Goal: Task Accomplishment & Management: Use online tool/utility

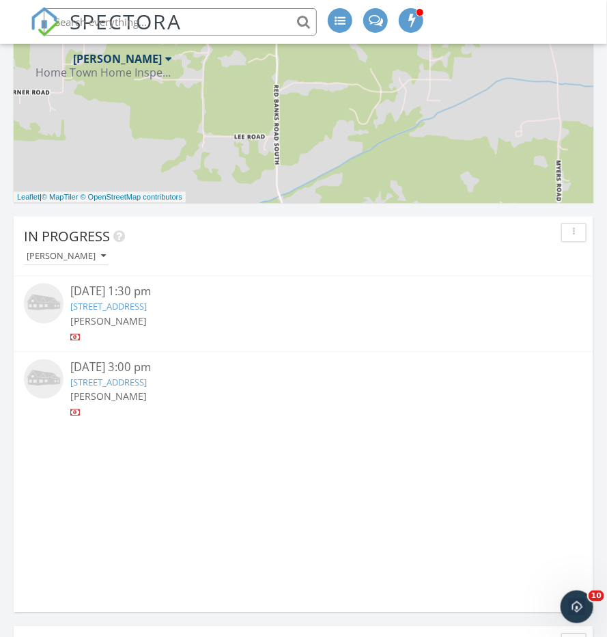
scroll to position [862, 0]
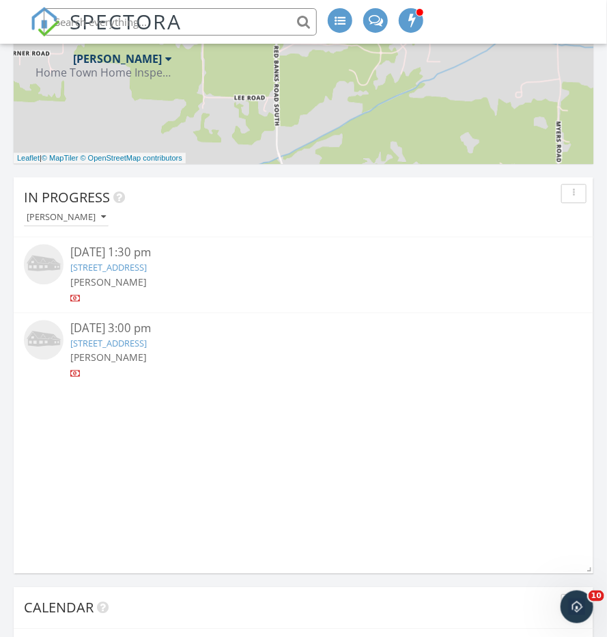
click at [66, 265] on div at bounding box center [47, 265] width 46 height 43
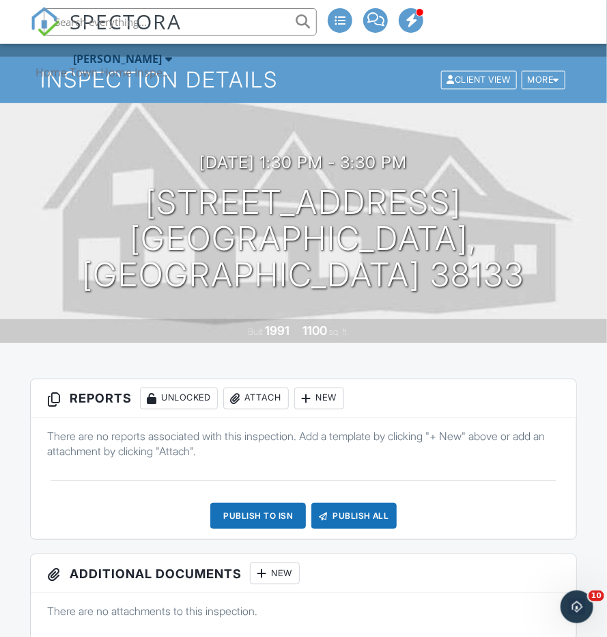
scroll to position [75, 0]
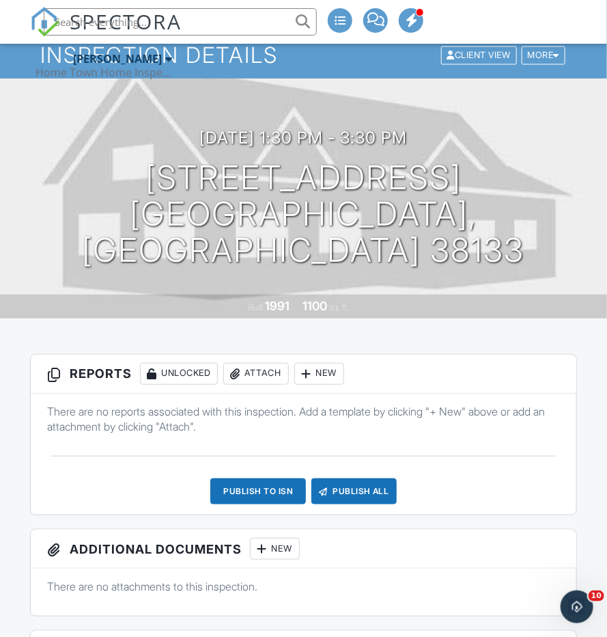
click at [320, 379] on div "New" at bounding box center [319, 374] width 50 height 22
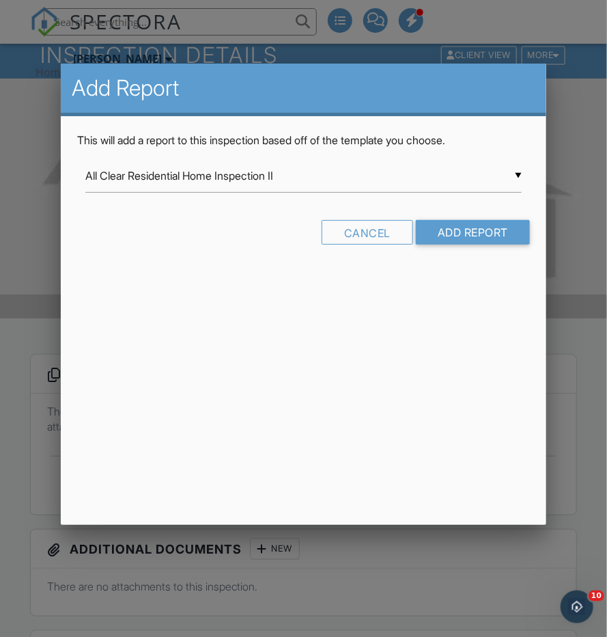
click at [215, 167] on div "▼ All Clear Residential Home Inspection II All Clear Residential Home Inspectio…" at bounding box center [303, 175] width 437 height 33
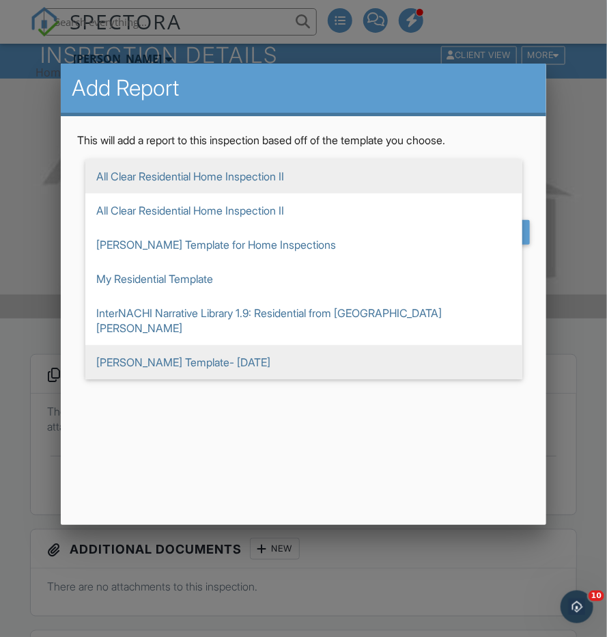
click at [198, 345] on span "[PERSON_NAME] Template- [DATE]" at bounding box center [303, 362] width 437 height 34
type input "[PERSON_NAME] Template- [DATE]"
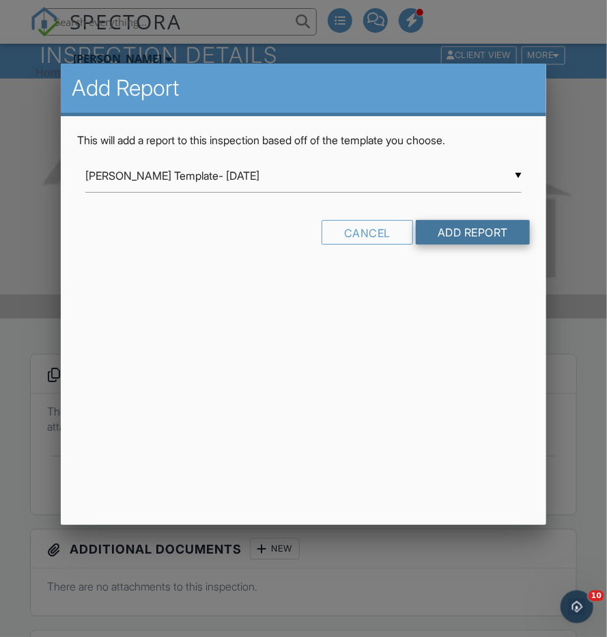
click at [463, 235] on input "Add Report" at bounding box center [473, 232] width 114 height 25
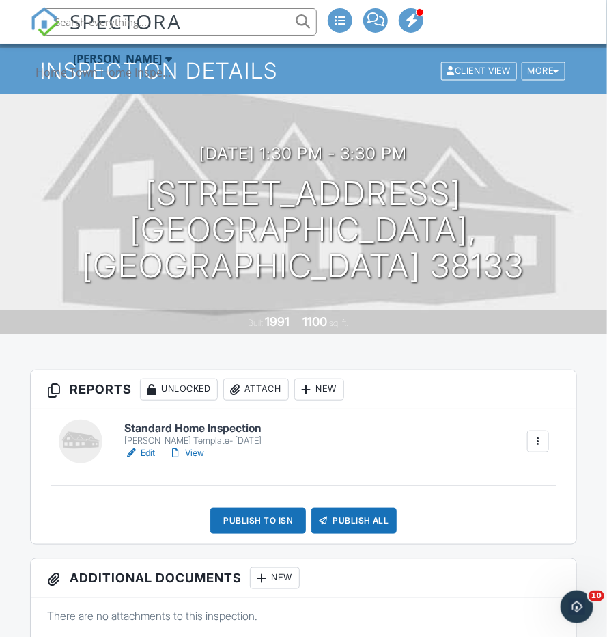
scroll to position [73, 0]
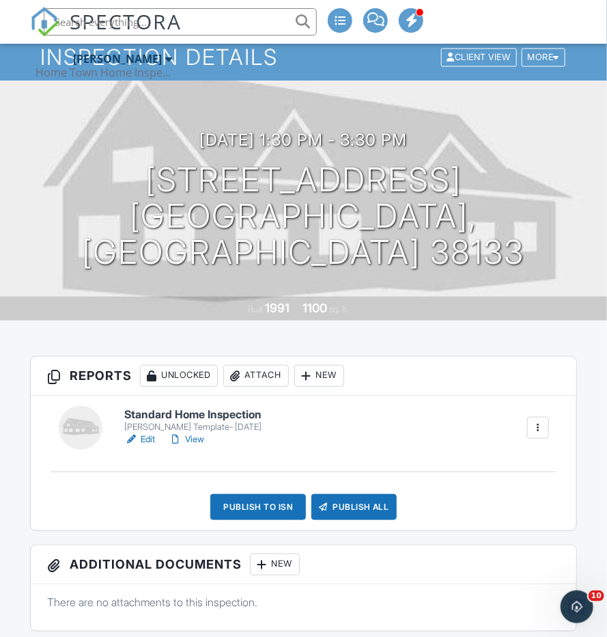
click at [243, 413] on h6 "Standard Home Inspection" at bounding box center [192, 415] width 137 height 12
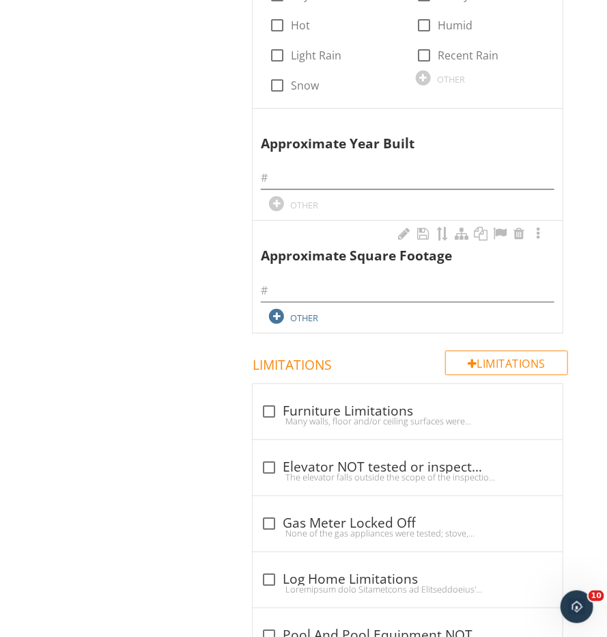
scroll to position [1426, 0]
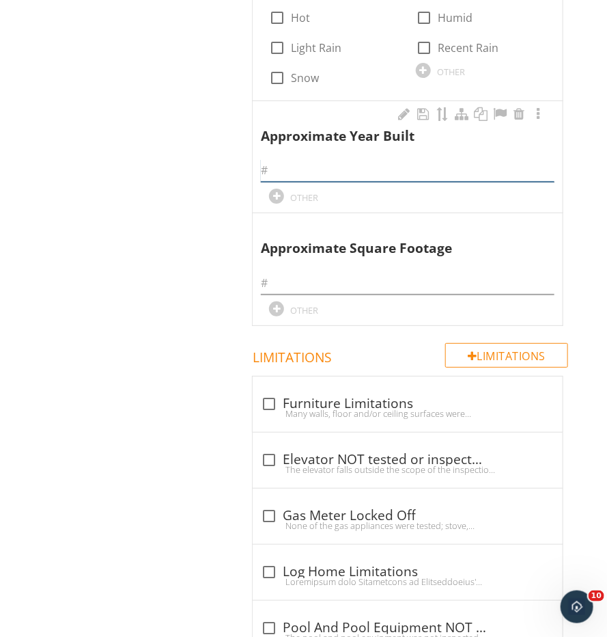
click at [299, 159] on input "text" at bounding box center [408, 170] width 294 height 23
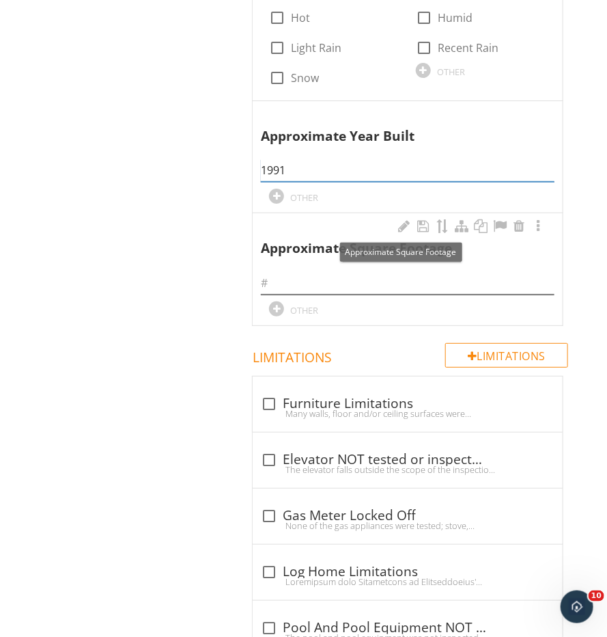
type input "1991"
click at [278, 272] on input "text" at bounding box center [408, 283] width 294 height 23
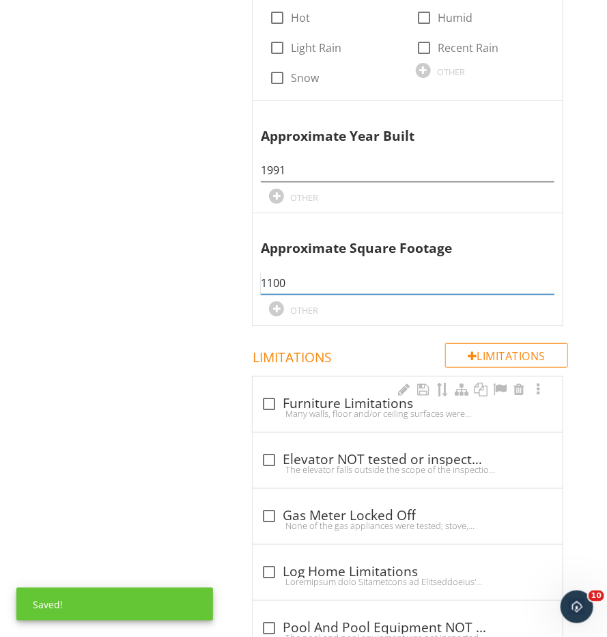
type input "1100"
click at [279, 392] on div at bounding box center [269, 403] width 23 height 23
checkbox input "true"
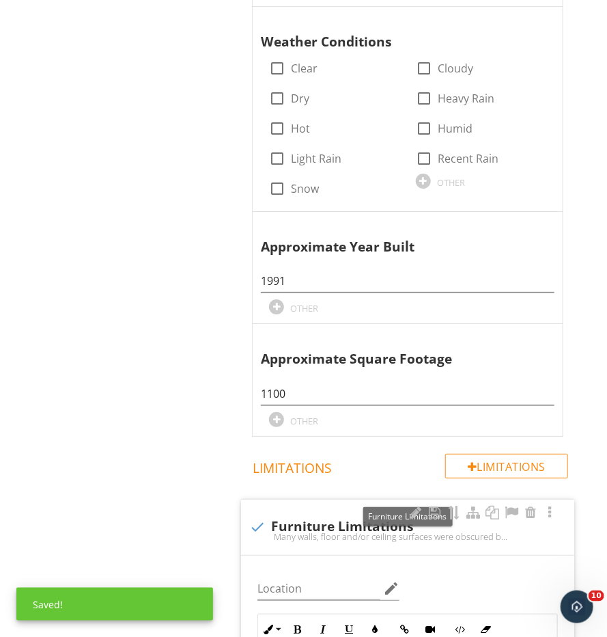
scroll to position [1239, 0]
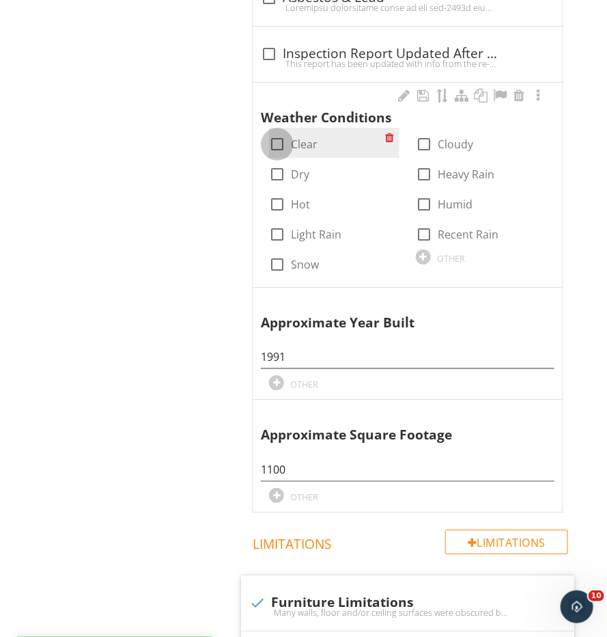
click at [275, 133] on div at bounding box center [277, 144] width 23 height 23
checkbox input "true"
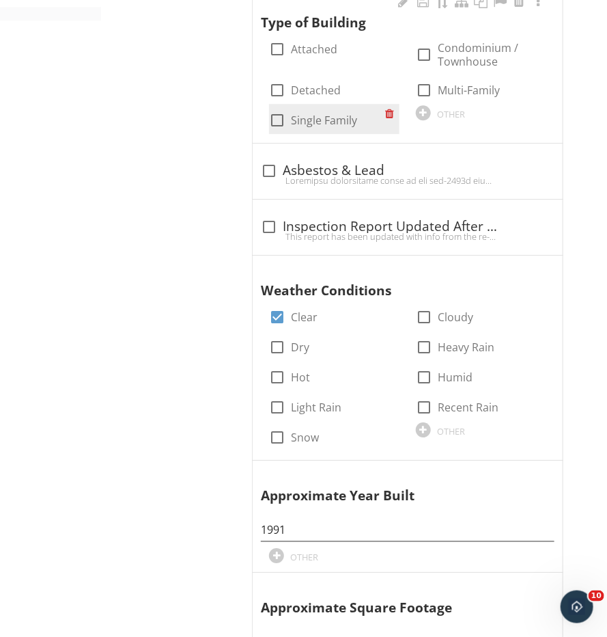
click at [276, 118] on input "Single Family" at bounding box center [277, 126] width 16 height 16
checkbox input "true"
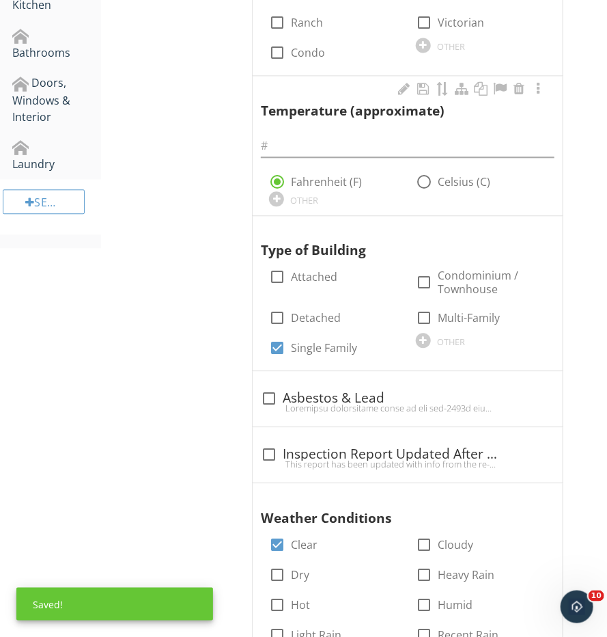
scroll to position [779, 0]
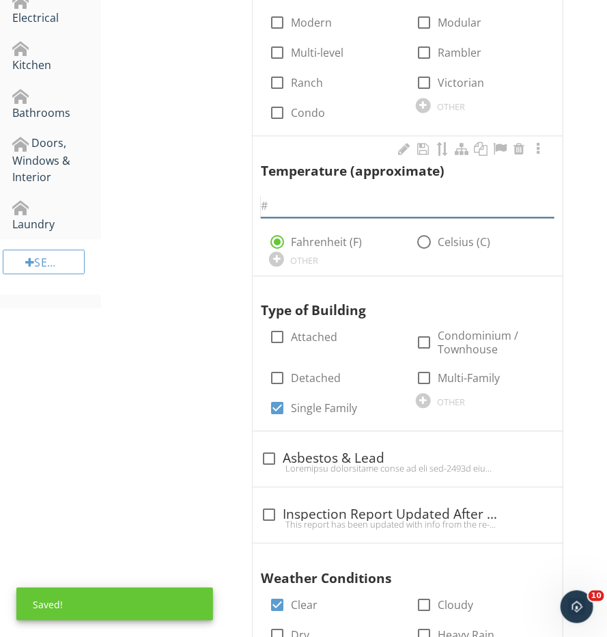
click at [326, 197] on input "text" at bounding box center [408, 206] width 294 height 23
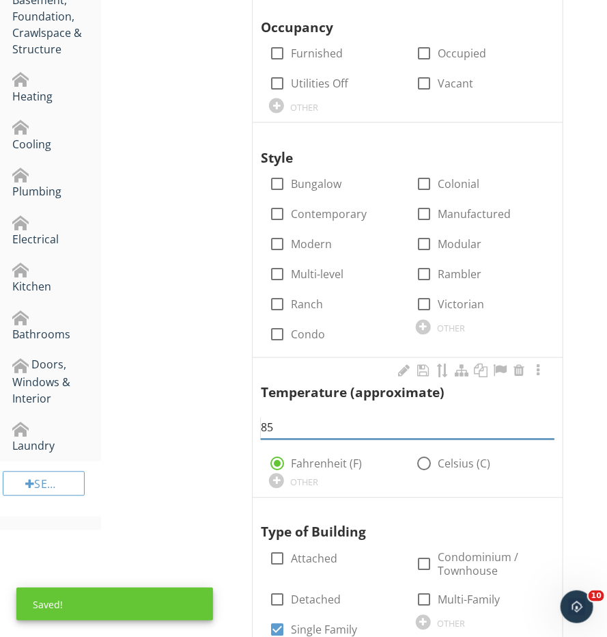
scroll to position [533, 0]
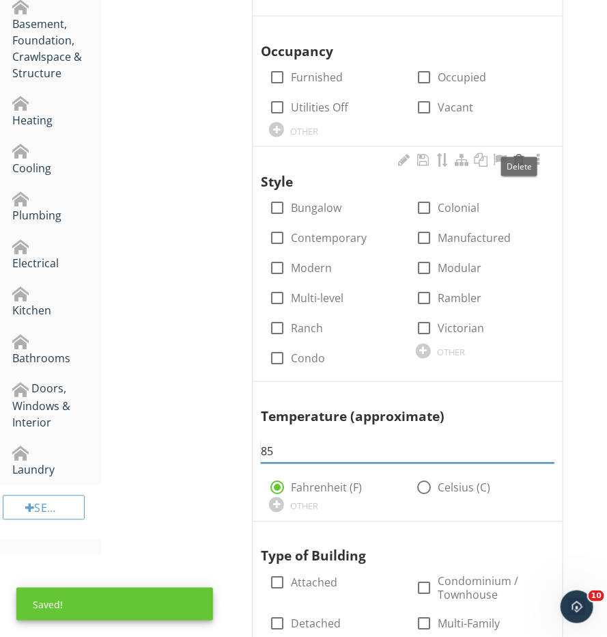
type input "85"
click at [515, 153] on div at bounding box center [519, 160] width 16 height 14
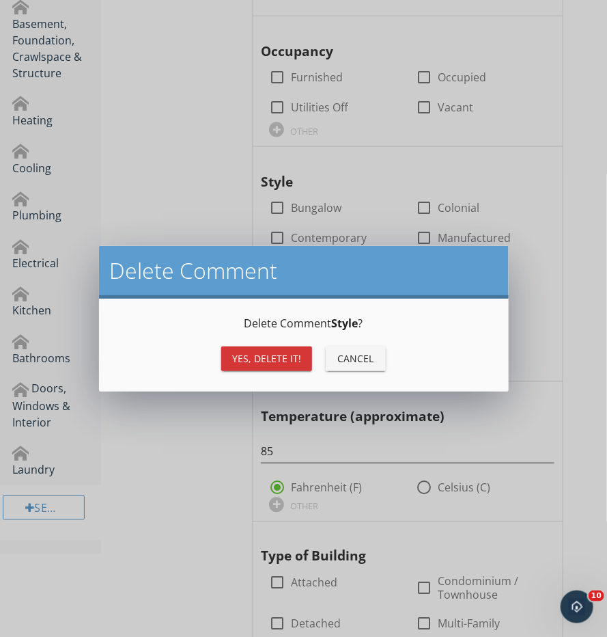
click at [283, 357] on div "Yes, Delete it!" at bounding box center [266, 358] width 69 height 14
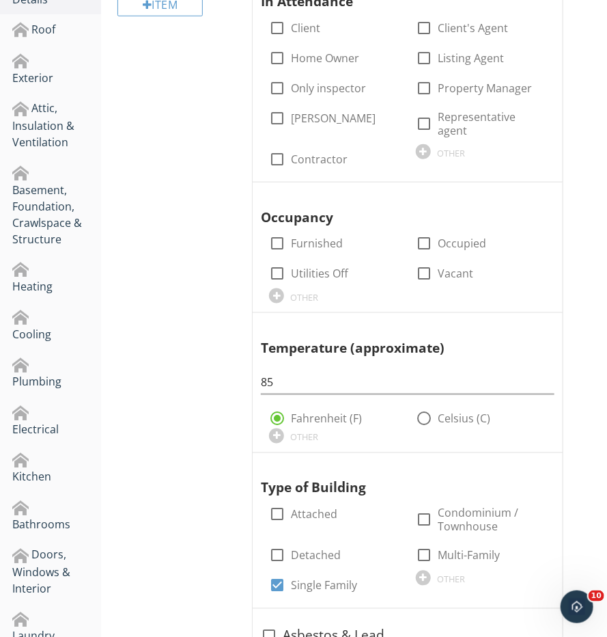
scroll to position [331, 0]
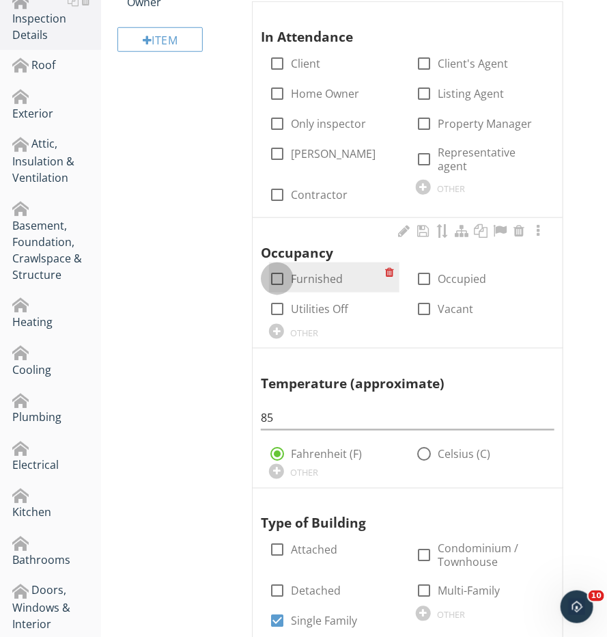
click at [285, 267] on div at bounding box center [277, 278] width 23 height 23
checkbox input "true"
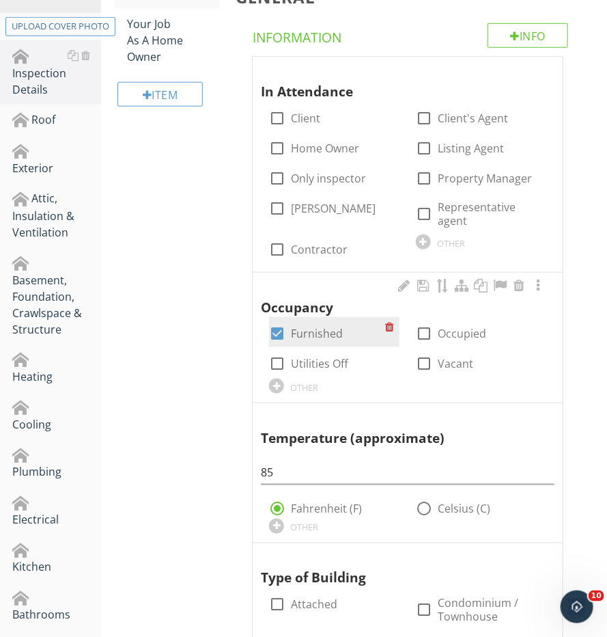
scroll to position [229, 0]
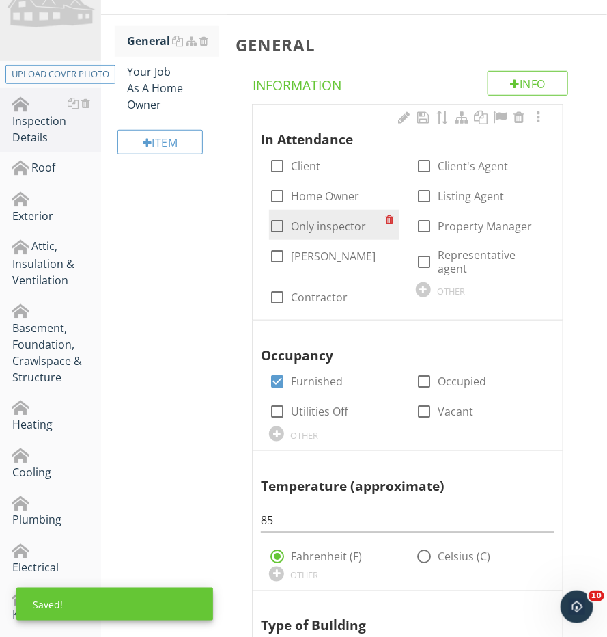
click at [275, 224] on div at bounding box center [277, 226] width 23 height 23
checkbox input "true"
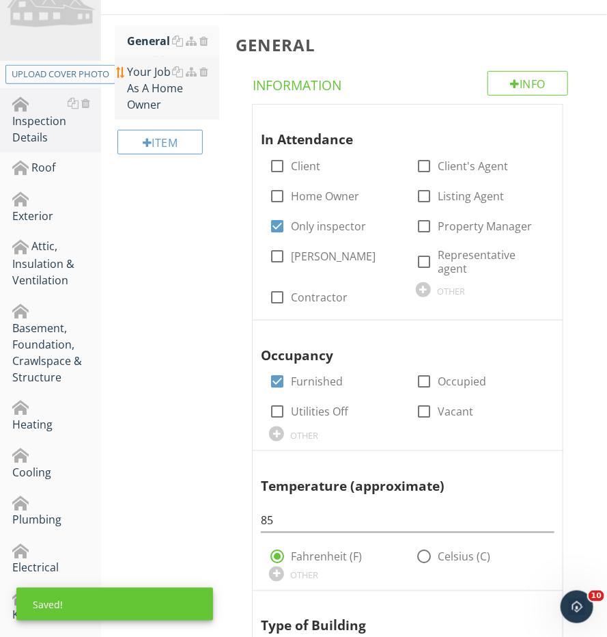
click at [163, 103] on div "Your Job As A Home Owner" at bounding box center [173, 88] width 92 height 49
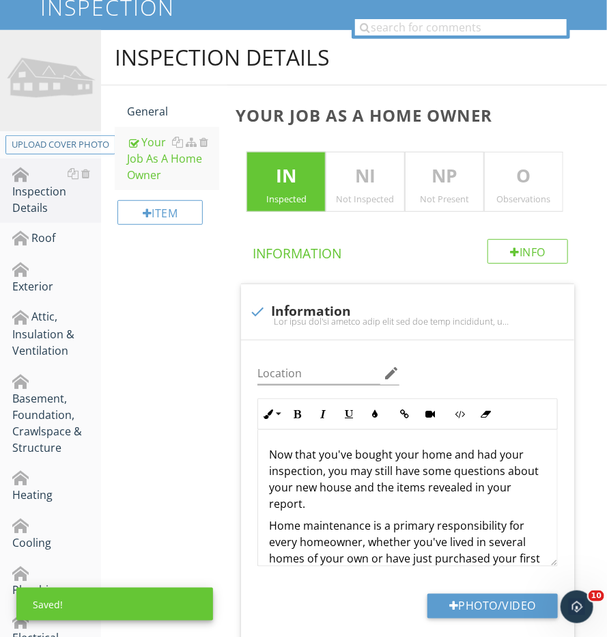
scroll to position [65, 0]
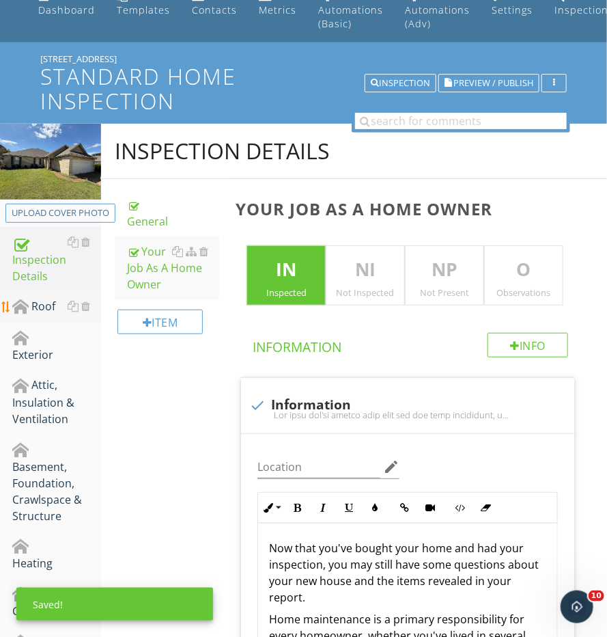
click at [35, 304] on div "Roof" at bounding box center [56, 307] width 89 height 18
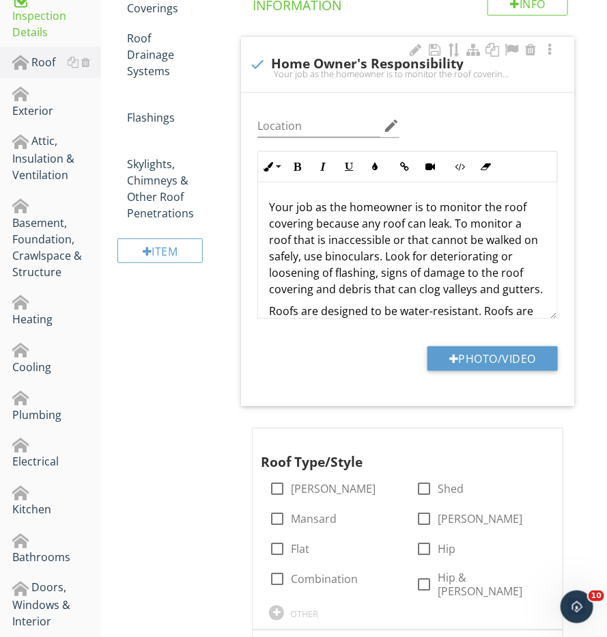
scroll to position [379, 0]
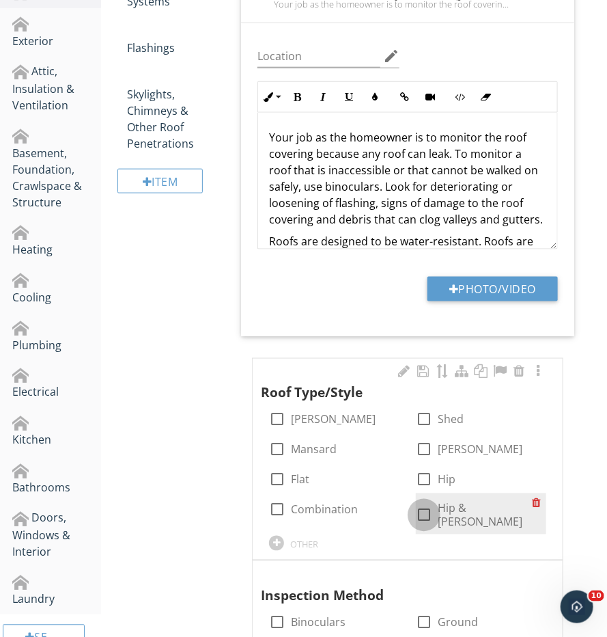
click at [429, 504] on div at bounding box center [424, 515] width 23 height 23
checkbox input "true"
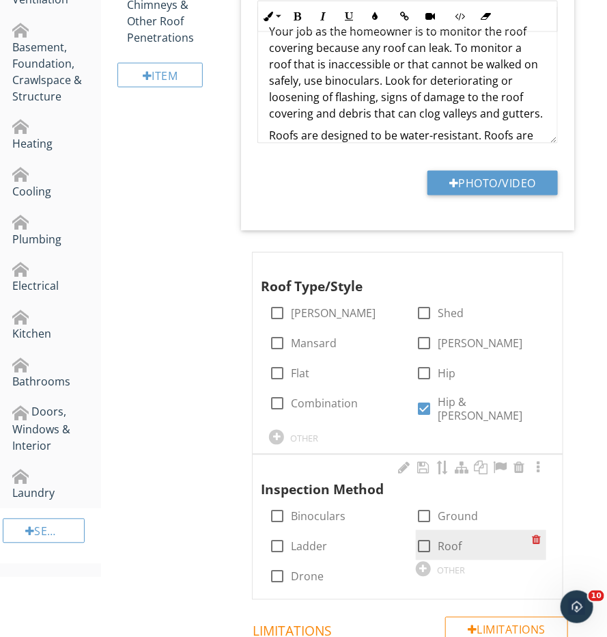
click at [429, 544] on input "Roof" at bounding box center [424, 552] width 16 height 16
checkbox input "true"
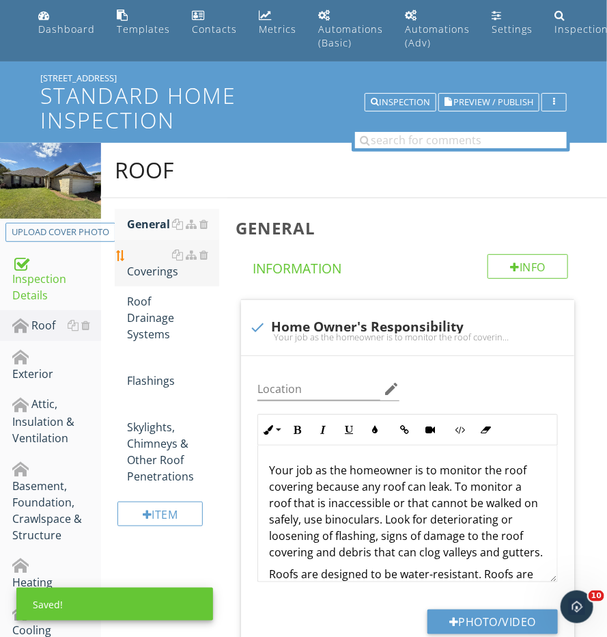
click at [149, 258] on div "Coverings" at bounding box center [173, 263] width 92 height 33
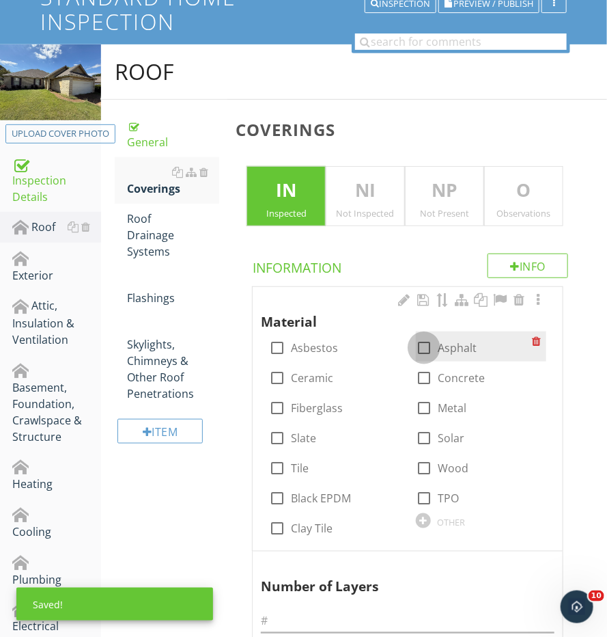
click at [430, 336] on div at bounding box center [424, 347] width 23 height 23
checkbox input "true"
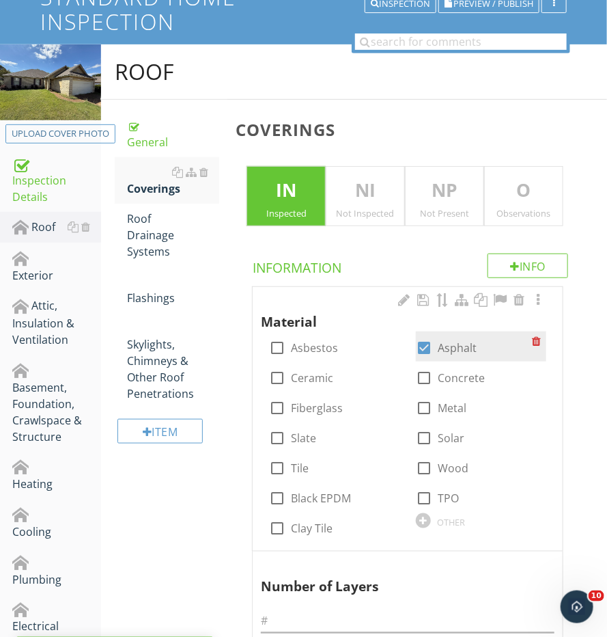
scroll to position [242, 0]
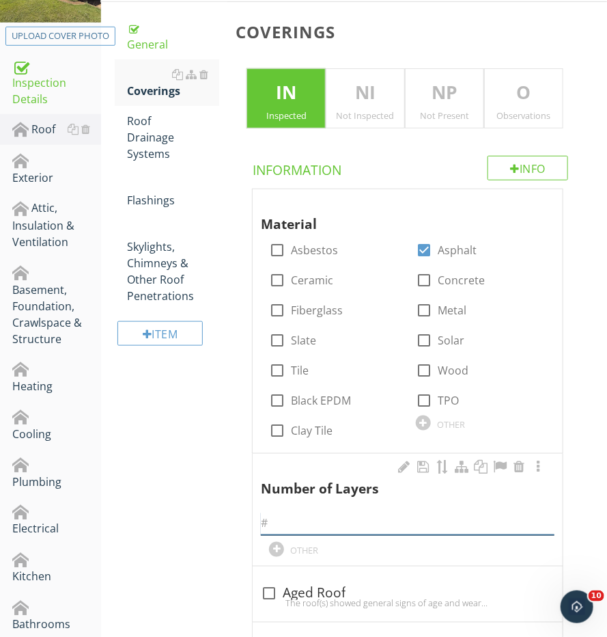
click at [322, 512] on input "text" at bounding box center [408, 523] width 294 height 23
type input "1"
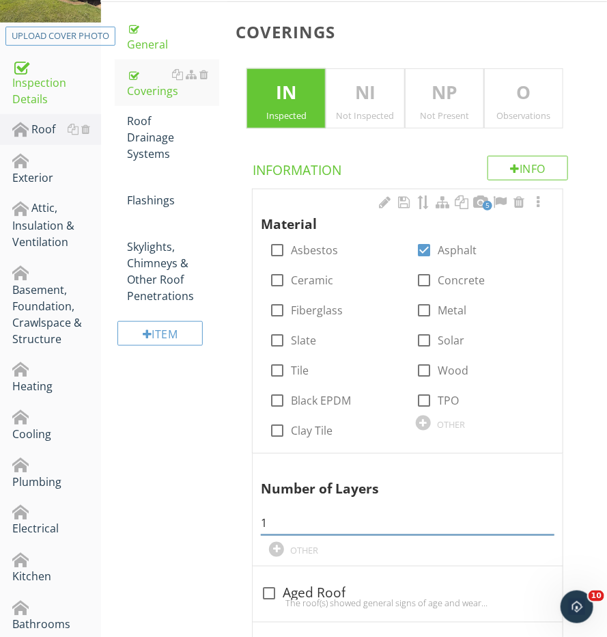
click at [480, 204] on div "5" at bounding box center [481, 203] width 16 height 16
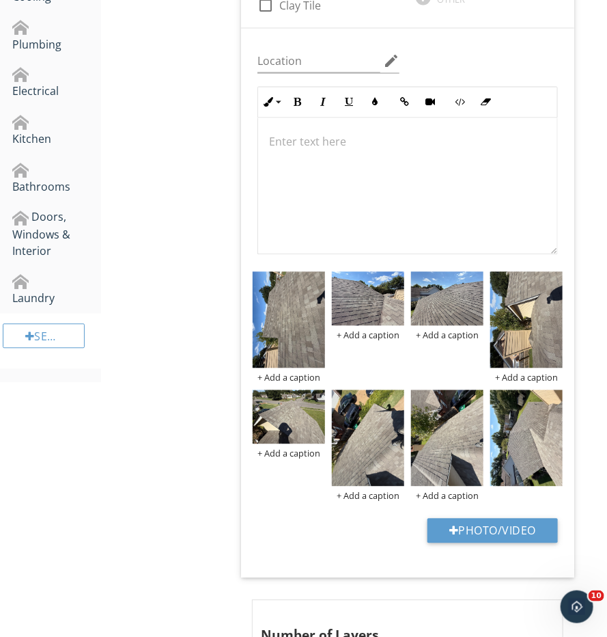
scroll to position [681, 0]
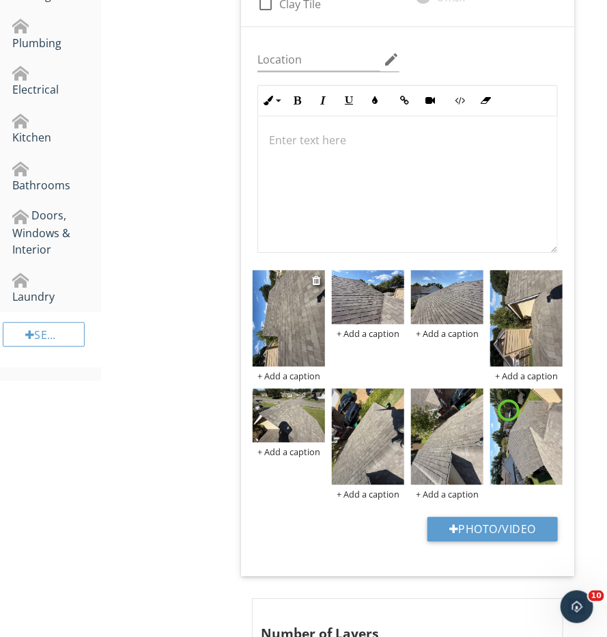
click at [307, 330] on img at bounding box center [289, 319] width 72 height 96
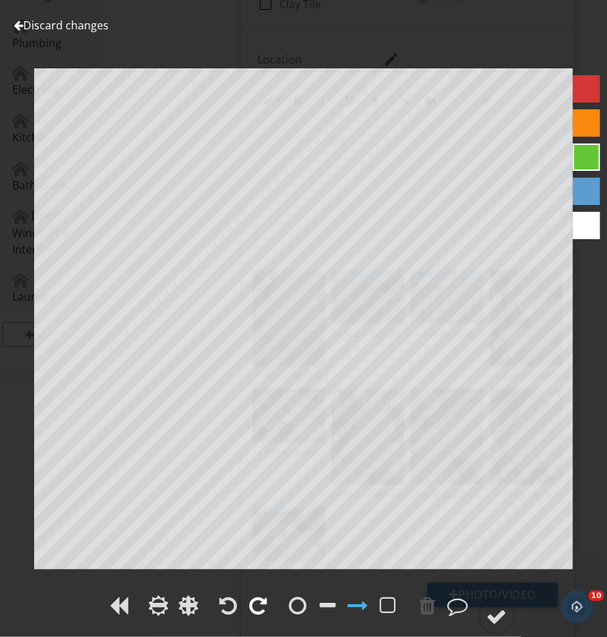
click at [258, 604] on div at bounding box center [259, 605] width 18 height 20
click at [500, 614] on div at bounding box center [497, 616] width 20 height 20
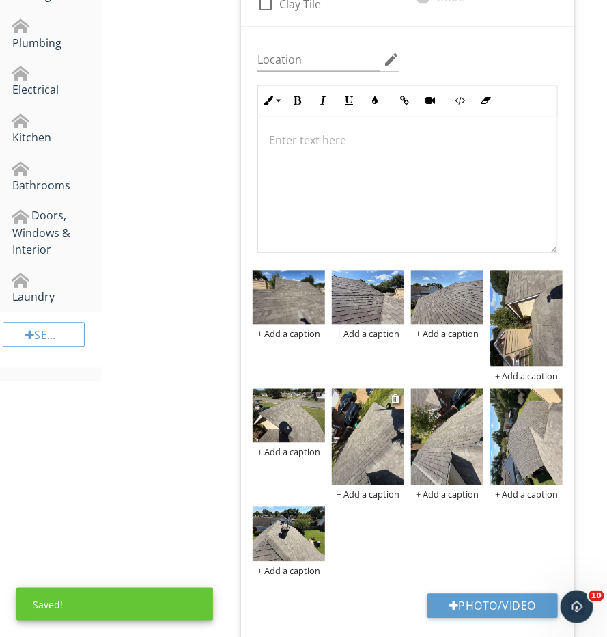
click at [389, 453] on img at bounding box center [368, 437] width 72 height 96
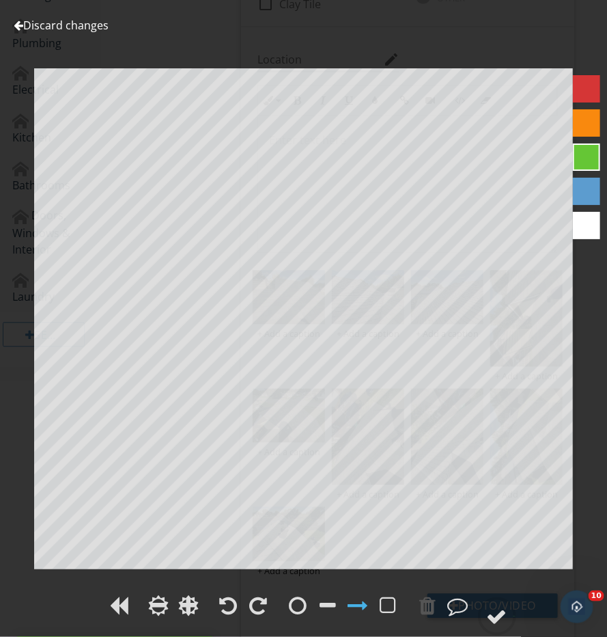
click at [271, 611] on div at bounding box center [303, 607] width 607 height 31
click at [265, 609] on div at bounding box center [259, 605] width 18 height 20
click at [495, 609] on div at bounding box center [497, 616] width 20 height 20
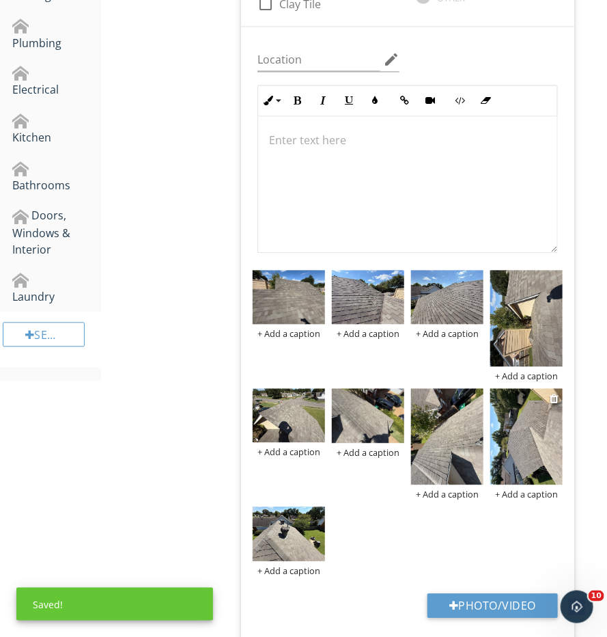
click at [527, 430] on img at bounding box center [527, 437] width 72 height 96
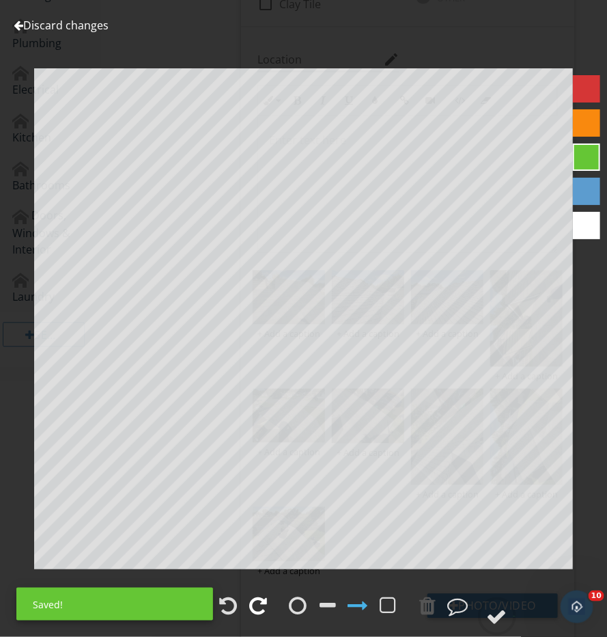
click at [253, 611] on div at bounding box center [259, 605] width 18 height 20
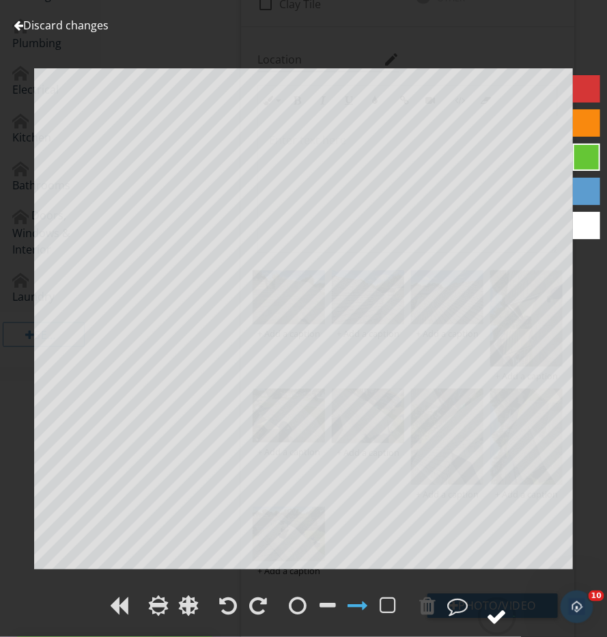
click at [507, 620] on div at bounding box center [497, 616] width 20 height 20
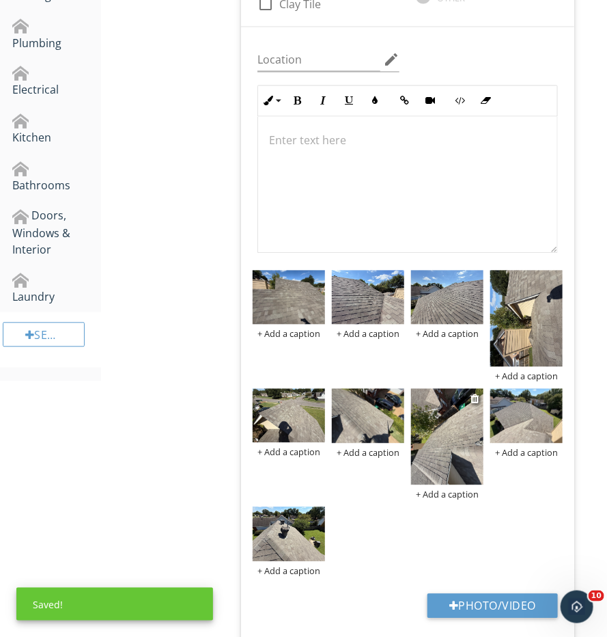
click at [439, 437] on img at bounding box center [447, 437] width 72 height 96
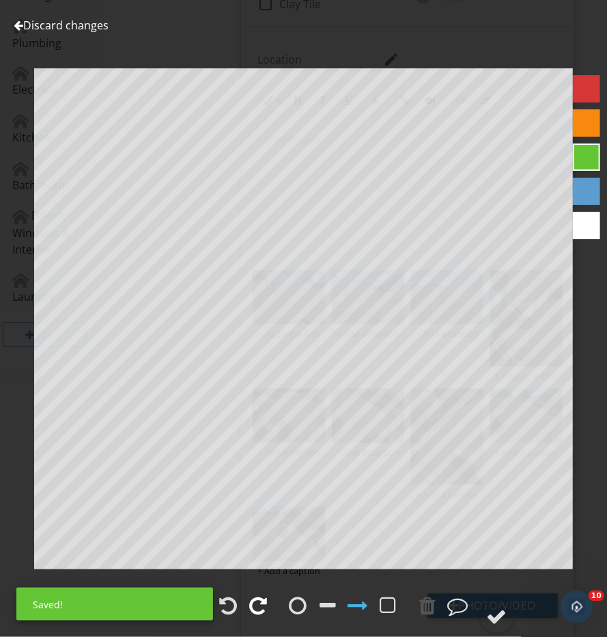
click at [261, 603] on div at bounding box center [259, 605] width 18 height 20
click at [495, 618] on div at bounding box center [497, 616] width 20 height 20
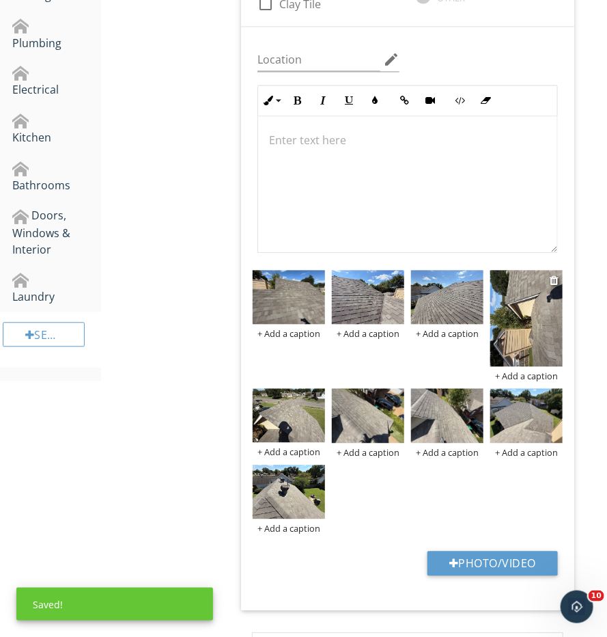
click at [556, 317] on img at bounding box center [527, 319] width 72 height 96
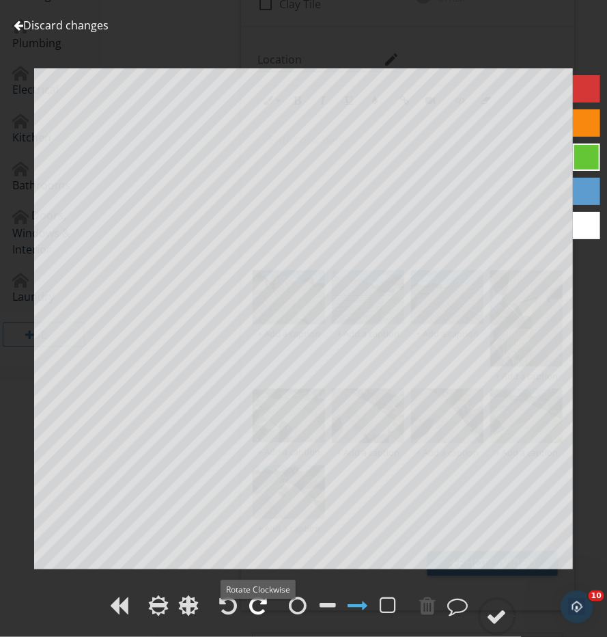
click at [256, 609] on div at bounding box center [259, 605] width 18 height 20
click at [517, 608] on icon at bounding box center [497, 616] width 38 height 38
click at [506, 608] on div at bounding box center [497, 616] width 20 height 20
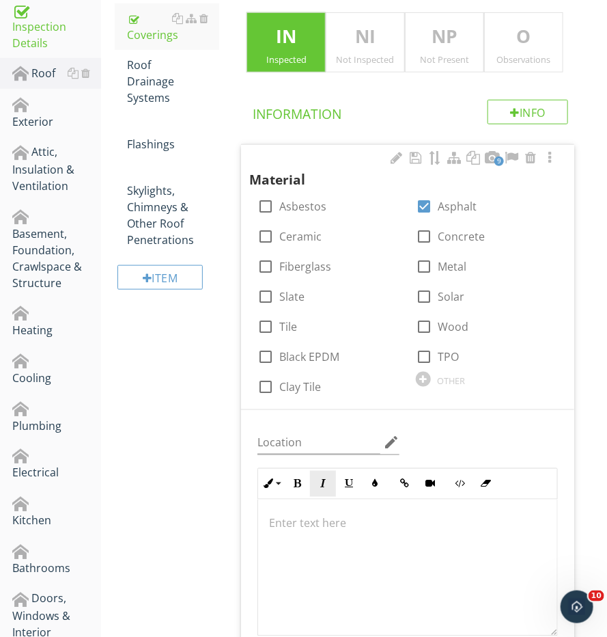
scroll to position [288, 0]
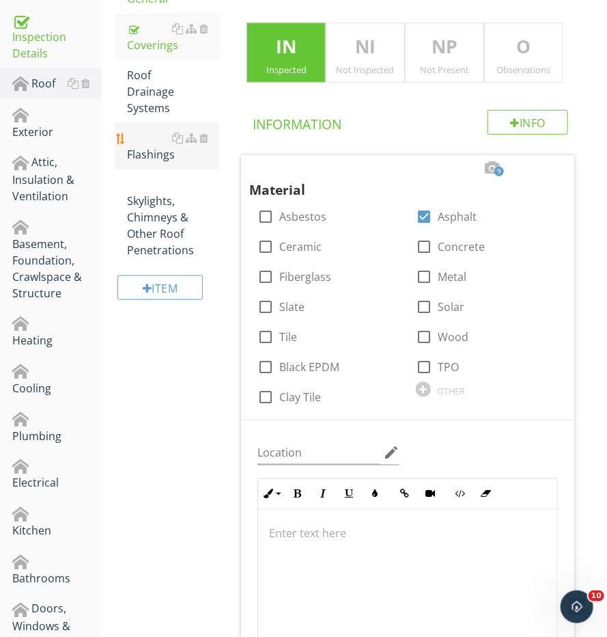
click at [160, 123] on link "Flashings" at bounding box center [173, 146] width 92 height 46
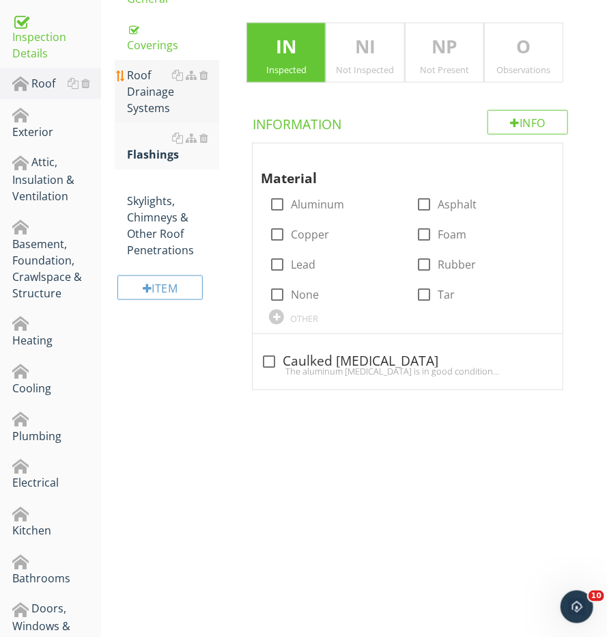
click at [148, 79] on div "Roof Drainage Systems" at bounding box center [173, 91] width 92 height 49
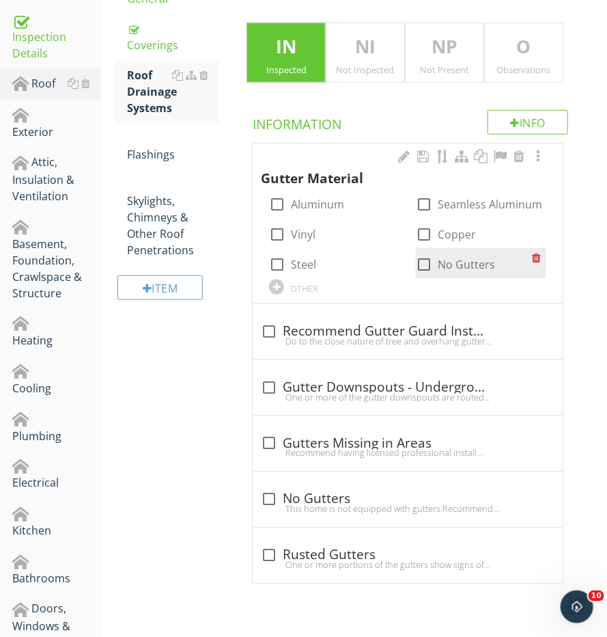
click at [426, 257] on div at bounding box center [424, 264] width 23 height 23
checkbox input "true"
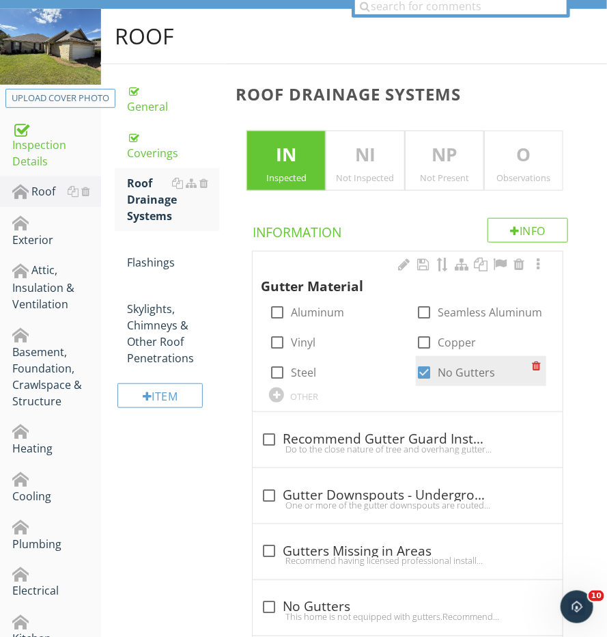
scroll to position [161, 0]
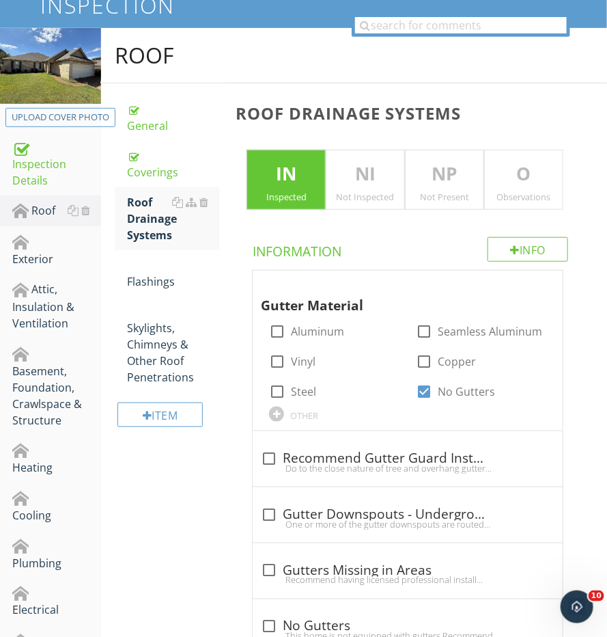
click at [505, 212] on div "Roof Drainage Systems IN Inspected NI Not Inspected NP Not Present O Observatio…" at bounding box center [418, 397] width 380 height 629
click at [505, 184] on p "O" at bounding box center [524, 174] width 78 height 27
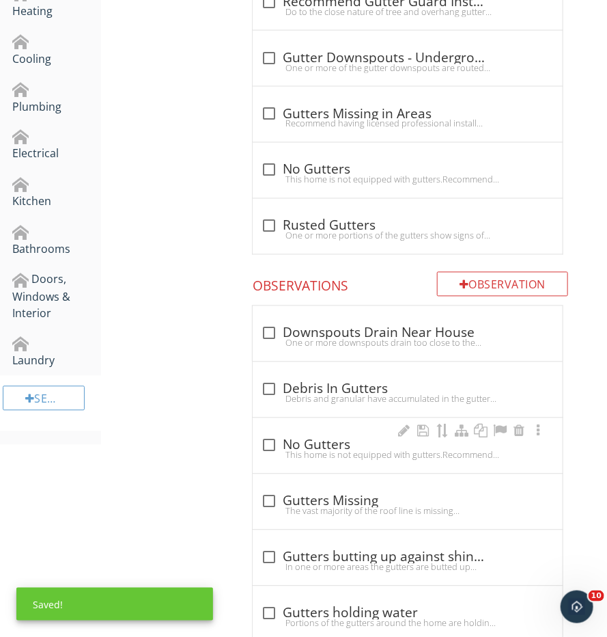
click at [281, 450] on div "This home is not equipped with gutters.Recommend having licensed professional i…" at bounding box center [408, 455] width 294 height 11
checkbox input "true"
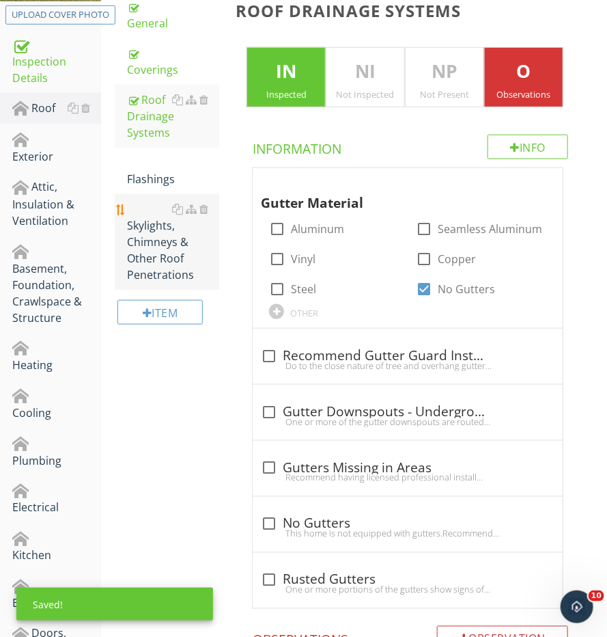
scroll to position [260, 0]
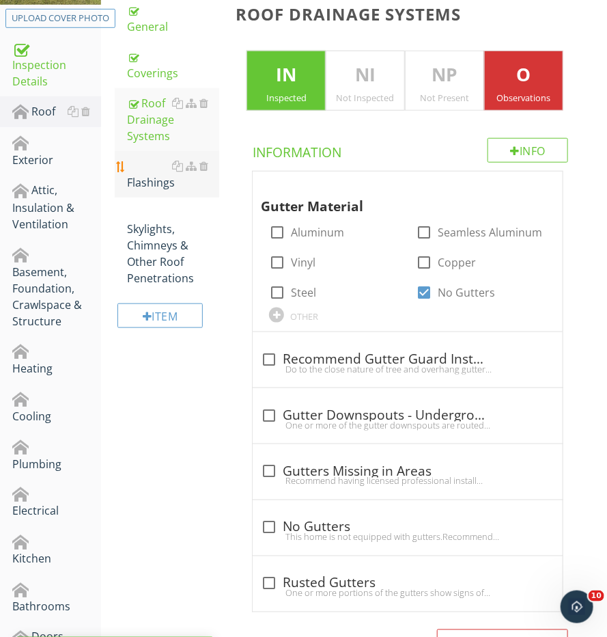
click at [147, 158] on div "Flashings" at bounding box center [173, 174] width 92 height 33
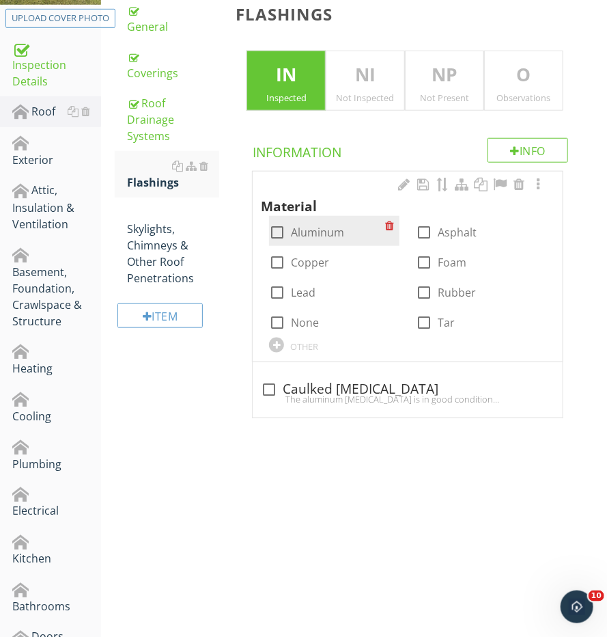
click at [284, 225] on div at bounding box center [277, 232] width 23 height 23
checkbox input "true"
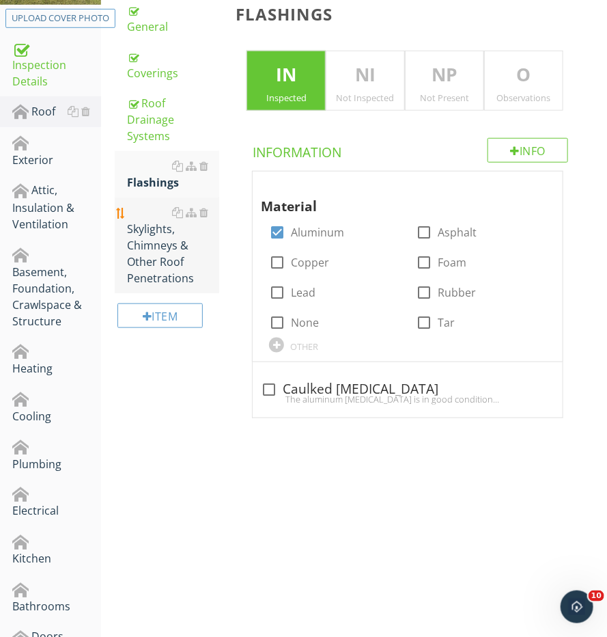
click at [189, 234] on div "Skylights, Chimneys & Other Roof Penetrations" at bounding box center [173, 245] width 92 height 82
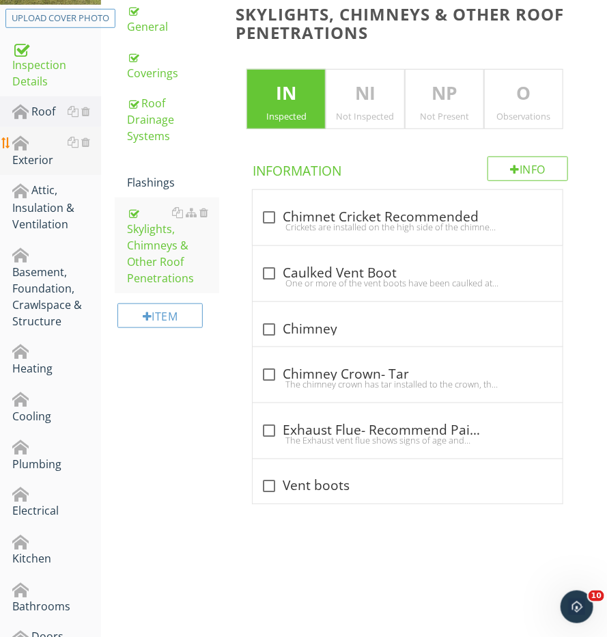
click at [51, 161] on div "Exterior" at bounding box center [56, 151] width 89 height 34
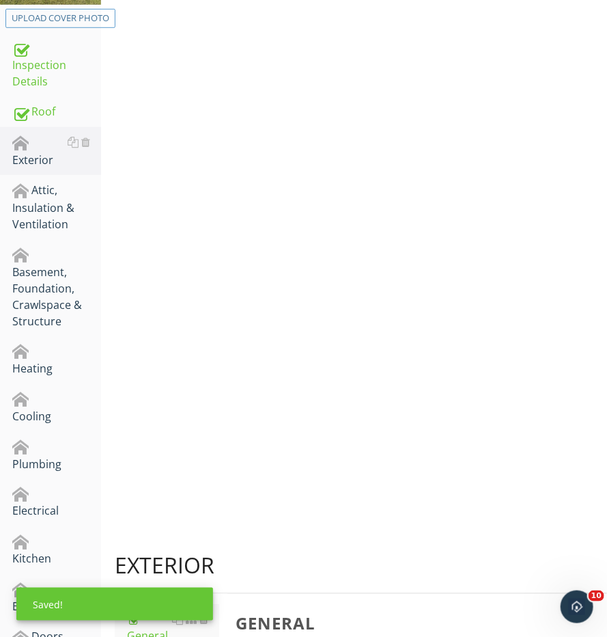
scroll to position [162, 0]
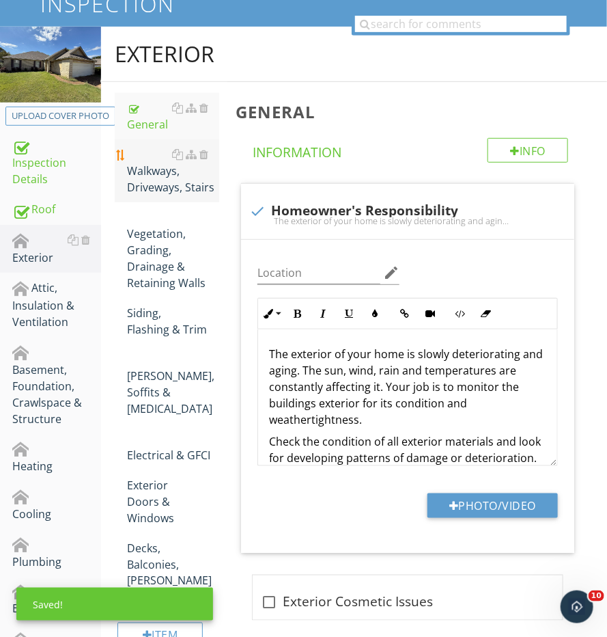
click at [149, 180] on div "Walkways, Driveways, Stairs" at bounding box center [173, 170] width 92 height 49
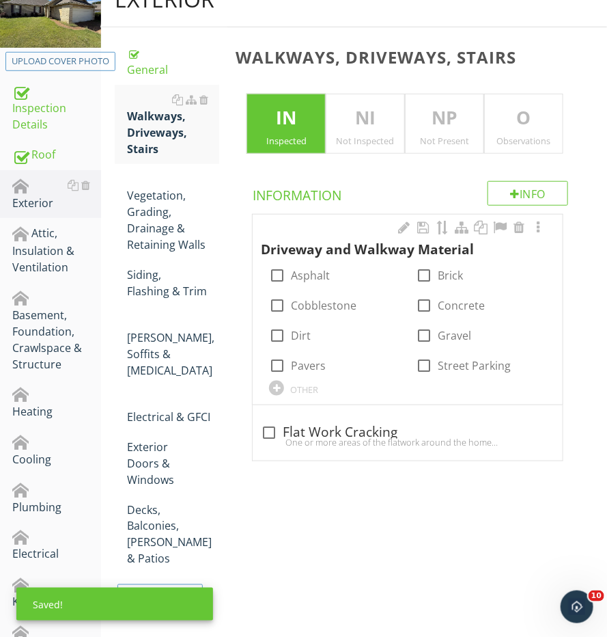
scroll to position [224, 0]
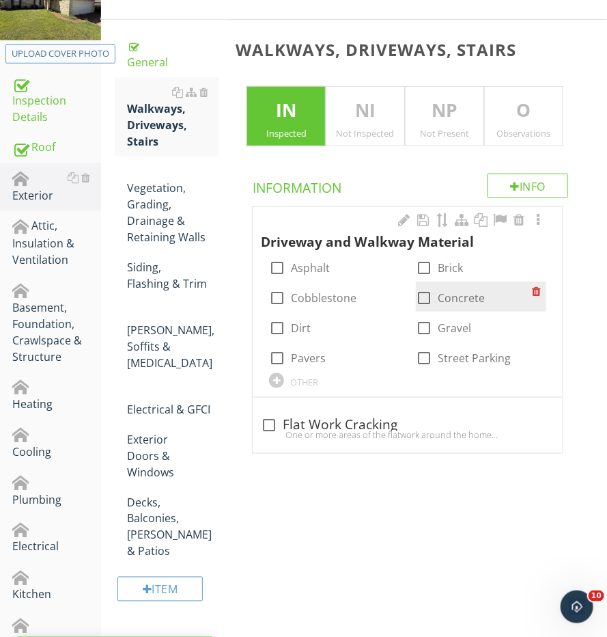
click at [418, 294] on div at bounding box center [424, 297] width 23 height 23
checkbox input "true"
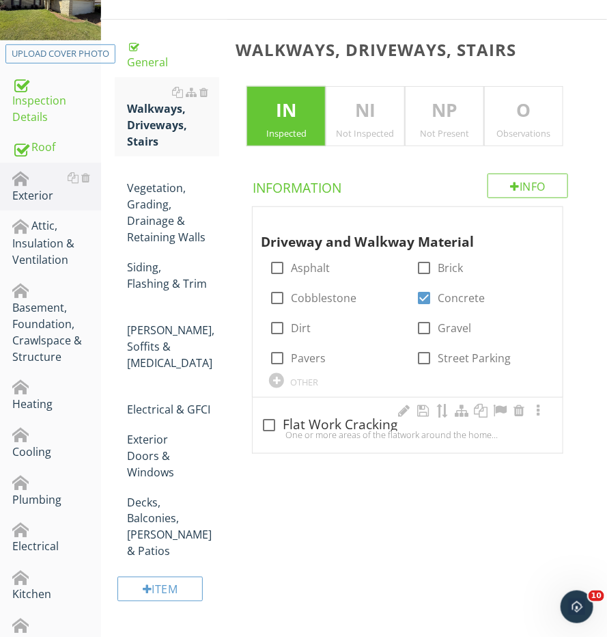
click at [274, 429] on div "One or more areas of the flatwork around the home and driveway have cracking an…" at bounding box center [408, 434] width 294 height 11
checkbox input "true"
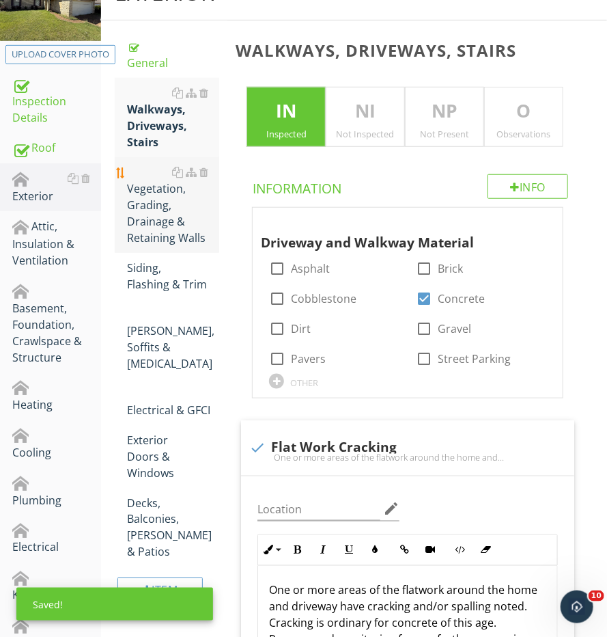
drag, startPoint x: 162, startPoint y: 204, endPoint x: 162, endPoint y: 218, distance: 13.7
click at [162, 204] on div "Vegetation, Grading, Drainage & Retaining Walls" at bounding box center [173, 205] width 92 height 82
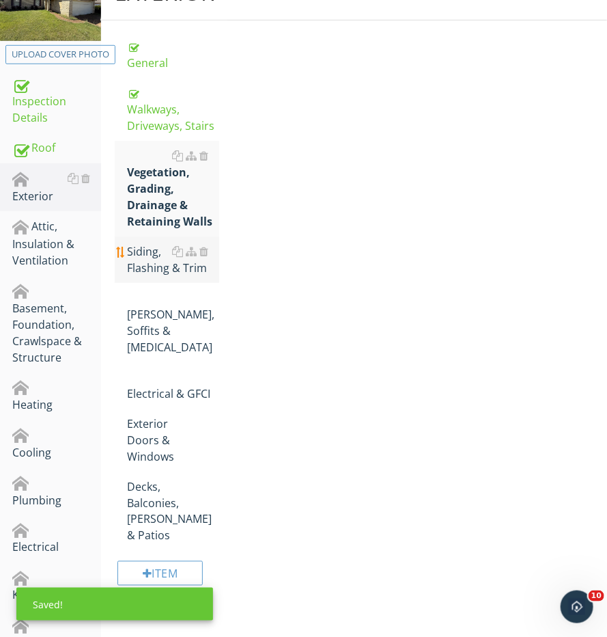
click at [153, 261] on span "General Walkways, Driveways, Stairs Vegetation, Grading, Drainage & Retaining W…" at bounding box center [167, 290] width 105 height 519
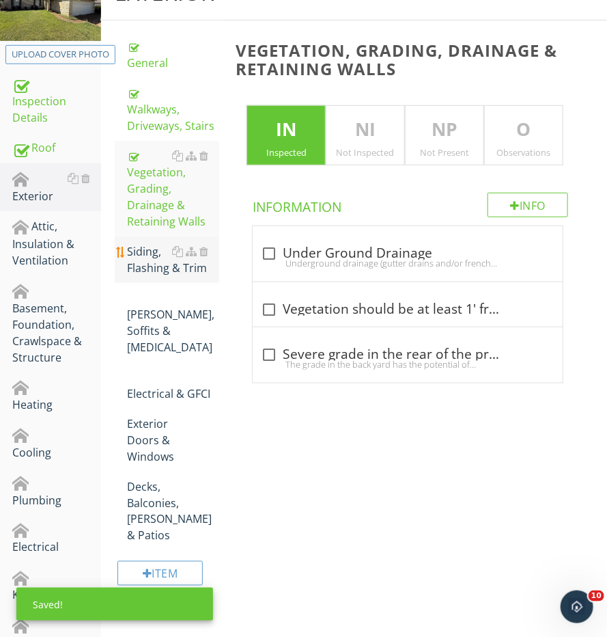
click at [138, 243] on div "Siding, Flashing & Trim" at bounding box center [173, 259] width 92 height 33
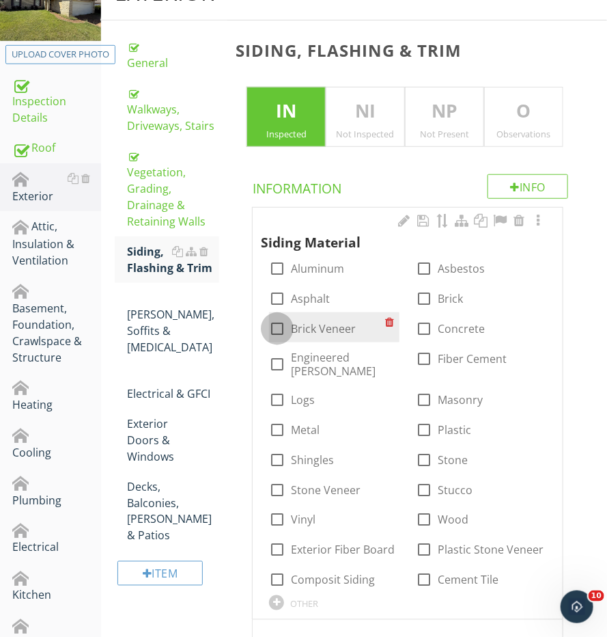
click at [275, 329] on div at bounding box center [277, 328] width 23 height 23
checkbox input "true"
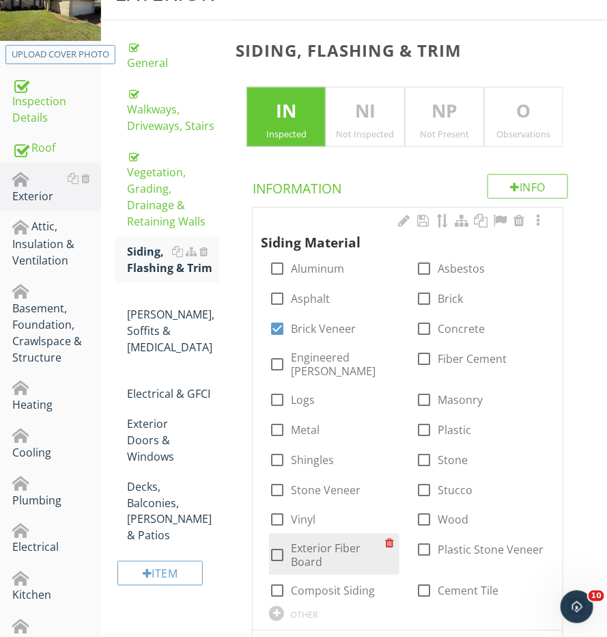
click at [281, 544] on div at bounding box center [277, 555] width 23 height 23
checkbox input "true"
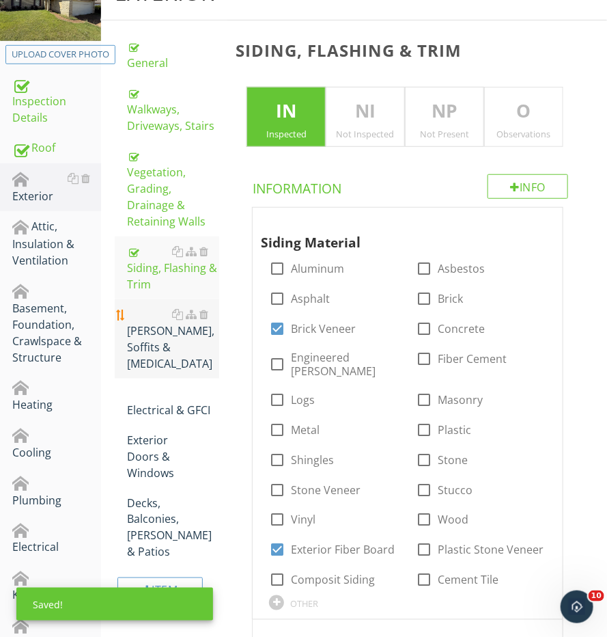
click at [157, 306] on div "[PERSON_NAME], Soffits & [MEDICAL_DATA]" at bounding box center [173, 339] width 92 height 66
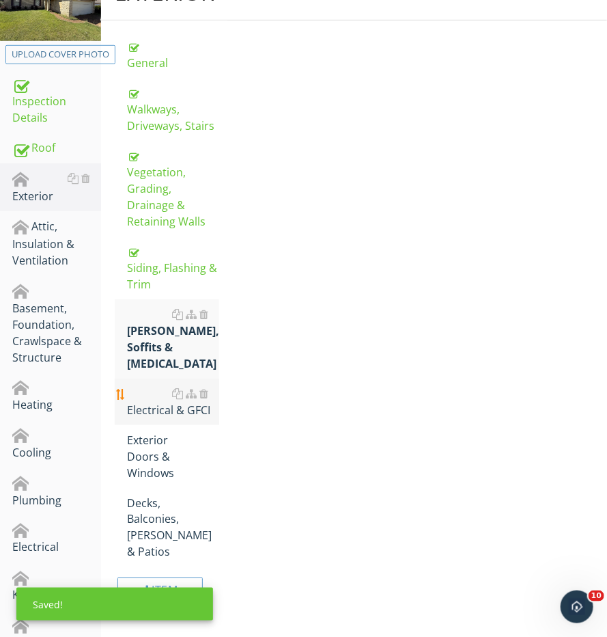
click at [144, 379] on link "Electrical & GFCI" at bounding box center [173, 402] width 92 height 46
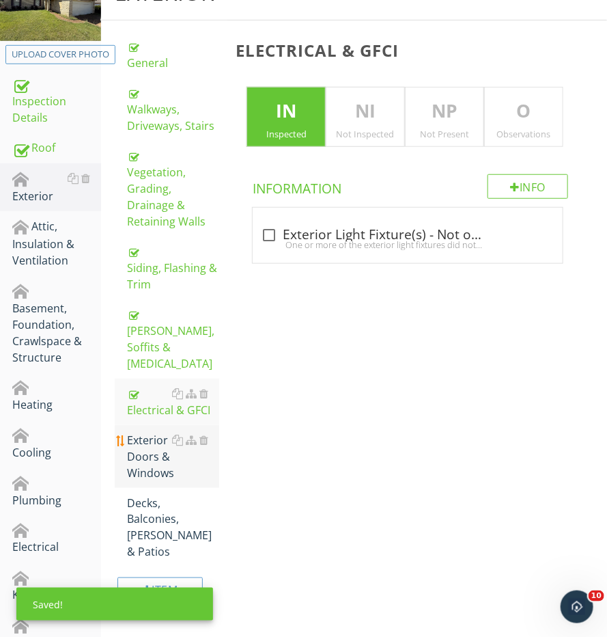
click at [144, 432] on div "Exterior Doors & Windows" at bounding box center [173, 456] width 92 height 49
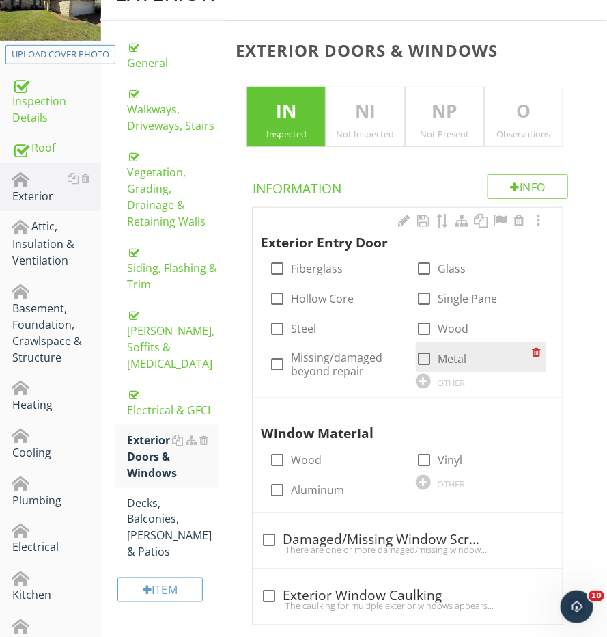
click at [418, 349] on div at bounding box center [424, 358] width 23 height 23
checkbox input "true"
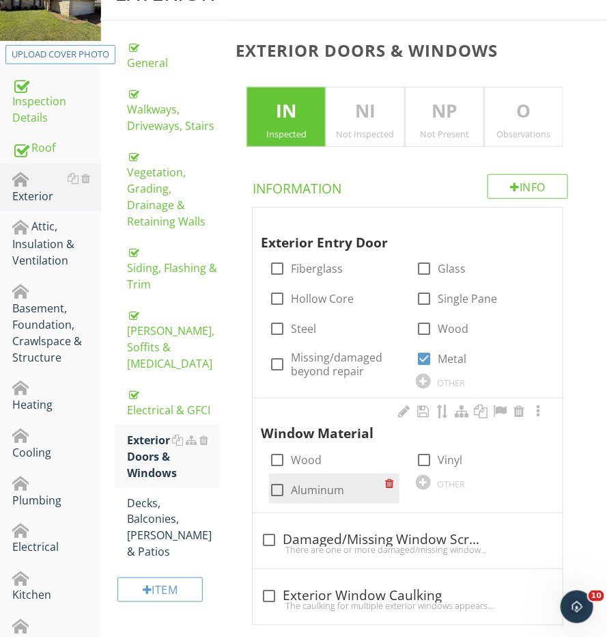
click at [286, 480] on div at bounding box center [277, 489] width 23 height 23
checkbox input "true"
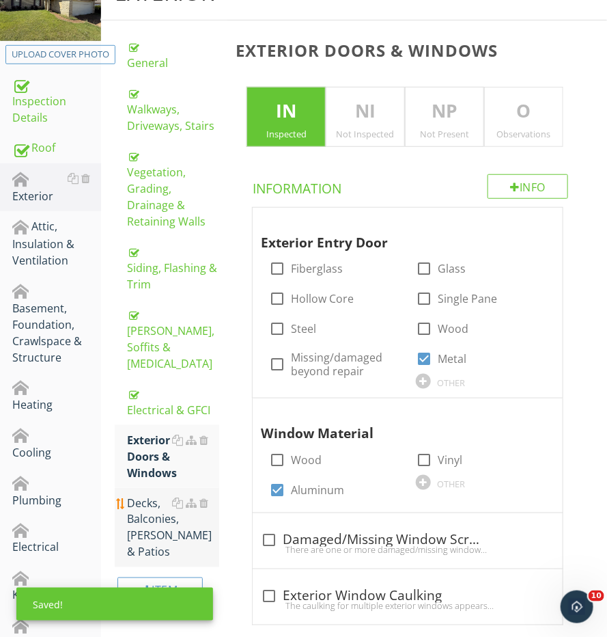
click at [148, 495] on div "Decks, Balconies, [PERSON_NAME] & Patios" at bounding box center [173, 528] width 92 height 66
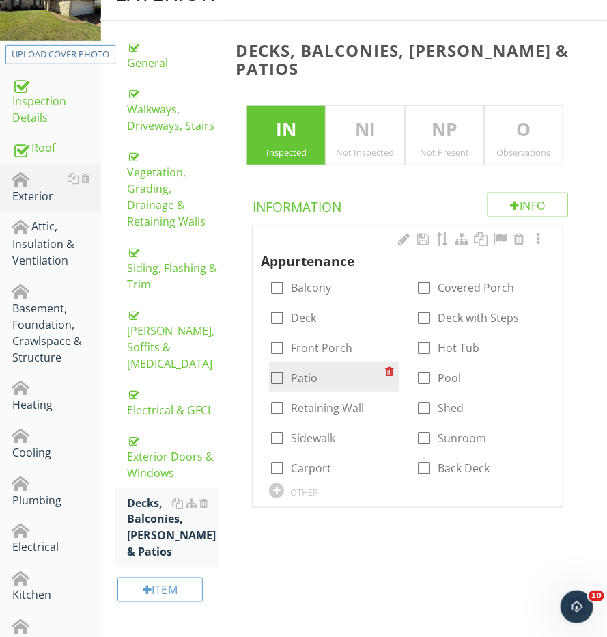
click at [276, 366] on div at bounding box center [277, 377] width 23 height 23
checkbox input "true"
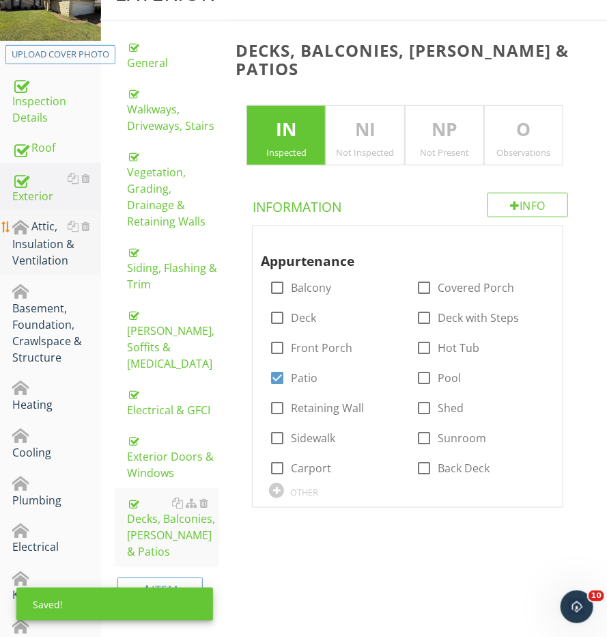
click at [34, 226] on div "Attic, Insulation & Ventilation" at bounding box center [56, 243] width 89 height 51
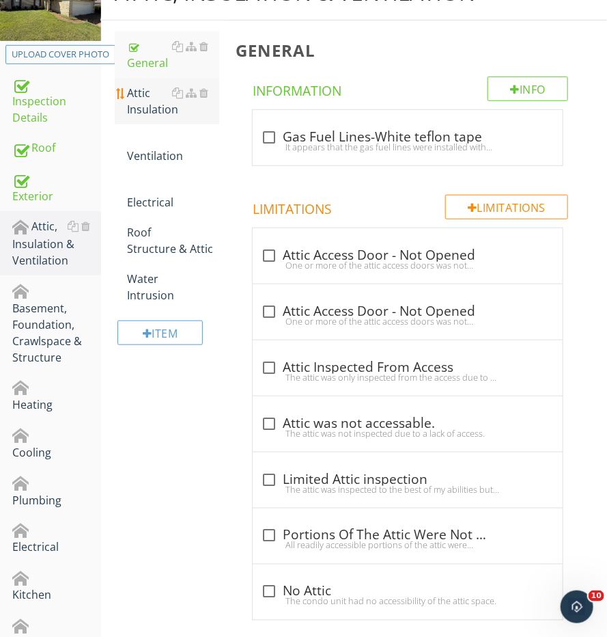
click at [143, 100] on div "Attic Insulation" at bounding box center [173, 101] width 92 height 33
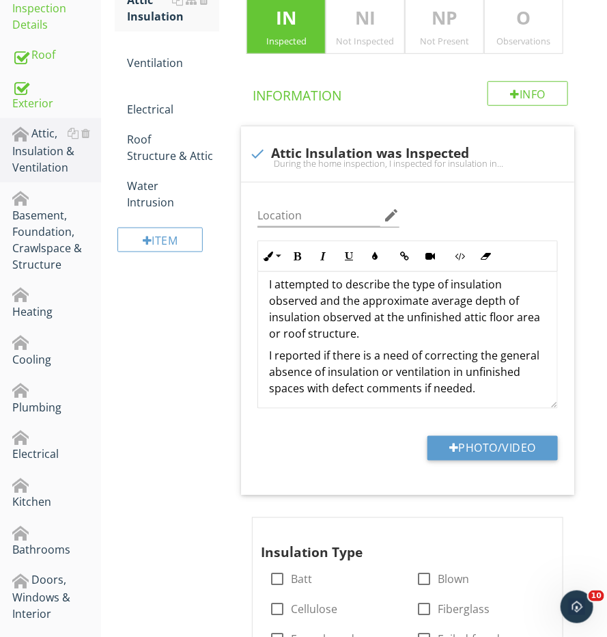
scroll to position [535, 0]
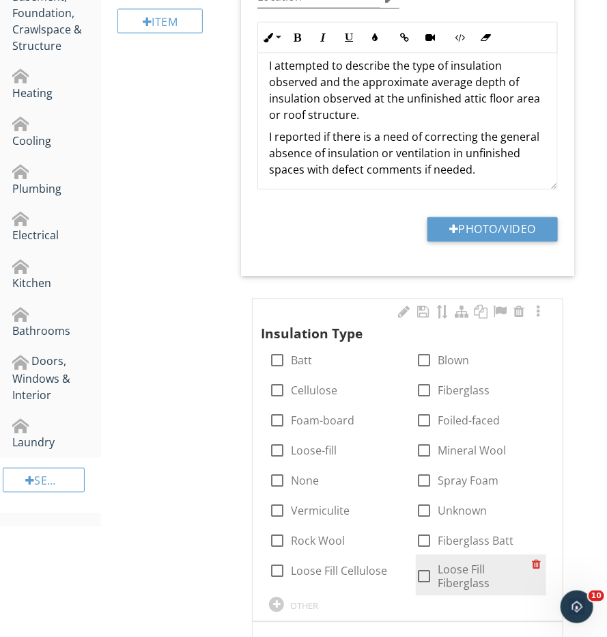
click at [422, 555] on div "check_box_outline_blank Loose Fill Fiberglass" at bounding box center [481, 575] width 130 height 41
click at [422, 560] on div "check_box_outline_blank Loose Fill Fiberglass" at bounding box center [474, 575] width 116 height 30
click at [422, 565] on div at bounding box center [424, 576] width 23 height 23
checkbox input "true"
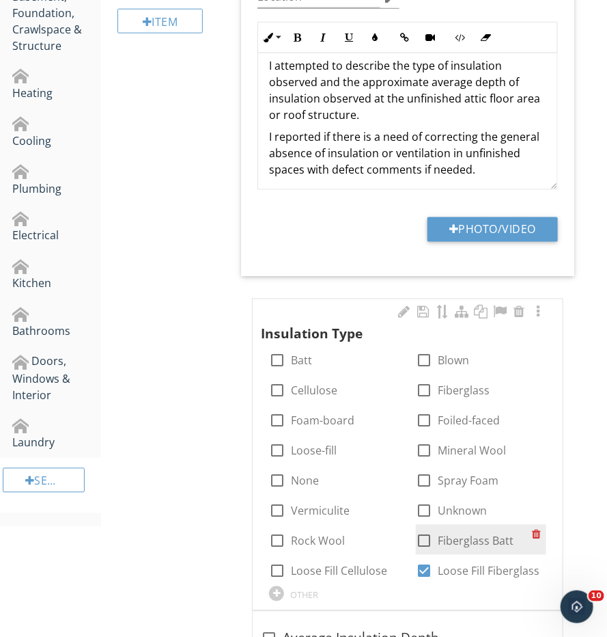
click at [422, 538] on div at bounding box center [424, 541] width 23 height 23
checkbox input "true"
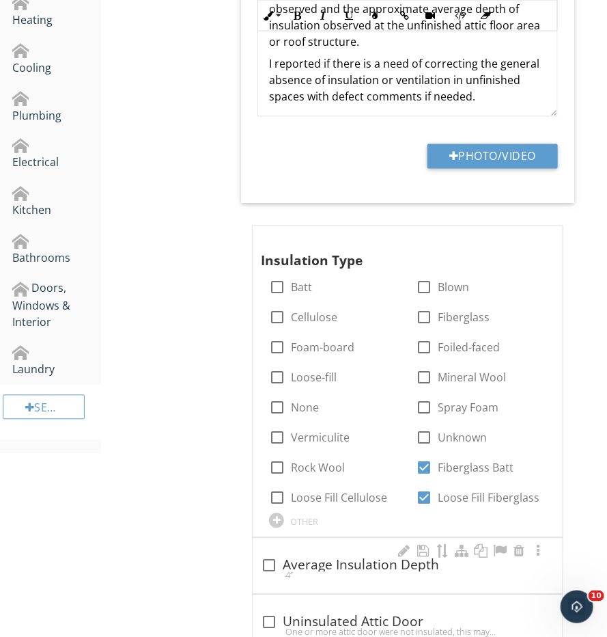
click at [322, 570] on div "4”" at bounding box center [408, 575] width 294 height 11
checkbox input "true"
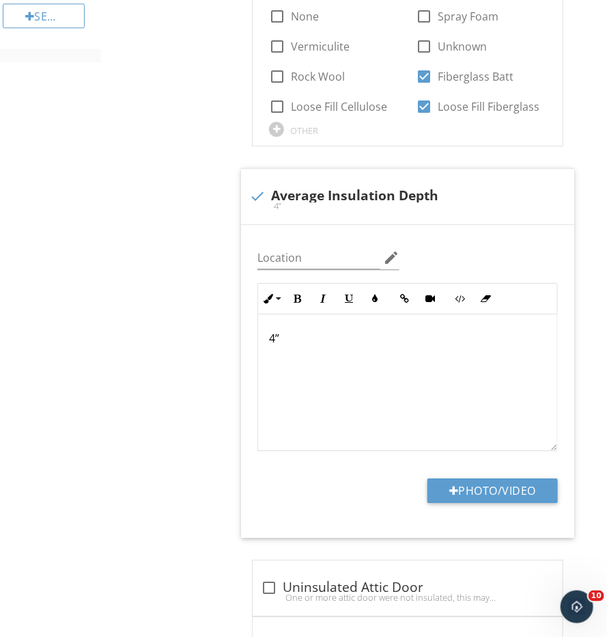
scroll to position [1, 0]
click at [274, 335] on p "4”" at bounding box center [407, 338] width 277 height 16
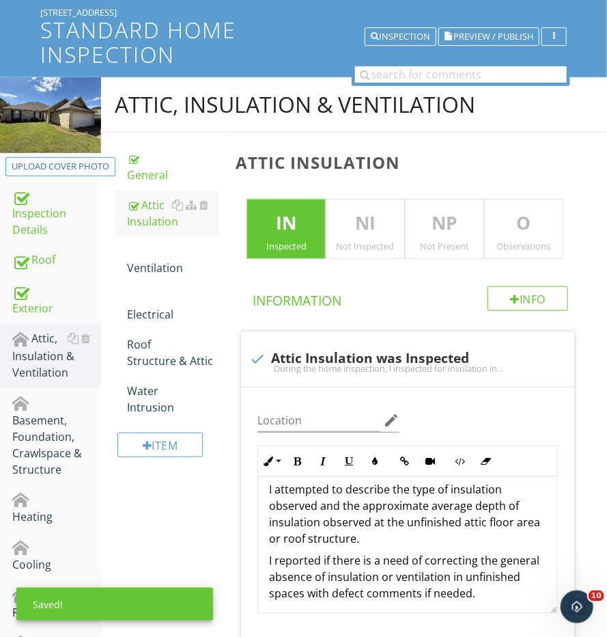
scroll to position [101, 0]
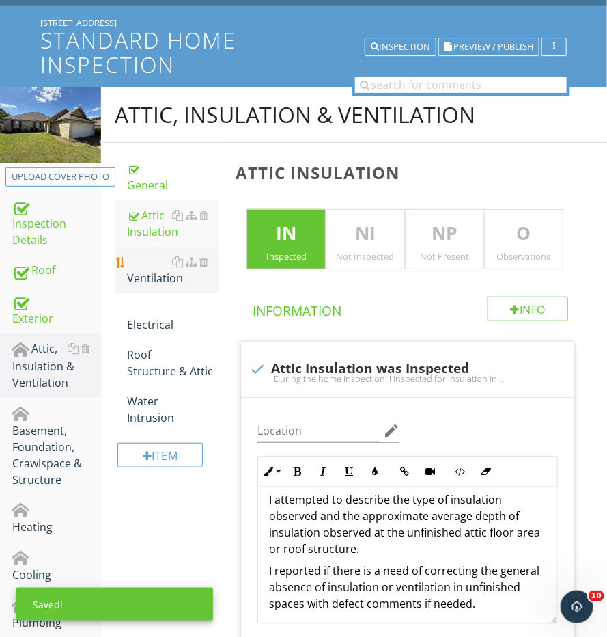
click at [139, 258] on div "Ventilation" at bounding box center [173, 269] width 92 height 33
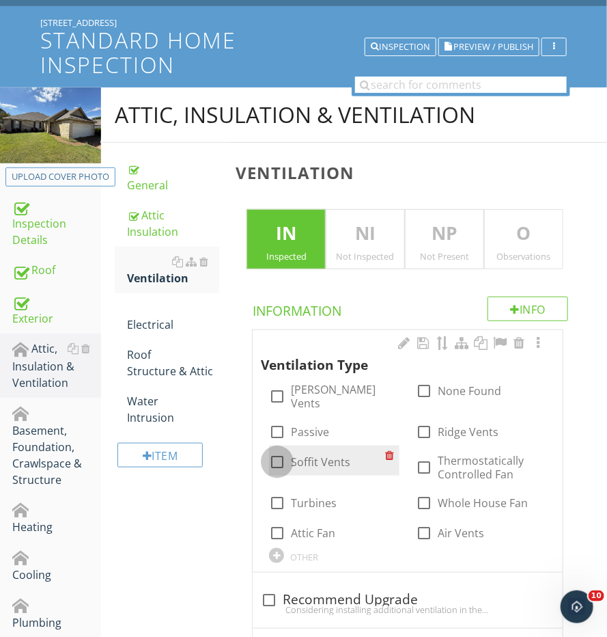
click at [270, 450] on div at bounding box center [277, 461] width 23 height 23
checkbox input "true"
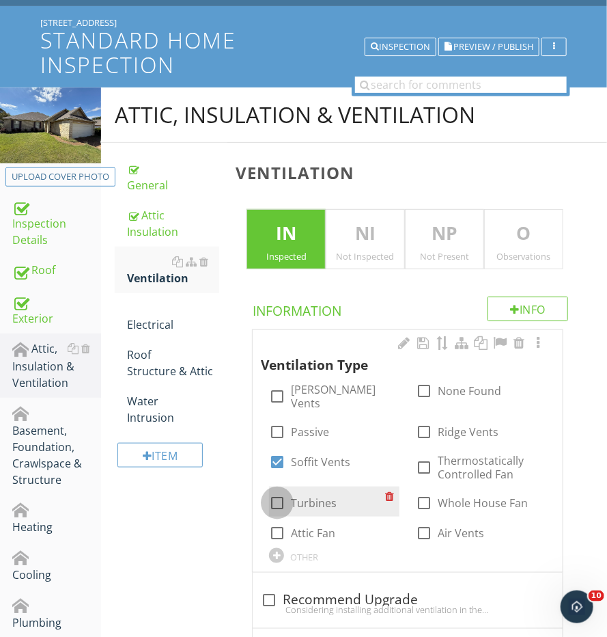
click at [275, 491] on div at bounding box center [277, 502] width 23 height 23
checkbox input "true"
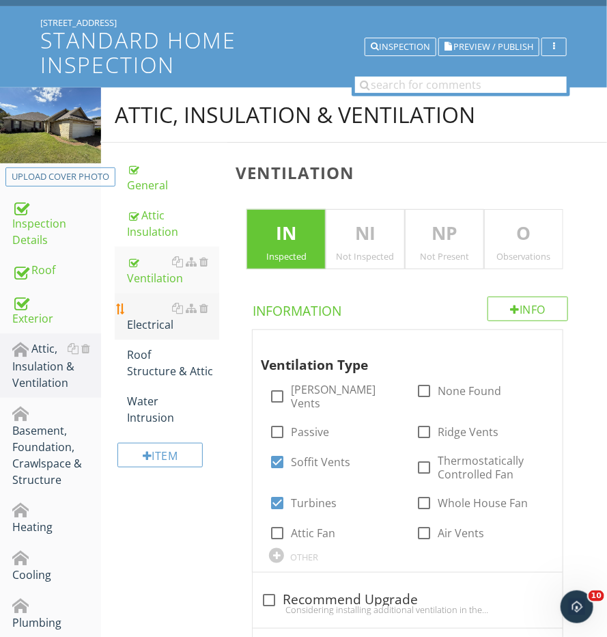
click at [134, 306] on div "Electrical" at bounding box center [173, 316] width 92 height 33
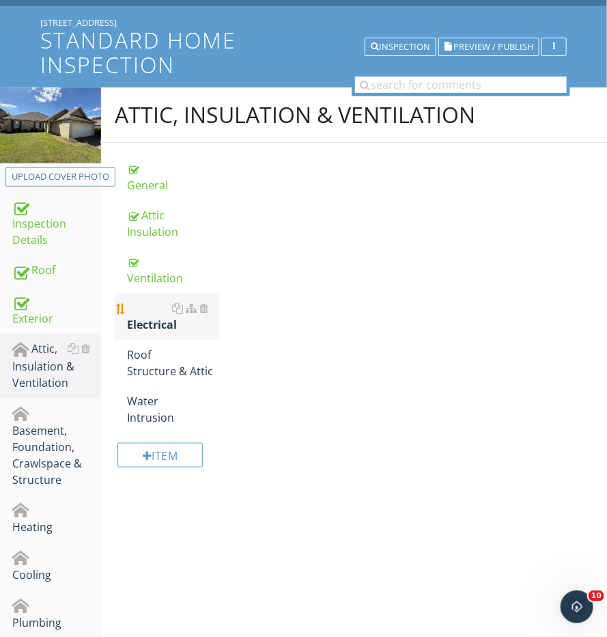
click at [134, 327] on link "Electrical" at bounding box center [173, 316] width 92 height 46
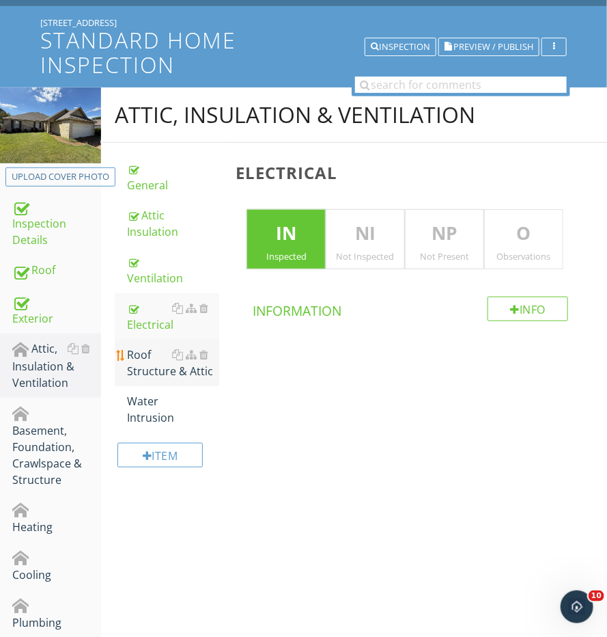
click at [137, 340] on link "Roof Structure & Attic" at bounding box center [173, 363] width 92 height 46
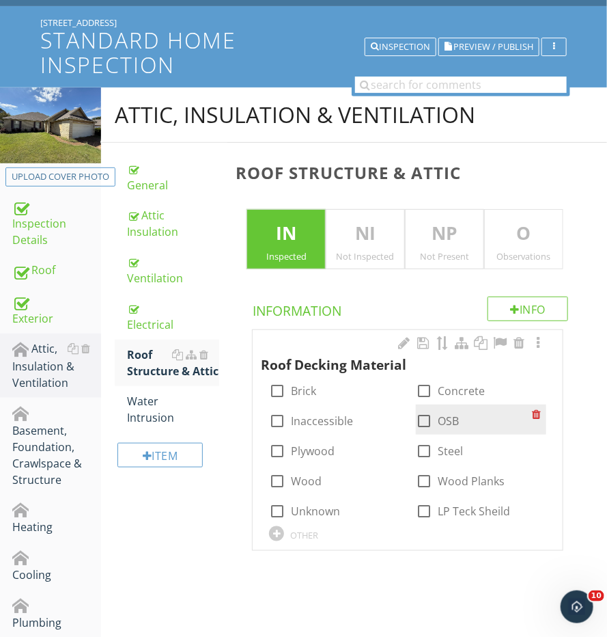
click at [442, 422] on label "OSB" at bounding box center [448, 421] width 21 height 14
checkbox input "true"
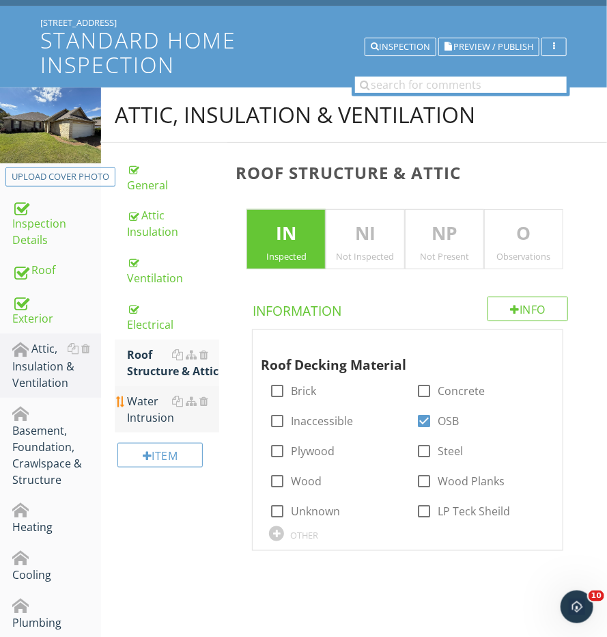
click at [166, 409] on div "Water Intrusion" at bounding box center [173, 409] width 92 height 33
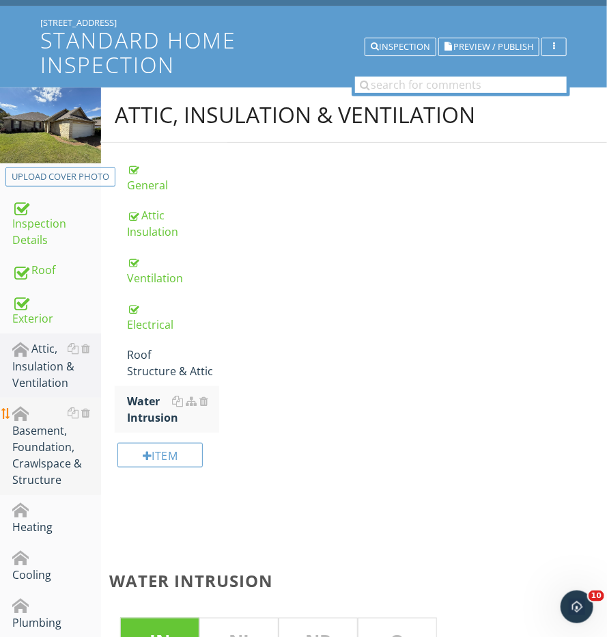
click at [75, 445] on div "Basement, Foundation, Crawlspace & Structure" at bounding box center [56, 445] width 89 height 83
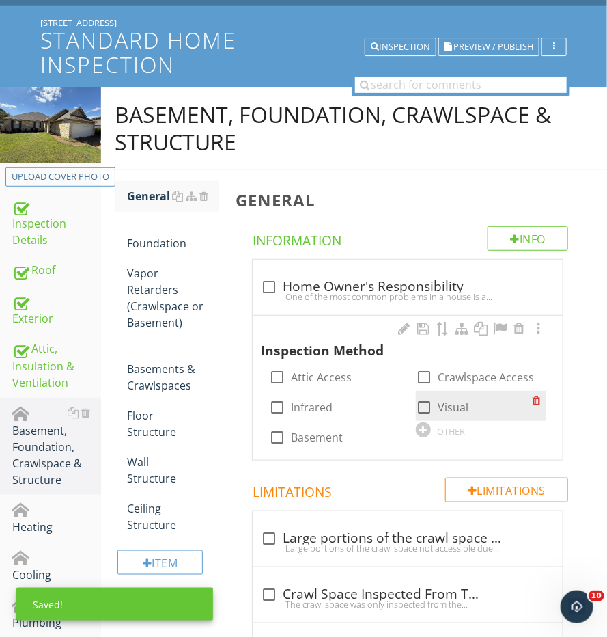
click at [434, 402] on div at bounding box center [424, 407] width 23 height 23
checkbox input "true"
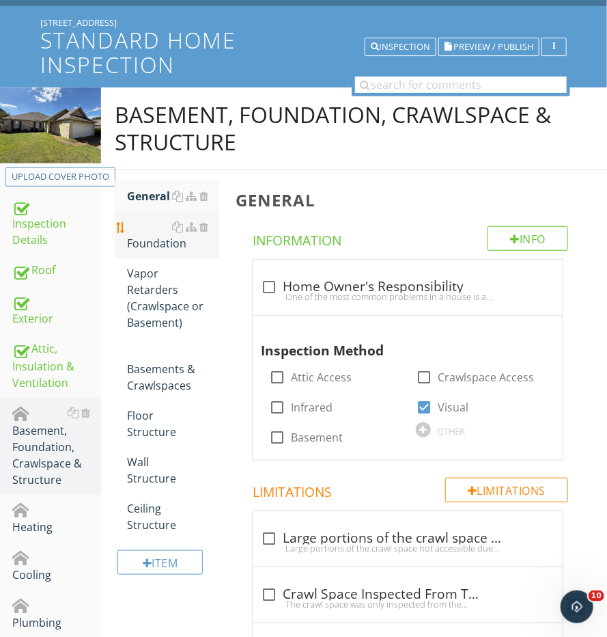
click at [186, 243] on div "Foundation" at bounding box center [173, 235] width 92 height 33
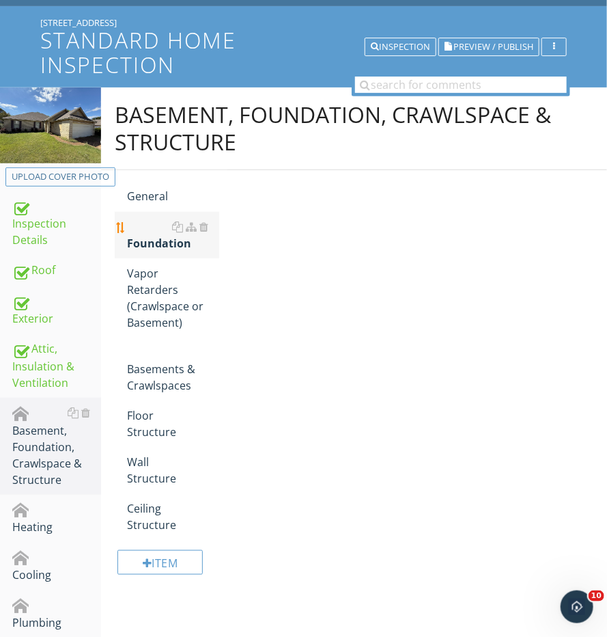
scroll to position [118, 0]
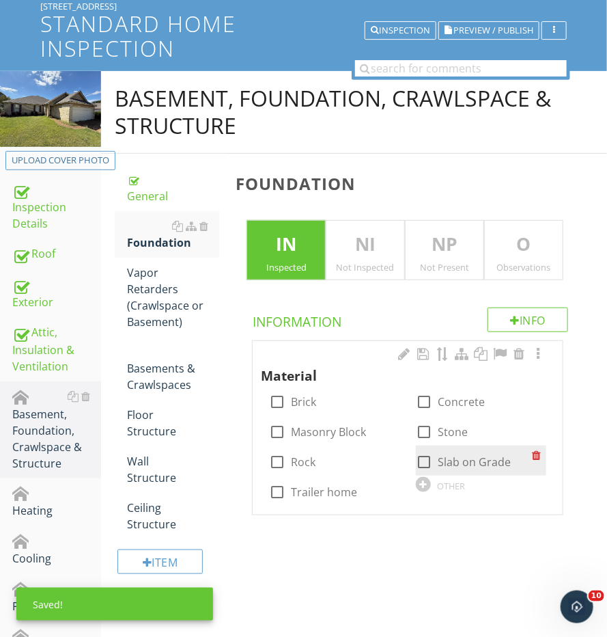
click at [426, 454] on div at bounding box center [424, 461] width 23 height 23
checkbox input "true"
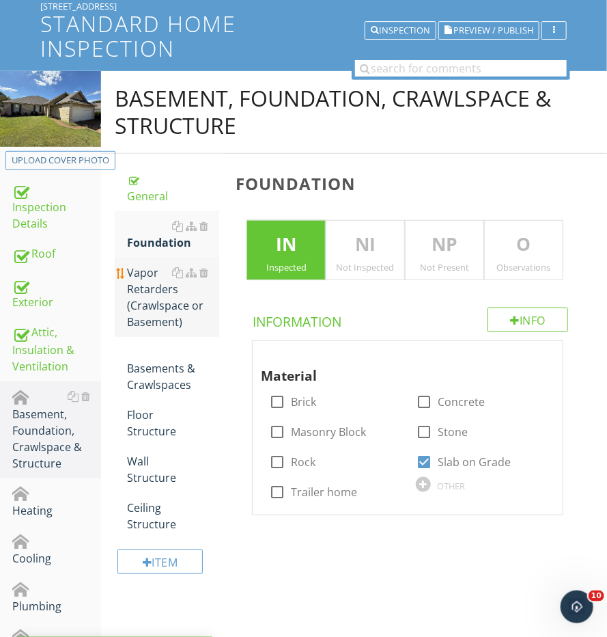
click at [184, 293] on div "Vapor Retarders (Crawlspace or Basement)" at bounding box center [173, 297] width 92 height 66
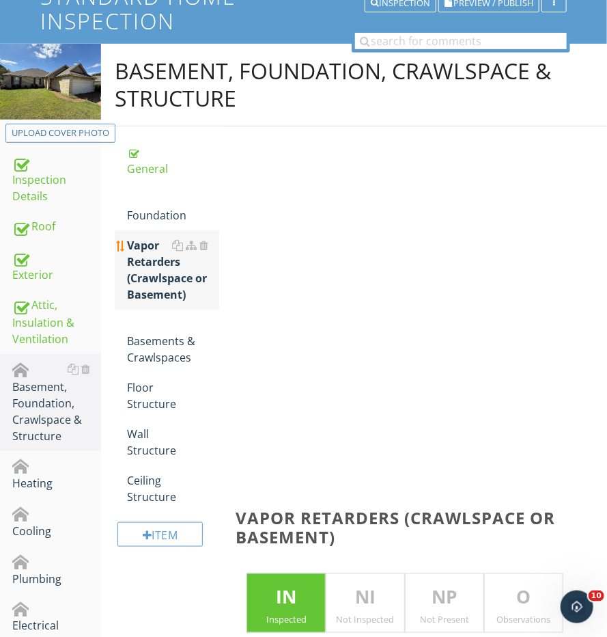
scroll to position [163, 0]
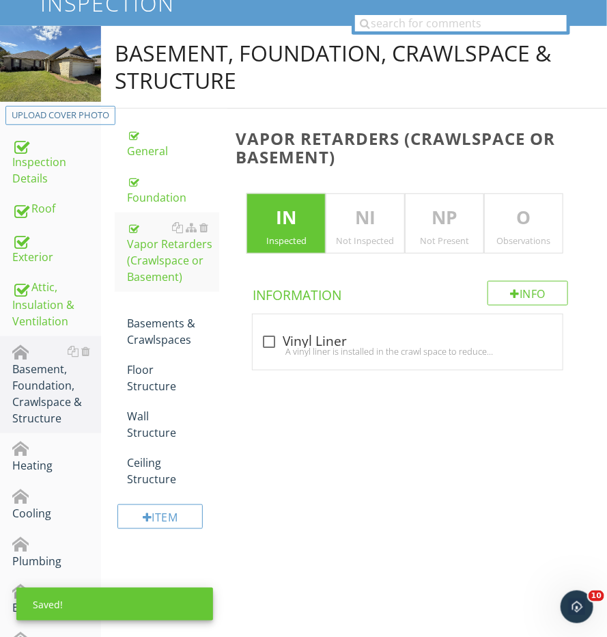
click at [461, 215] on p "NP" at bounding box center [445, 217] width 78 height 27
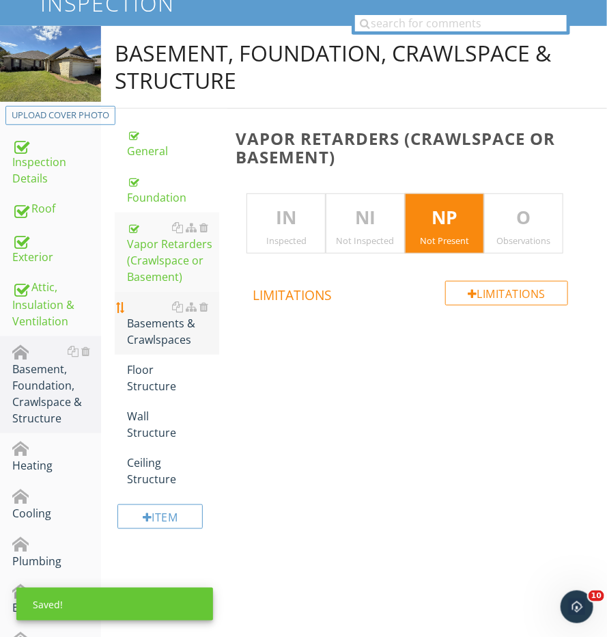
click at [147, 312] on div "Basements & Crawlspaces" at bounding box center [173, 323] width 92 height 49
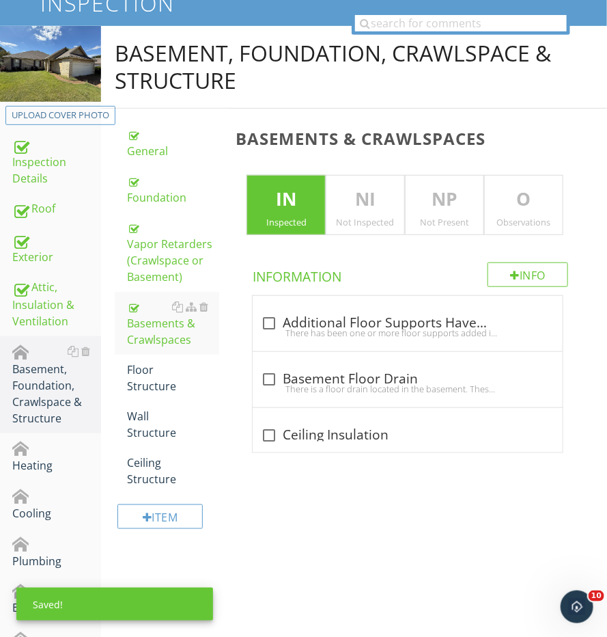
click at [436, 206] on p "NP" at bounding box center [445, 199] width 78 height 27
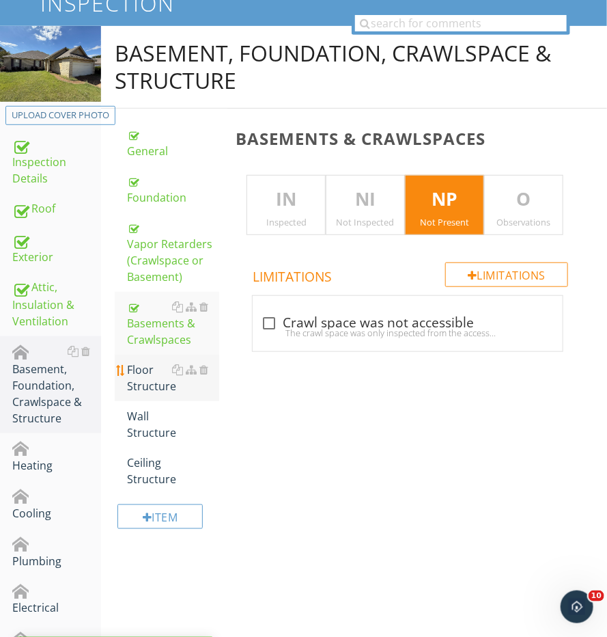
click at [174, 381] on div "Floor Structure" at bounding box center [173, 377] width 92 height 33
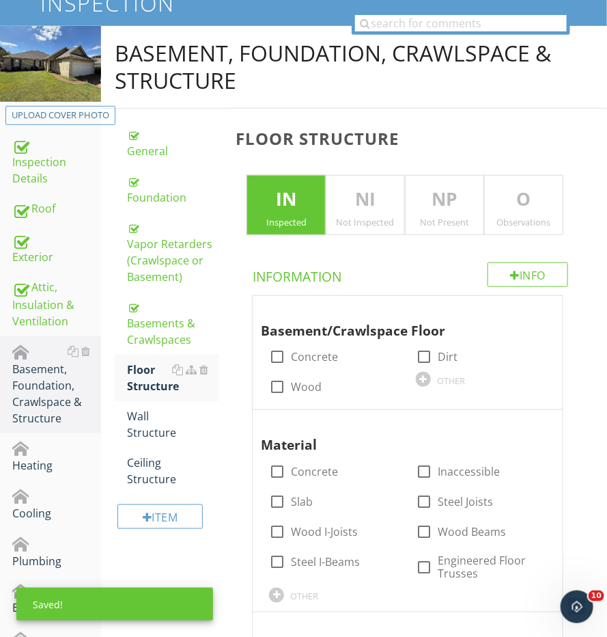
click at [432, 217] on div "Not Present" at bounding box center [445, 222] width 78 height 11
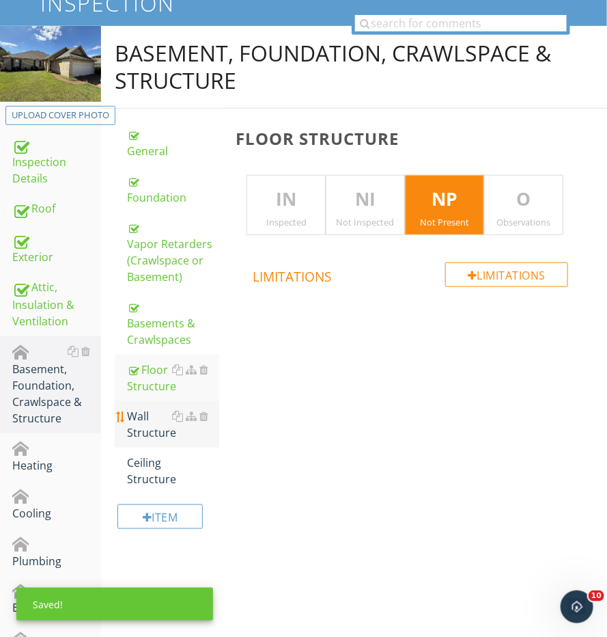
click at [134, 420] on div "Wall Structure" at bounding box center [173, 424] width 92 height 33
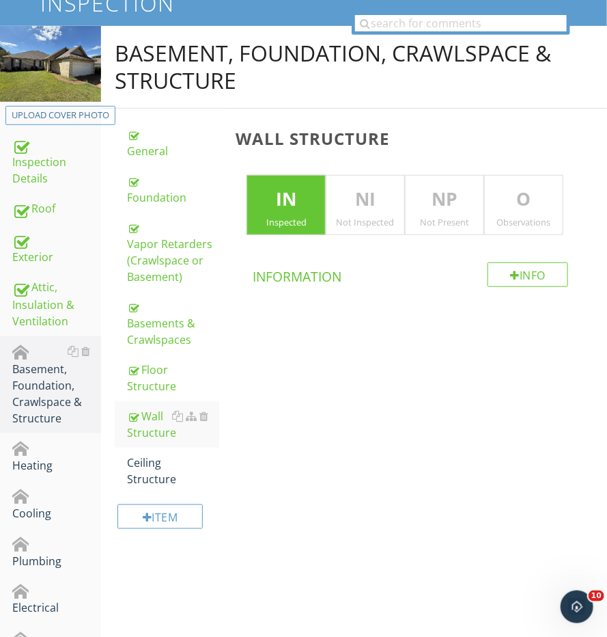
click at [430, 189] on p "NP" at bounding box center [445, 199] width 78 height 27
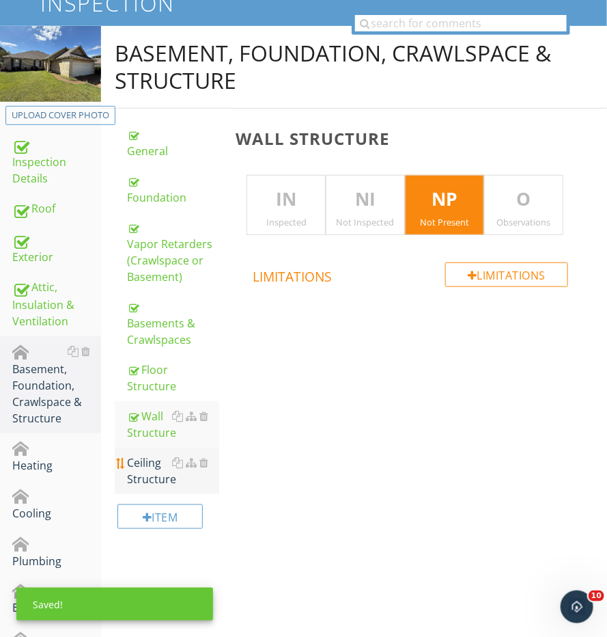
click at [170, 454] on div "Ceiling Structure" at bounding box center [173, 470] width 92 height 33
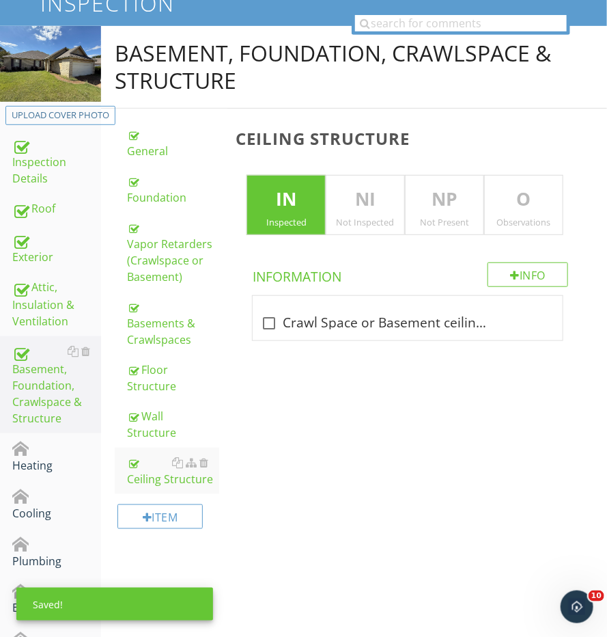
click at [468, 147] on div "Ceiling Structure IN Inspected NI Not Inspected NP Not Present O Observations I…" at bounding box center [418, 236] width 380 height 255
click at [441, 186] on p "NP" at bounding box center [445, 199] width 78 height 27
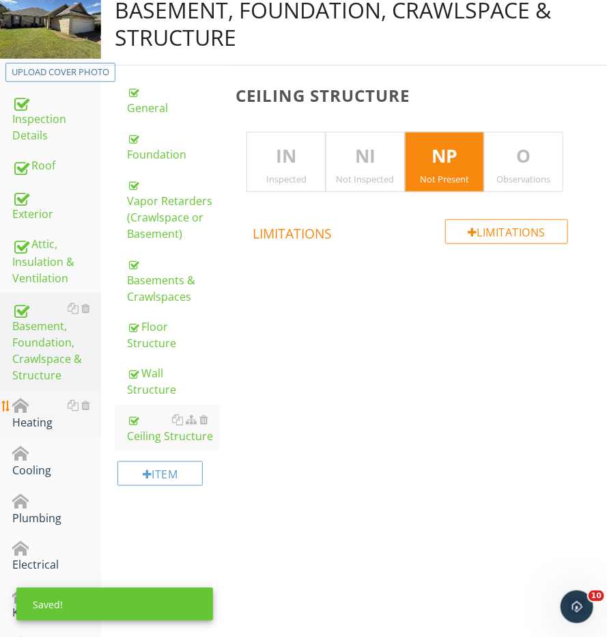
click at [43, 420] on div "Heating" at bounding box center [56, 414] width 89 height 34
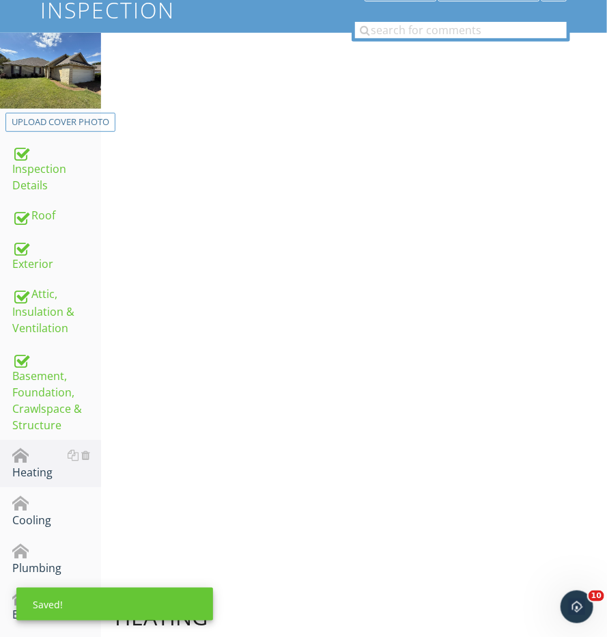
scroll to position [123, 0]
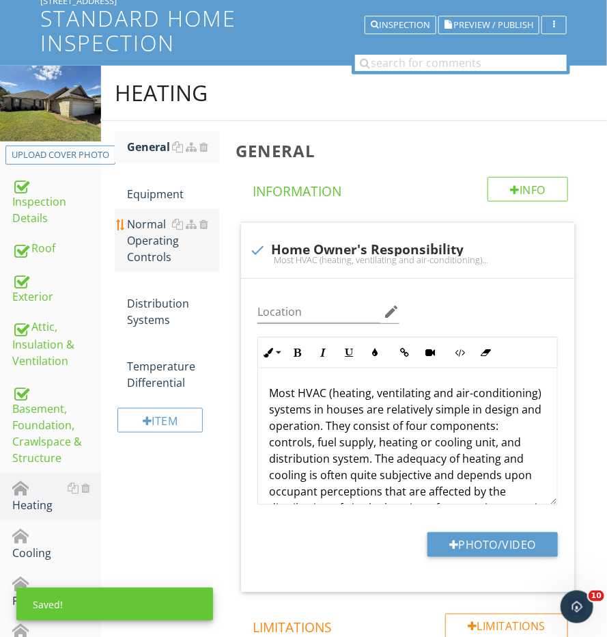
click at [150, 209] on link "Normal Operating Controls" at bounding box center [173, 240] width 92 height 63
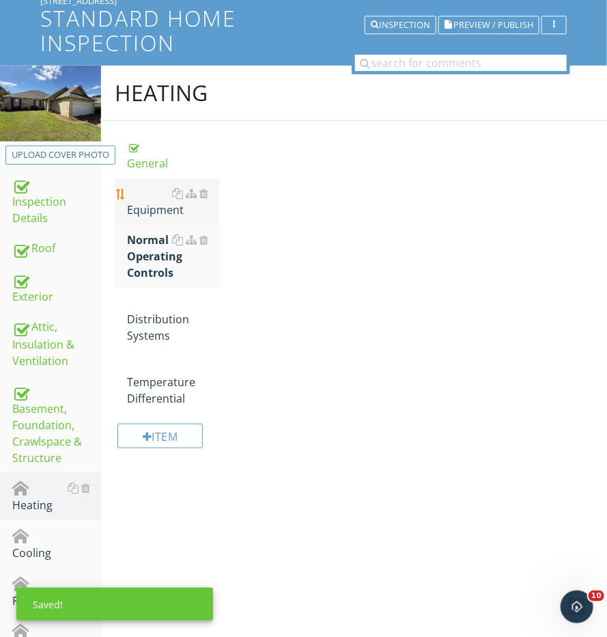
click at [151, 185] on div "Equipment" at bounding box center [173, 201] width 92 height 33
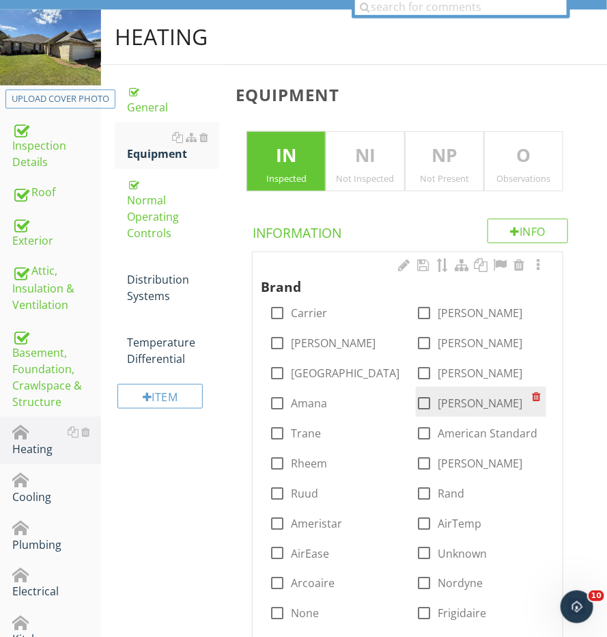
click at [435, 397] on div at bounding box center [424, 402] width 23 height 23
checkbox input "true"
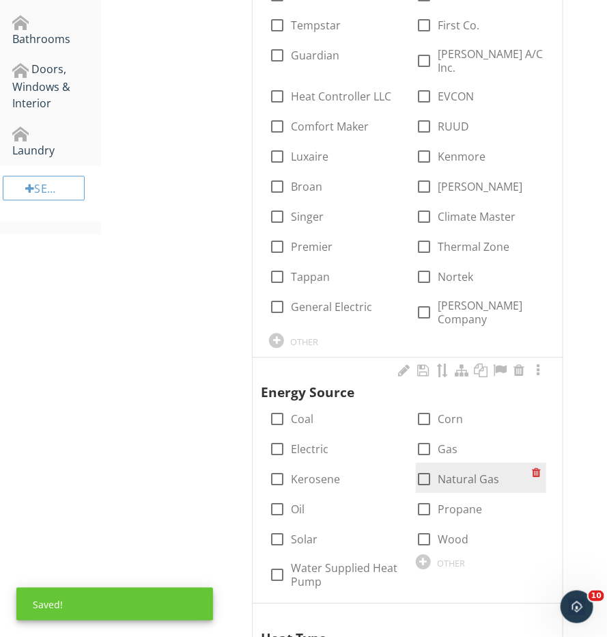
click at [432, 467] on div at bounding box center [424, 478] width 23 height 23
checkbox input "true"
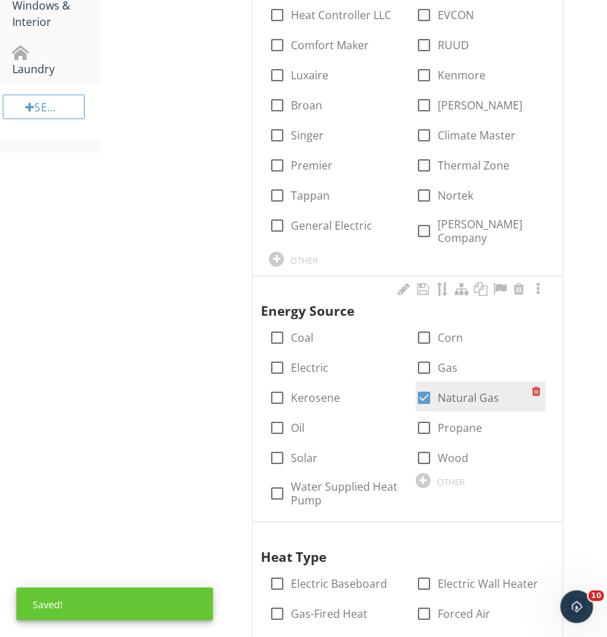
scroll to position [1032, 0]
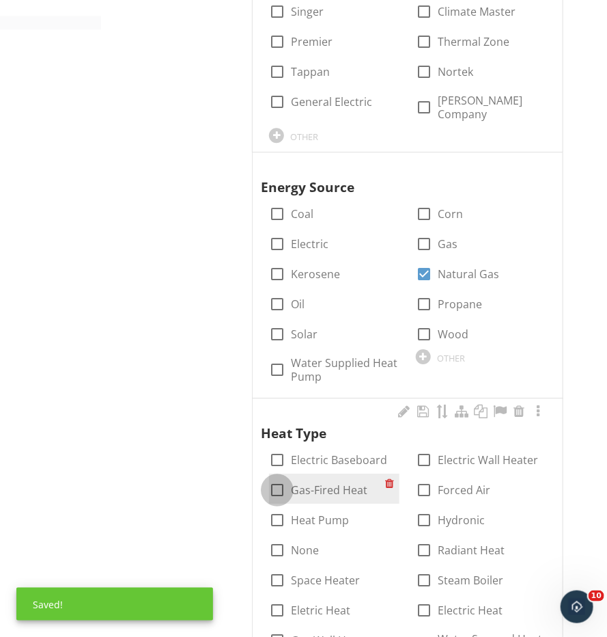
click at [284, 479] on div at bounding box center [277, 489] width 23 height 23
checkbox input "true"
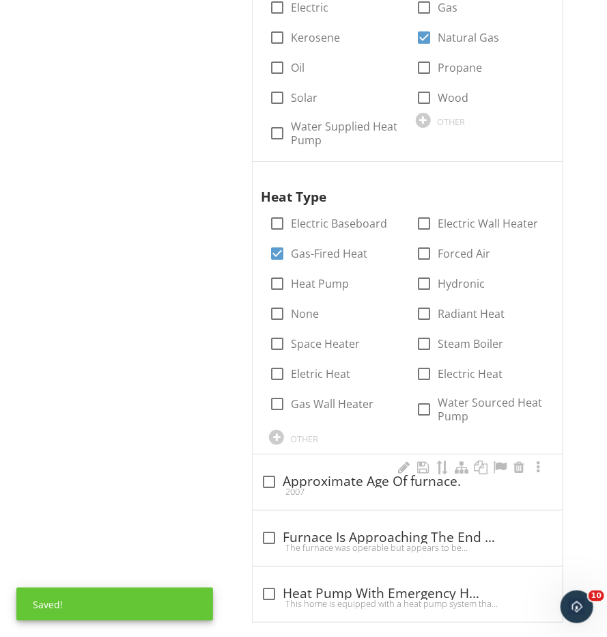
click at [275, 486] on div "2007" at bounding box center [408, 491] width 294 height 11
checkbox input "true"
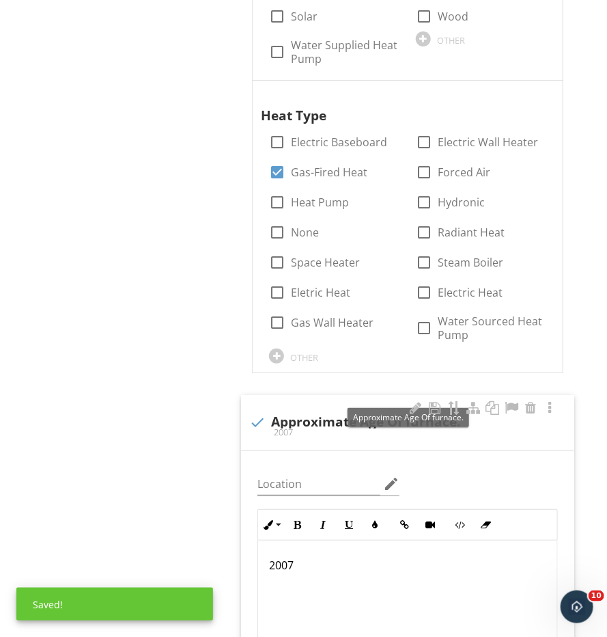
scroll to position [1371, 0]
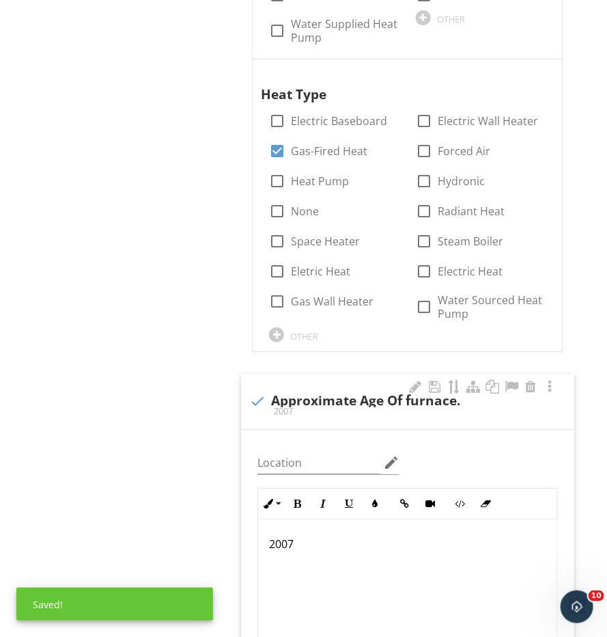
click at [349, 542] on div "2007" at bounding box center [407, 587] width 299 height 137
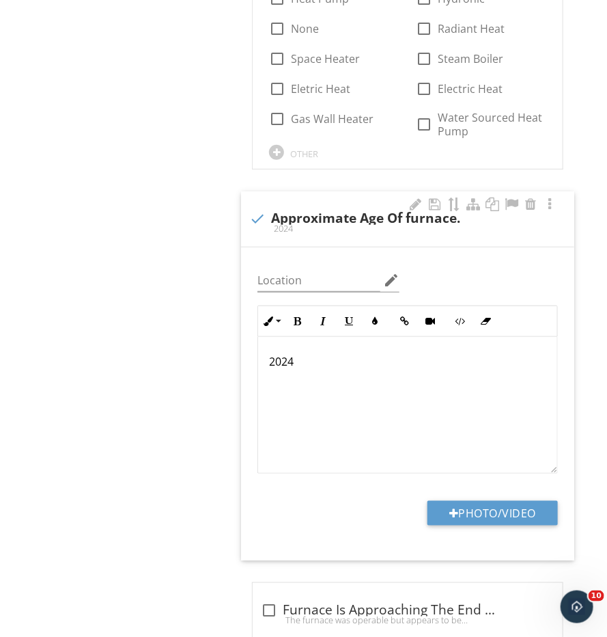
scroll to position [1619, 0]
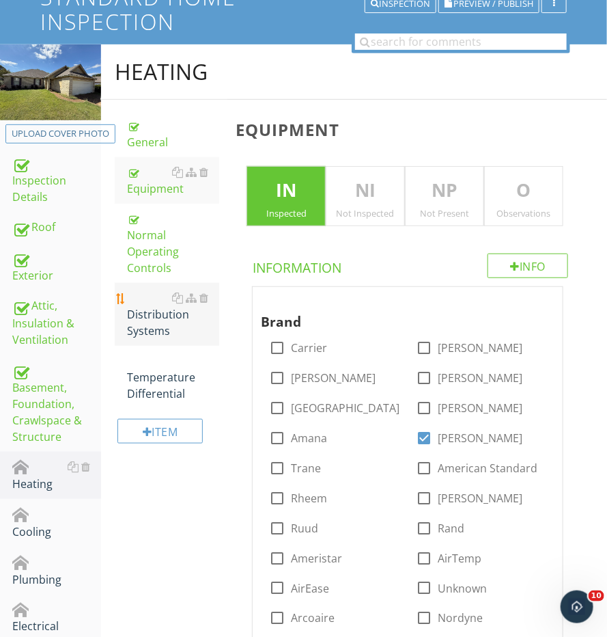
click at [149, 290] on div "Distribution Systems" at bounding box center [173, 314] width 92 height 49
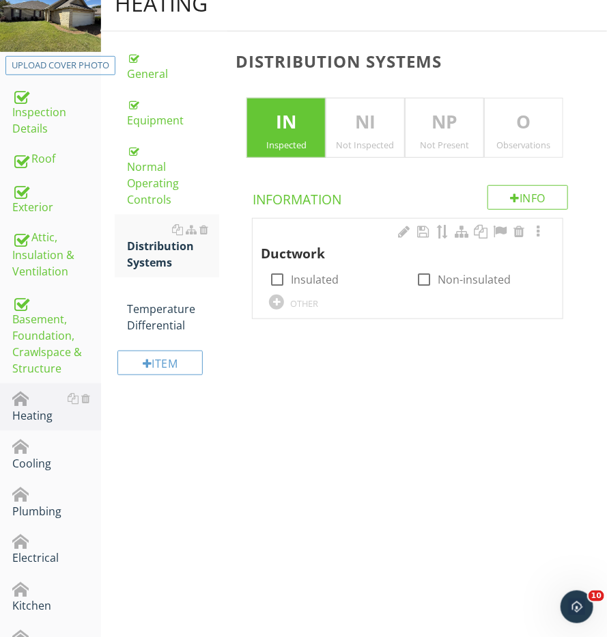
scroll to position [228, 0]
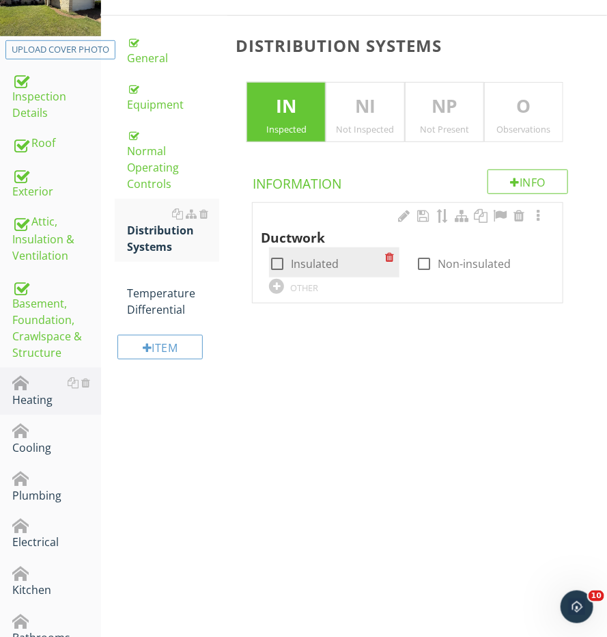
click at [269, 268] on input "Insulated" at bounding box center [277, 269] width 16 height 16
checkbox input "true"
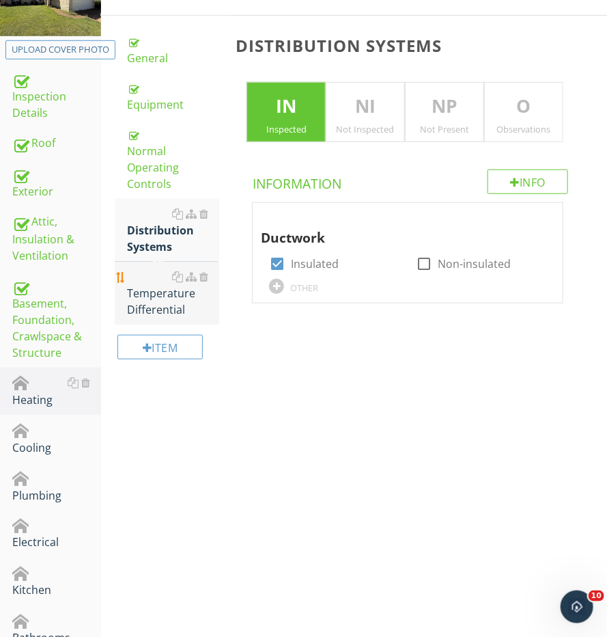
click at [175, 269] on div "Temperature Differential" at bounding box center [173, 293] width 92 height 49
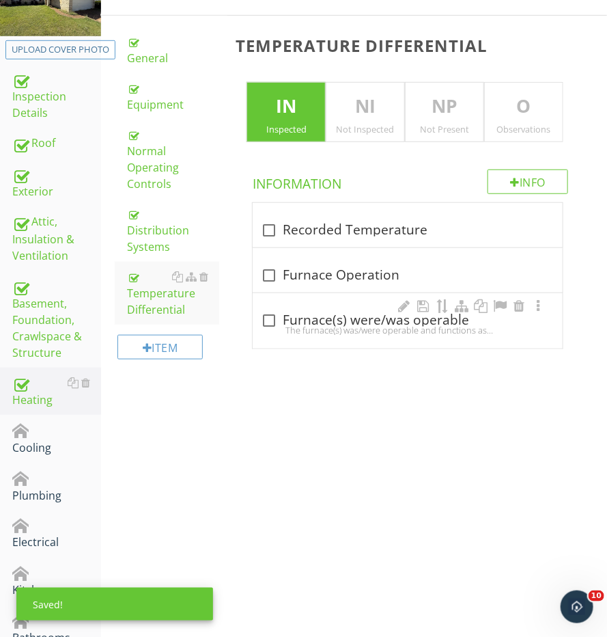
click at [288, 312] on div "check_box_outline_blank Furnace(s) were/was operable" at bounding box center [408, 320] width 294 height 16
checkbox input "true"
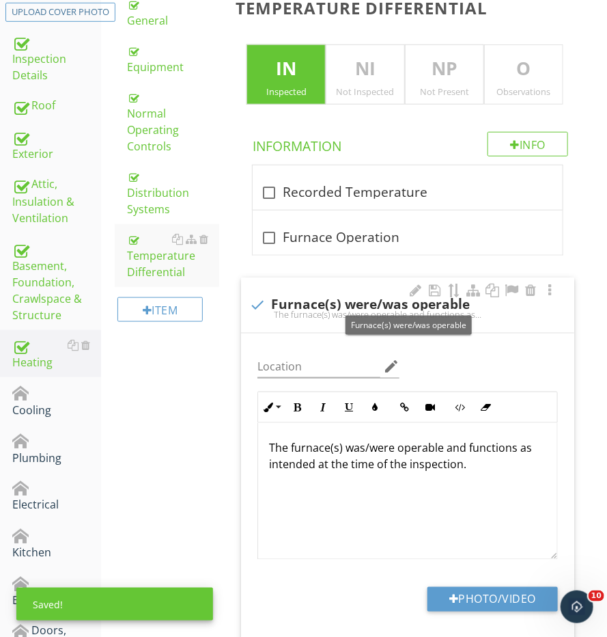
scroll to position [294, 0]
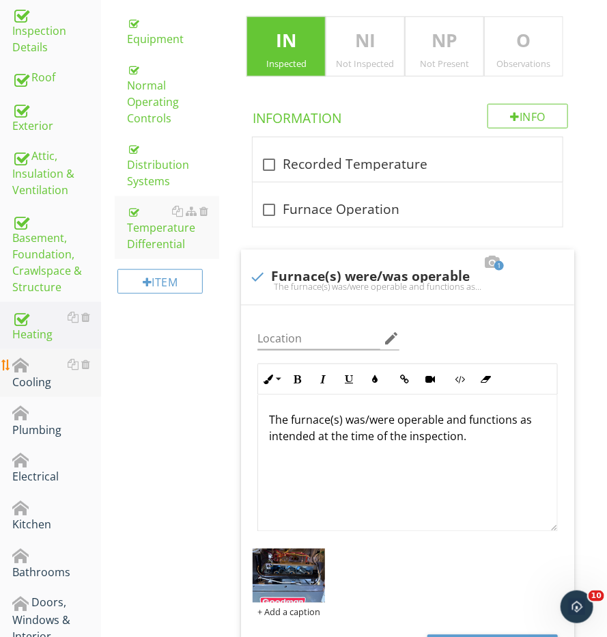
click at [35, 384] on link "Cooling" at bounding box center [56, 373] width 89 height 48
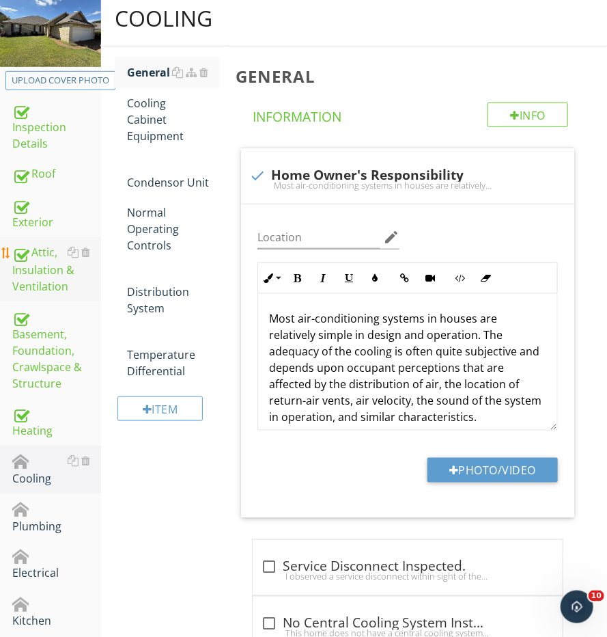
scroll to position [149, 0]
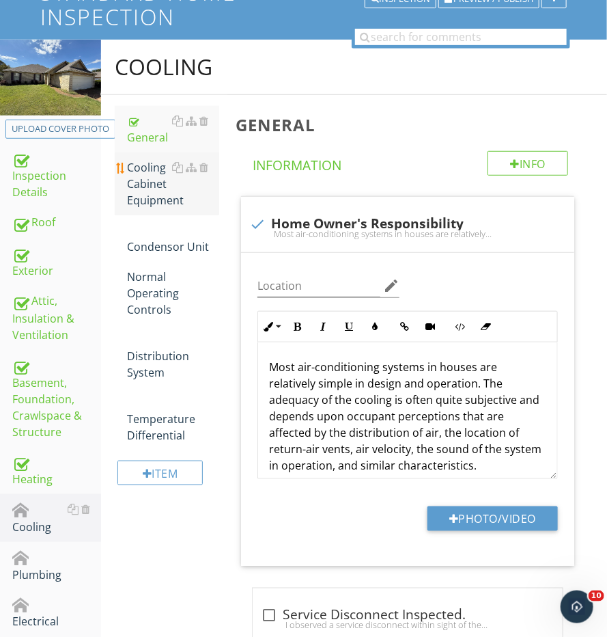
click at [137, 176] on div "Cooling Cabinet Equipment" at bounding box center [173, 183] width 92 height 49
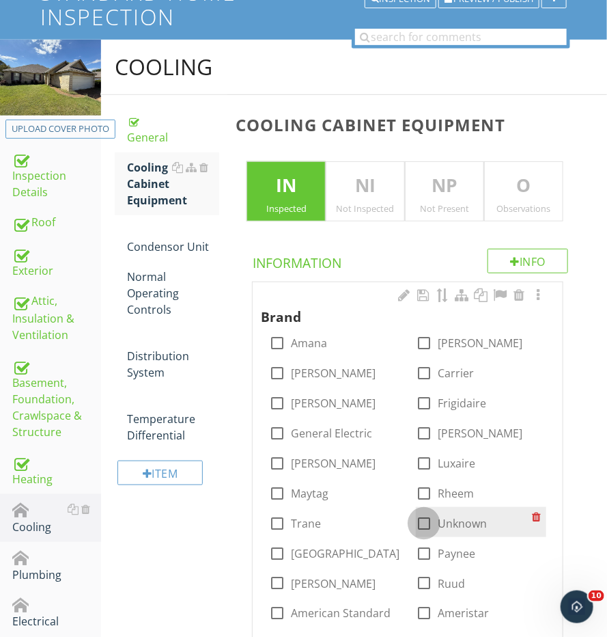
click at [426, 514] on div at bounding box center [424, 523] width 23 height 23
checkbox input "true"
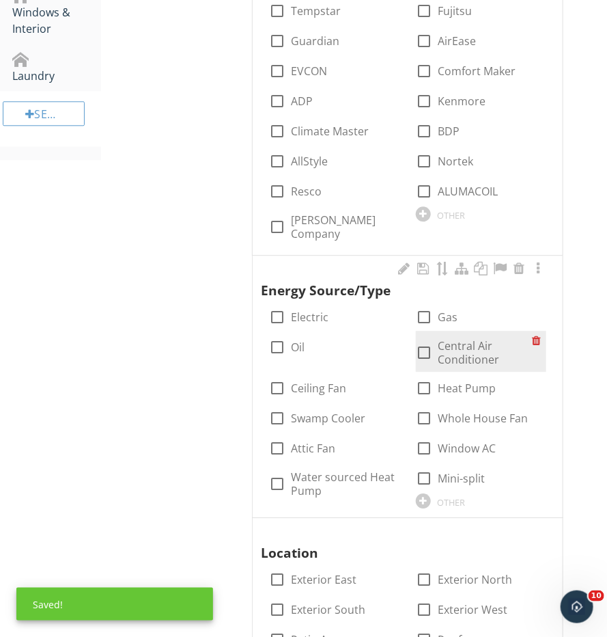
click at [426, 358] on input "Central Air Conditioner" at bounding box center [424, 358] width 16 height 16
checkbox input "true"
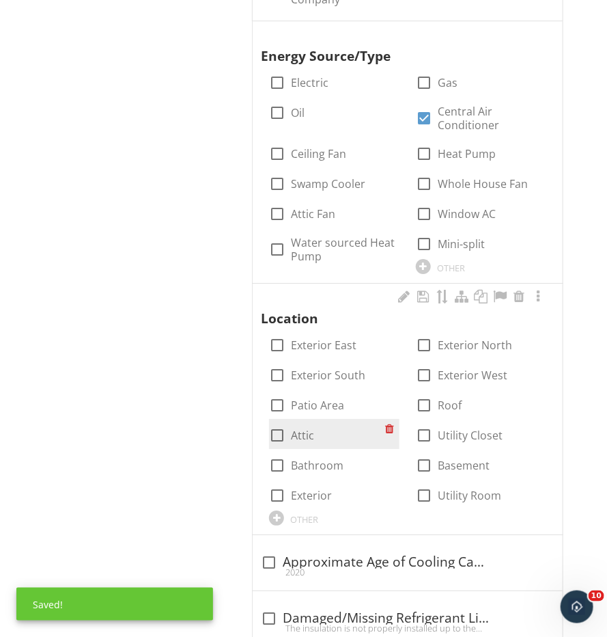
click at [276, 425] on div at bounding box center [277, 435] width 23 height 23
checkbox input "true"
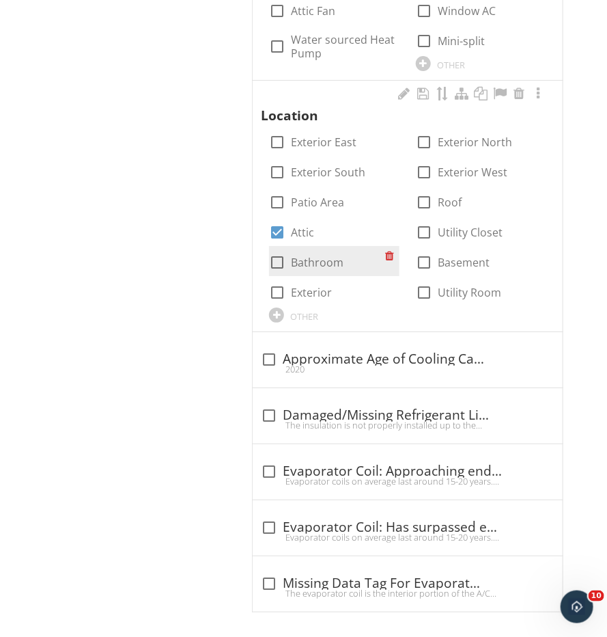
scroll to position [1338, 0]
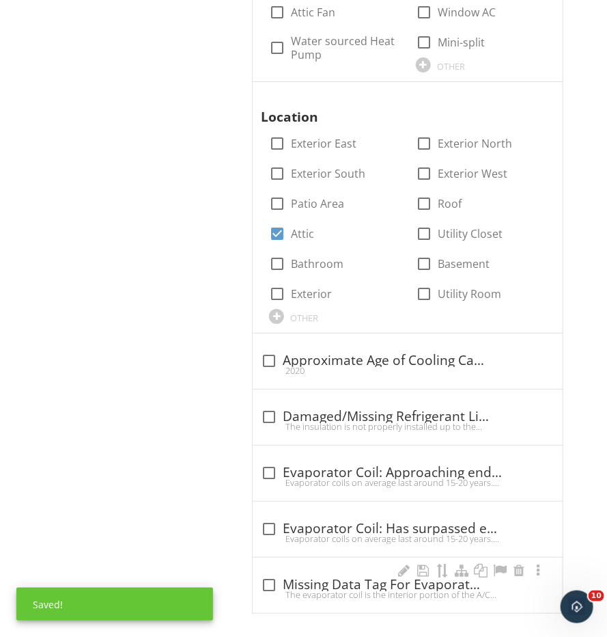
click at [266, 573] on div at bounding box center [269, 584] width 23 height 23
checkbox input "true"
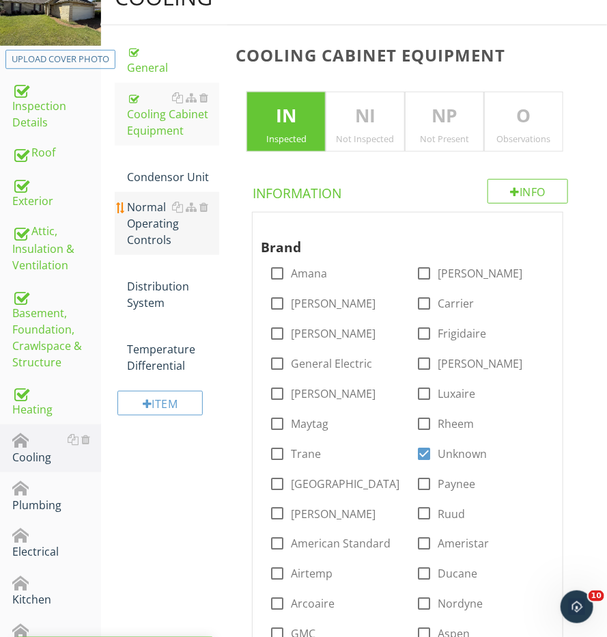
scroll to position [197, 0]
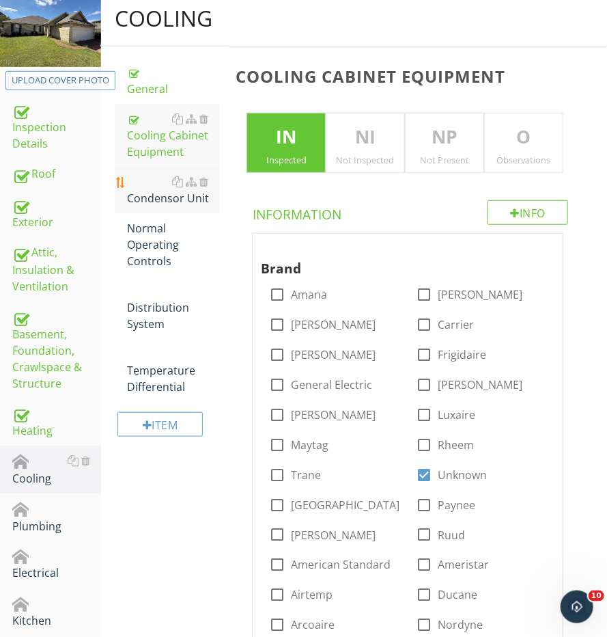
click at [158, 197] on div "Condensor Unit" at bounding box center [173, 190] width 92 height 33
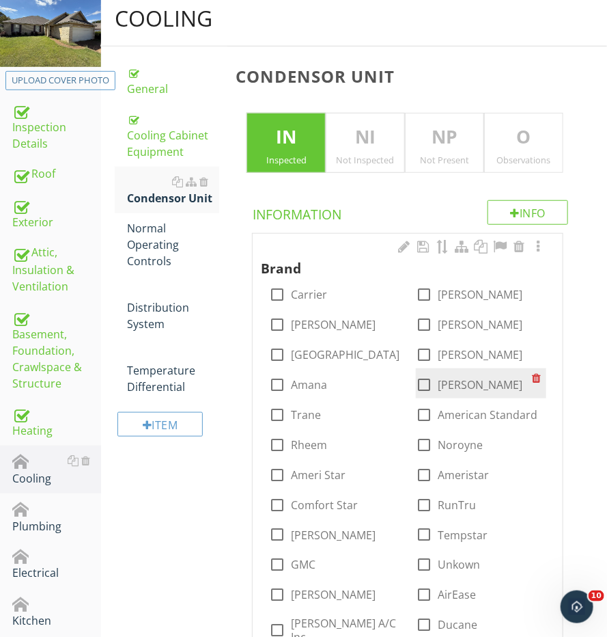
click at [439, 381] on label "[PERSON_NAME]" at bounding box center [480, 385] width 85 height 14
checkbox input "true"
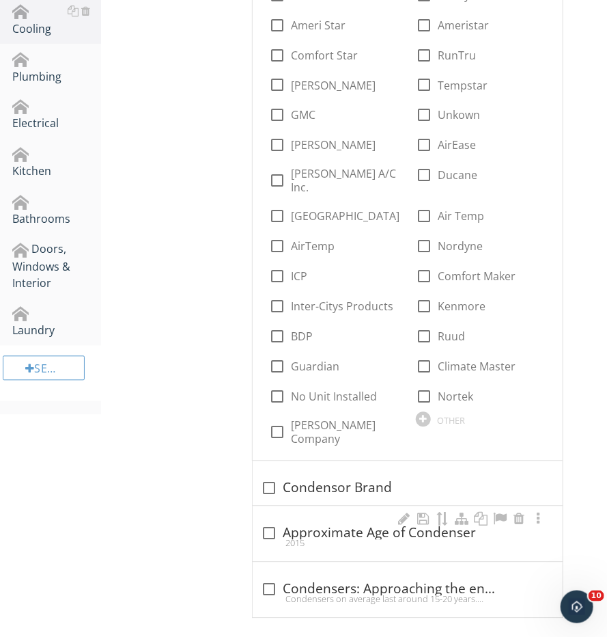
click at [356, 525] on div "check_box_outline_blank Approximate Age of Condenser" at bounding box center [408, 533] width 294 height 16
checkbox input "true"
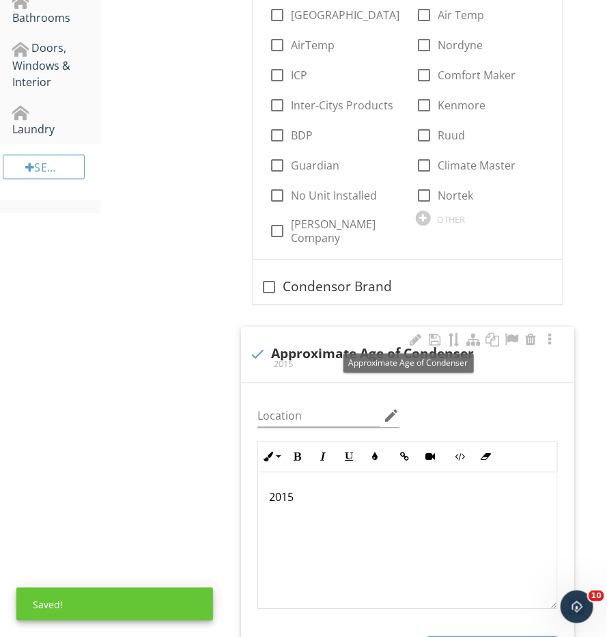
scroll to position [900, 0]
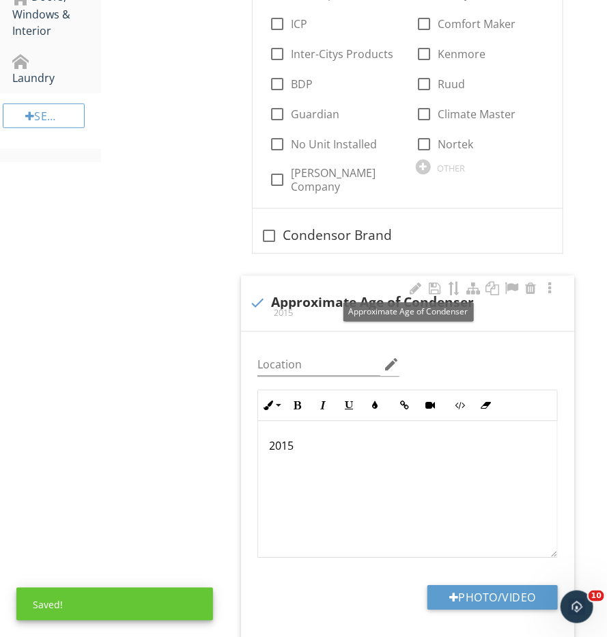
click at [366, 489] on div "2015" at bounding box center [407, 489] width 299 height 137
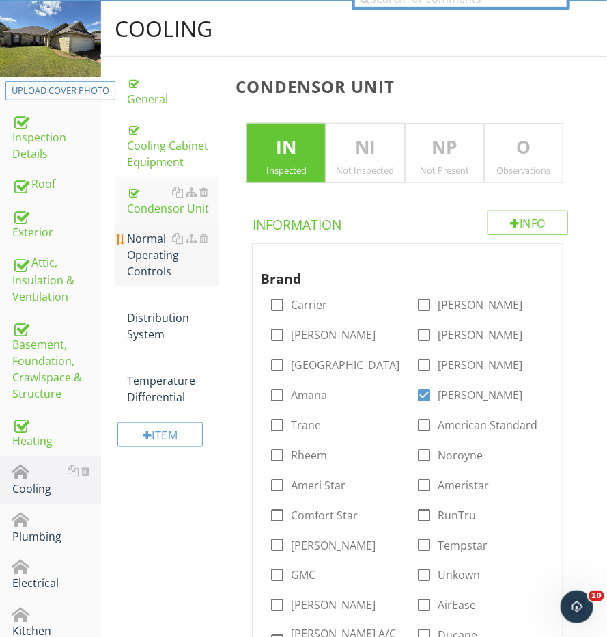
click at [178, 248] on div "Normal Operating Controls" at bounding box center [173, 254] width 92 height 49
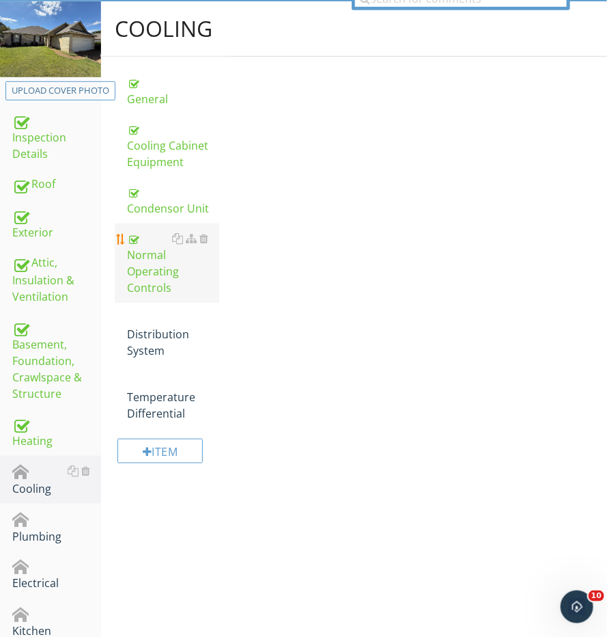
scroll to position [228, 0]
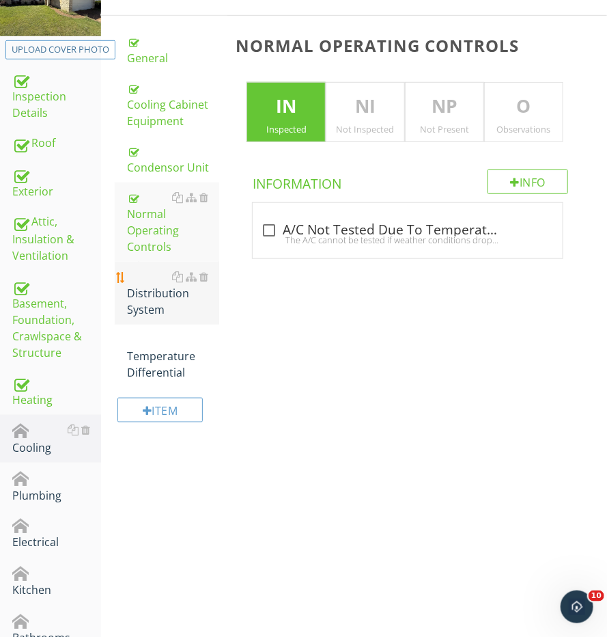
click at [171, 279] on div "Distribution System" at bounding box center [173, 293] width 92 height 49
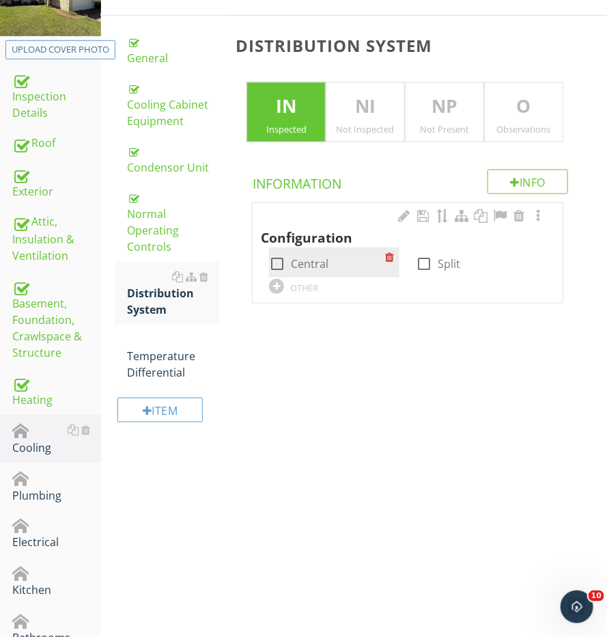
click at [270, 254] on div at bounding box center [277, 263] width 23 height 23
checkbox input "true"
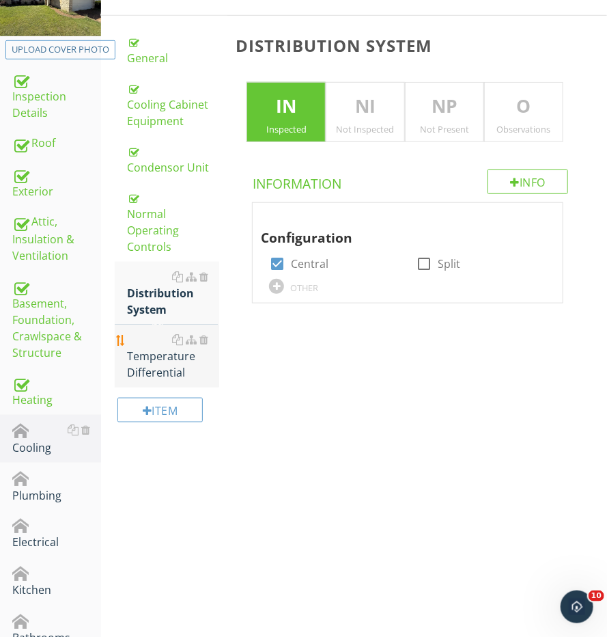
click at [140, 348] on div "Temperature Differential" at bounding box center [173, 355] width 92 height 49
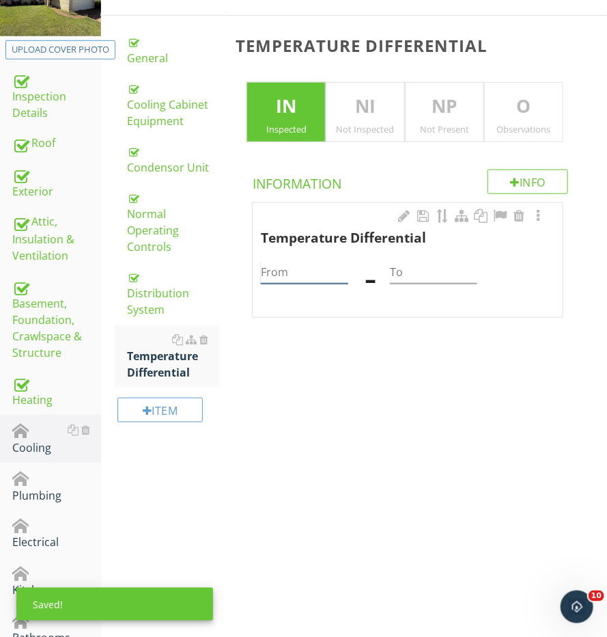
click at [321, 262] on input "From" at bounding box center [304, 272] width 87 height 23
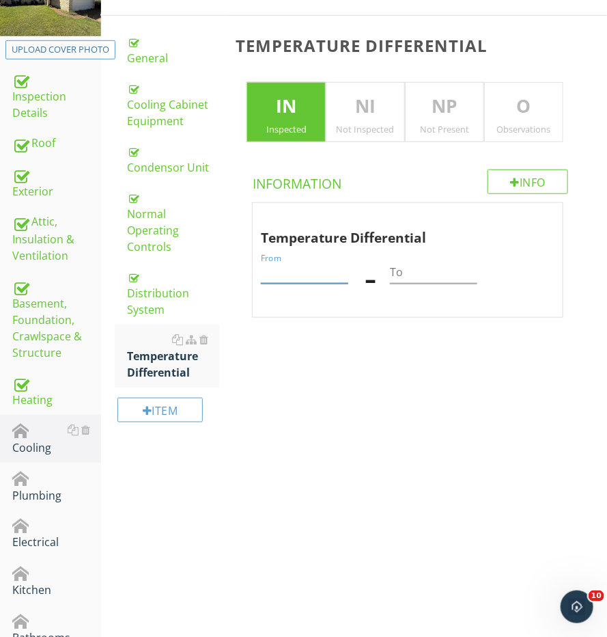
click at [387, 107] on p "NI" at bounding box center [366, 106] width 78 height 27
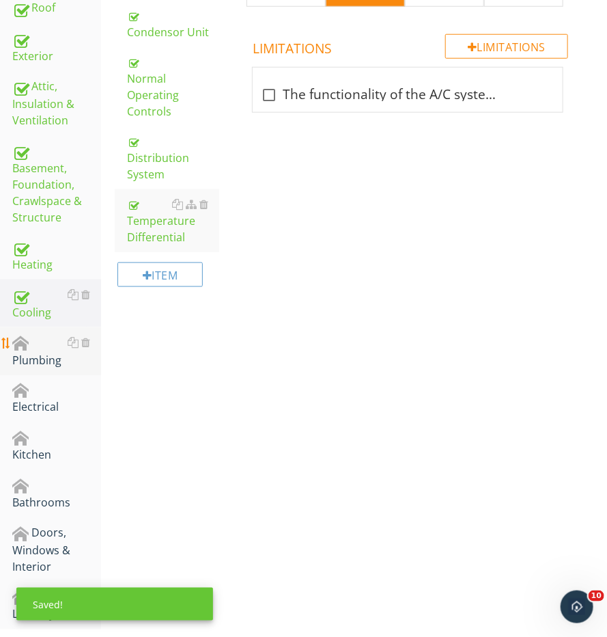
click at [44, 327] on link "Plumbing" at bounding box center [56, 351] width 89 height 48
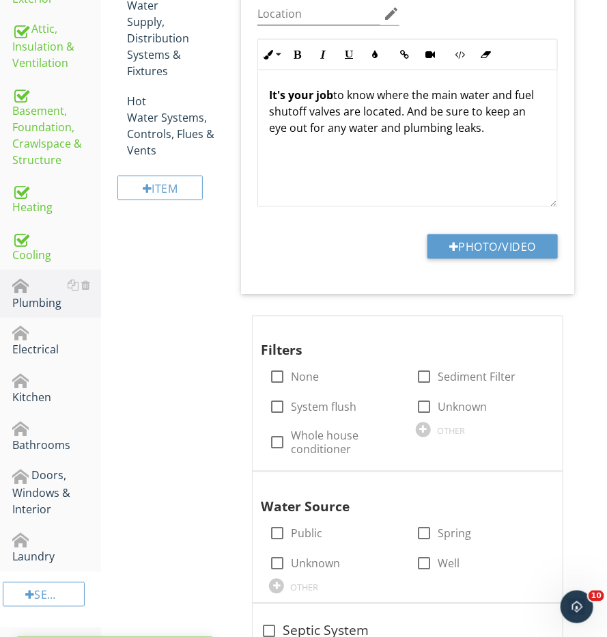
scroll to position [427, 0]
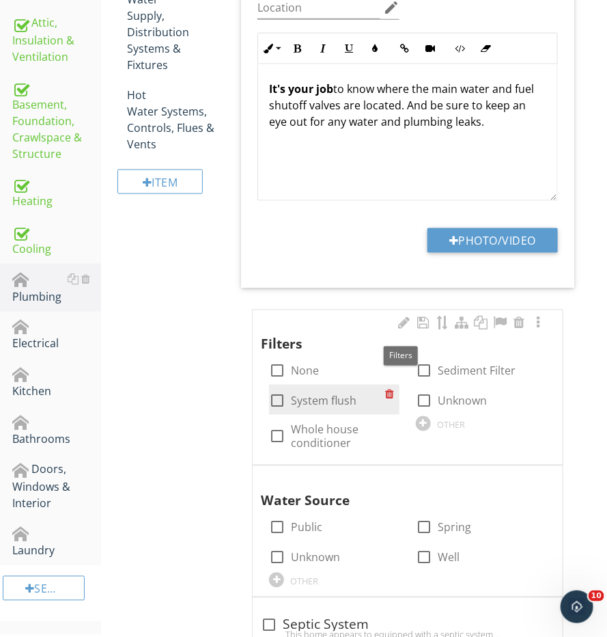
click at [279, 397] on div at bounding box center [277, 400] width 23 height 23
checkbox input "true"
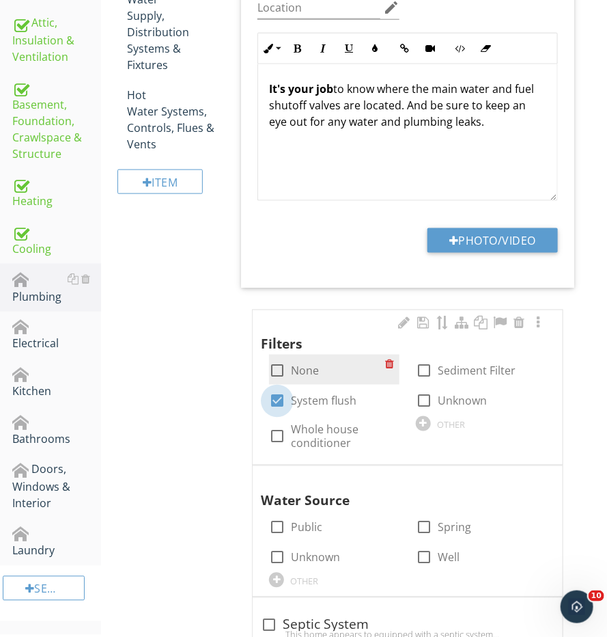
click at [279, 366] on div at bounding box center [277, 370] width 23 height 23
checkbox input "true"
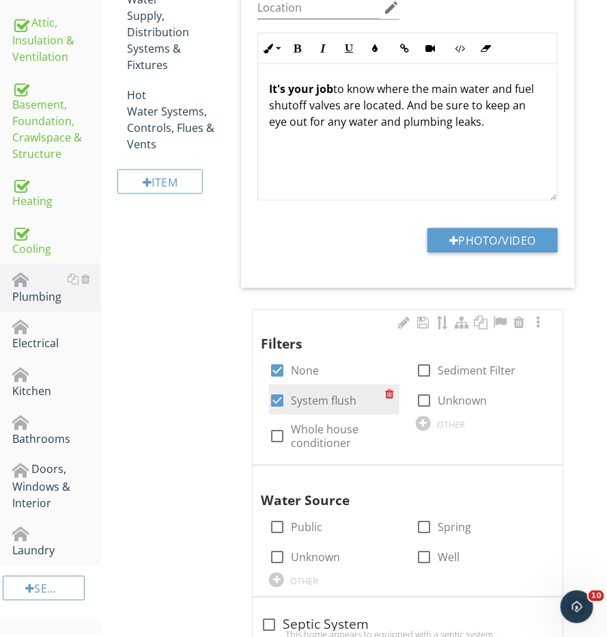
click at [276, 397] on div at bounding box center [277, 400] width 23 height 23
checkbox input "false"
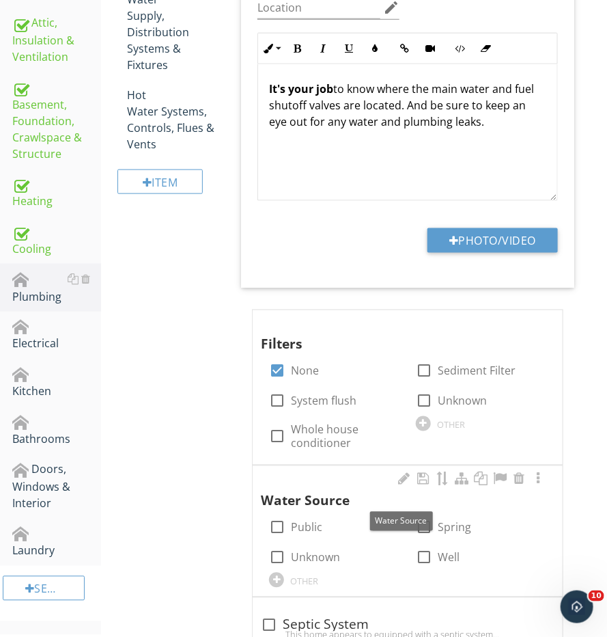
click at [281, 499] on div "Water Source" at bounding box center [400, 491] width 279 height 40
click at [278, 524] on div at bounding box center [277, 527] width 23 height 23
checkbox input "true"
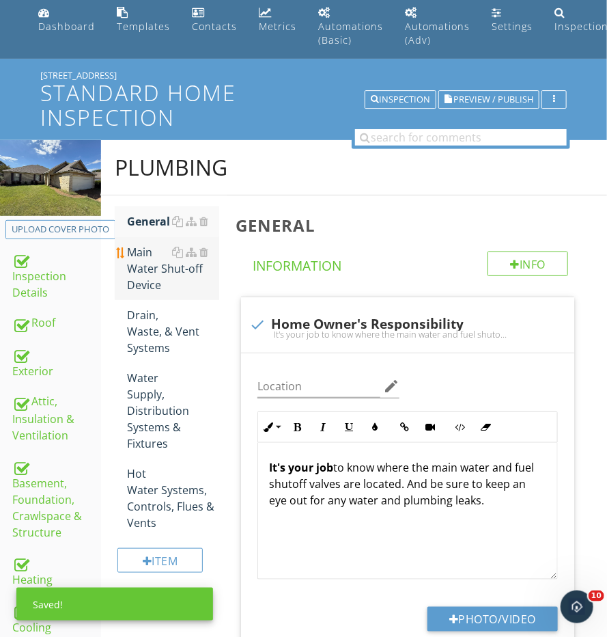
click at [165, 286] on div "Main Water Shut-off Device" at bounding box center [173, 268] width 92 height 49
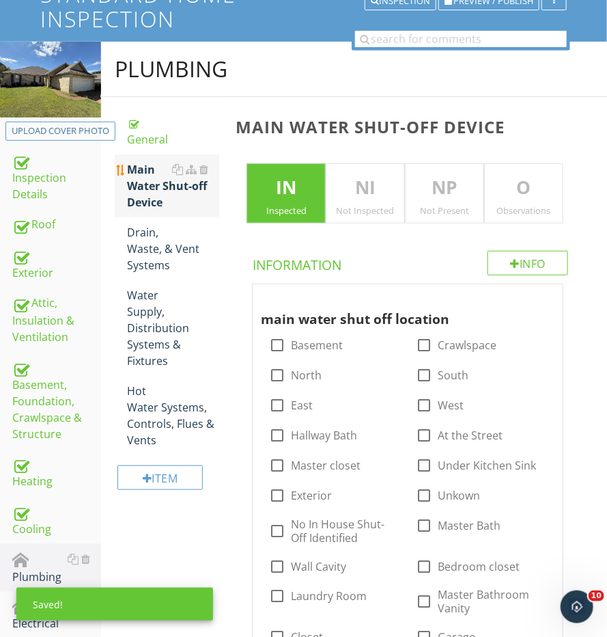
scroll to position [193, 0]
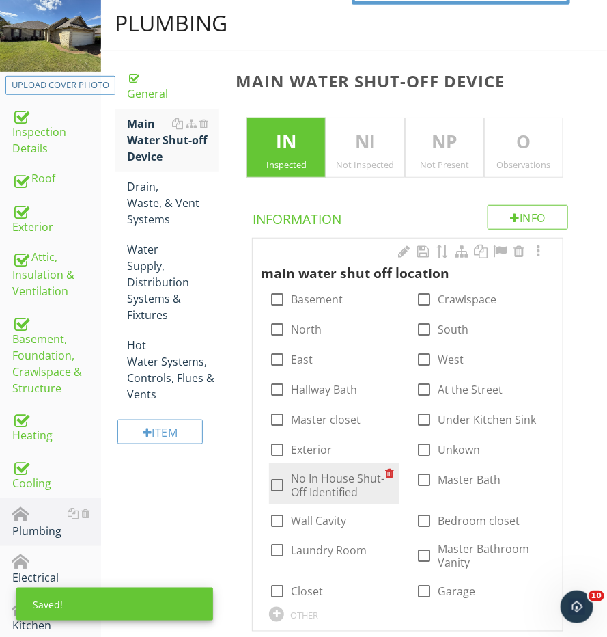
click at [281, 493] on input "No In House Shut-Off Identified" at bounding box center [277, 490] width 16 height 16
checkbox input "true"
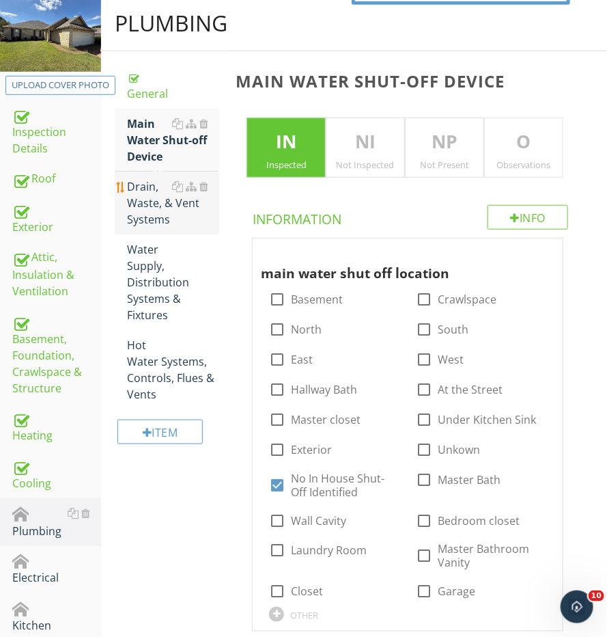
click at [130, 171] on link "Drain, Waste, & Vent Systems" at bounding box center [173, 202] width 92 height 63
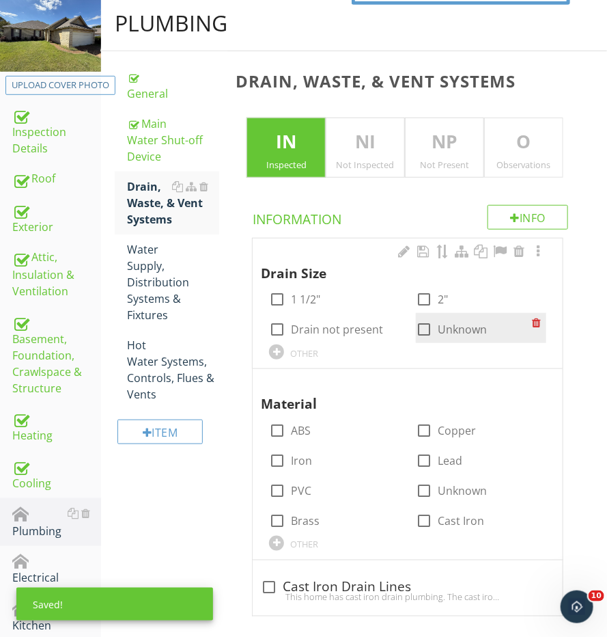
click at [437, 321] on div "check_box_outline_blank Unknown" at bounding box center [451, 329] width 71 height 16
click at [423, 327] on div at bounding box center [424, 329] width 23 height 23
checkbox input "true"
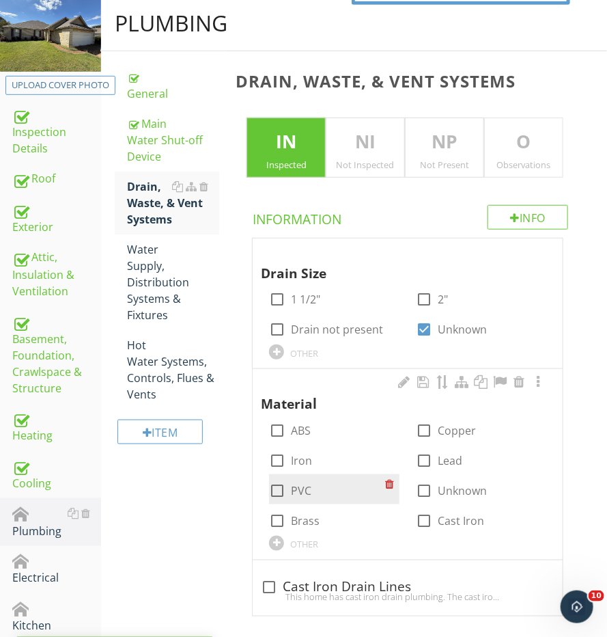
click at [278, 482] on div at bounding box center [277, 490] width 23 height 23
checkbox input "true"
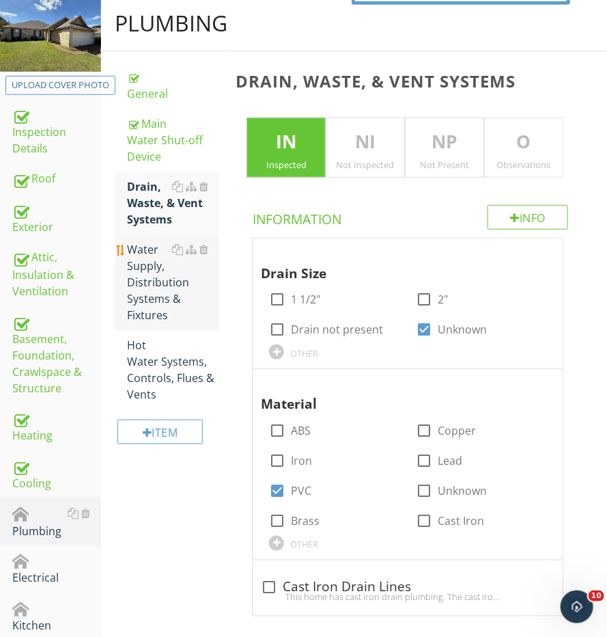
click at [156, 300] on div "Water Supply, Distribution Systems & Fixtures" at bounding box center [173, 282] width 92 height 82
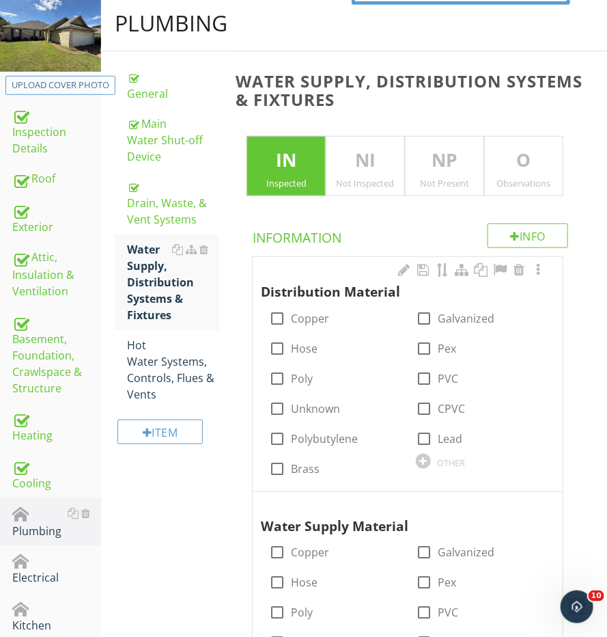
click at [266, 320] on div "check_box_outline_blank Copper" at bounding box center [334, 317] width 147 height 30
click at [279, 312] on div at bounding box center [277, 318] width 23 height 23
checkbox input "true"
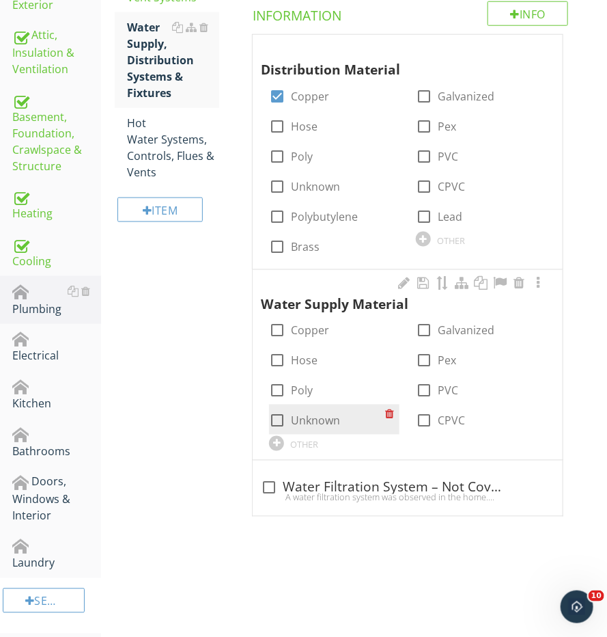
click at [284, 421] on div at bounding box center [277, 420] width 23 height 23
checkbox input "true"
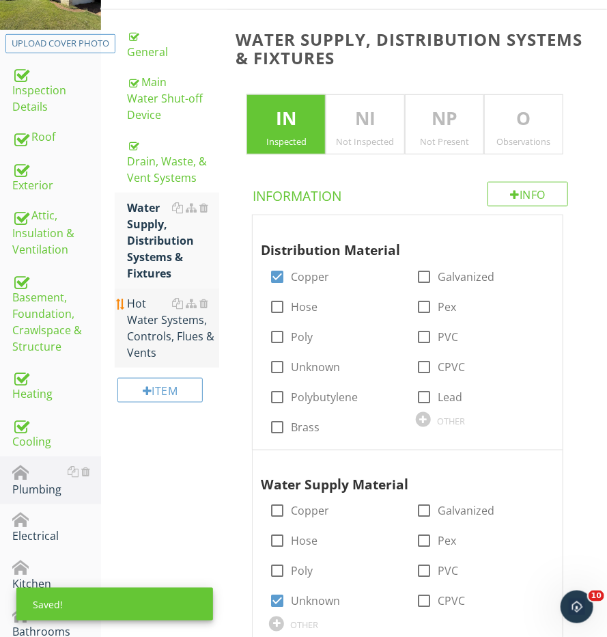
click at [137, 301] on div "Hot Water Systems, Controls, Flues & Vents" at bounding box center [173, 328] width 92 height 66
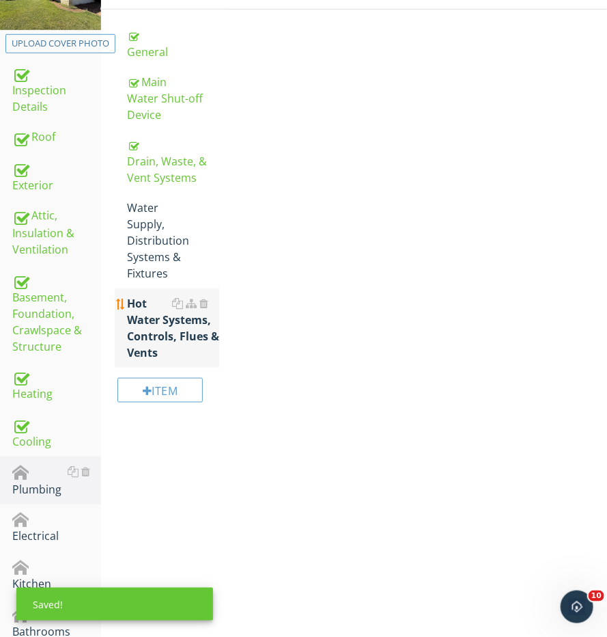
scroll to position [288, 0]
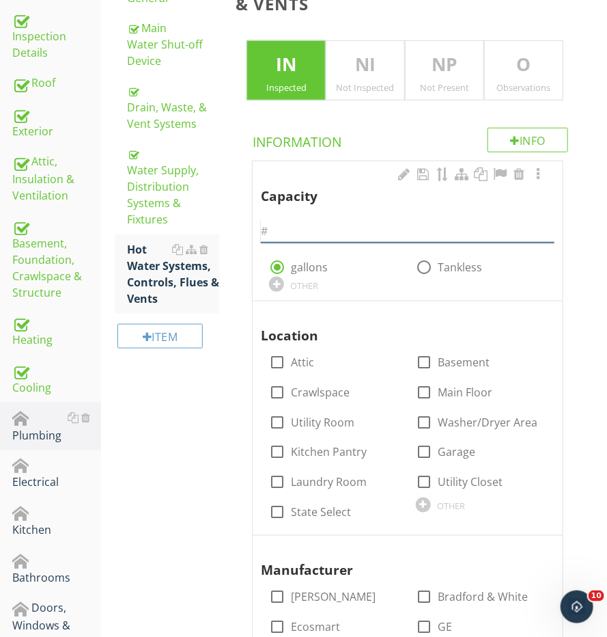
click at [435, 228] on input "text" at bounding box center [408, 231] width 294 height 23
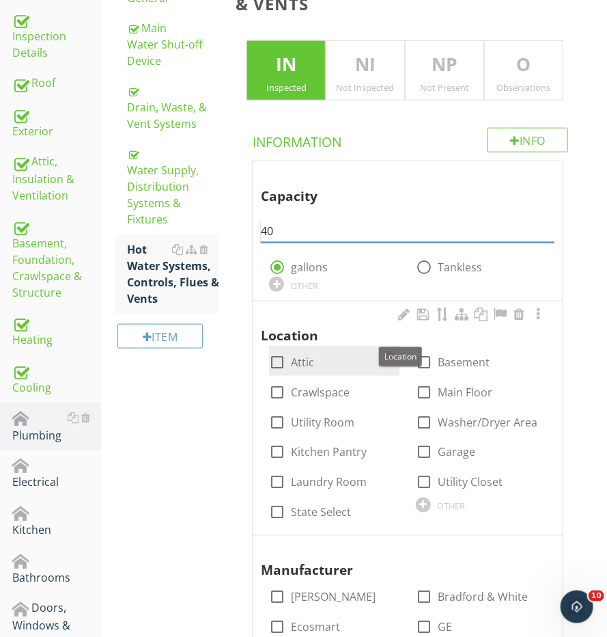
type input "40"
click at [275, 356] on div at bounding box center [277, 362] width 23 height 23
checkbox input "true"
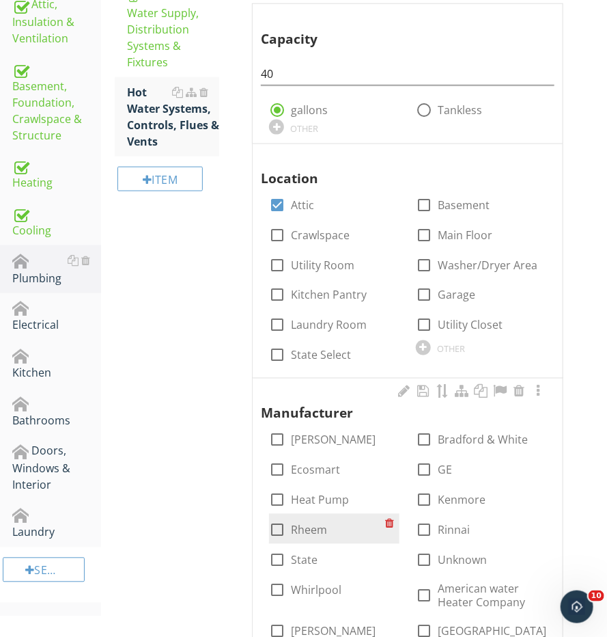
click at [279, 524] on div at bounding box center [277, 530] width 23 height 23
checkbox input "true"
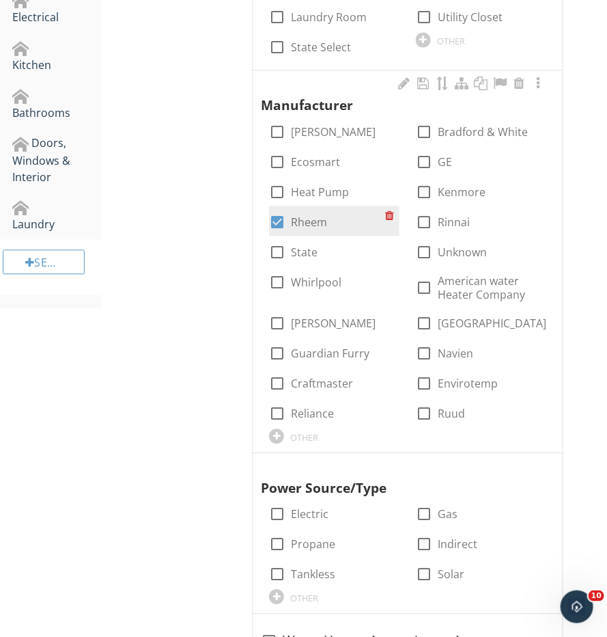
scroll to position [764, 0]
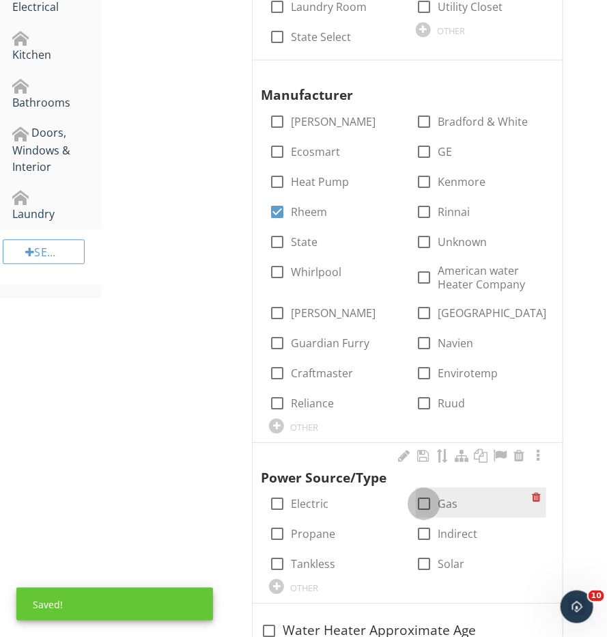
click at [421, 503] on div at bounding box center [424, 503] width 23 height 23
checkbox input "true"
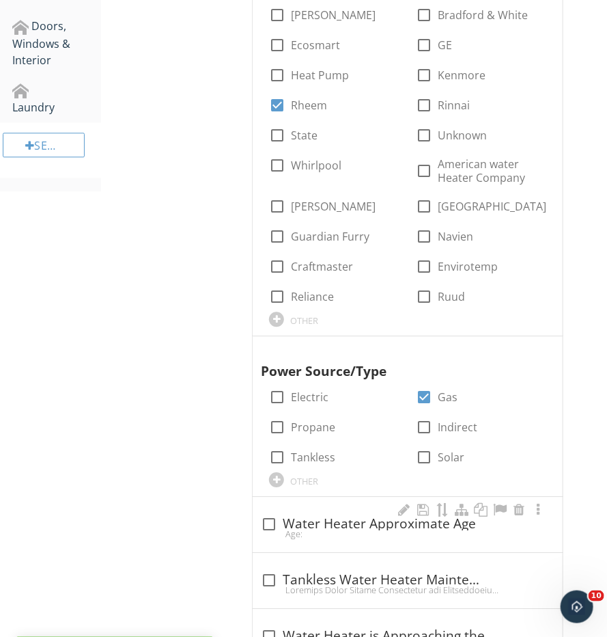
click at [308, 528] on div "Age:" at bounding box center [408, 533] width 294 height 11
checkbox input "true"
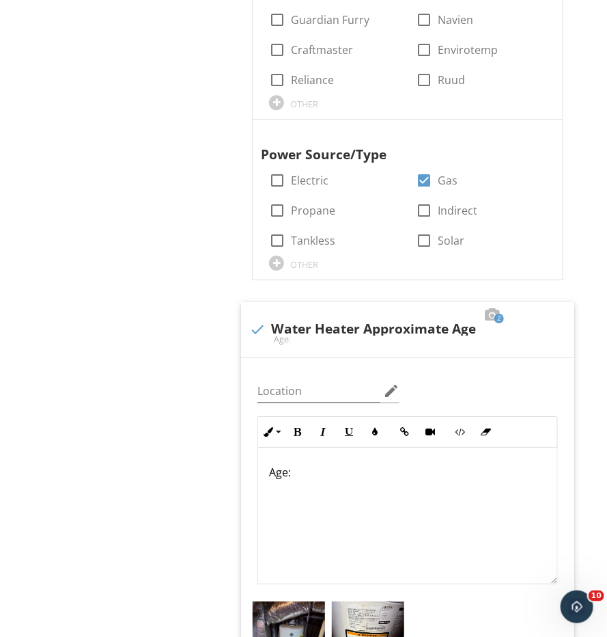
scroll to position [1091, 0]
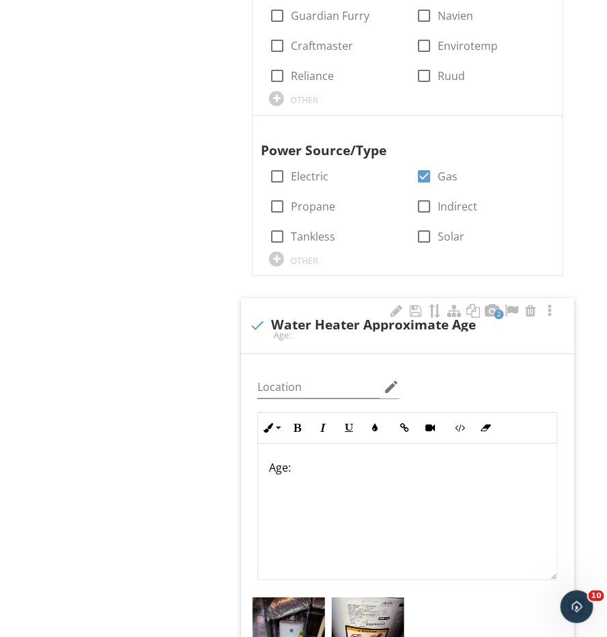
click at [388, 459] on p "Age:" at bounding box center [407, 467] width 277 height 16
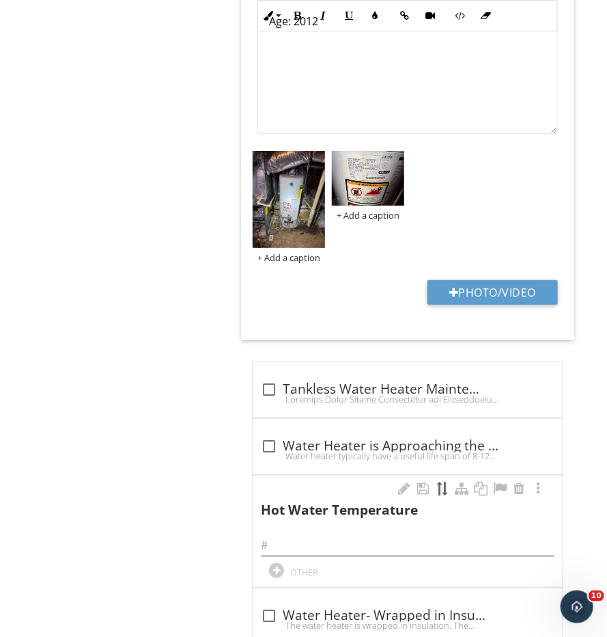
scroll to position [1522, 0]
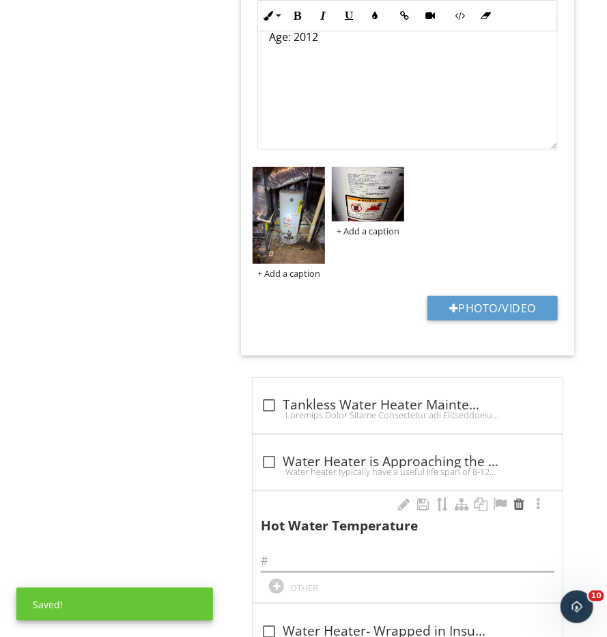
click at [515, 497] on div at bounding box center [519, 504] width 16 height 14
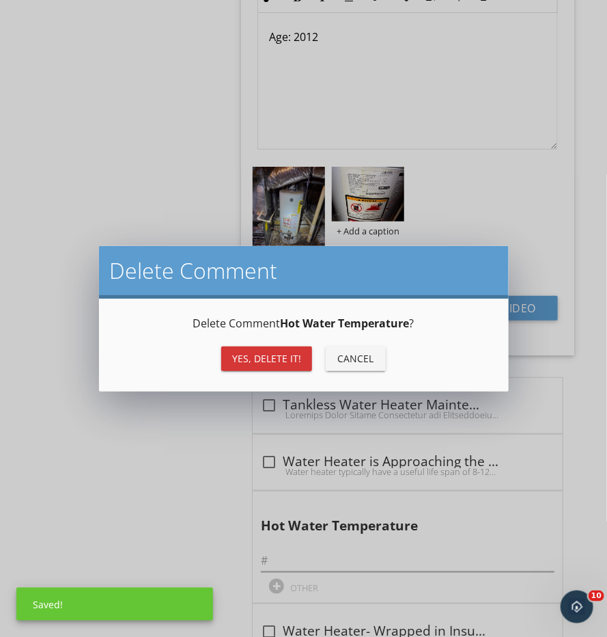
click at [283, 355] on div "Yes, Delete it!" at bounding box center [266, 358] width 69 height 14
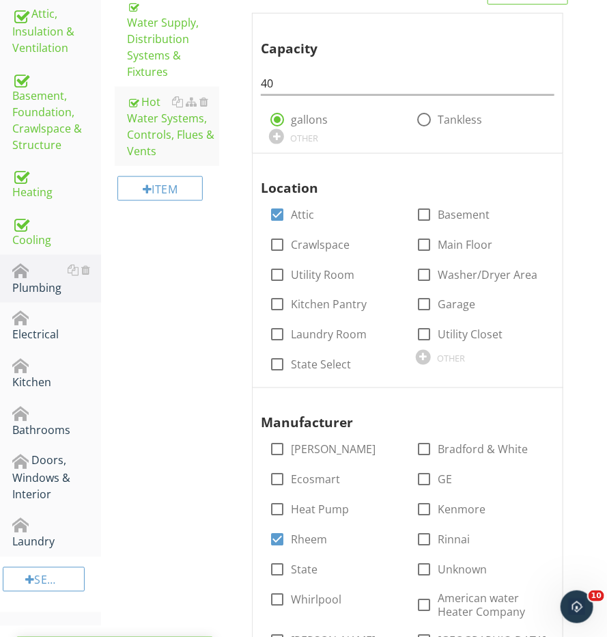
scroll to position [243, 0]
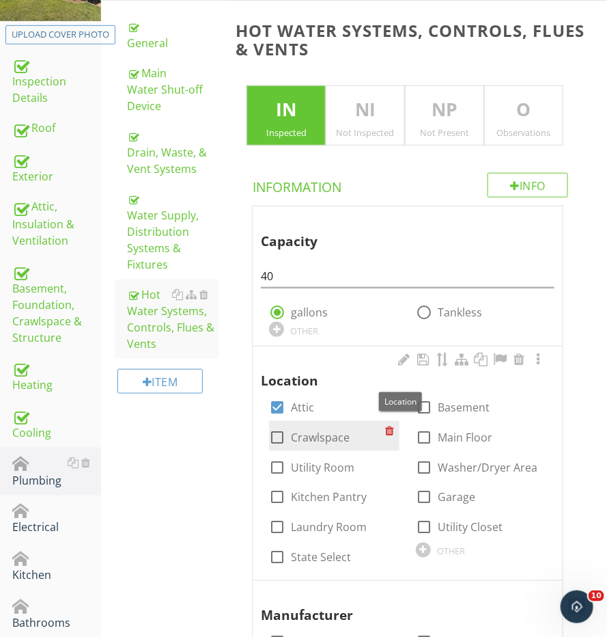
click at [281, 426] on div at bounding box center [277, 437] width 23 height 23
checkbox input "false"
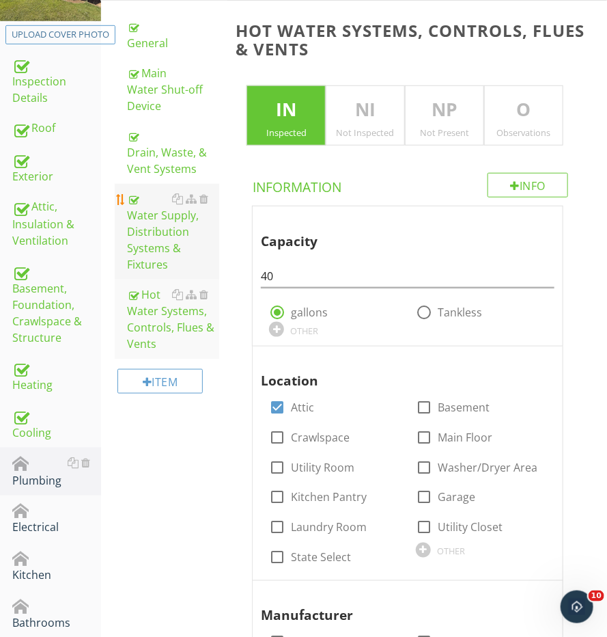
click at [145, 247] on div "Water Supply, Distribution Systems & Fixtures" at bounding box center [173, 232] width 92 height 82
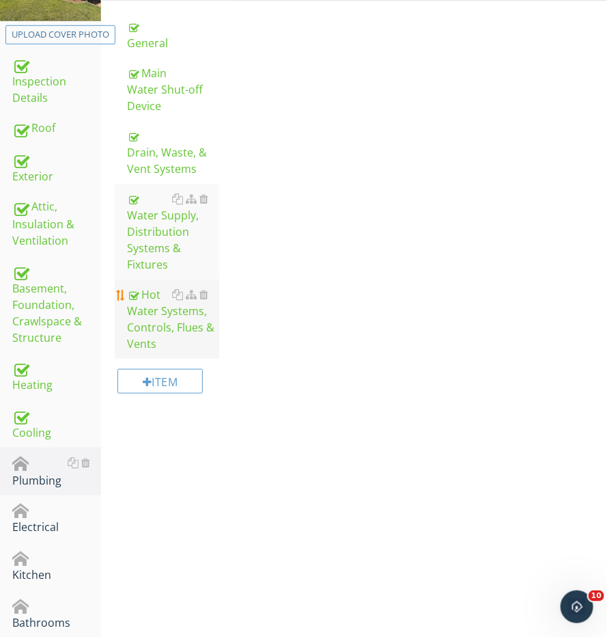
click at [144, 292] on div "Hot Water Systems, Controls, Flues & Vents" at bounding box center [173, 319] width 92 height 66
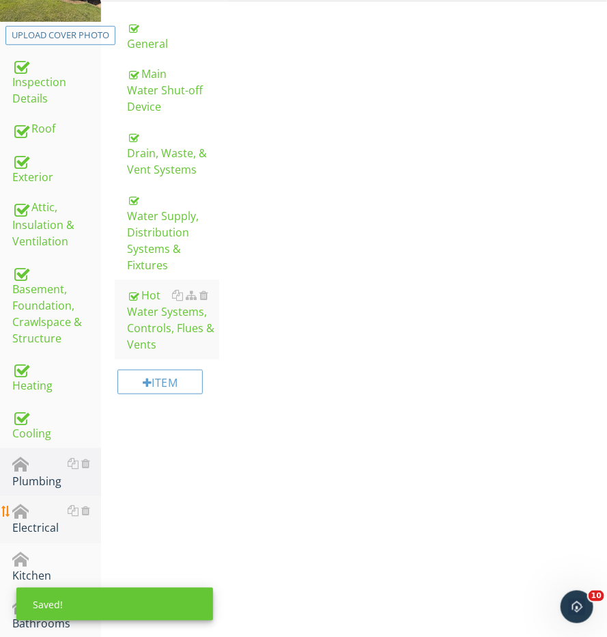
click at [47, 496] on link "Electrical" at bounding box center [56, 520] width 89 height 48
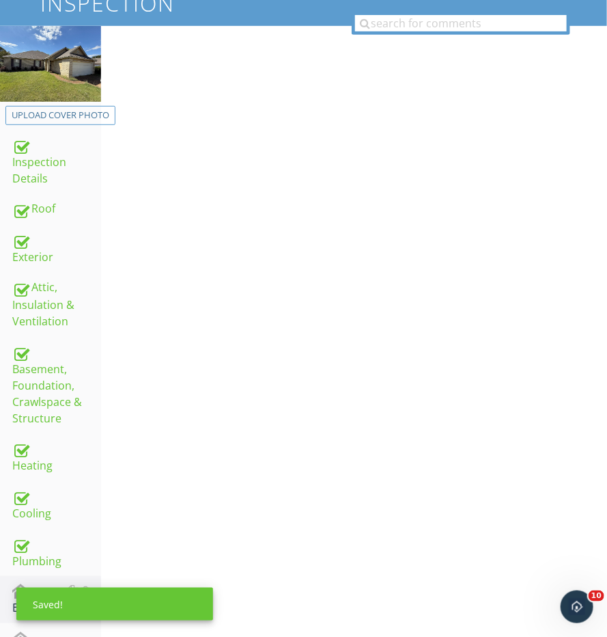
scroll to position [62, 0]
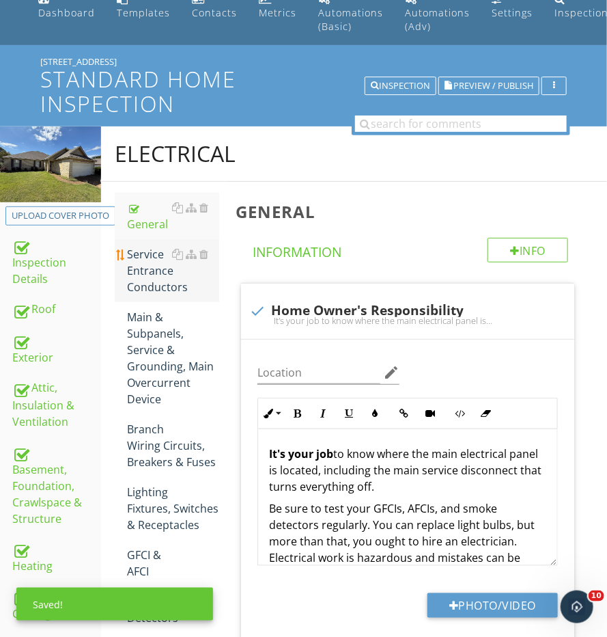
click at [130, 272] on div "Service Entrance Conductors" at bounding box center [173, 270] width 92 height 49
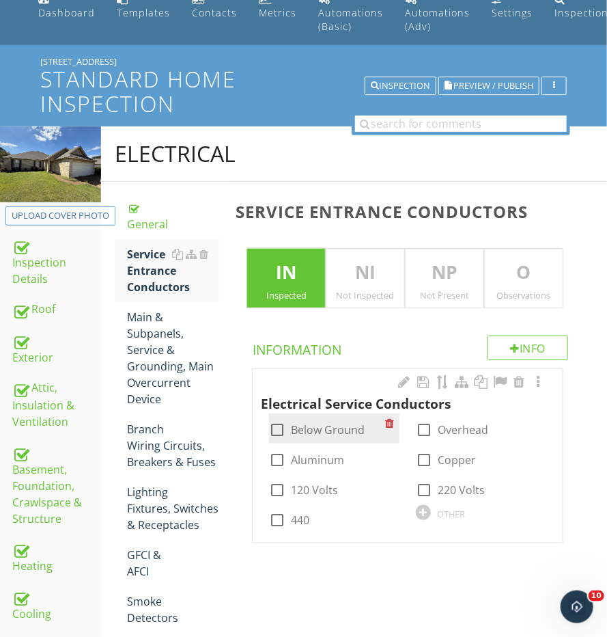
click at [281, 426] on div at bounding box center [277, 429] width 23 height 23
checkbox input "true"
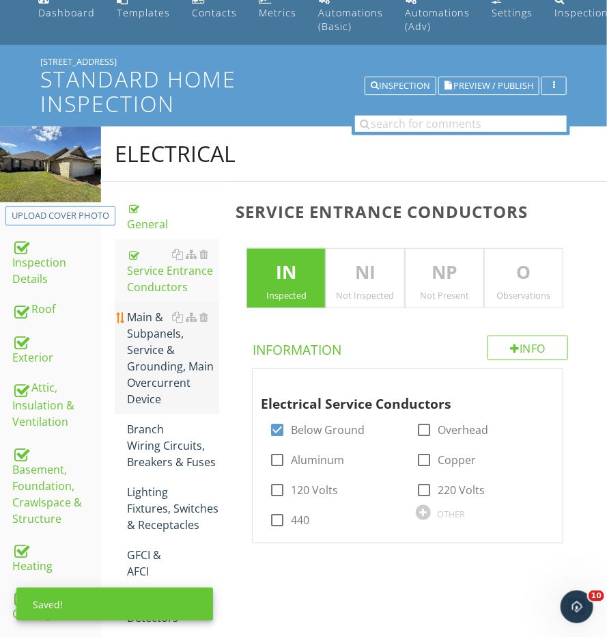
click at [161, 358] on div "Main & Subpanels, Service & Grounding, Main Overcurrent Device" at bounding box center [173, 358] width 92 height 98
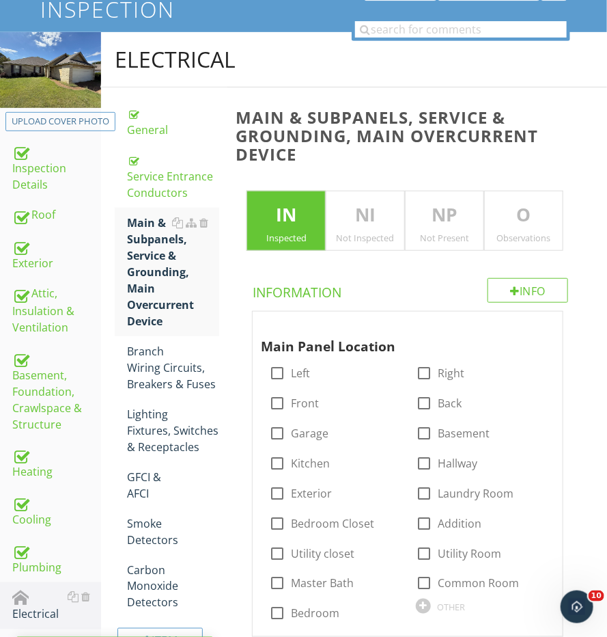
scroll to position [172, 0]
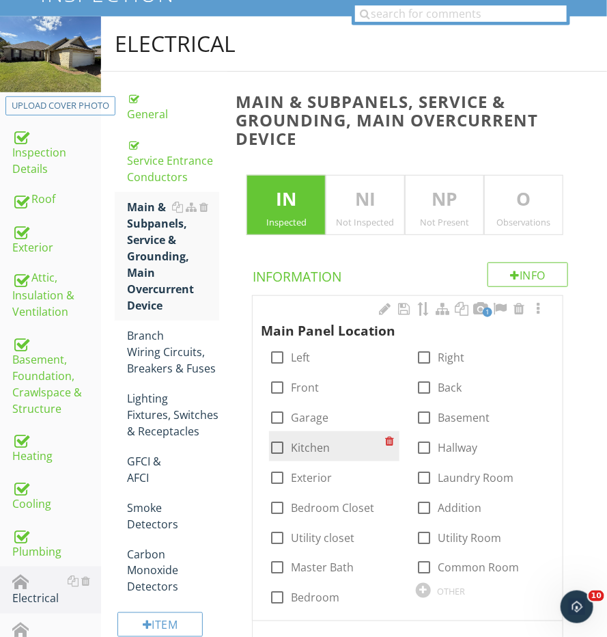
click at [292, 424] on div "check_box_outline_blank Garage" at bounding box center [334, 416] width 130 height 30
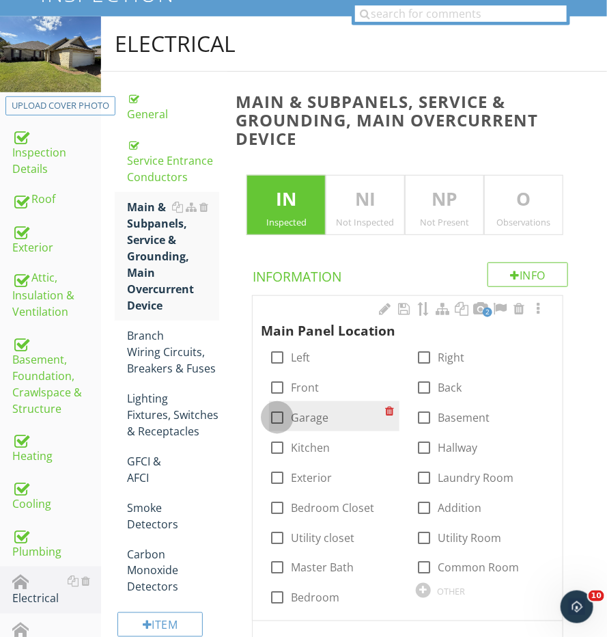
click at [284, 413] on div at bounding box center [277, 417] width 23 height 23
checkbox input "true"
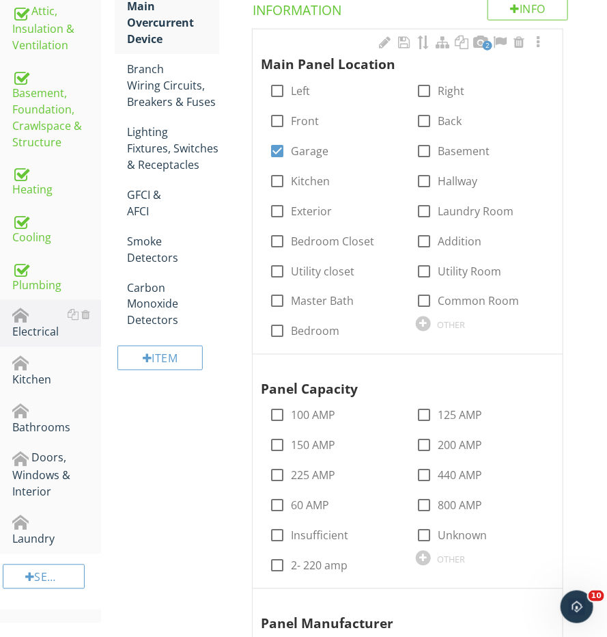
scroll to position [571, 0]
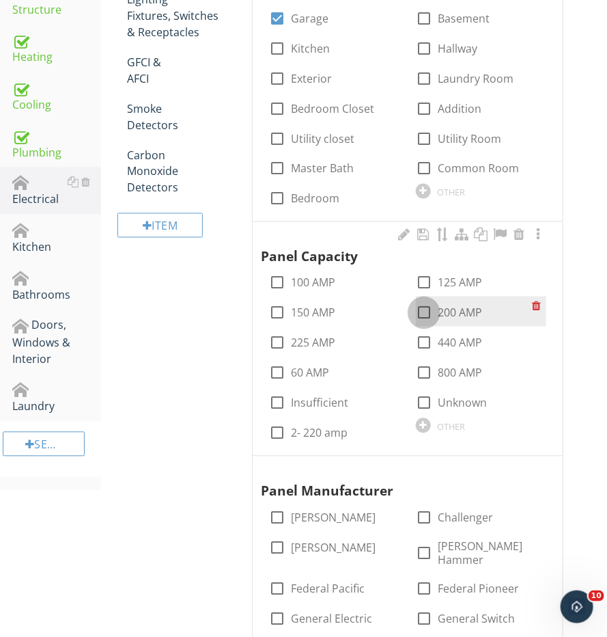
click at [431, 303] on div at bounding box center [424, 312] width 23 height 23
checkbox input "true"
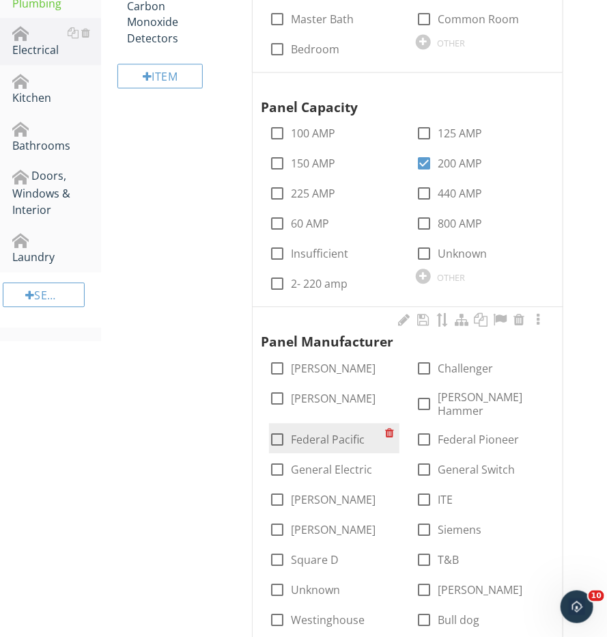
scroll to position [748, 0]
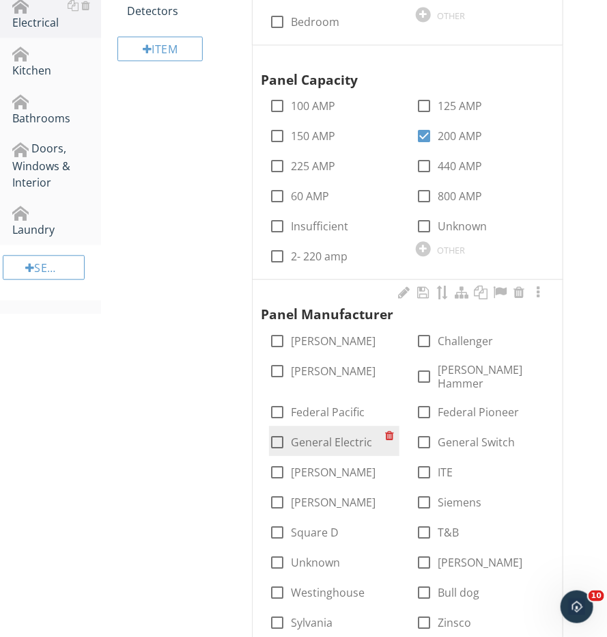
click at [281, 430] on div at bounding box center [277, 441] width 23 height 23
checkbox input "true"
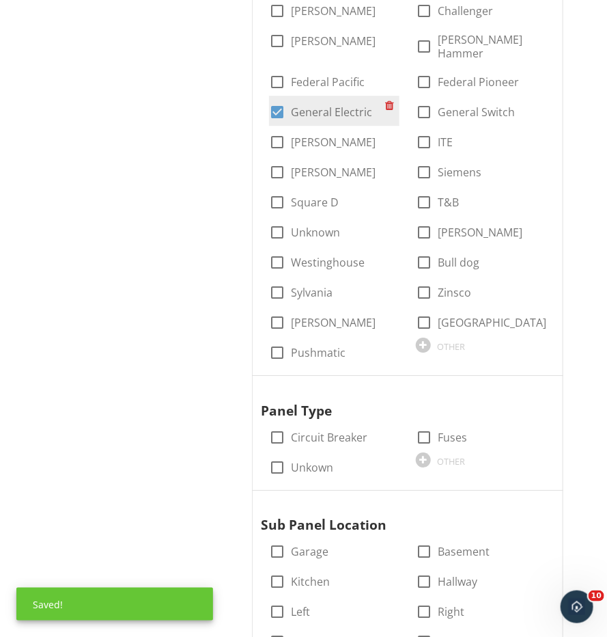
click at [281, 426] on div at bounding box center [277, 437] width 23 height 23
checkbox input "true"
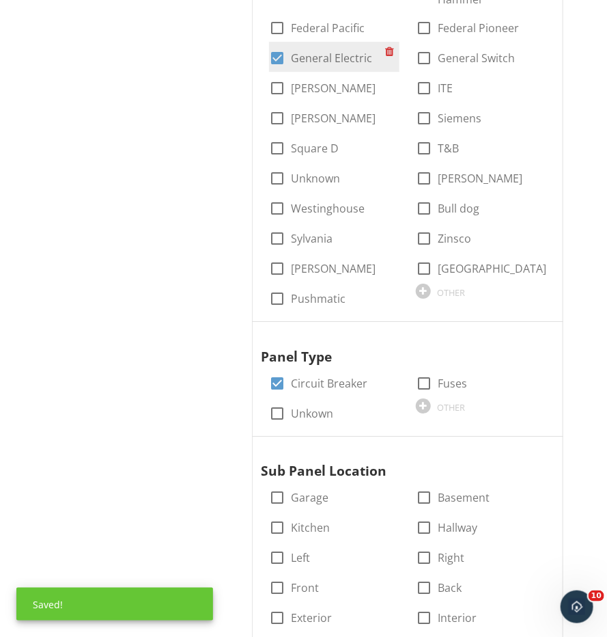
scroll to position [1177, 0]
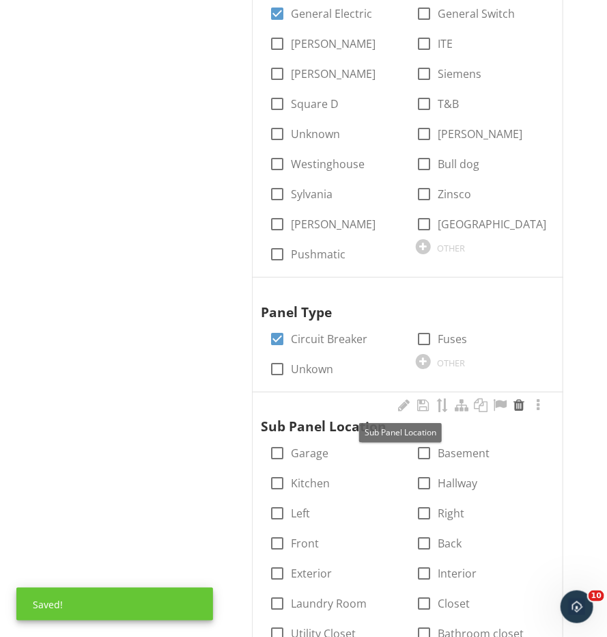
click at [521, 398] on div at bounding box center [519, 405] width 16 height 14
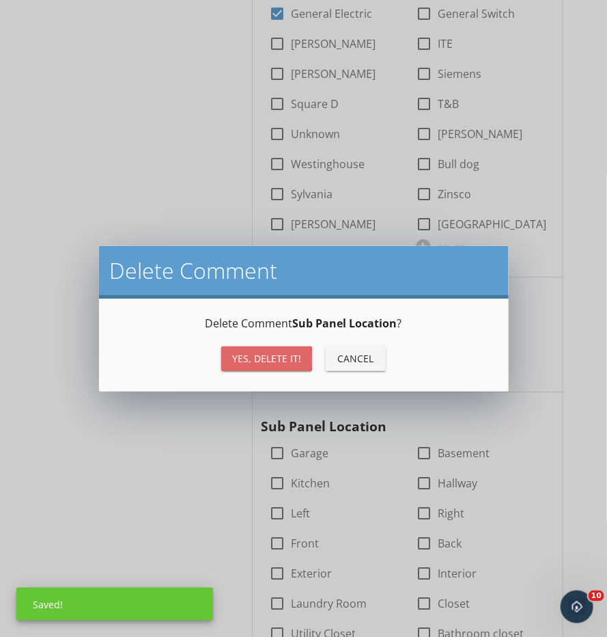
click at [275, 353] on div "Yes, Delete it!" at bounding box center [266, 358] width 69 height 14
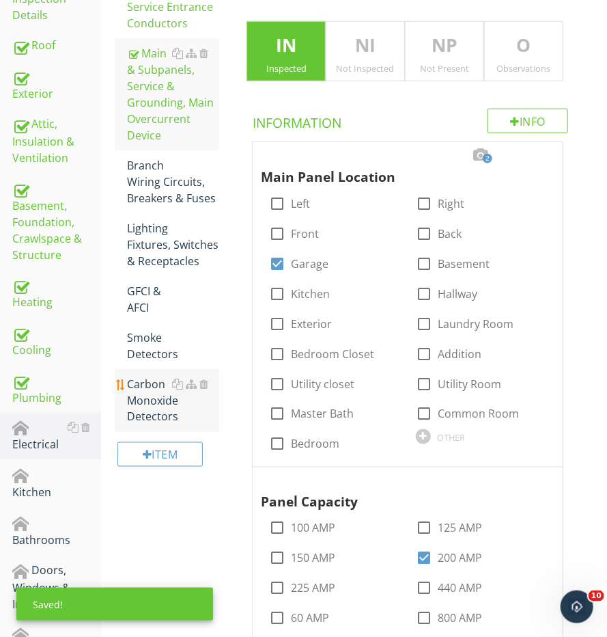
scroll to position [303, 0]
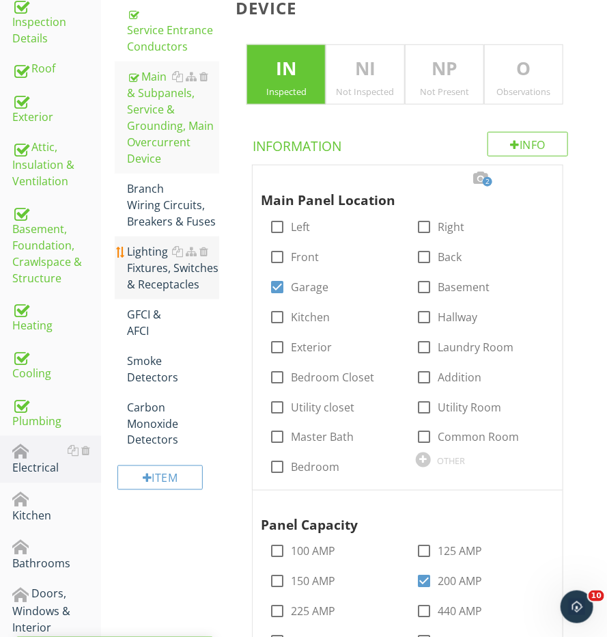
click at [167, 243] on div "Lighting Fixtures, Switches & Receptacles" at bounding box center [173, 267] width 92 height 49
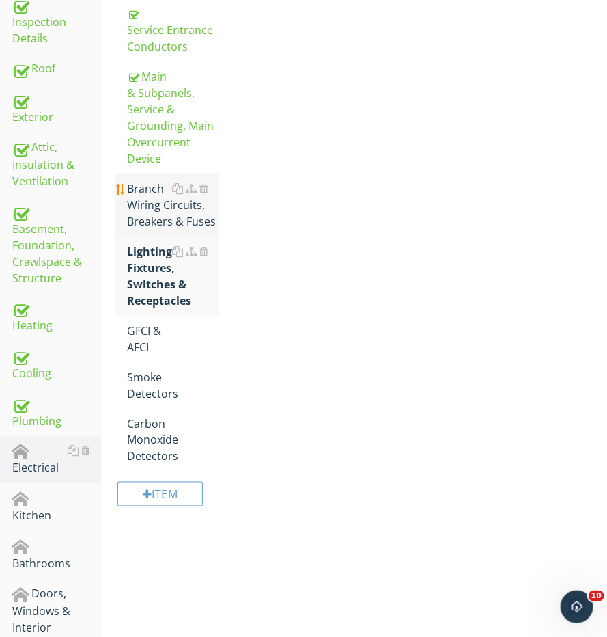
click at [162, 212] on div "Branch Wiring Circuits, Breakers & Fuses" at bounding box center [173, 204] width 92 height 49
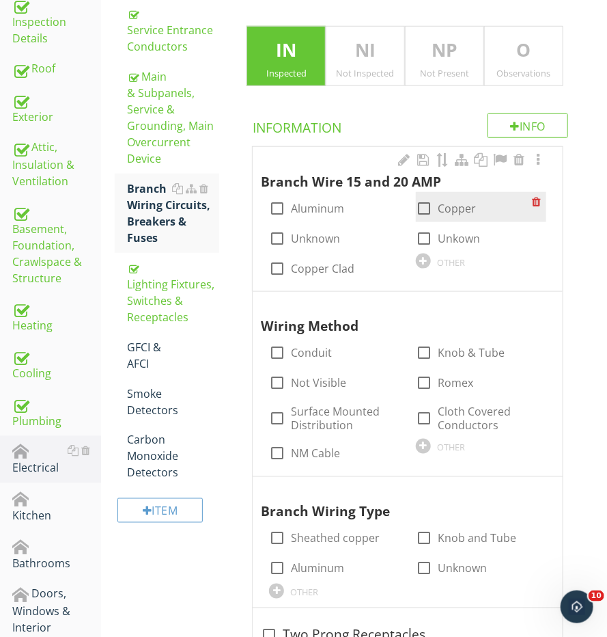
click at [430, 206] on div at bounding box center [424, 208] width 23 height 23
checkbox input "true"
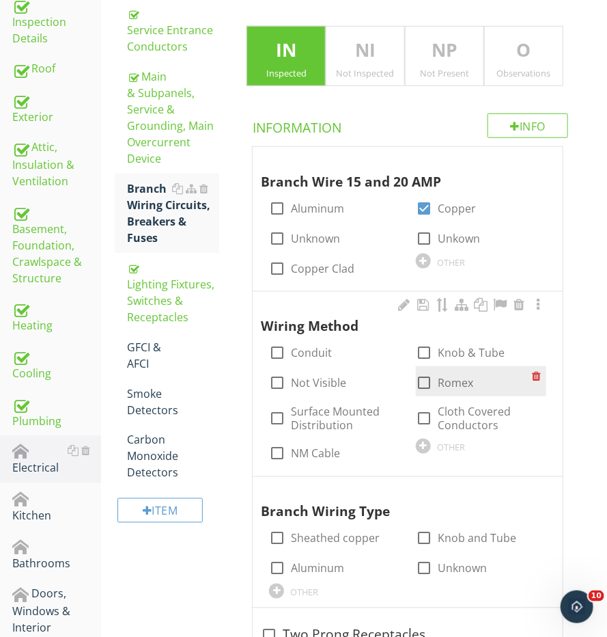
click at [428, 379] on div at bounding box center [424, 382] width 23 height 23
checkbox input "true"
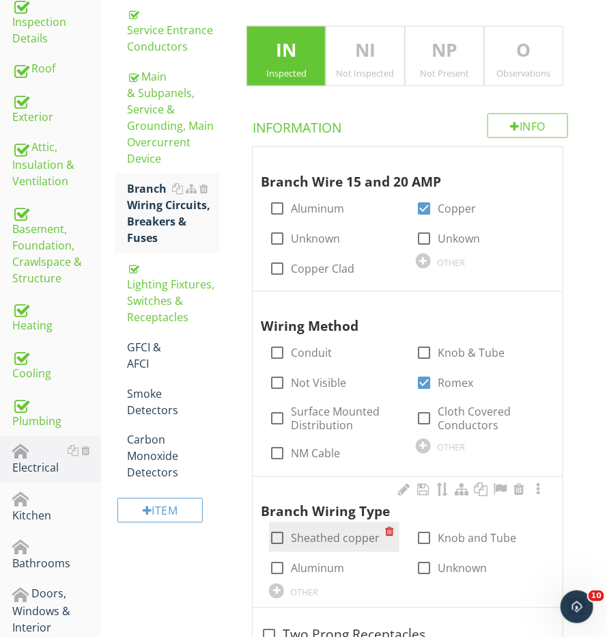
click at [285, 532] on div at bounding box center [277, 538] width 23 height 23
checkbox input "true"
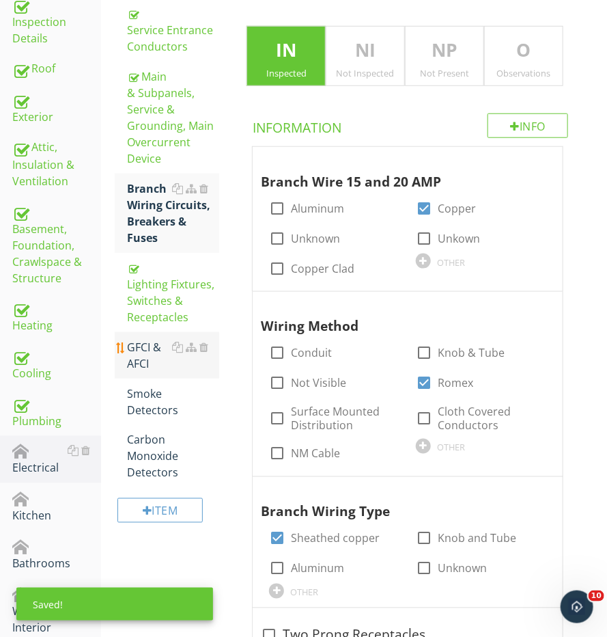
click at [139, 339] on div "GFCI & AFCI" at bounding box center [173, 355] width 92 height 33
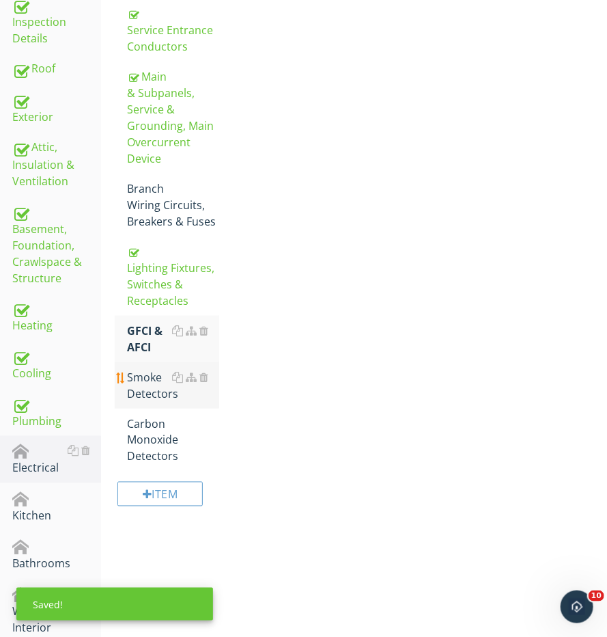
click at [138, 394] on link "Smoke Detectors" at bounding box center [173, 385] width 92 height 46
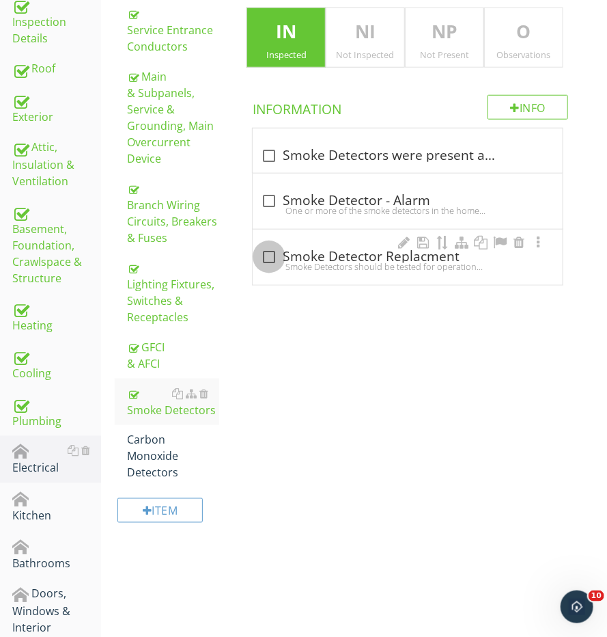
click at [261, 256] on div at bounding box center [269, 256] width 23 height 23
checkbox input "true"
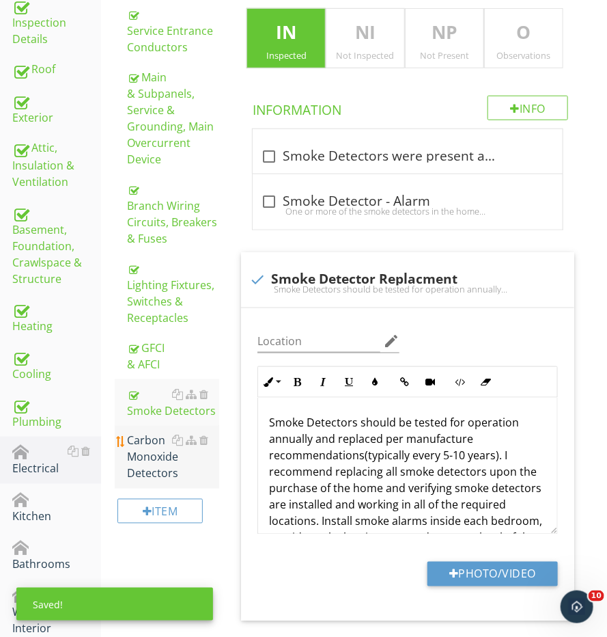
click at [165, 441] on div "Carbon Monoxide Detectors" at bounding box center [173, 456] width 92 height 49
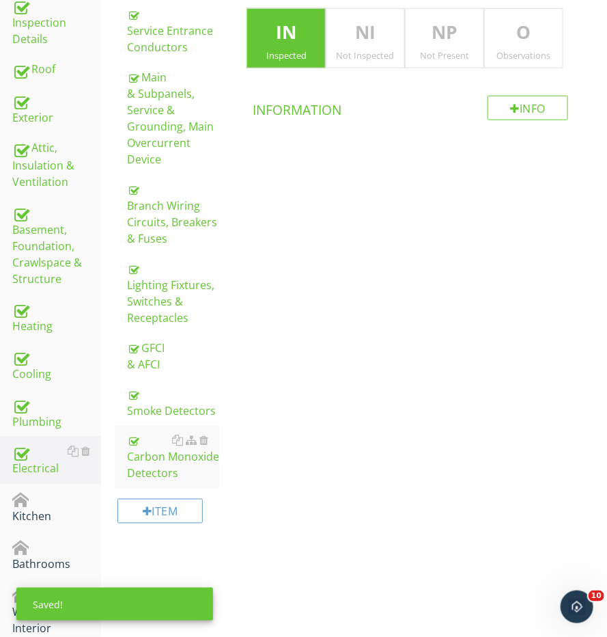
click at [519, 60] on div "O Observations" at bounding box center [523, 38] width 79 height 60
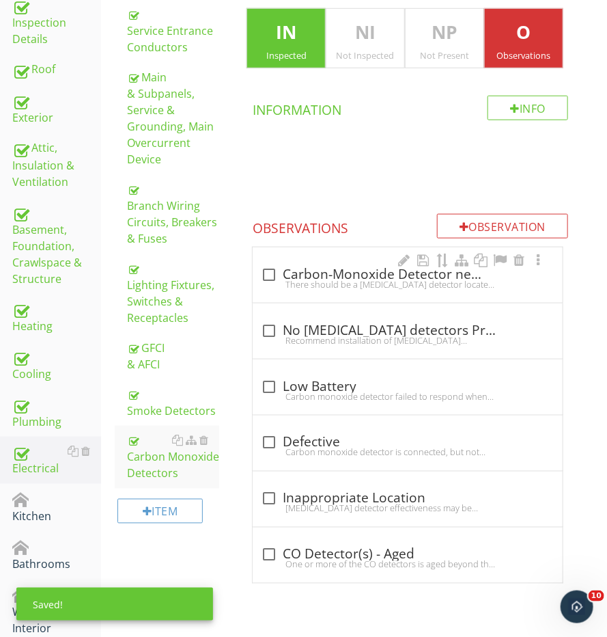
click at [301, 284] on div "There should be a [MEDICAL_DATA] detector located in the room of the fireplace …" at bounding box center [408, 284] width 294 height 11
checkbox input "true"
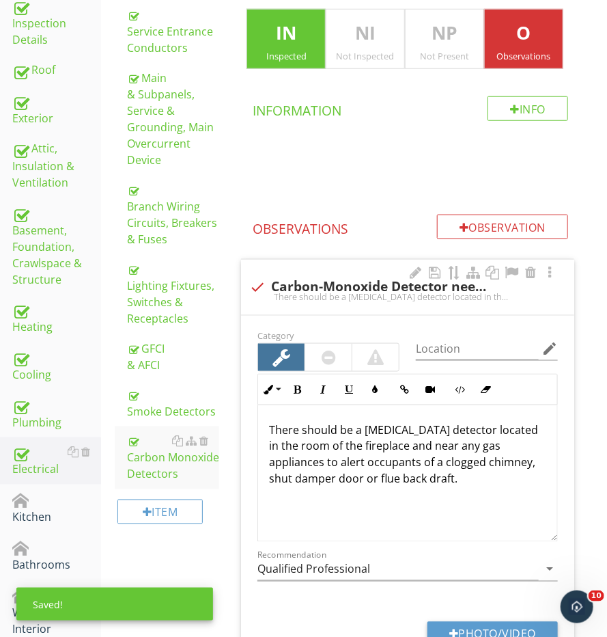
scroll to position [514, 0]
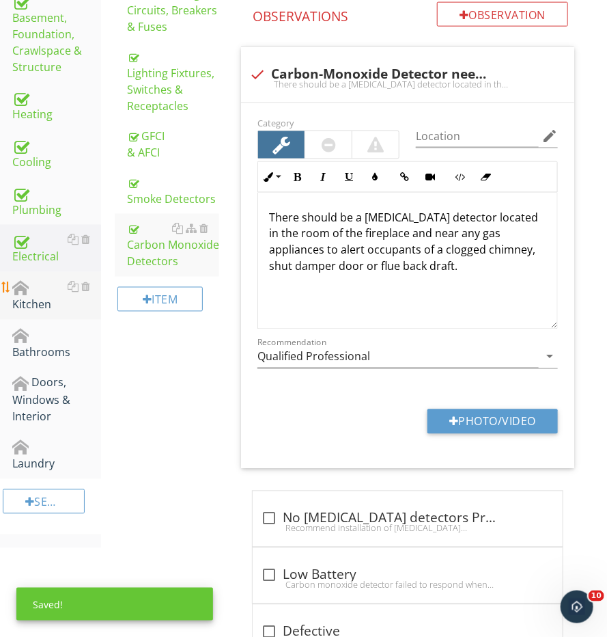
click at [40, 307] on link "Kitchen" at bounding box center [56, 296] width 89 height 48
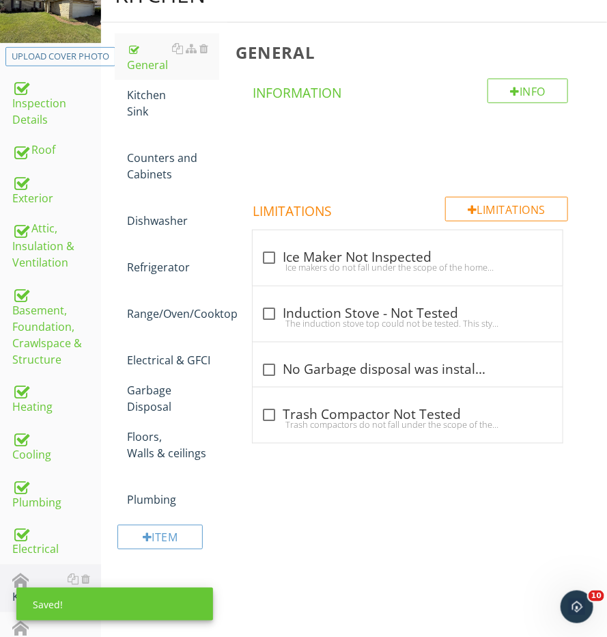
scroll to position [178, 0]
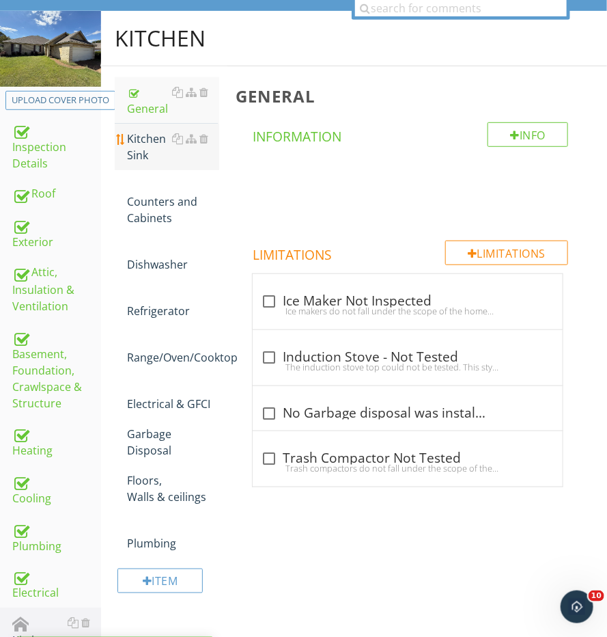
click at [136, 146] on div "Kitchen Sink" at bounding box center [173, 146] width 92 height 33
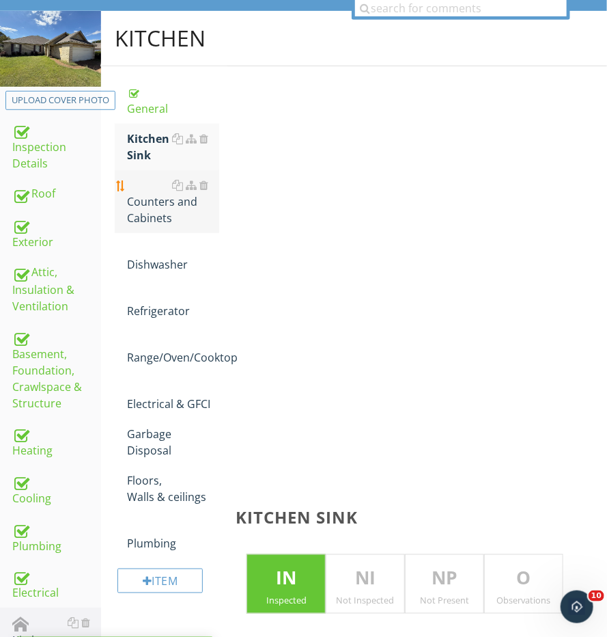
click at [136, 211] on div "Counters and Cabinets" at bounding box center [173, 201] width 92 height 49
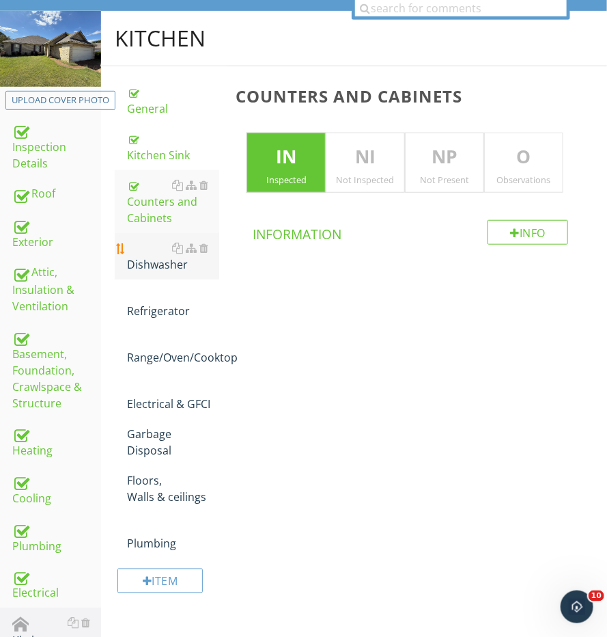
click at [144, 262] on div "Dishwasher" at bounding box center [173, 256] width 92 height 33
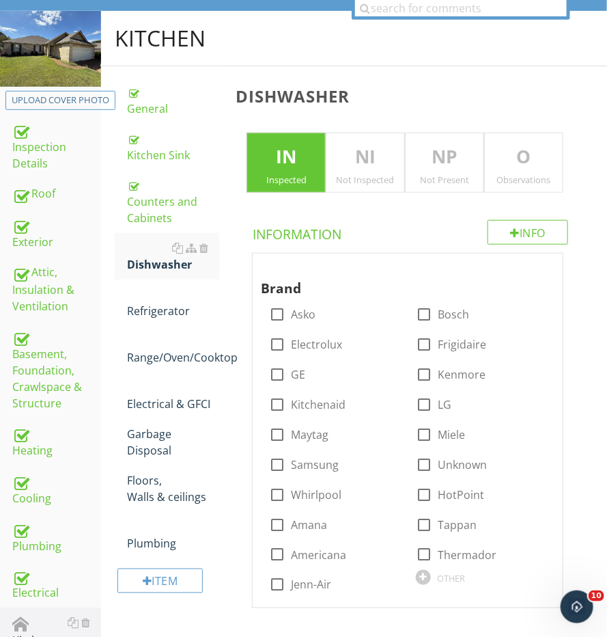
click at [384, 167] on p "NI" at bounding box center [366, 156] width 78 height 27
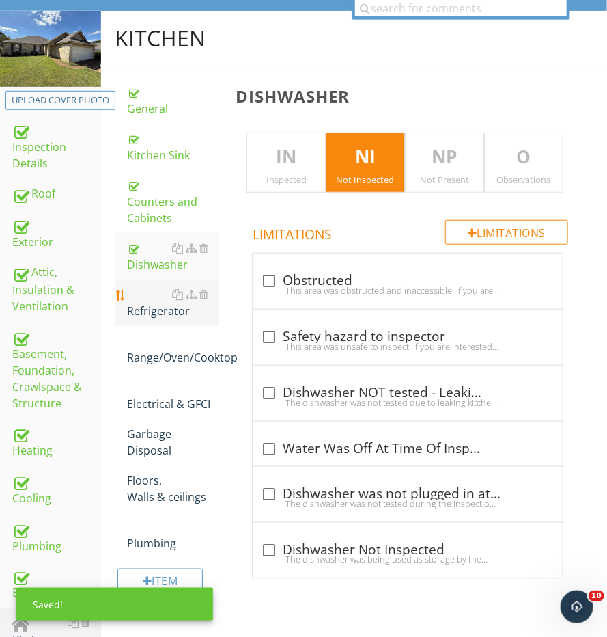
click at [171, 308] on div "Refrigerator" at bounding box center [173, 302] width 92 height 33
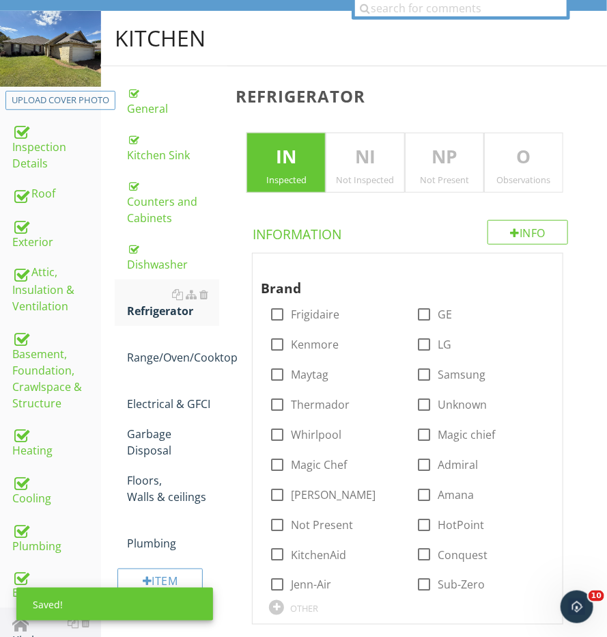
click at [350, 174] on div "Not Inspected" at bounding box center [366, 179] width 78 height 11
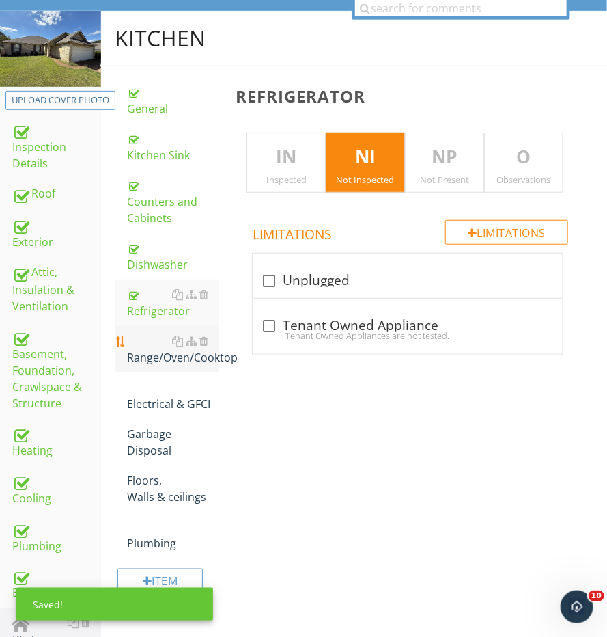
click at [153, 352] on div "Range/Oven/Cooktop" at bounding box center [173, 349] width 92 height 33
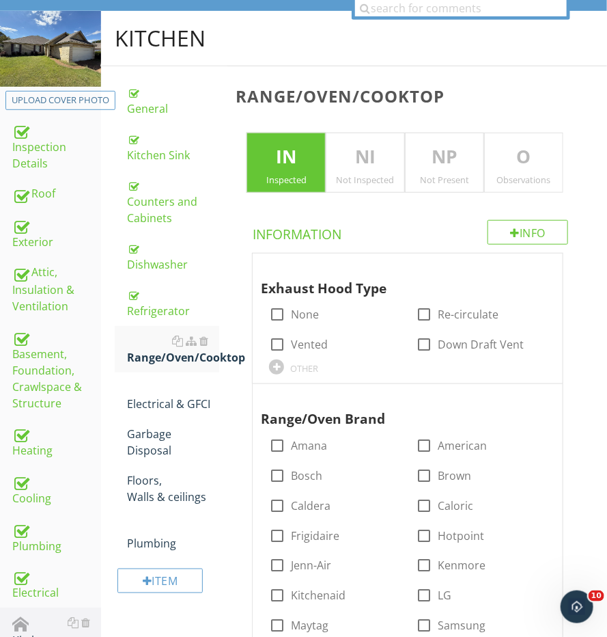
click at [370, 151] on p "NI" at bounding box center [366, 156] width 78 height 27
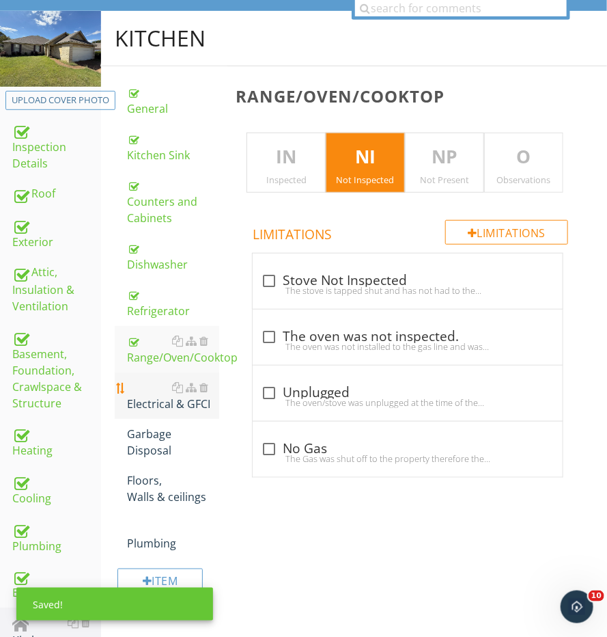
click at [127, 396] on div "Electrical & GFCI" at bounding box center [173, 395] width 92 height 33
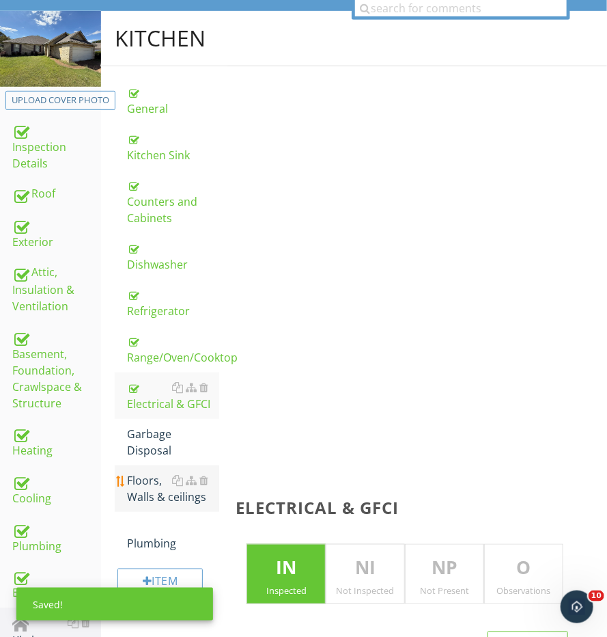
click at [143, 465] on link "Floors, Walls & ceilings" at bounding box center [173, 488] width 92 height 46
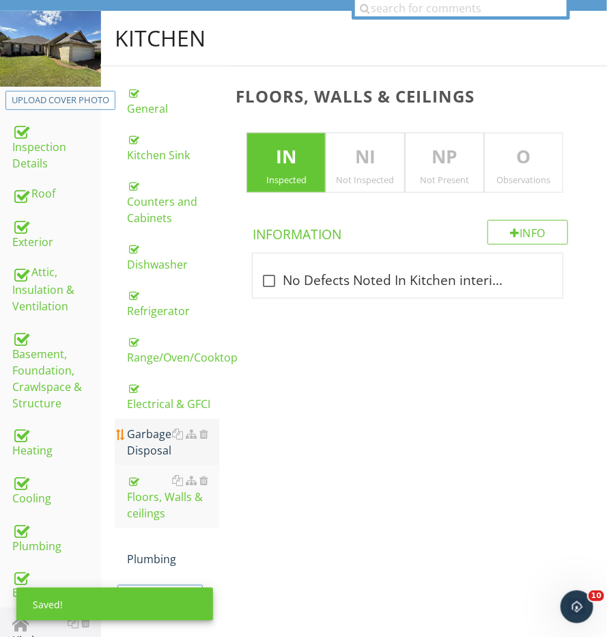
click at [143, 448] on div "Garbage Disposal" at bounding box center [173, 442] width 92 height 33
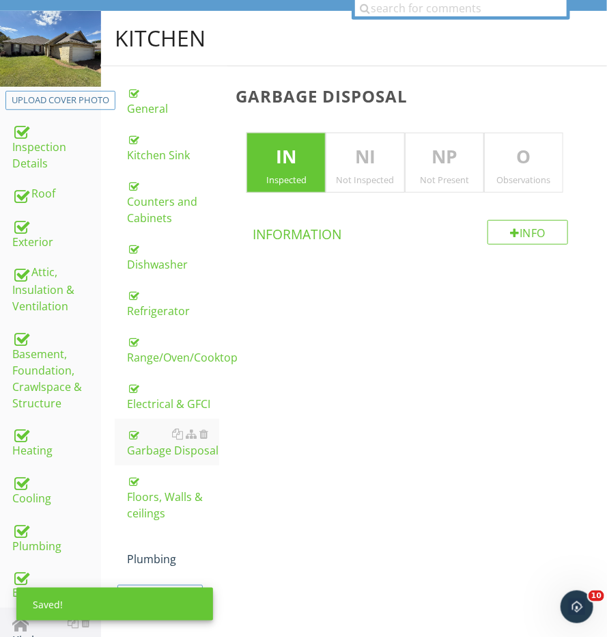
click at [458, 144] on p "NP" at bounding box center [445, 156] width 78 height 27
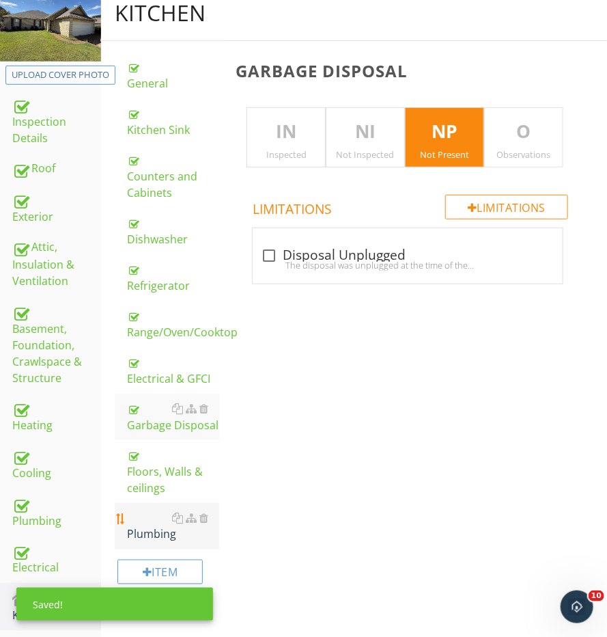
click at [142, 510] on div "Plumbing" at bounding box center [173, 526] width 92 height 33
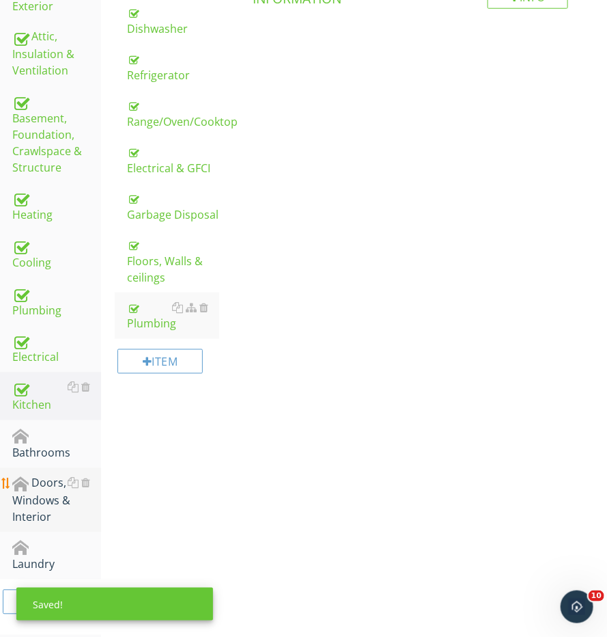
click at [44, 468] on link "Doors, Windows & Interior" at bounding box center [56, 500] width 89 height 64
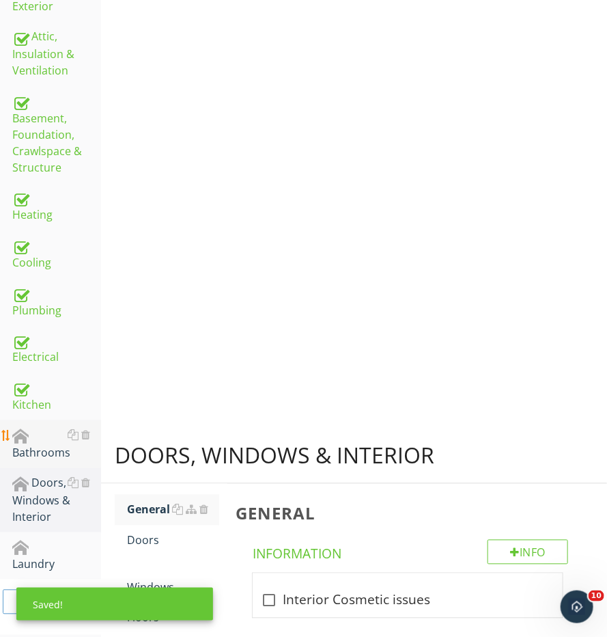
click at [49, 448] on div "Bathrooms" at bounding box center [56, 444] width 89 height 34
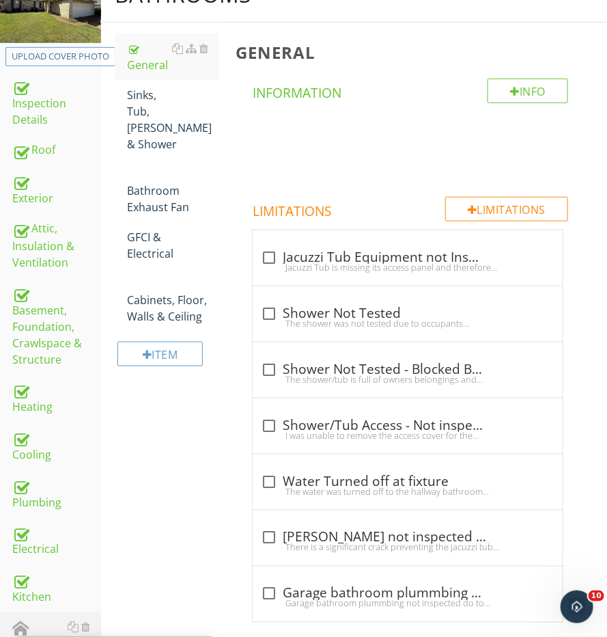
scroll to position [205, 0]
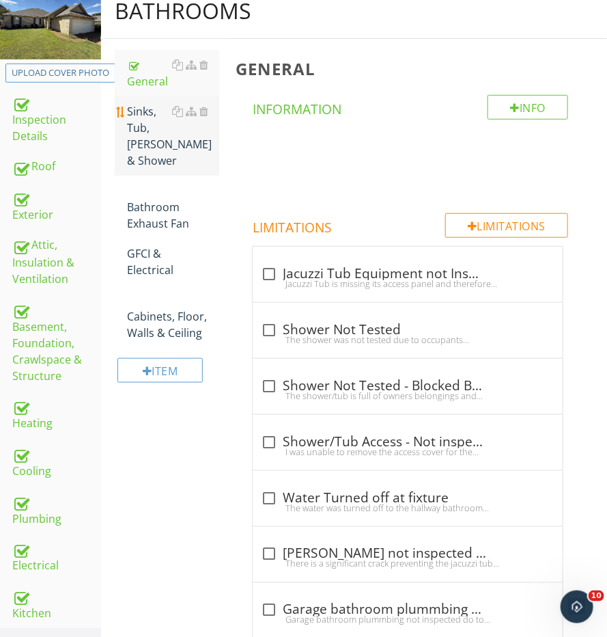
click at [162, 122] on div "Sinks, Tub, [PERSON_NAME] & Shower" at bounding box center [173, 136] width 92 height 66
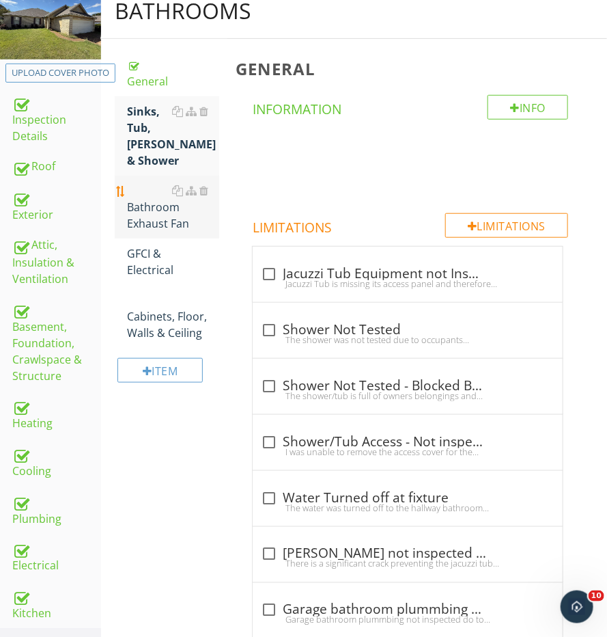
click at [149, 184] on div "Bathroom Exhaust Fan" at bounding box center [173, 206] width 92 height 49
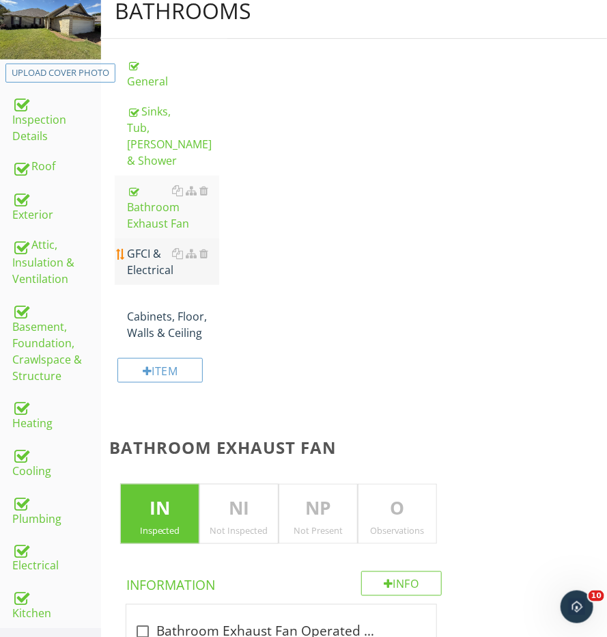
click at [143, 249] on div "GFCI & Electrical" at bounding box center [173, 261] width 92 height 33
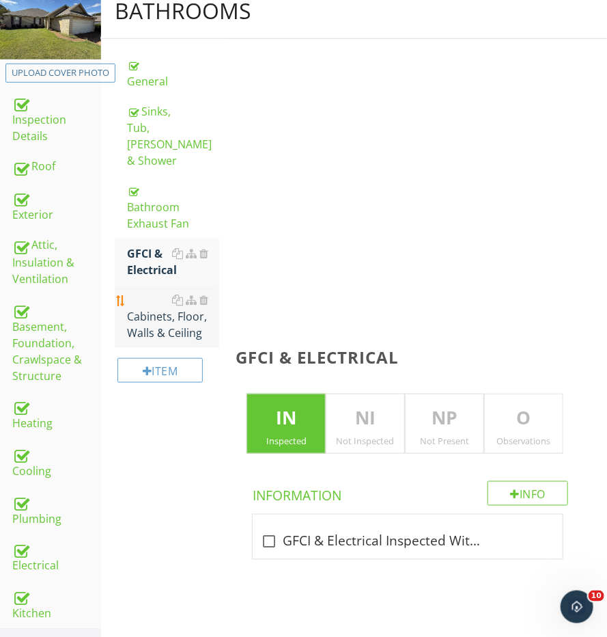
click at [136, 299] on div "Cabinets, Floor, Walls & Ceiling" at bounding box center [173, 316] width 92 height 49
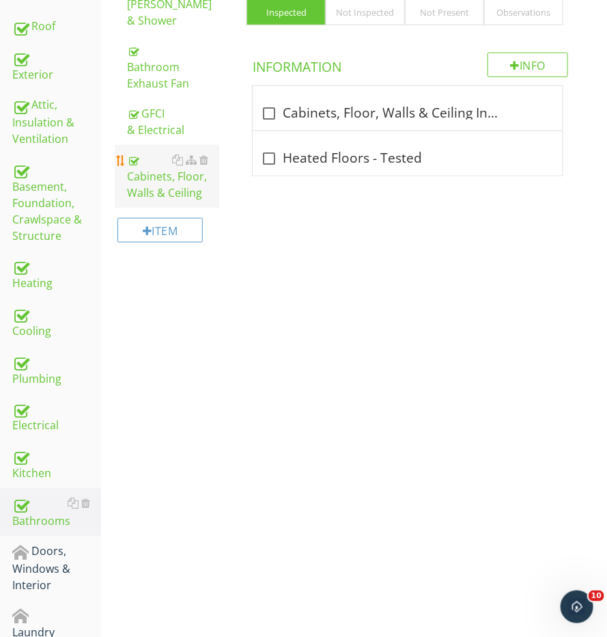
scroll to position [402, 0]
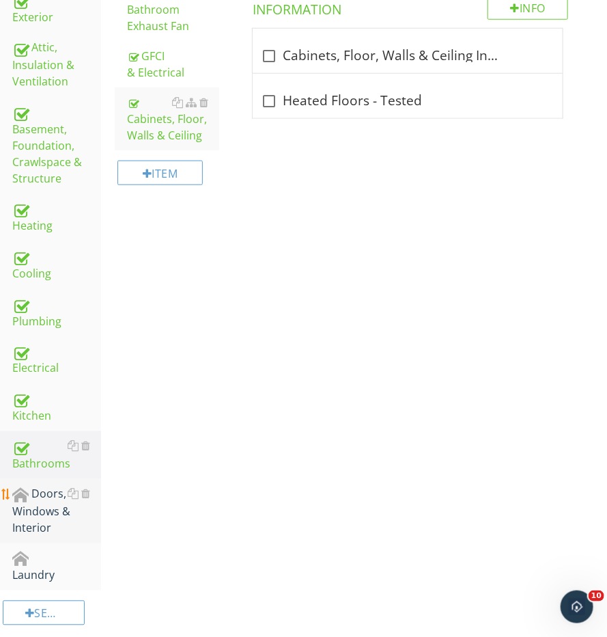
click at [34, 486] on div "Doors, Windows & Interior" at bounding box center [56, 511] width 89 height 51
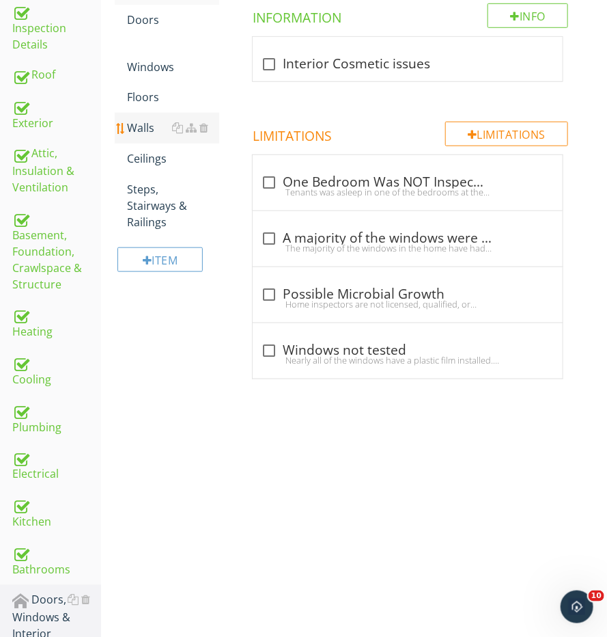
scroll to position [257, 0]
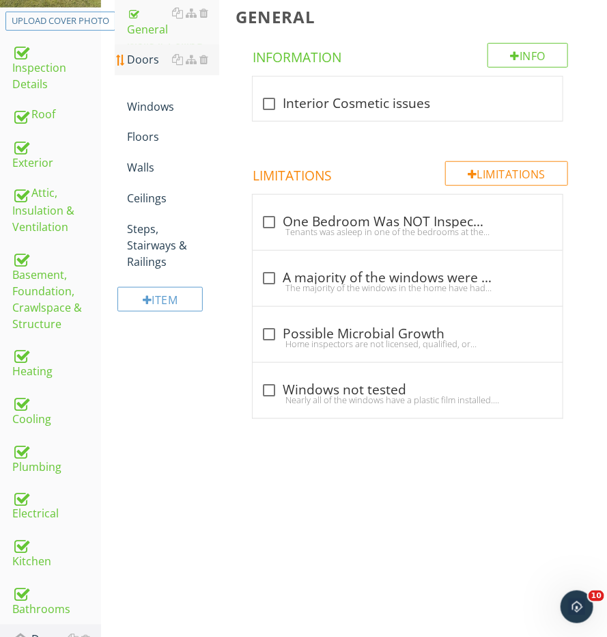
click at [148, 62] on div "Doors" at bounding box center [173, 59] width 92 height 16
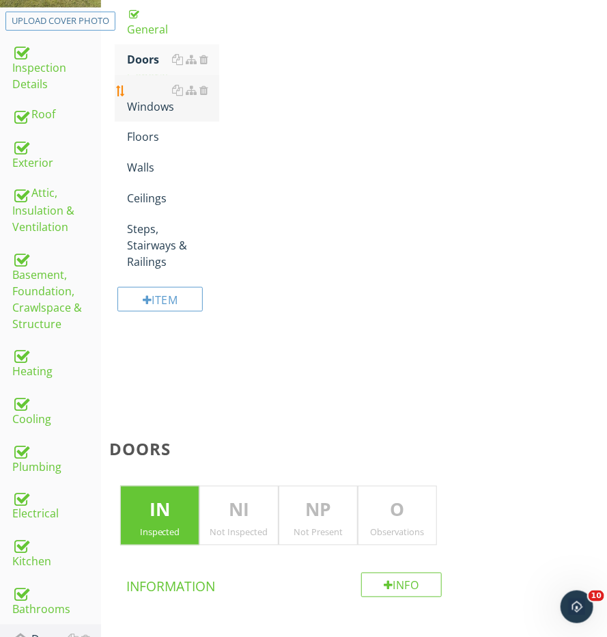
click at [142, 97] on div "Windows" at bounding box center [173, 98] width 92 height 33
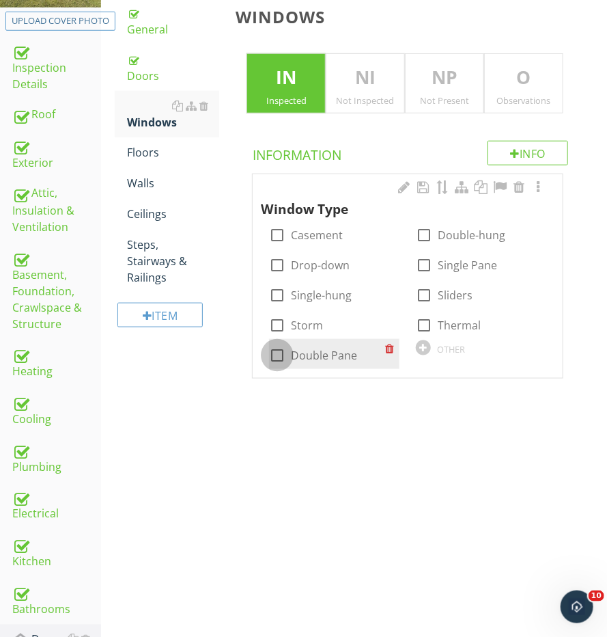
click at [273, 348] on div at bounding box center [277, 355] width 23 height 23
checkbox input "true"
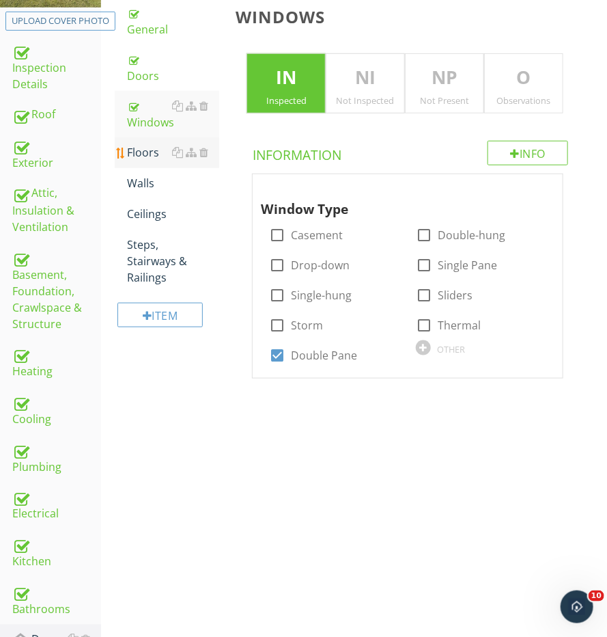
click at [139, 144] on div "Floors" at bounding box center [173, 152] width 92 height 16
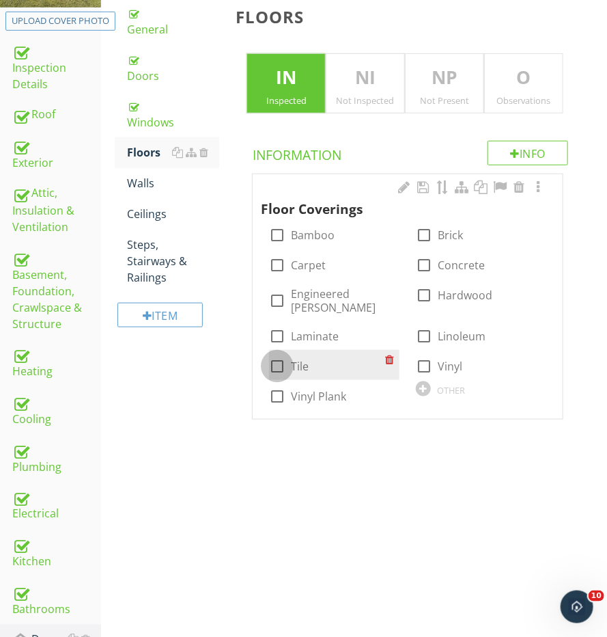
click at [285, 355] on div at bounding box center [277, 366] width 23 height 23
checkbox input "true"
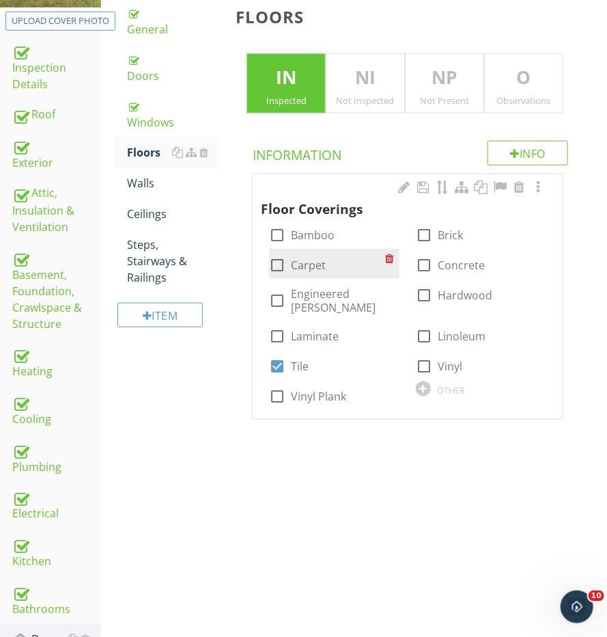
click at [283, 266] on div at bounding box center [277, 264] width 23 height 23
checkbox input "true"
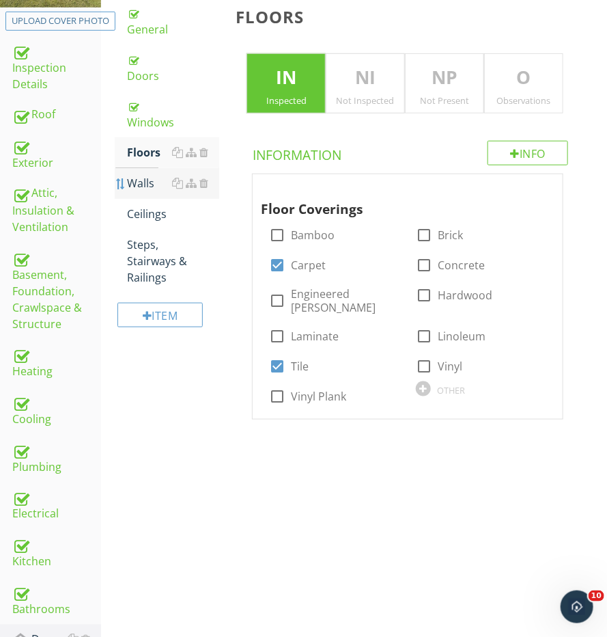
click at [118, 178] on div at bounding box center [120, 183] width 11 height 11
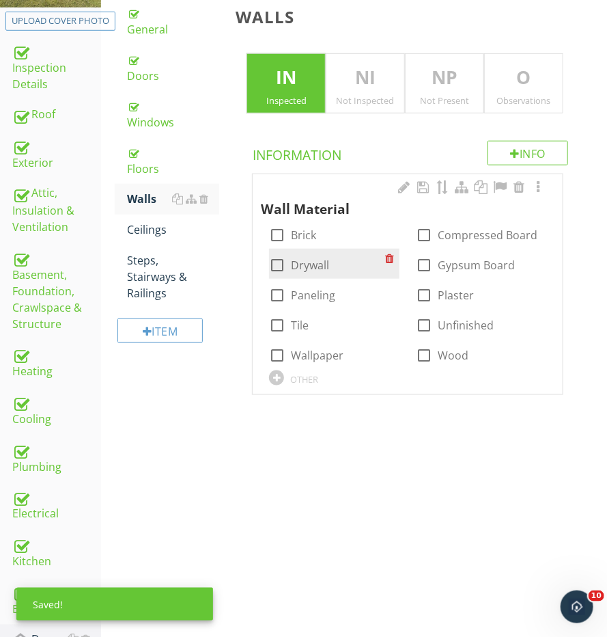
click at [286, 268] on div "check_box_outline_blank Drywall" at bounding box center [299, 265] width 60 height 16
click at [280, 262] on div at bounding box center [277, 264] width 23 height 23
checkbox input "true"
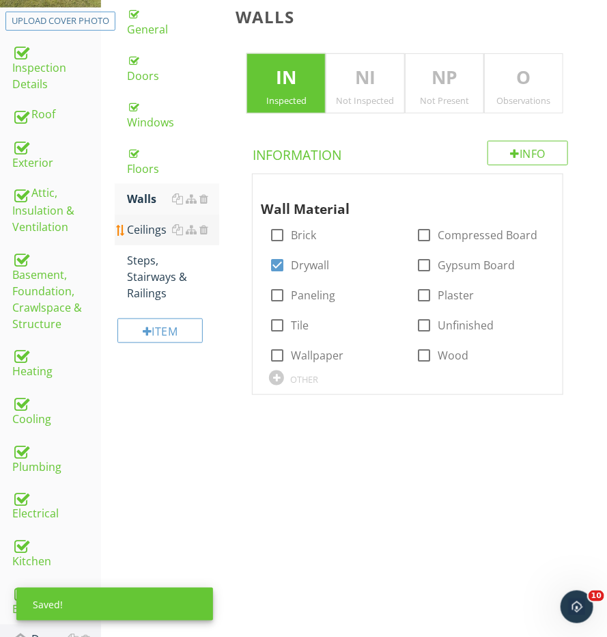
click at [143, 215] on link "Ceilings" at bounding box center [173, 230] width 92 height 30
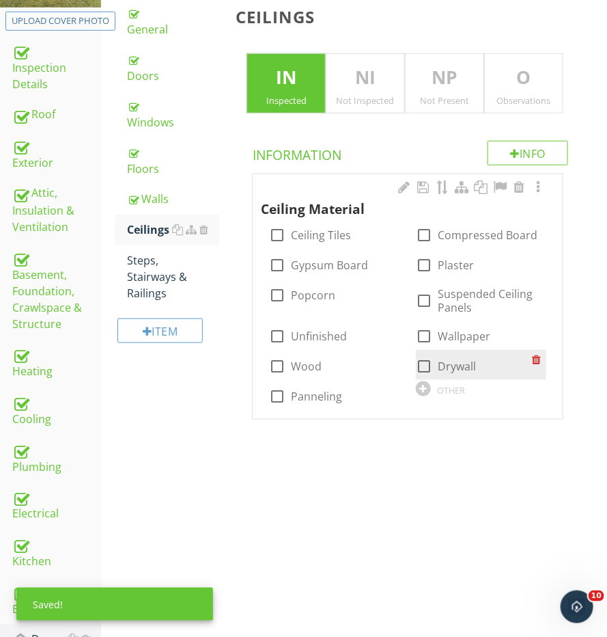
click at [430, 355] on div at bounding box center [424, 366] width 23 height 23
checkbox input "true"
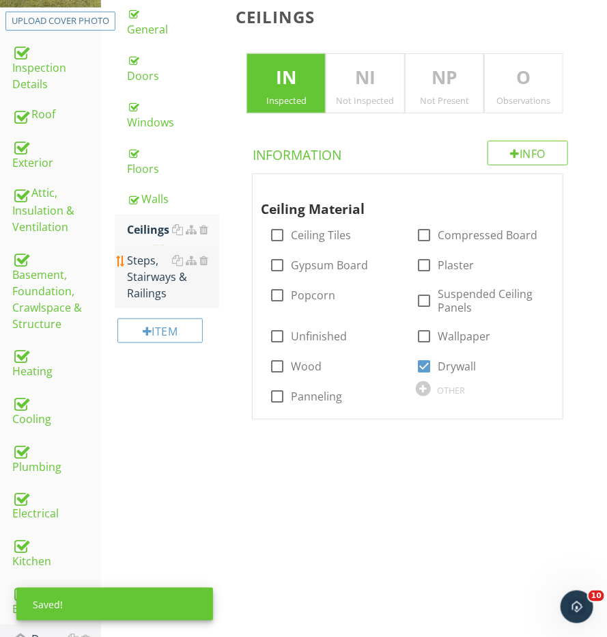
click at [139, 252] on div "Steps, Stairways & Railings" at bounding box center [173, 276] width 92 height 49
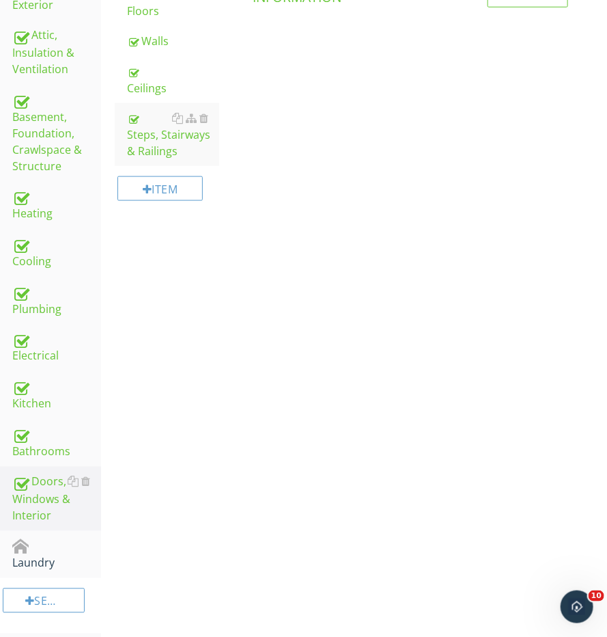
scroll to position [413, 0]
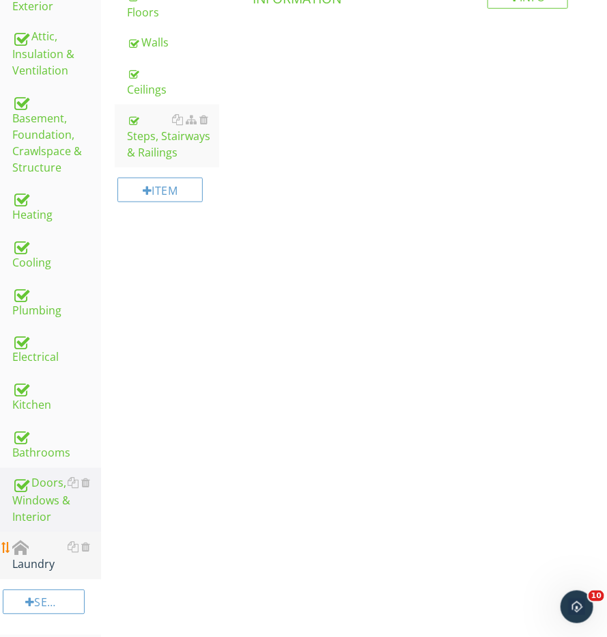
click at [55, 539] on div "Laundry" at bounding box center [56, 556] width 89 height 34
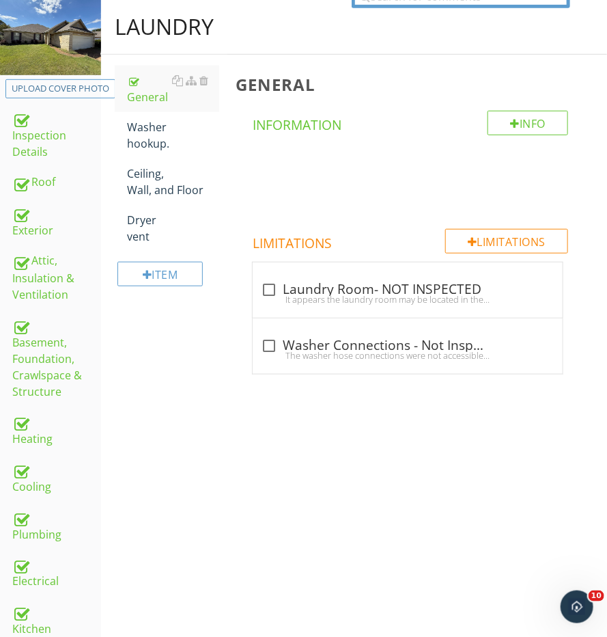
scroll to position [181, 0]
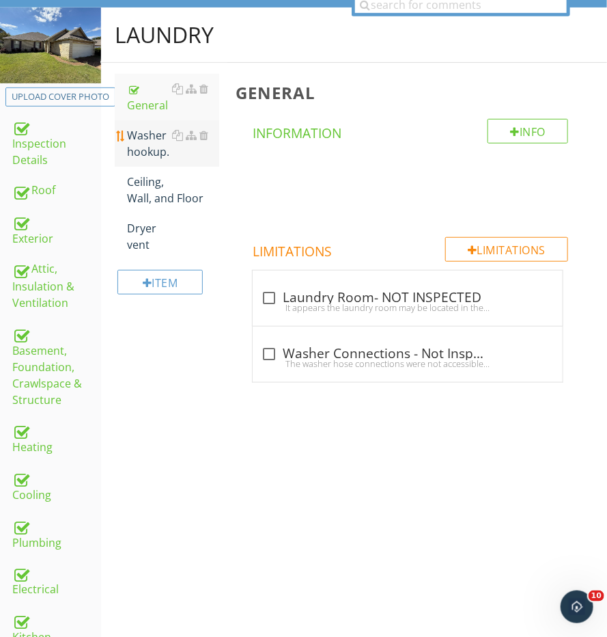
click at [143, 145] on div "Washer hookup." at bounding box center [173, 143] width 92 height 33
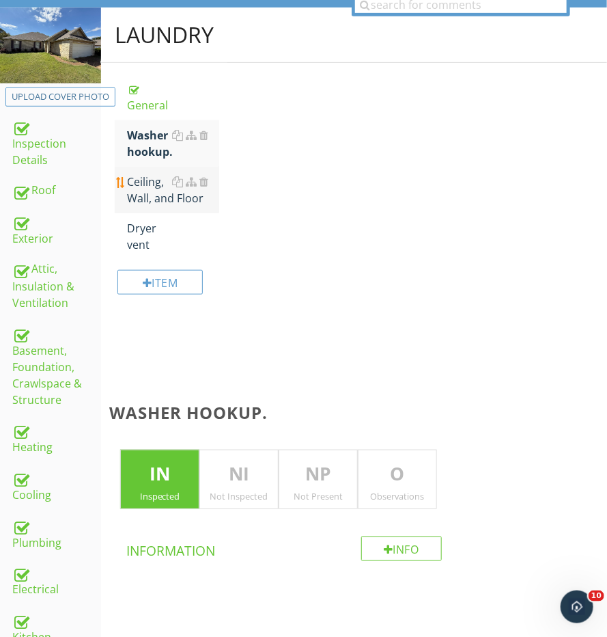
click at [143, 180] on div "Ceiling, Wall, and Floor" at bounding box center [173, 190] width 92 height 33
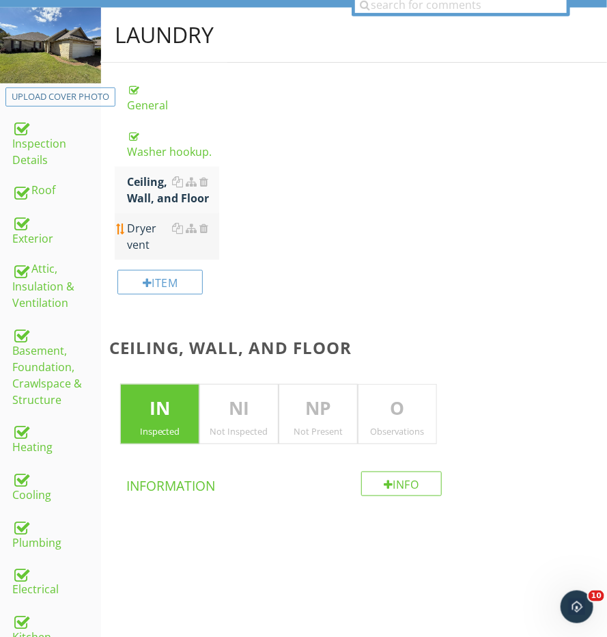
click at [141, 234] on div "Dryer vent" at bounding box center [173, 236] width 92 height 33
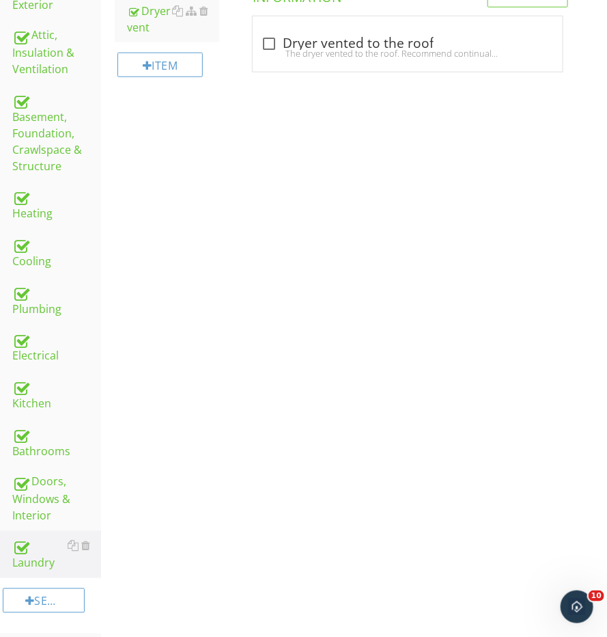
scroll to position [413, 0]
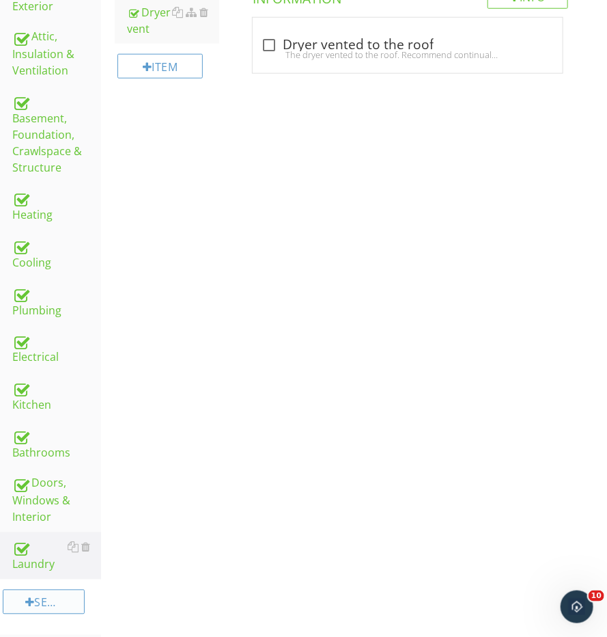
click at [49, 590] on div "Section" at bounding box center [44, 602] width 82 height 25
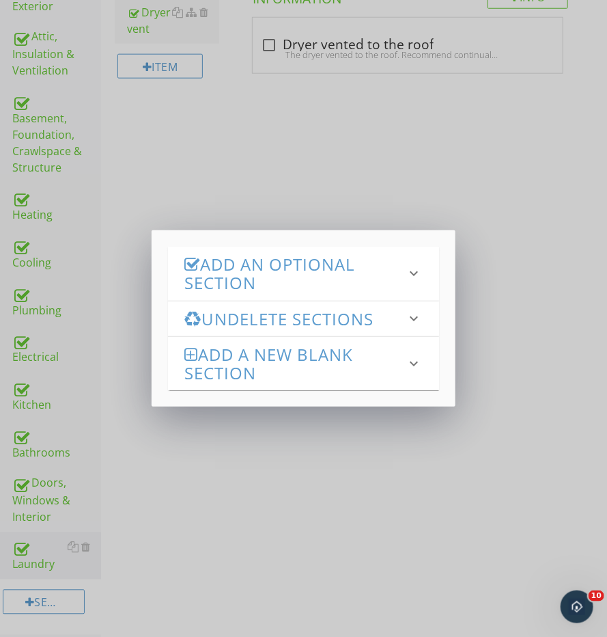
click at [252, 264] on h3 "Add an Optional Section" at bounding box center [295, 273] width 222 height 37
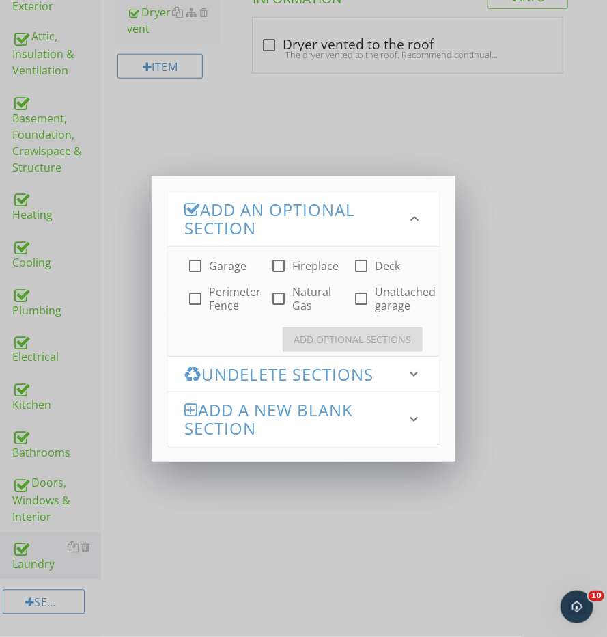
click at [210, 266] on label "Garage" at bounding box center [228, 266] width 38 height 14
checkbox input "true"
click at [294, 259] on label "Fireplace" at bounding box center [315, 266] width 46 height 14
checkbox input "true"
click at [327, 333] on div "Add Optional Sections" at bounding box center [353, 339] width 118 height 14
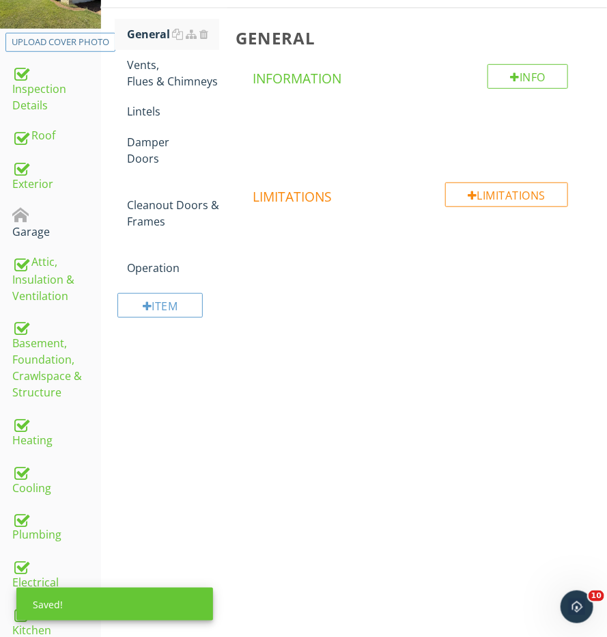
scroll to position [108, 0]
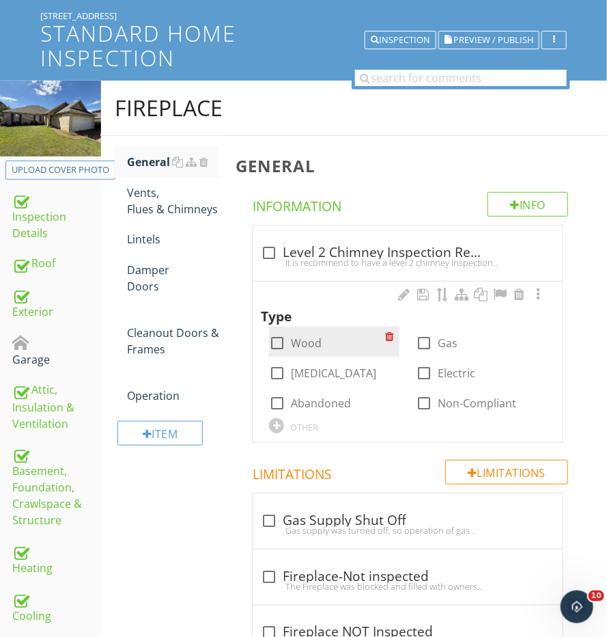
click at [278, 331] on div at bounding box center [277, 342] width 23 height 23
checkbox input "true"
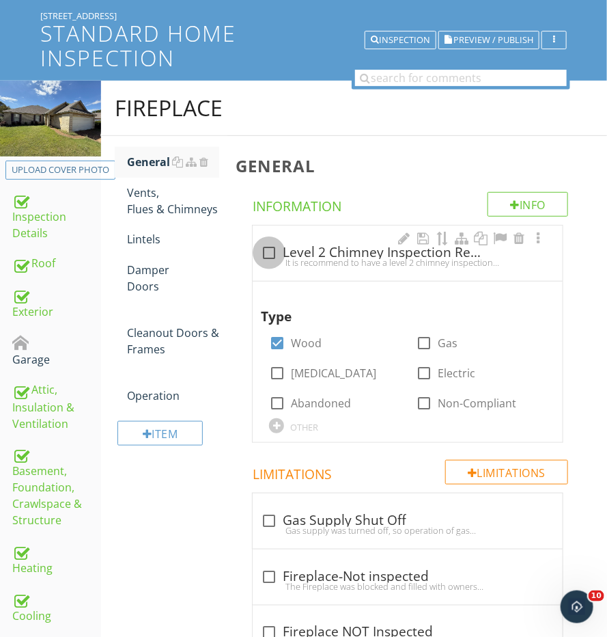
click at [278, 244] on div at bounding box center [269, 252] width 23 height 23
checkbox input "true"
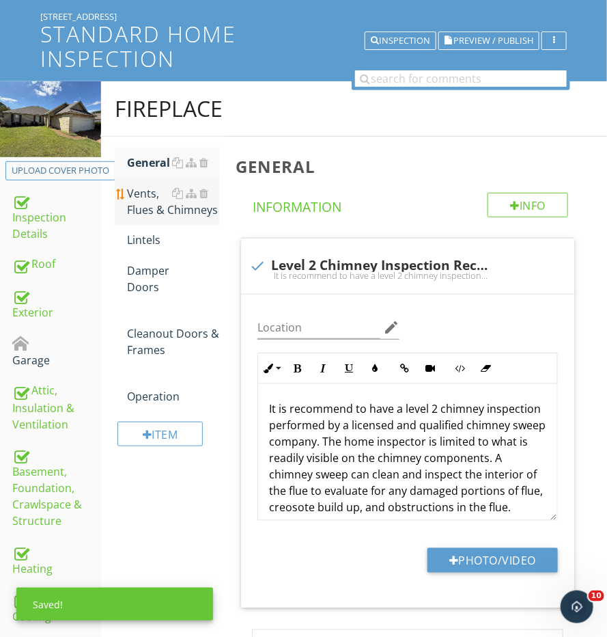
click at [157, 211] on div "Vents, Flues & Chimneys" at bounding box center [173, 201] width 92 height 33
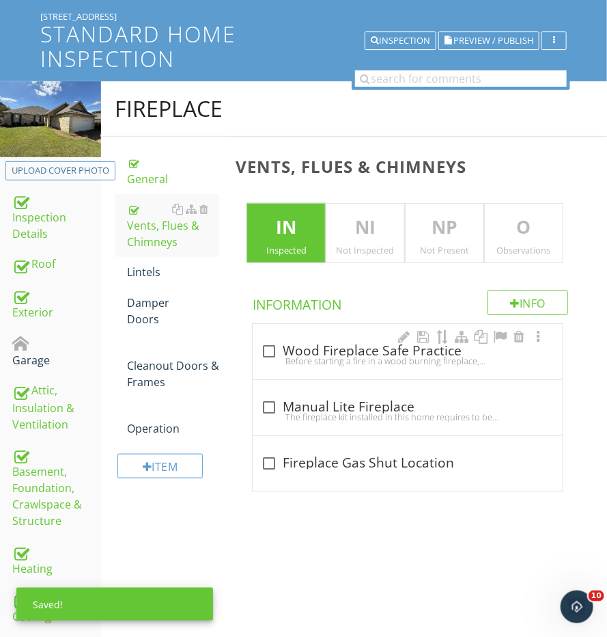
click at [275, 351] on div "check_box_outline_blank Wood Fireplace Safe Practice Before starting a fire in …" at bounding box center [408, 355] width 294 height 30
checkbox input "true"
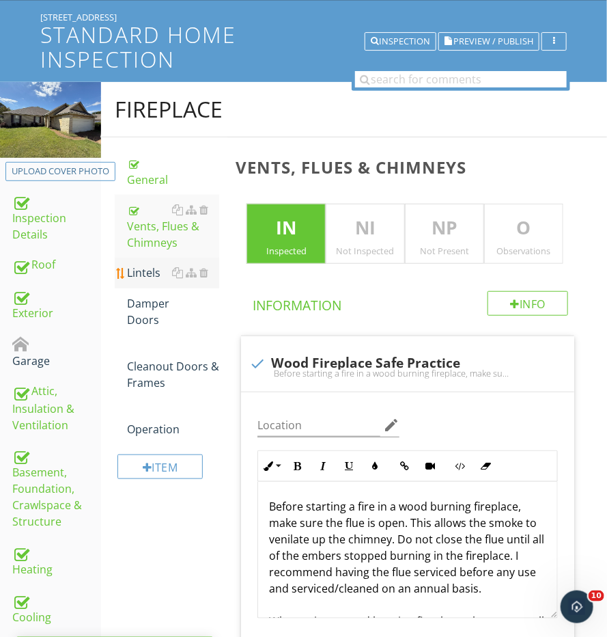
click at [158, 280] on link "Lintels" at bounding box center [173, 273] width 92 height 30
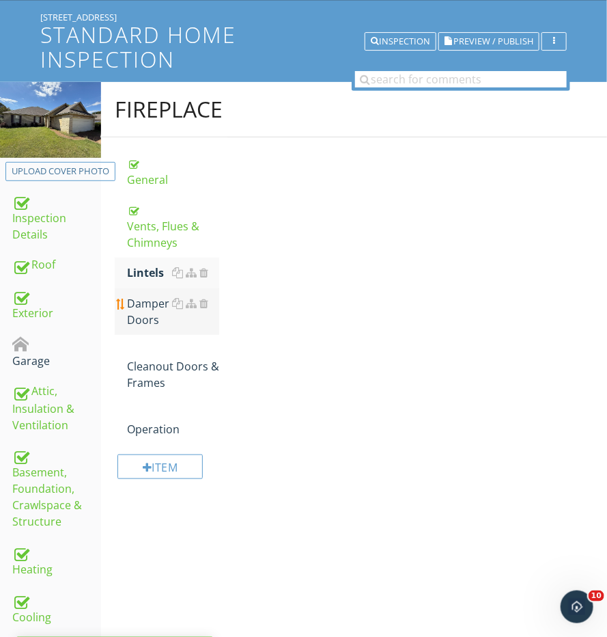
click at [148, 306] on div "Damper Doors" at bounding box center [173, 311] width 92 height 33
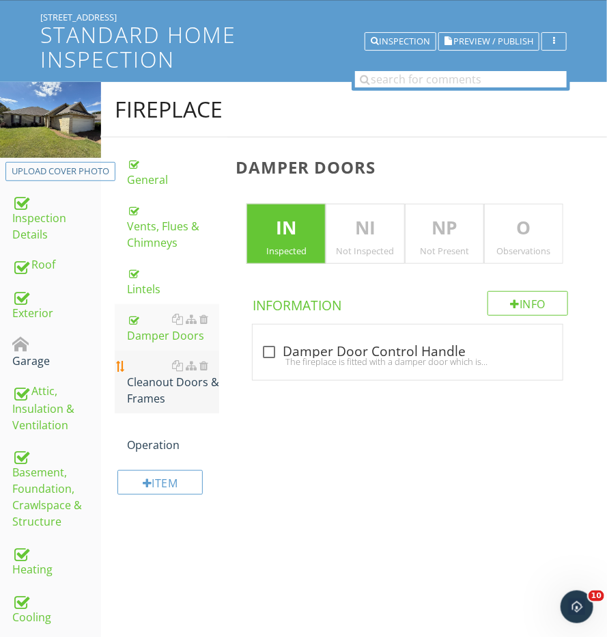
click at [143, 370] on div "Cleanout Doors & Frames" at bounding box center [173, 381] width 92 height 49
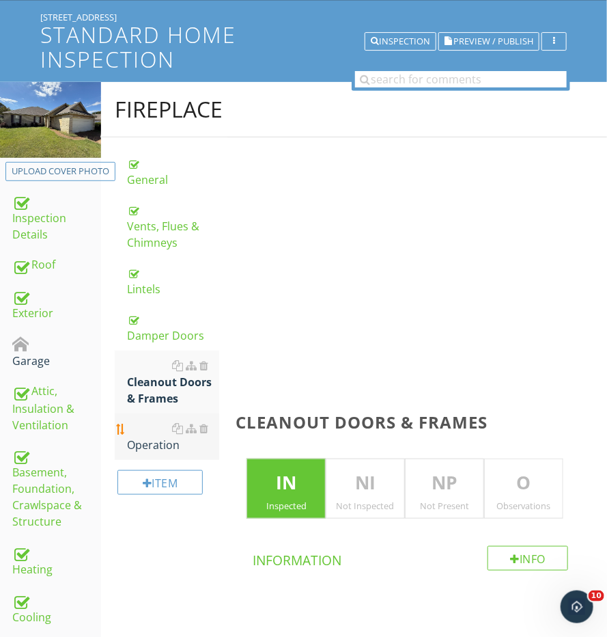
click at [143, 427] on div "Operation" at bounding box center [173, 436] width 92 height 33
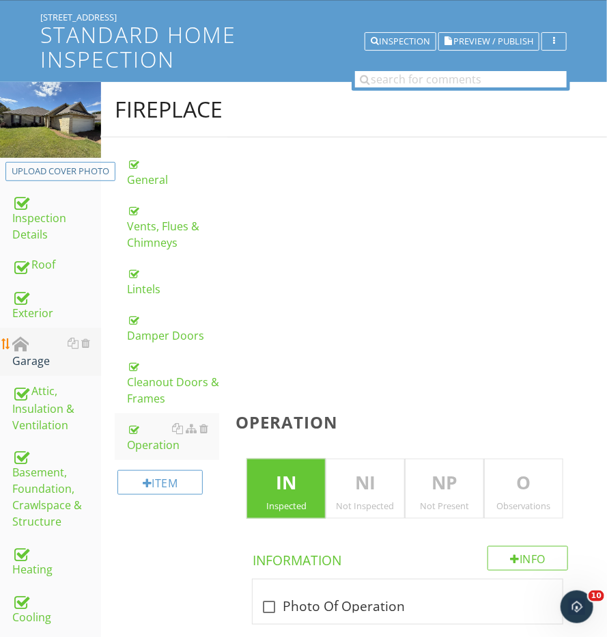
click at [32, 351] on div "Garage" at bounding box center [56, 352] width 89 height 34
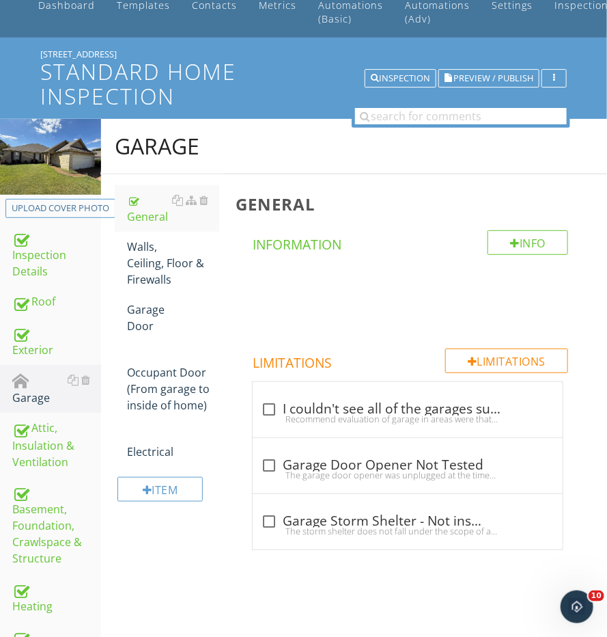
scroll to position [46, 0]
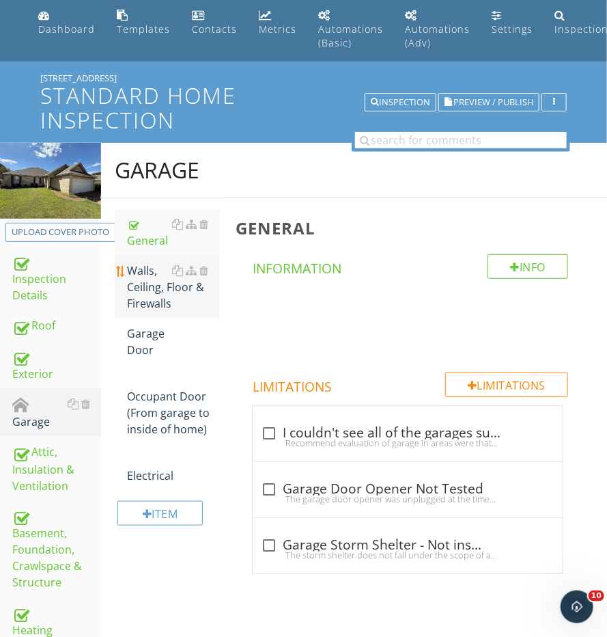
click at [162, 279] on div "Walls, Ceiling, Floor & Firewalls" at bounding box center [173, 286] width 92 height 49
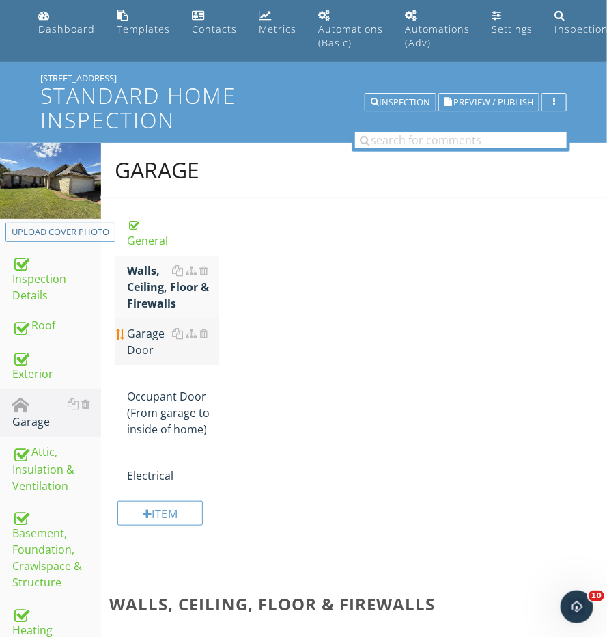
click at [151, 339] on div "Garage Door" at bounding box center [173, 341] width 92 height 33
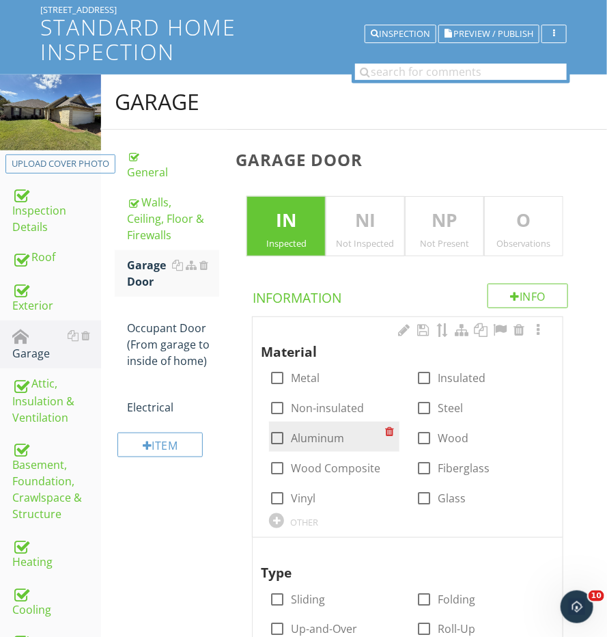
click at [275, 435] on div at bounding box center [277, 437] width 23 height 23
checkbox input "true"
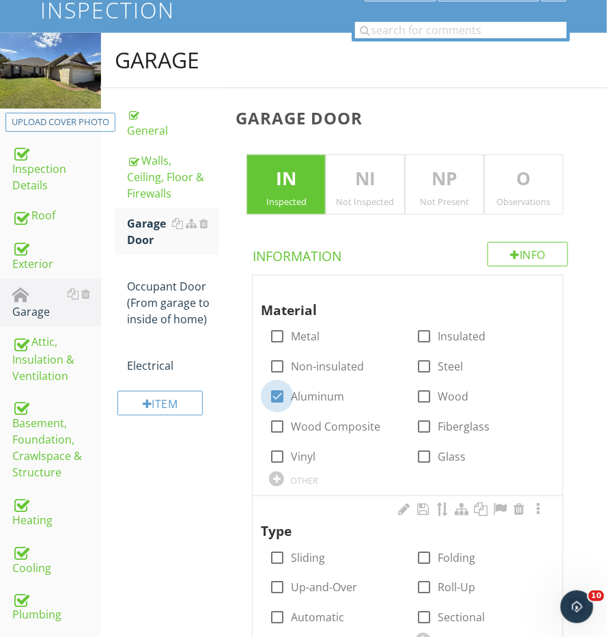
scroll to position [163, 0]
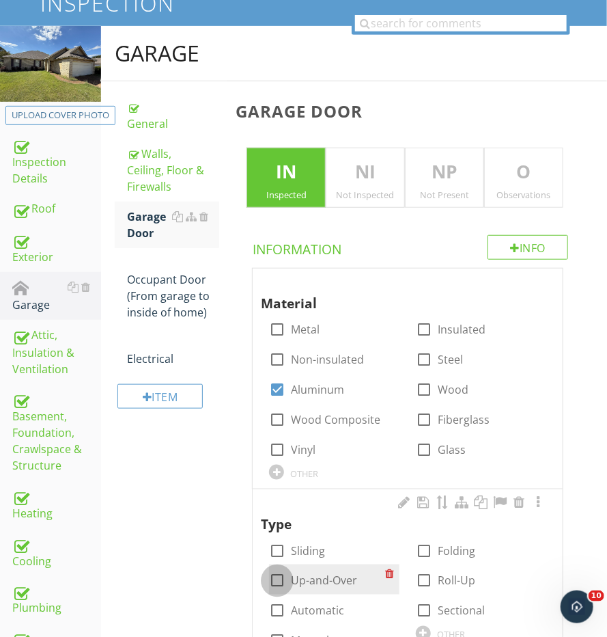
click at [271, 570] on div at bounding box center [277, 580] width 23 height 23
checkbox input "true"
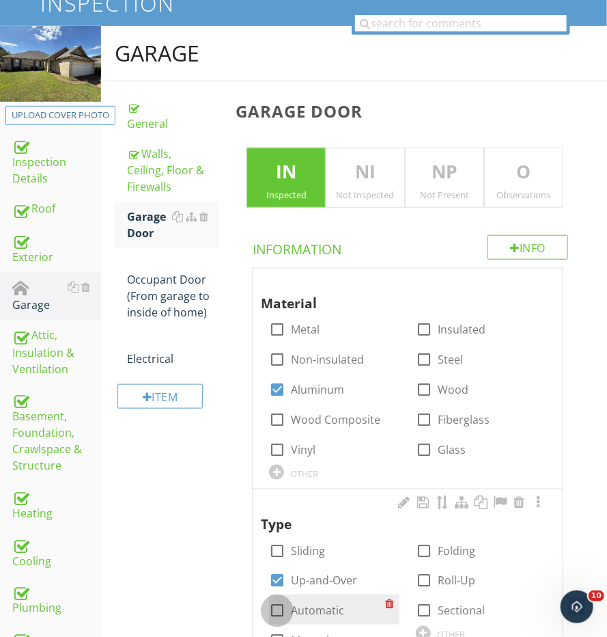
click at [271, 606] on div at bounding box center [277, 610] width 23 height 23
checkbox input "true"
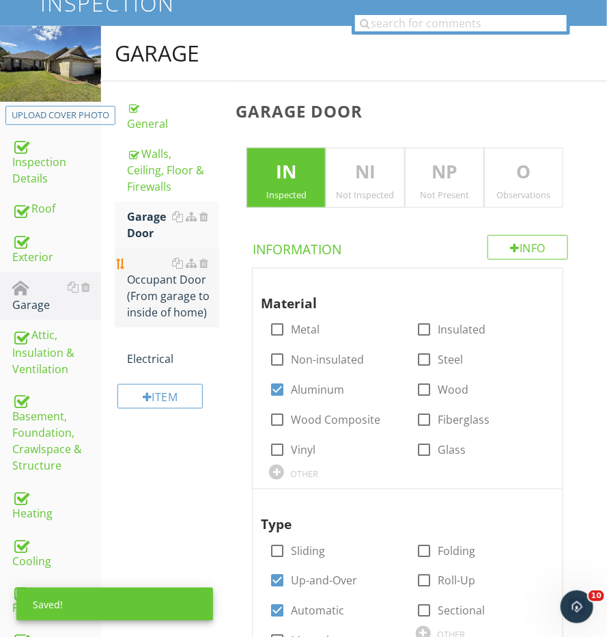
click at [143, 283] on div "Occupant Door (From garage to inside of home)" at bounding box center [173, 288] width 92 height 66
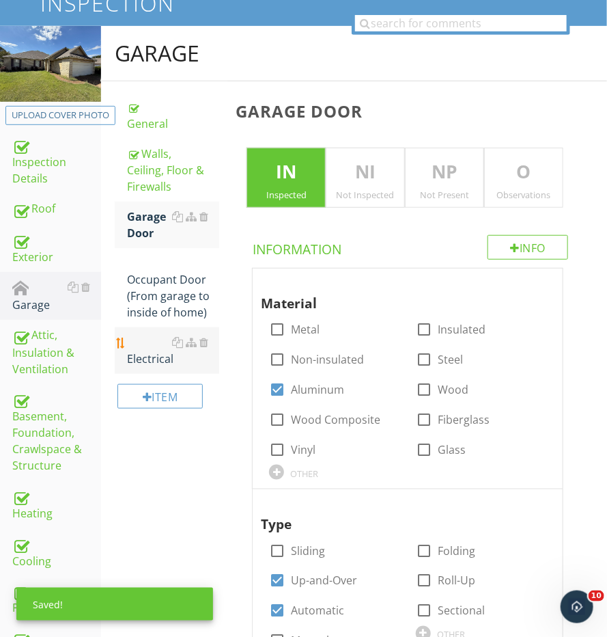
click at [138, 342] on div "Electrical" at bounding box center [173, 350] width 92 height 33
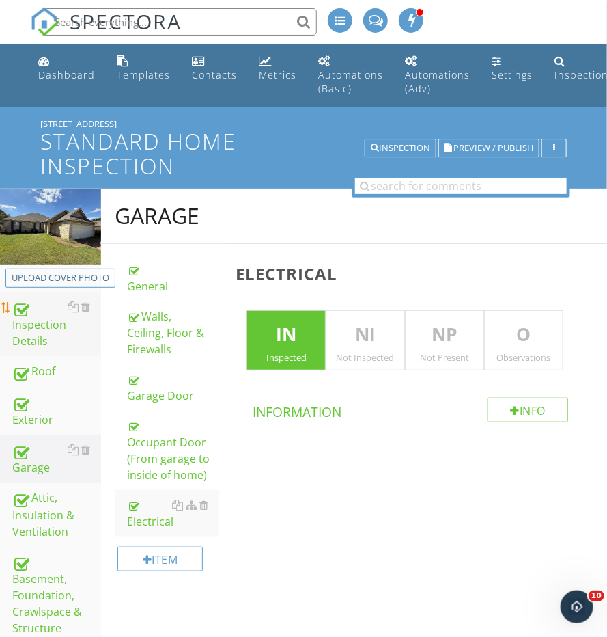
scroll to position [-1, 0]
click at [48, 342] on div "Inspection Details" at bounding box center [56, 324] width 89 height 51
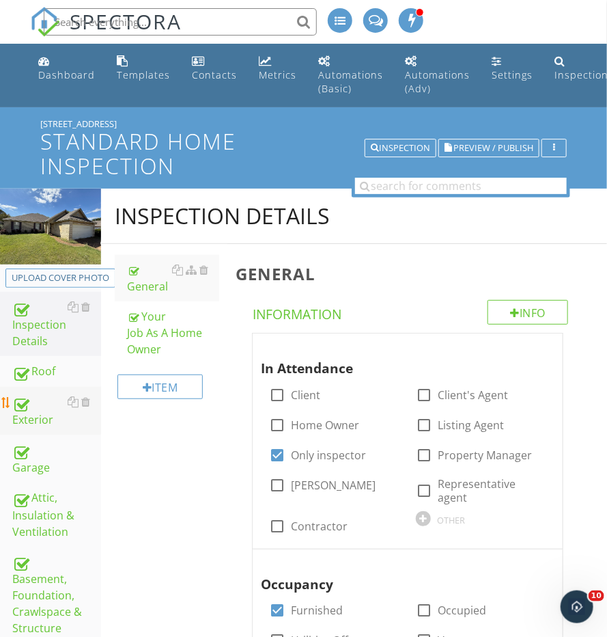
click at [38, 401] on div "Exterior" at bounding box center [56, 411] width 89 height 34
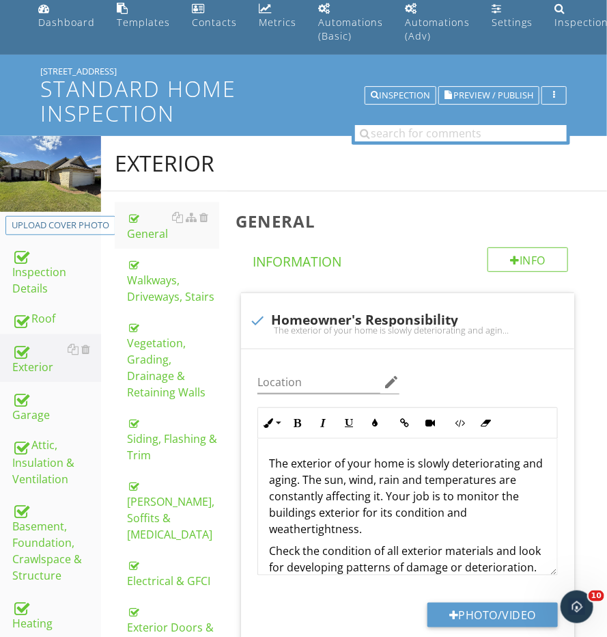
scroll to position [69, 0]
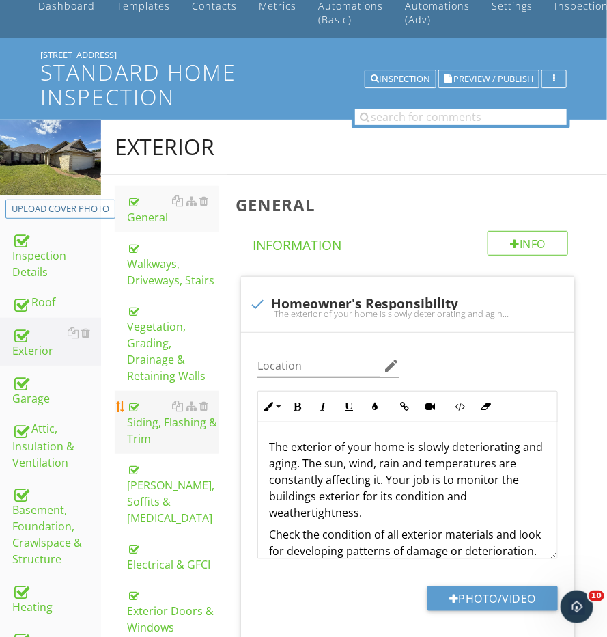
click at [165, 398] on div "Siding, Flashing & Trim" at bounding box center [173, 422] width 92 height 49
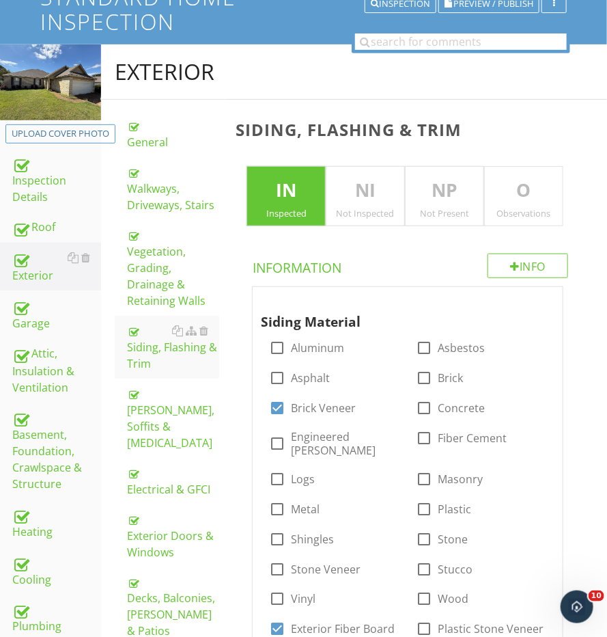
scroll to position [162, 0]
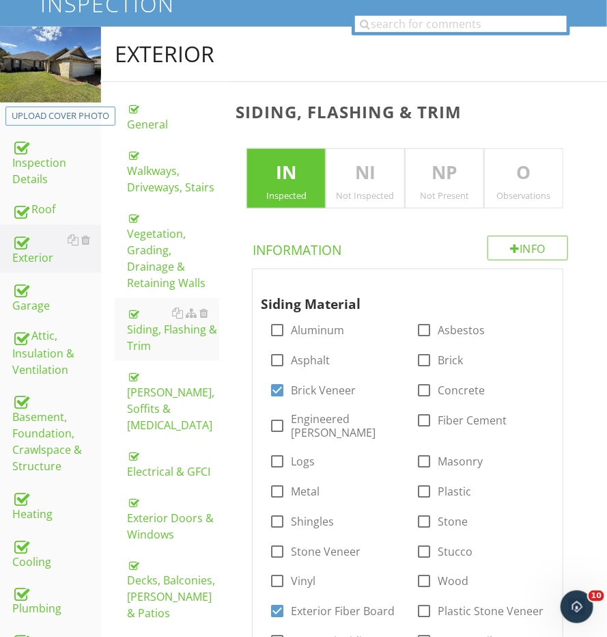
click at [525, 161] on p "O" at bounding box center [524, 172] width 78 height 27
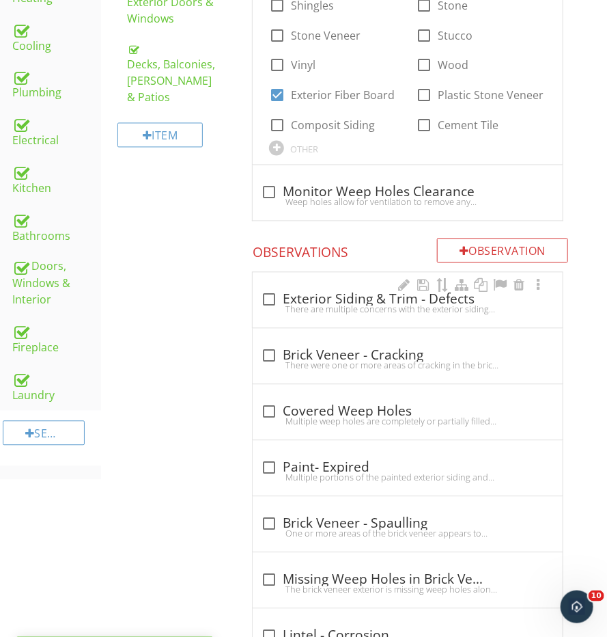
click at [312, 292] on div "check_box_outline_blank Exterior Siding & Trim - Defects" at bounding box center [408, 300] width 294 height 16
checkbox input "true"
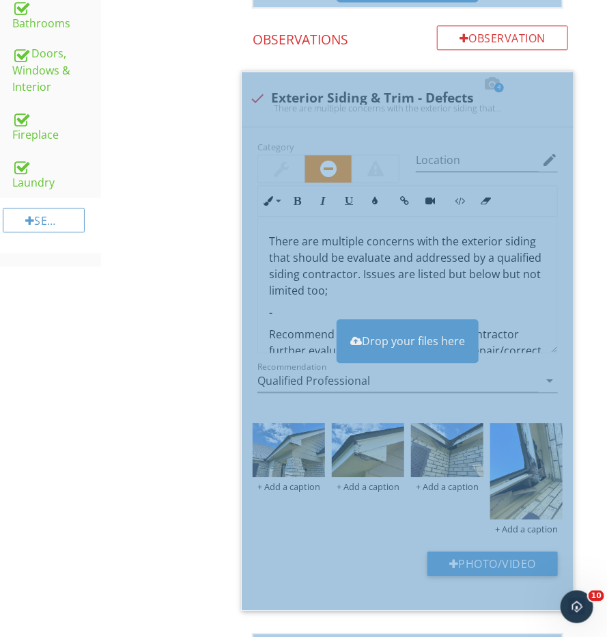
scroll to position [930, 0]
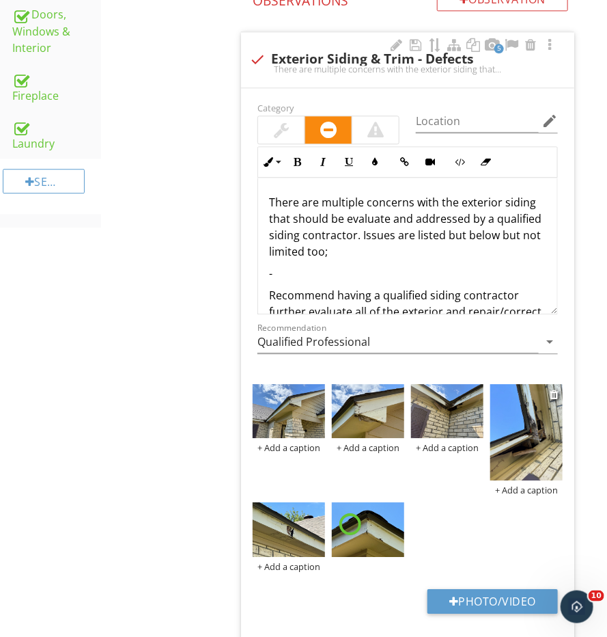
click at [521, 415] on img at bounding box center [527, 432] width 72 height 96
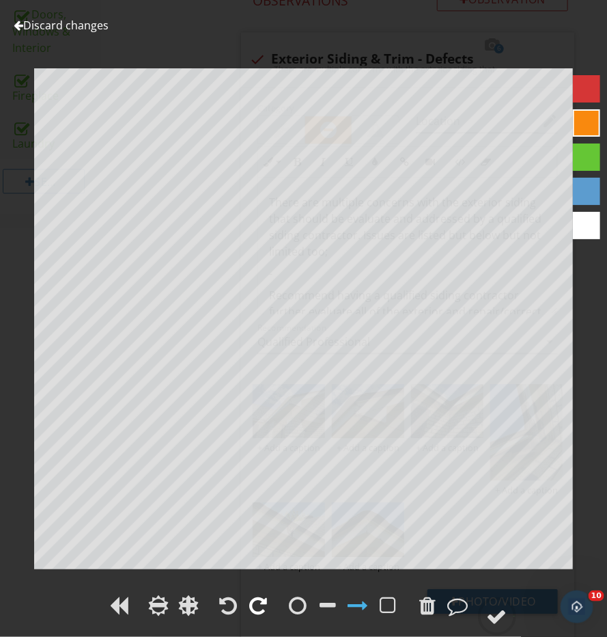
click at [259, 602] on div at bounding box center [259, 605] width 18 height 20
click at [483, 605] on circle at bounding box center [498, 617] width 36 height 36
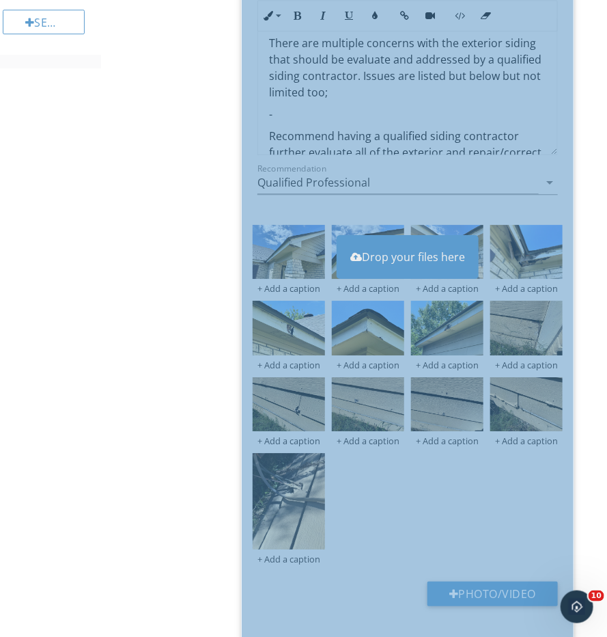
scroll to position [1097, 0]
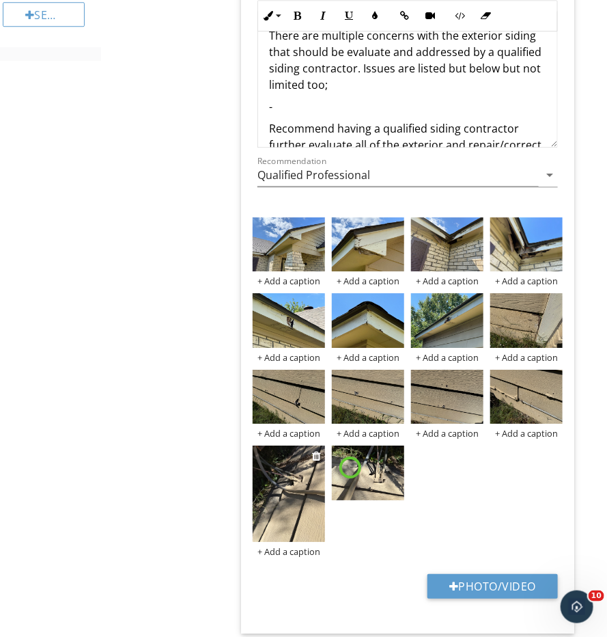
click at [290, 486] on img at bounding box center [289, 493] width 72 height 96
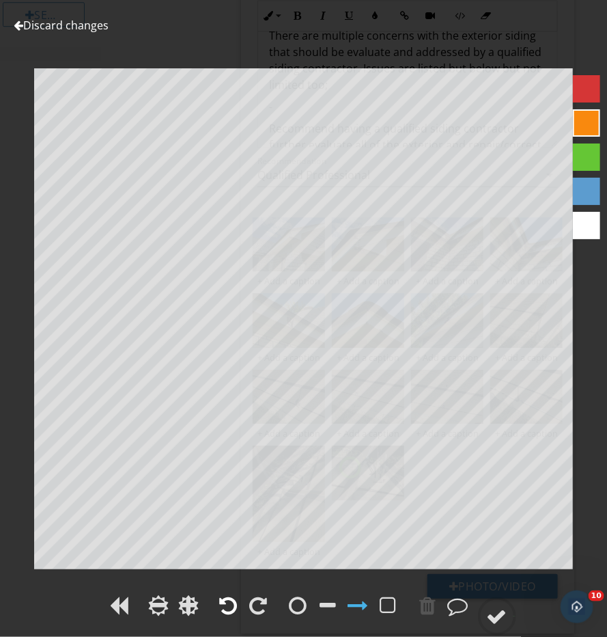
click at [225, 604] on div at bounding box center [229, 605] width 18 height 20
click at [481, 614] on circle at bounding box center [498, 617] width 36 height 36
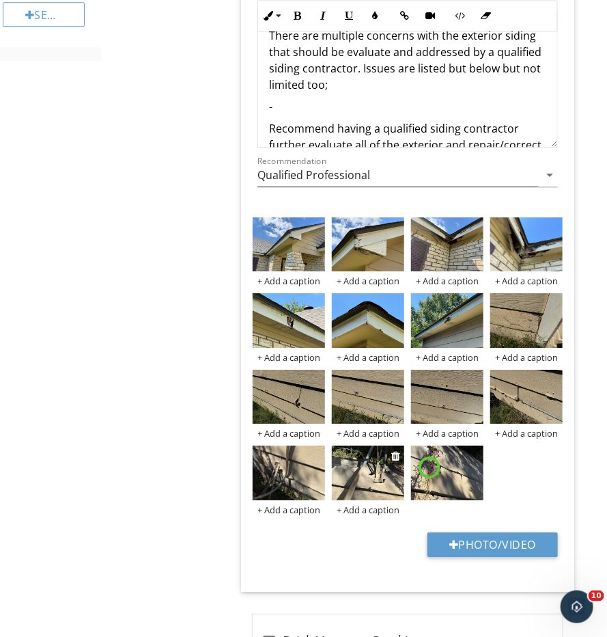
click at [368, 465] on img at bounding box center [368, 472] width 72 height 54
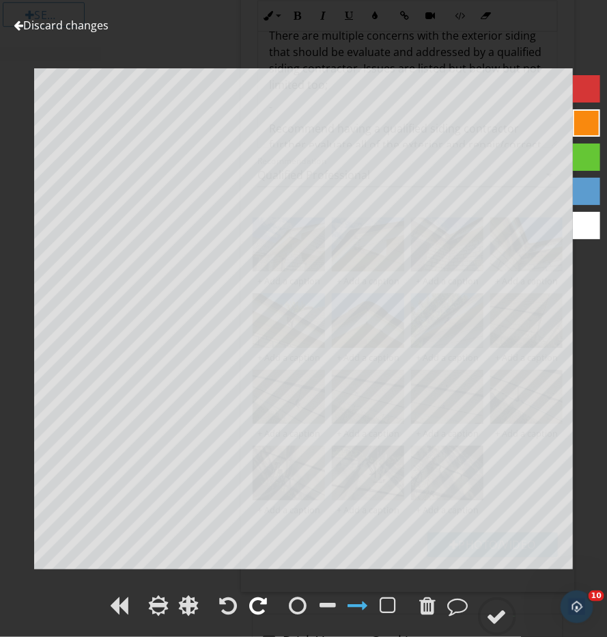
click at [266, 602] on div at bounding box center [259, 605] width 18 height 20
click at [498, 620] on div at bounding box center [497, 616] width 20 height 20
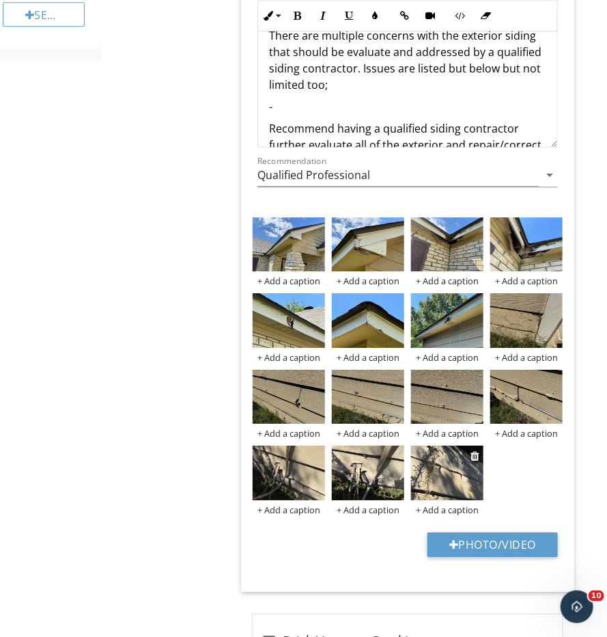
click at [463, 461] on img at bounding box center [447, 472] width 72 height 54
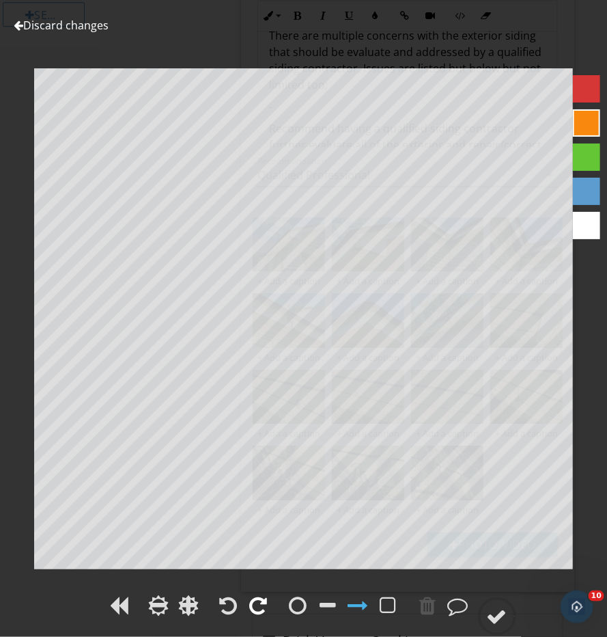
click at [263, 605] on div at bounding box center [259, 605] width 18 height 20
click at [495, 625] on div at bounding box center [497, 616] width 20 height 20
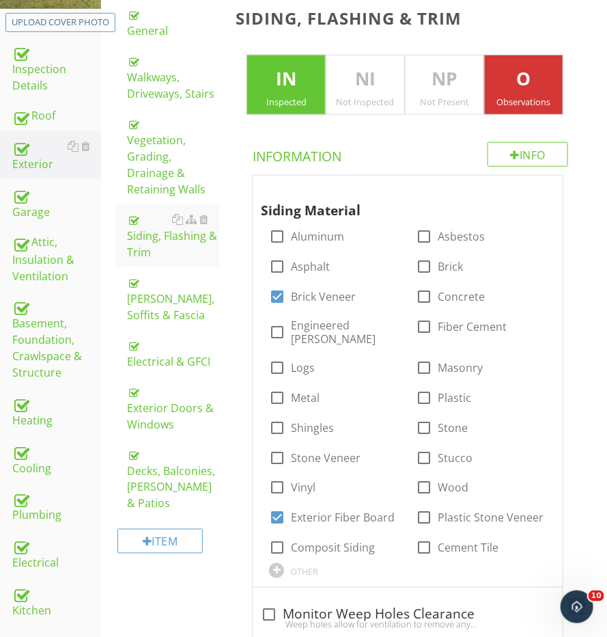
scroll to position [184, 0]
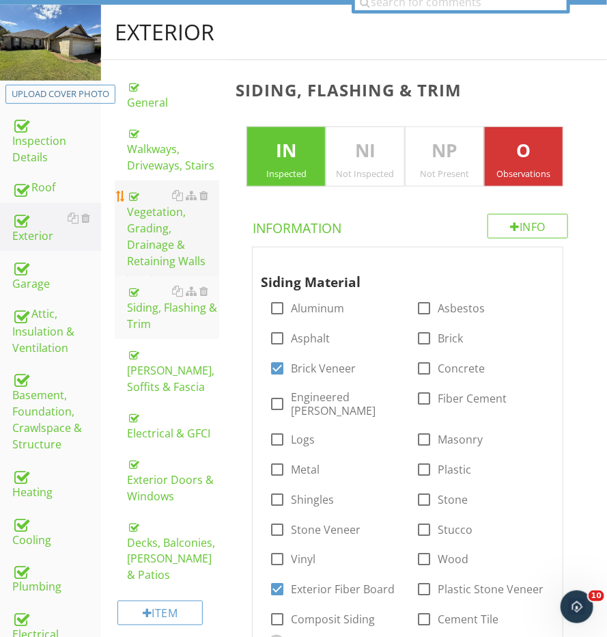
click at [170, 228] on div "Vegetation, Grading, Drainage & Retaining Walls" at bounding box center [173, 228] width 92 height 82
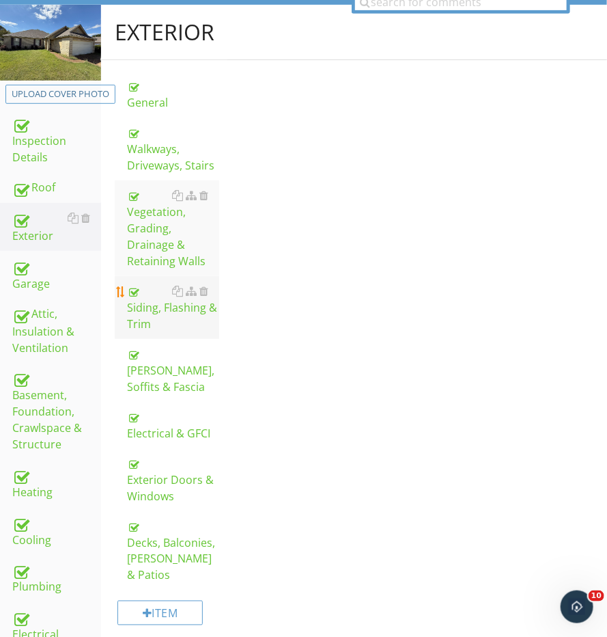
click at [155, 286] on div "Siding, Flashing & Trim" at bounding box center [173, 307] width 92 height 49
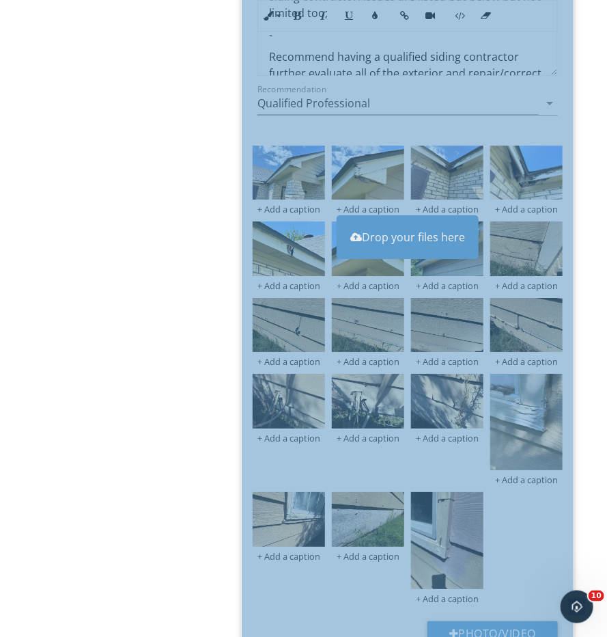
scroll to position [1190, 0]
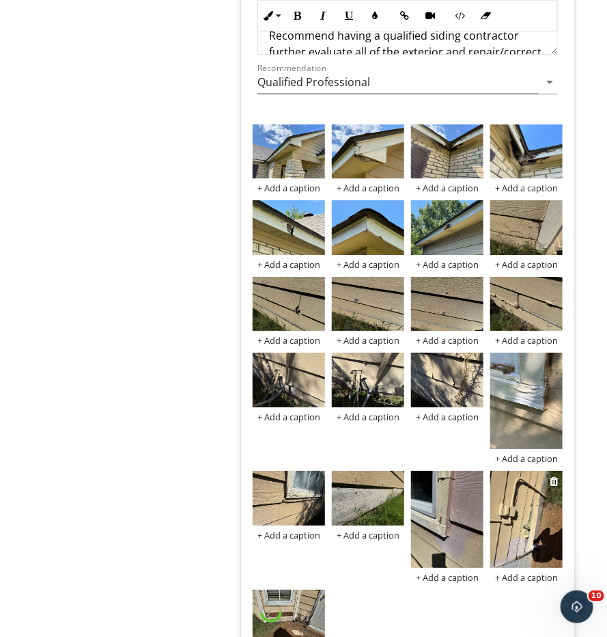
click at [531, 515] on img at bounding box center [527, 519] width 72 height 96
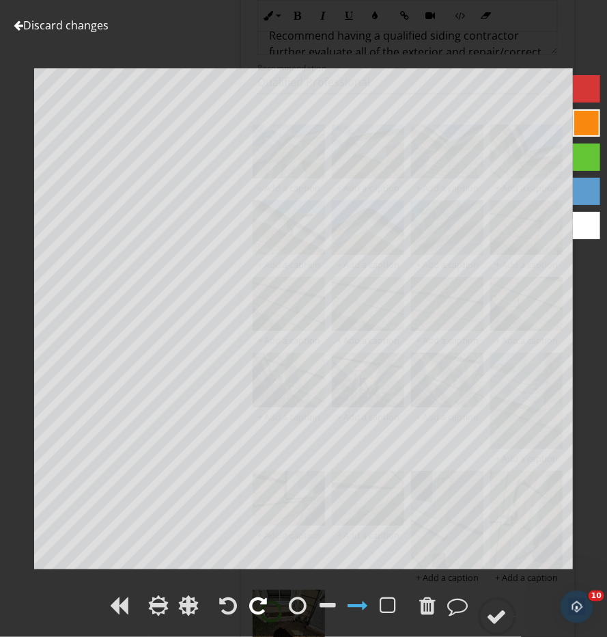
click at [256, 604] on div at bounding box center [259, 605] width 18 height 20
click at [512, 611] on circle at bounding box center [498, 617] width 36 height 36
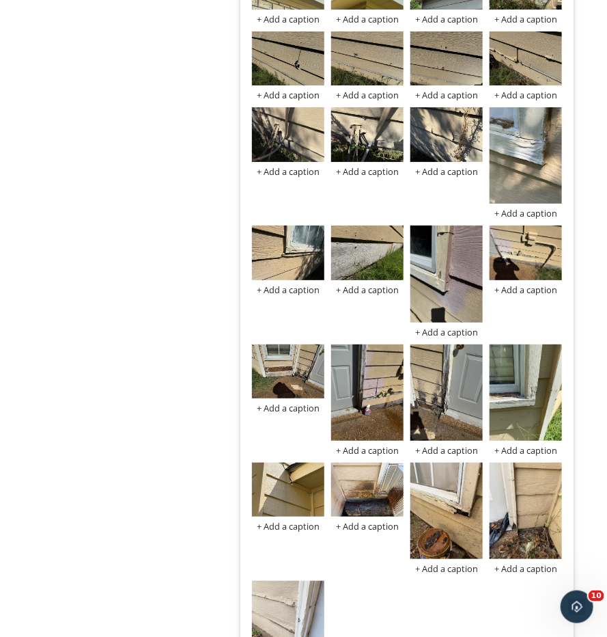
scroll to position [1550, 1]
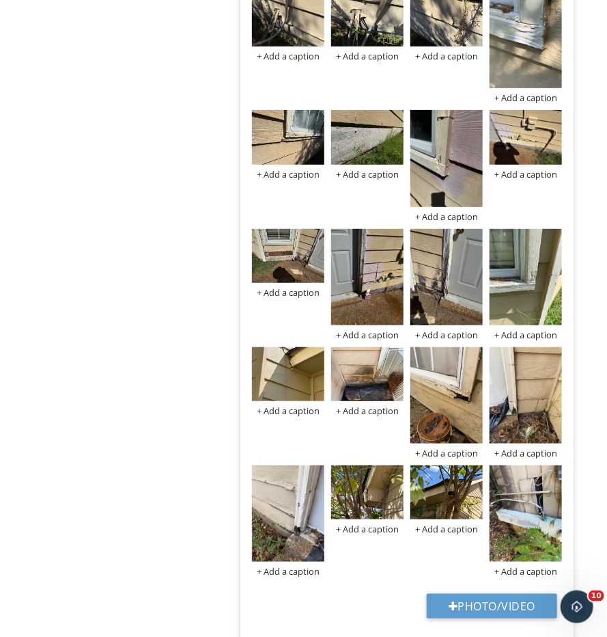
click at [519, 509] on img at bounding box center [526, 513] width 72 height 96
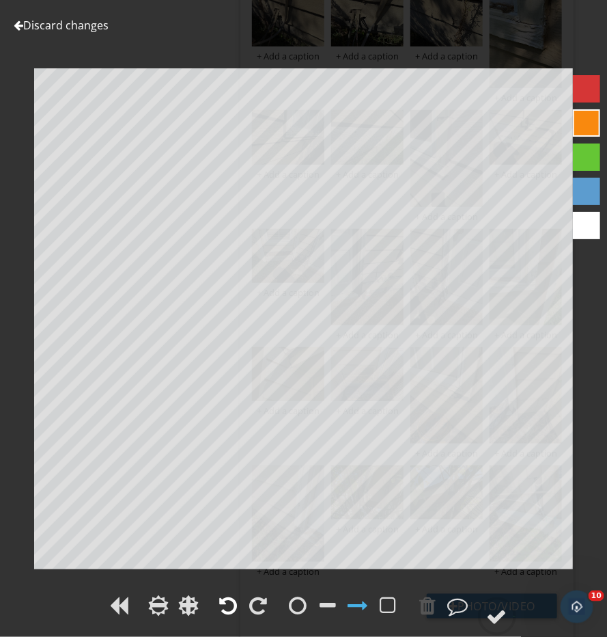
click at [235, 600] on div at bounding box center [229, 605] width 18 height 20
click at [508, 608] on circle at bounding box center [498, 617] width 36 height 36
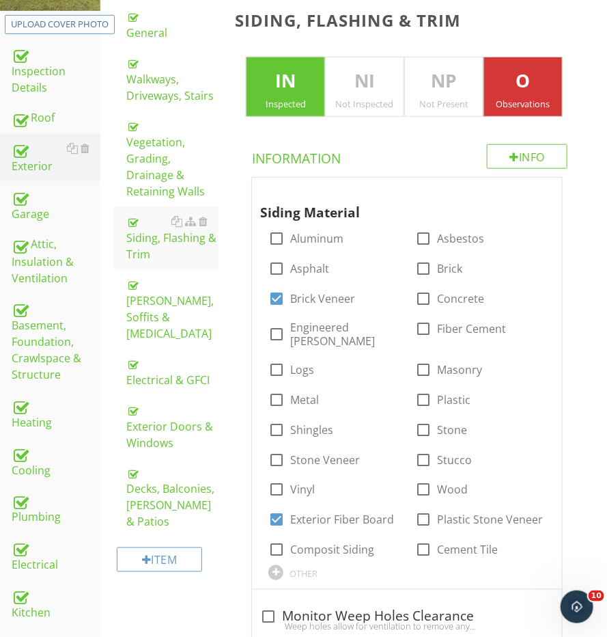
scroll to position [238, 1]
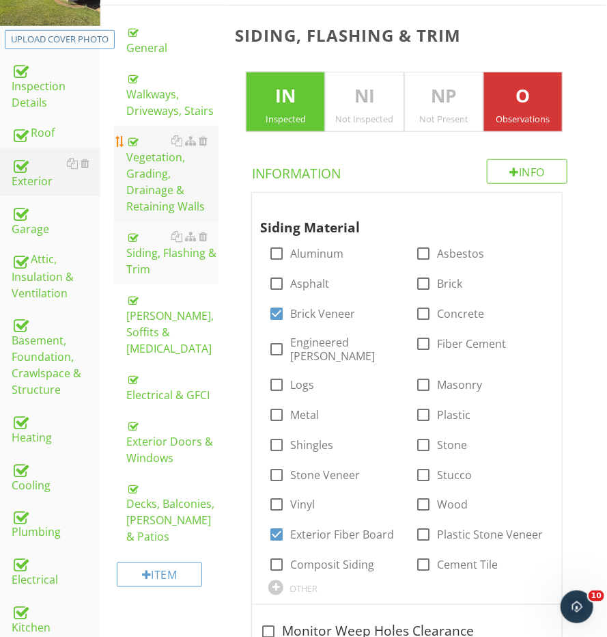
click at [151, 192] on div "Vegetation, Grading, Drainage & Retaining Walls" at bounding box center [172, 174] width 92 height 82
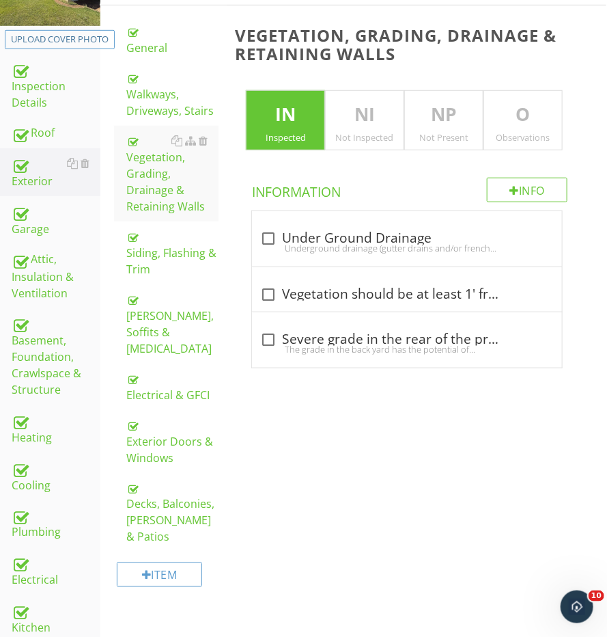
click at [549, 101] on p "O" at bounding box center [523, 114] width 78 height 27
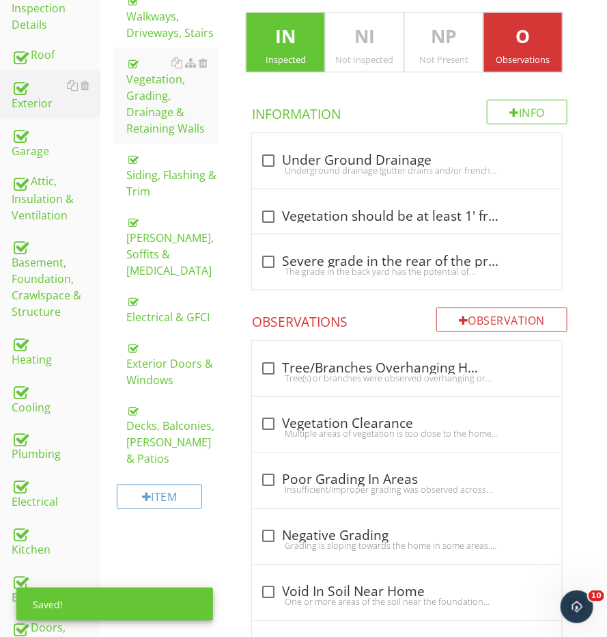
scroll to position [389, 1]
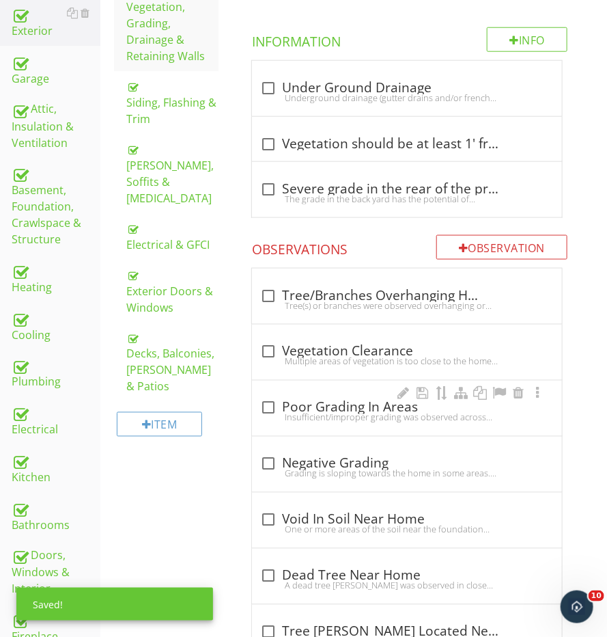
click at [312, 400] on div "check_box_outline_blank Poor Grading In Areas" at bounding box center [407, 408] width 294 height 16
checkbox input "true"
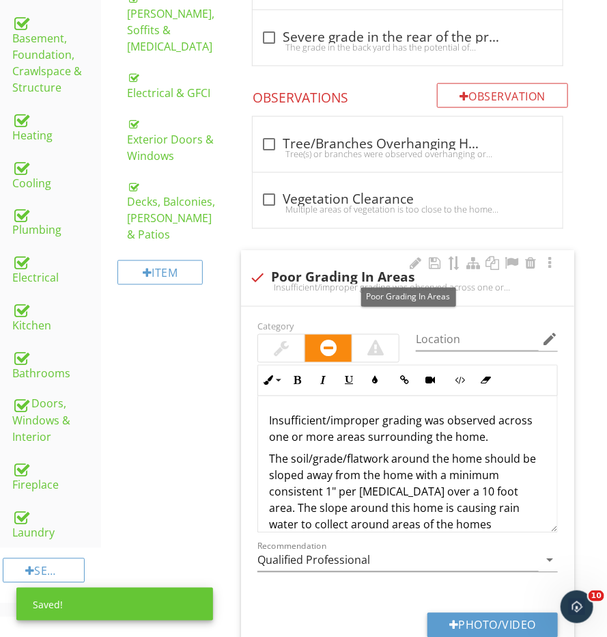
scroll to position [571, 0]
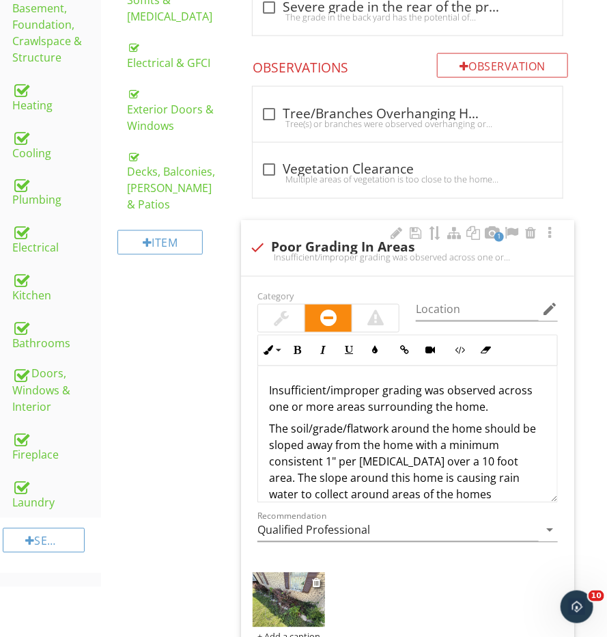
click at [299, 581] on img at bounding box center [289, 600] width 72 height 54
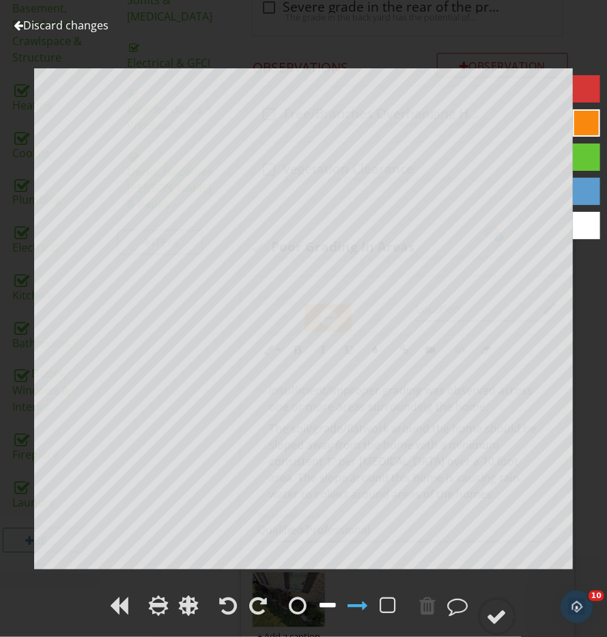
click at [322, 606] on div at bounding box center [328, 605] width 16 height 20
click at [499, 592] on div at bounding box center [303, 607] width 607 height 31
click at [499, 599] on circle at bounding box center [498, 617] width 36 height 36
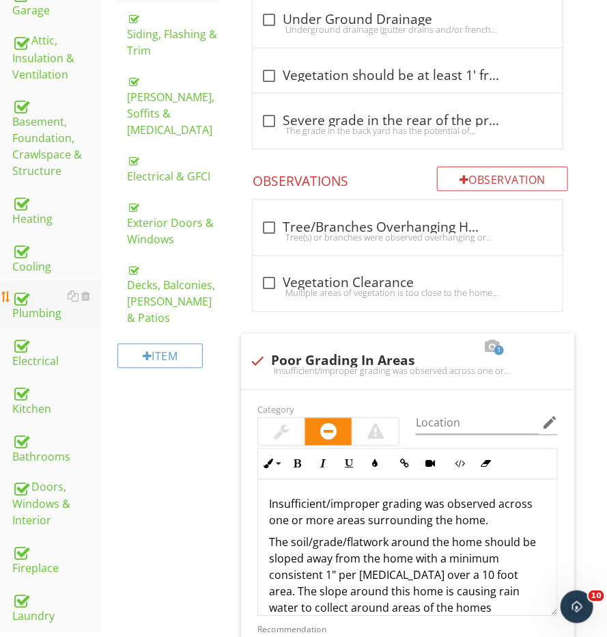
click at [35, 312] on div "Plumbing" at bounding box center [56, 305] width 89 height 34
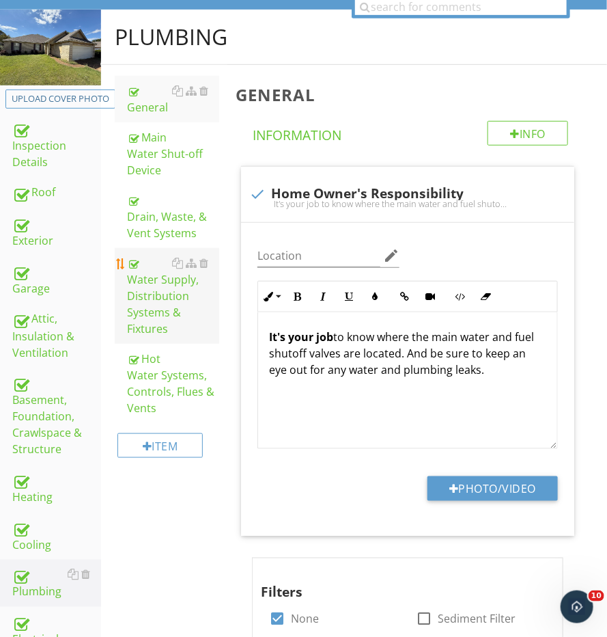
scroll to position [178, 0]
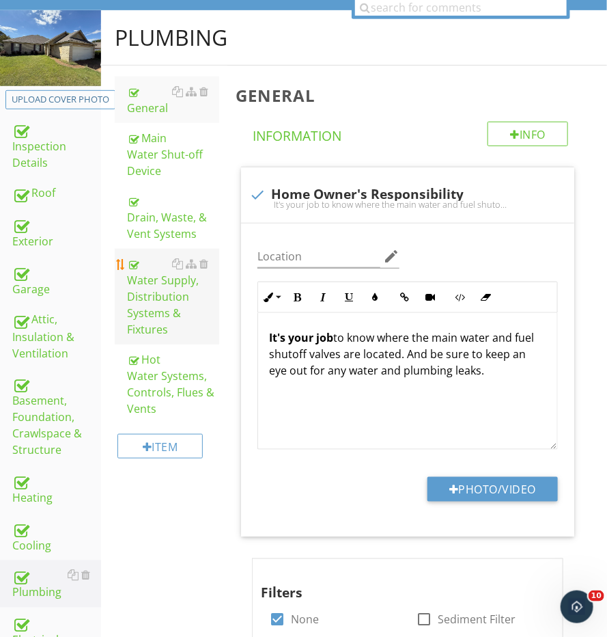
click at [148, 312] on div "Water Supply, Distribution Systems & Fixtures" at bounding box center [173, 297] width 92 height 82
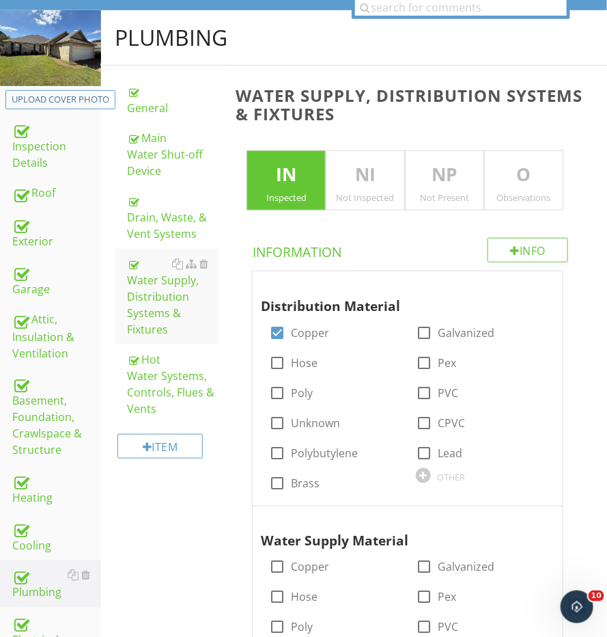
click at [508, 178] on p "O" at bounding box center [524, 174] width 78 height 27
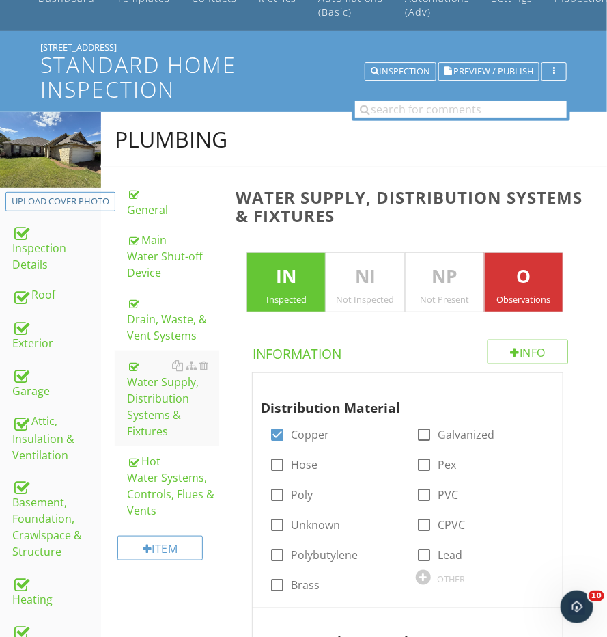
scroll to position [55, 0]
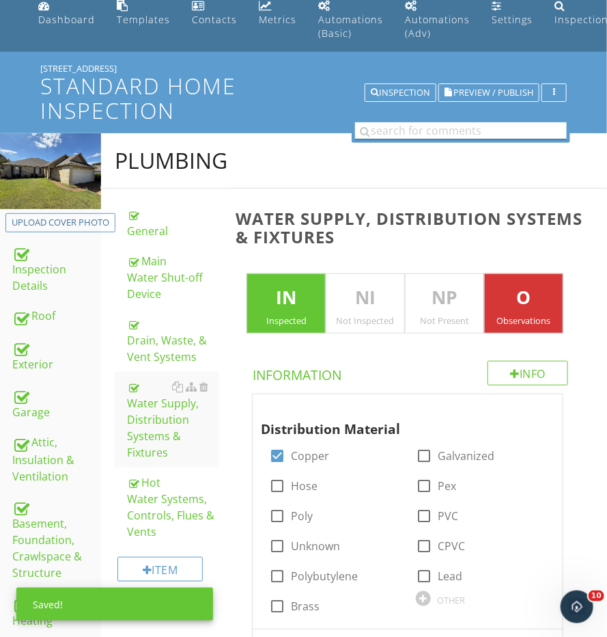
click at [473, 130] on input "text" at bounding box center [461, 130] width 212 height 17
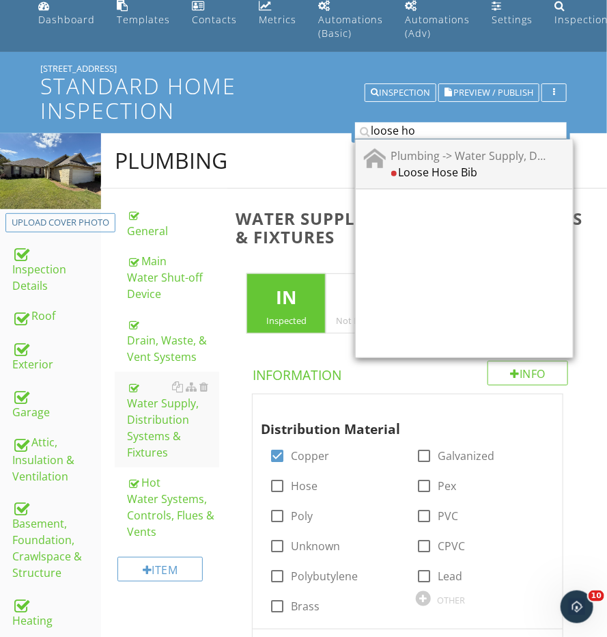
type input "loose ho"
click at [498, 167] on div "Loose Hose Bib" at bounding box center [468, 171] width 155 height 16
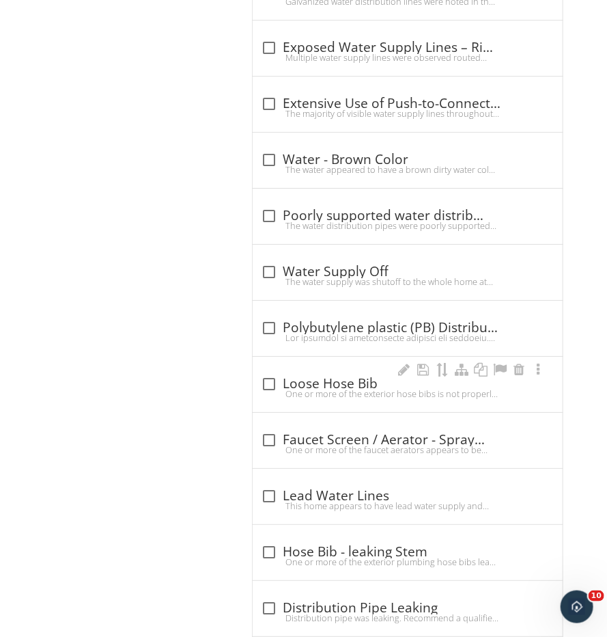
click at [370, 389] on div "check_box_outline_blank Loose Hose Bib One or more of the exterior hose bibs is…" at bounding box center [408, 388] width 294 height 30
checkbox input "true"
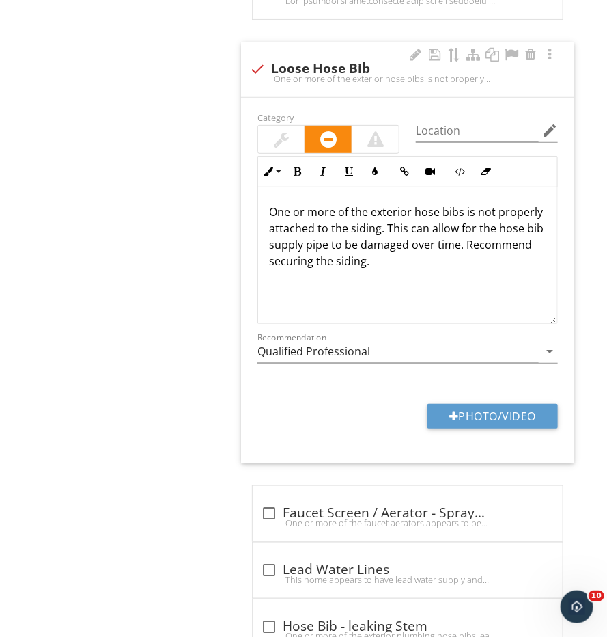
scroll to position [1619, 0]
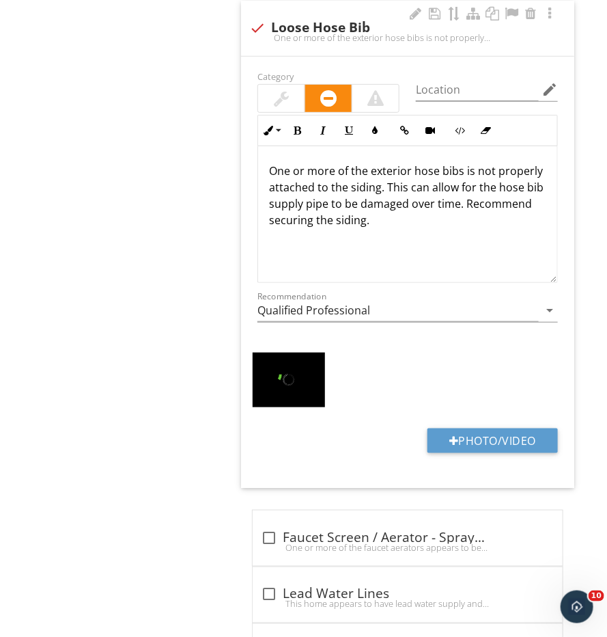
click at [286, 92] on div at bounding box center [281, 98] width 15 height 16
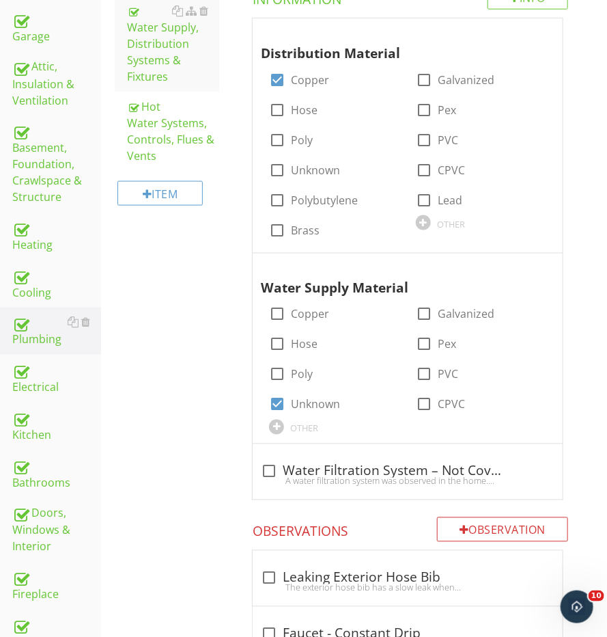
scroll to position [432, 0]
click at [38, 276] on div "Cooling" at bounding box center [56, 283] width 89 height 34
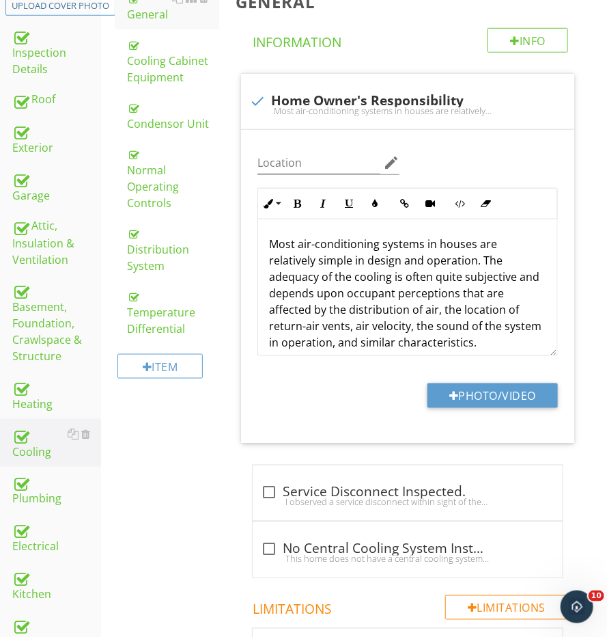
scroll to position [71, 0]
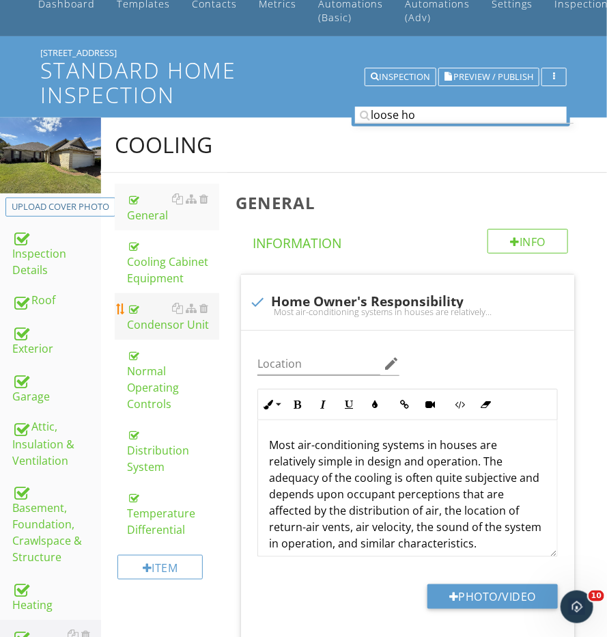
click at [163, 331] on link "Condensor Unit" at bounding box center [173, 316] width 92 height 46
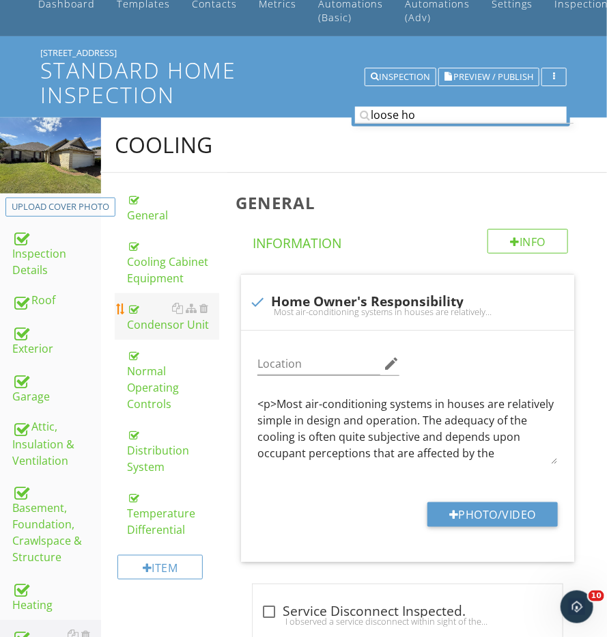
scroll to position [70, 0]
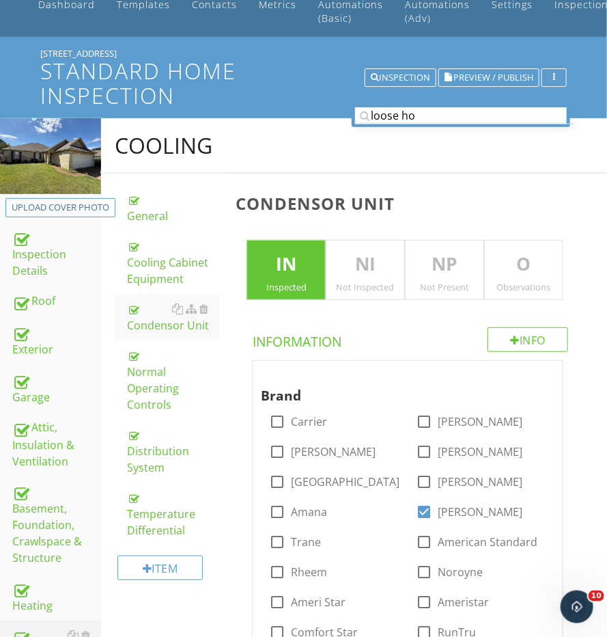
click at [523, 288] on div "Observations" at bounding box center [524, 286] width 78 height 11
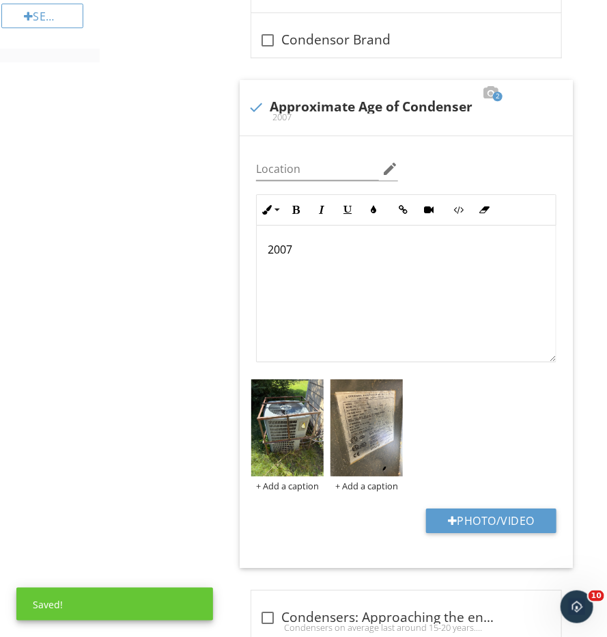
scroll to position [1, 0]
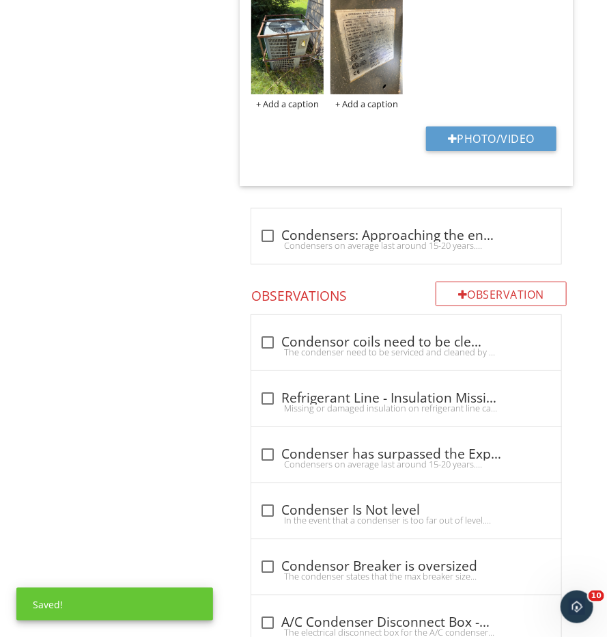
scroll to position [1483, 1]
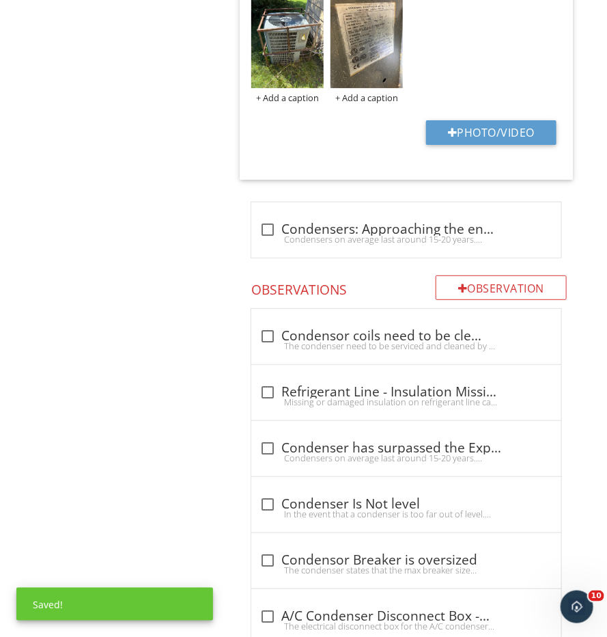
click at [202, 334] on div "Cooling General Cooling Cabinet Equipment Condensor Unit Normal Operating Contr…" at bounding box center [353, 516] width 506 height 3622
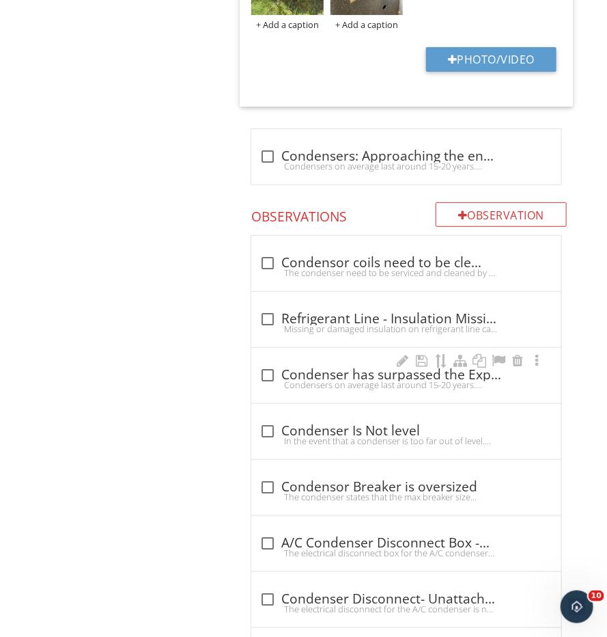
click at [285, 379] on div "Condensers on average last around 15-20 years. These unit(s) have surpassed (or…" at bounding box center [407, 384] width 294 height 11
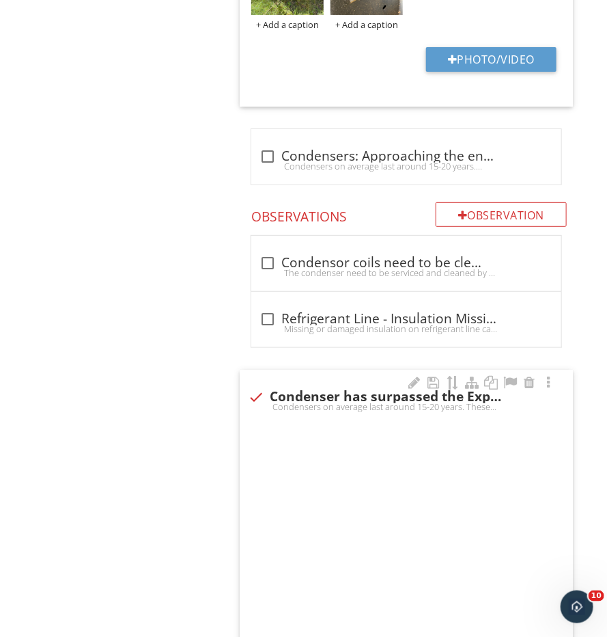
scroll to position [1556, 1]
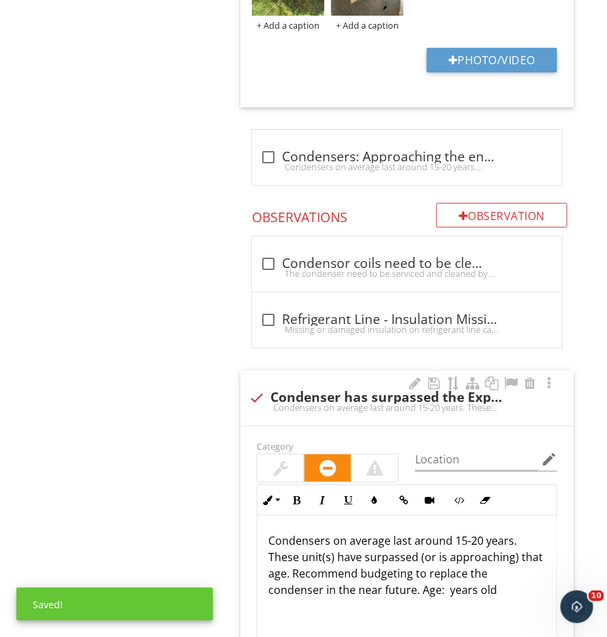
click at [273, 370] on div "check Condenser has surpassed the Expected Service life Condensers on average l…" at bounding box center [407, 397] width 333 height 55
checkbox input "true"
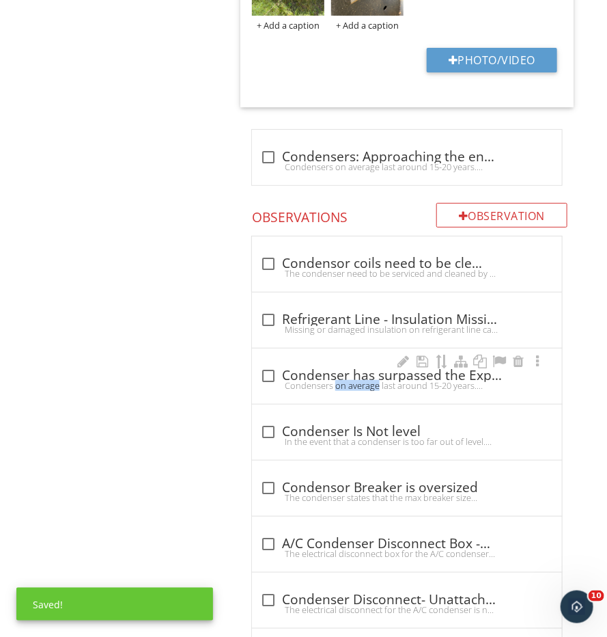
click at [273, 380] on div "Condensers on average last around 15-20 years. These unit(s) have surpassed (or…" at bounding box center [407, 385] width 294 height 11
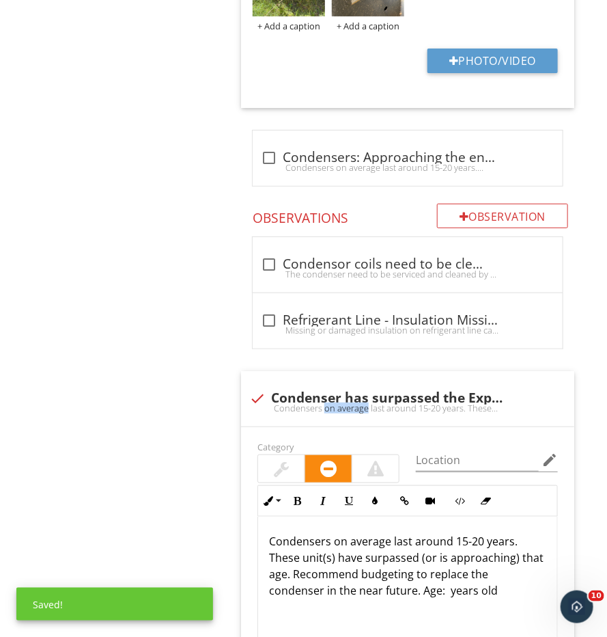
scroll to position [1727, 0]
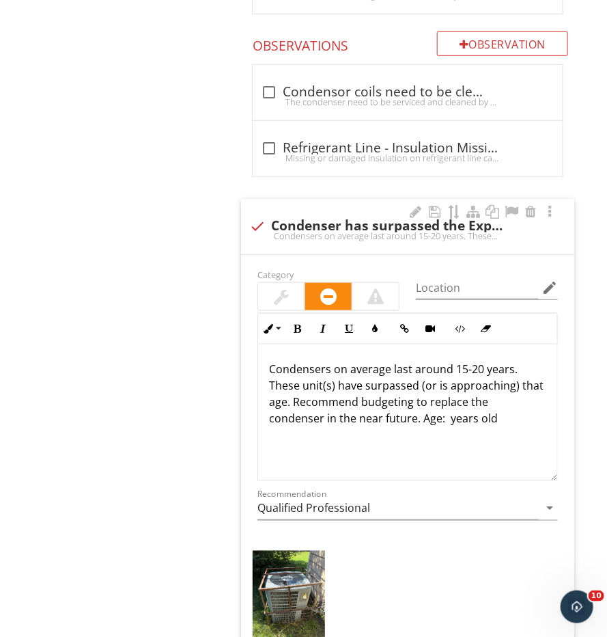
click at [395, 403] on p "Condensers on average last around 15-20 years. These unit(s) have surpassed (or…" at bounding box center [407, 394] width 277 height 66
click at [390, 400] on p "Condensers on average last around 15-20 years. These unit(s) have surpassed (or…" at bounding box center [407, 394] width 277 height 66
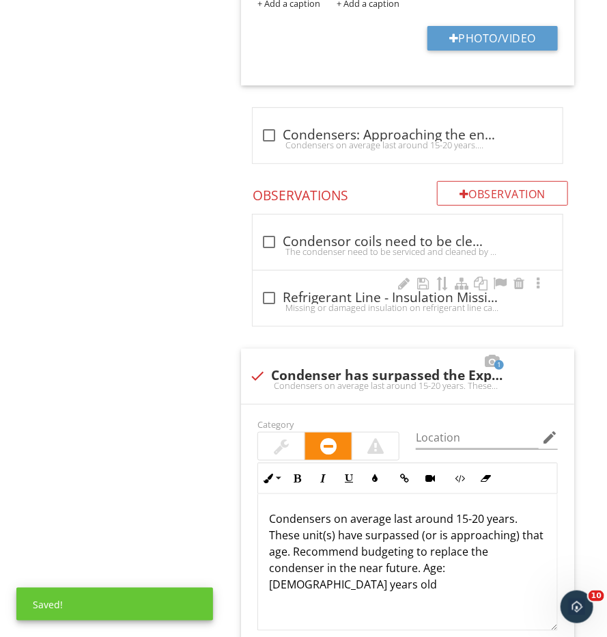
click at [284, 302] on div "Missing or damaged insulation on refrigerant line can cause energy loss and con…" at bounding box center [408, 307] width 294 height 11
checkbox input "true"
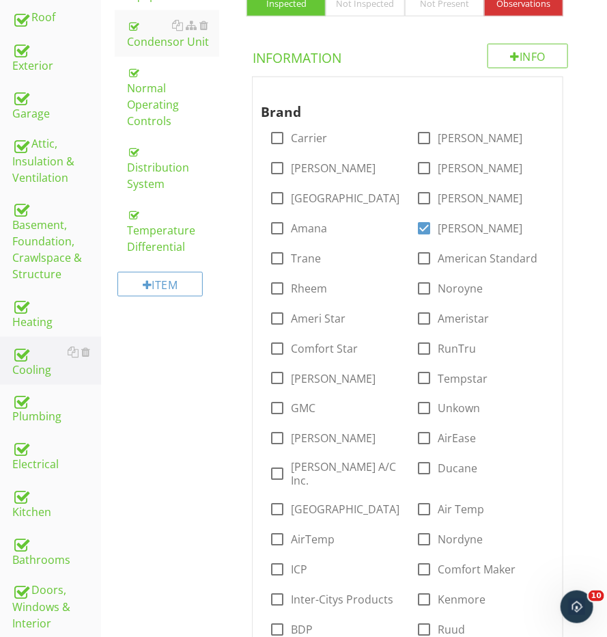
scroll to position [224, 0]
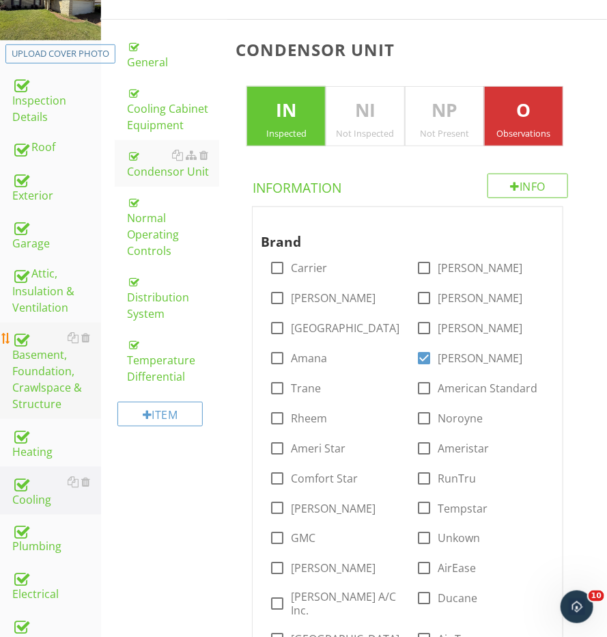
click at [43, 375] on div "Basement, Foundation, Crawlspace & Structure" at bounding box center [56, 370] width 89 height 83
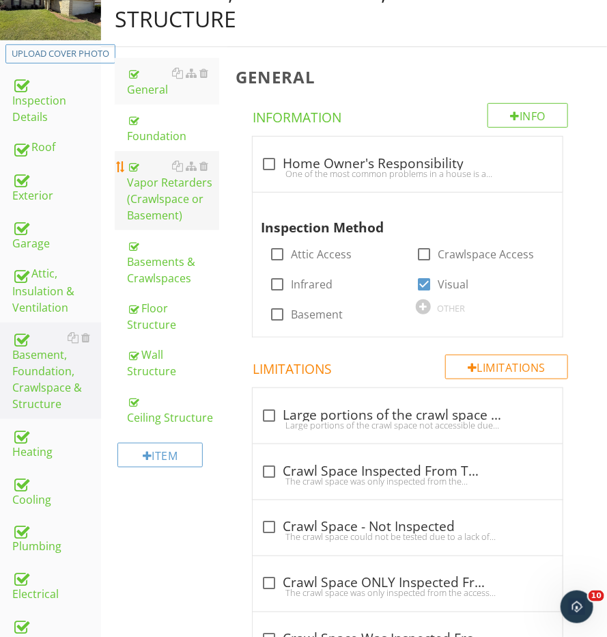
click at [156, 151] on link "Vapor Retarders (Crawlspace or Basement)" at bounding box center [173, 190] width 92 height 79
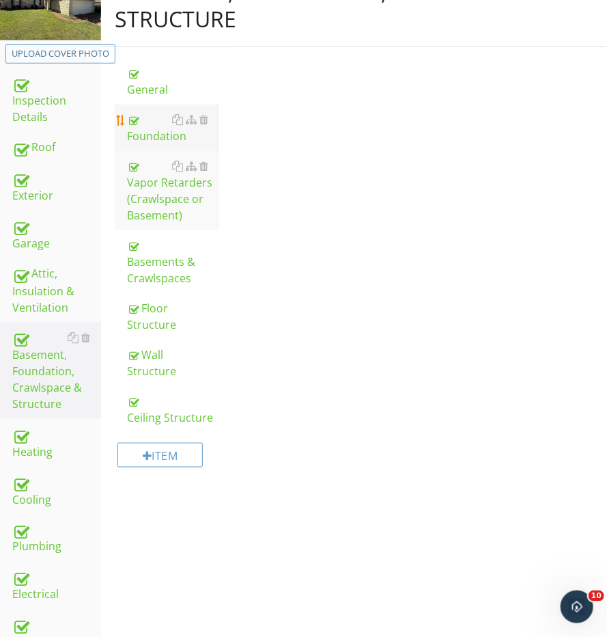
click at [156, 134] on div "Foundation" at bounding box center [173, 127] width 92 height 33
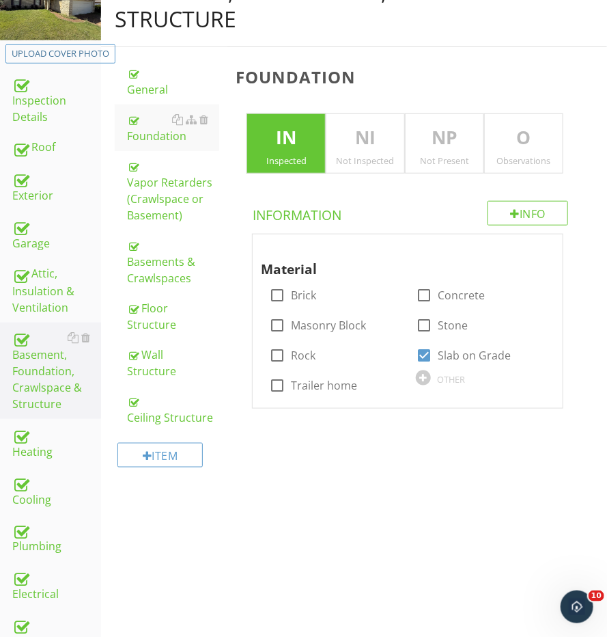
click at [531, 145] on p "O" at bounding box center [524, 137] width 78 height 27
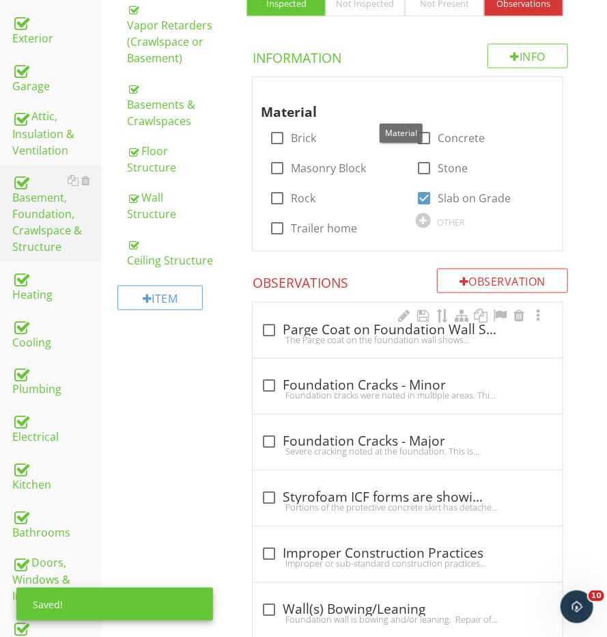
click at [361, 340] on div "check_box_outline_blank Parge Coat on Foundation Wall Shows Minor Damage The Pa…" at bounding box center [408, 334] width 294 height 30
checkbox input "true"
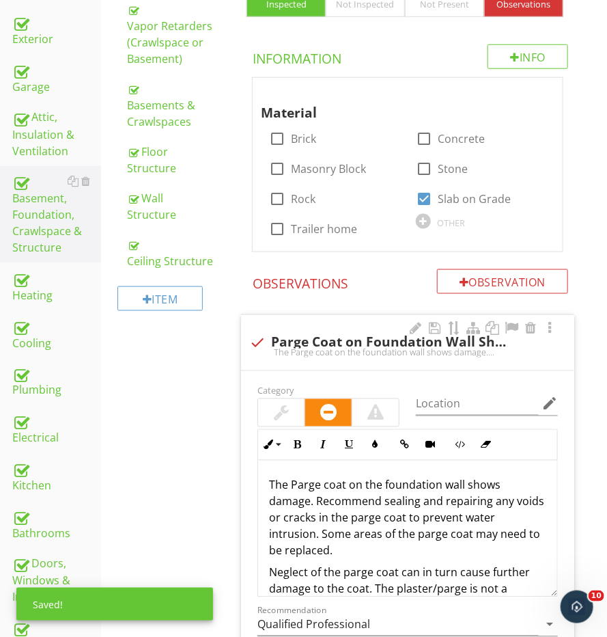
scroll to position [558, 0]
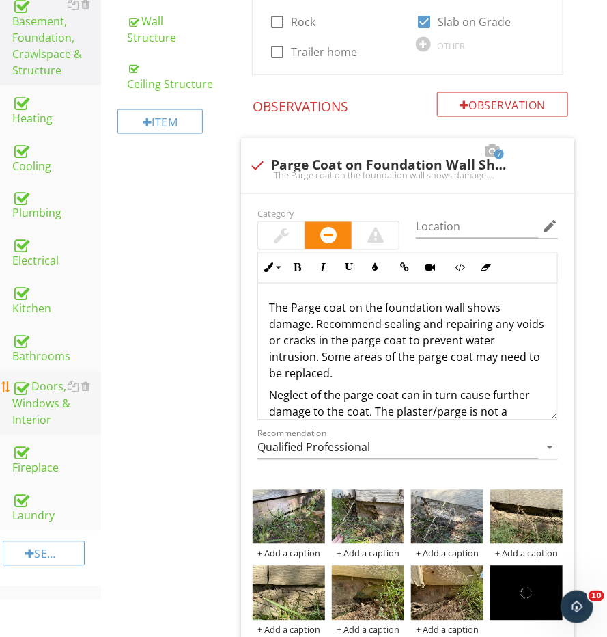
click at [47, 407] on div "Doors, Windows & Interior" at bounding box center [56, 404] width 89 height 51
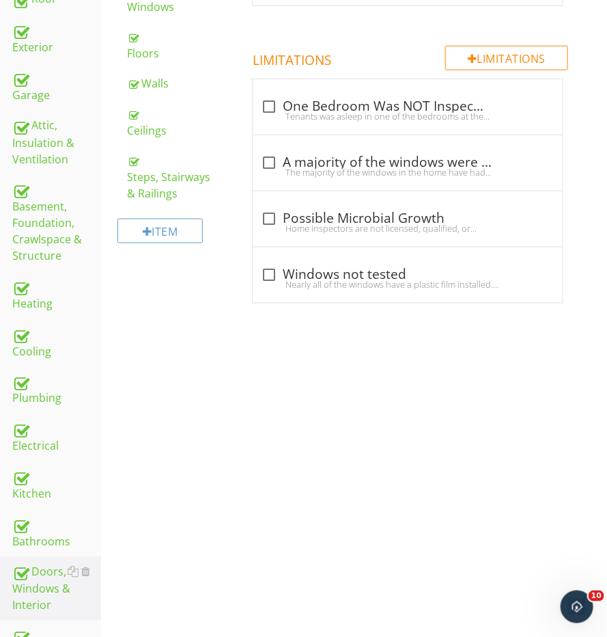
scroll to position [230, 0]
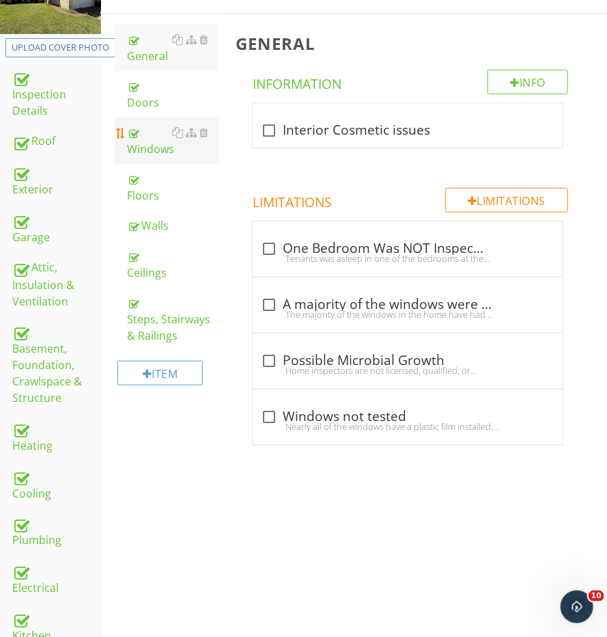
click at [153, 133] on div "Windows" at bounding box center [173, 140] width 92 height 33
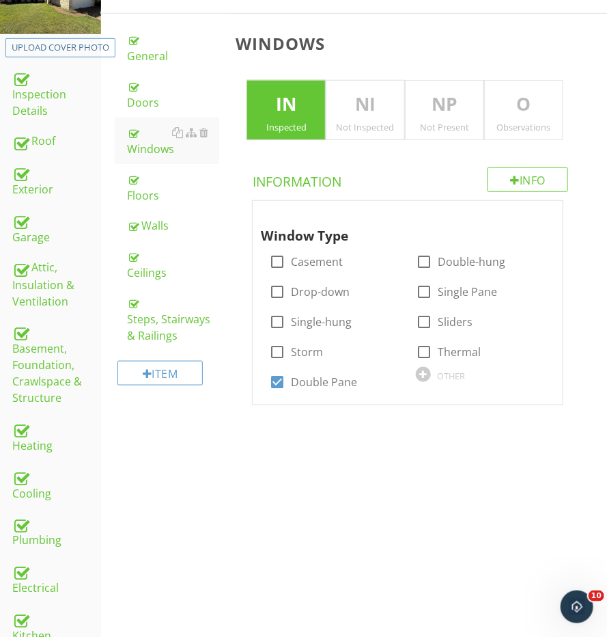
click at [506, 135] on div "O Observations" at bounding box center [523, 110] width 79 height 60
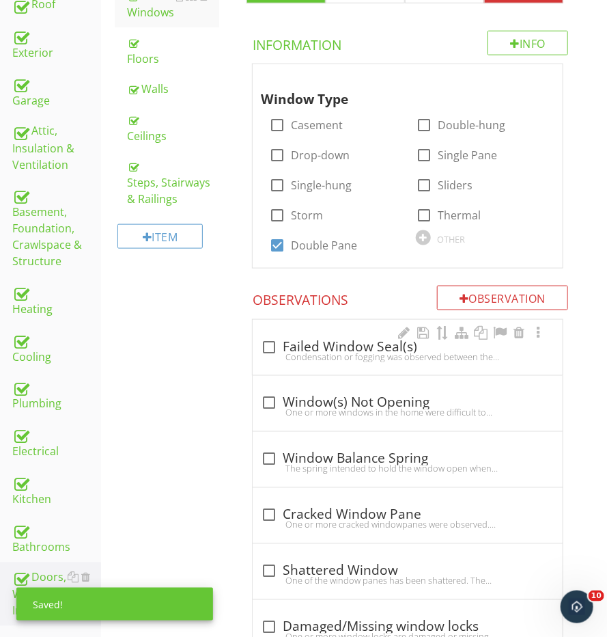
click at [325, 351] on div "Condensation or fogging was observed between the panes of one or more windows, …" at bounding box center [408, 356] width 294 height 11
checkbox input "true"
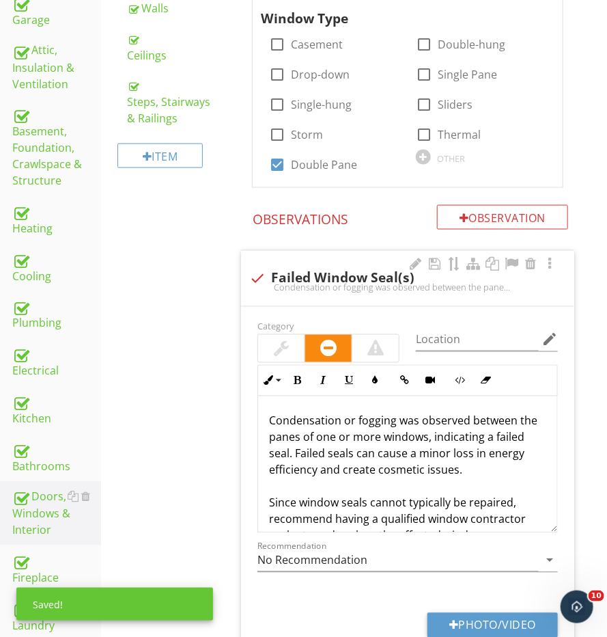
scroll to position [633, 0]
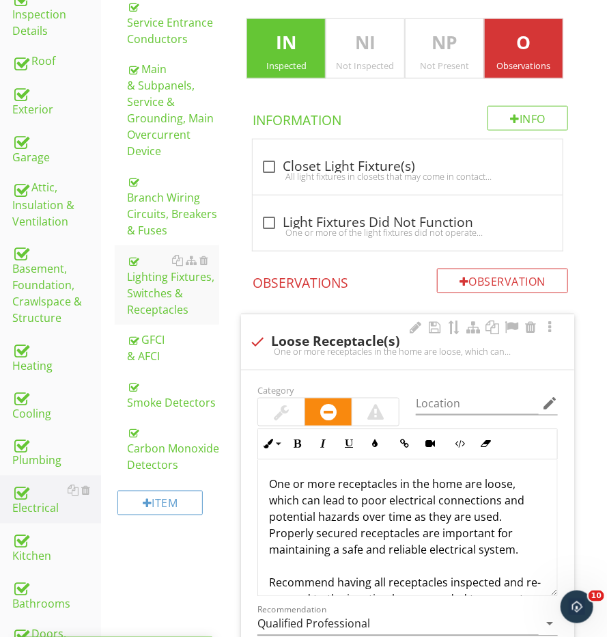
click at [286, 406] on div at bounding box center [281, 412] width 15 height 16
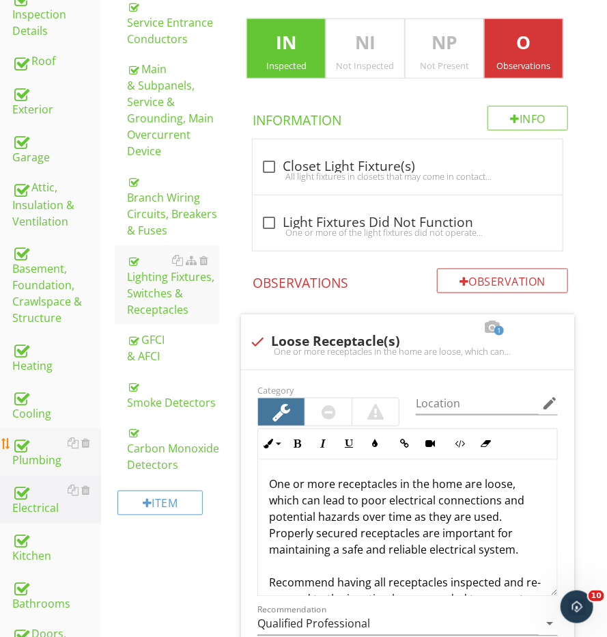
click at [35, 453] on div "Plumbing" at bounding box center [56, 452] width 89 height 34
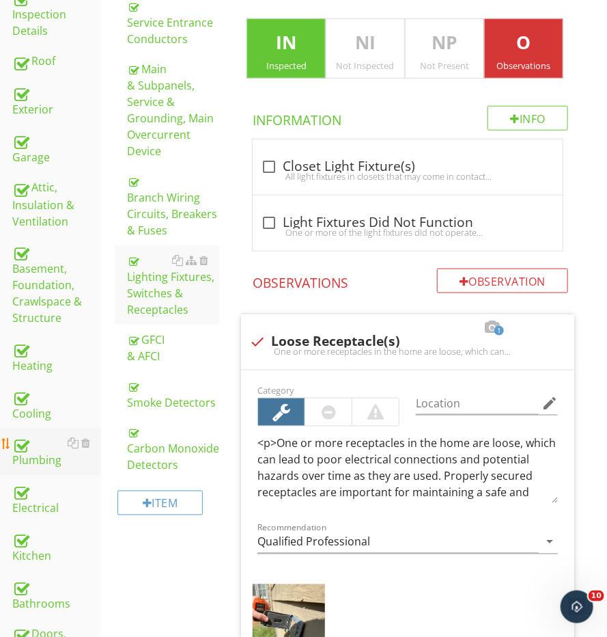
click at [35, 453] on div "Plumbing" at bounding box center [56, 452] width 89 height 34
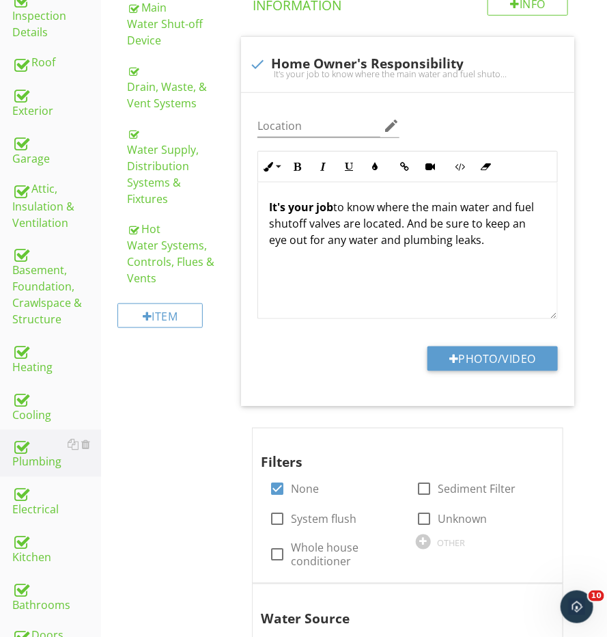
scroll to position [163, 0]
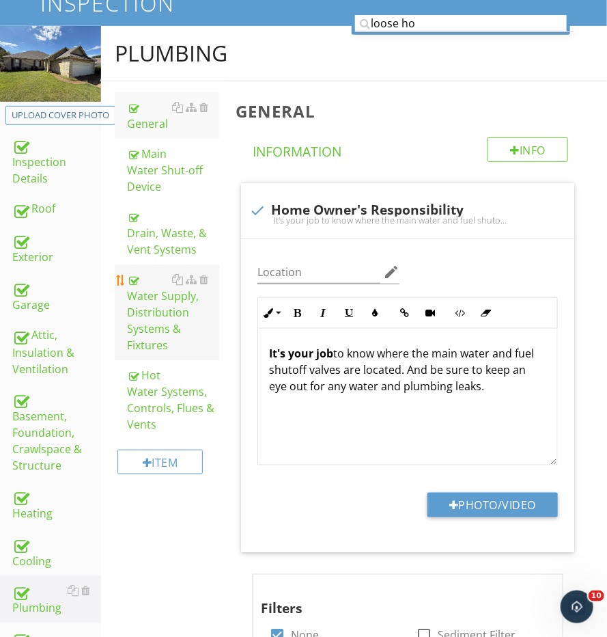
click at [156, 297] on div "Water Supply, Distribution Systems & Fixtures" at bounding box center [173, 312] width 92 height 82
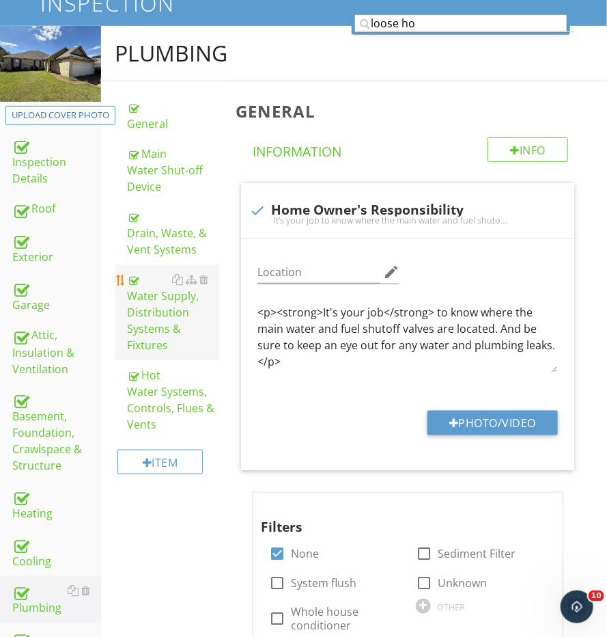
scroll to position [162, 0]
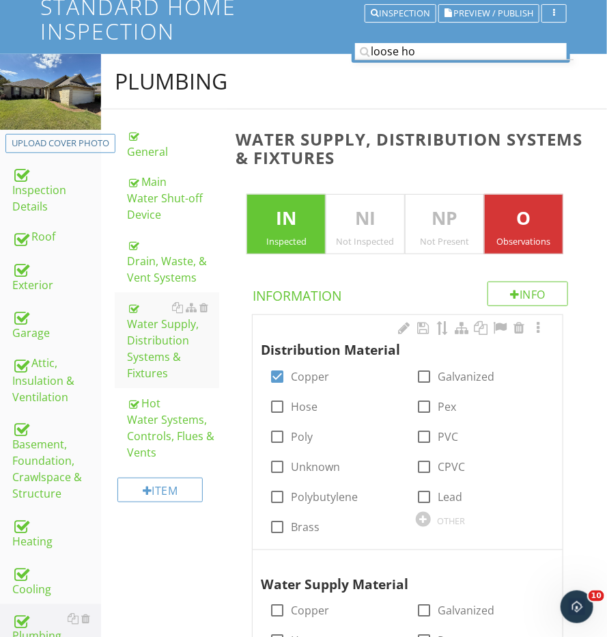
scroll to position [112, 0]
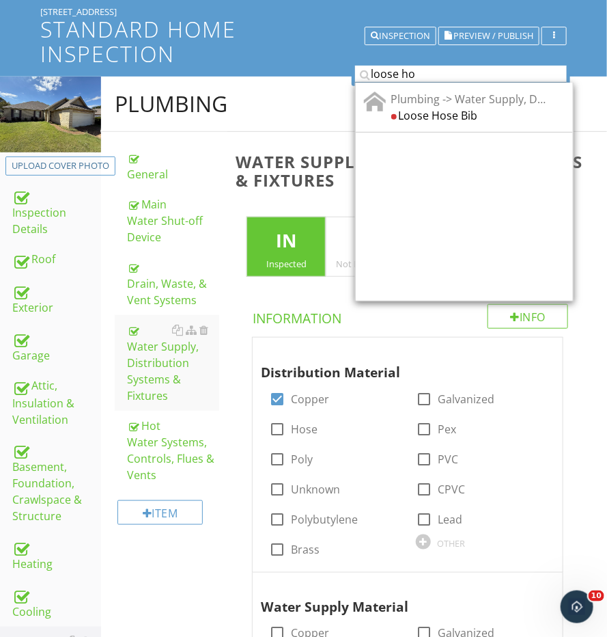
click at [432, 71] on input "loose ho" at bounding box center [461, 74] width 212 height 17
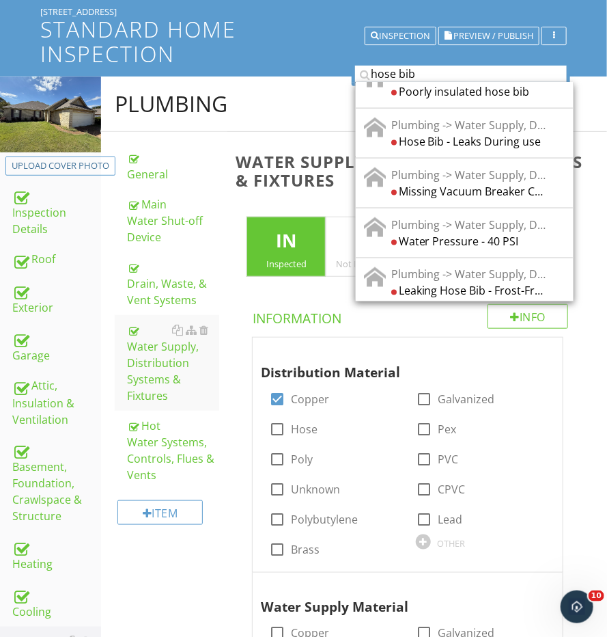
scroll to position [571, 0]
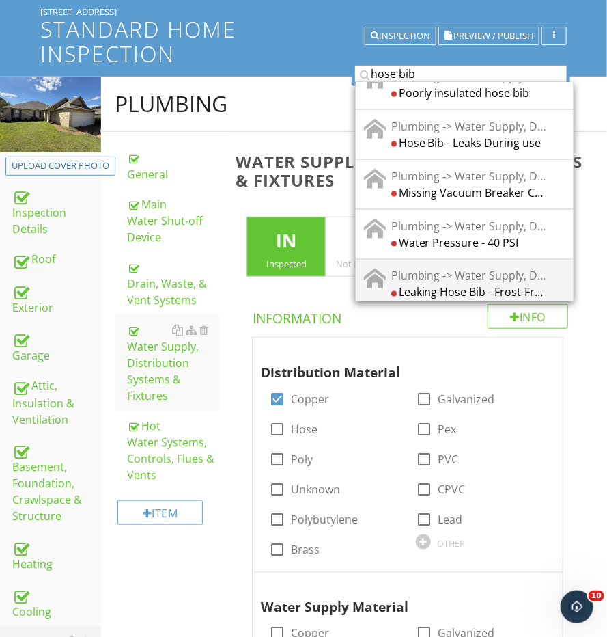
type input "hose bib"
click at [461, 259] on div "Plumbing -> Water Supply, Distribution Systems & Fixtures Leaking Hose Bib - Fr…" at bounding box center [464, 284] width 217 height 50
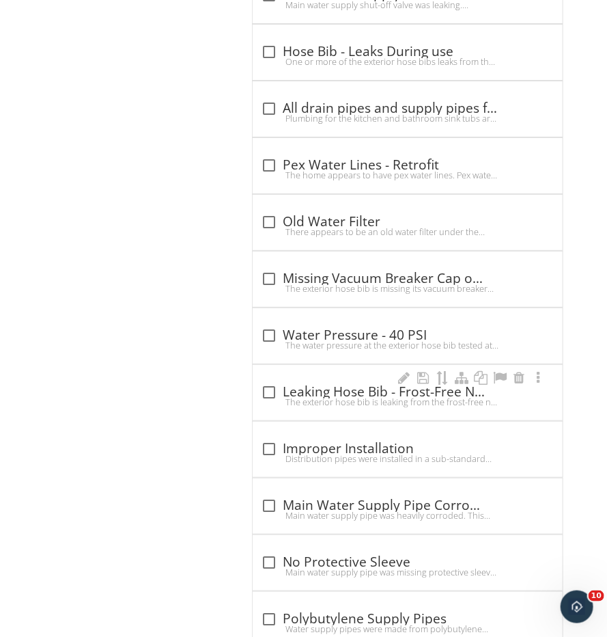
click at [371, 384] on div "check_box_outline_blank Leaking Hose Bib - Frost-Free Nut" at bounding box center [408, 392] width 294 height 16
checkbox input "true"
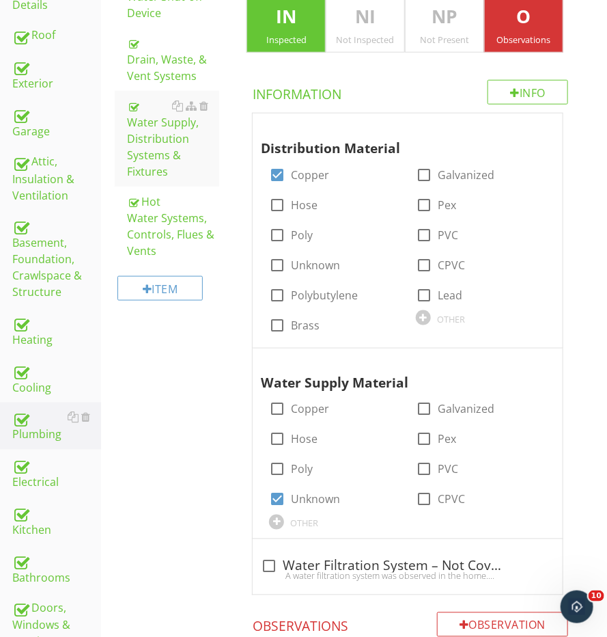
scroll to position [318, 0]
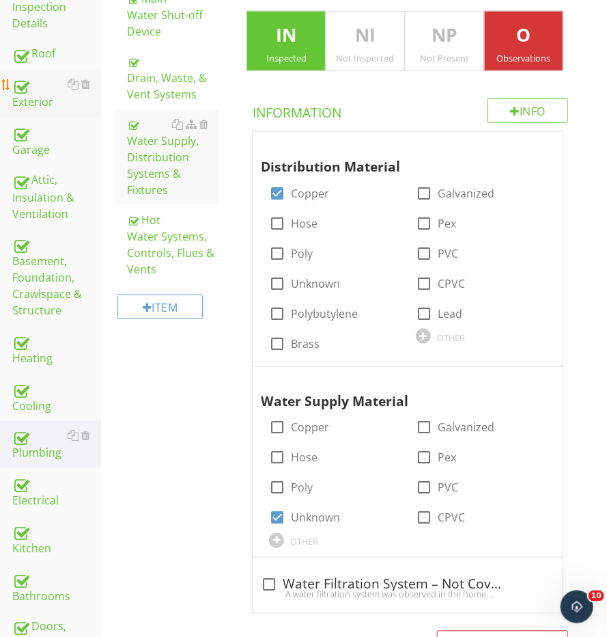
click at [33, 100] on div "Exterior" at bounding box center [56, 93] width 89 height 34
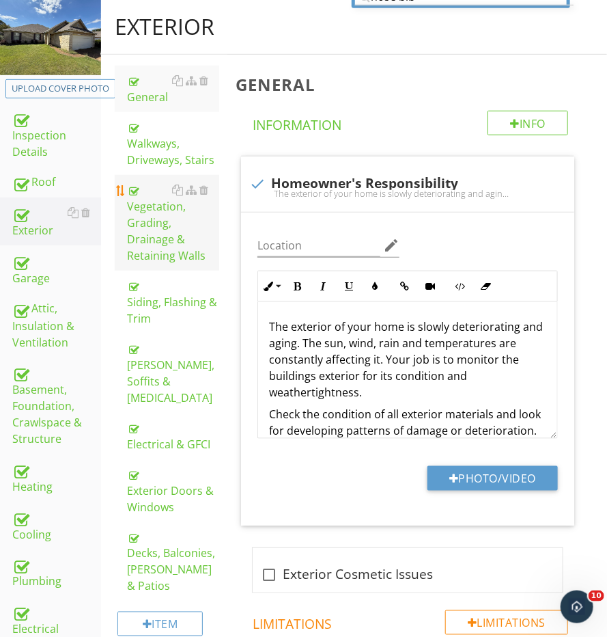
click at [142, 206] on div "Vegetation, Grading, Drainage & Retaining Walls" at bounding box center [173, 223] width 92 height 82
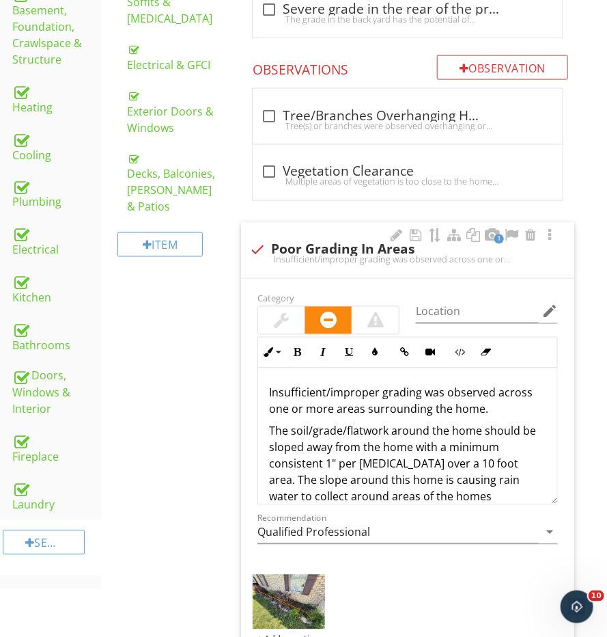
scroll to position [679, 0]
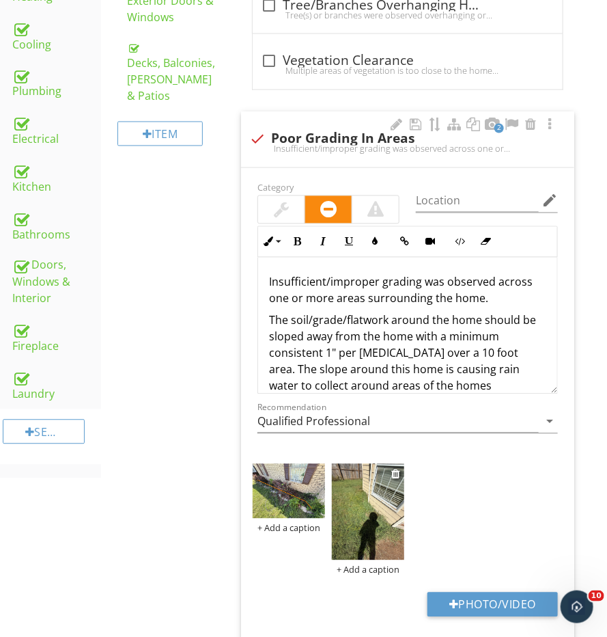
click at [382, 508] on img at bounding box center [368, 512] width 72 height 96
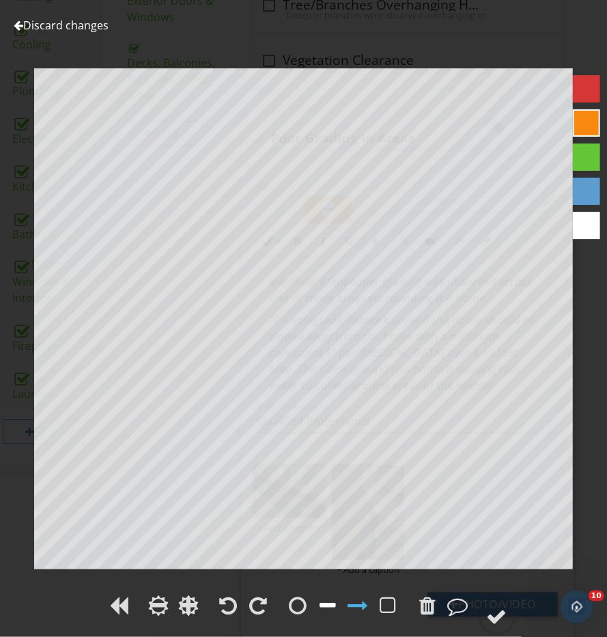
click at [338, 605] on div at bounding box center [328, 605] width 20 height 20
click at [516, 627] on icon at bounding box center [497, 616] width 38 height 38
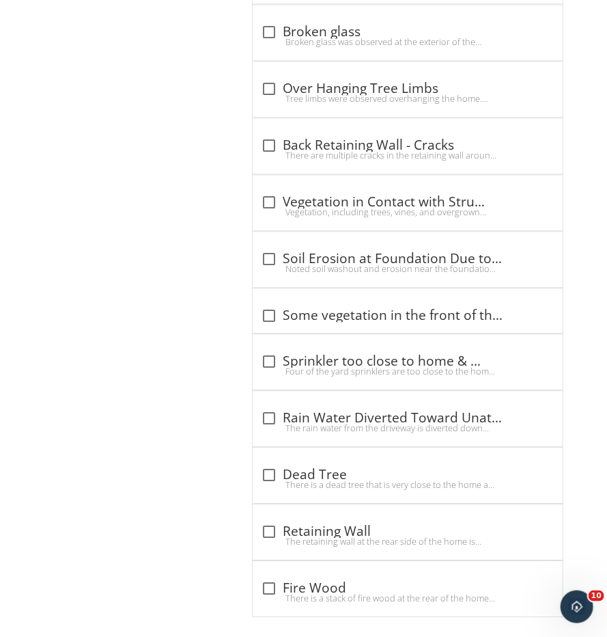
scroll to position [2312, 0]
click at [285, 562] on div "check_box_outline_blank Fire Wood There is a stack of fire wood at the rear of …" at bounding box center [408, 589] width 310 height 55
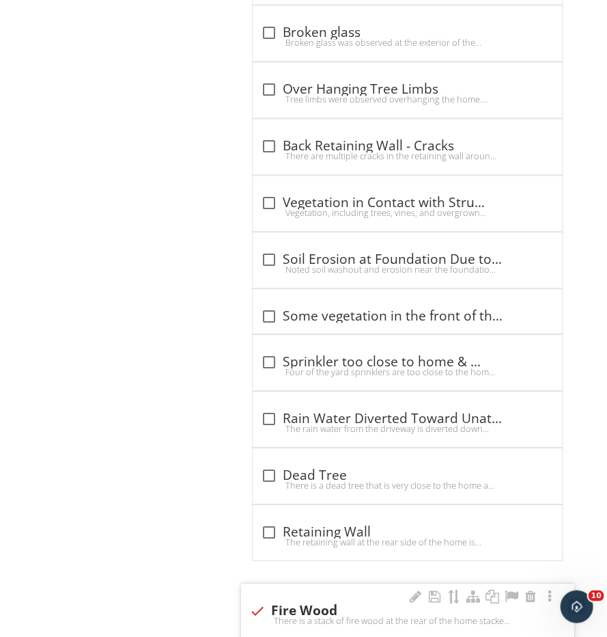
checkbox input "true"
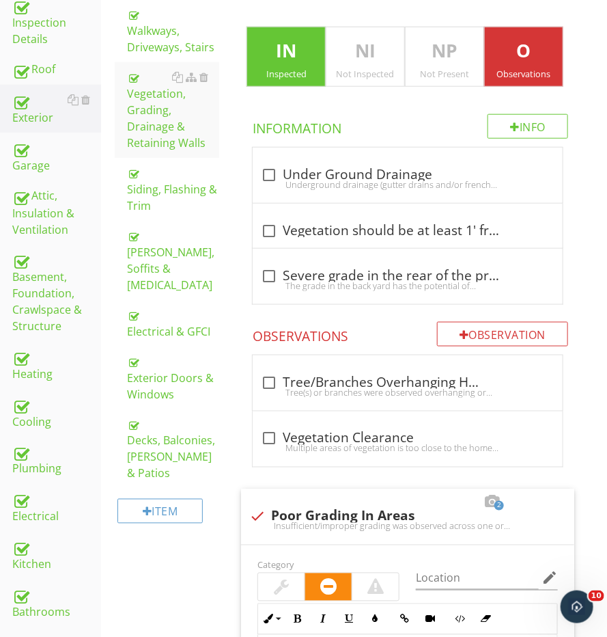
scroll to position [380, 0]
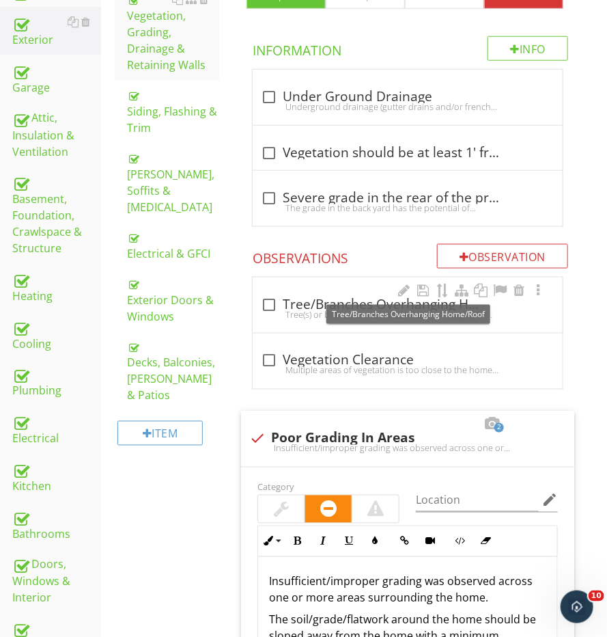
click at [281, 303] on div "check_box_outline_blank Tree/Branches Overhanging Home/Roof" at bounding box center [408, 305] width 294 height 16
checkbox input "true"
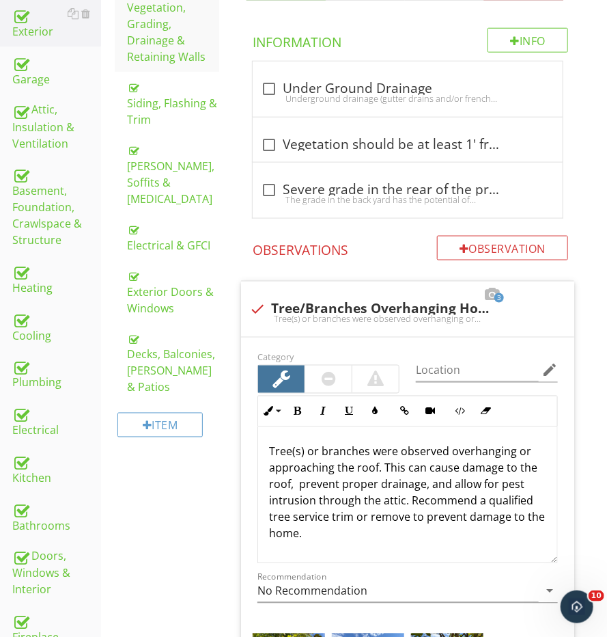
scroll to position [394, 0]
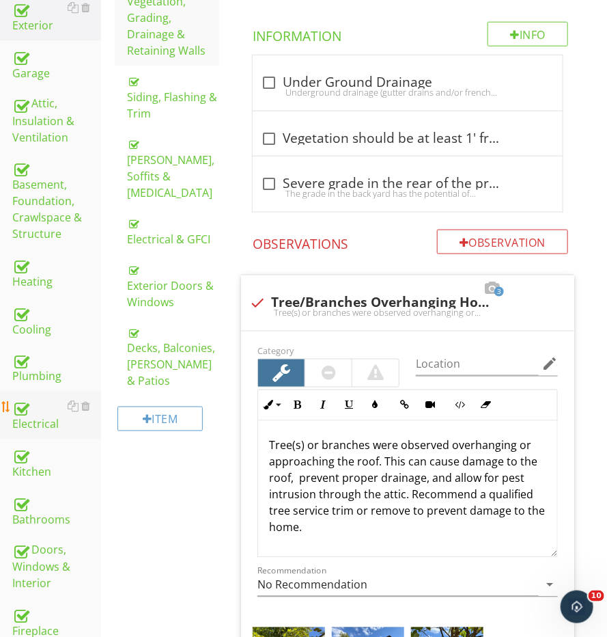
click at [42, 422] on div "Electrical" at bounding box center [56, 415] width 89 height 34
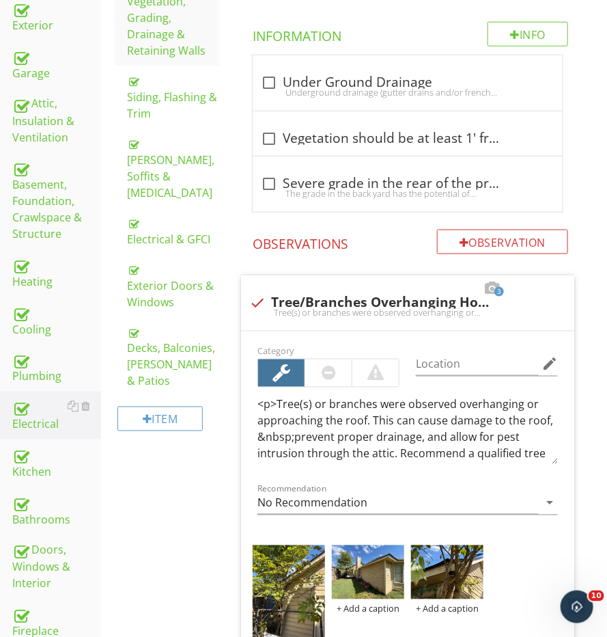
scroll to position [394, 0]
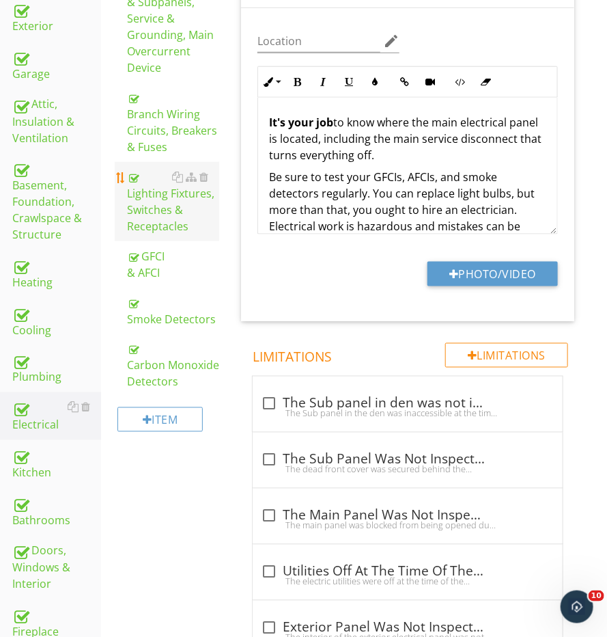
click at [166, 217] on div "Lighting Fixtures, Switches & Receptacles" at bounding box center [173, 202] width 92 height 66
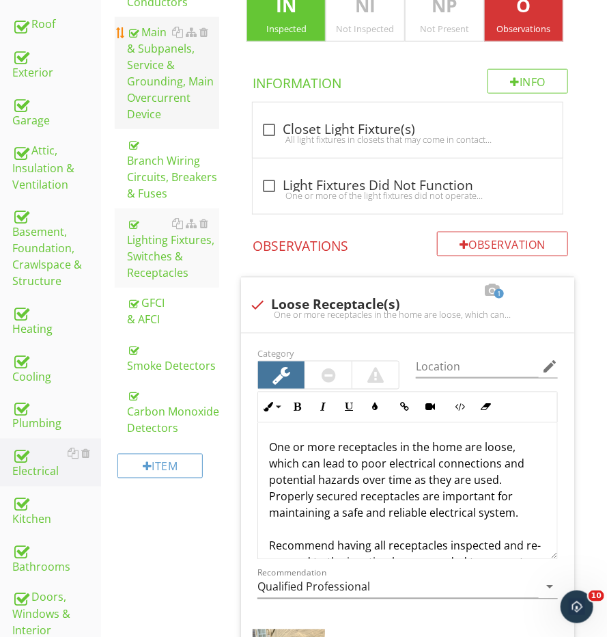
scroll to position [322, 0]
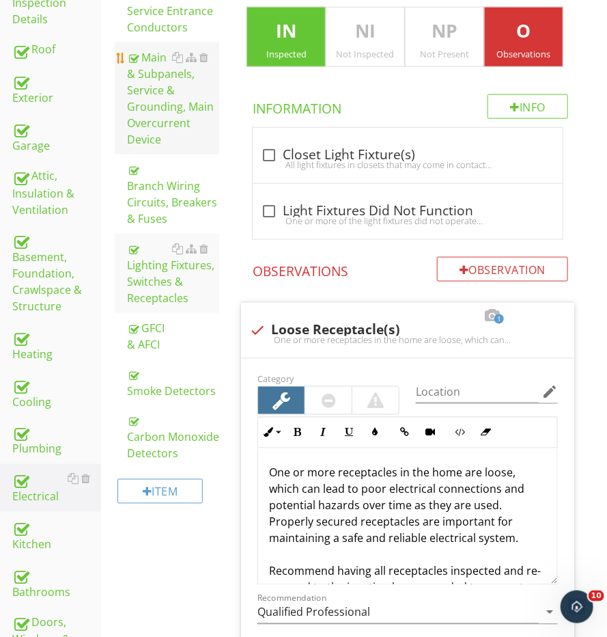
click at [161, 126] on div "Main & Subpanels, Service & Grounding, Main Overcurrent Device" at bounding box center [173, 98] width 92 height 98
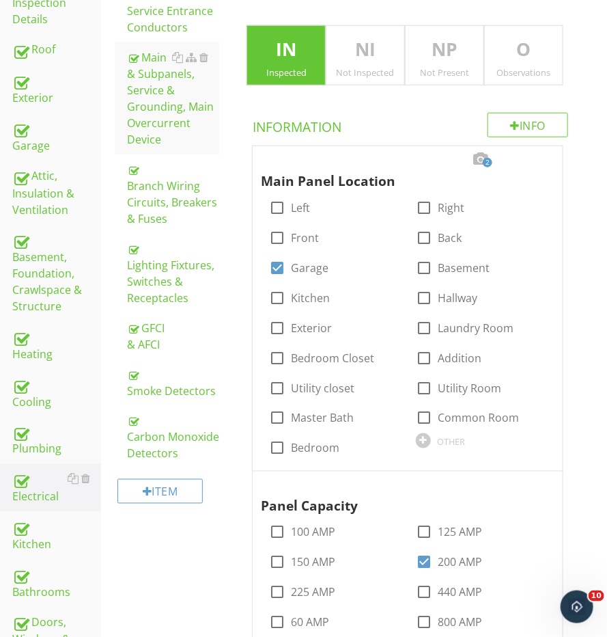
click at [521, 73] on div "Observations" at bounding box center [524, 72] width 78 height 11
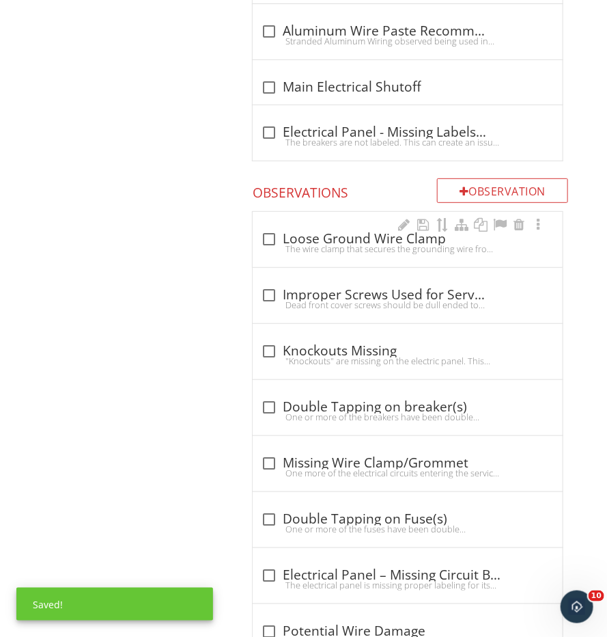
click at [303, 231] on div "check_box_outline_blank Loose Ground Wire Clamp" at bounding box center [408, 239] width 294 height 16
checkbox input "true"
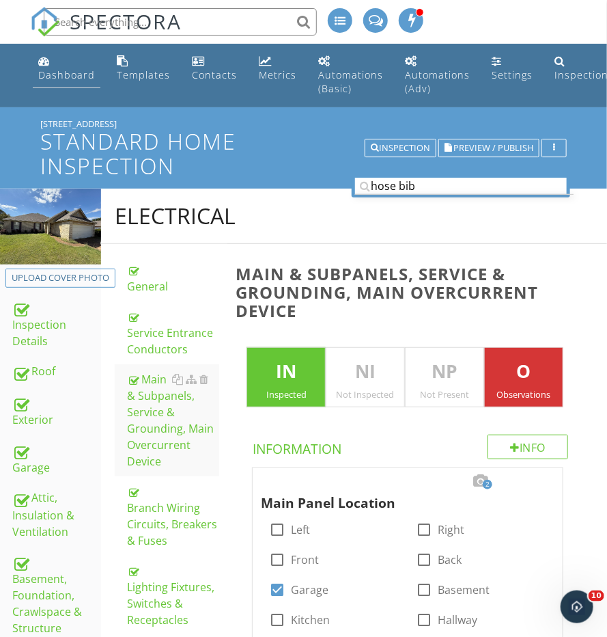
click at [72, 79] on div "Dashboard" at bounding box center [66, 74] width 57 height 13
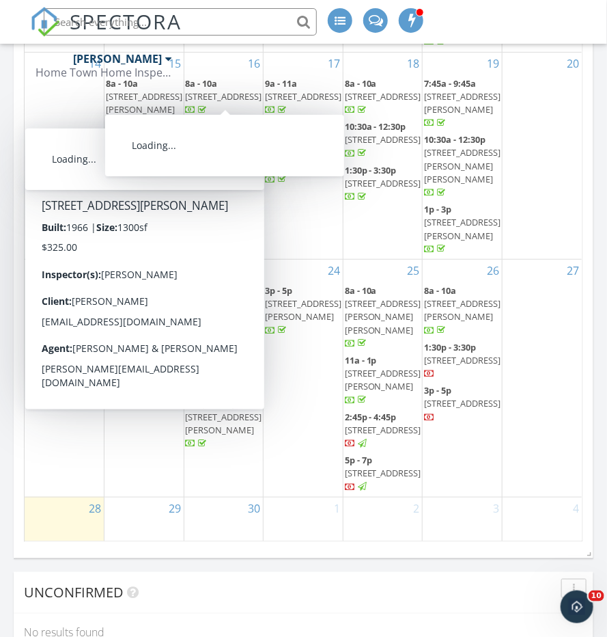
scroll to position [1561, 0]
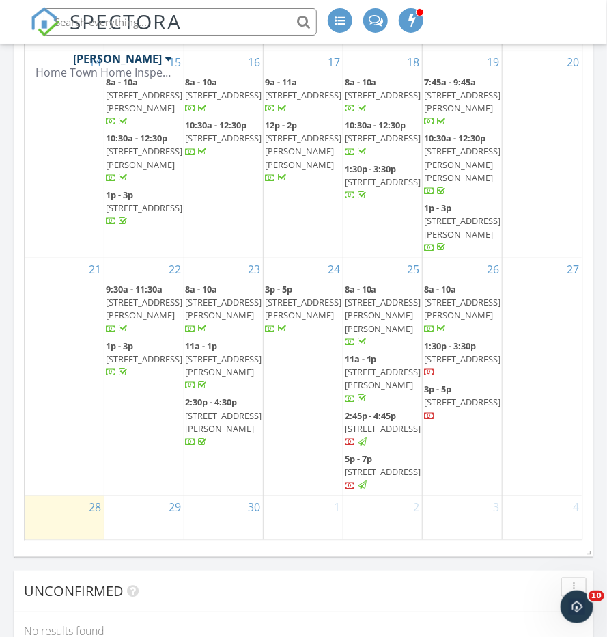
click at [368, 465] on span "[STREET_ADDRESS]" at bounding box center [383, 471] width 77 height 12
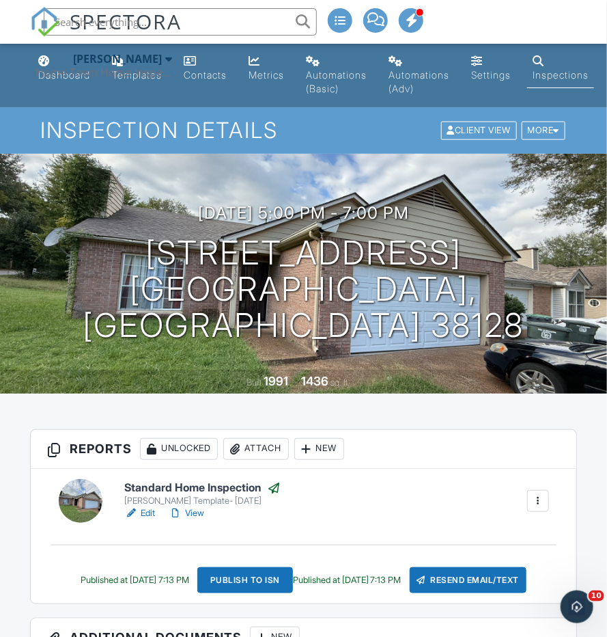
drag, startPoint x: 95, startPoint y: 498, endPoint x: 106, endPoint y: 499, distance: 11.0
click at [94, 498] on div at bounding box center [81, 501] width 44 height 44
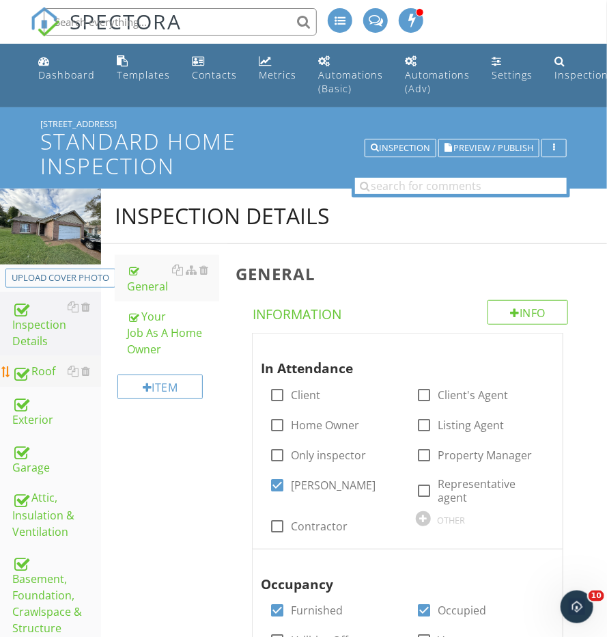
click at [33, 368] on div "Roof" at bounding box center [56, 372] width 89 height 18
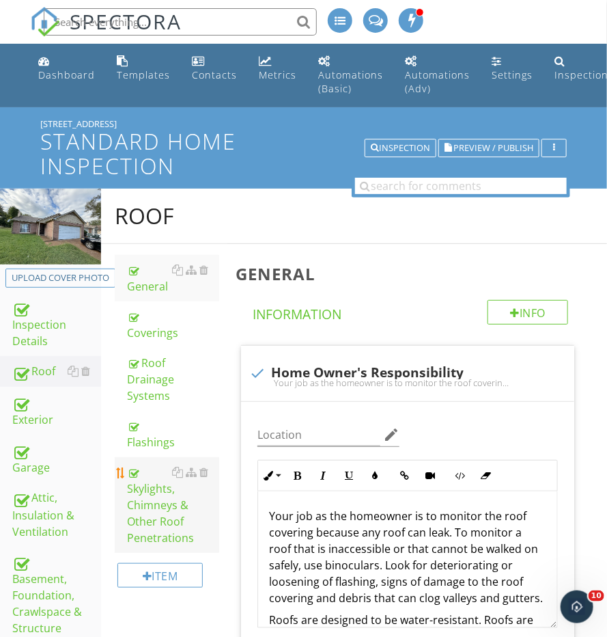
click at [182, 512] on div "Skylights, Chimneys & Other Roof Penetrations" at bounding box center [173, 505] width 92 height 82
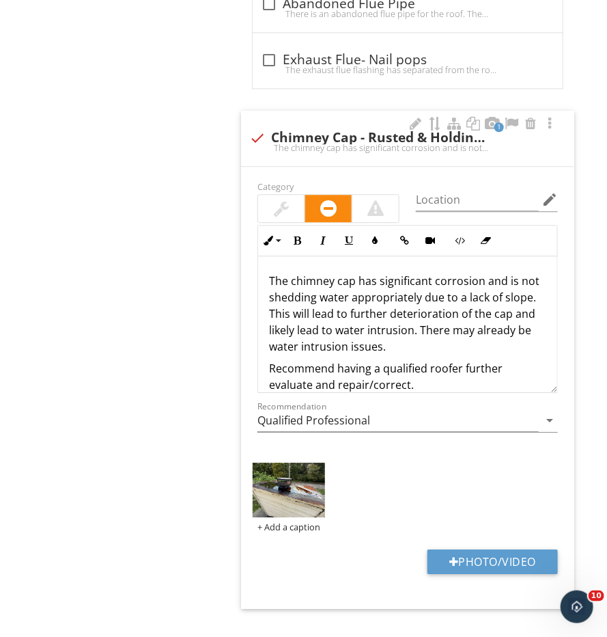
scroll to position [3862, 0]
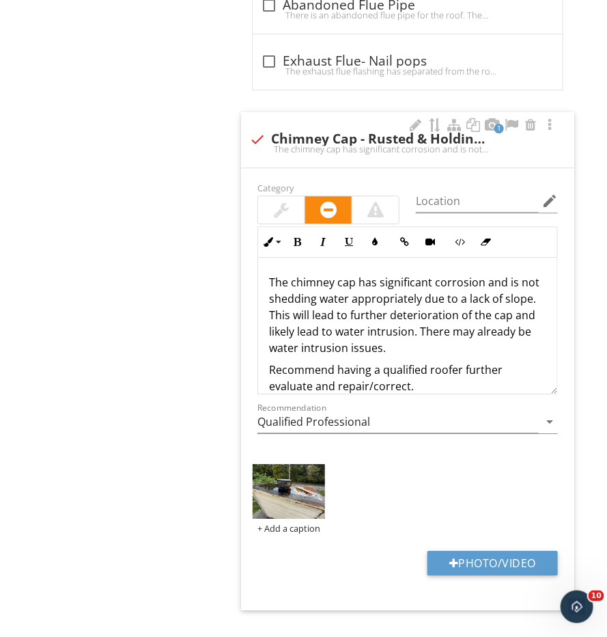
click at [311, 274] on p "The chimney cap has significant corrosion and is not shedding water appropriate…" at bounding box center [407, 315] width 277 height 82
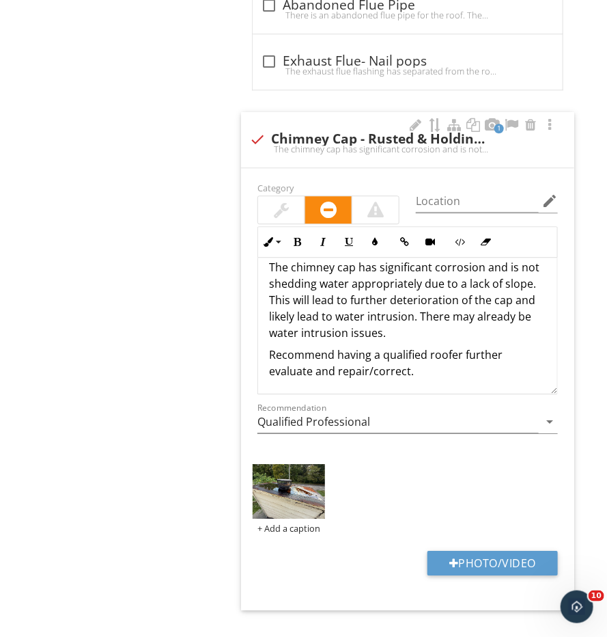
drag, startPoint x: 265, startPoint y: 248, endPoint x: 426, endPoint y: 379, distance: 207.9
click at [426, 379] on div "Category Location edit Inline Style XLarge Large Normal Small Light Small/Light…" at bounding box center [407, 313] width 317 height 268
copy div "The chimney cap has significant corrosion and is not shedding water appropriate…"
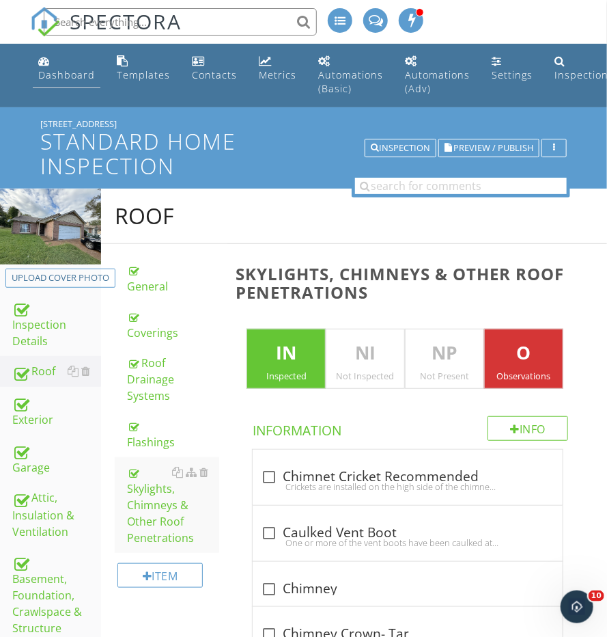
scroll to position [0, 0]
click at [57, 80] on div "Dashboard" at bounding box center [66, 74] width 57 height 13
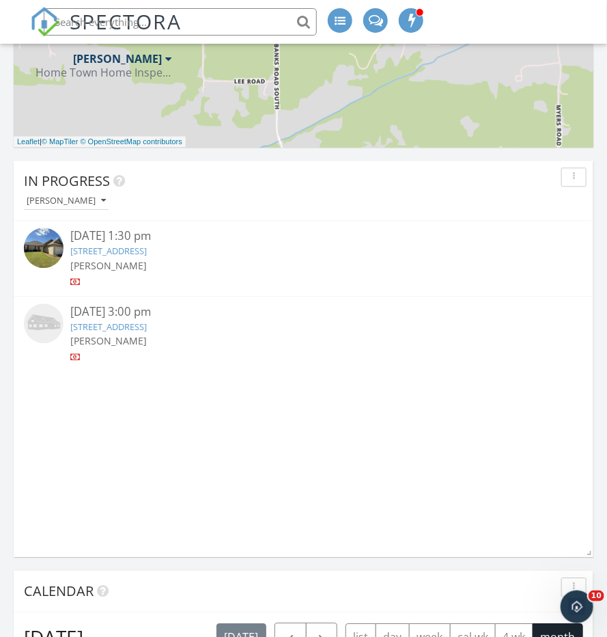
scroll to position [734, 0]
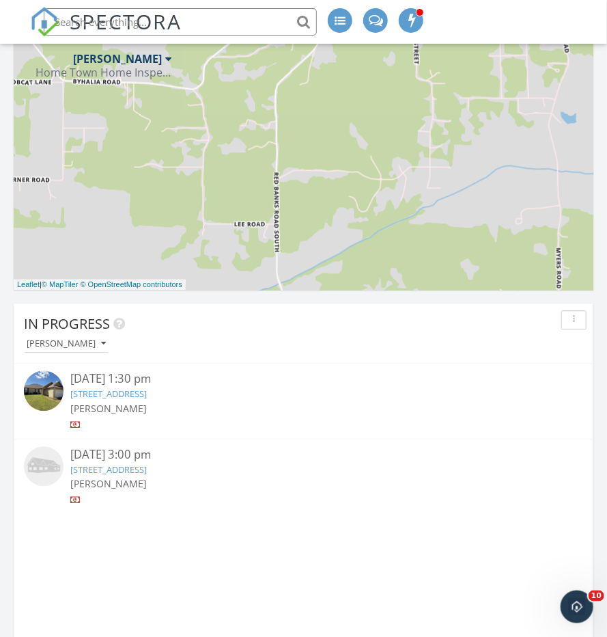
click at [42, 377] on img at bounding box center [44, 391] width 40 height 40
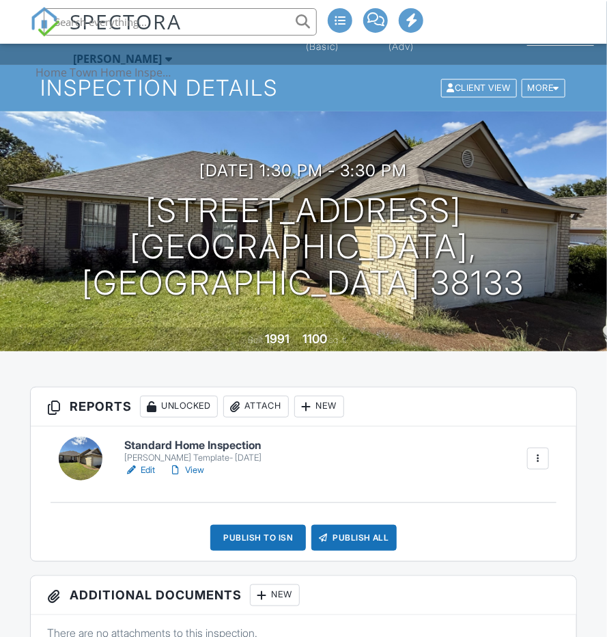
click at [97, 450] on div at bounding box center [81, 459] width 44 height 44
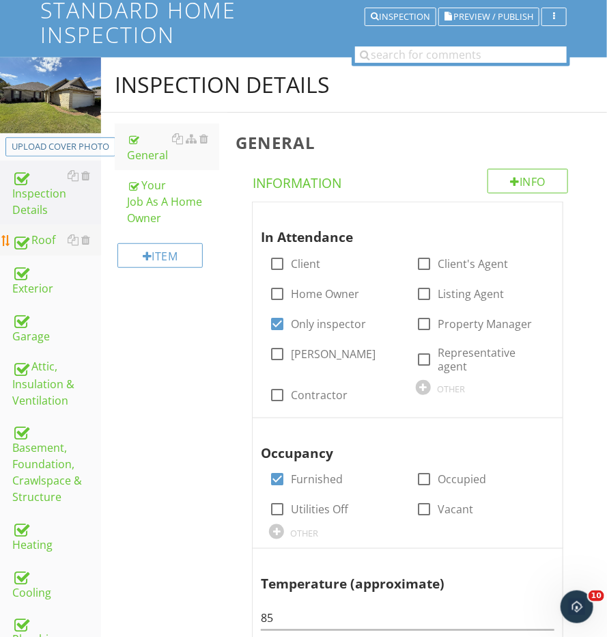
click at [24, 242] on div at bounding box center [20, 240] width 16 height 16
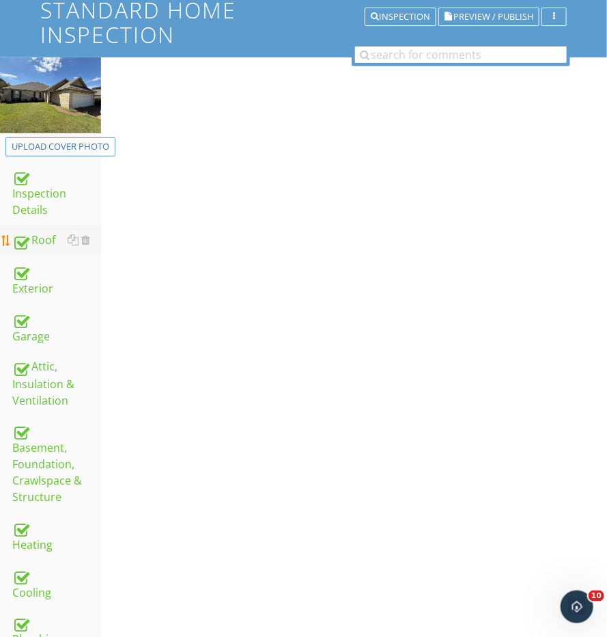
scroll to position [130, 0]
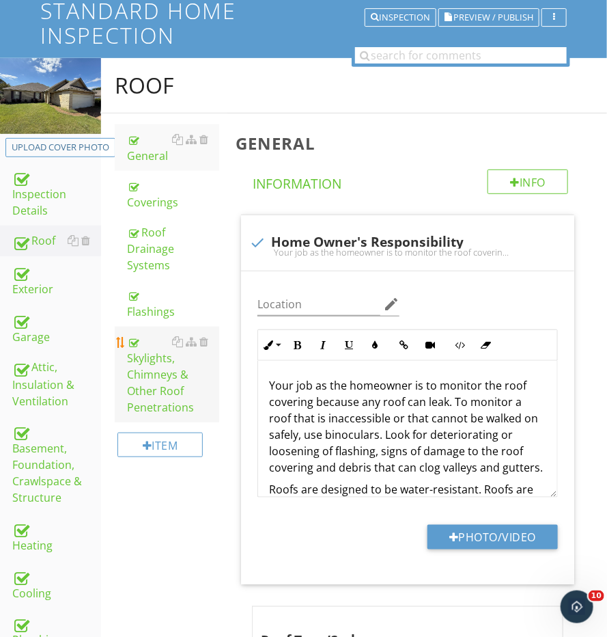
click at [144, 344] on div "Skylights, Chimneys & Other Roof Penetrations" at bounding box center [173, 374] width 92 height 82
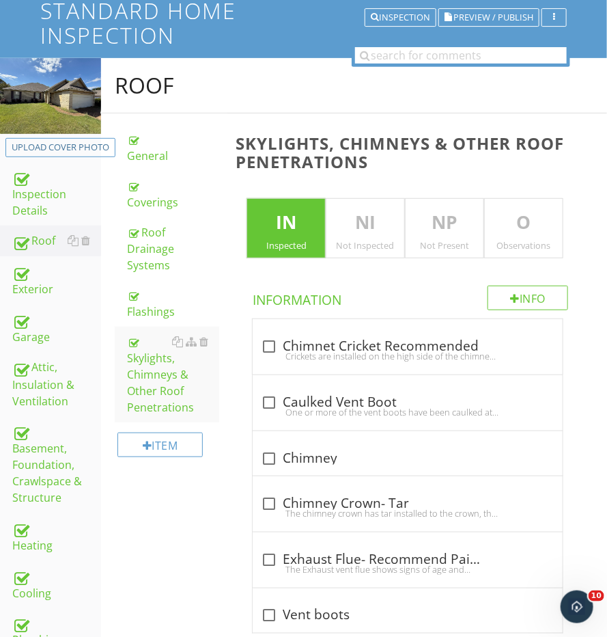
click at [514, 240] on div "Observations" at bounding box center [524, 245] width 78 height 11
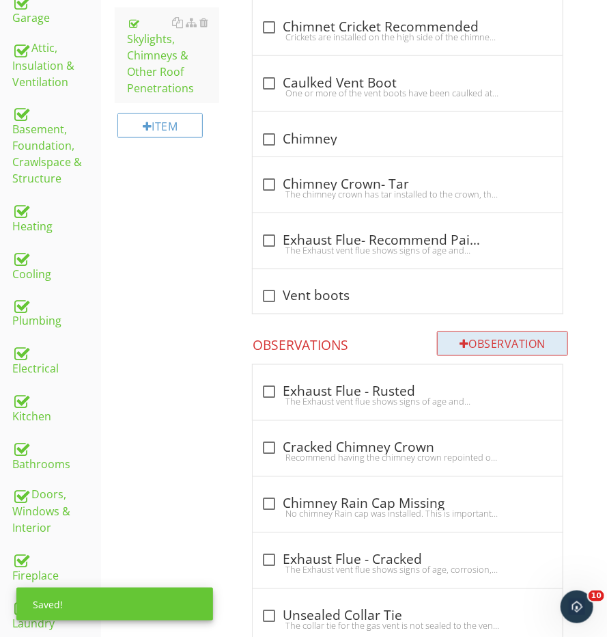
click at [483, 347] on div "Observation" at bounding box center [502, 343] width 131 height 25
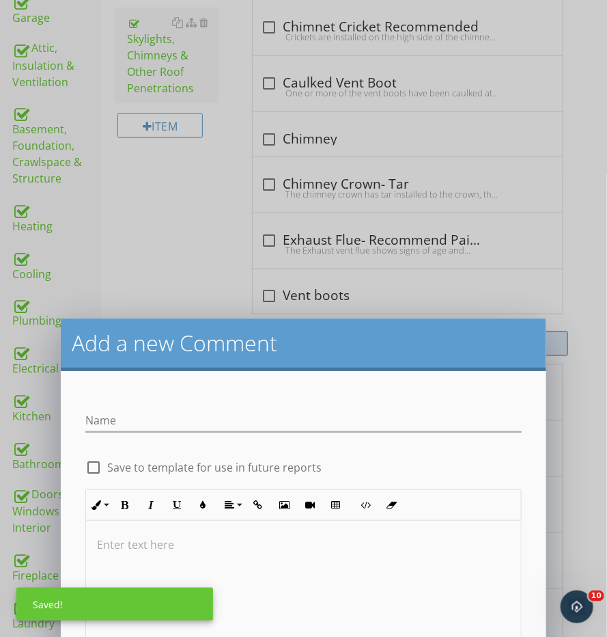
scroll to position [449, 0]
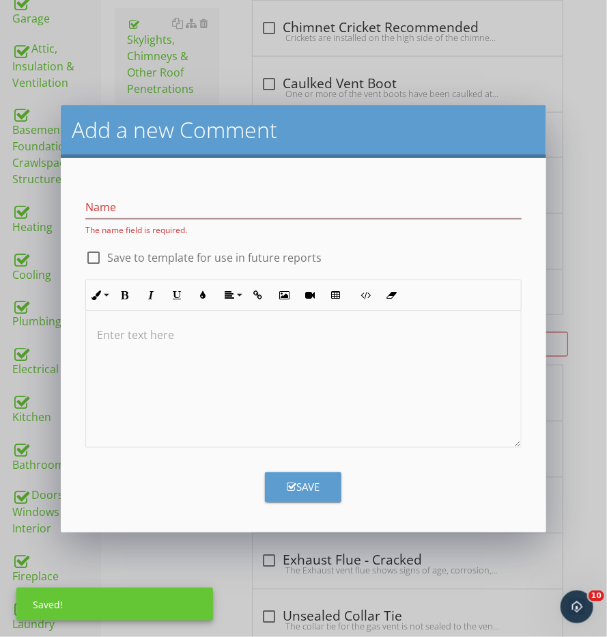
click at [212, 356] on div at bounding box center [303, 379] width 435 height 137
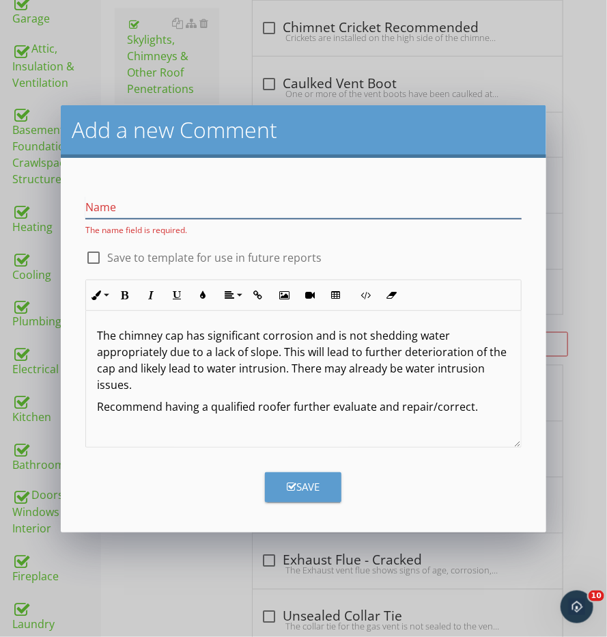
click at [161, 208] on input "Name" at bounding box center [303, 207] width 437 height 23
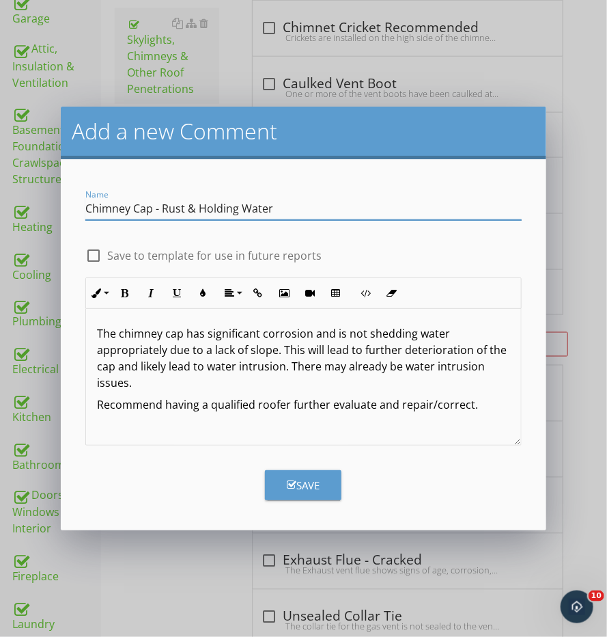
type input "Chimney Cap - Rust & Holding Water"
click at [311, 468] on div "Save" at bounding box center [303, 479] width 453 height 41
click at [307, 474] on button "Save" at bounding box center [303, 485] width 77 height 30
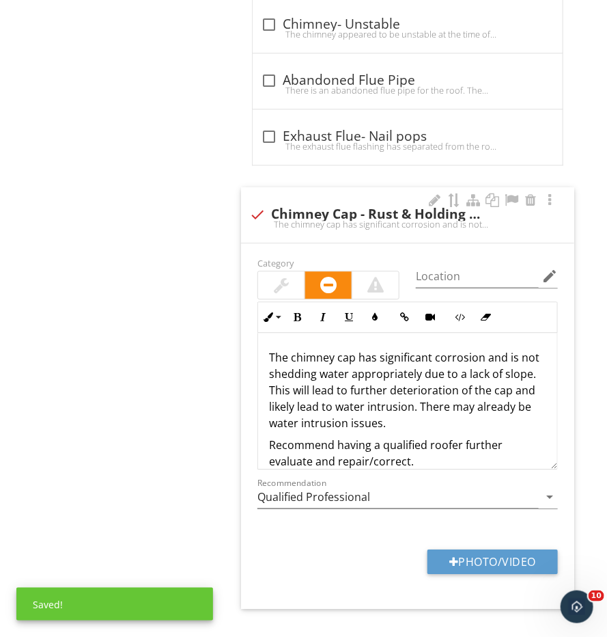
scroll to position [3786, 0]
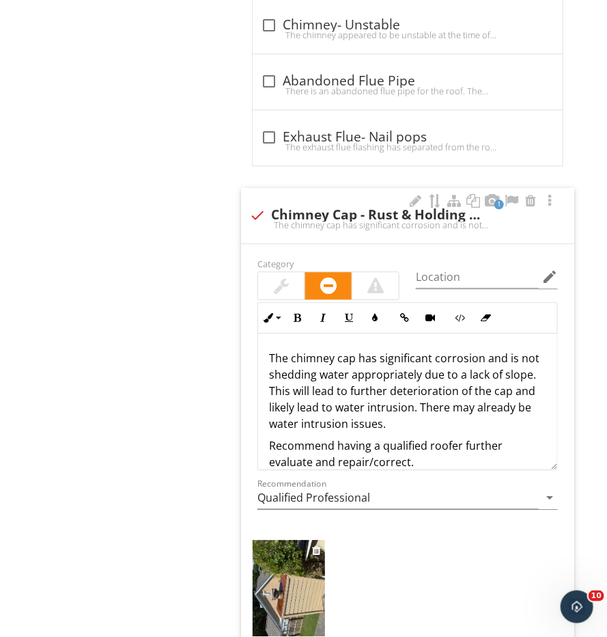
click at [289, 555] on img at bounding box center [289, 588] width 72 height 96
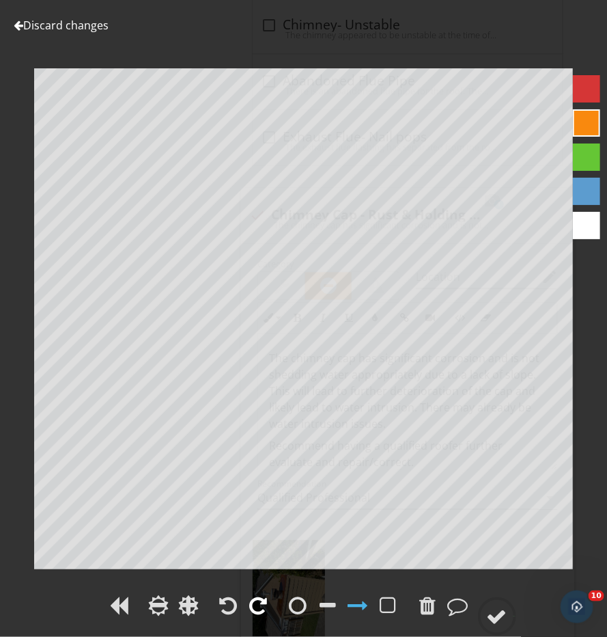
click at [263, 606] on div at bounding box center [259, 605] width 18 height 20
click at [494, 618] on div at bounding box center [497, 616] width 20 height 20
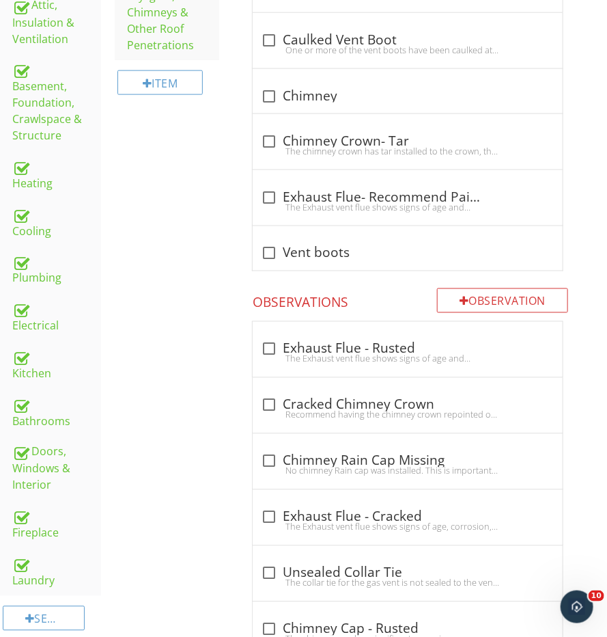
scroll to position [547, 0]
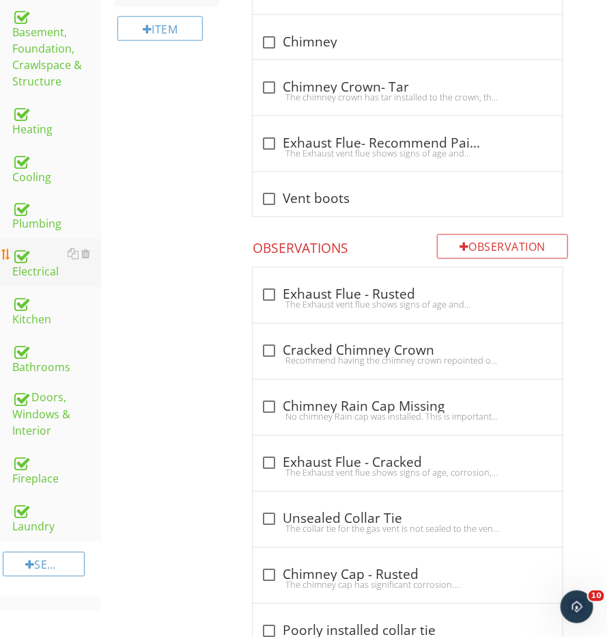
click at [40, 251] on div "Electrical" at bounding box center [56, 263] width 89 height 34
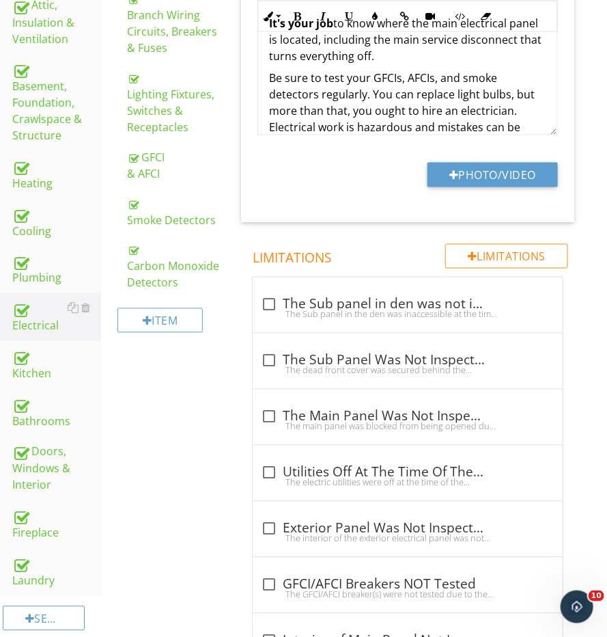
scroll to position [478, 0]
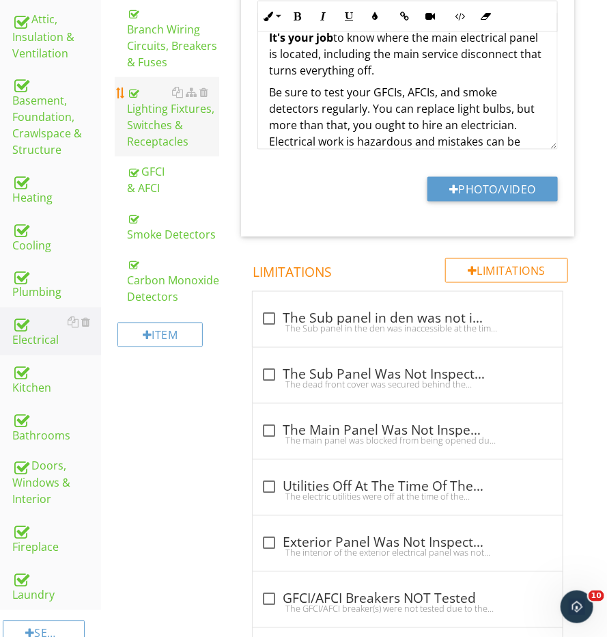
click at [175, 135] on div "Lighting Fixtures, Switches & Receptacles" at bounding box center [173, 117] width 92 height 66
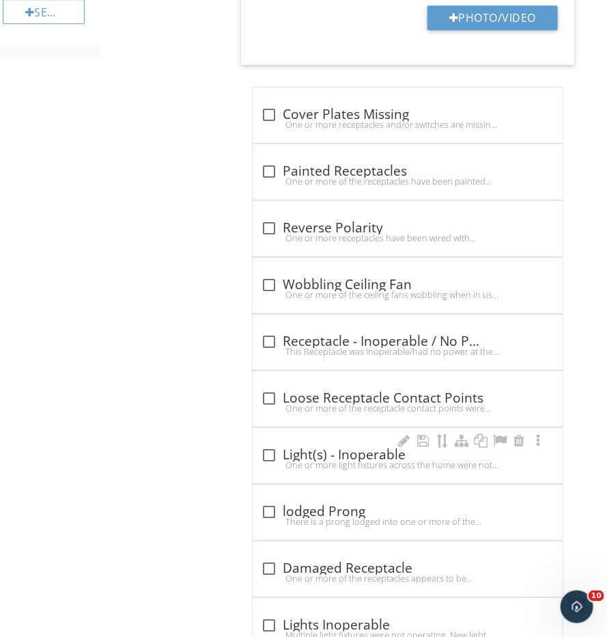
click at [277, 444] on div "check_box_outline_blank Light(s) - Inoperable" at bounding box center [408, 453] width 294 height 19
checkbox input "true"
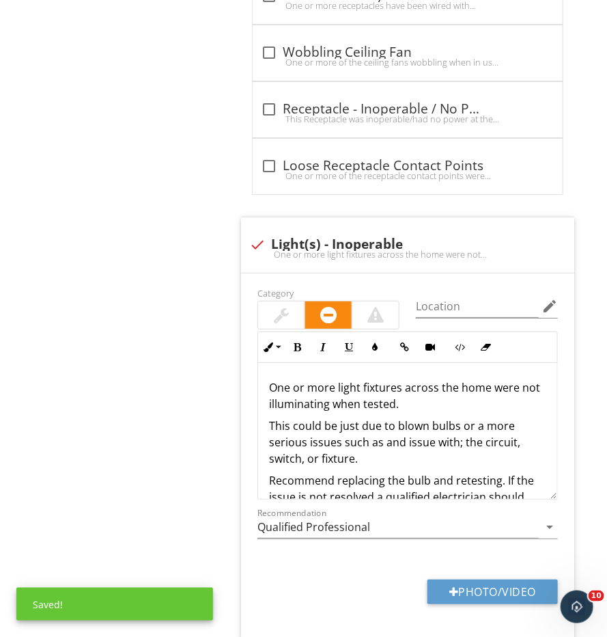
scroll to position [1366, 0]
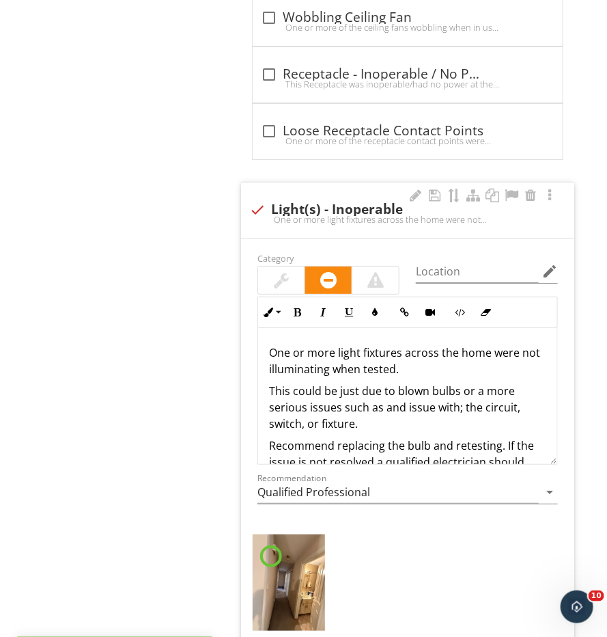
click at [288, 274] on div at bounding box center [281, 280] width 15 height 16
click at [288, 274] on div at bounding box center [282, 280] width 18 height 19
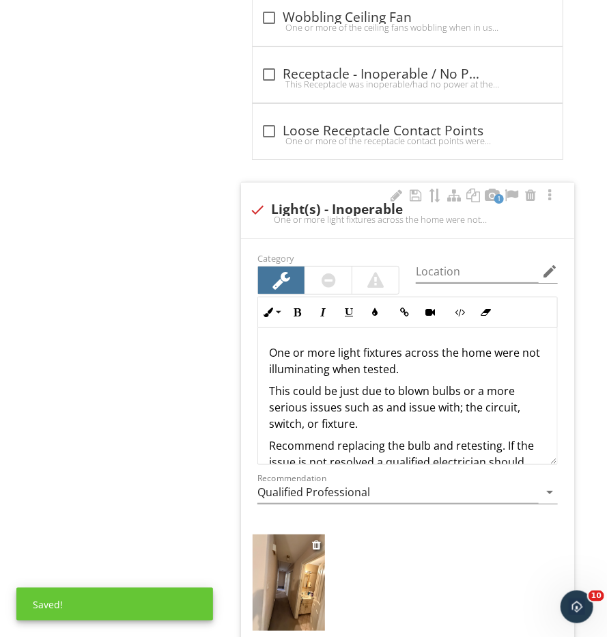
click at [288, 570] on img at bounding box center [289, 582] width 72 height 96
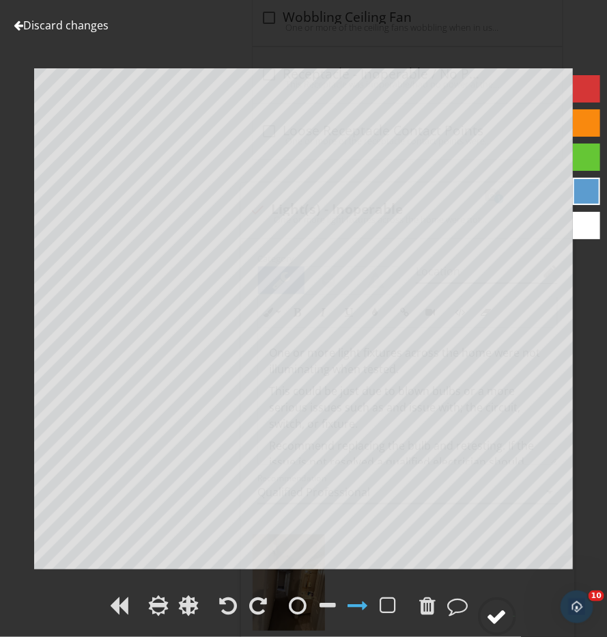
click at [499, 616] on div at bounding box center [497, 616] width 20 height 20
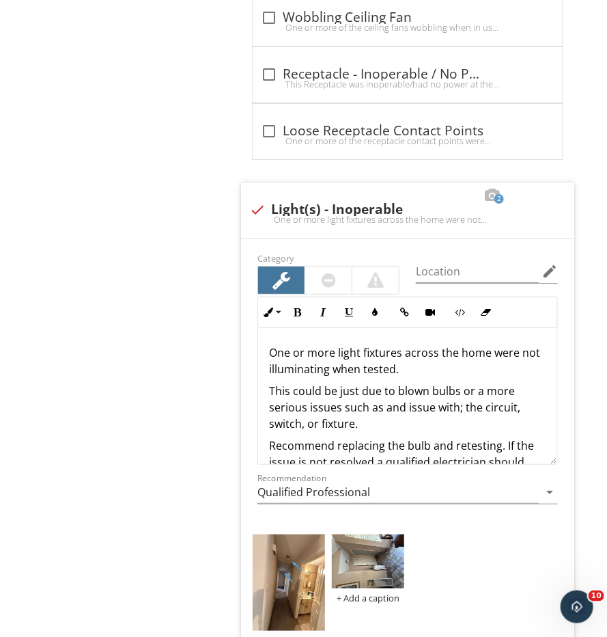
click at [357, 554] on img at bounding box center [368, 561] width 72 height 54
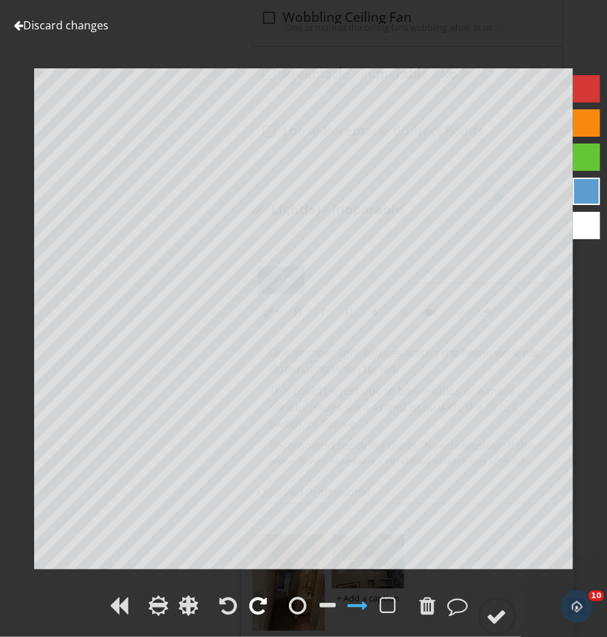
click at [257, 611] on div at bounding box center [259, 605] width 18 height 20
click at [294, 611] on div at bounding box center [299, 605] width 18 height 20
click at [501, 621] on div at bounding box center [497, 616] width 20 height 20
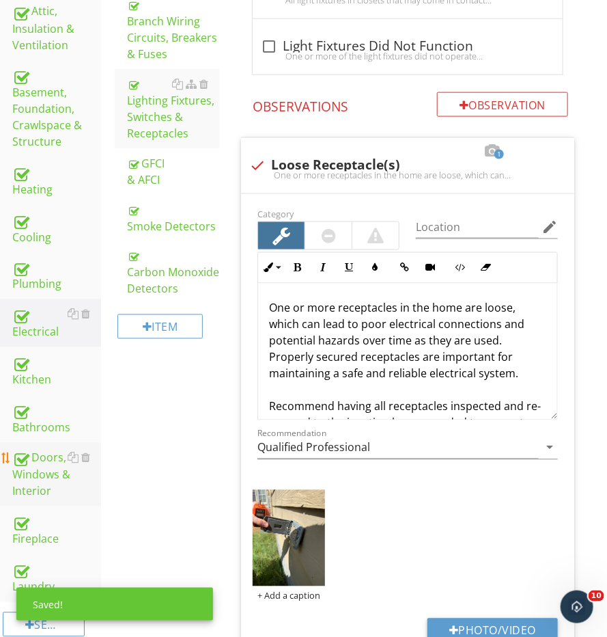
click at [42, 484] on div "Doors, Windows & Interior" at bounding box center [56, 475] width 89 height 51
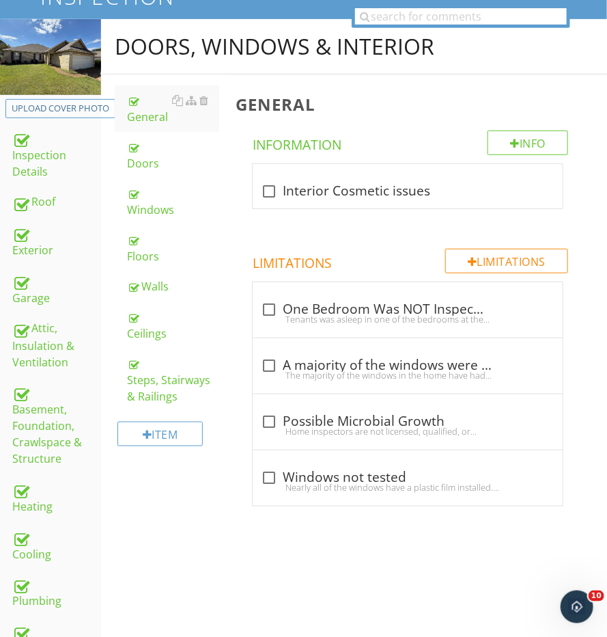
scroll to position [147, 0]
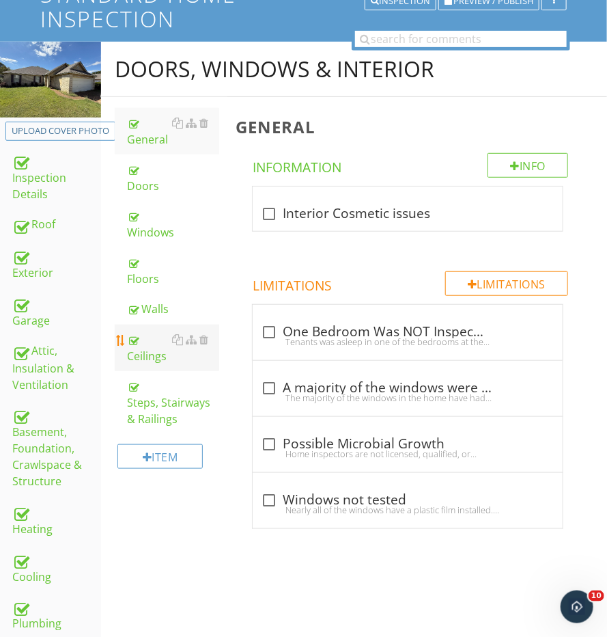
click at [151, 331] on div "Ceilings" at bounding box center [173, 347] width 92 height 33
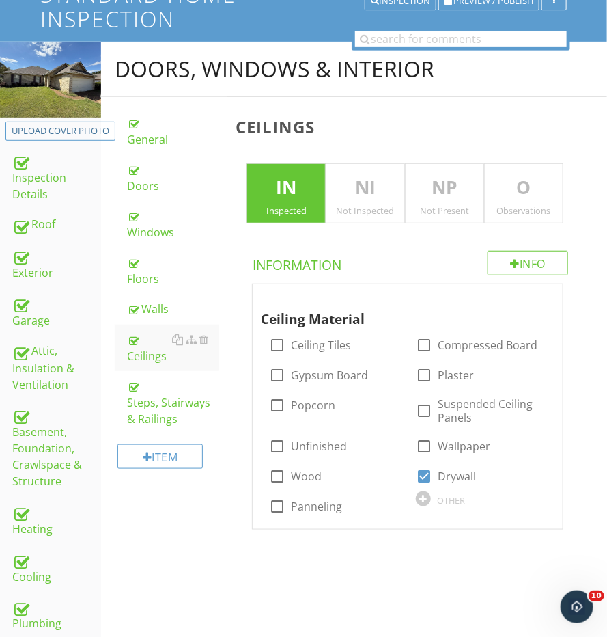
click at [522, 210] on div "Observations" at bounding box center [524, 210] width 78 height 11
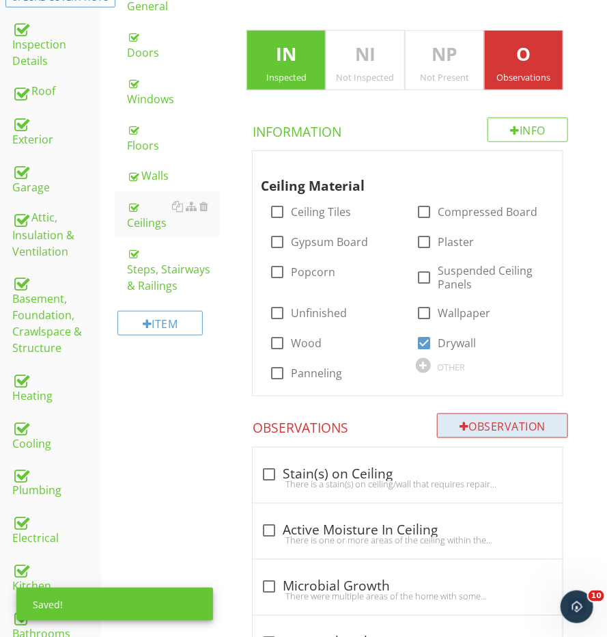
click at [476, 422] on div "Observation" at bounding box center [502, 425] width 131 height 25
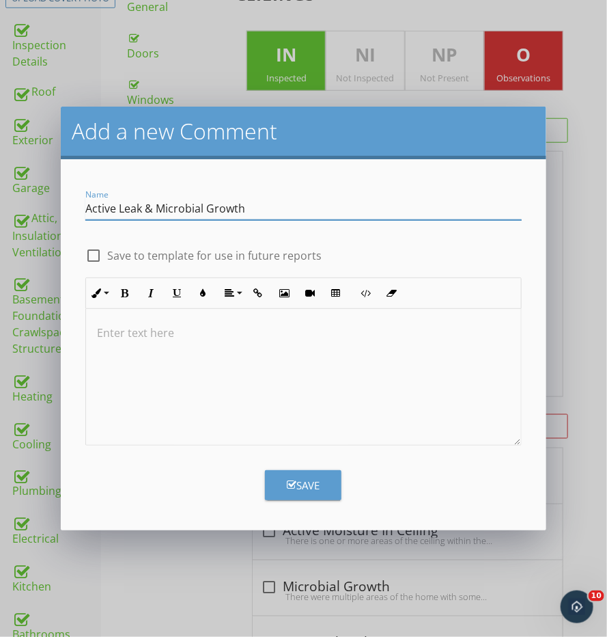
type input "Active Leak & Microbial Growth"
click at [385, 385] on div at bounding box center [303, 377] width 435 height 137
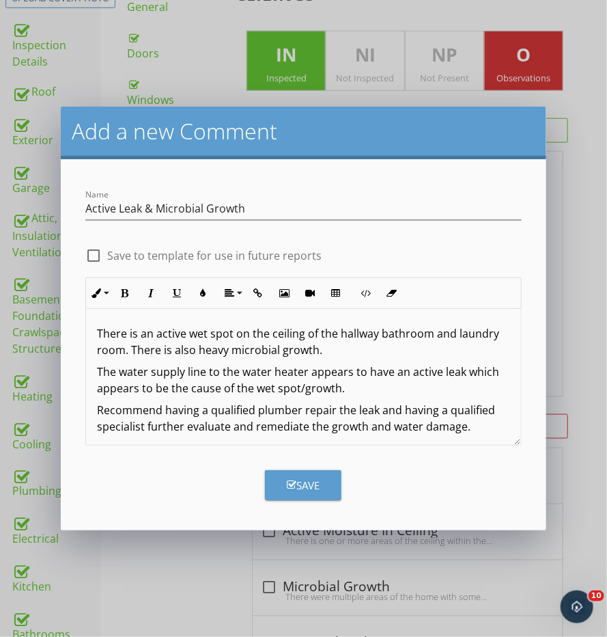
click at [319, 486] on div "Save" at bounding box center [303, 486] width 33 height 16
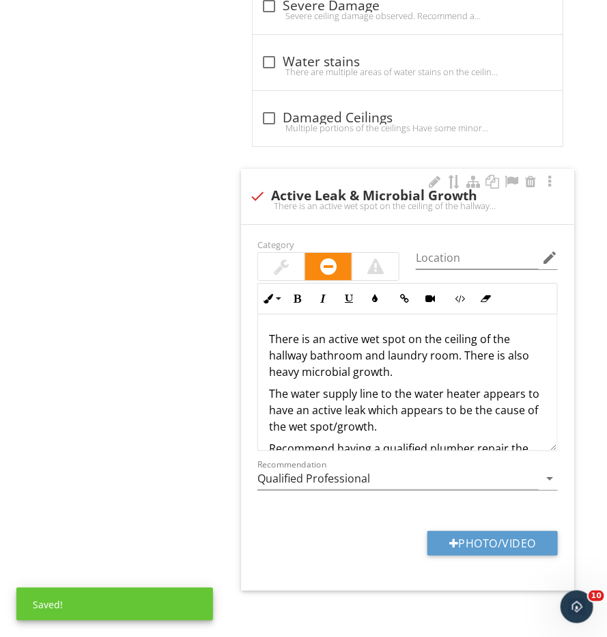
scroll to position [1296, 0]
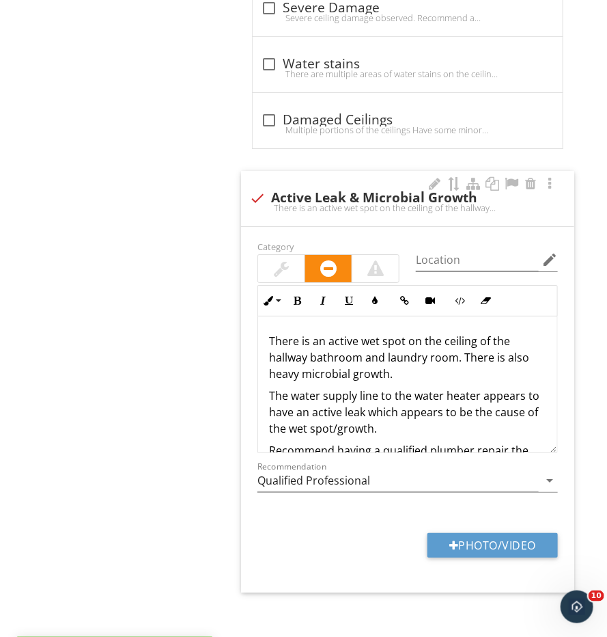
click at [368, 262] on div at bounding box center [376, 268] width 16 height 16
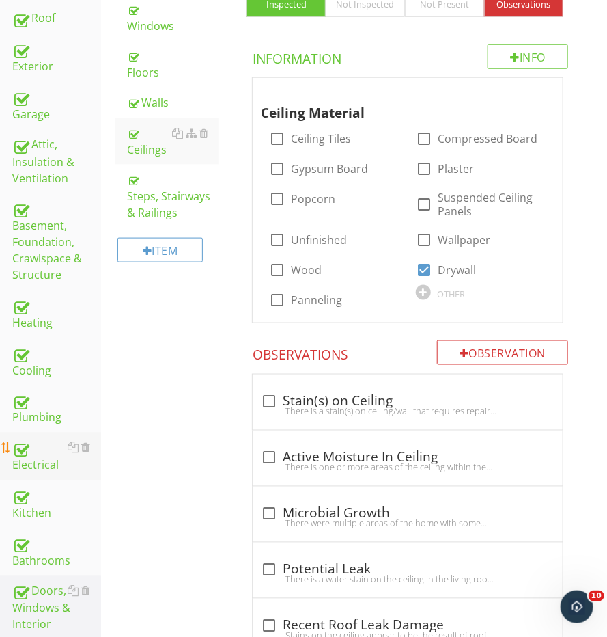
scroll to position [361, 0]
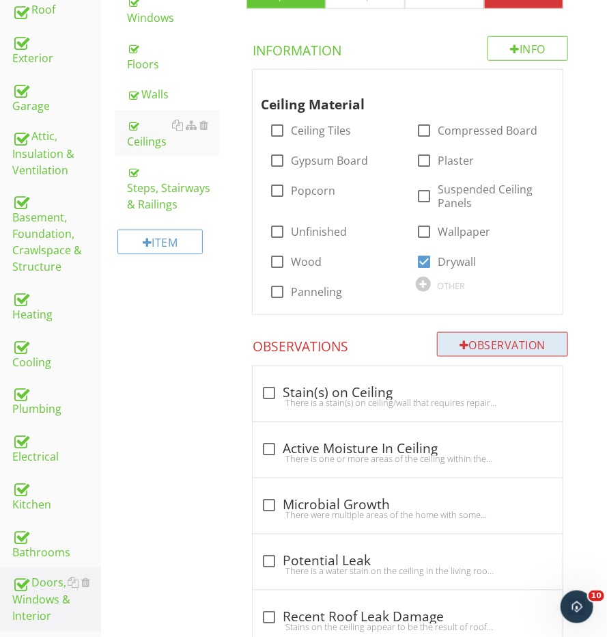
click at [523, 335] on div "Observation" at bounding box center [502, 344] width 131 height 25
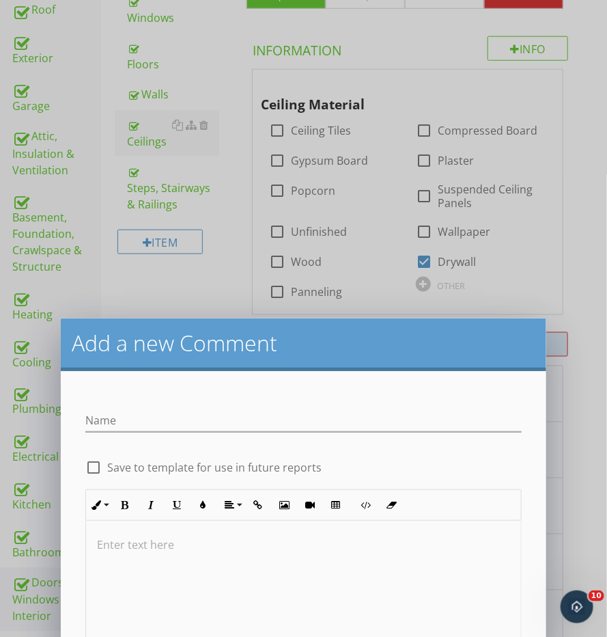
scroll to position [361, 0]
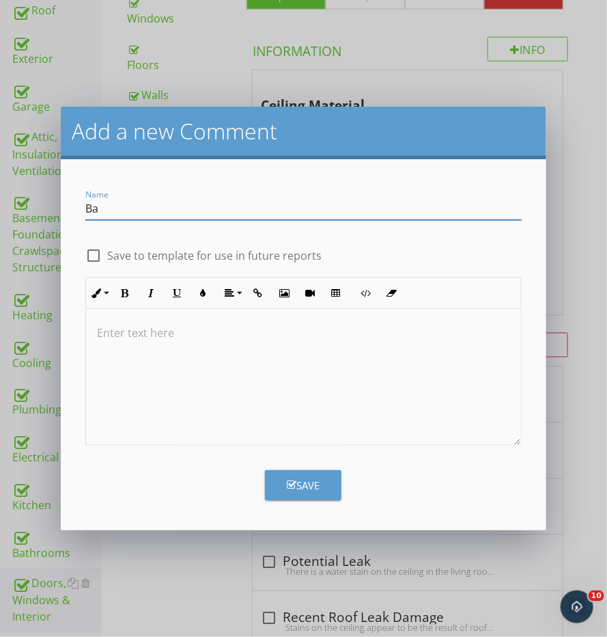
type input "B"
type input "S"
type input "Water Stains & Microbial Growth"
drag, startPoint x: 413, startPoint y: 495, endPoint x: 388, endPoint y: 374, distance: 124.2
click at [380, 387] on div at bounding box center [303, 377] width 435 height 137
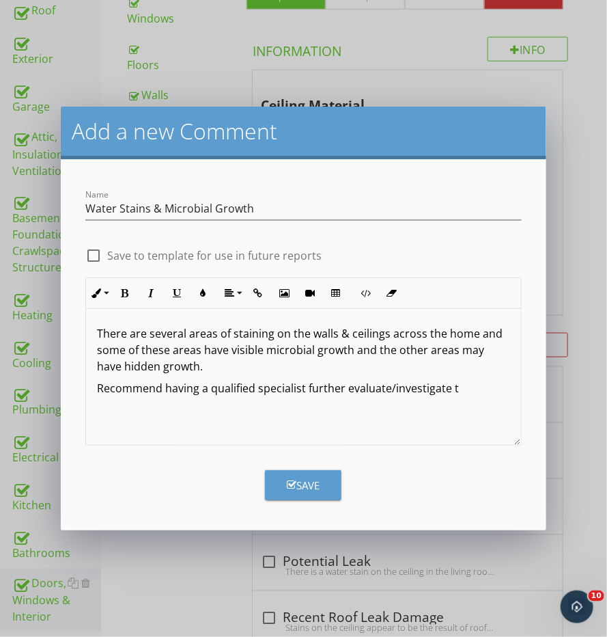
click at [465, 400] on div "There are several areas of staining on the walls & ceilings across the home and…" at bounding box center [303, 377] width 435 height 137
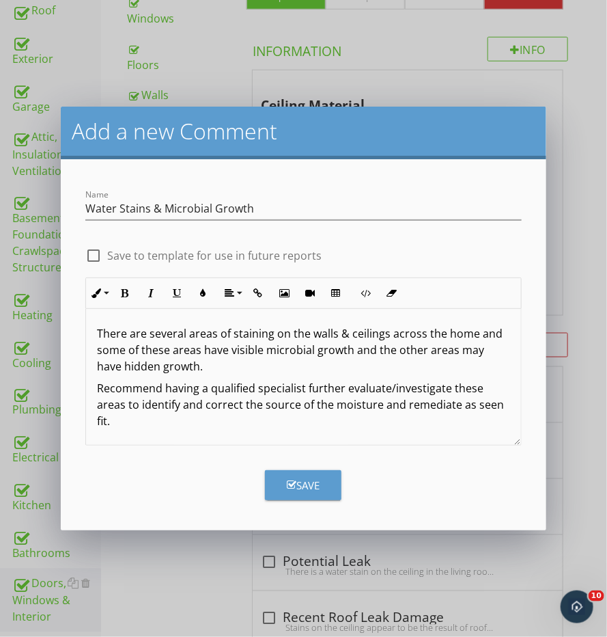
click at [338, 480] on button "Save" at bounding box center [303, 485] width 77 height 30
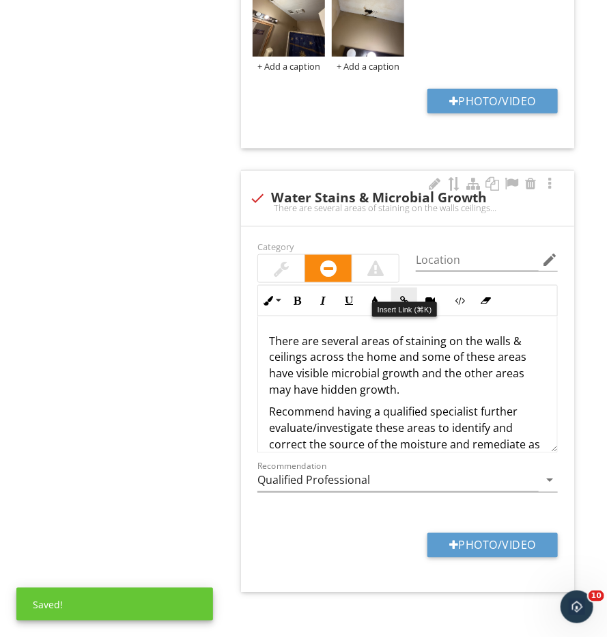
scroll to position [1857, 0]
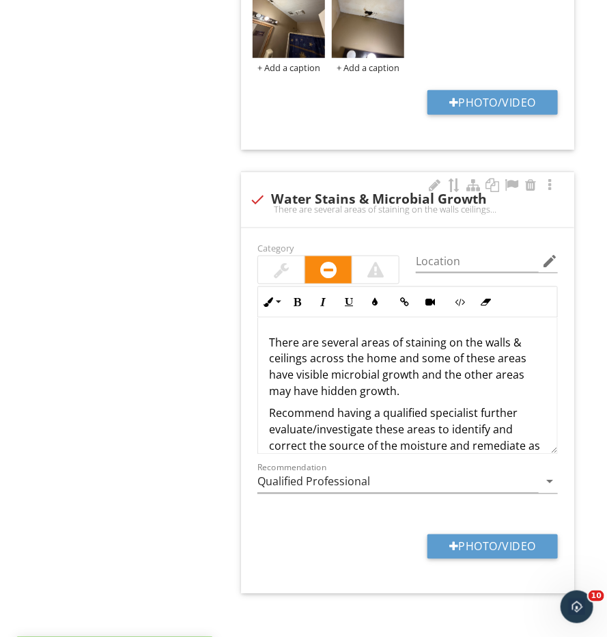
click at [381, 262] on div at bounding box center [376, 270] width 16 height 16
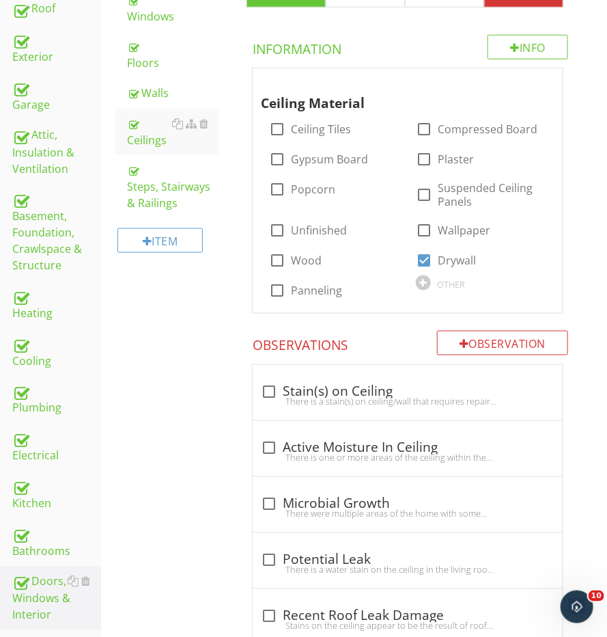
click at [32, 448] on div "Electrical" at bounding box center [56, 447] width 89 height 34
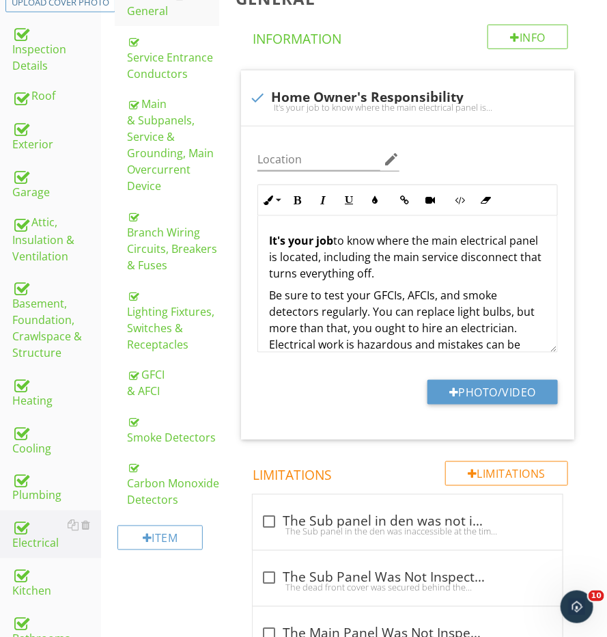
scroll to position [157, 0]
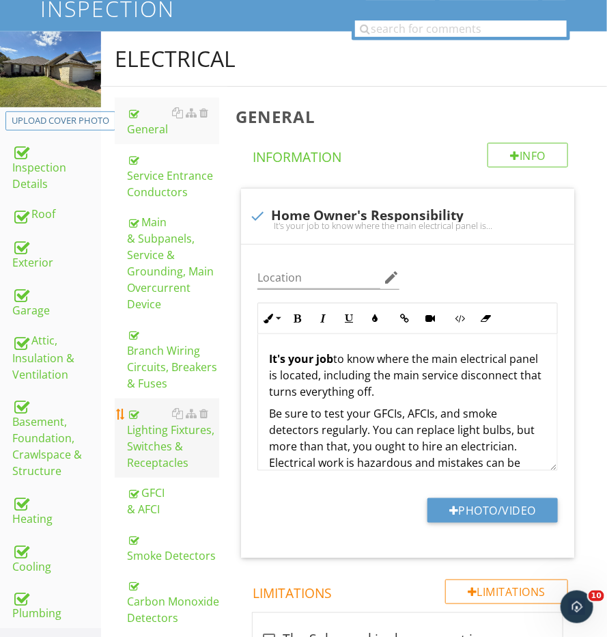
click at [153, 431] on div "Lighting Fixtures, Switches & Receptacles" at bounding box center [173, 438] width 92 height 66
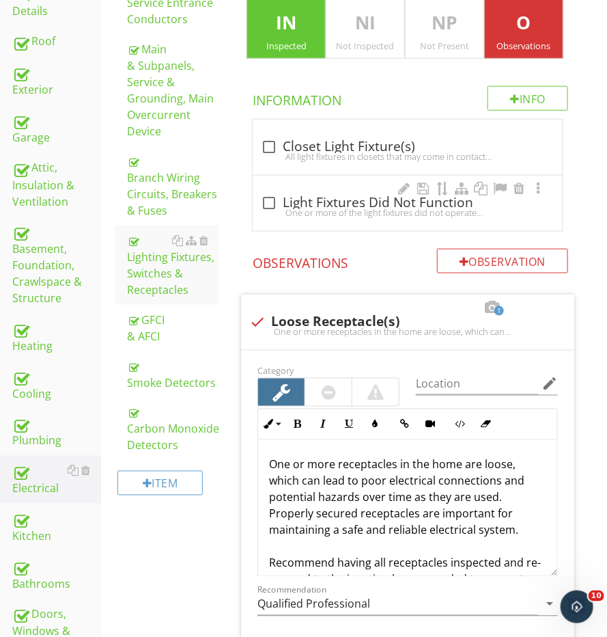
click at [331, 207] on div "One or more of the light fixtures did not operate when tested. This may be simp…" at bounding box center [408, 212] width 294 height 11
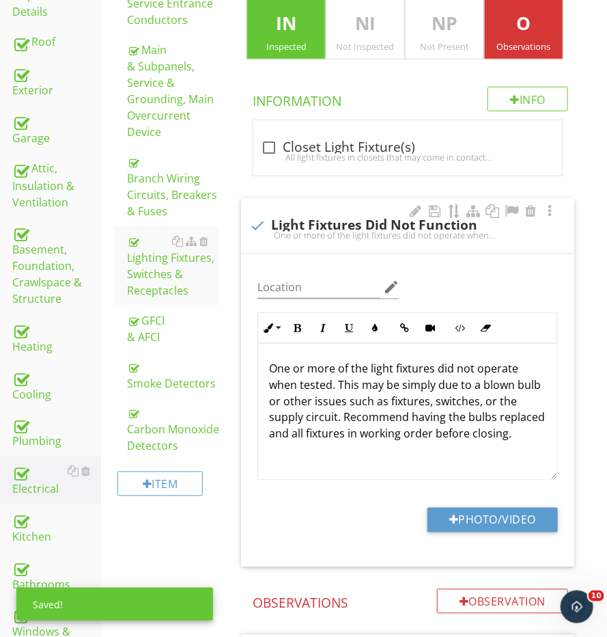
click at [331, 203] on div "check Light Fixtures Did Not Function One or more of the light fixtures did not…" at bounding box center [407, 225] width 333 height 55
checkbox input "true"
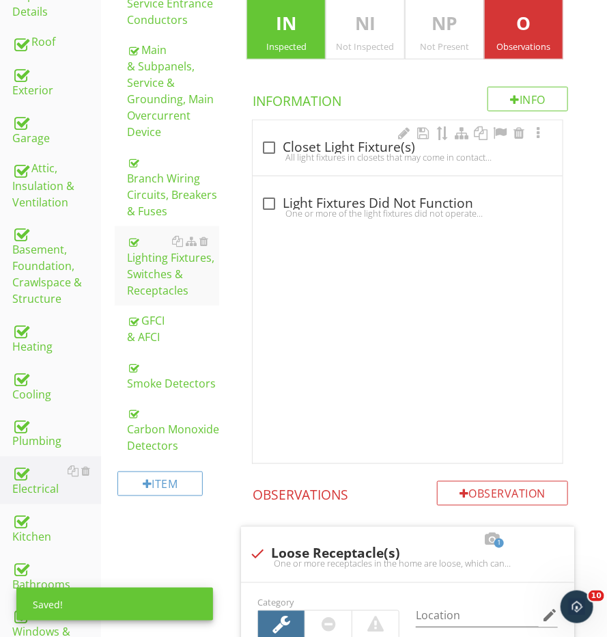
click at [331, 145] on div "check_box_outline_blank Closet Light Fixture(s)" at bounding box center [408, 147] width 294 height 16
checkbox input "true"
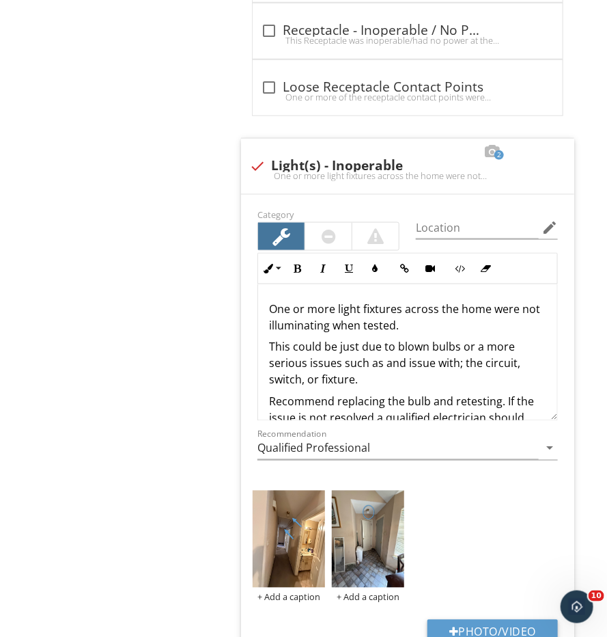
scroll to position [1880, 0]
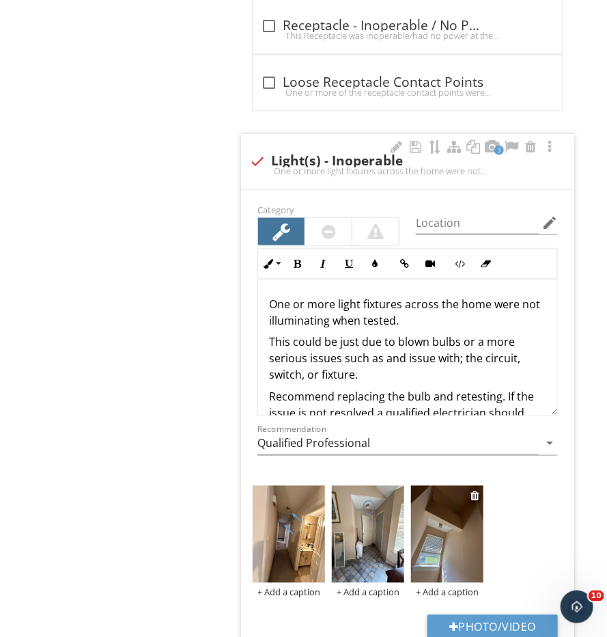
click at [449, 542] on img at bounding box center [447, 534] width 72 height 96
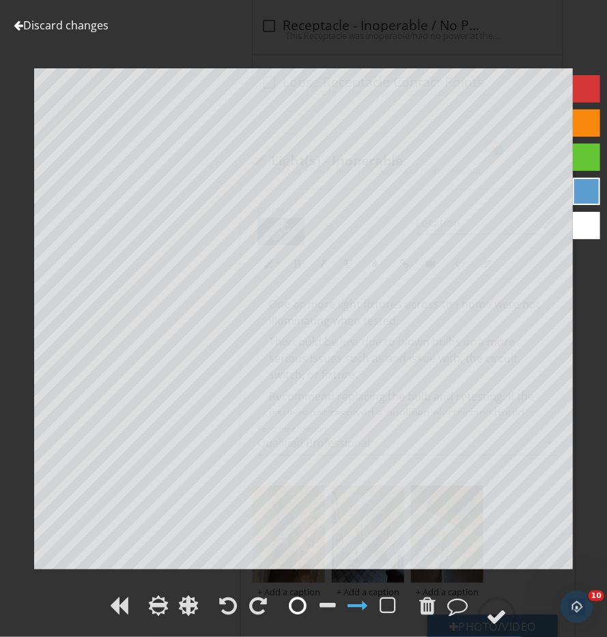
click at [290, 603] on div at bounding box center [299, 605] width 18 height 20
click at [507, 606] on circle at bounding box center [498, 617] width 36 height 36
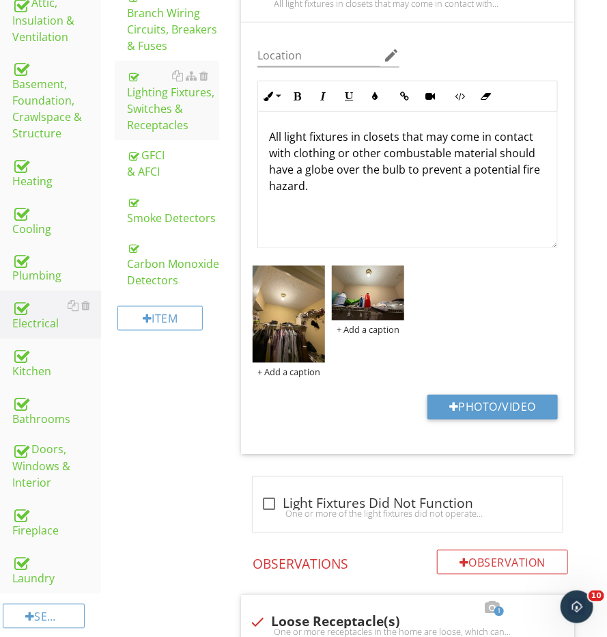
scroll to position [478, 0]
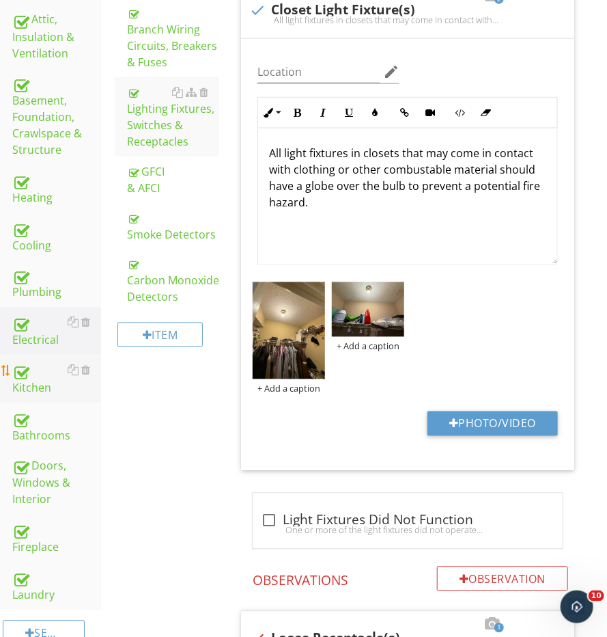
click at [46, 362] on div "Kitchen" at bounding box center [56, 379] width 89 height 34
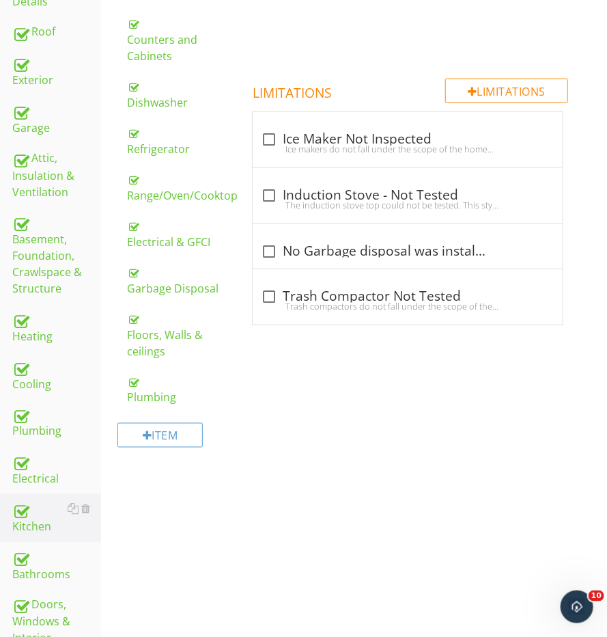
scroll to position [202, 0]
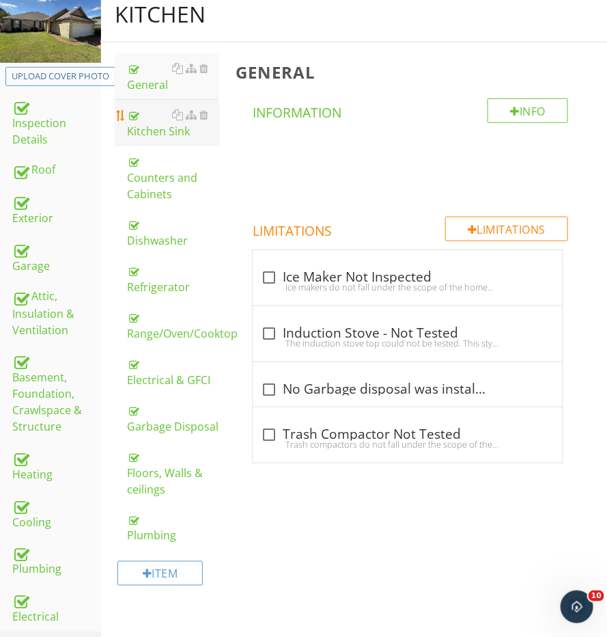
click at [166, 130] on div "Kitchen Sink" at bounding box center [173, 123] width 92 height 33
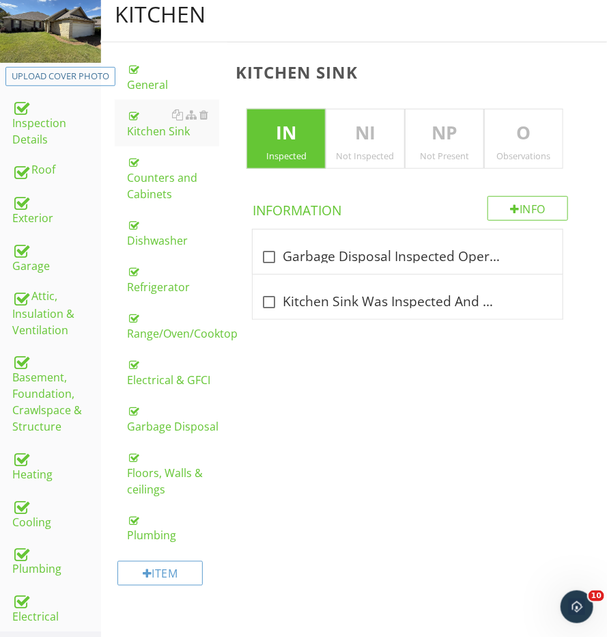
click at [526, 155] on div "Observations" at bounding box center [524, 155] width 78 height 11
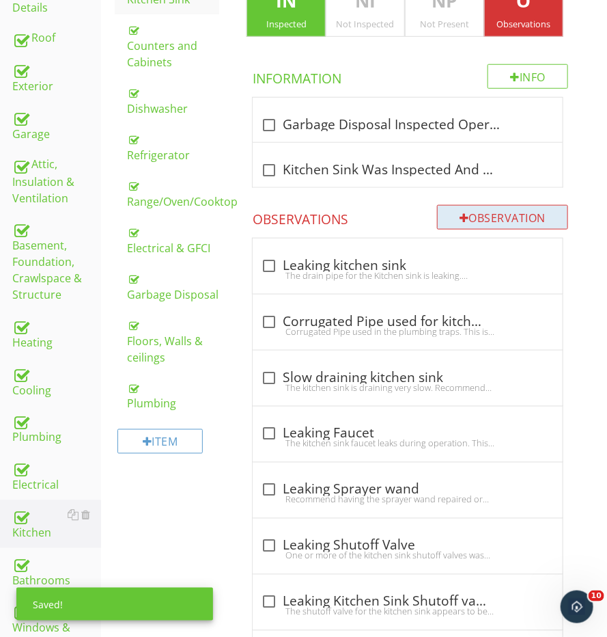
click at [495, 217] on div "Observation" at bounding box center [502, 217] width 131 height 25
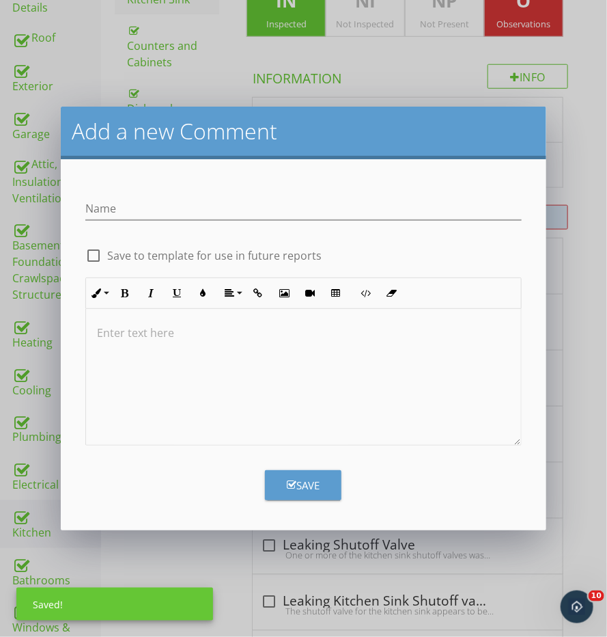
scroll to position [333, 0]
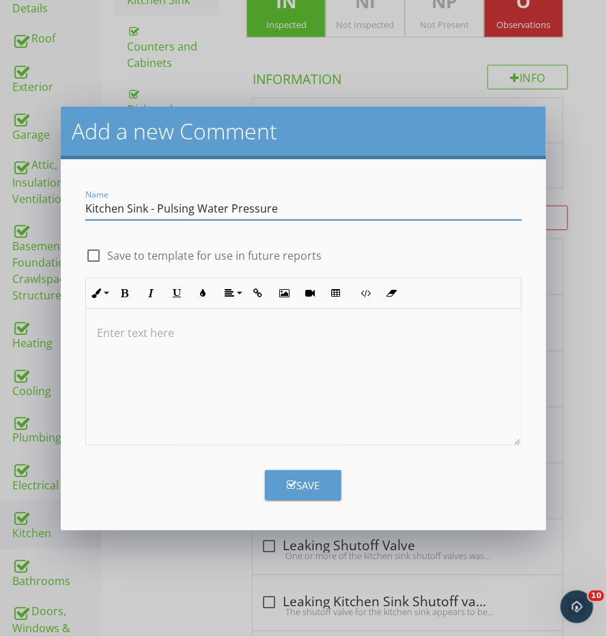
type input "Kitchen Sink - Pulsing Water Pressure"
click at [381, 349] on div at bounding box center [303, 377] width 435 height 137
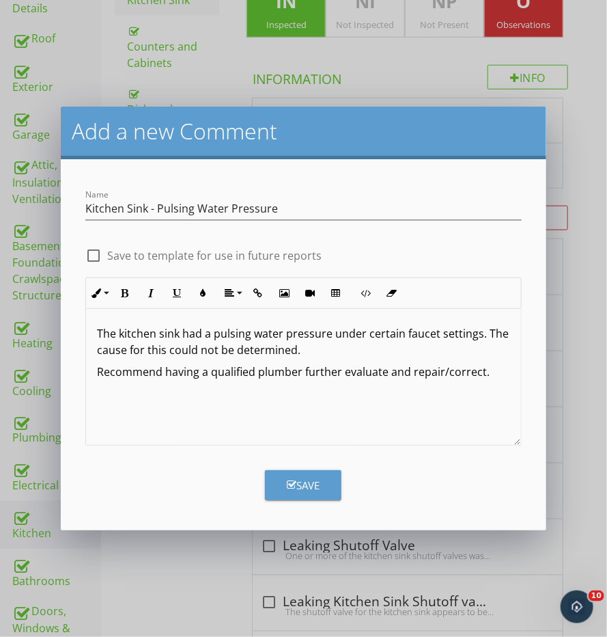
click at [353, 438] on div "The kitchen sink had a pulsing water pressure under certain faucet settings. Th…" at bounding box center [303, 377] width 435 height 137
click at [313, 467] on div "Save" at bounding box center [303, 479] width 453 height 41
click at [310, 473] on button "Save" at bounding box center [303, 485] width 77 height 30
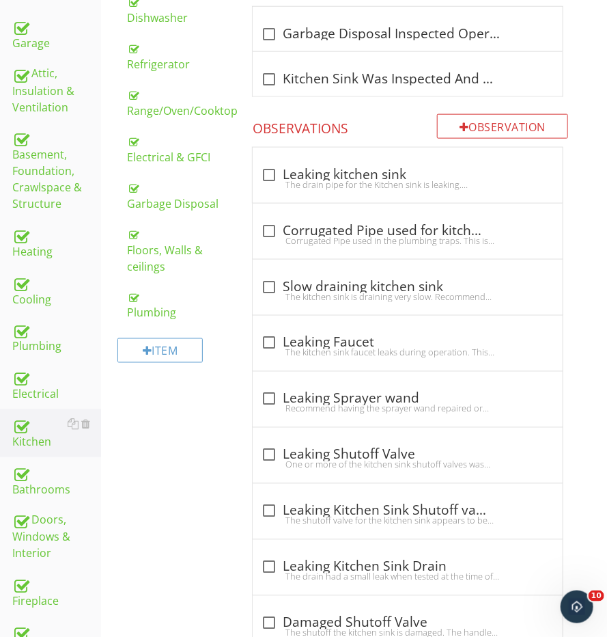
scroll to position [404, 0]
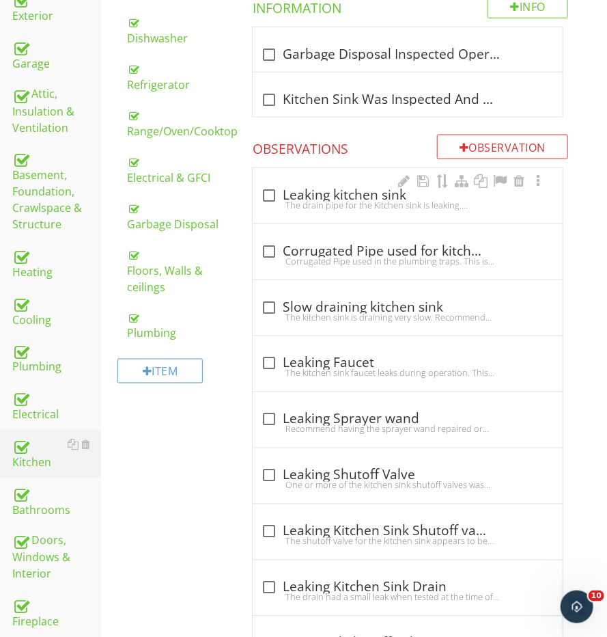
click at [279, 200] on div "The drain pipe for the Kitchen sink is leaking. Recommend repair by a licensed …" at bounding box center [408, 205] width 294 height 11
checkbox input "true"
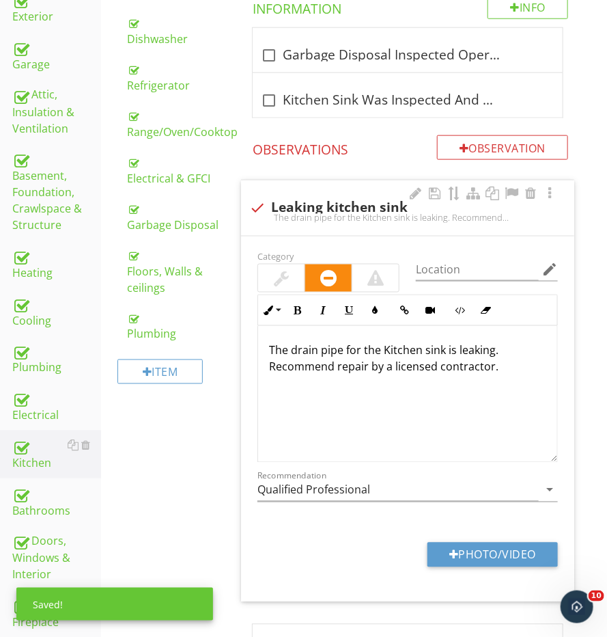
click at [342, 349] on p "The drain pipe for the Kitchen sink is leaking. Recommend repair by a licensed …" at bounding box center [407, 358] width 277 height 33
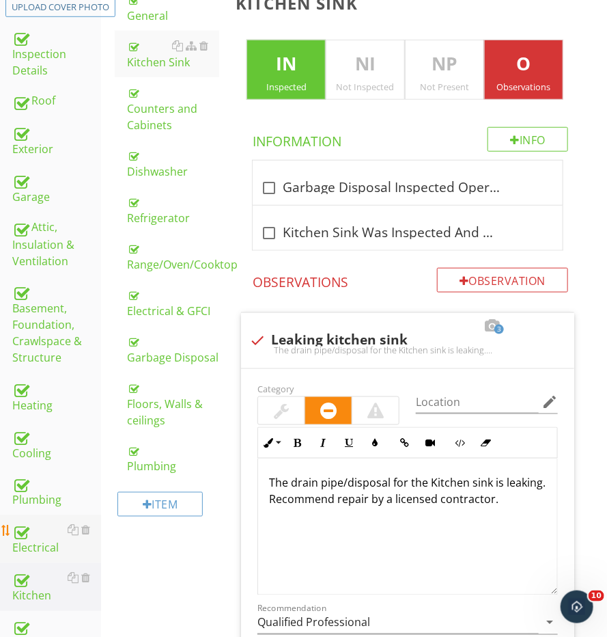
click at [33, 530] on div "Electrical" at bounding box center [56, 539] width 89 height 34
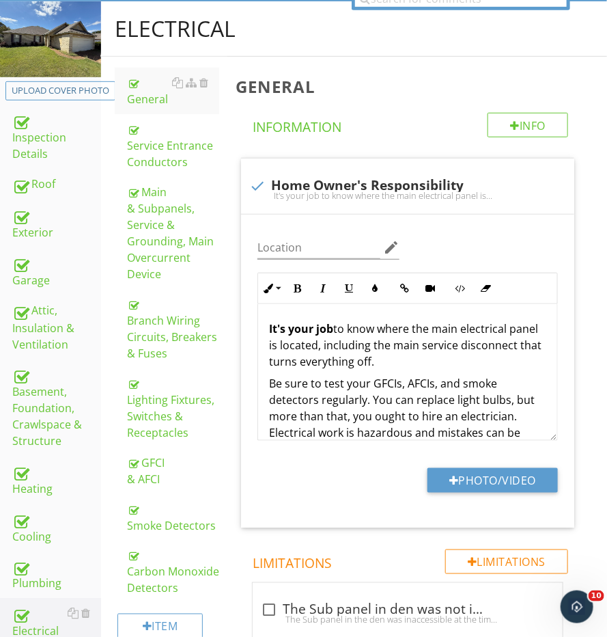
scroll to position [186, 0]
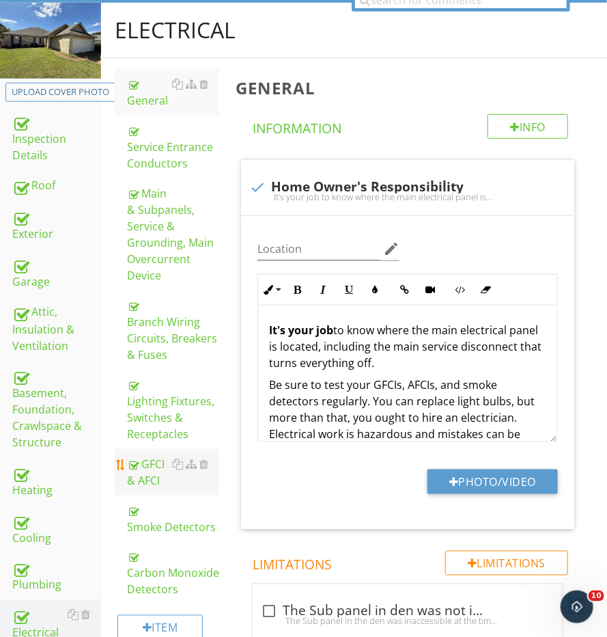
click at [148, 475] on div "GFCI & AFCI" at bounding box center [173, 472] width 92 height 33
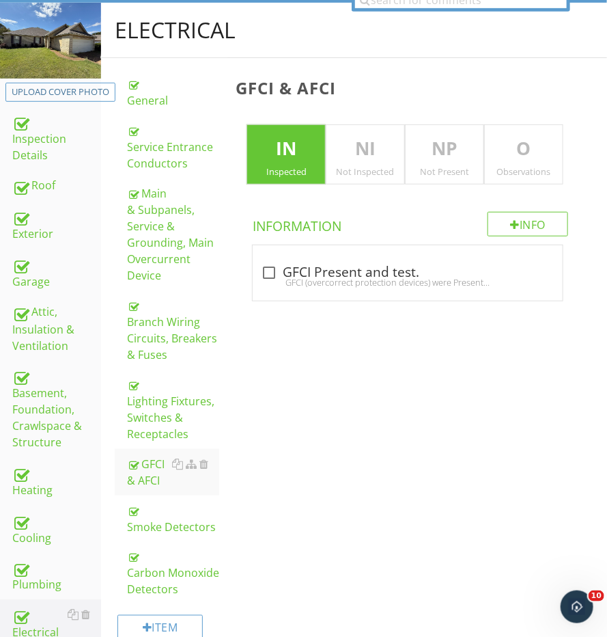
click at [526, 160] on div "O Observations" at bounding box center [523, 154] width 79 height 60
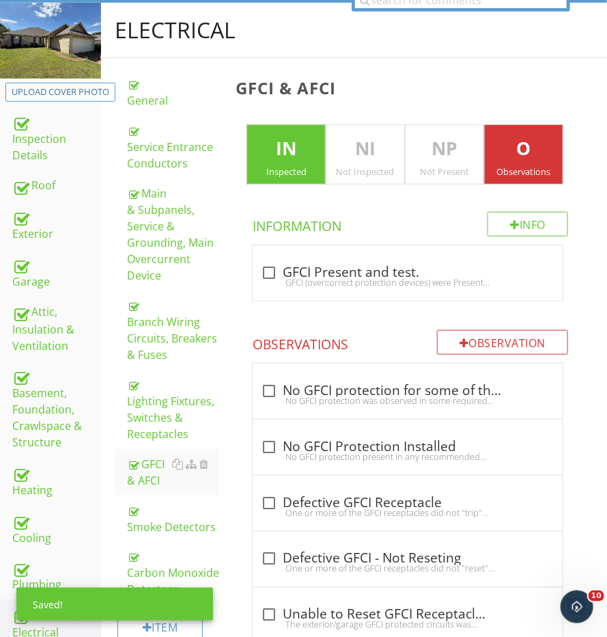
scroll to position [316, 0]
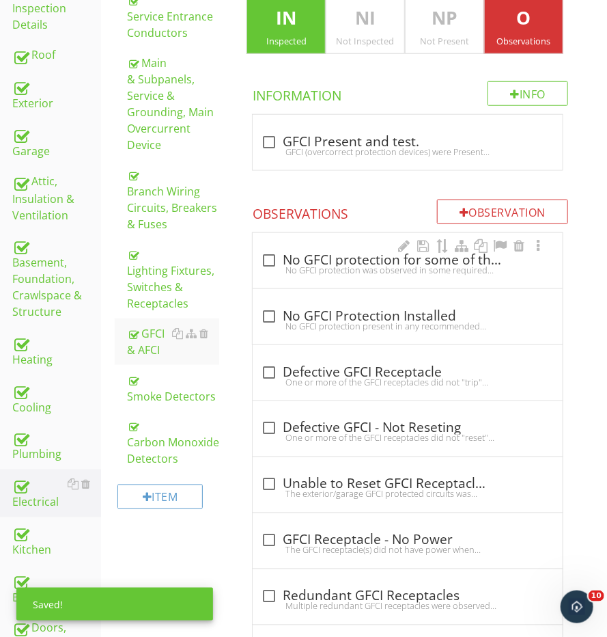
click at [295, 264] on div "No GFCI protection was observed in some required areas, including but not limit…" at bounding box center [408, 269] width 294 height 11
checkbox input "true"
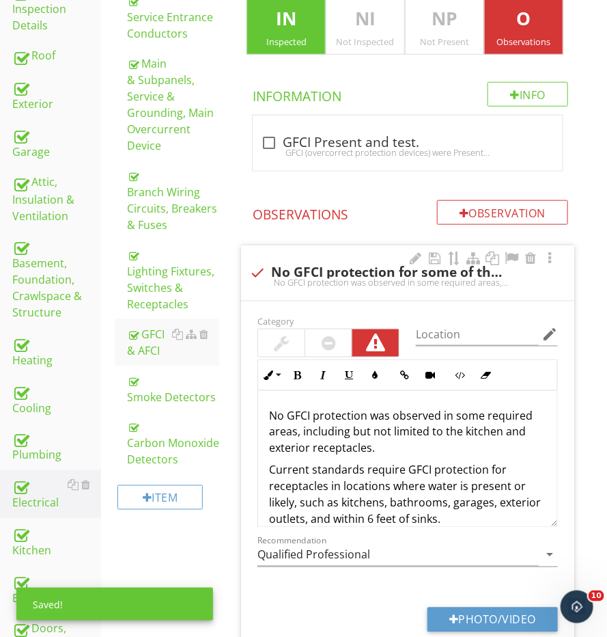
scroll to position [433, 0]
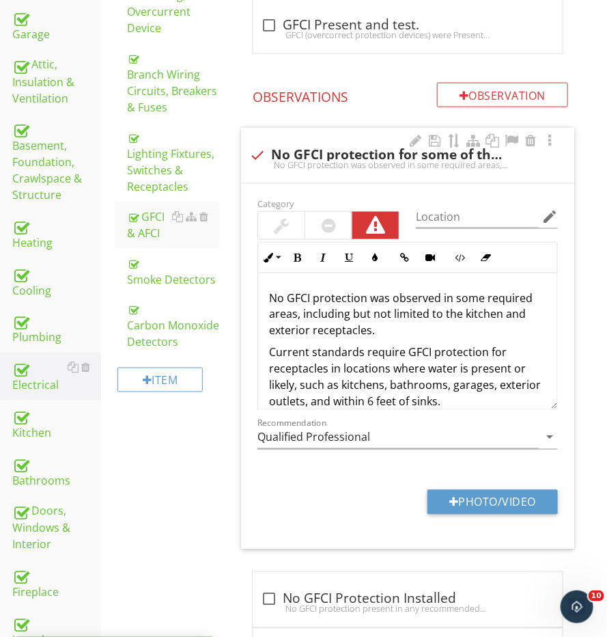
click at [489, 329] on p "No GFCI protection was observed in some required areas, including but not limit…" at bounding box center [407, 314] width 277 height 49
drag, startPoint x: 501, startPoint y: 313, endPoint x: 312, endPoint y: 330, distance: 190.0
click at [312, 330] on p "No GFCI protection was observed in some required areas, including but not limit…" at bounding box center [407, 314] width 277 height 49
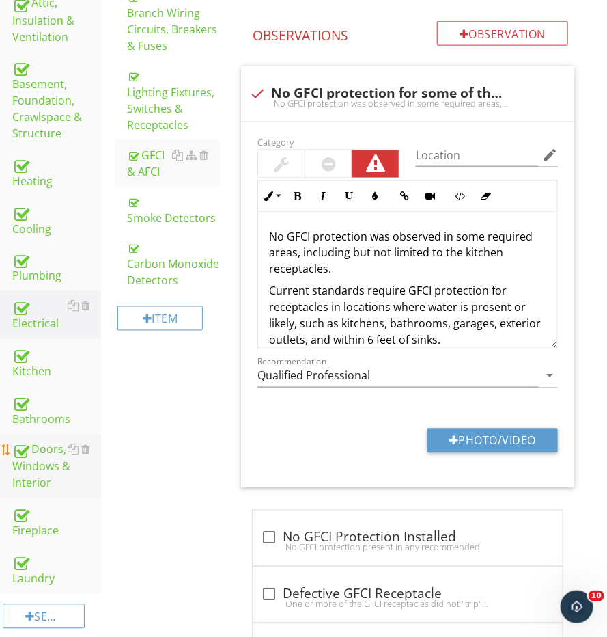
click at [36, 453] on div "Doors, Windows & Interior" at bounding box center [56, 466] width 89 height 51
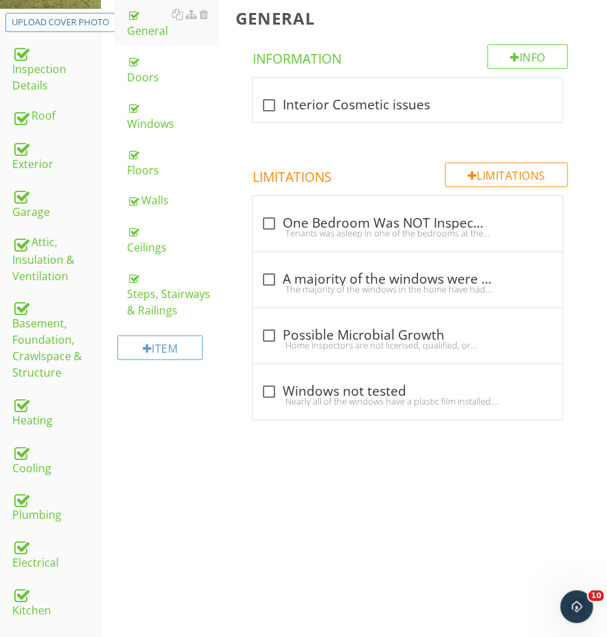
scroll to position [245, 0]
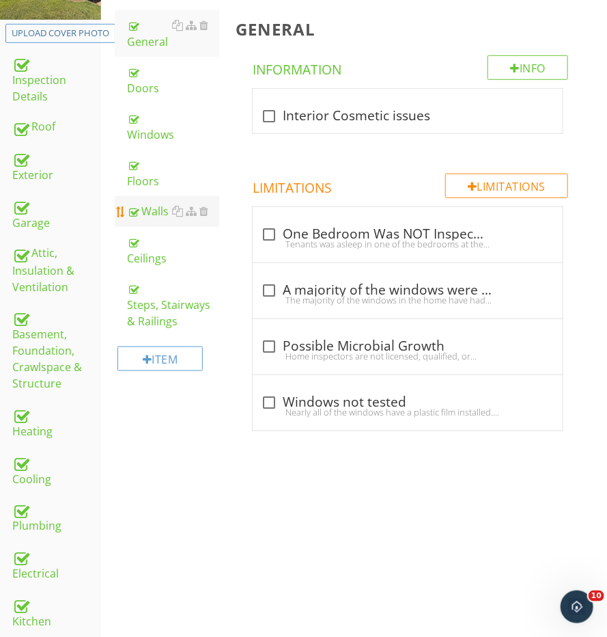
click at [152, 203] on div "Walls" at bounding box center [173, 211] width 92 height 16
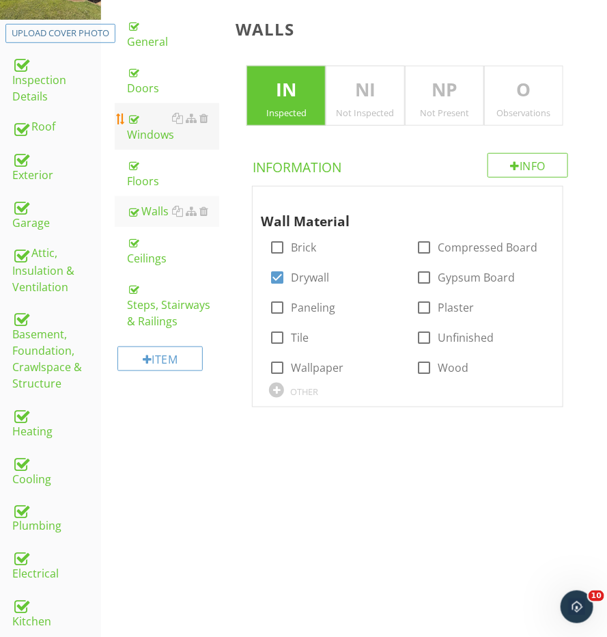
click at [158, 110] on div "Windows" at bounding box center [173, 126] width 92 height 33
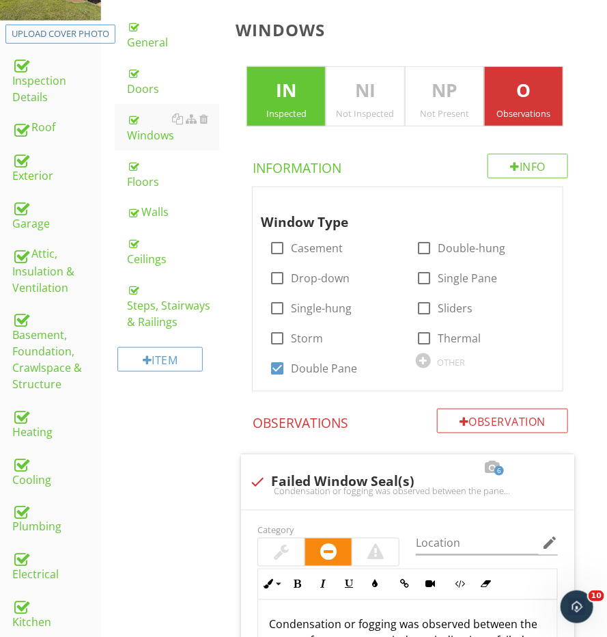
click at [512, 108] on div "Observations" at bounding box center [524, 113] width 78 height 11
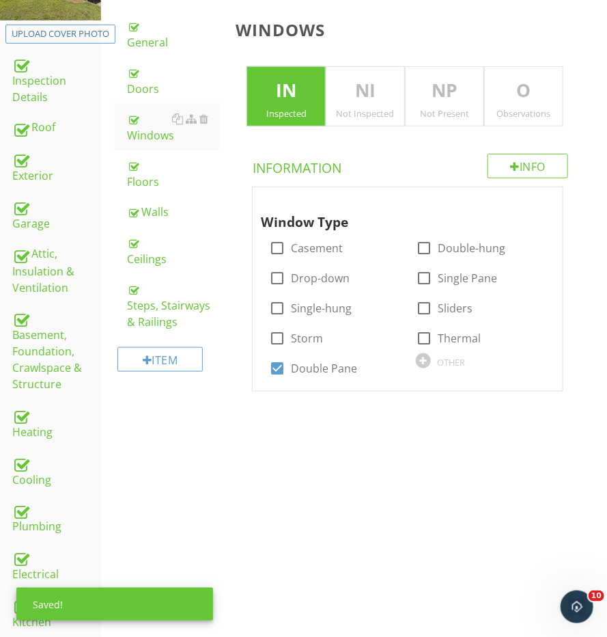
click at [512, 108] on div "Observations" at bounding box center [524, 113] width 78 height 11
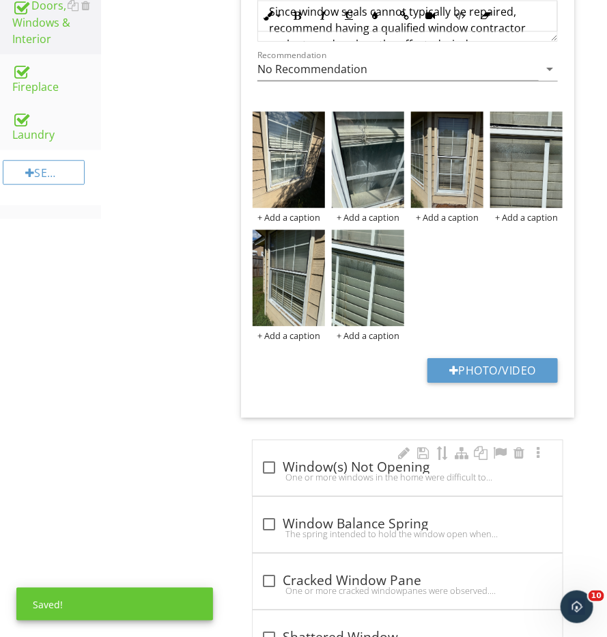
click at [294, 471] on div "One or more windows in the home were difficult to open, only opened partially, …" at bounding box center [408, 476] width 294 height 11
checkbox input "true"
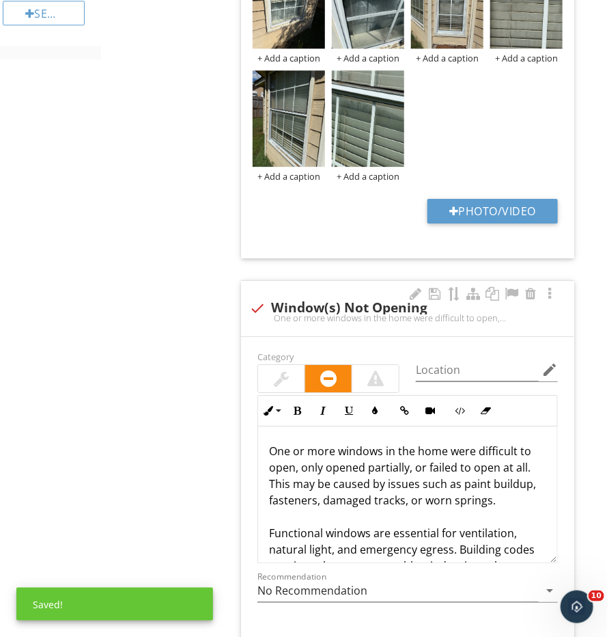
scroll to position [1166, 0]
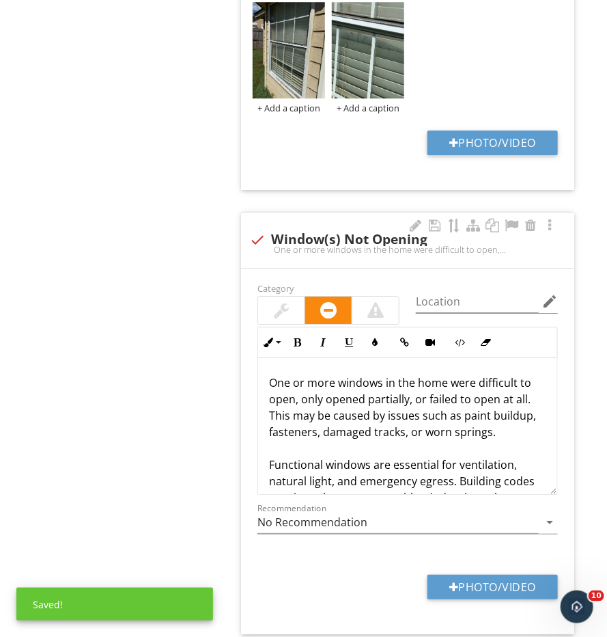
click at [295, 311] on div at bounding box center [281, 310] width 46 height 27
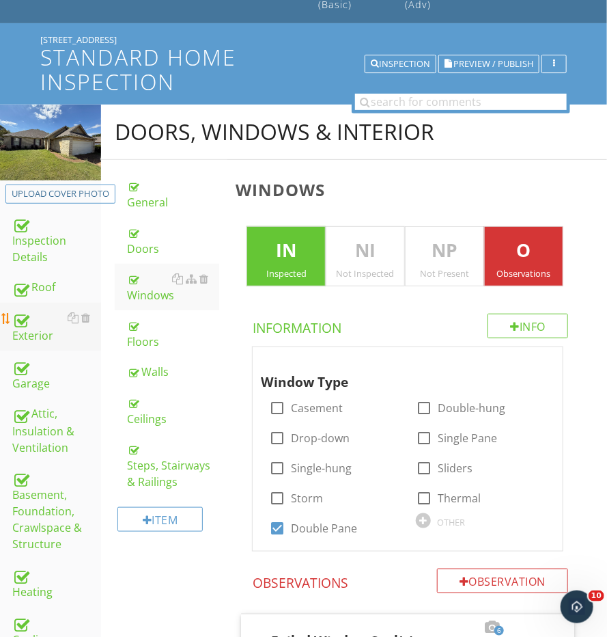
click at [32, 322] on div "Exterior" at bounding box center [56, 327] width 89 height 34
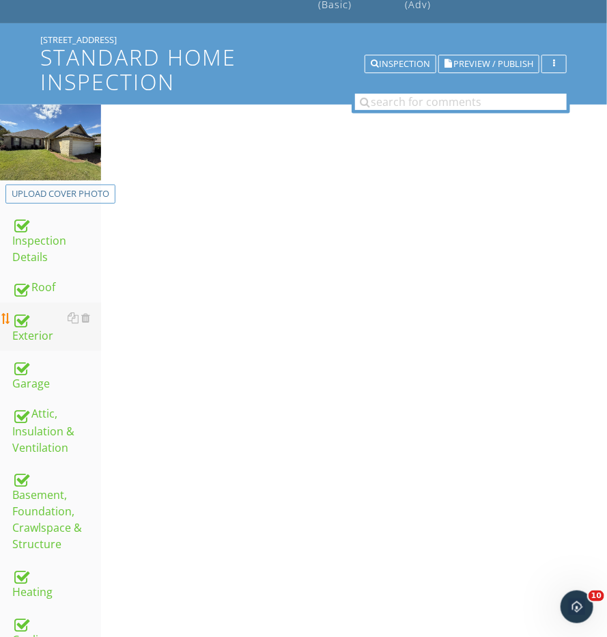
scroll to position [83, 0]
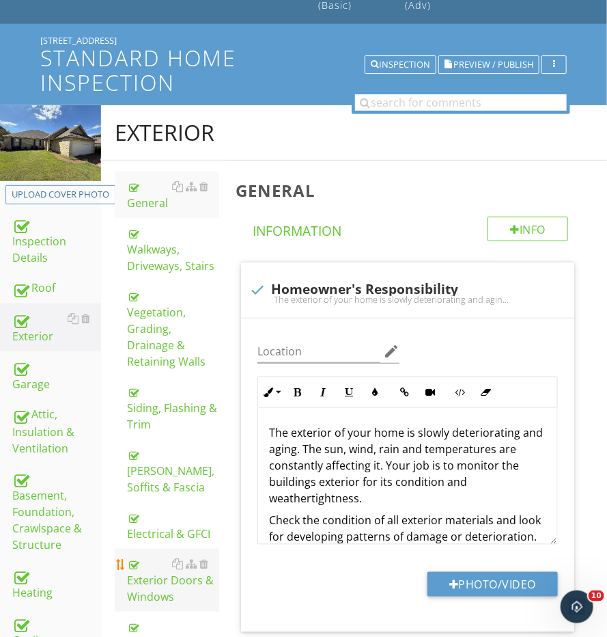
click at [171, 559] on div "Exterior Doors & Windows" at bounding box center [173, 579] width 92 height 49
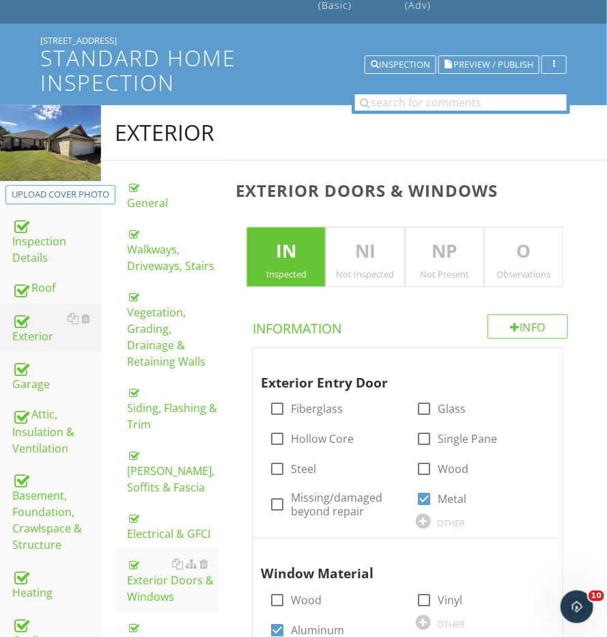
click at [534, 223] on div "Exterior Doors & Windows IN Inspected NI Not Inspected NP Not Present O Observa…" at bounding box center [418, 463] width 380 height 605
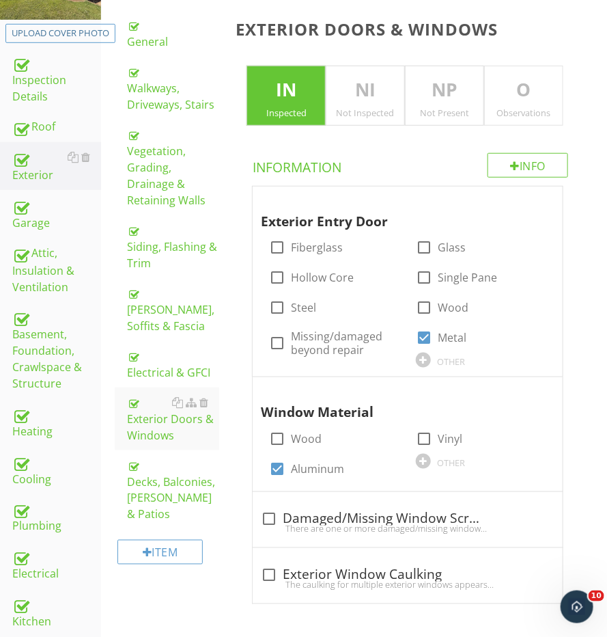
scroll to position [253, 0]
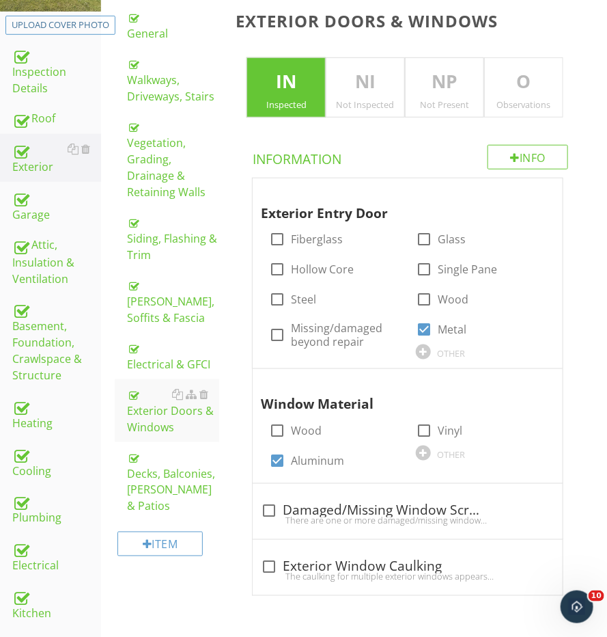
click at [510, 120] on div "Exterior Doors & Windows IN Inspected NI Not Inspected NP Not Present O Observa…" at bounding box center [418, 293] width 380 height 605
click at [510, 107] on div "O Observations" at bounding box center [523, 87] width 79 height 60
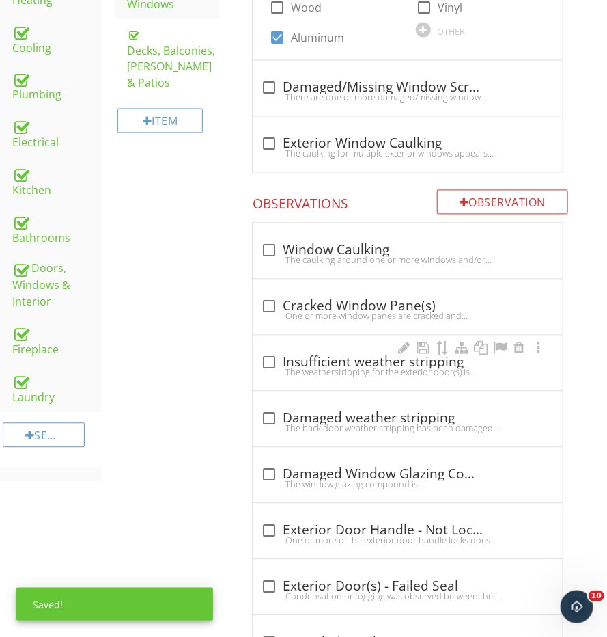
click at [286, 368] on div "The weatherstripping for the exterior door(s) is insignificant and will allow a…" at bounding box center [408, 372] width 294 height 11
checkbox input "true"
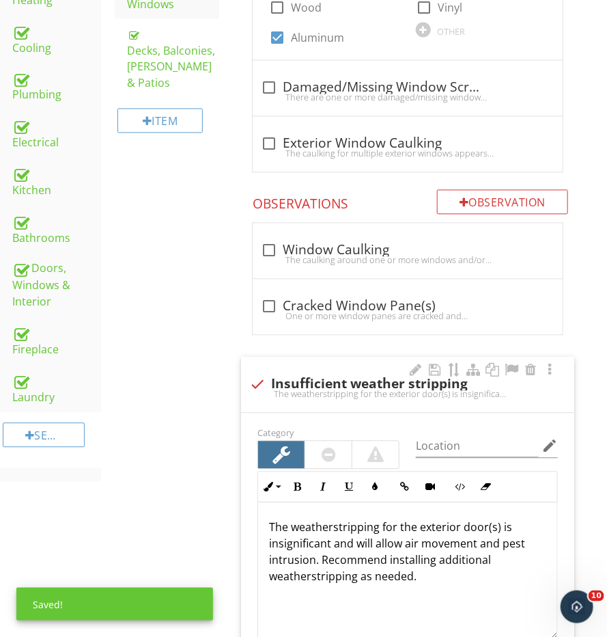
scroll to position [807, 0]
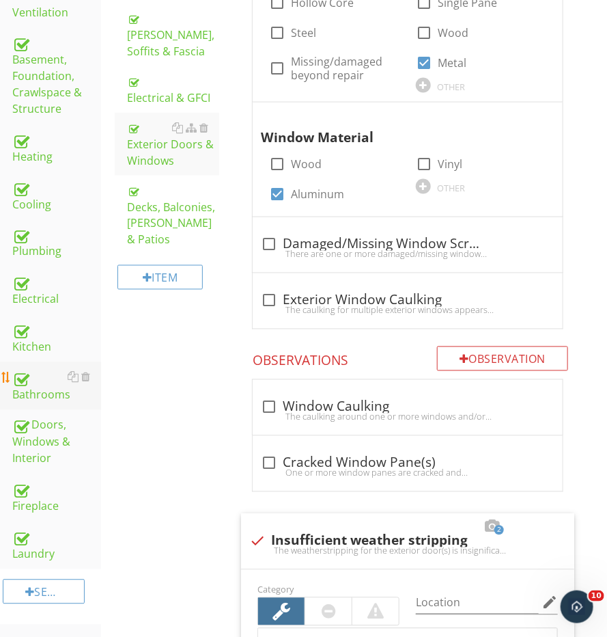
click at [40, 369] on div "Bathrooms" at bounding box center [56, 386] width 89 height 34
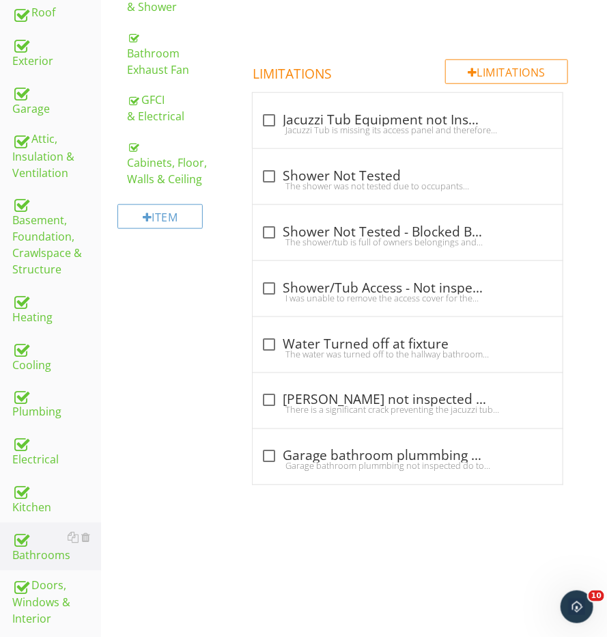
scroll to position [201, 0]
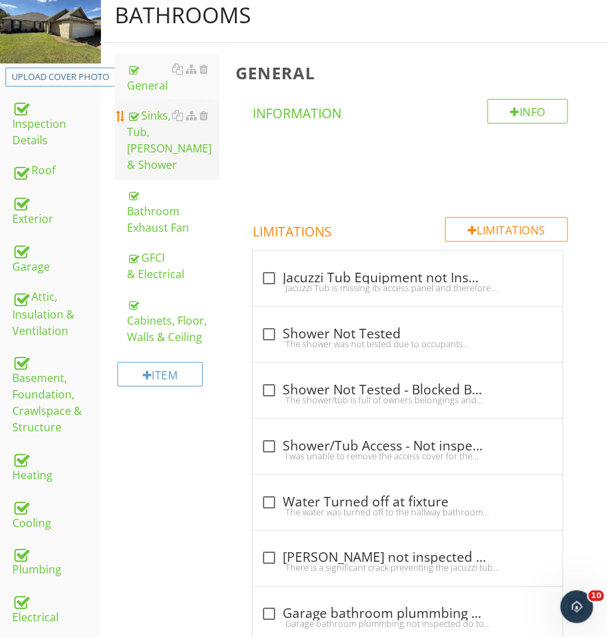
click at [147, 131] on div "Sinks, Tub, [PERSON_NAME] & Shower" at bounding box center [173, 140] width 92 height 66
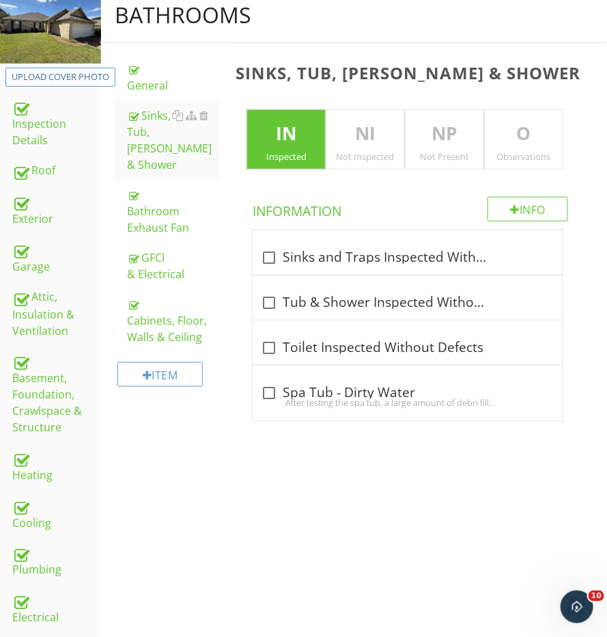
click at [509, 152] on div "Observations" at bounding box center [524, 156] width 78 height 11
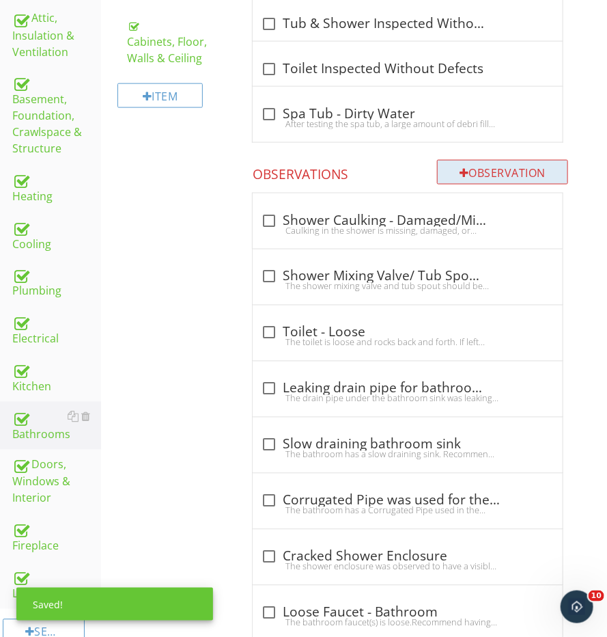
click at [489, 176] on div "Observation" at bounding box center [502, 172] width 131 height 25
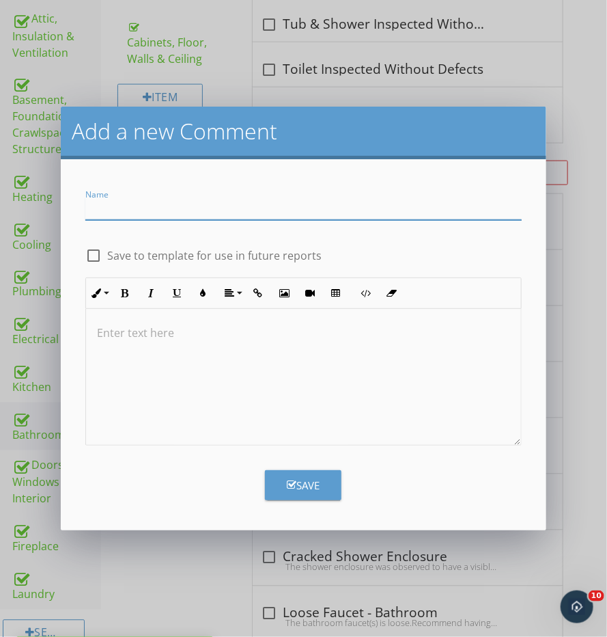
type input "B"
type input "Toilet - Large Active Leak"
click at [353, 377] on div at bounding box center [303, 377] width 435 height 137
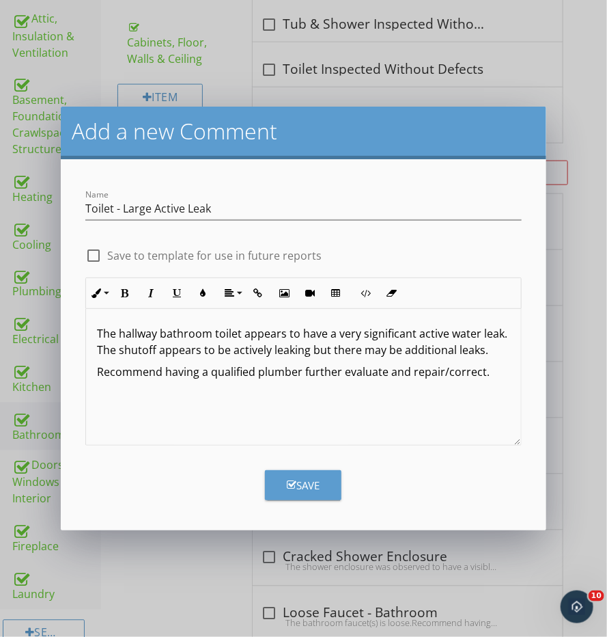
click at [288, 476] on button "Save" at bounding box center [303, 485] width 77 height 30
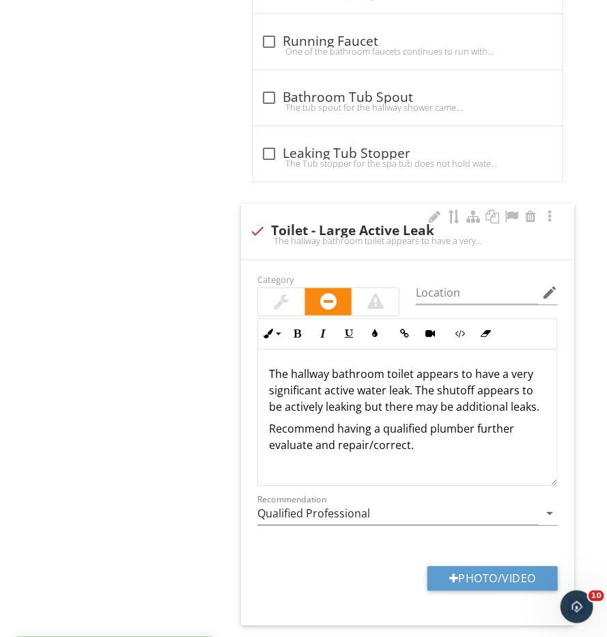
scroll to position [6462, 0]
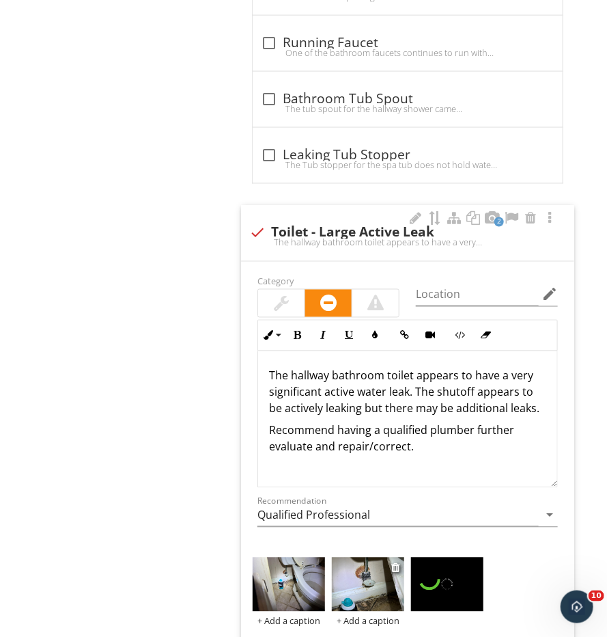
click at [379, 558] on img at bounding box center [368, 585] width 72 height 54
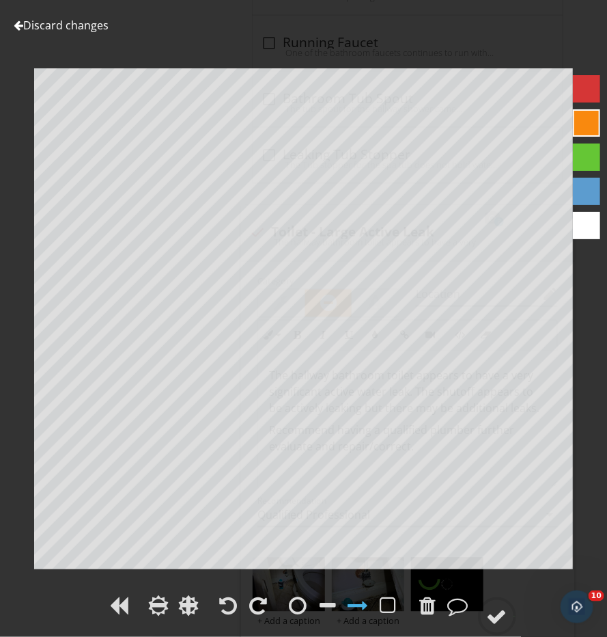
click at [79, 25] on link "Discard changes" at bounding box center [61, 25] width 95 height 15
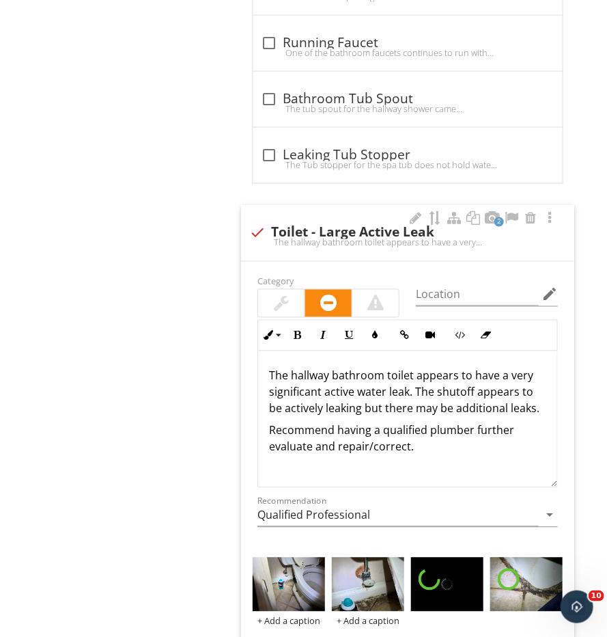
click at [527, 368] on p "The hallway bathroom toilet appears to have a very significant active water lea…" at bounding box center [407, 392] width 277 height 49
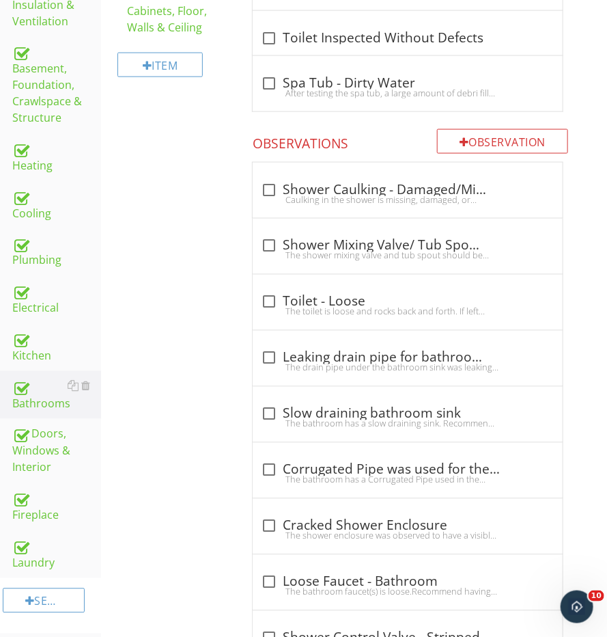
scroll to position [388, 0]
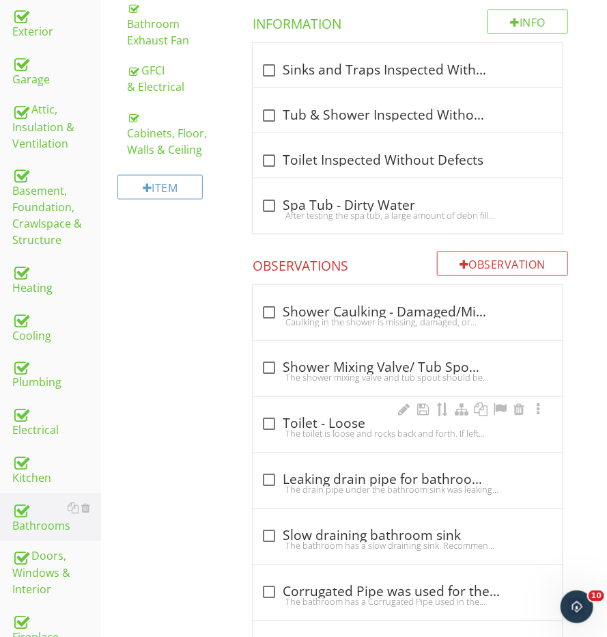
click at [284, 407] on div "check_box_outline_blank Toilet - Loose The toilet is loose and rocks back and f…" at bounding box center [408, 424] width 310 height 55
checkbox input "true"
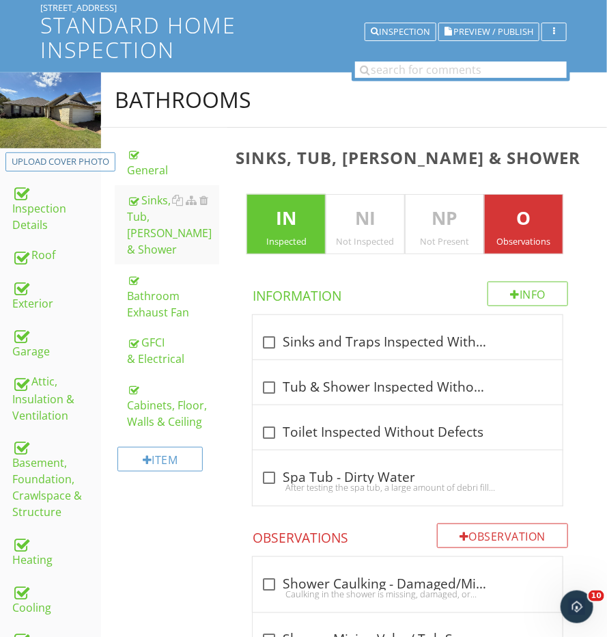
scroll to position [77, 0]
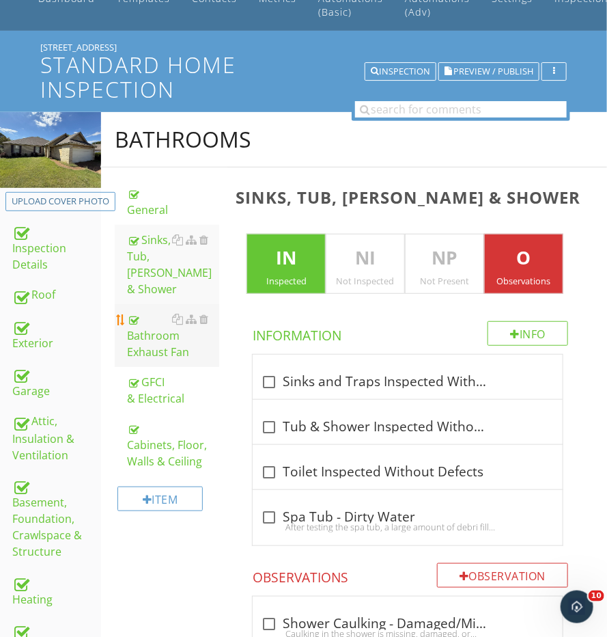
click at [159, 325] on div "Bathroom Exhaust Fan" at bounding box center [173, 335] width 92 height 49
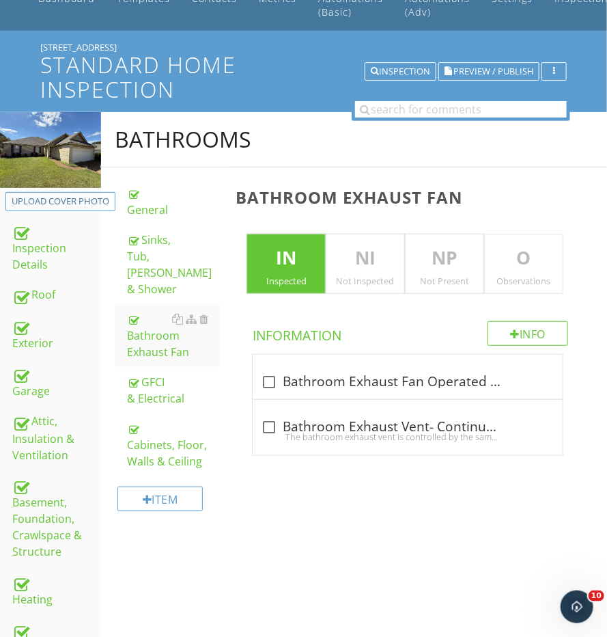
click at [493, 245] on p "O" at bounding box center [524, 258] width 78 height 27
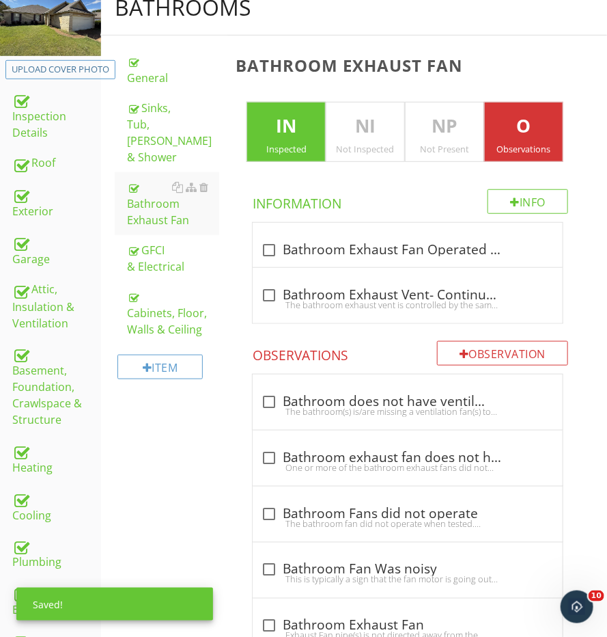
scroll to position [314, 0]
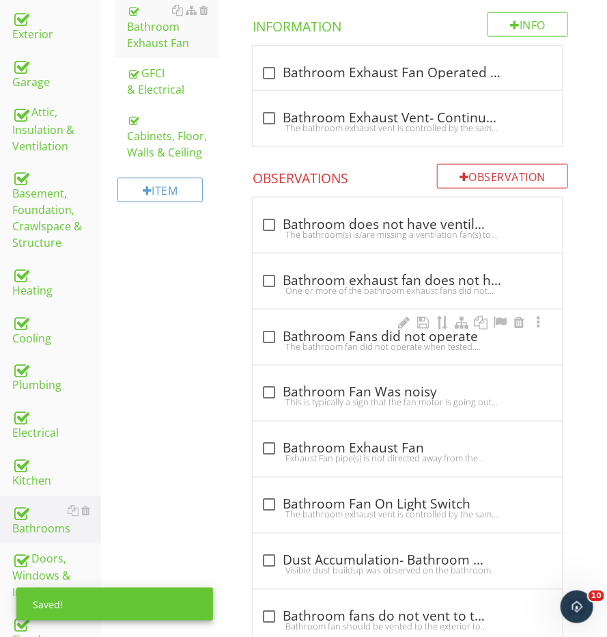
click at [327, 341] on div "The bathroom fan did not operate when tested. Recommend replacing fan to reduce…" at bounding box center [408, 346] width 294 height 11
checkbox input "true"
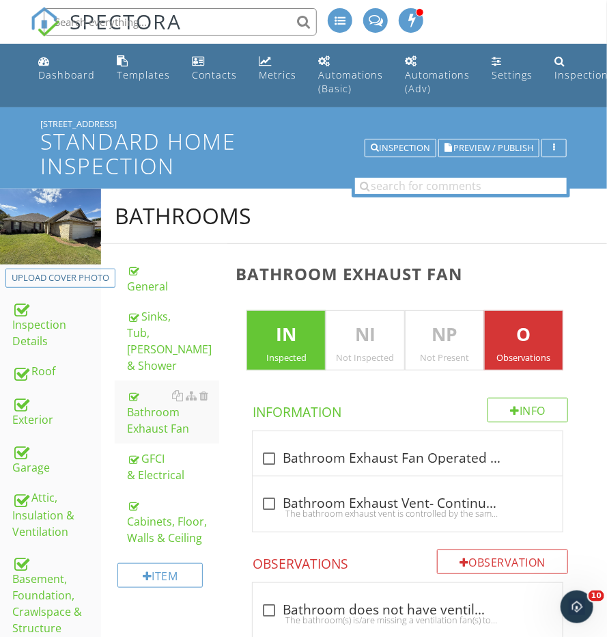
scroll to position [0, 0]
click at [406, 184] on input "text" at bounding box center [461, 186] width 212 height 17
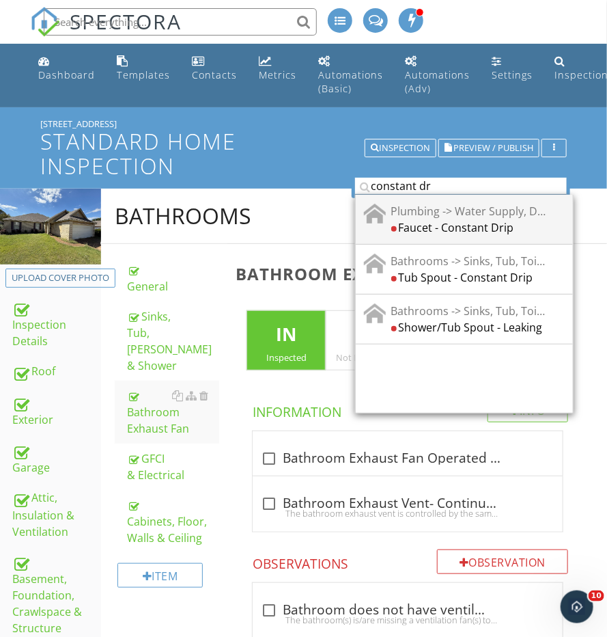
type input "constant dr"
click at [435, 219] on div "Faucet - Constant Drip" at bounding box center [468, 227] width 155 height 16
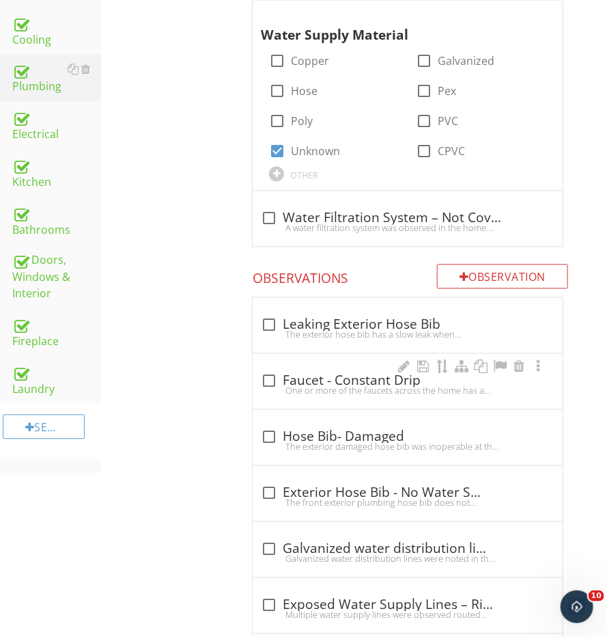
click at [319, 373] on div "check_box_outline_blank Faucet - Constant Drip" at bounding box center [408, 381] width 294 height 16
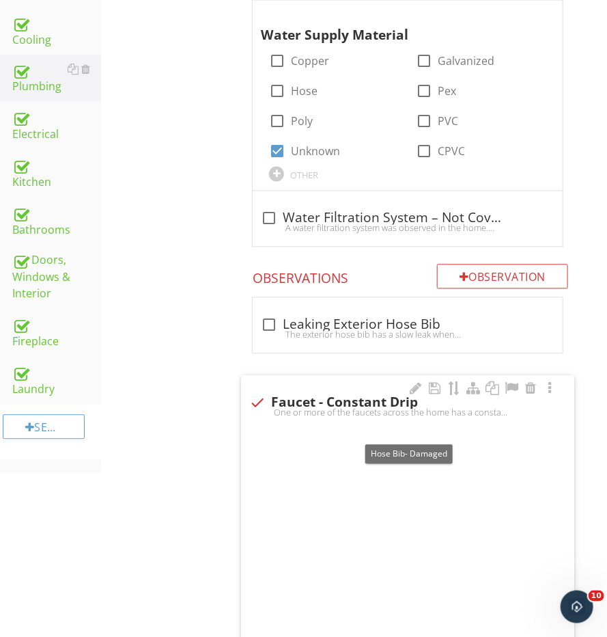
checkbox input "true"
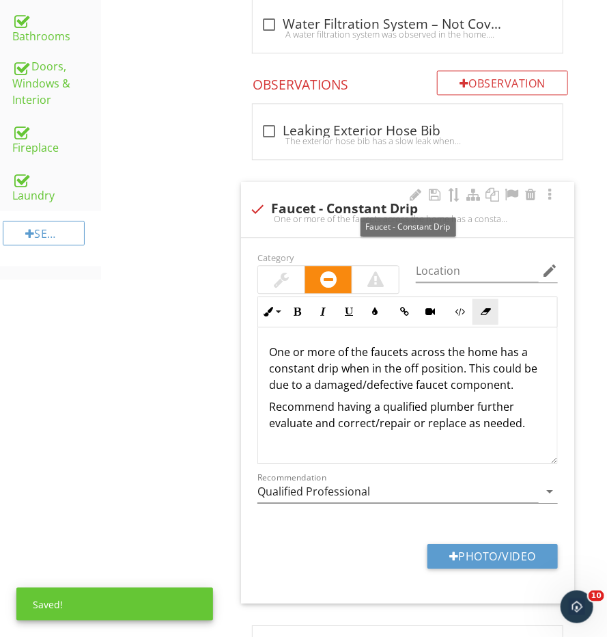
scroll to position [896, 0]
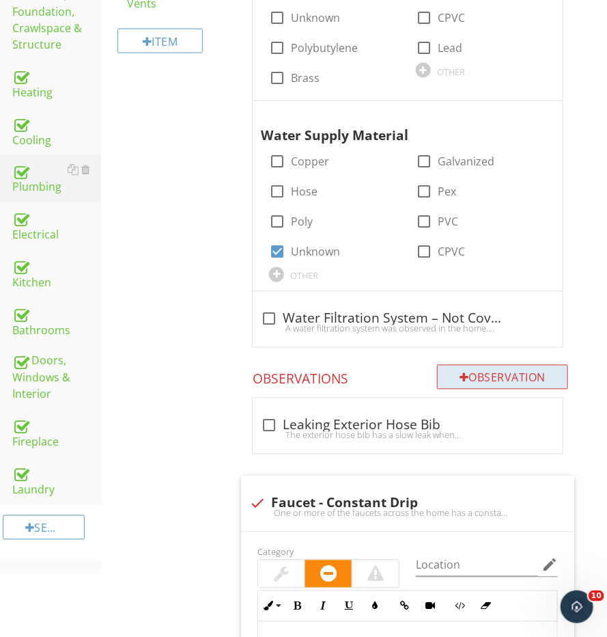
click at [480, 368] on div "Observation" at bounding box center [502, 377] width 131 height 25
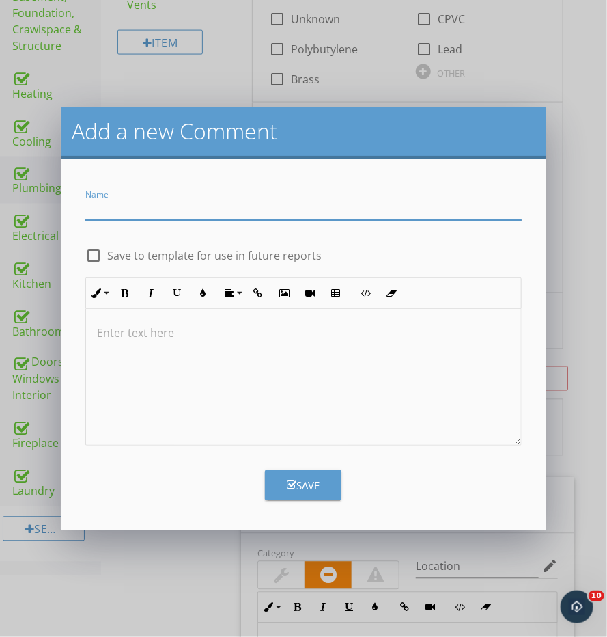
type input "D"
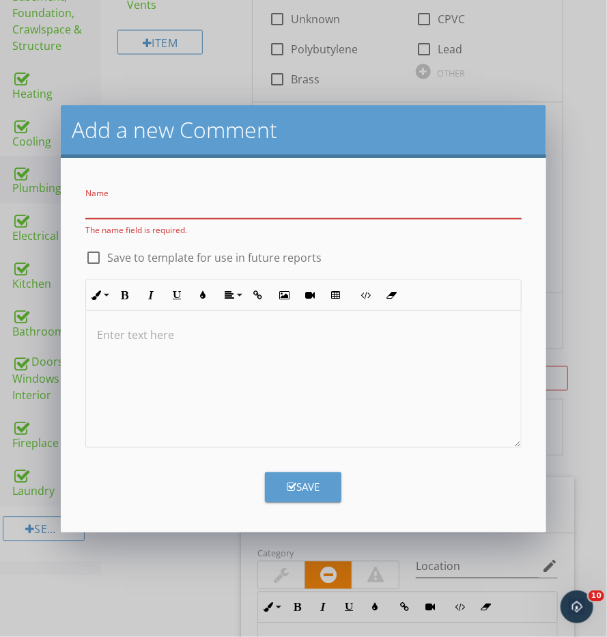
click at [139, 562] on div "Add a new Comment Name The name field is required. check_box_outline_blank Save…" at bounding box center [303, 318] width 607 height 637
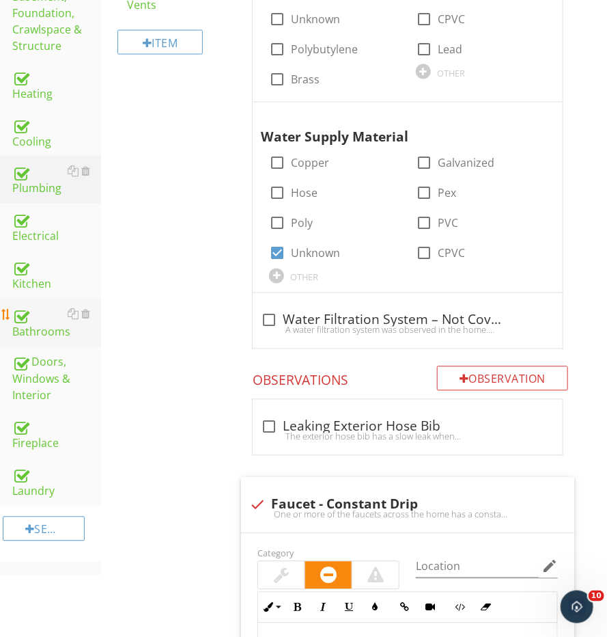
click at [44, 309] on div "Bathrooms" at bounding box center [56, 323] width 89 height 34
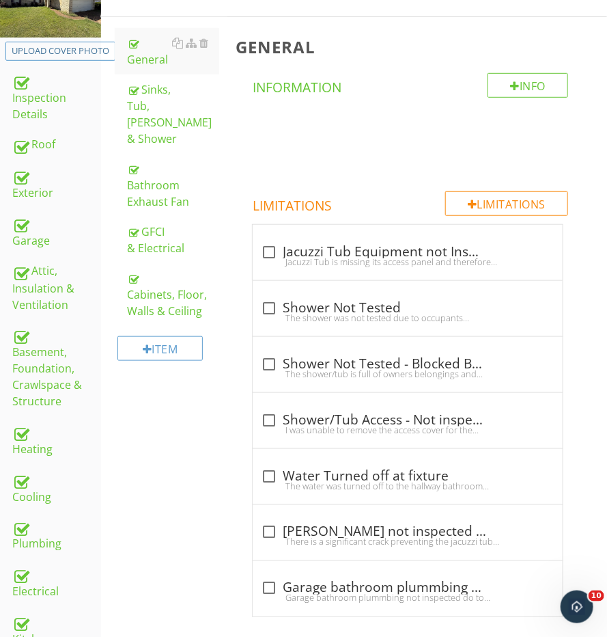
scroll to position [219, 0]
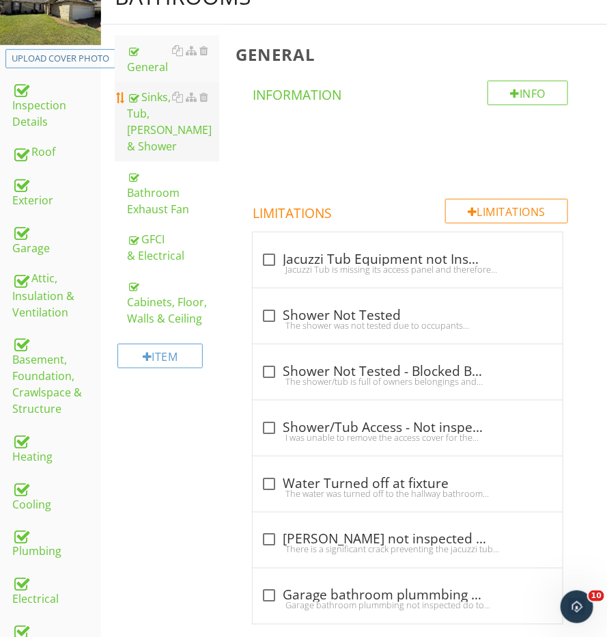
click at [153, 113] on div "Sinks, Tub, [PERSON_NAME] & Shower" at bounding box center [173, 122] width 92 height 66
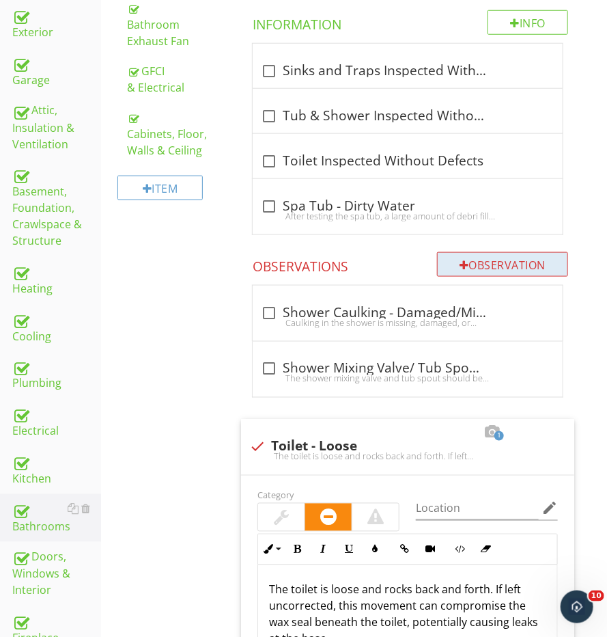
click at [472, 265] on div "Observation" at bounding box center [502, 264] width 131 height 25
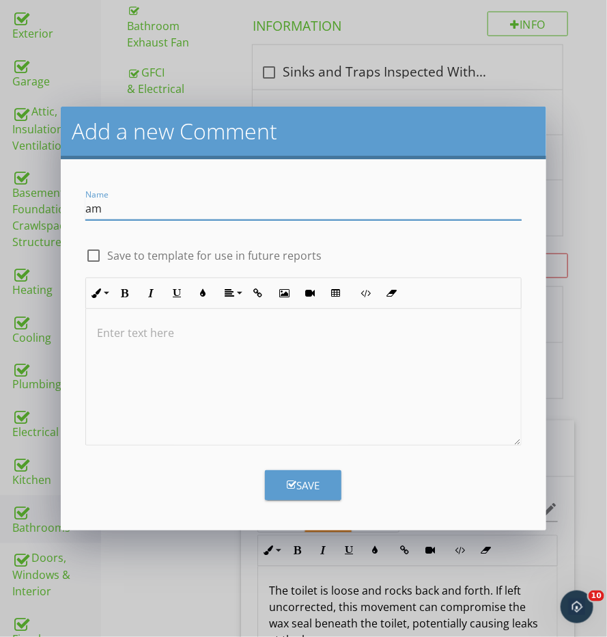
type input "a"
type input "Damaged Sink"
click at [375, 375] on div at bounding box center [303, 377] width 435 height 137
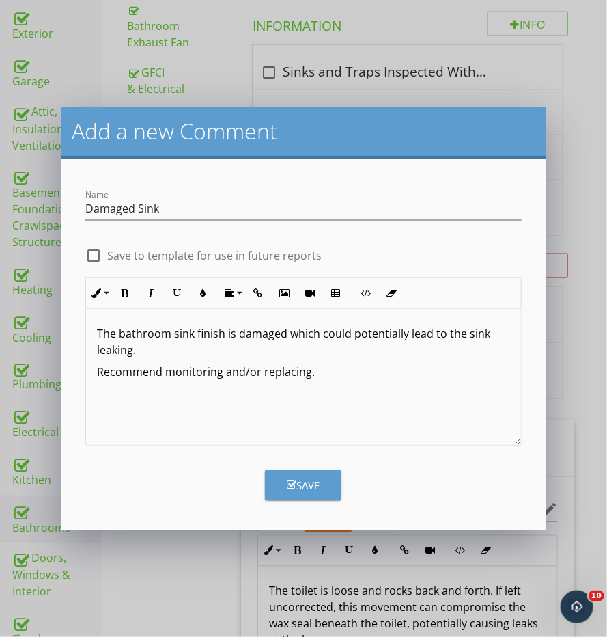
click at [338, 456] on form "Name Damaged Sink check_box_outline_blank Save to template for use in future re…" at bounding box center [304, 344] width 486 height 371
click at [313, 484] on div "Save" at bounding box center [303, 486] width 33 height 16
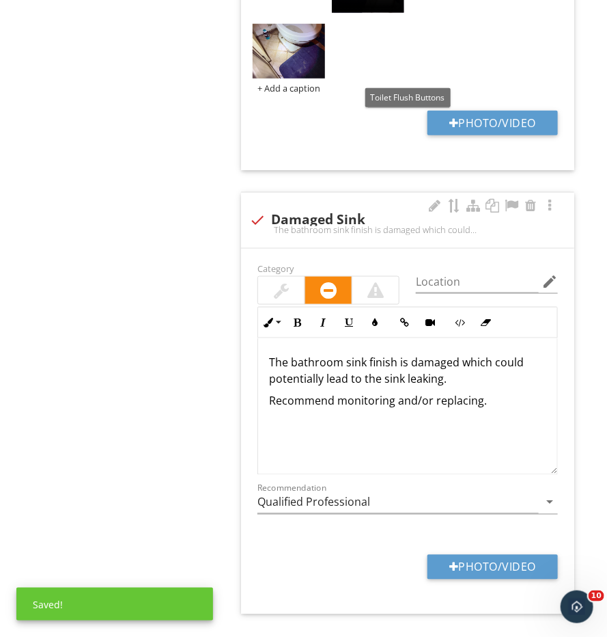
scroll to position [7753, 0]
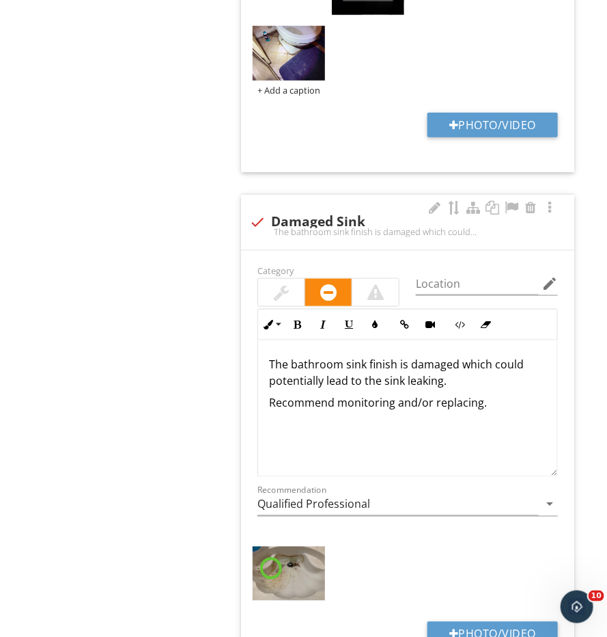
click at [288, 284] on div at bounding box center [281, 292] width 15 height 16
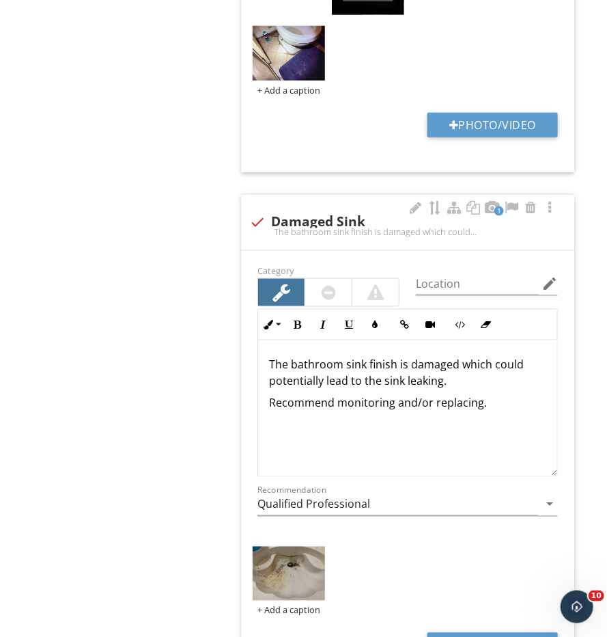
click at [288, 283] on div at bounding box center [282, 292] width 18 height 19
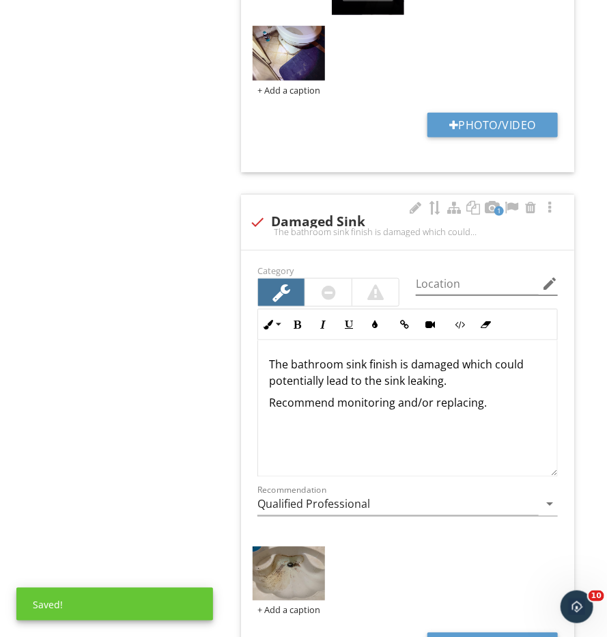
click at [552, 275] on icon "edit" at bounding box center [550, 283] width 16 height 16
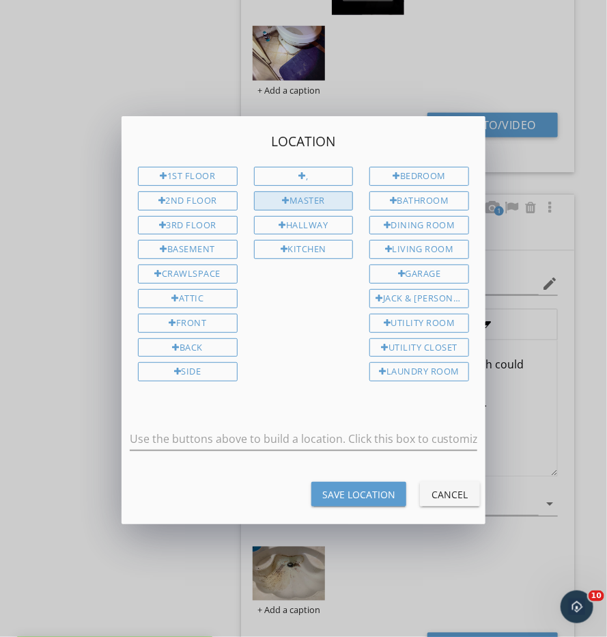
click at [308, 202] on div "Master" at bounding box center [304, 200] width 100 height 19
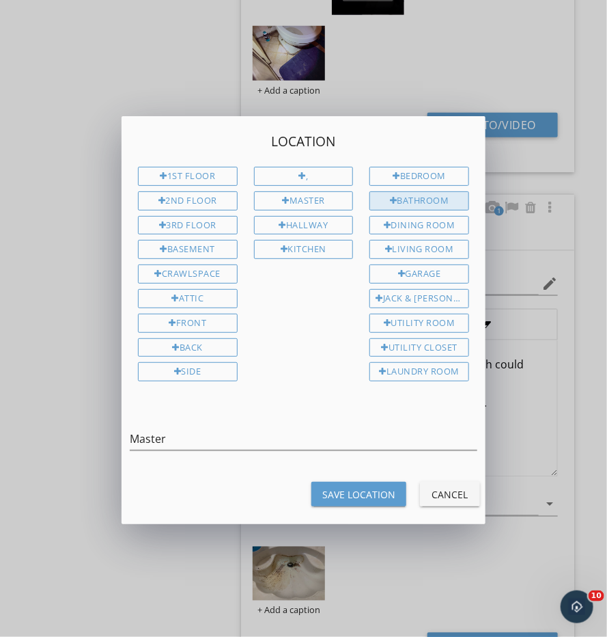
click at [411, 204] on div "Bathroom" at bounding box center [420, 200] width 100 height 19
type input "Master Bathroom"
click at [376, 495] on div "Save Location" at bounding box center [358, 494] width 73 height 14
type input "Master Bathroom"
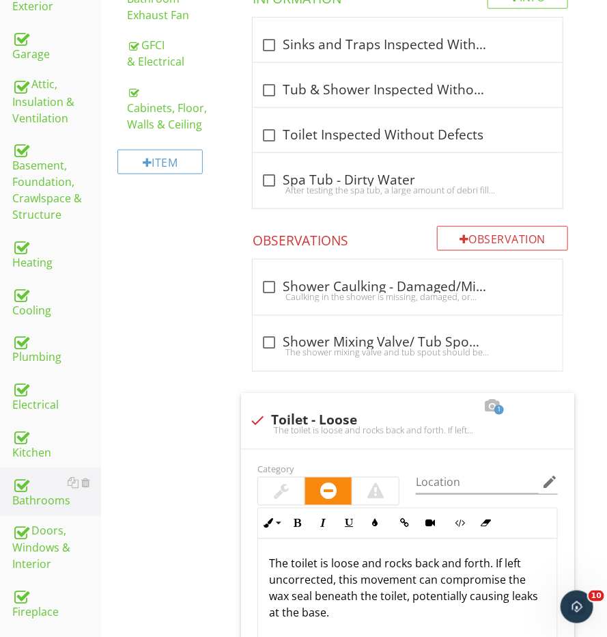
scroll to position [352, 0]
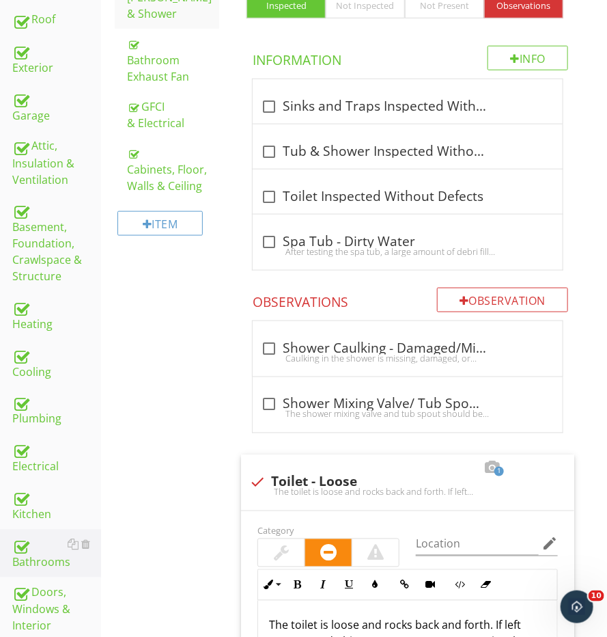
click at [484, 304] on div "Observation" at bounding box center [502, 300] width 131 height 25
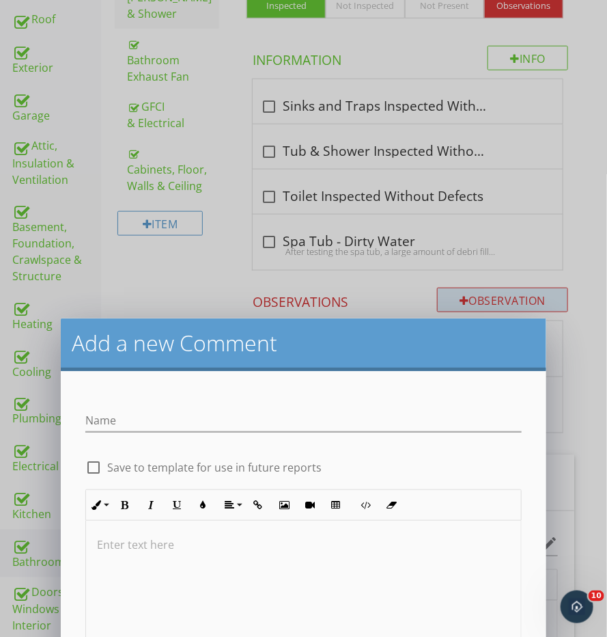
scroll to position [351, 0]
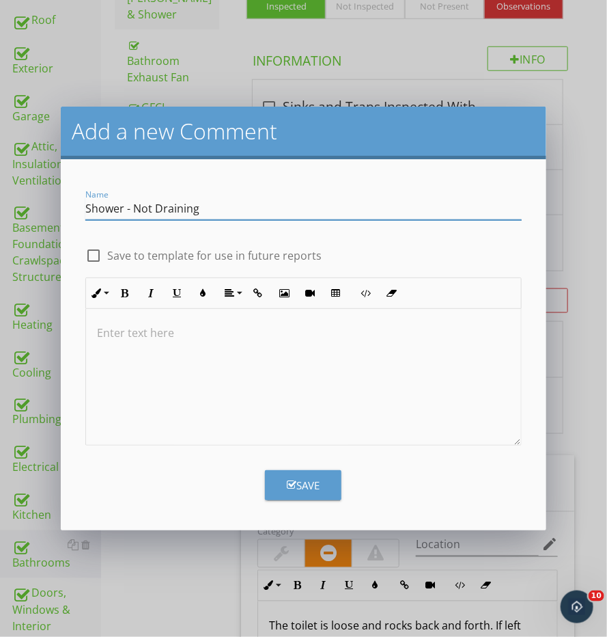
type input "Shower - Not Draining"
click at [377, 454] on form "Name Shower - Not Draining check_box_outline_blank Save to template for use in …" at bounding box center [304, 344] width 486 height 371
click at [376, 443] on div at bounding box center [303, 377] width 435 height 137
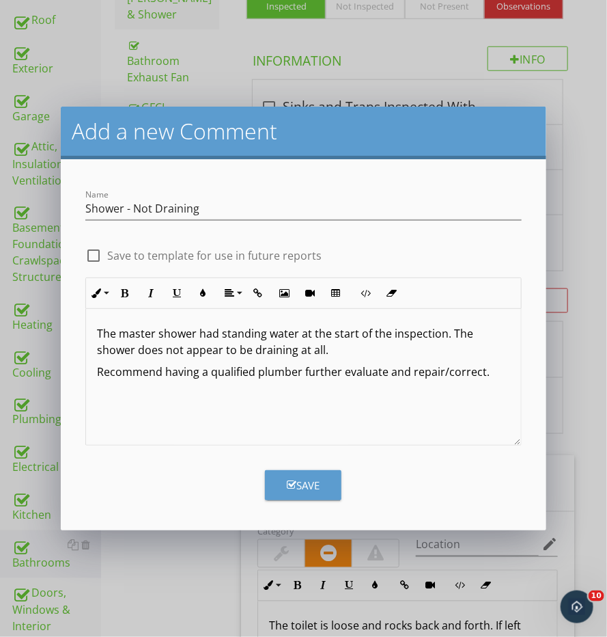
click at [320, 466] on div "Save" at bounding box center [303, 479] width 453 height 41
click at [313, 470] on button "Save" at bounding box center [303, 485] width 77 height 30
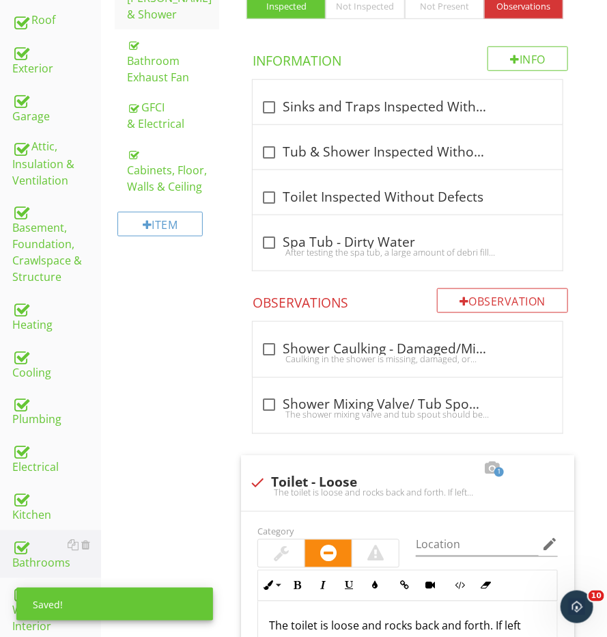
click at [313, 478] on div "Add a new Comment Name Shower - Not Draining check_box_outline_blank Save to te…" at bounding box center [303, 318] width 607 height 637
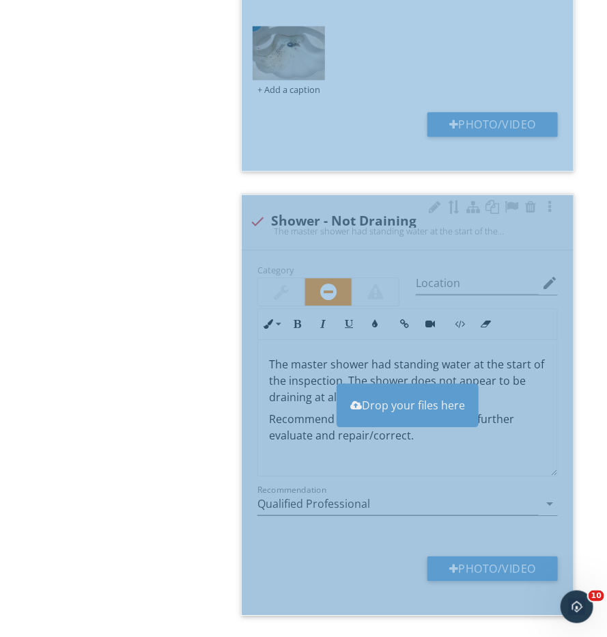
scroll to position [8273, 0]
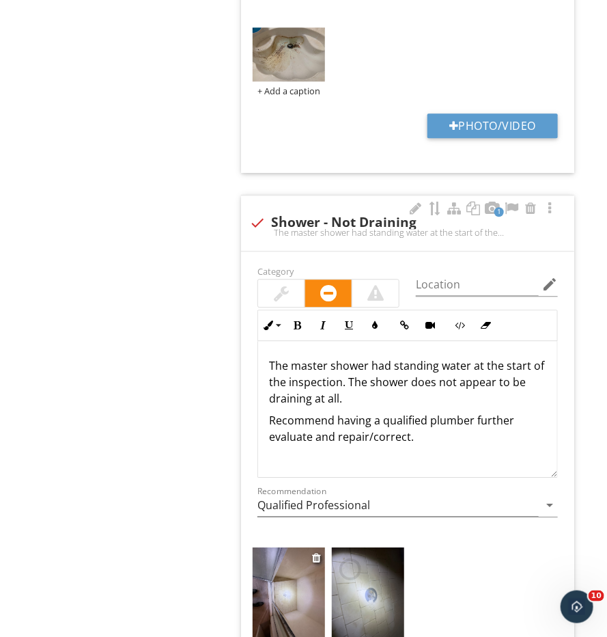
click at [284, 562] on img at bounding box center [289, 595] width 72 height 96
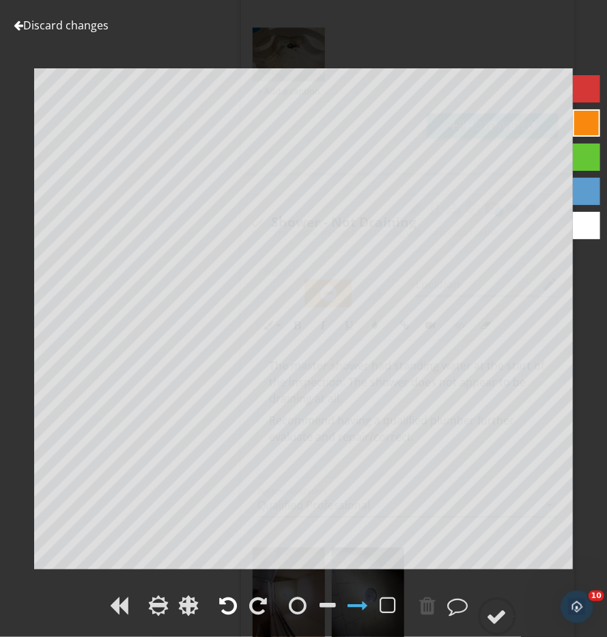
click at [234, 609] on div at bounding box center [229, 605] width 18 height 20
click at [498, 606] on circle at bounding box center [498, 617] width 36 height 36
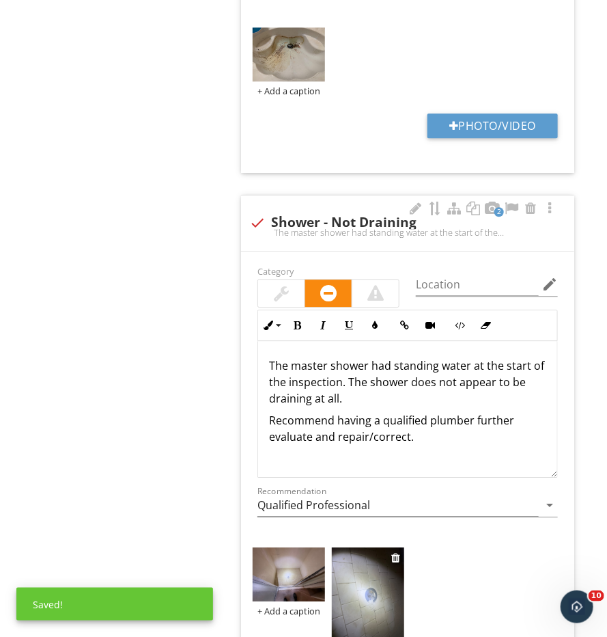
click at [368, 552] on img at bounding box center [368, 595] width 72 height 96
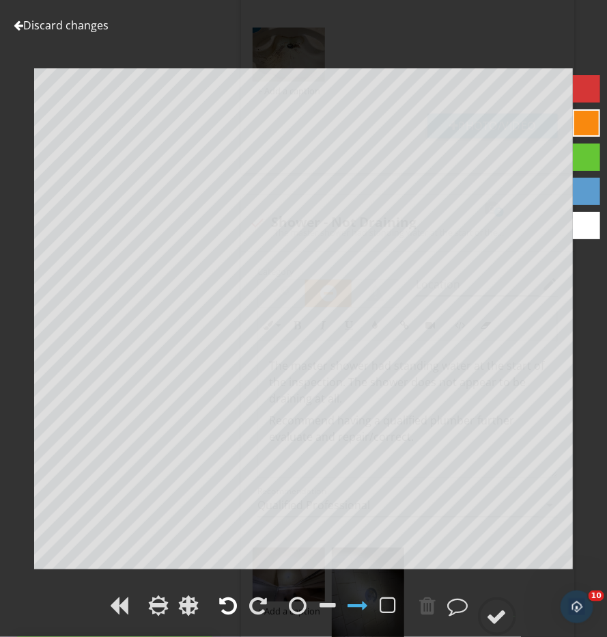
click at [232, 599] on div at bounding box center [229, 605] width 18 height 20
click at [510, 614] on circle at bounding box center [498, 617] width 36 height 36
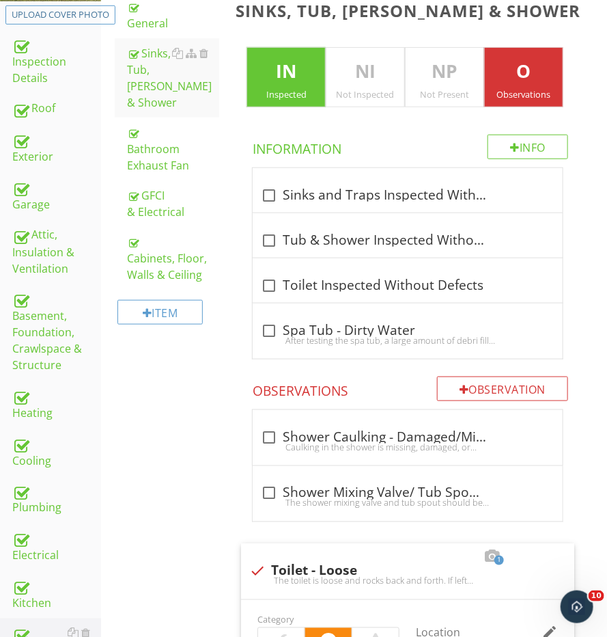
scroll to position [176, 0]
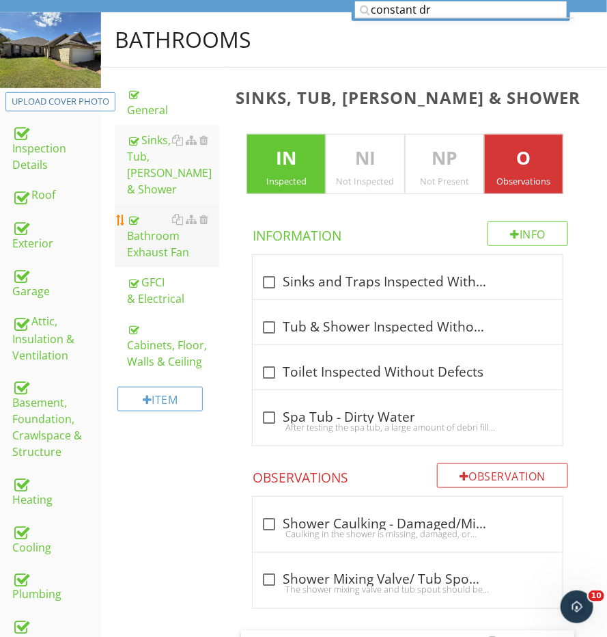
click at [156, 229] on div "Bathroom Exhaust Fan" at bounding box center [173, 235] width 92 height 49
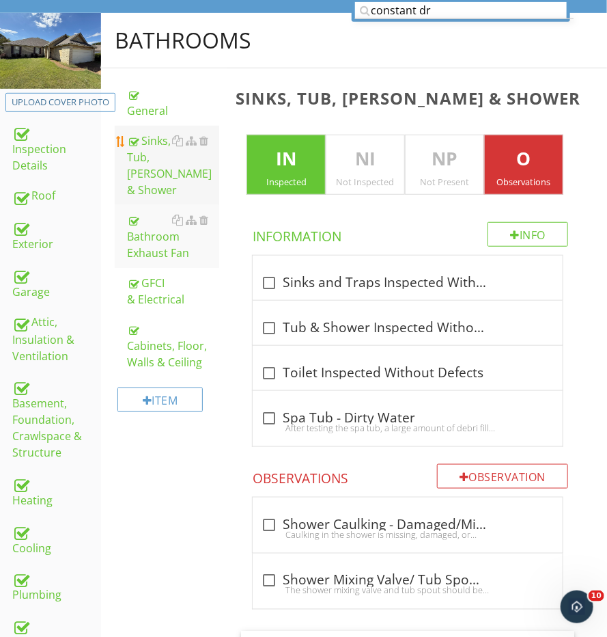
click at [152, 137] on div "Sinks, Tub, [PERSON_NAME] & Shower" at bounding box center [173, 166] width 92 height 66
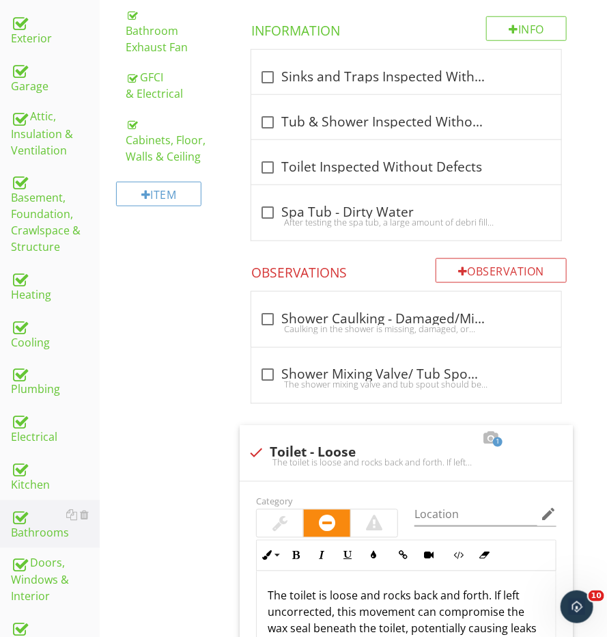
scroll to position [392, 1]
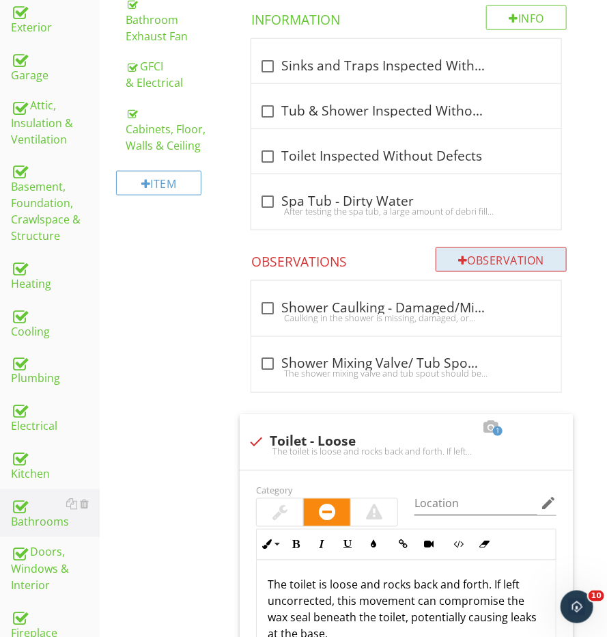
click at [458, 255] on div at bounding box center [463, 260] width 10 height 11
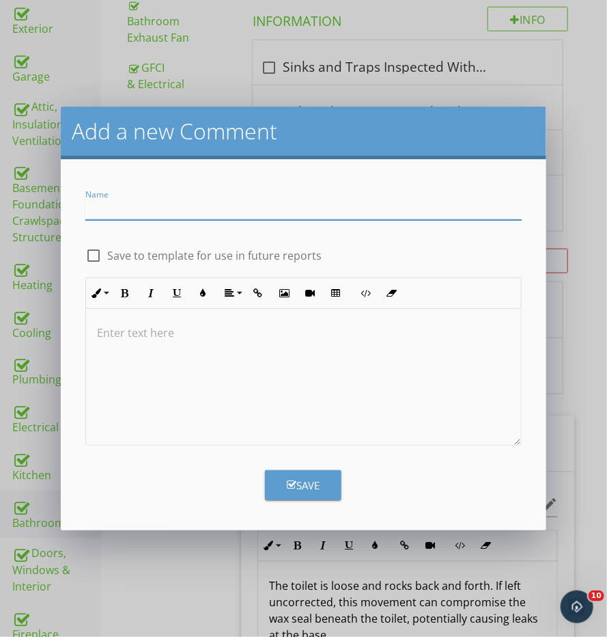
click at [330, 200] on input "Name" at bounding box center [303, 208] width 437 height 23
type input "Toilet - Not Flushing"
click at [224, 339] on p at bounding box center [303, 333] width 413 height 16
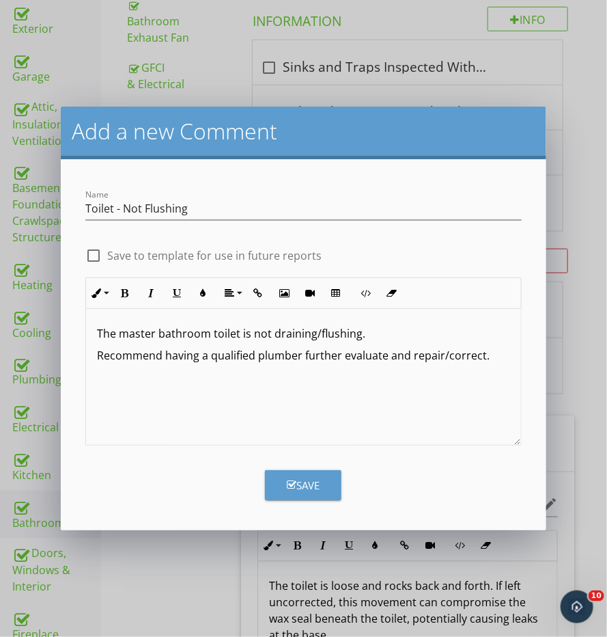
click at [267, 471] on button "Save" at bounding box center [303, 485] width 77 height 30
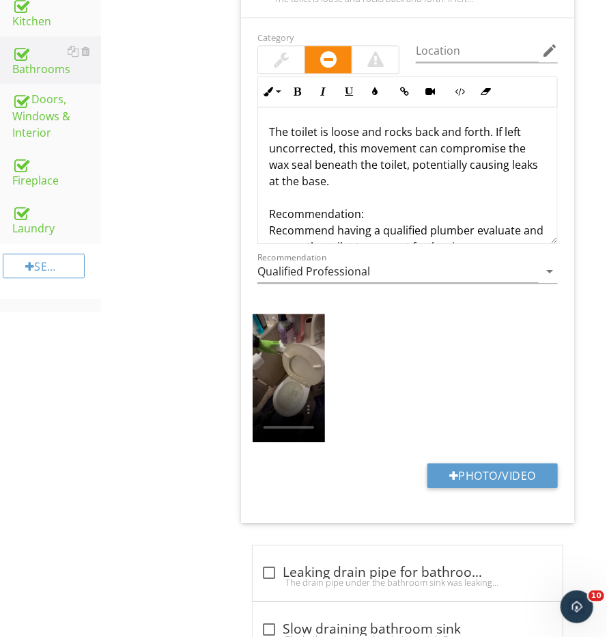
scroll to position [590, 0]
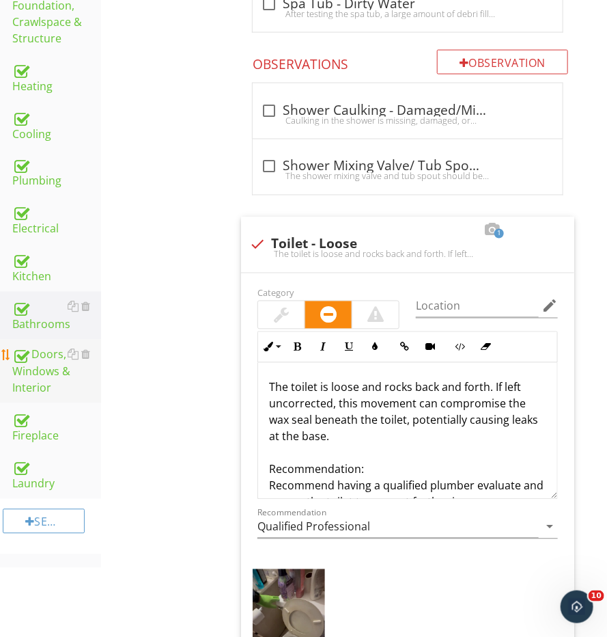
click at [49, 375] on div "Doors, Windows & Interior" at bounding box center [56, 371] width 89 height 51
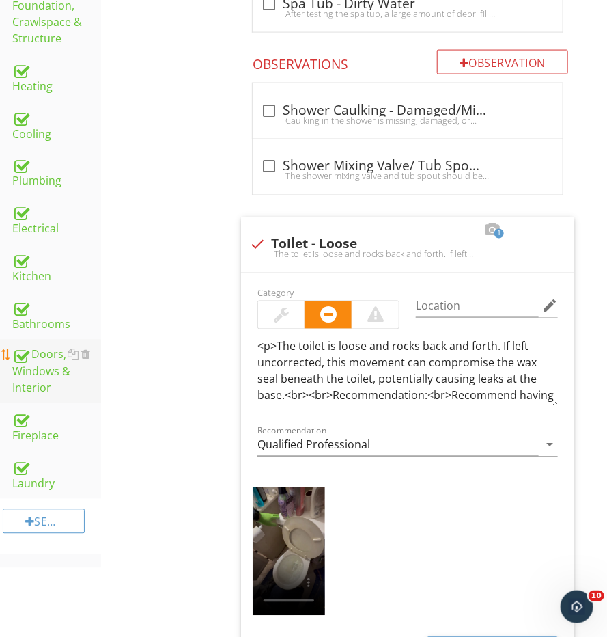
click at [49, 375] on div "Doors, Windows & Interior" at bounding box center [56, 371] width 89 height 51
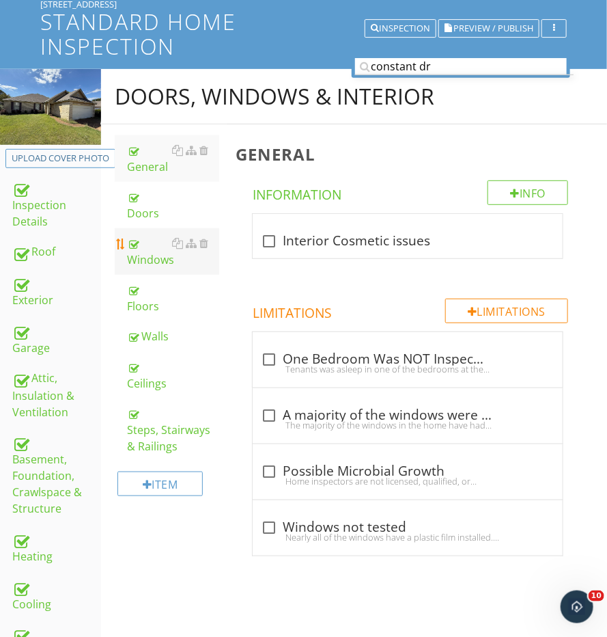
click at [149, 245] on div "Windows" at bounding box center [173, 251] width 92 height 33
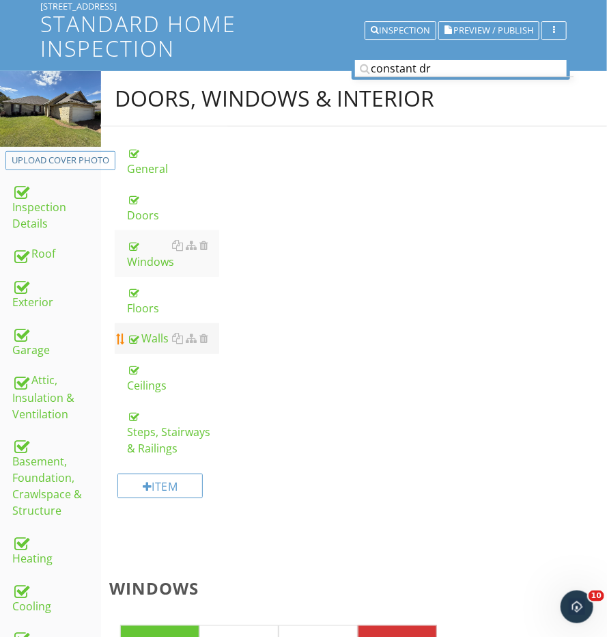
click at [143, 323] on link "Walls" at bounding box center [173, 338] width 92 height 30
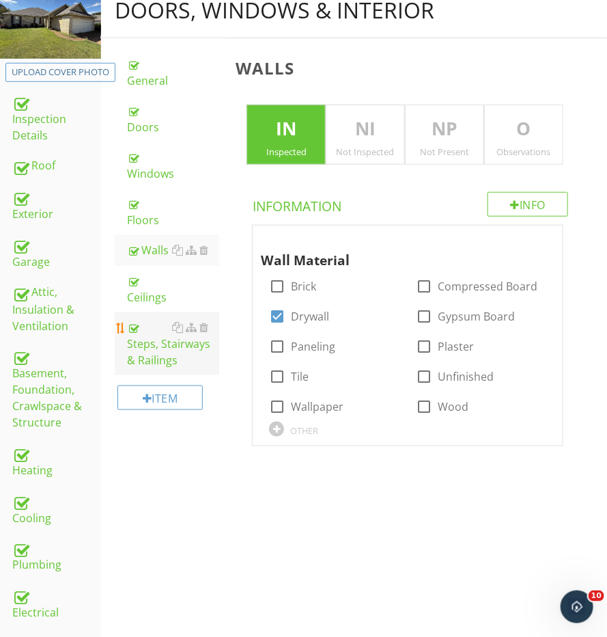
scroll to position [161, 0]
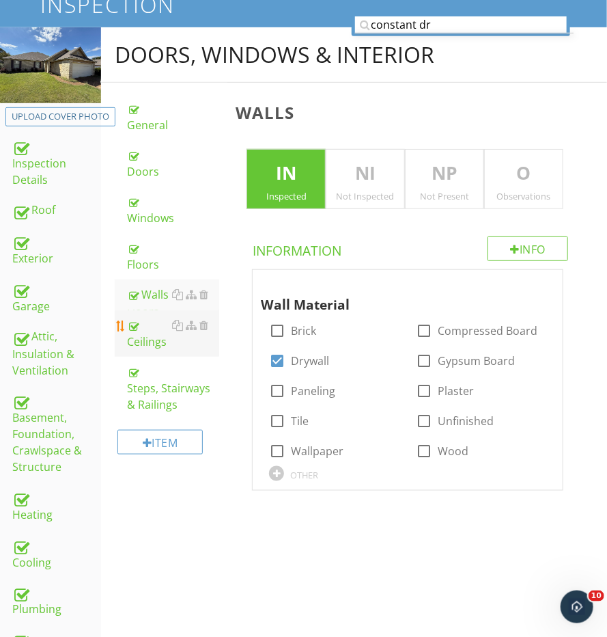
click at [135, 329] on link "Ceilings" at bounding box center [173, 333] width 92 height 46
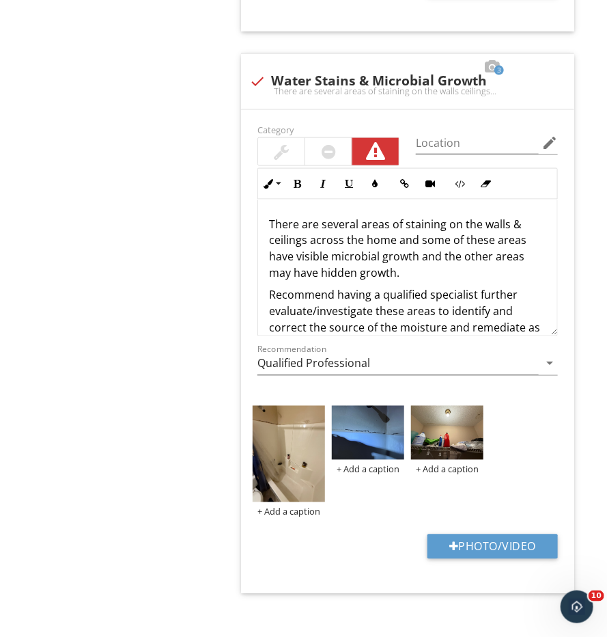
scroll to position [1975, 0]
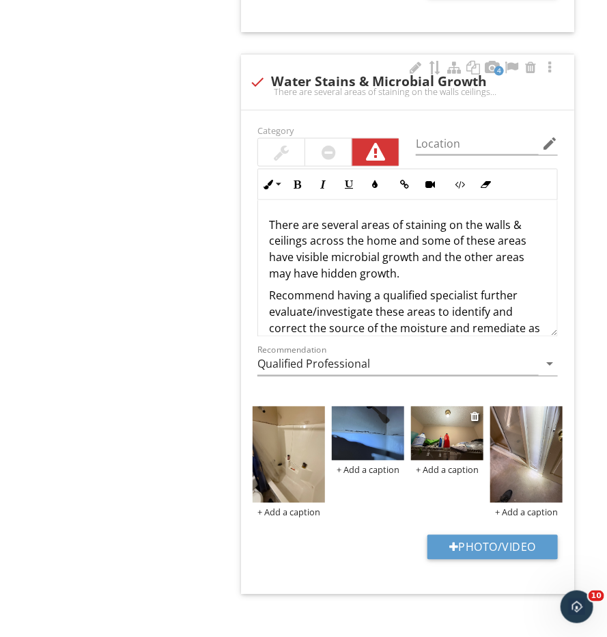
click at [426, 425] on img at bounding box center [447, 434] width 72 height 54
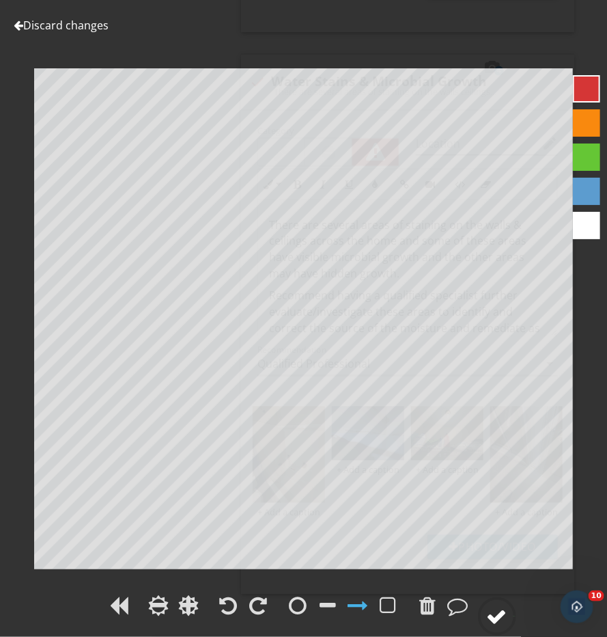
click at [509, 627] on circle at bounding box center [498, 617] width 36 height 36
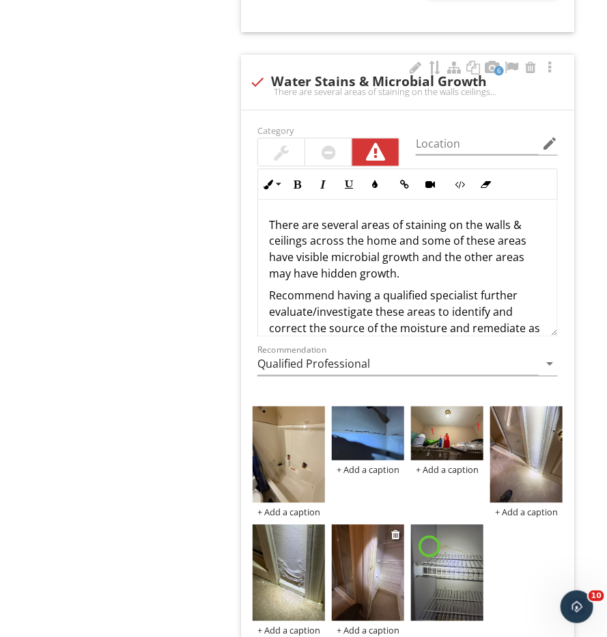
click at [363, 556] on img at bounding box center [368, 573] width 72 height 96
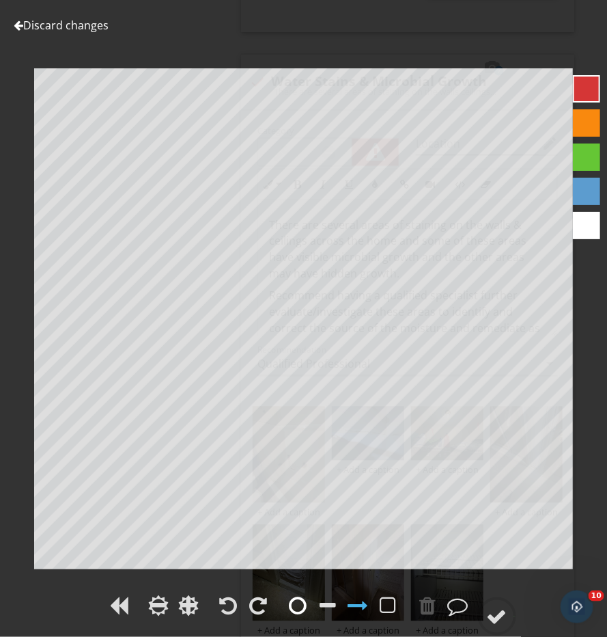
click at [299, 600] on div at bounding box center [299, 605] width 18 height 20
click at [491, 614] on div at bounding box center [497, 616] width 20 height 20
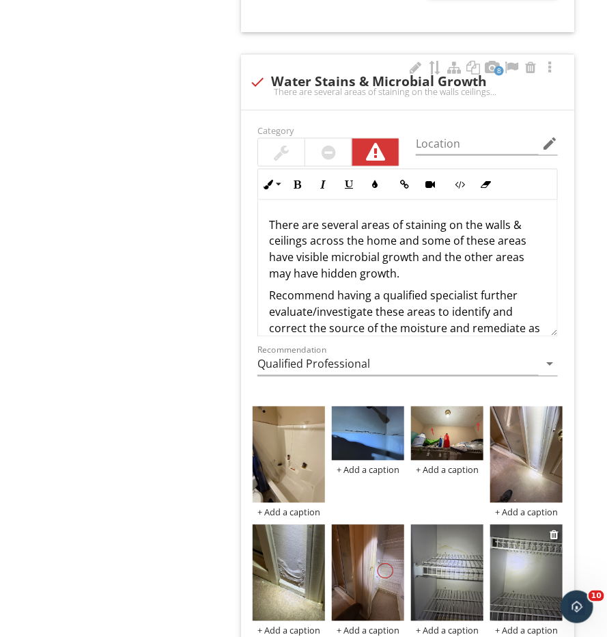
click at [508, 561] on img at bounding box center [527, 573] width 72 height 96
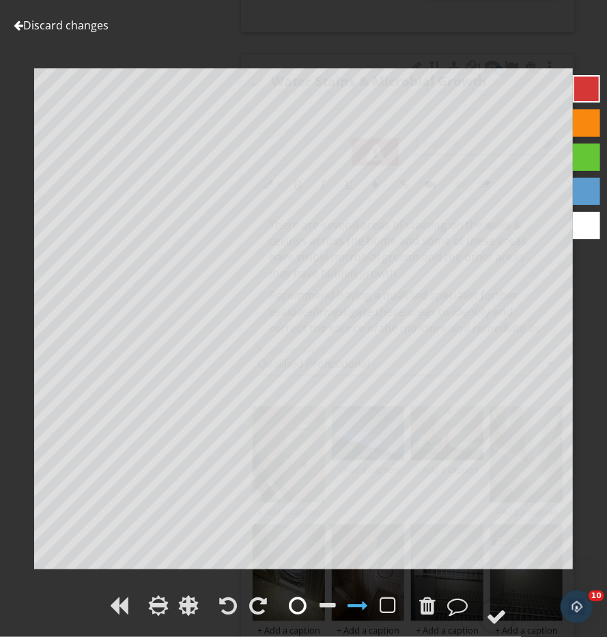
click at [308, 600] on div at bounding box center [298, 605] width 20 height 20
click at [493, 612] on div at bounding box center [497, 616] width 20 height 20
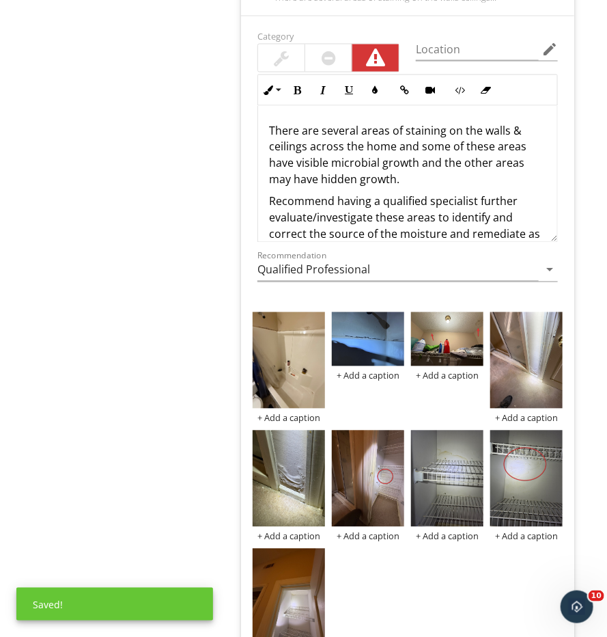
scroll to position [2102, 0]
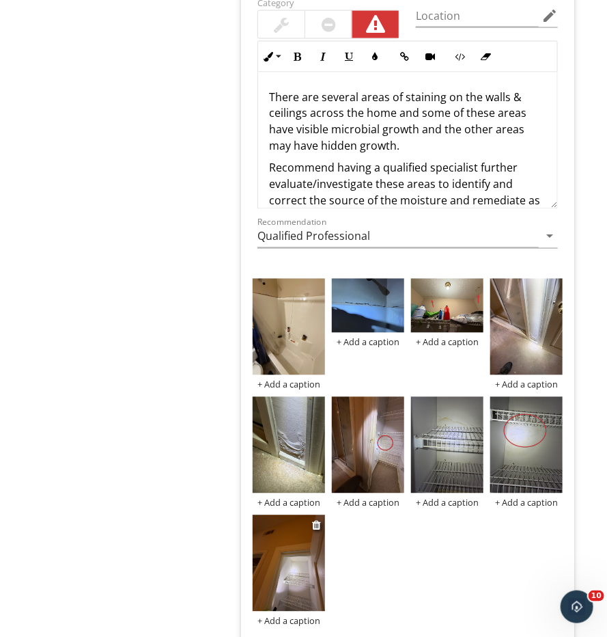
click at [278, 579] on img at bounding box center [289, 563] width 72 height 96
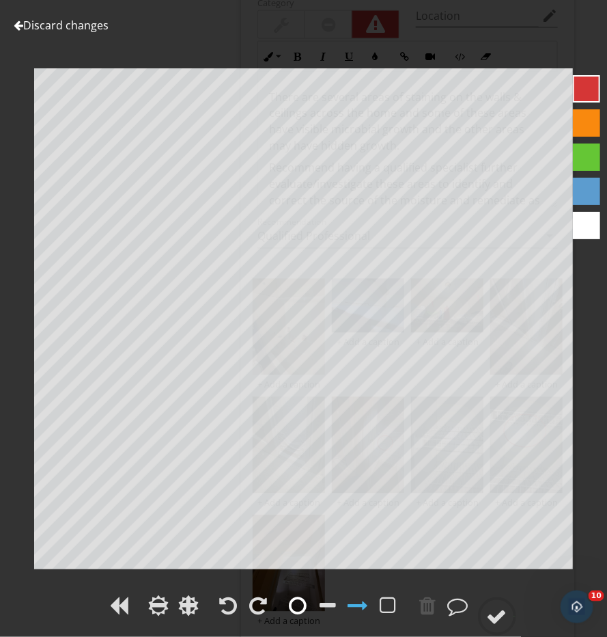
click at [304, 606] on div at bounding box center [299, 605] width 18 height 20
click at [495, 620] on div at bounding box center [497, 616] width 20 height 20
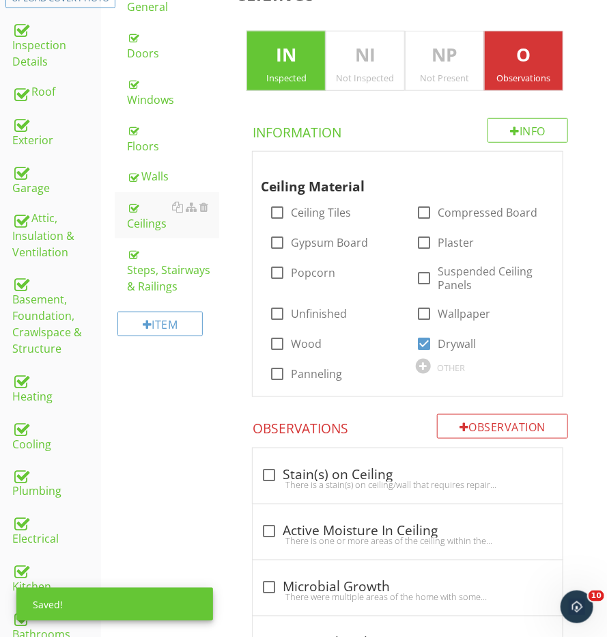
scroll to position [219, 0]
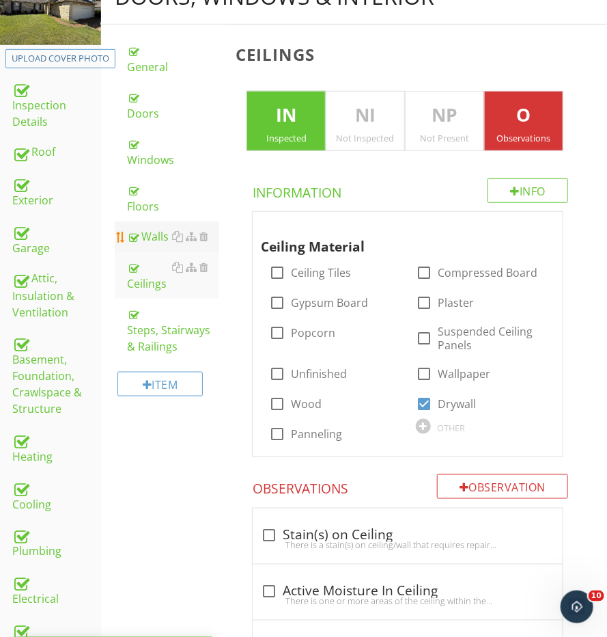
click at [145, 229] on link "Walls" at bounding box center [173, 236] width 92 height 30
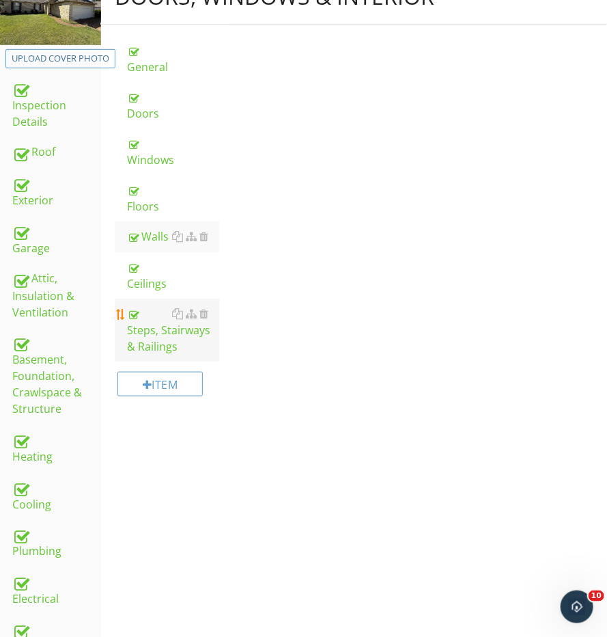
click at [136, 299] on link "Steps, Stairways & Railings" at bounding box center [173, 330] width 92 height 63
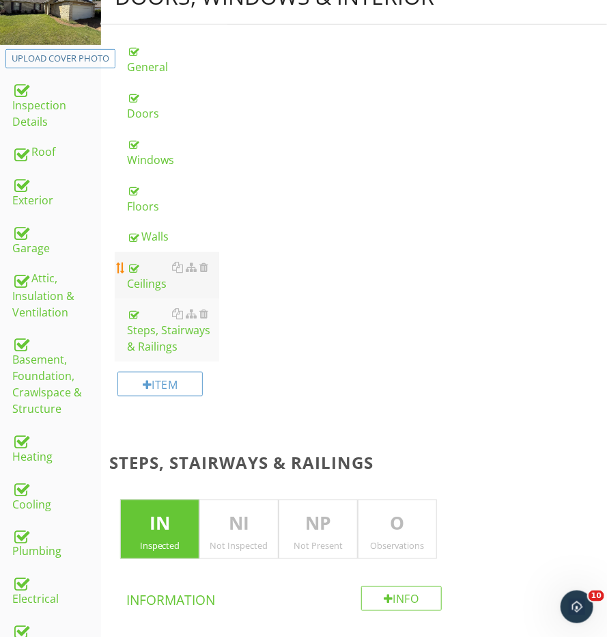
click at [136, 268] on div "Ceilings" at bounding box center [173, 275] width 92 height 33
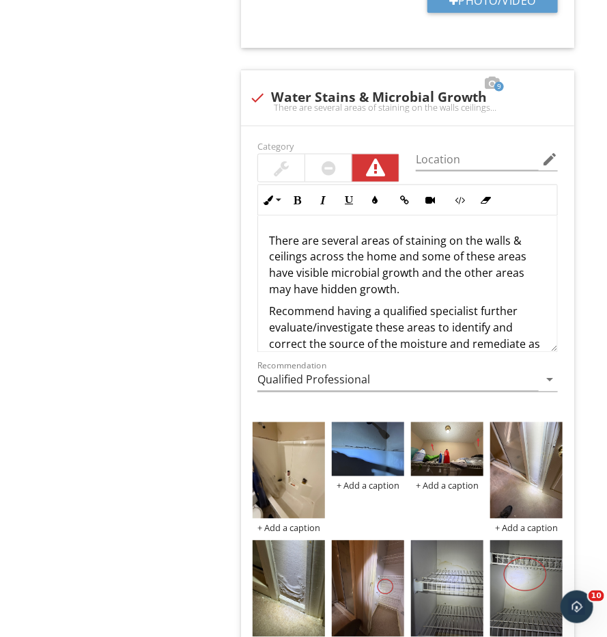
scroll to position [2193, 0]
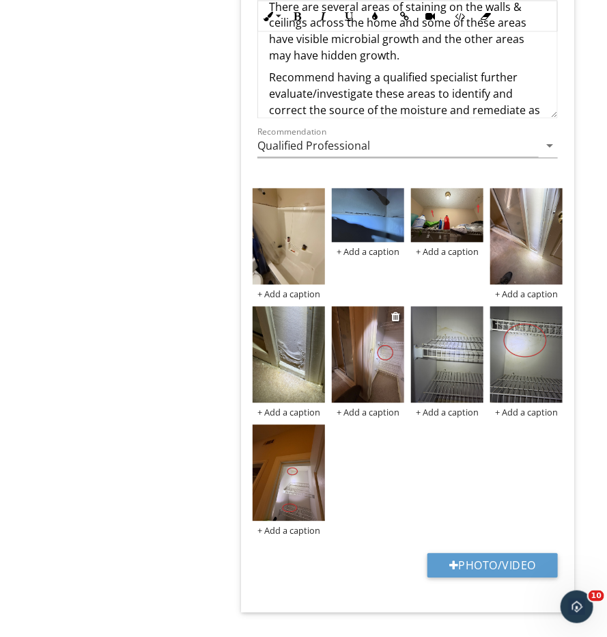
click at [390, 363] on img at bounding box center [368, 355] width 72 height 96
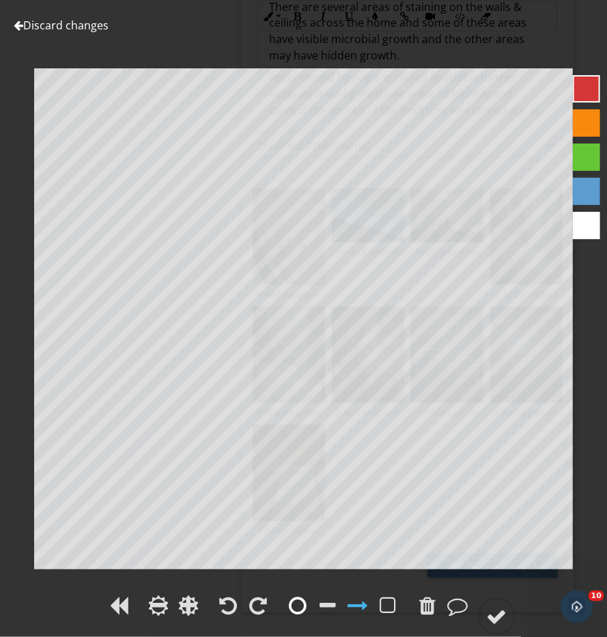
click at [305, 603] on div at bounding box center [299, 605] width 18 height 20
click at [367, 604] on div at bounding box center [358, 605] width 20 height 20
click at [516, 607] on icon at bounding box center [497, 616] width 38 height 38
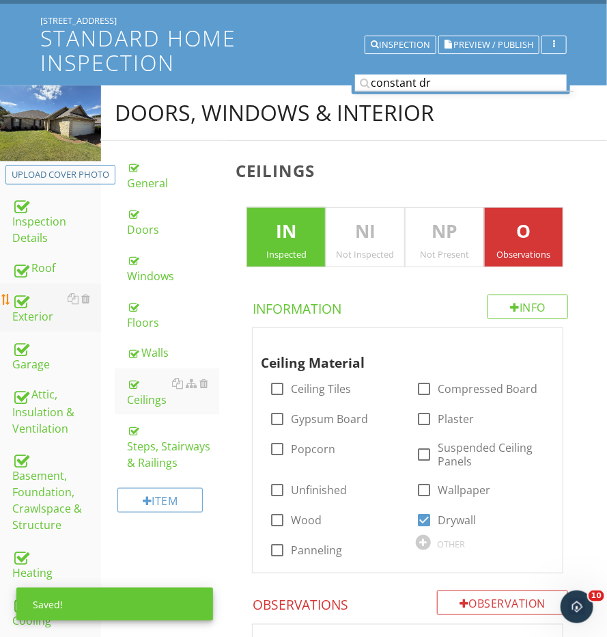
click at [37, 304] on div "Exterior" at bounding box center [56, 307] width 89 height 34
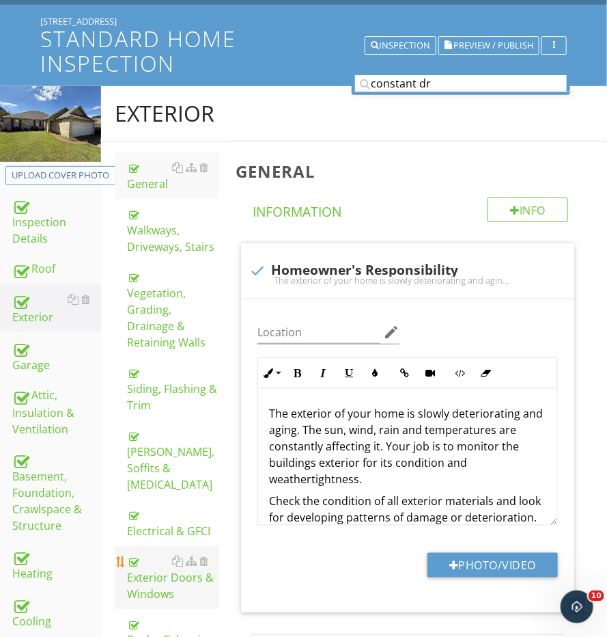
click at [163, 553] on div "Exterior Doors & Windows" at bounding box center [173, 577] width 92 height 49
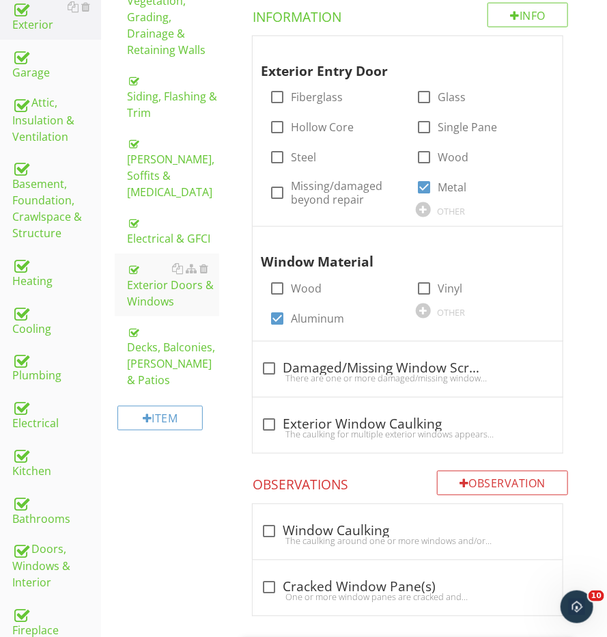
scroll to position [293, 0]
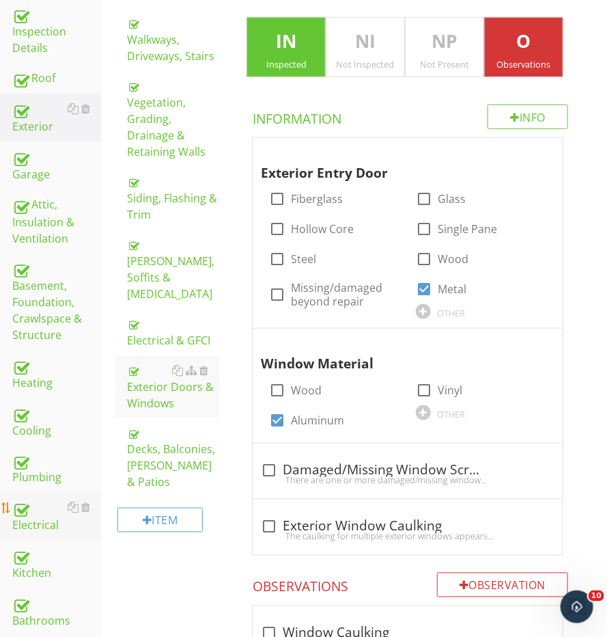
click at [30, 517] on div "Electrical" at bounding box center [56, 516] width 89 height 34
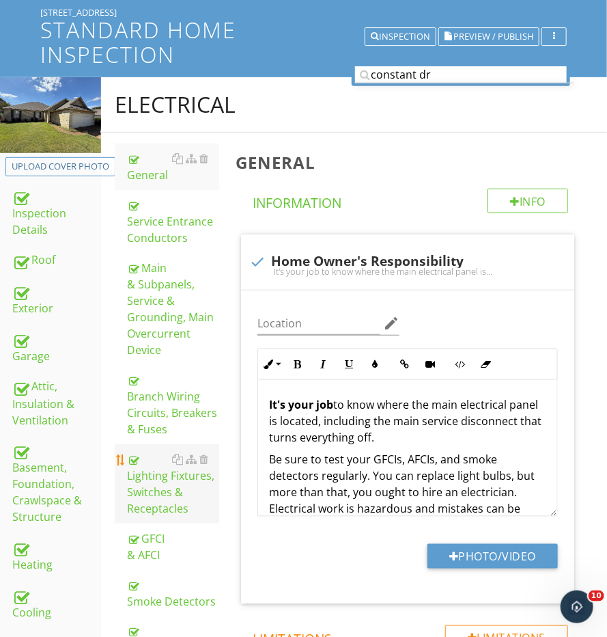
click at [152, 489] on div "Lighting Fixtures, Switches & Receptacles" at bounding box center [173, 484] width 92 height 66
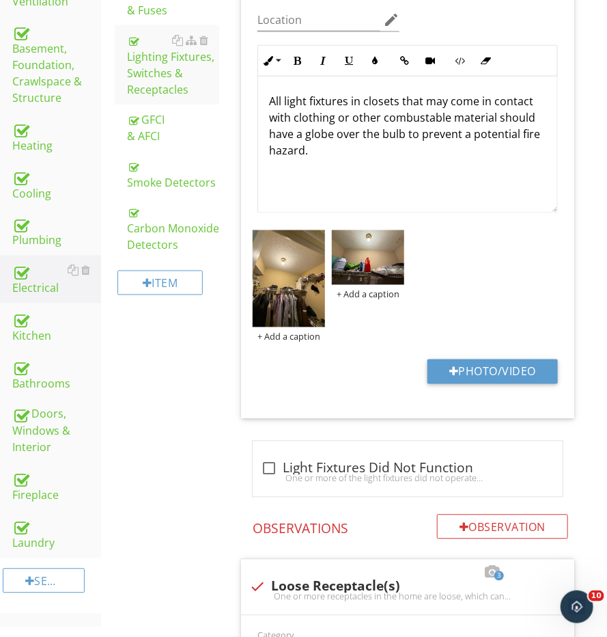
scroll to position [391, 0]
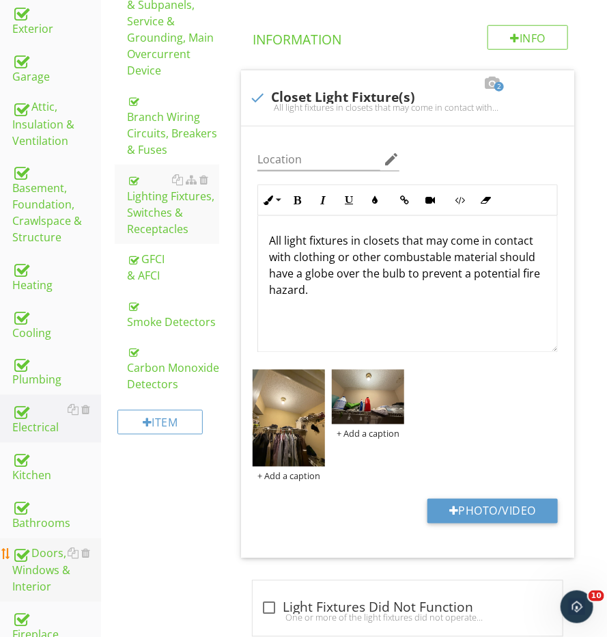
click at [30, 545] on div "Doors, Windows & Interior" at bounding box center [56, 570] width 89 height 51
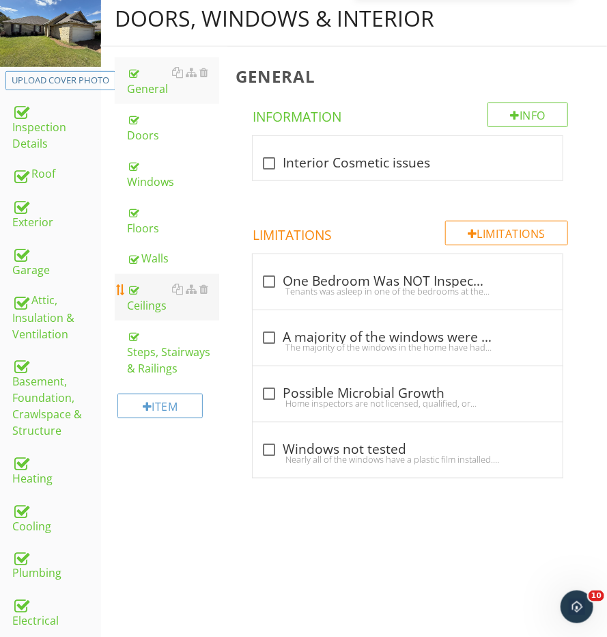
click at [141, 281] on div "Ceilings" at bounding box center [173, 297] width 92 height 33
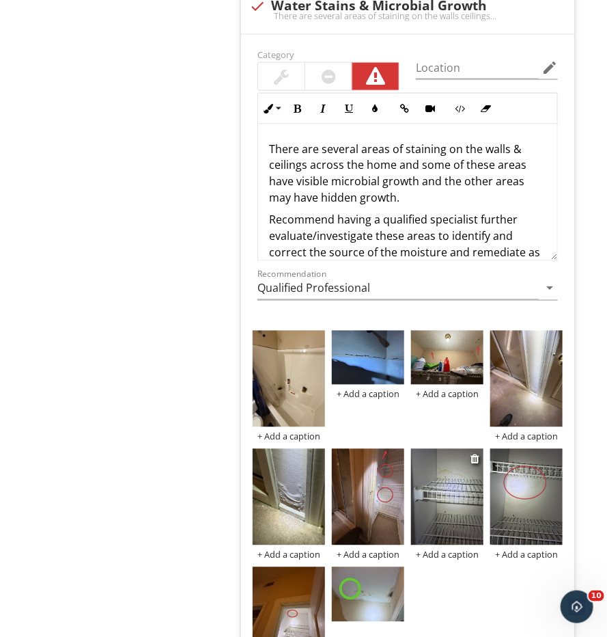
scroll to position [2089, 0]
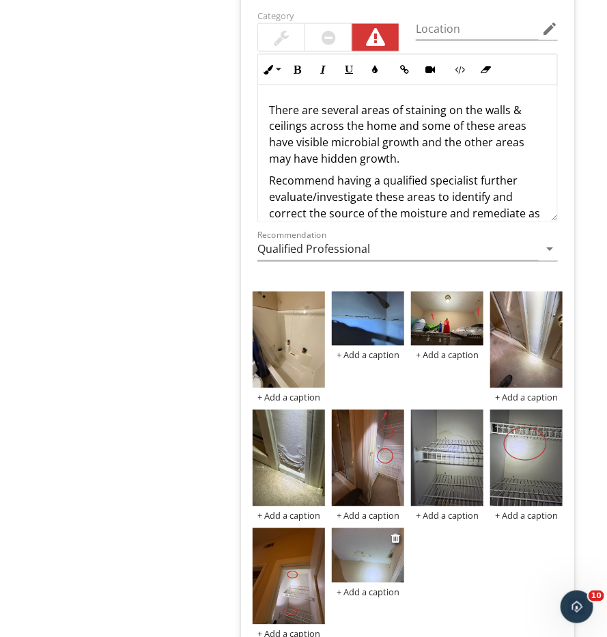
click at [375, 551] on img at bounding box center [368, 555] width 72 height 54
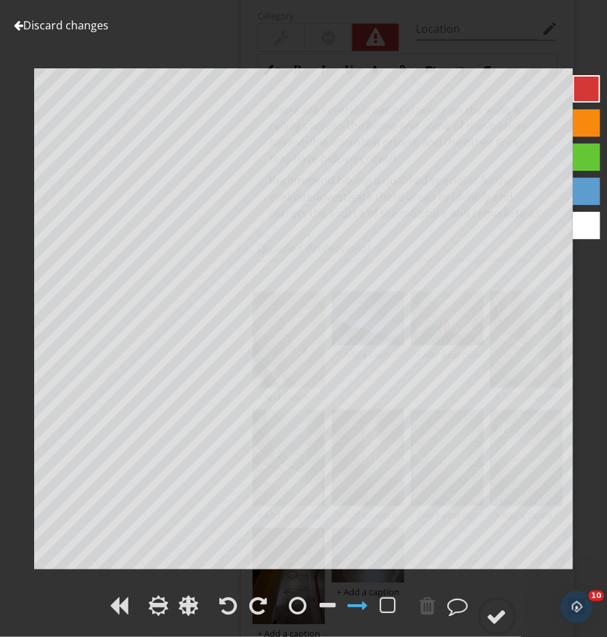
click at [73, 26] on link "Discard changes" at bounding box center [61, 25] width 95 height 15
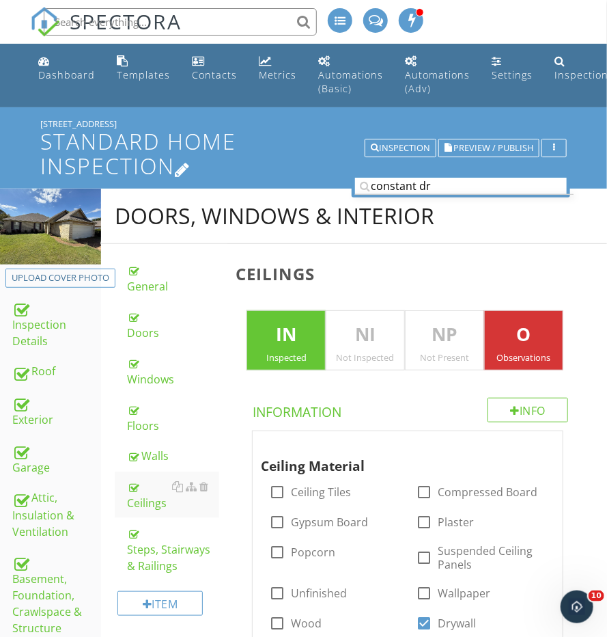
scroll to position [0, 0]
click at [413, 184] on input "constant dr" at bounding box center [461, 186] width 212 height 17
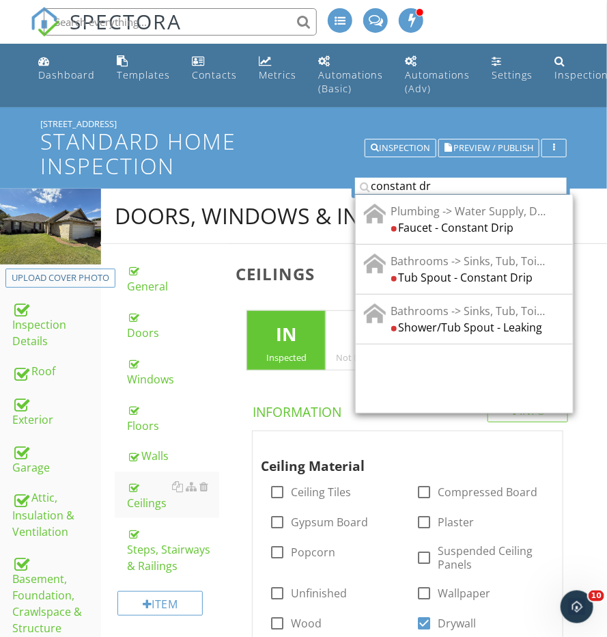
click at [413, 184] on input "constant dr" at bounding box center [461, 186] width 212 height 17
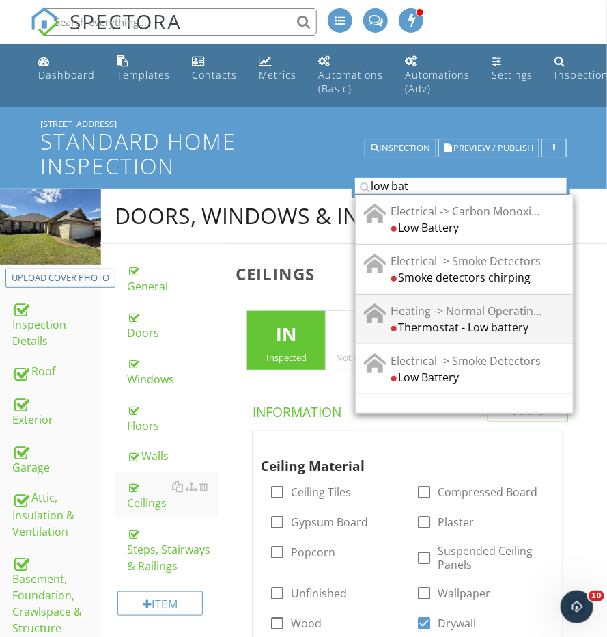
type input "low bat"
click at [480, 305] on div "Heating -> Normal Operating Controls" at bounding box center [468, 310] width 155 height 16
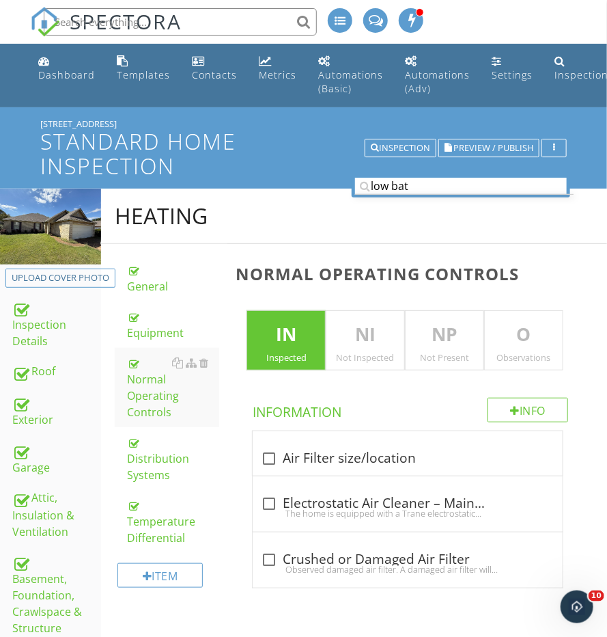
click at [536, 329] on p "O" at bounding box center [524, 334] width 78 height 27
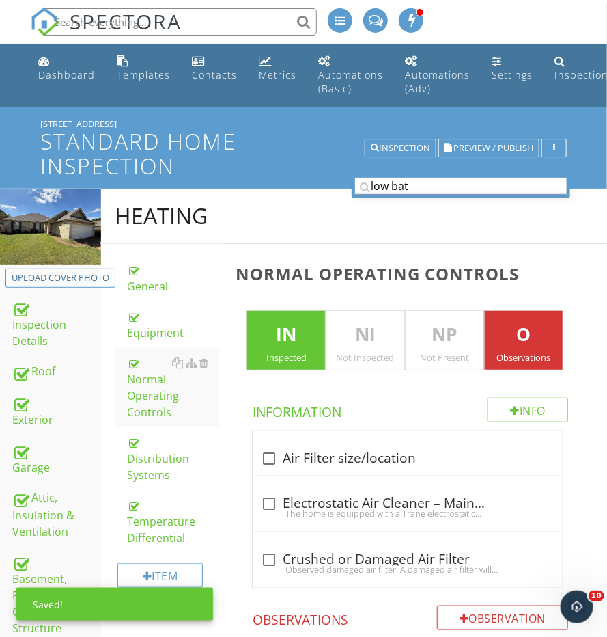
click at [453, 189] on input "low bat" at bounding box center [461, 186] width 212 height 17
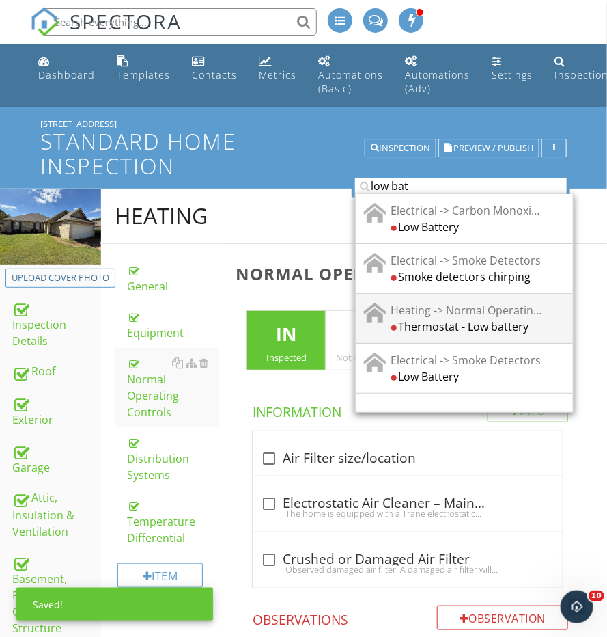
click at [454, 312] on div "Heating -> Normal Operating Controls" at bounding box center [468, 310] width 155 height 16
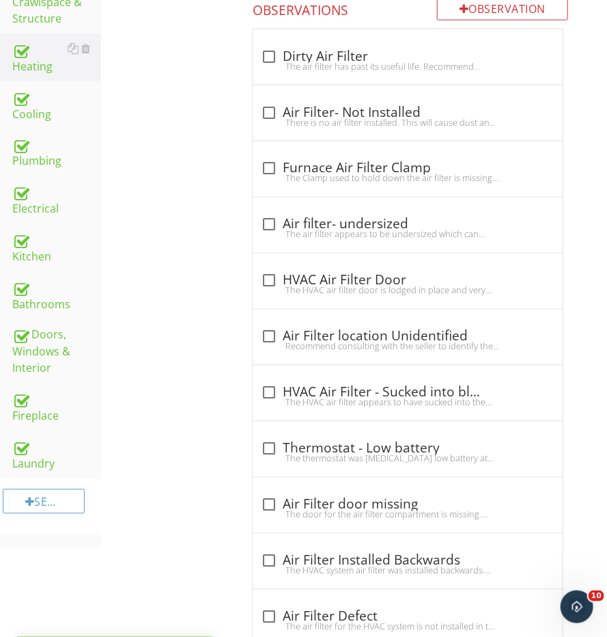
scroll to position [677, 0]
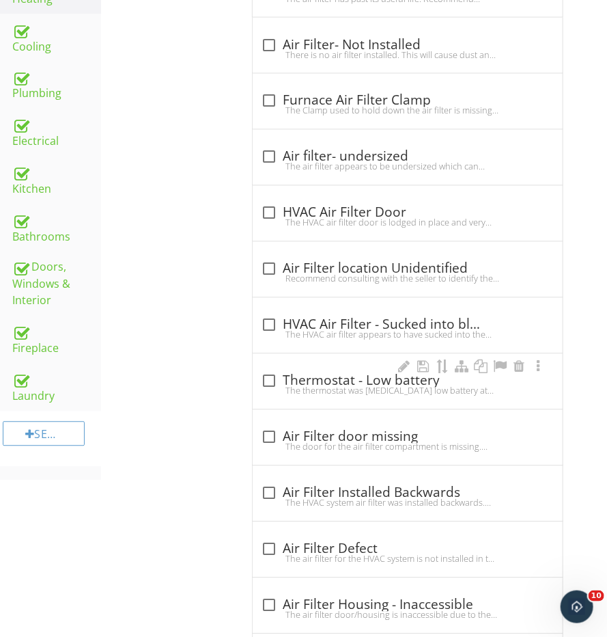
click at [361, 373] on div "check_box_outline_blank Thermostat - Low battery" at bounding box center [408, 381] width 294 height 16
checkbox input "true"
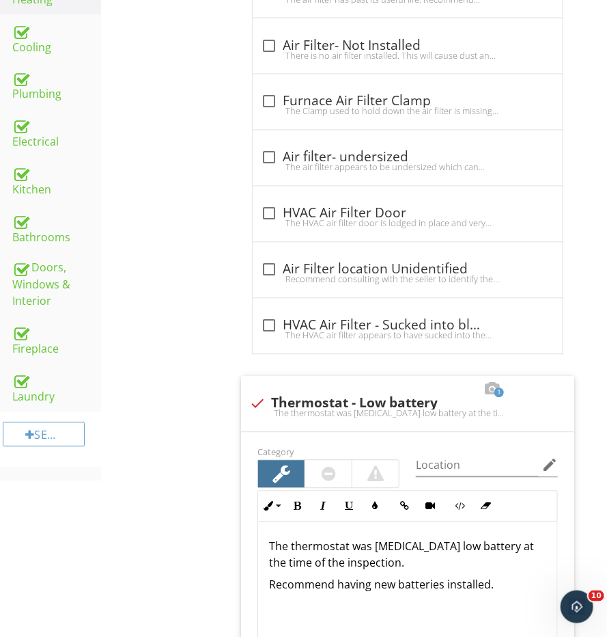
scroll to position [527, 0]
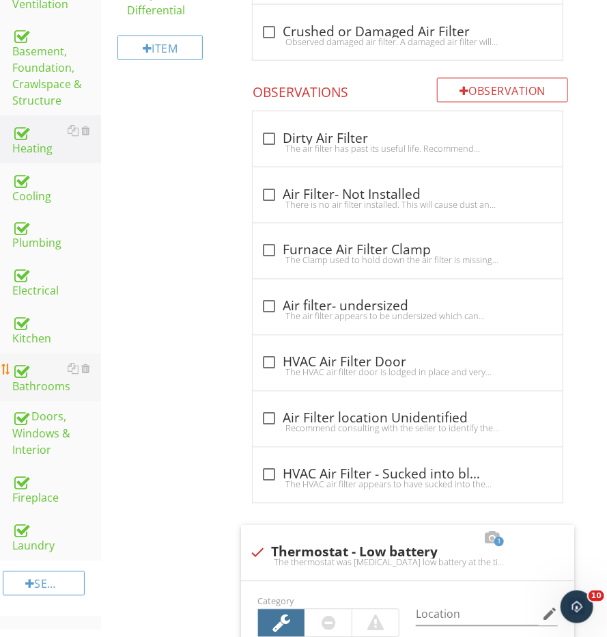
click at [35, 370] on div "Bathrooms" at bounding box center [56, 378] width 89 height 34
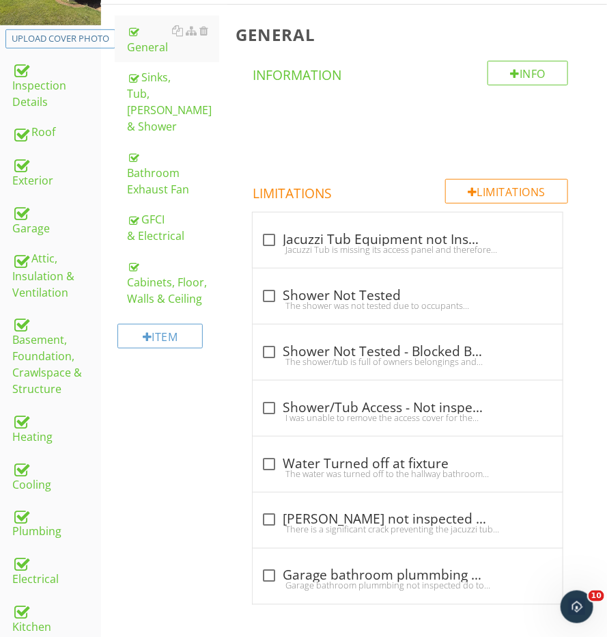
scroll to position [215, 0]
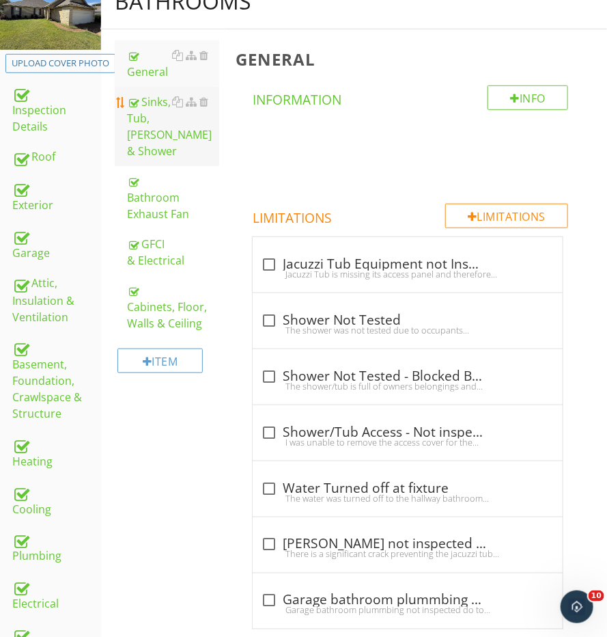
click at [157, 134] on div "Sinks, Tub, [PERSON_NAME] & Shower" at bounding box center [173, 127] width 92 height 66
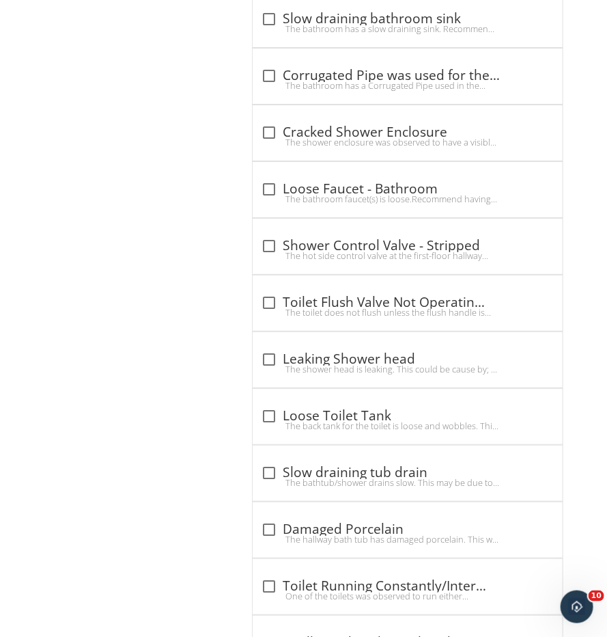
scroll to position [1460, 0]
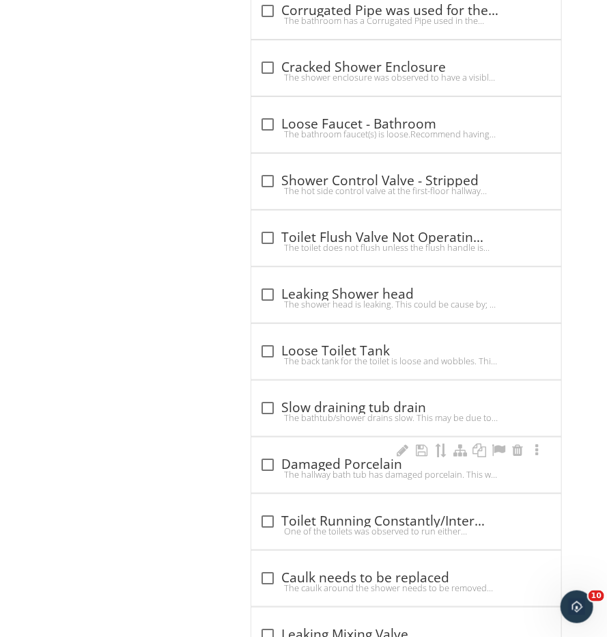
click at [272, 438] on div "check_box_outline_blank Damaged Porcelain The hallway bath tub has damaged porc…" at bounding box center [406, 464] width 310 height 55
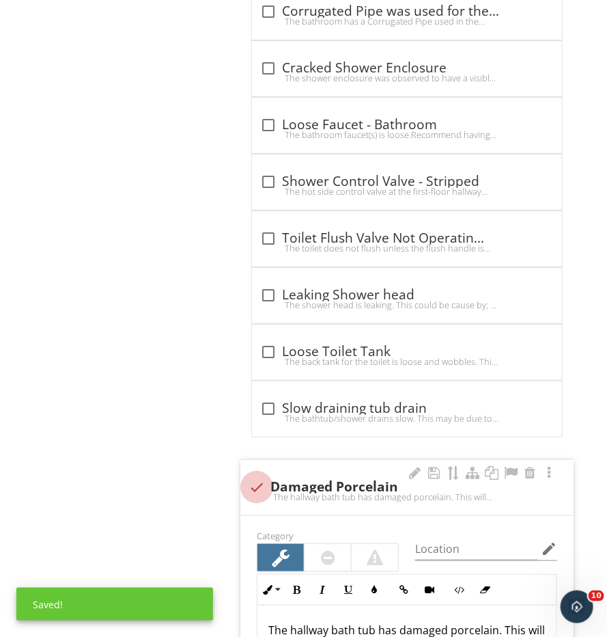
click at [261, 476] on div at bounding box center [256, 487] width 23 height 23
checkbox input "true"
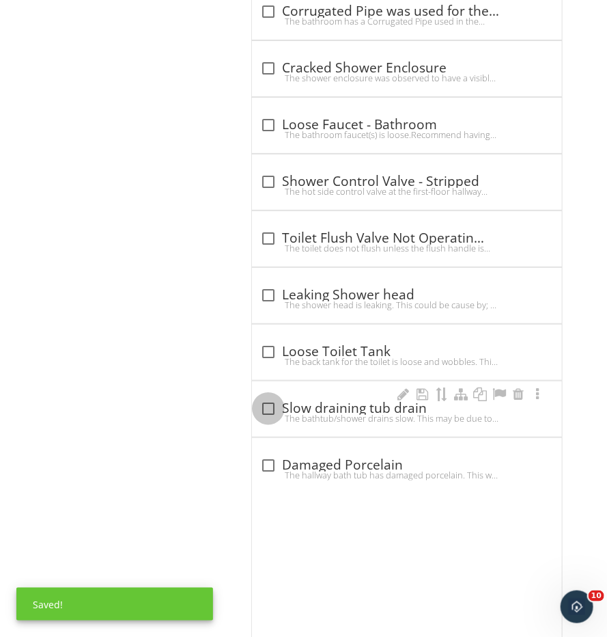
click at [265, 397] on div at bounding box center [268, 408] width 23 height 23
checkbox input "true"
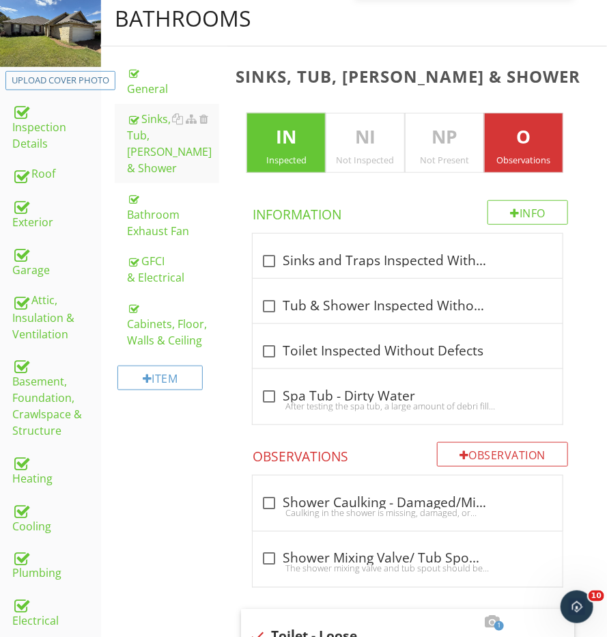
scroll to position [172, 0]
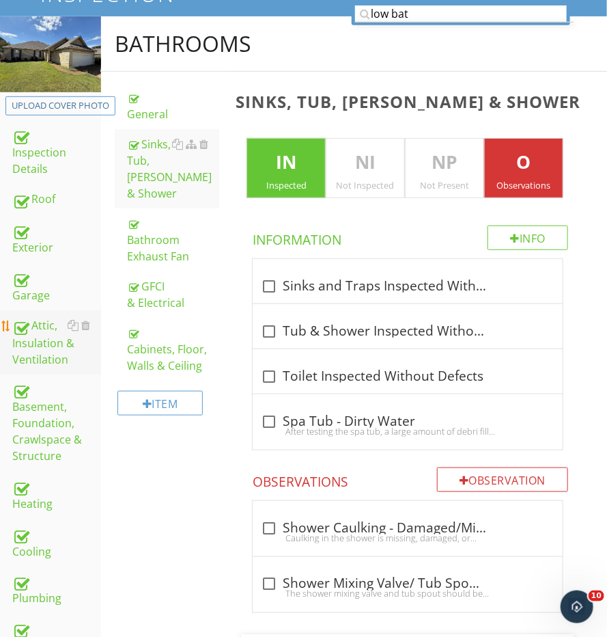
click at [29, 344] on div "Attic, Insulation & Ventilation" at bounding box center [56, 342] width 89 height 51
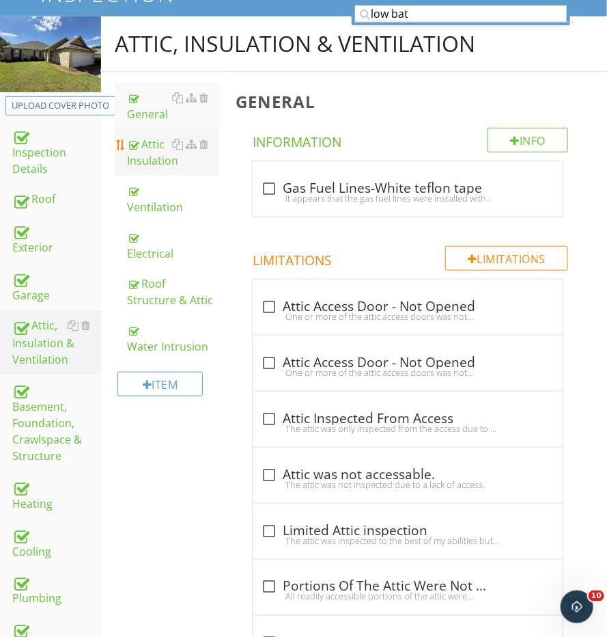
click at [152, 144] on div "Attic Insulation" at bounding box center [173, 152] width 92 height 33
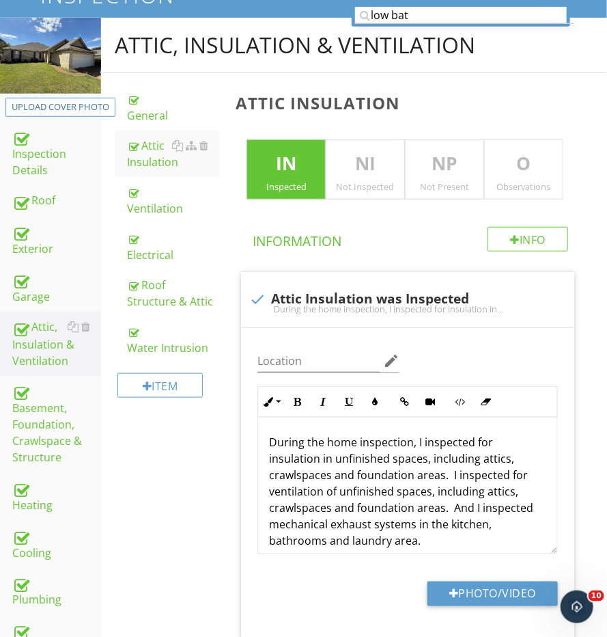
click at [522, 193] on div "O Observations" at bounding box center [523, 169] width 79 height 60
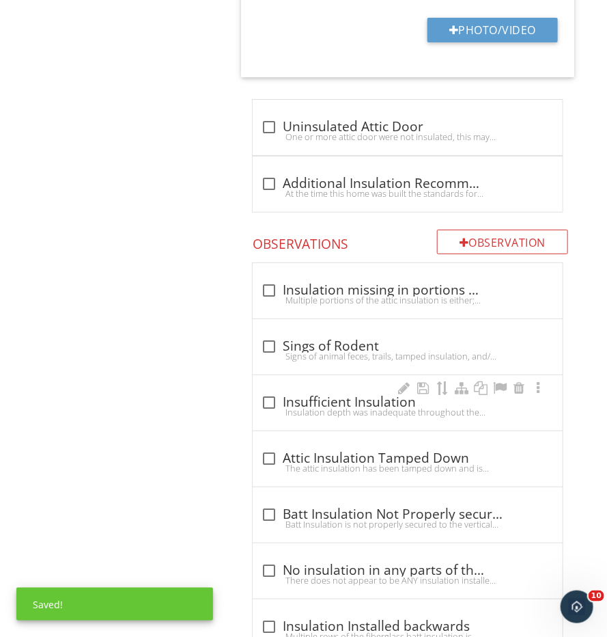
click at [298, 395] on div "check_box_outline_blank Insufficient Insulation" at bounding box center [408, 402] width 294 height 16
checkbox input "true"
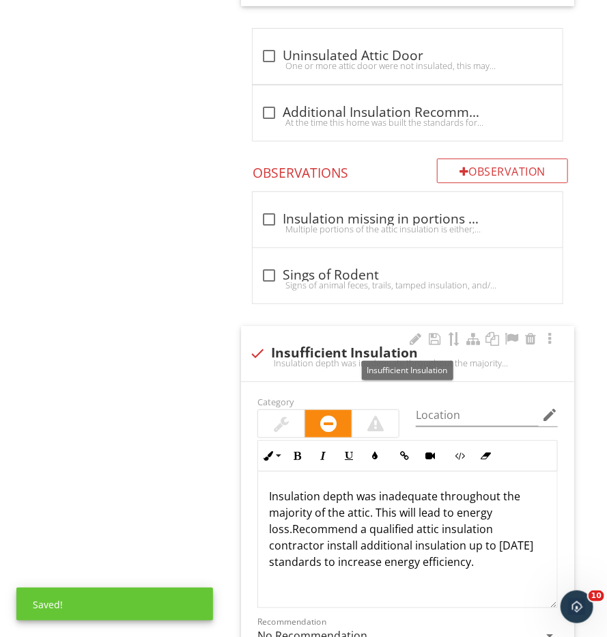
scroll to position [1625, 0]
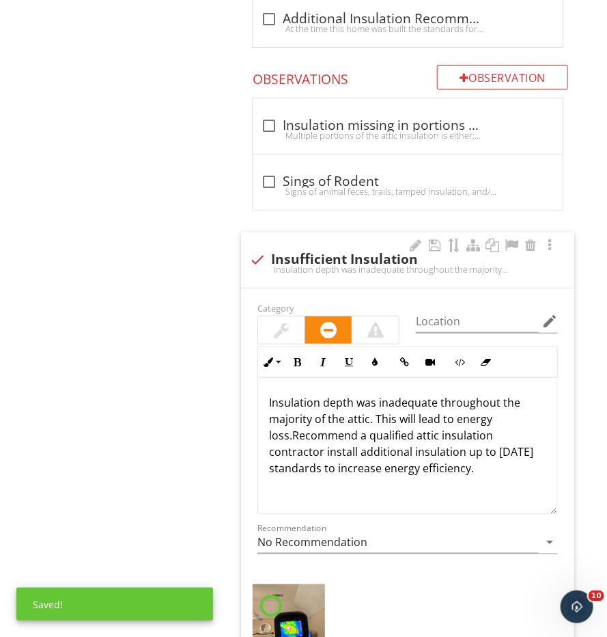
click at [489, 428] on span "Recommend a qualified attic insulation contractor install additional insulation…" at bounding box center [401, 452] width 264 height 48
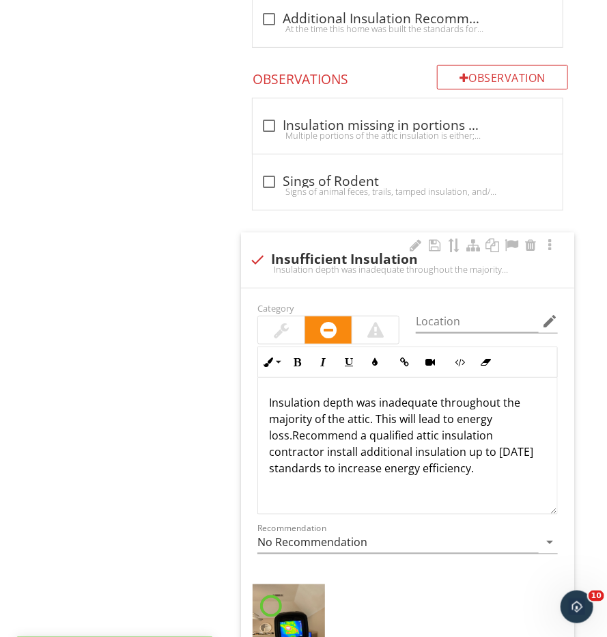
click at [523, 428] on span "Recommend a qualified attic insulation contractor install additional insulation…" at bounding box center [401, 452] width 264 height 48
click at [523, 413] on p "Insulation depth was inadequate throughout the majority of the attic. This will…" at bounding box center [407, 435] width 277 height 82
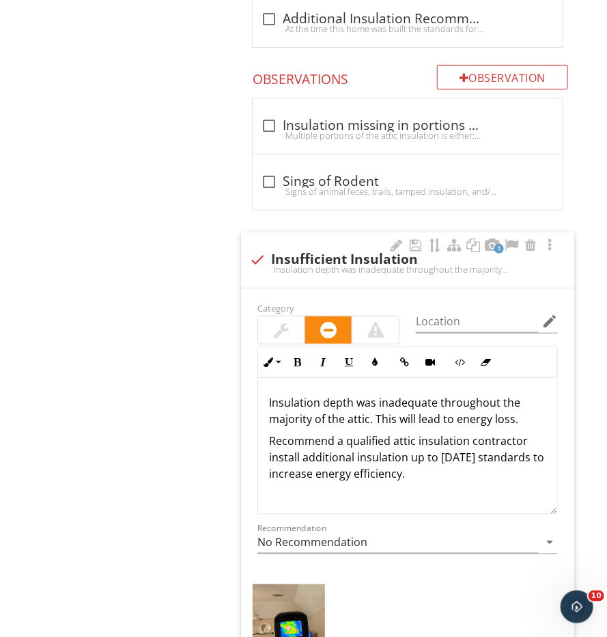
click at [523, 413] on p "Insulation depth was inadequate throughout the majority of the attic. This will…" at bounding box center [407, 410] width 277 height 33
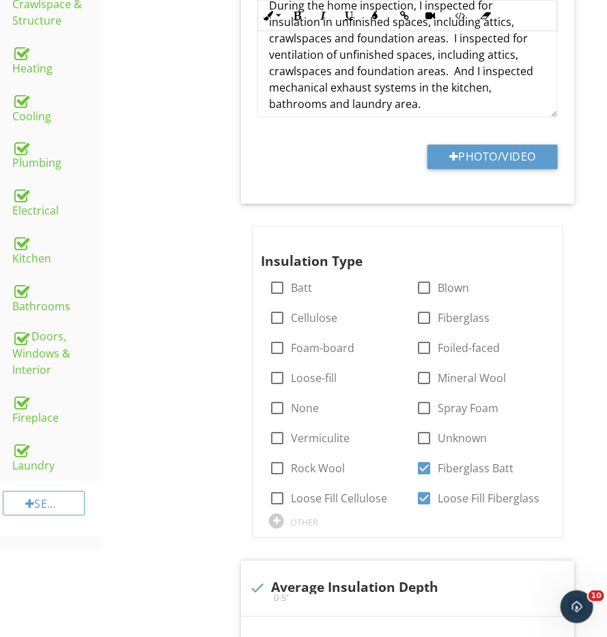
scroll to position [625, 0]
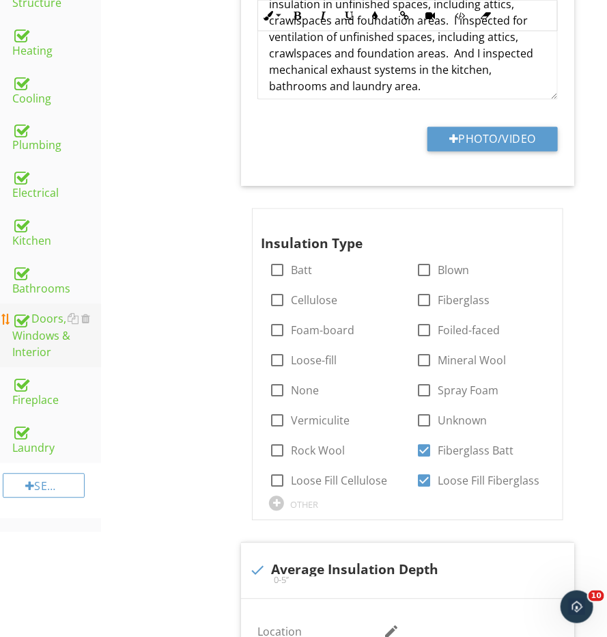
click at [51, 327] on div "Doors, Windows & Interior" at bounding box center [56, 336] width 89 height 51
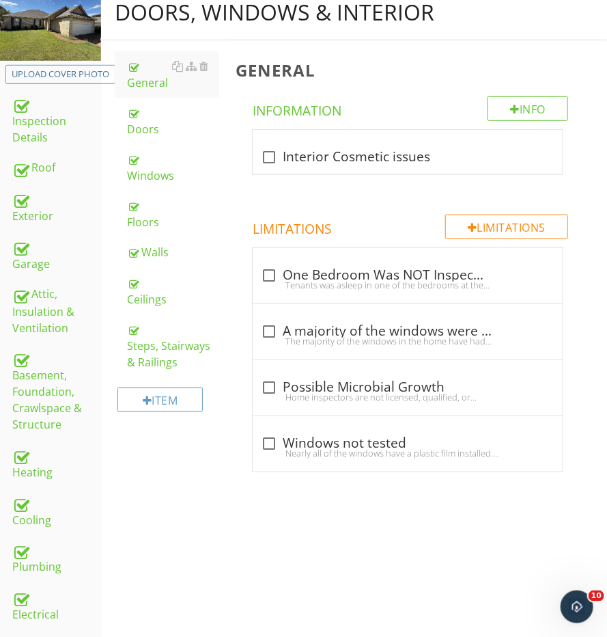
scroll to position [135, 0]
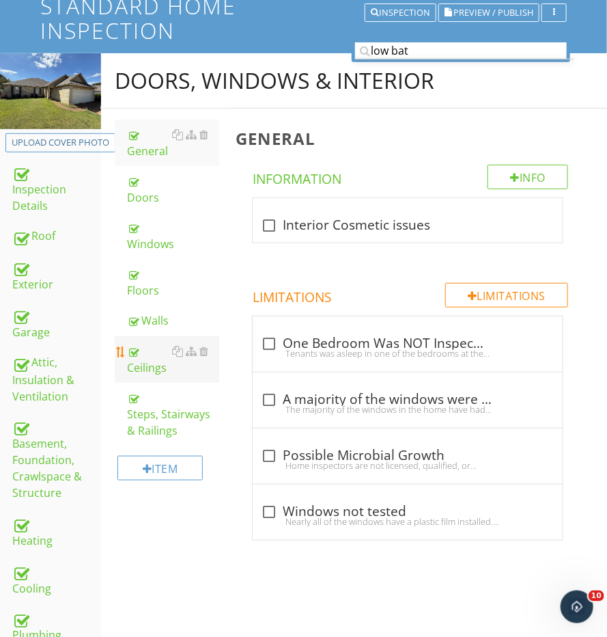
click at [142, 343] on div "Ceilings" at bounding box center [173, 359] width 92 height 33
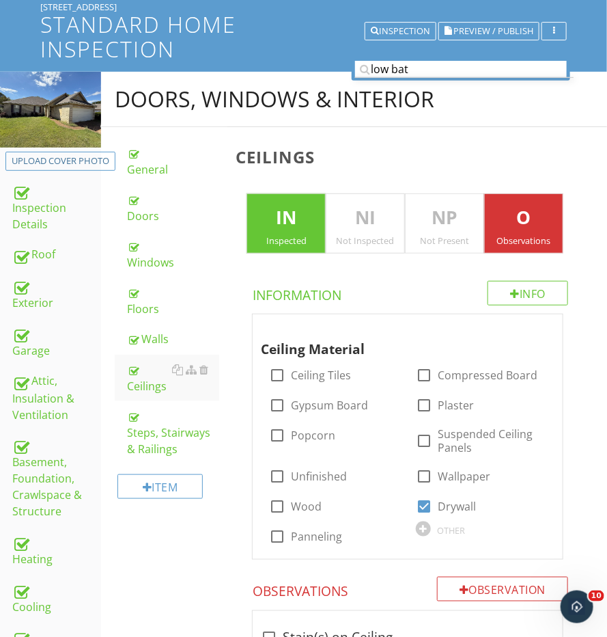
scroll to position [195, 0]
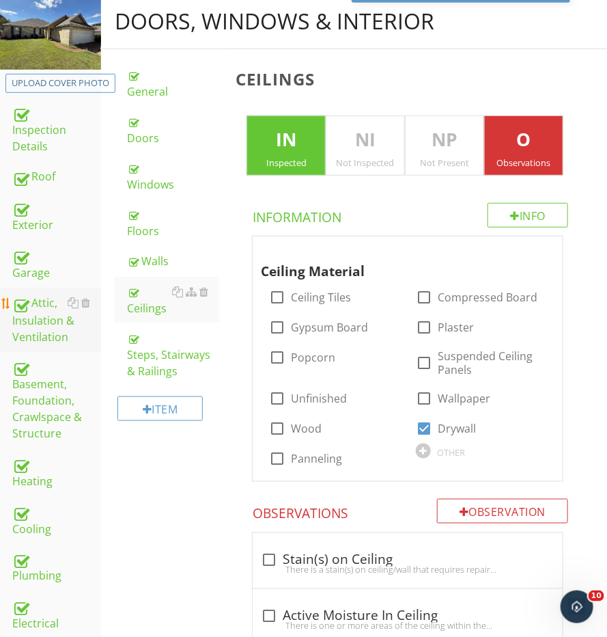
click at [53, 299] on div "Attic, Insulation & Ventilation" at bounding box center [56, 319] width 89 height 51
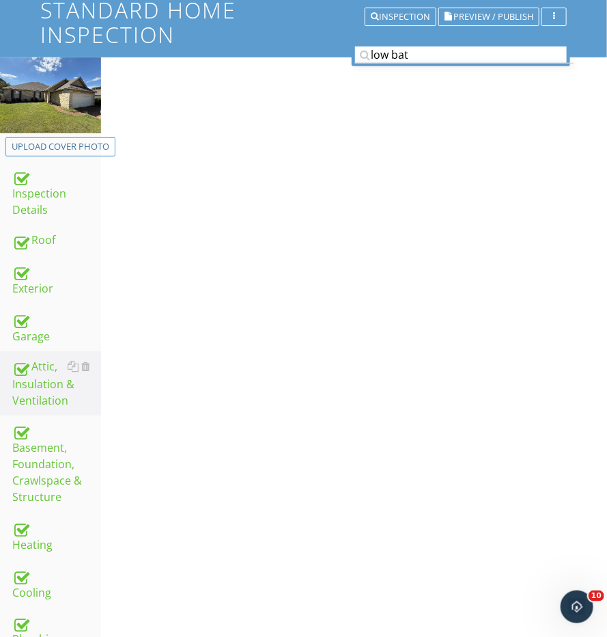
scroll to position [94, 0]
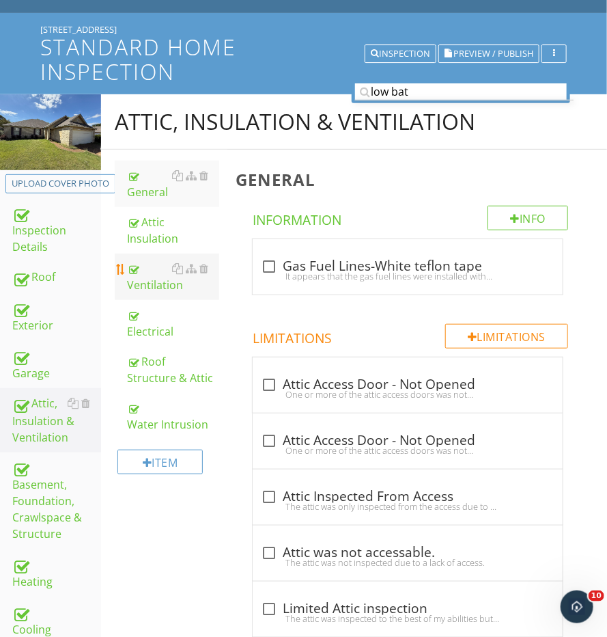
click at [139, 260] on div "Ventilation" at bounding box center [173, 276] width 92 height 33
click at [150, 238] on div "Attic Insulation" at bounding box center [173, 230] width 92 height 33
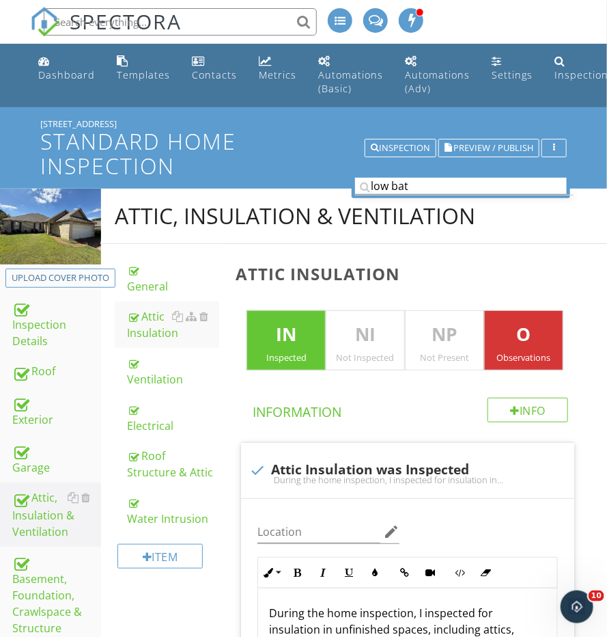
click at [406, 183] on input "low bat" at bounding box center [461, 186] width 212 height 17
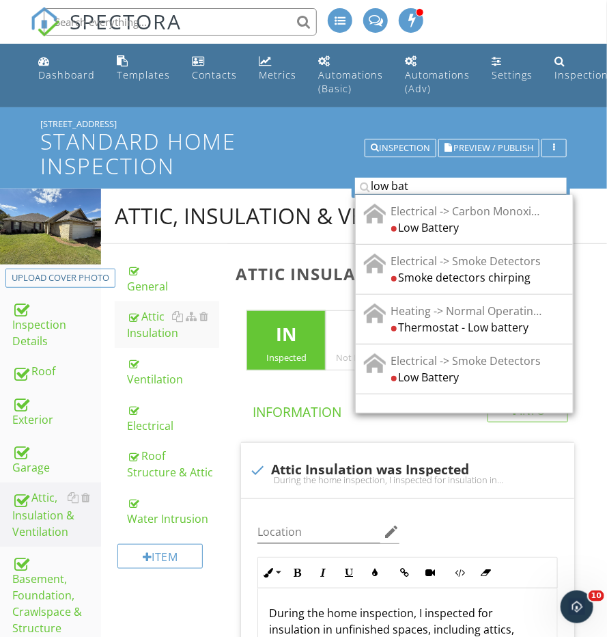
click at [406, 183] on input "low bat" at bounding box center [461, 186] width 212 height 17
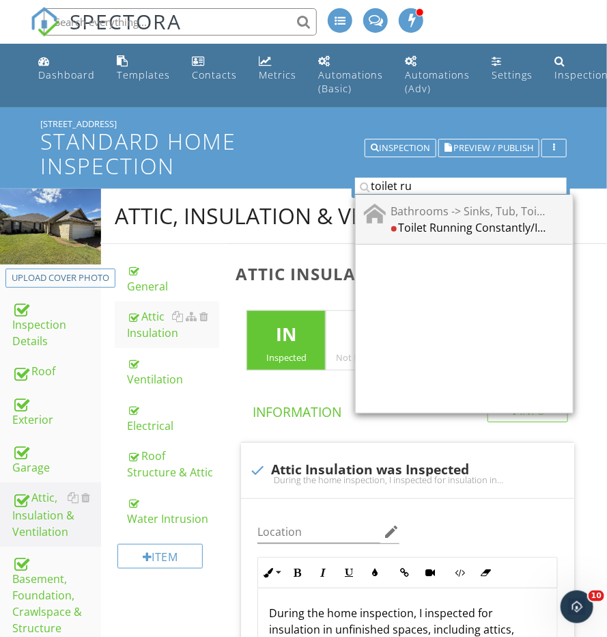
type input "toilet ru"
click at [443, 207] on div "Bathrooms -> Sinks, Tub, Toilet & Shower" at bounding box center [468, 210] width 155 height 16
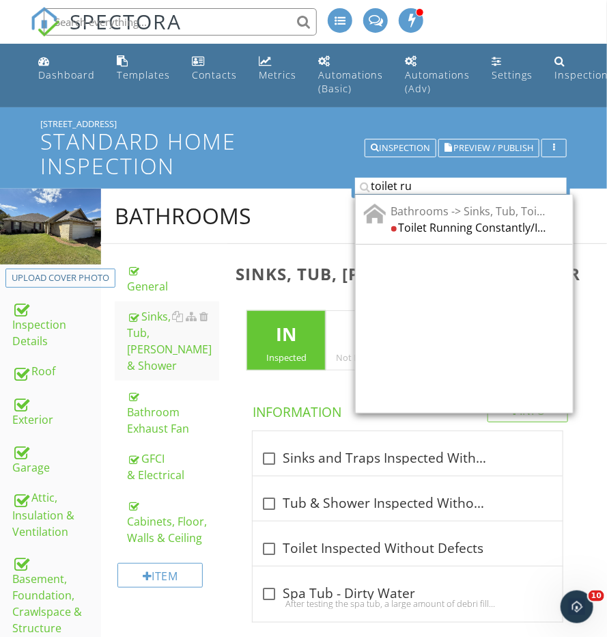
click at [424, 190] on input "toilet ru" at bounding box center [461, 186] width 212 height 17
click at [430, 212] on div "Bathrooms -> Sinks, Tub, Toilet & Shower" at bounding box center [468, 210] width 155 height 16
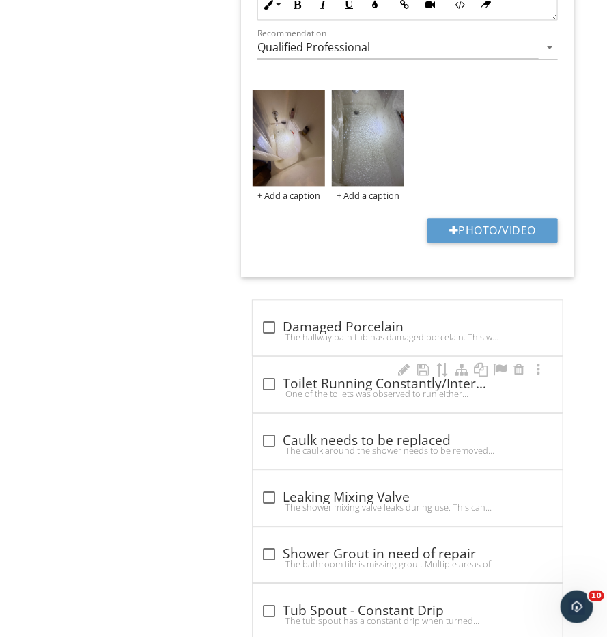
click at [335, 389] on div "One of the toilets was observed to run either constantly or cycle on intermitte…" at bounding box center [408, 394] width 294 height 11
checkbox input "true"
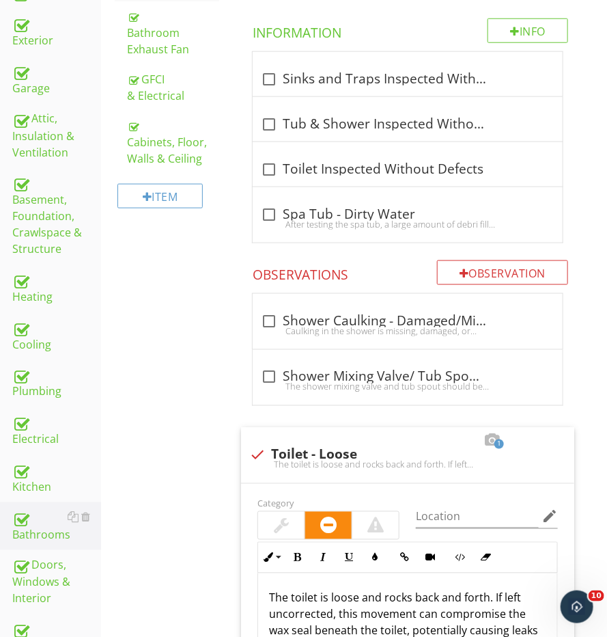
scroll to position [243, 0]
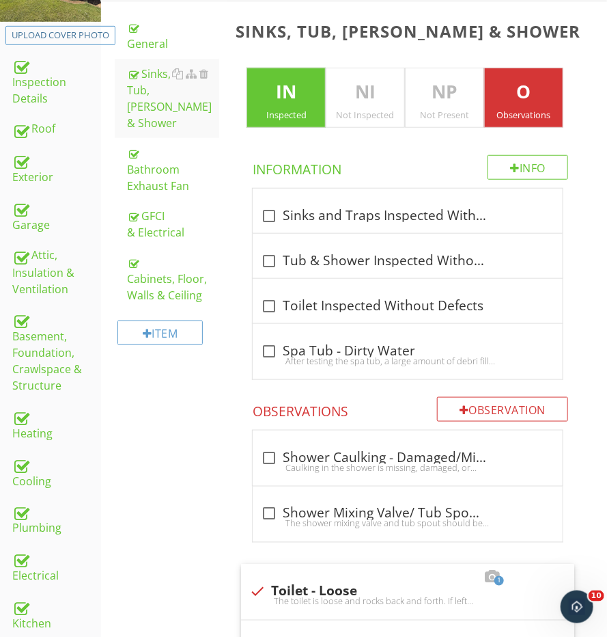
click at [23, 157] on div at bounding box center [20, 160] width 16 height 16
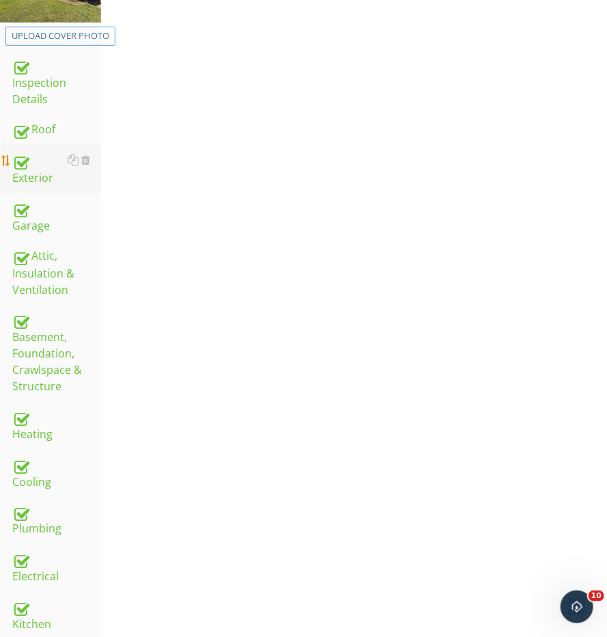
click at [28, 171] on div "Exterior" at bounding box center [56, 169] width 89 height 34
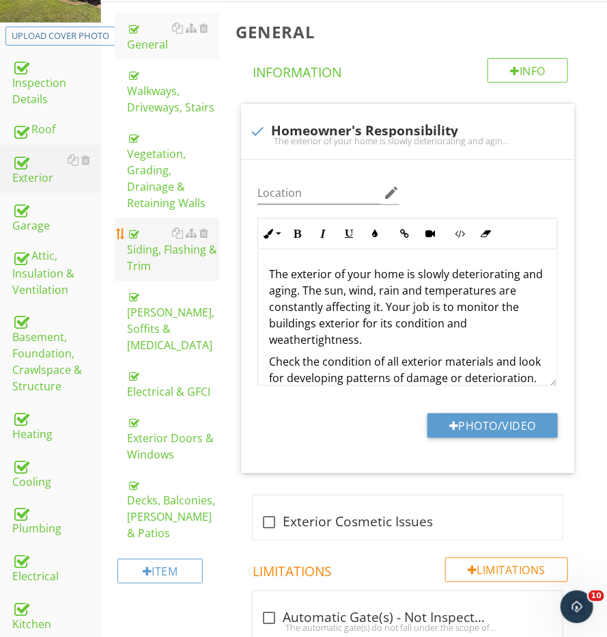
click at [166, 244] on div "Siding, Flashing & Trim" at bounding box center [173, 249] width 92 height 49
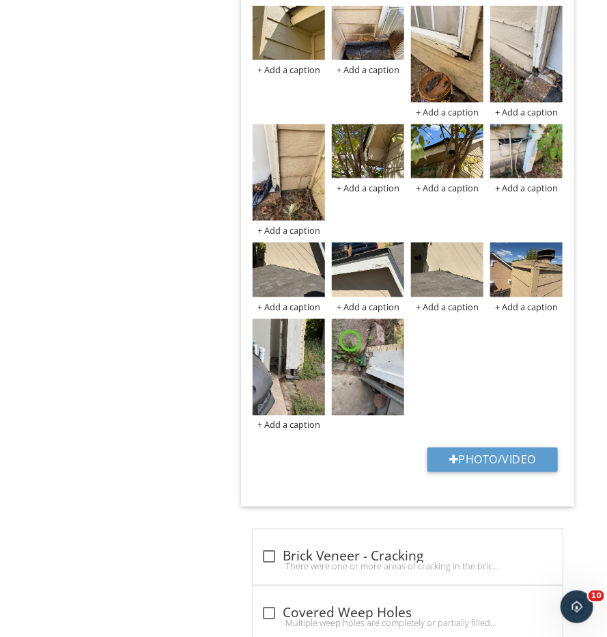
scroll to position [1932, 0]
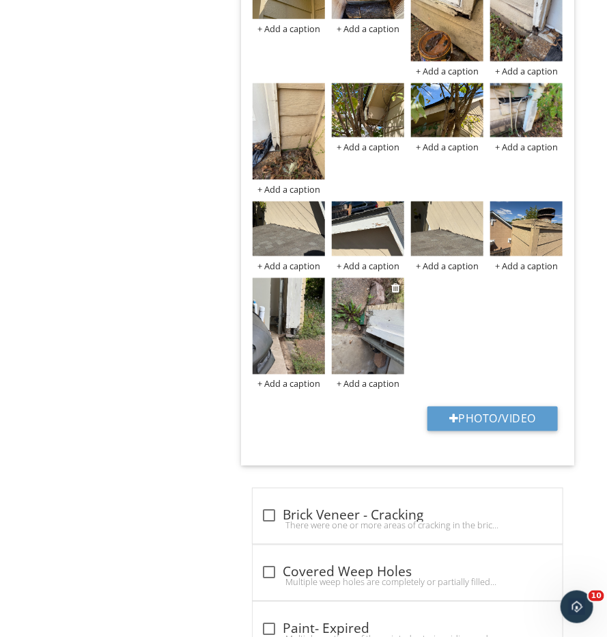
click at [368, 325] on img at bounding box center [368, 326] width 72 height 96
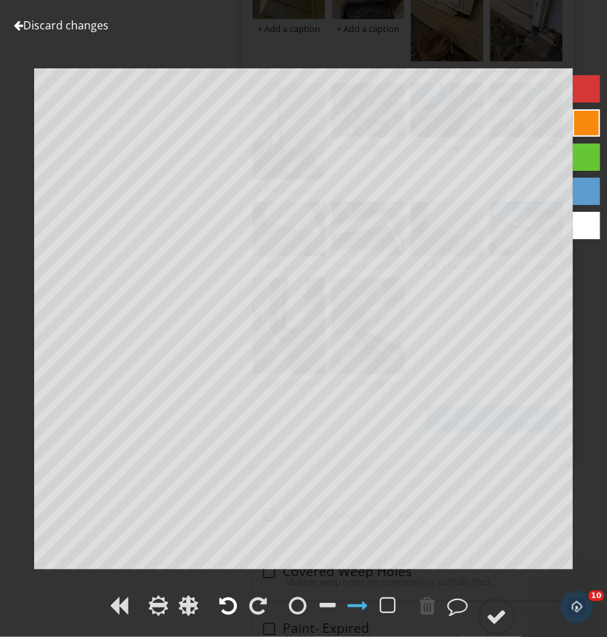
click at [230, 605] on div at bounding box center [229, 605] width 18 height 20
click at [506, 614] on div at bounding box center [497, 616] width 20 height 20
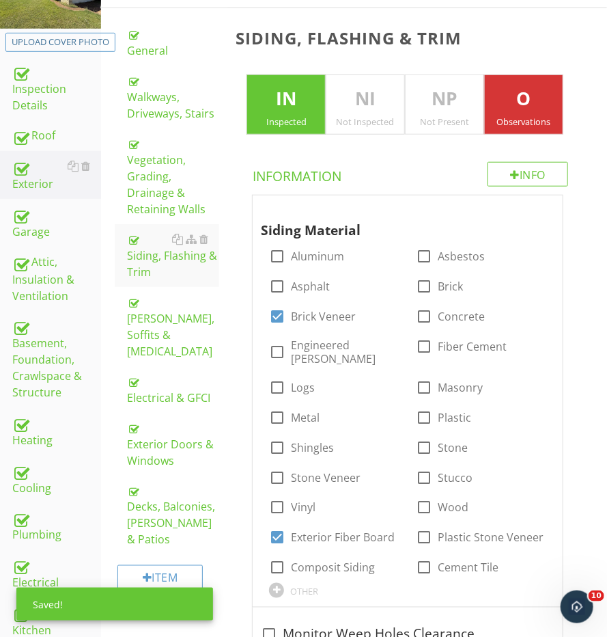
scroll to position [261, 0]
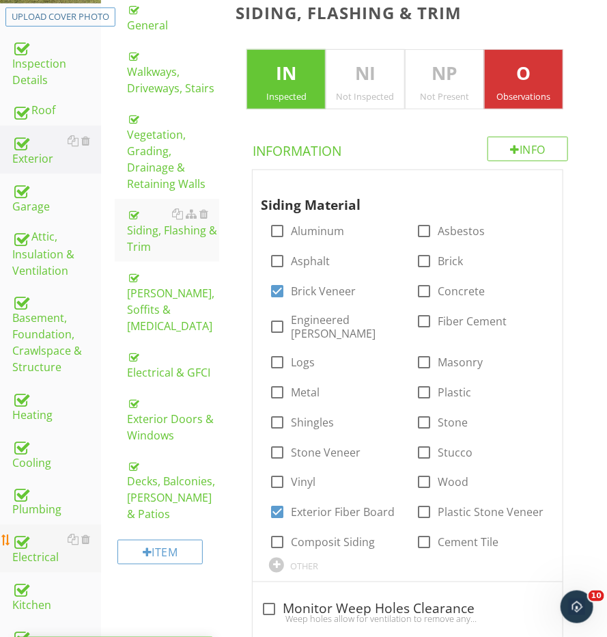
click at [36, 546] on div "Electrical" at bounding box center [56, 549] width 89 height 34
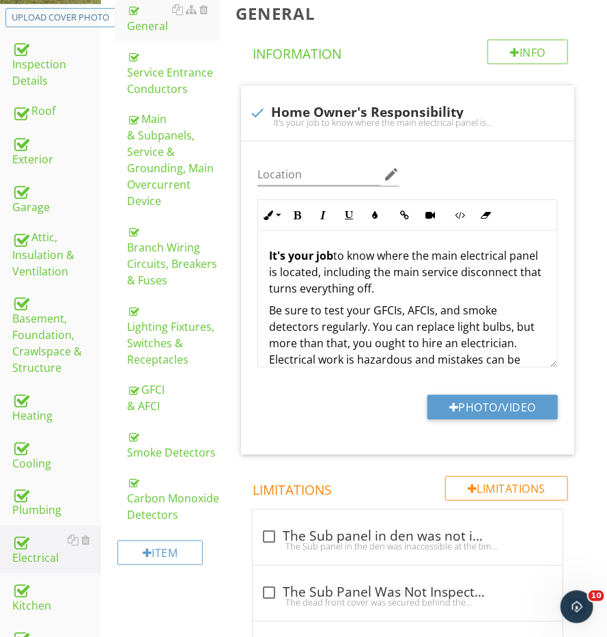
scroll to position [101, 0]
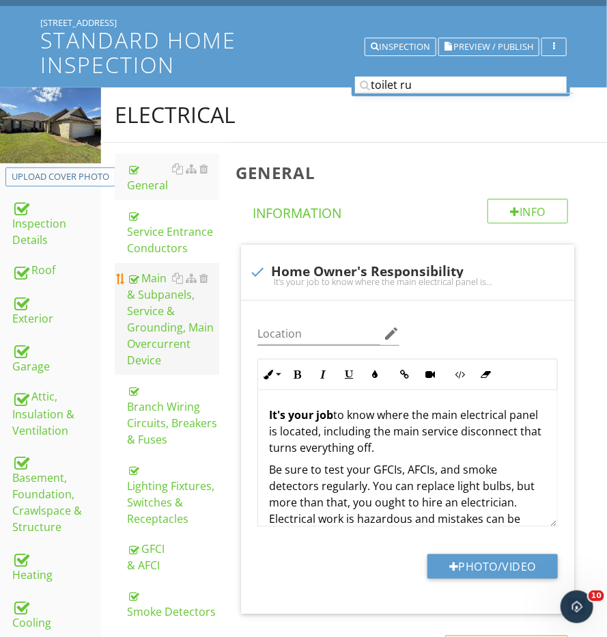
click at [165, 305] on div "Main & Subpanels, Service & Grounding, Main Overcurrent Device" at bounding box center [173, 319] width 92 height 98
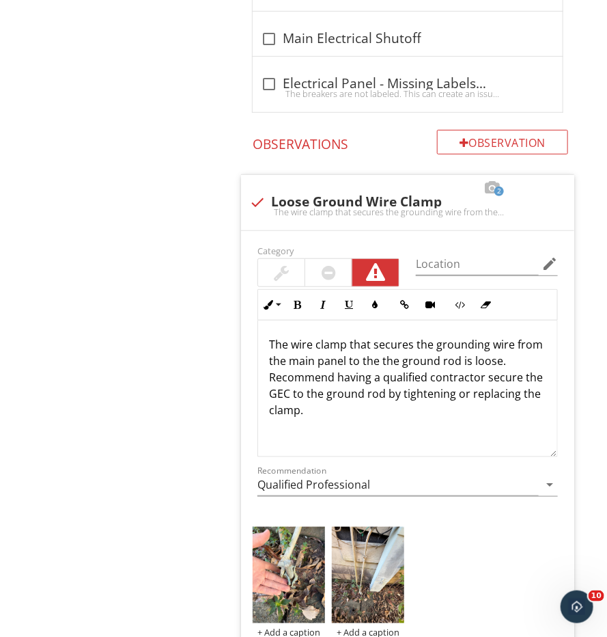
scroll to position [1, 0]
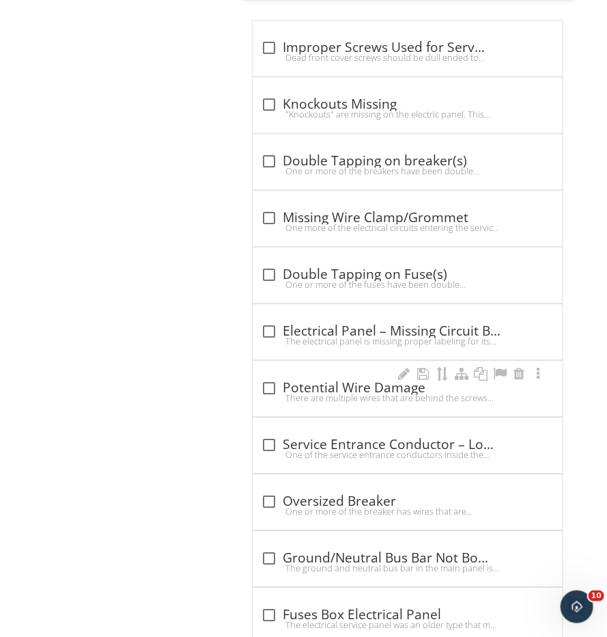
click at [275, 392] on div "There are multiple wires that are behind the screws for the dead front cover. T…" at bounding box center [408, 397] width 294 height 11
checkbox input "true"
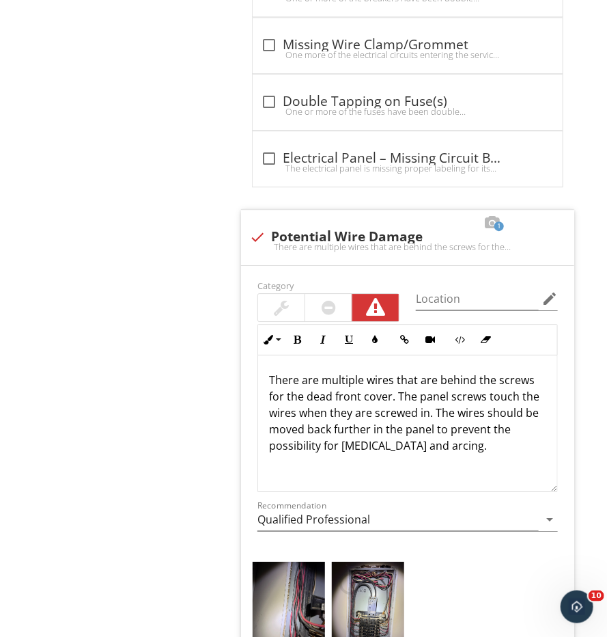
scroll to position [2572, 0]
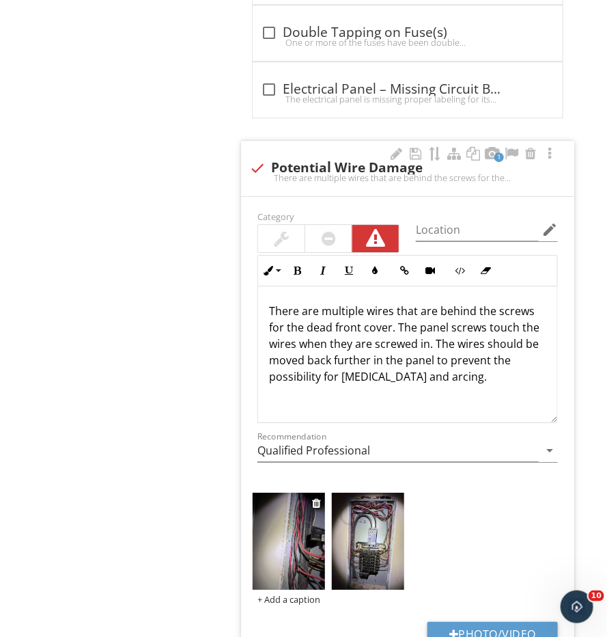
click at [294, 514] on img at bounding box center [289, 541] width 72 height 96
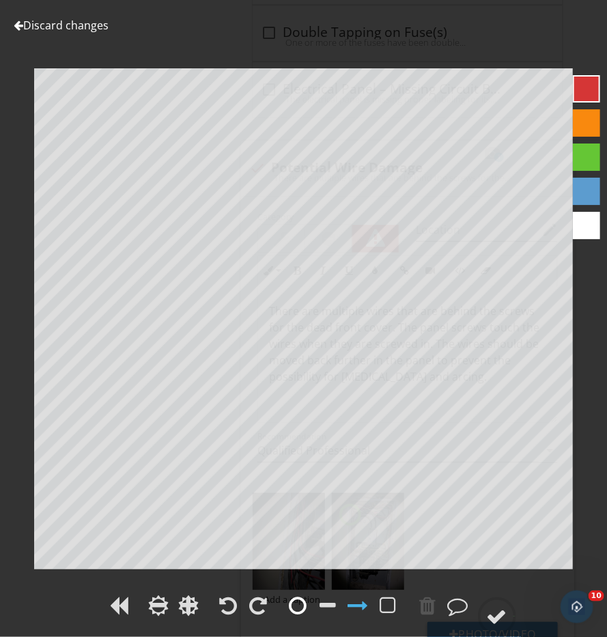
click at [307, 607] on div at bounding box center [299, 605] width 18 height 20
click at [495, 607] on div at bounding box center [497, 616] width 20 height 20
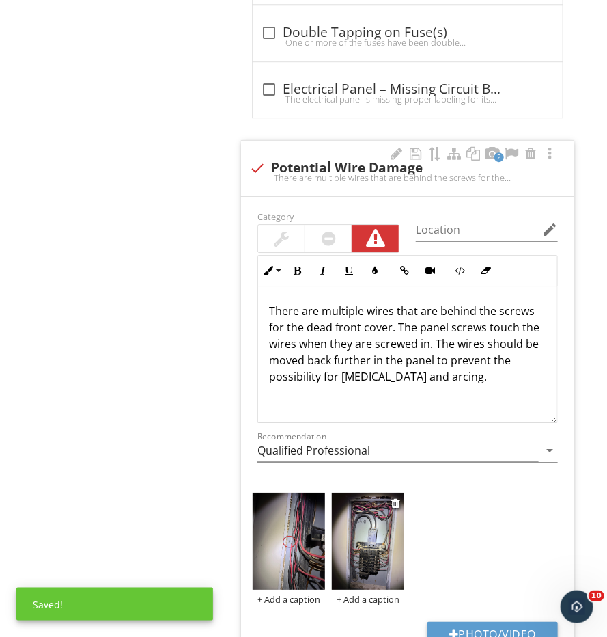
click at [366, 508] on img at bounding box center [368, 541] width 72 height 96
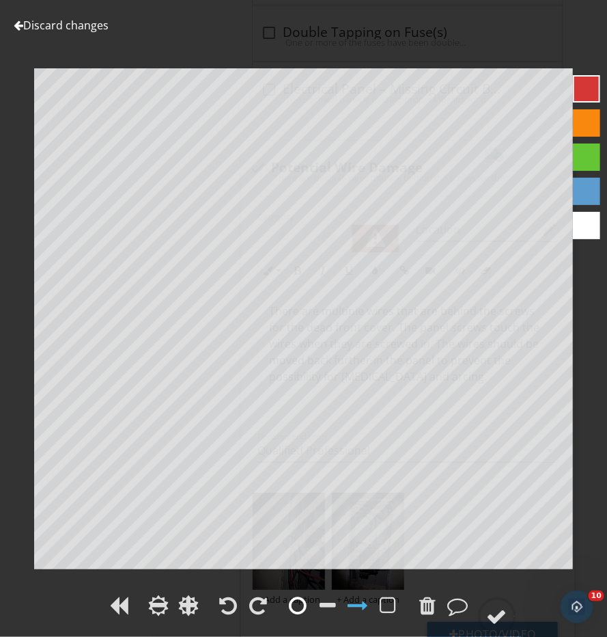
click at [295, 607] on div at bounding box center [299, 605] width 18 height 20
click at [510, 622] on circle at bounding box center [498, 617] width 36 height 36
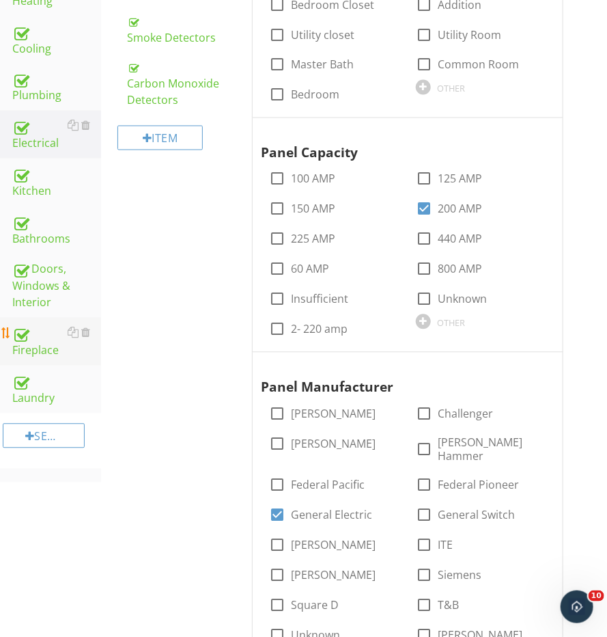
click at [49, 339] on div "Fireplace" at bounding box center [56, 342] width 89 height 34
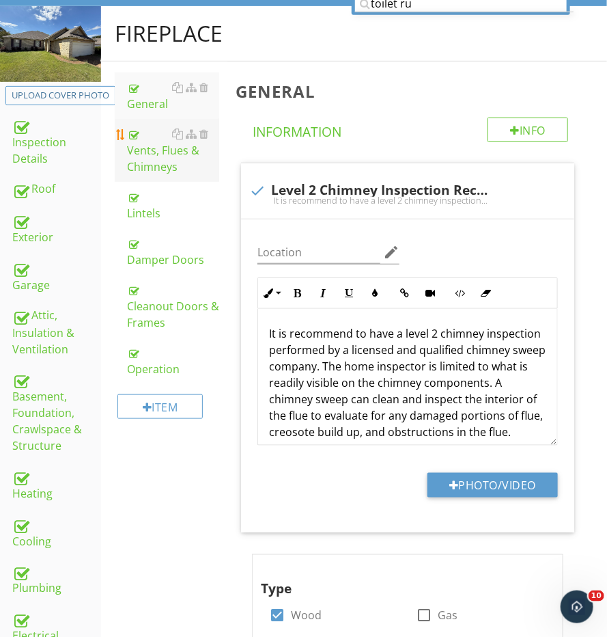
click at [161, 152] on div "Vents, Flues & Chimneys" at bounding box center [173, 150] width 92 height 49
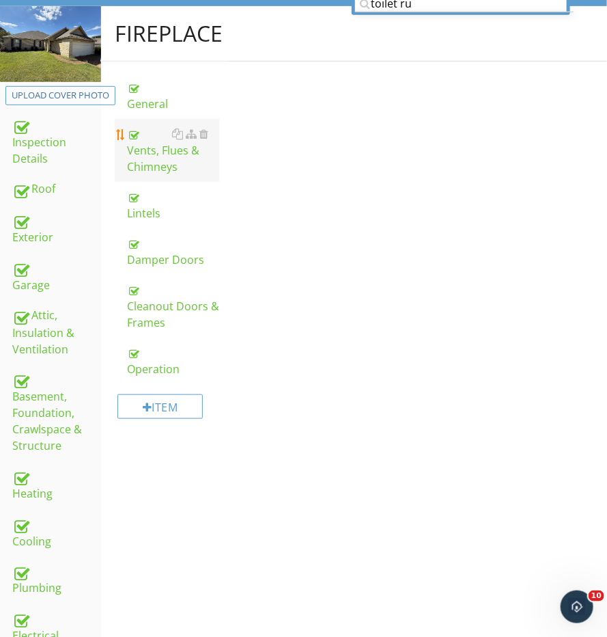
scroll to position [181, 0]
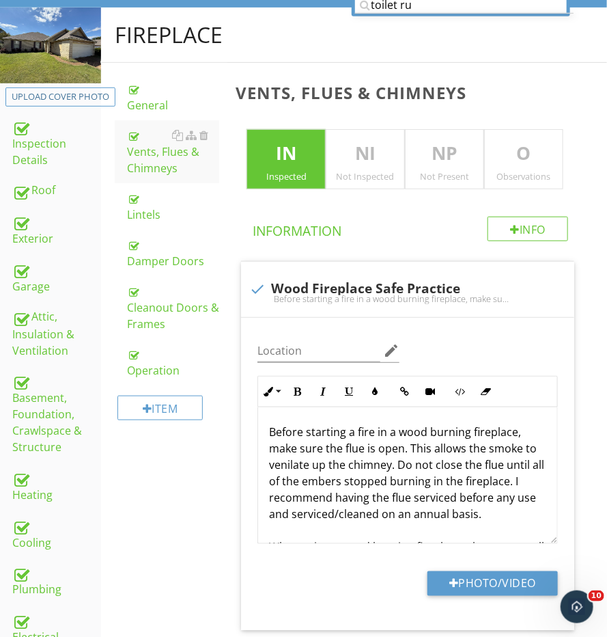
click at [504, 153] on p "O" at bounding box center [524, 153] width 78 height 27
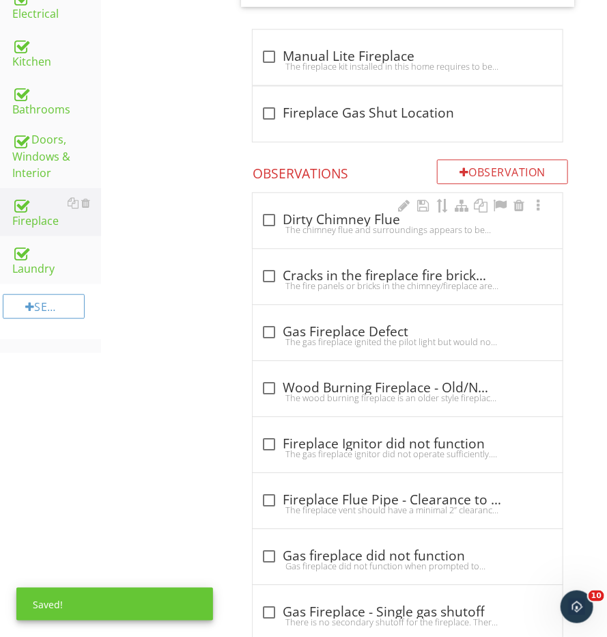
click at [358, 212] on div "check_box_outline_blank Dirty Chimney Flue" at bounding box center [408, 220] width 294 height 16
checkbox input "true"
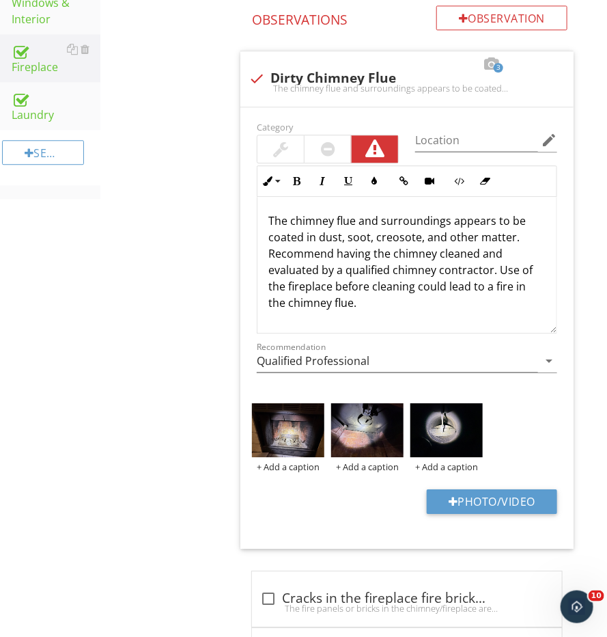
scroll to position [1, 0]
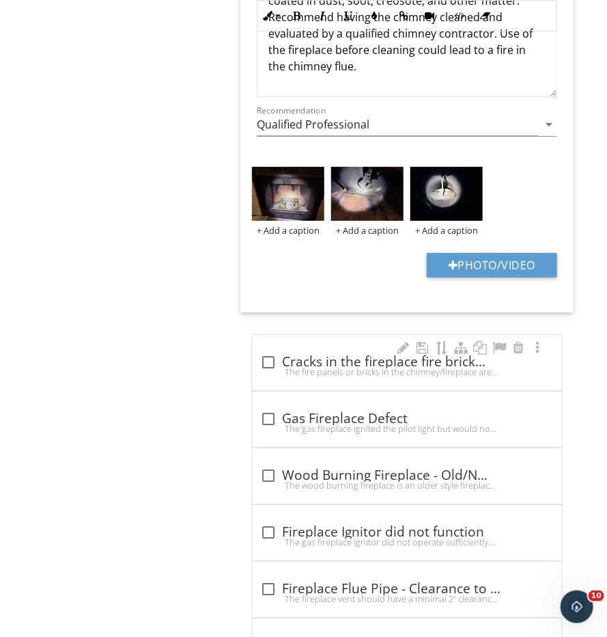
click at [305, 354] on div "check_box_outline_blank Cracks in the fireplace fire bricks or panels" at bounding box center [407, 362] width 294 height 16
checkbox input "true"
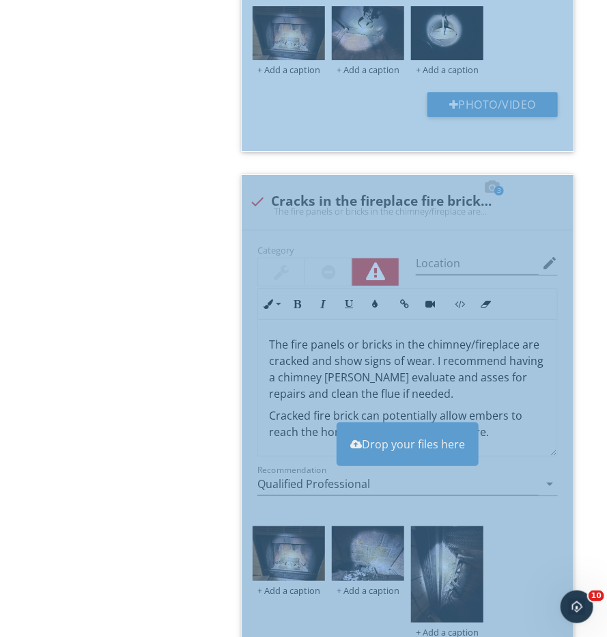
scroll to position [1401, 0]
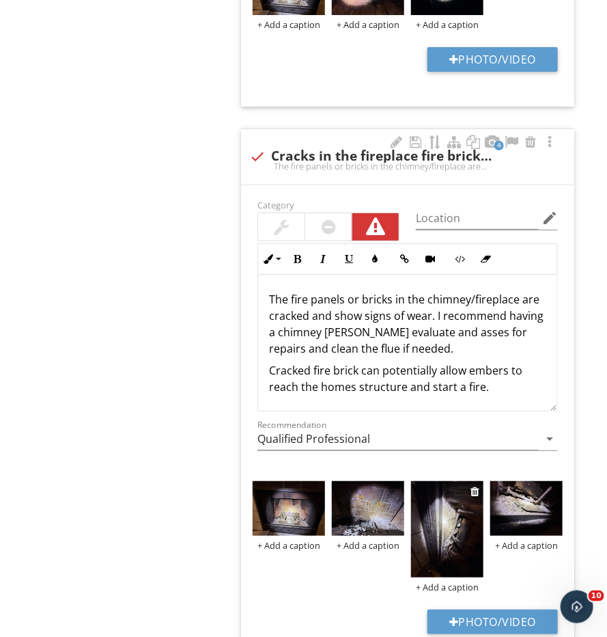
click at [474, 490] on div at bounding box center [476, 491] width 11 height 16
click at [476, 488] on div at bounding box center [475, 491] width 9 height 11
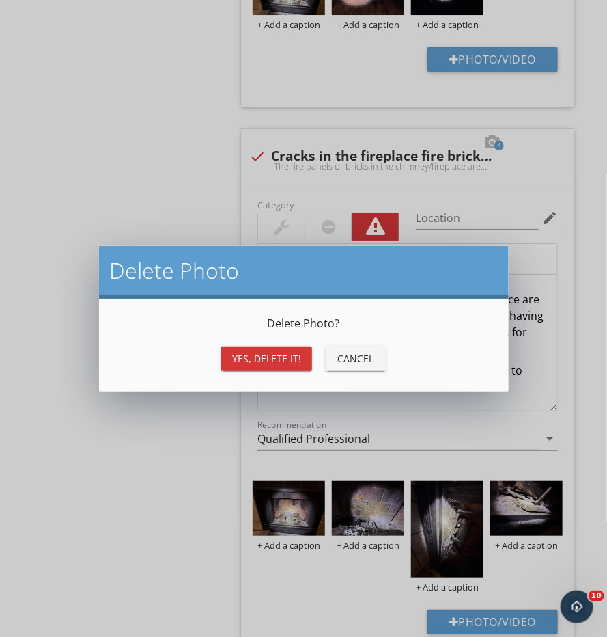
click at [274, 335] on div "Delete Photo ? Yes, Delete it! Cancel" at bounding box center [303, 345] width 377 height 60
click at [274, 349] on button "Yes, Delete it!" at bounding box center [266, 358] width 91 height 25
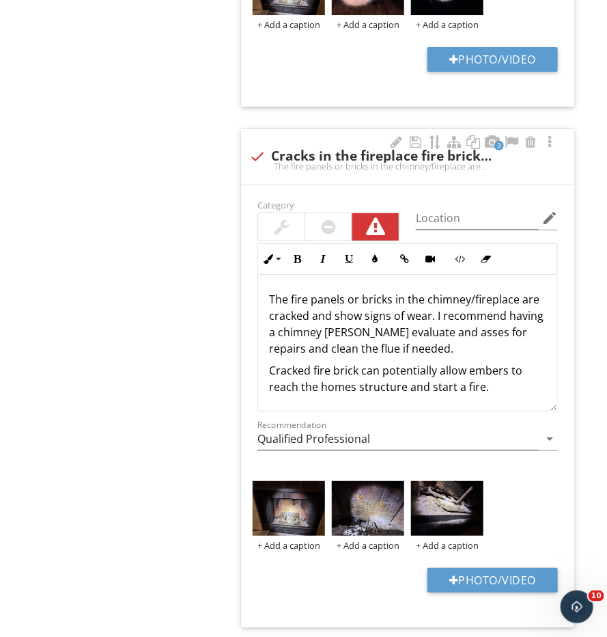
click at [413, 362] on p "Cracked fire brick can potentially allow embers to reach the homes structure an…" at bounding box center [407, 378] width 277 height 33
click at [413, 348] on p "The fire panels or bricks in the chimney/fireplace are cracked and show signs o…" at bounding box center [407, 324] width 277 height 66
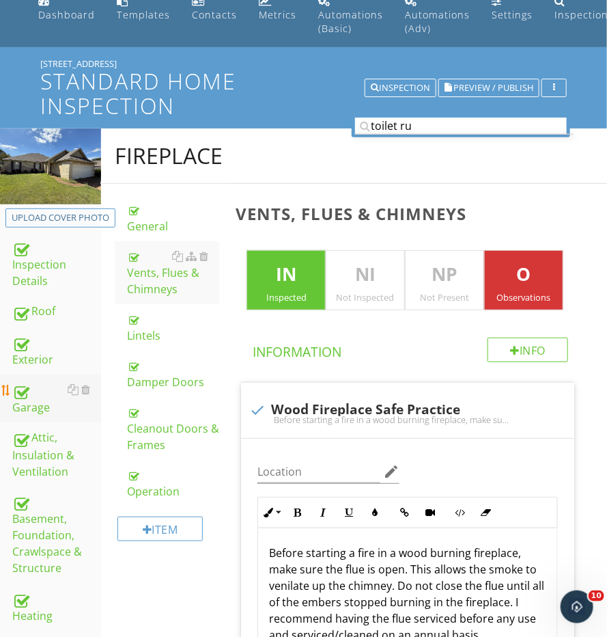
scroll to position [242, 0]
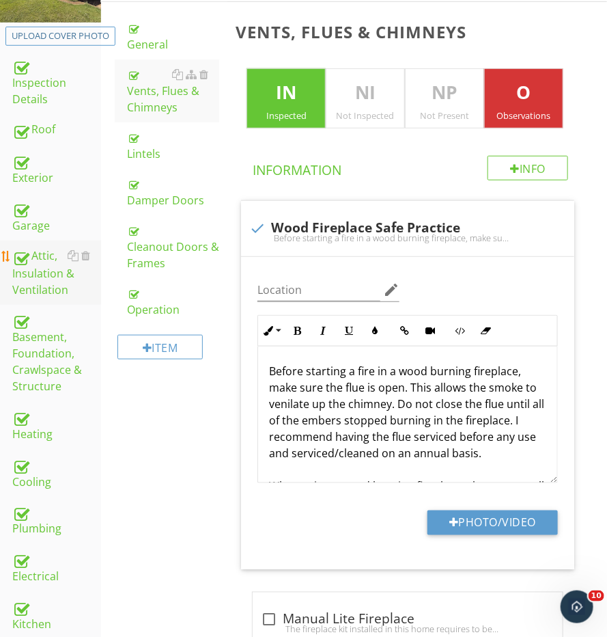
click at [39, 261] on div "Attic, Insulation & Ventilation" at bounding box center [56, 272] width 89 height 51
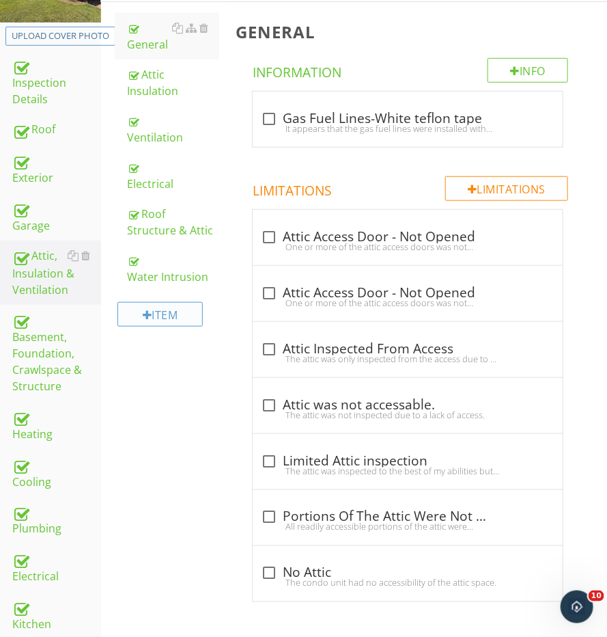
click at [157, 318] on div "Item" at bounding box center [160, 314] width 85 height 25
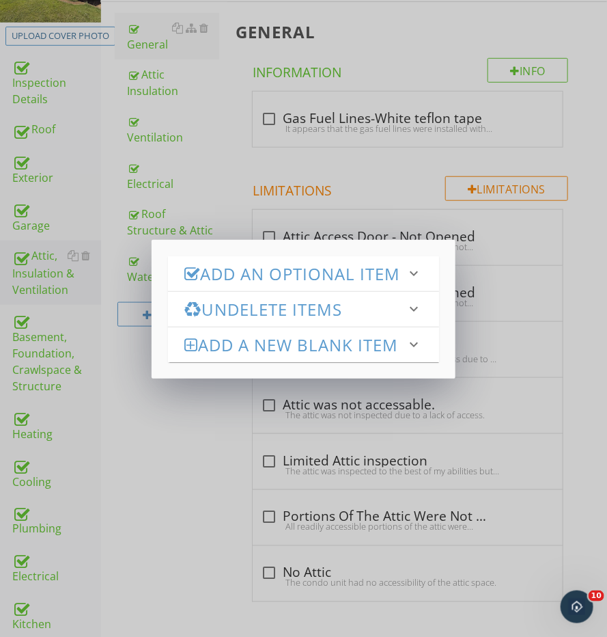
click at [222, 283] on h3 "Add an Optional Item" at bounding box center [295, 273] width 222 height 18
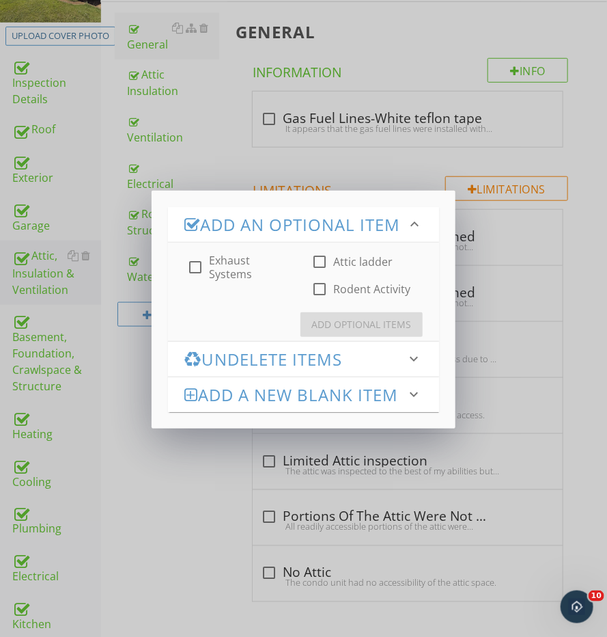
click at [335, 269] on label "Attic ladder" at bounding box center [363, 262] width 59 height 14
checkbox input "true"
click at [342, 362] on div "Undelete Items keyboard_arrow_down" at bounding box center [303, 359] width 271 height 35
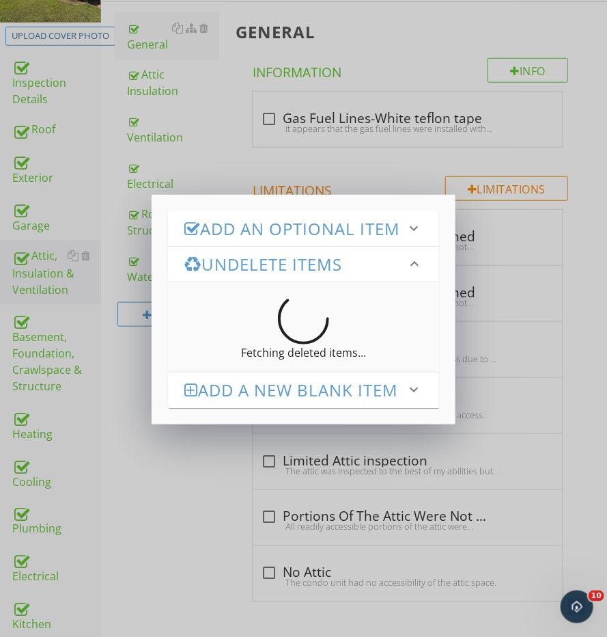
click at [340, 267] on div "Undelete Items keyboard_arrow_down" at bounding box center [303, 264] width 271 height 35
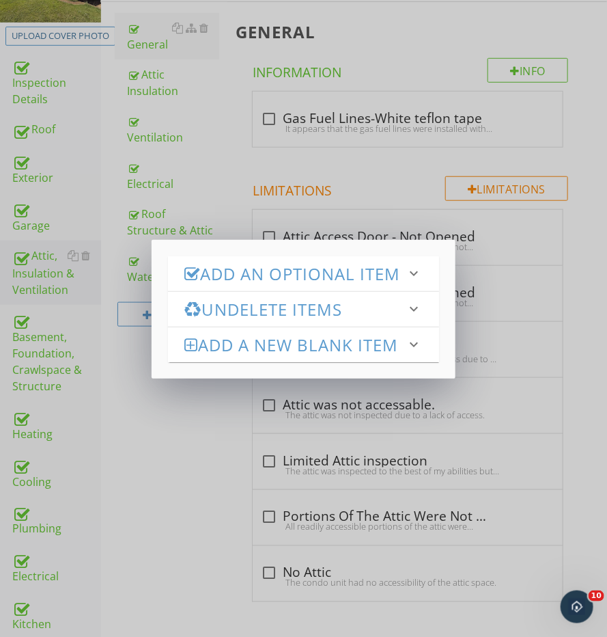
click at [340, 240] on div "Add an Optional Item keyboard_arrow_down check_box_outline_blank Exhaust System…" at bounding box center [304, 309] width 304 height 139
click at [330, 272] on h3 "Add an Optional Item" at bounding box center [295, 273] width 222 height 18
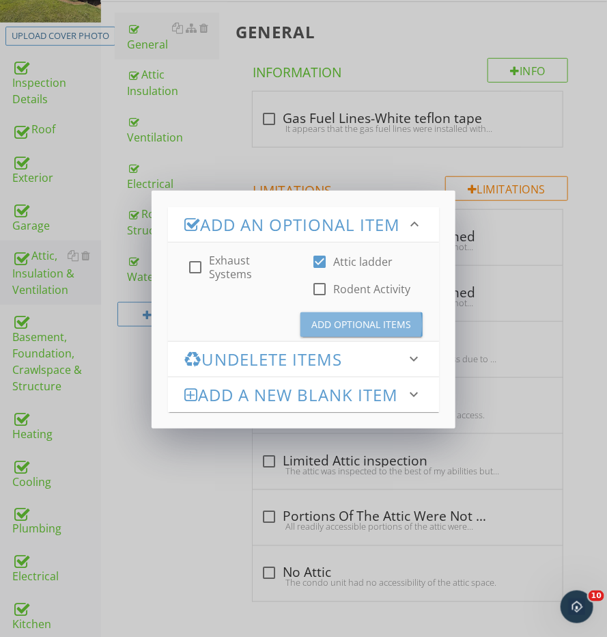
click at [339, 337] on button "Add Optional Items" at bounding box center [362, 324] width 122 height 25
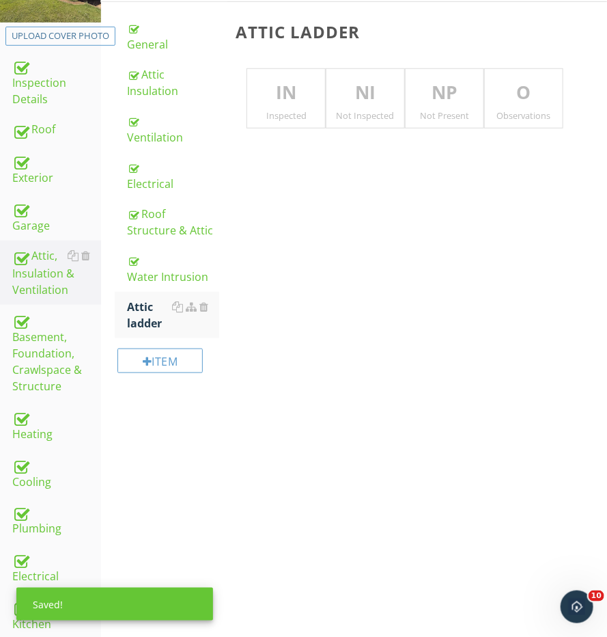
click at [284, 85] on p "IN" at bounding box center [286, 92] width 78 height 27
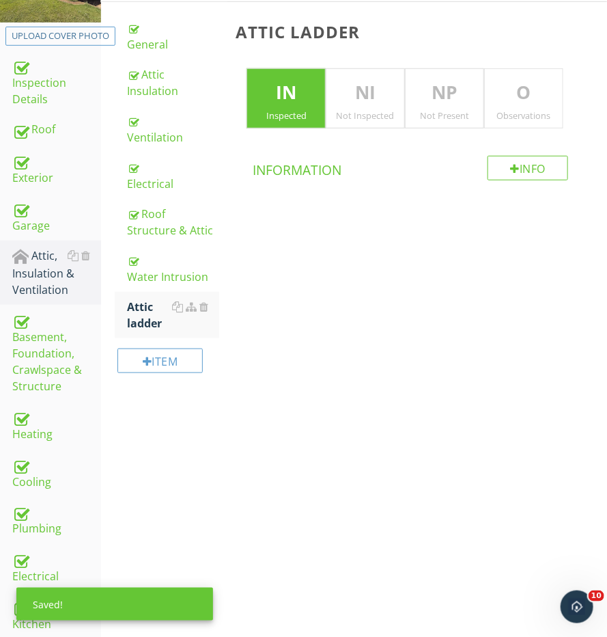
click at [508, 90] on p "O" at bounding box center [524, 92] width 78 height 27
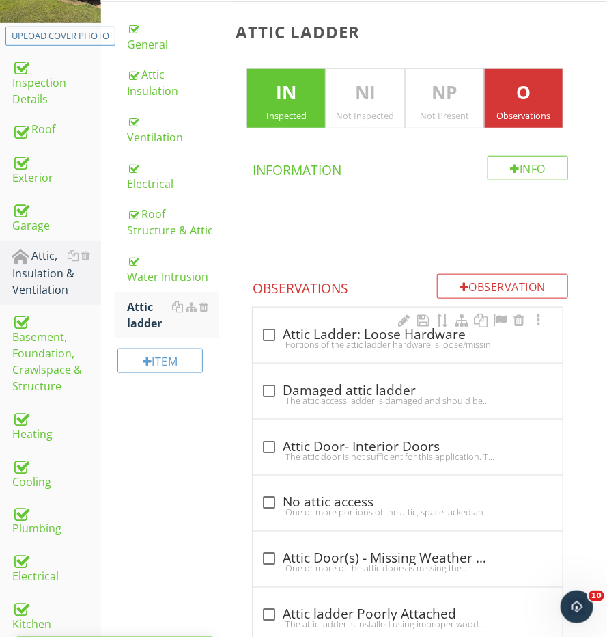
click at [289, 344] on div "Portions of the attic ladder hardware is loose/missing and poses a safety issue…" at bounding box center [408, 344] width 294 height 11
checkbox input "true"
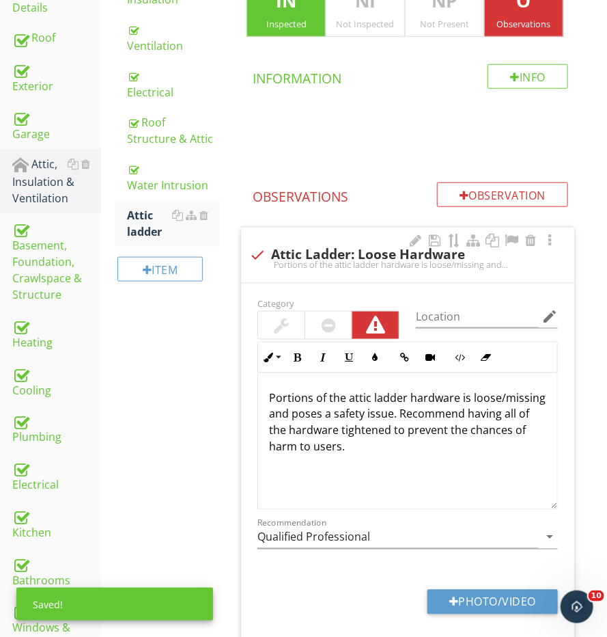
scroll to position [402, 0]
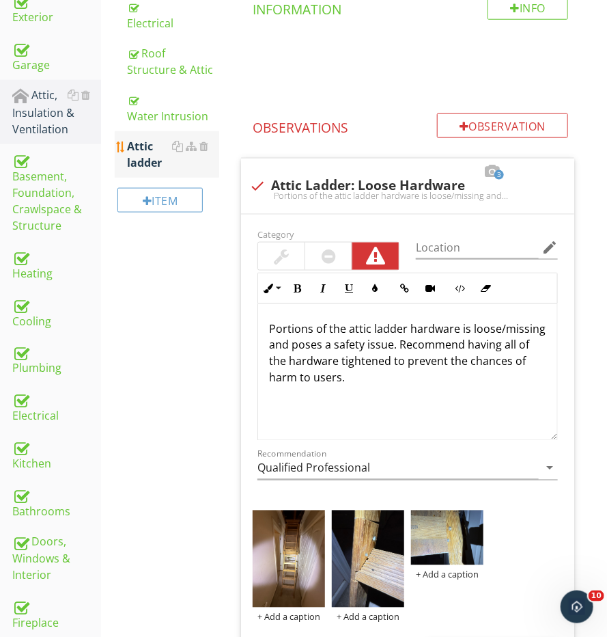
click at [139, 141] on div "Attic ladder" at bounding box center [173, 154] width 92 height 33
click at [139, 97] on div "Water Intrusion" at bounding box center [173, 108] width 92 height 33
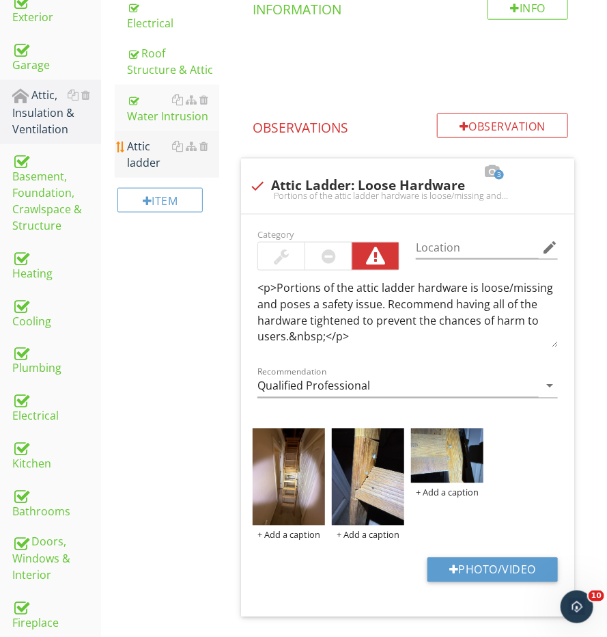
click at [139, 138] on div "Attic ladder" at bounding box center [173, 154] width 92 height 33
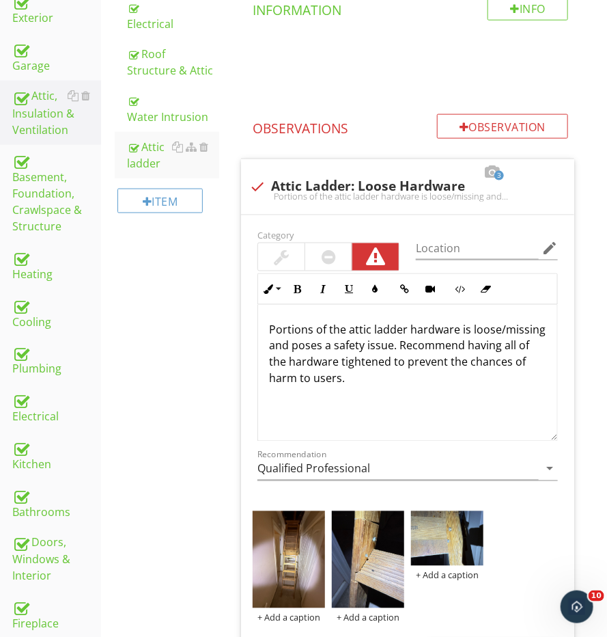
scroll to position [359, 0]
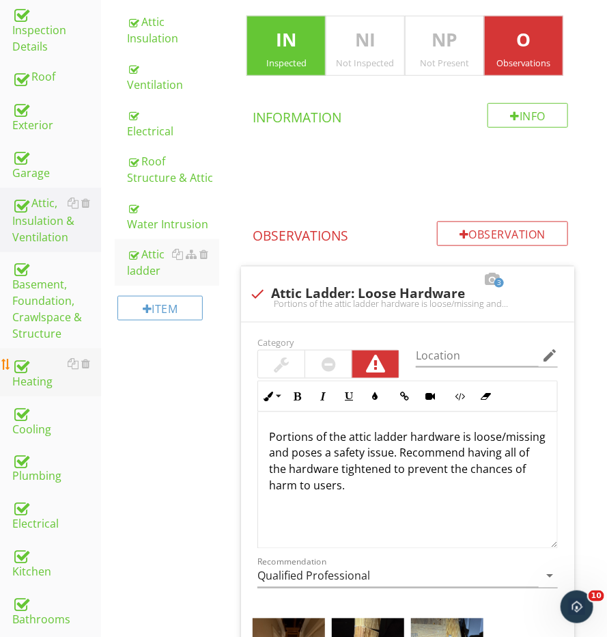
click at [48, 348] on link "Heating" at bounding box center [56, 372] width 89 height 48
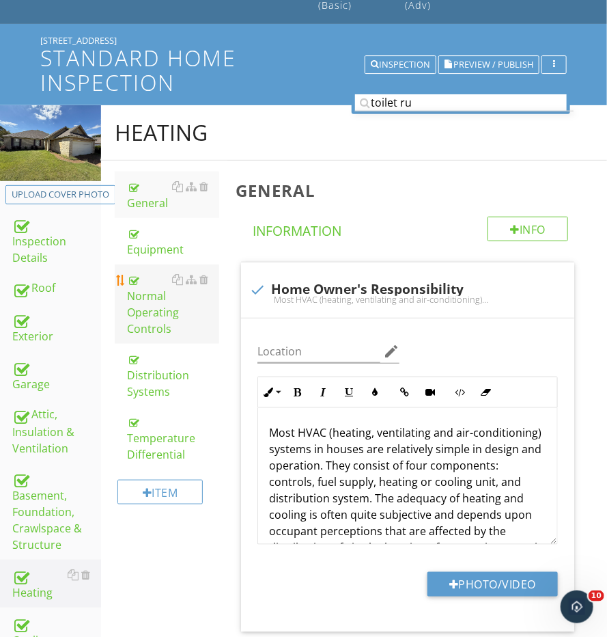
click at [148, 264] on link "Normal Operating Controls" at bounding box center [173, 303] width 92 height 79
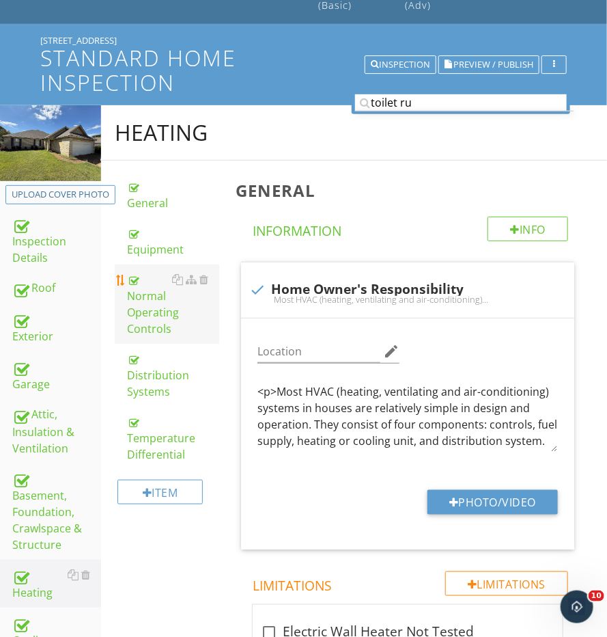
scroll to position [83, 0]
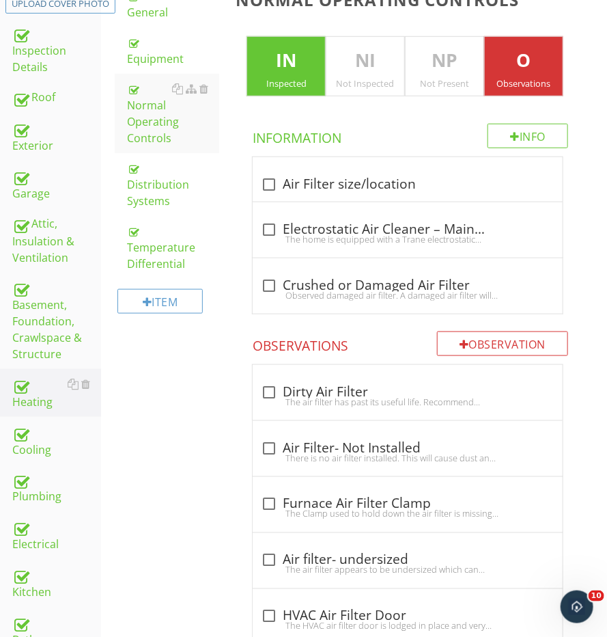
click at [351, 345] on h4 "Observations" at bounding box center [411, 342] width 316 height 23
click at [343, 381] on div "check_box_outline_blank Dirty Air Filter" at bounding box center [408, 390] width 294 height 19
checkbox input "true"
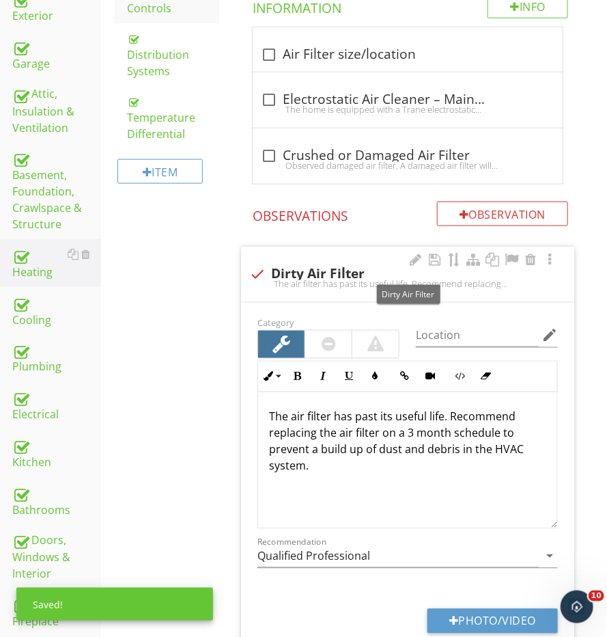
scroll to position [480, 0]
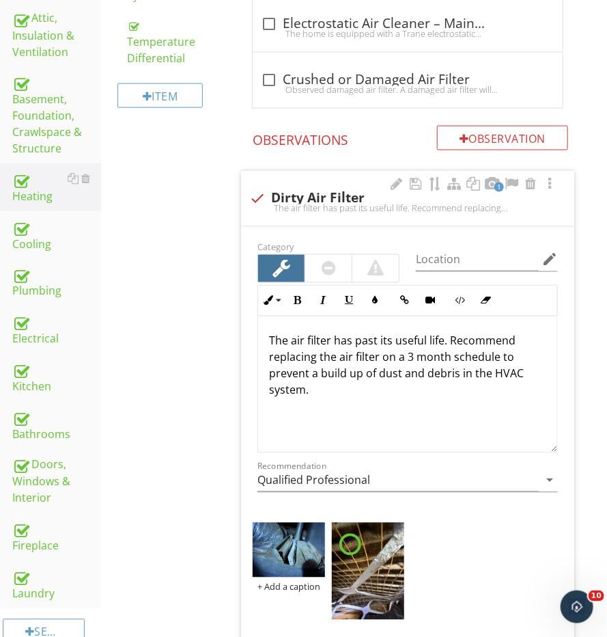
click at [493, 374] on p "The air filter has past its useful life. Recommend replacing the air filter on …" at bounding box center [407, 366] width 277 height 66
click at [479, 379] on p "The air filter has past its useful life. Recommend replacing the air filter on …" at bounding box center [407, 366] width 277 height 66
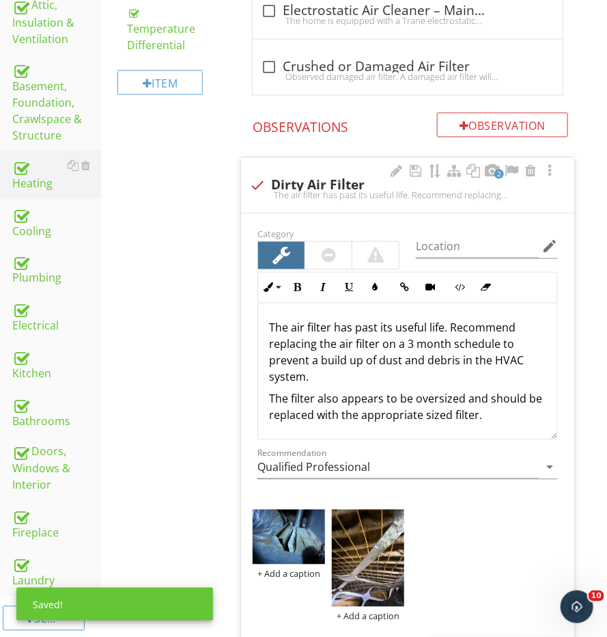
scroll to position [553, 0]
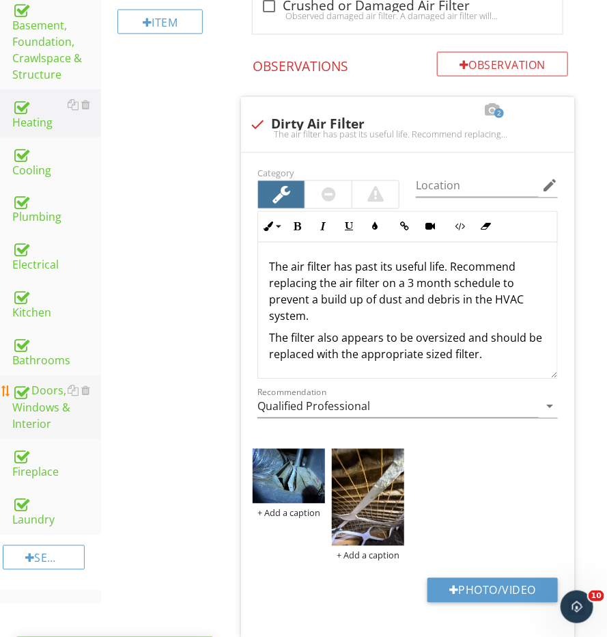
click at [52, 421] on link "Doors, Windows & Interior" at bounding box center [56, 408] width 89 height 64
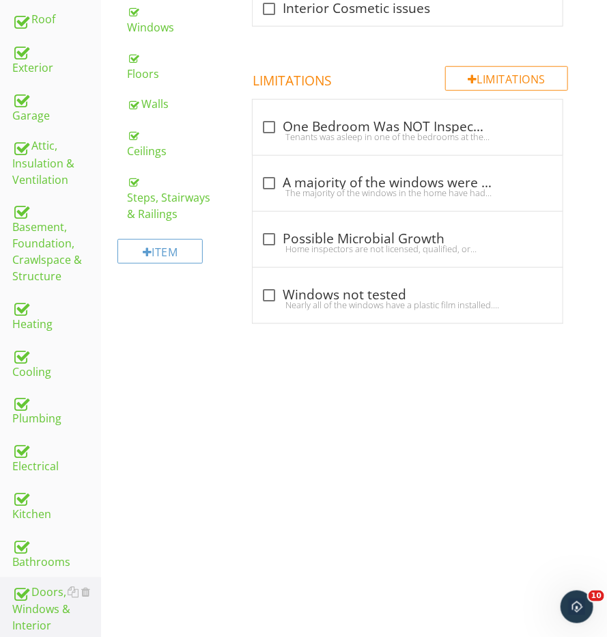
scroll to position [351, 0]
click at [143, 131] on div "Ceilings" at bounding box center [173, 143] width 92 height 33
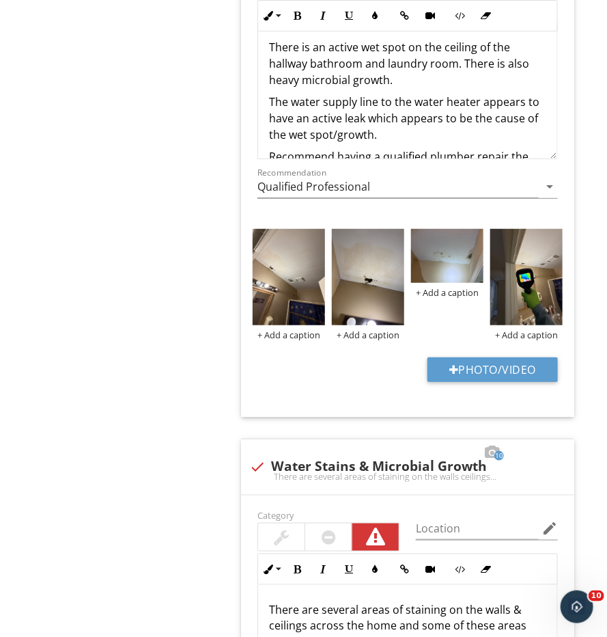
scroll to position [1595, 0]
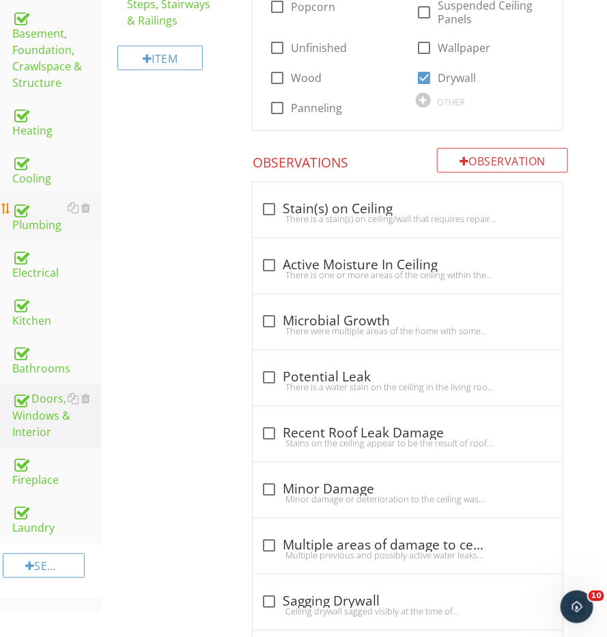
click at [38, 203] on div "Plumbing" at bounding box center [56, 217] width 89 height 34
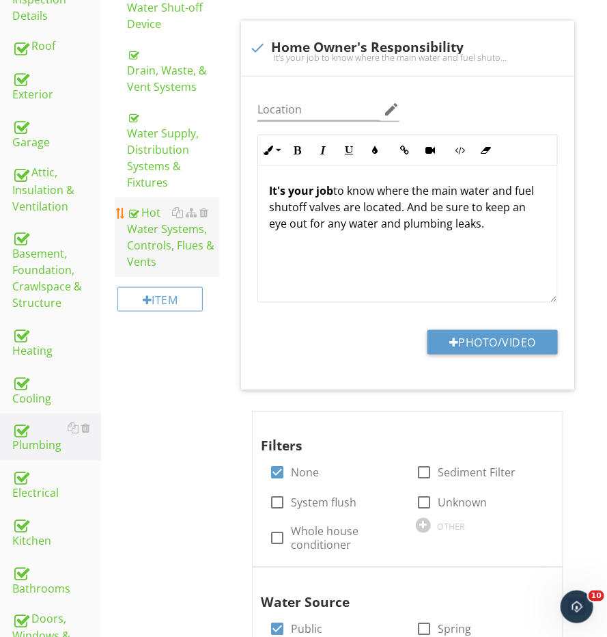
click at [161, 243] on div "Hot Water Systems, Controls, Flues & Vents" at bounding box center [173, 237] width 92 height 66
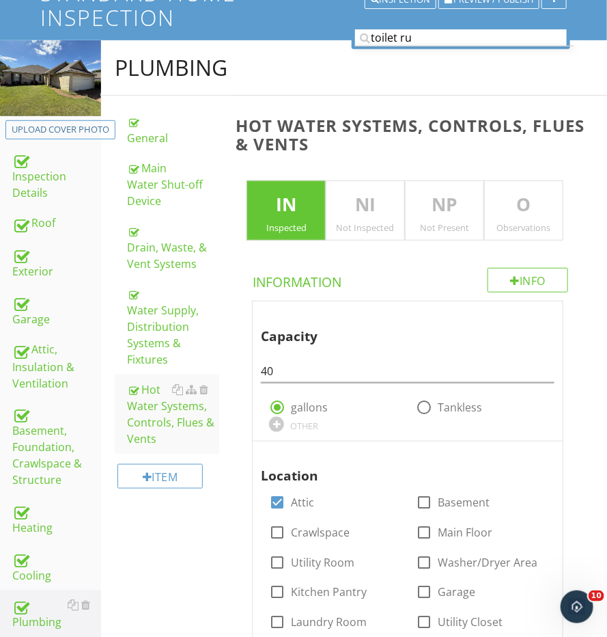
click at [525, 212] on p "O" at bounding box center [524, 204] width 78 height 27
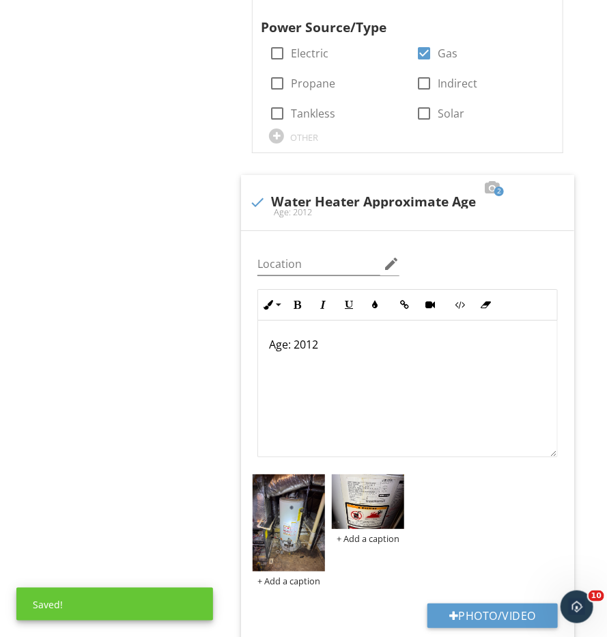
scroll to position [1, 0]
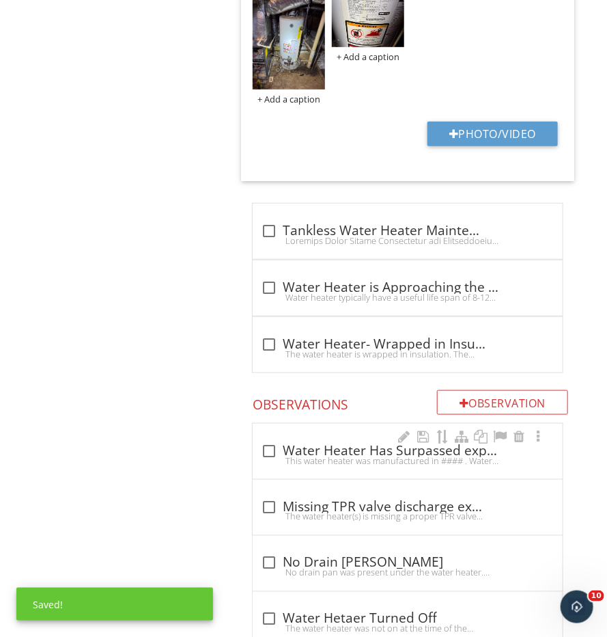
click at [303, 455] on div "This water heater was manufactured in #### . Water heater typically have a usef…" at bounding box center [408, 460] width 294 height 11
checkbox input "true"
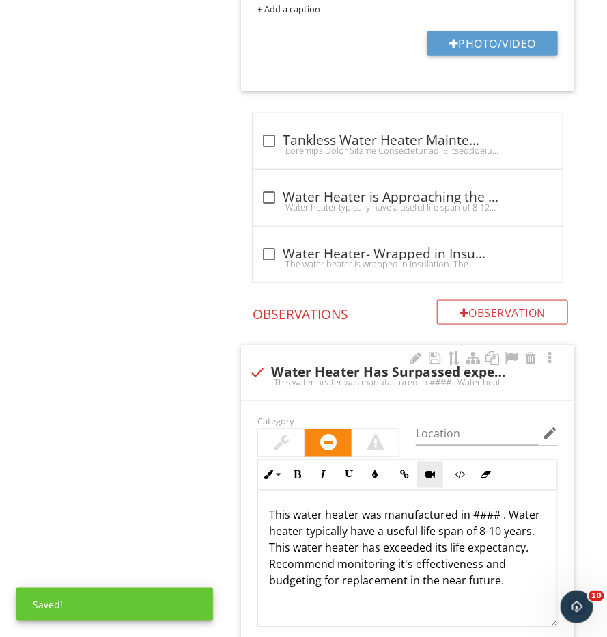
scroll to position [1841, 0]
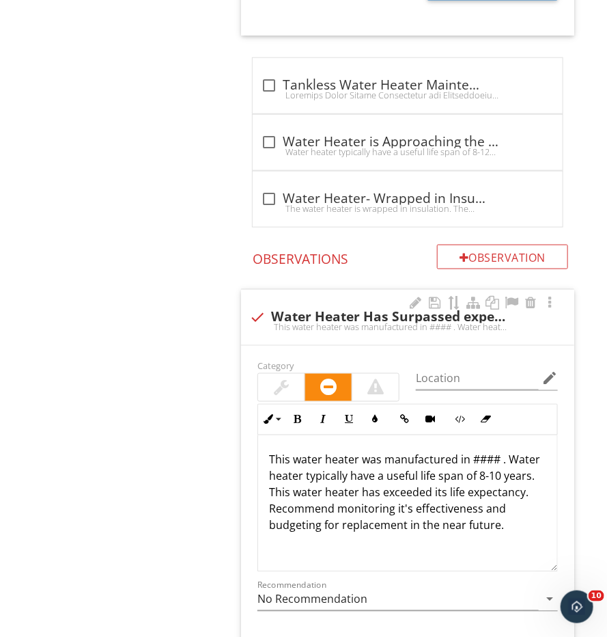
click at [491, 452] on p "This water heater was manufactured in #### . Water heater typically have a usef…" at bounding box center [407, 493] width 277 height 82
click at [500, 452] on p "This water heater was manufactured in #### . Water heater typically have a usef…" at bounding box center [407, 493] width 277 height 82
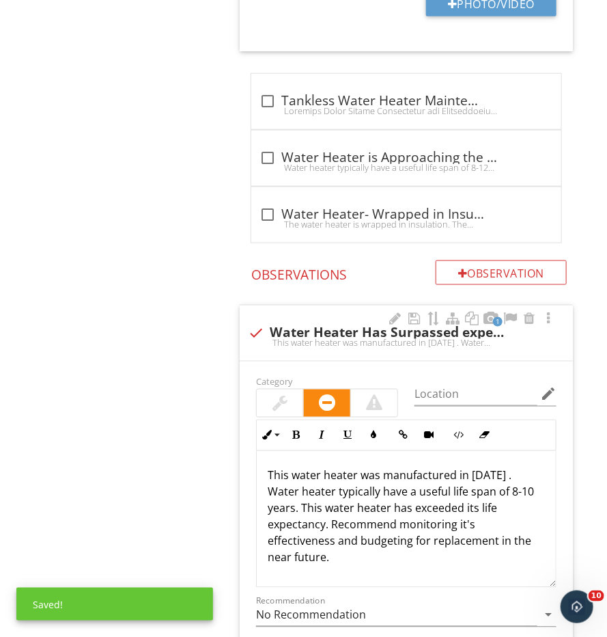
scroll to position [1891, 1]
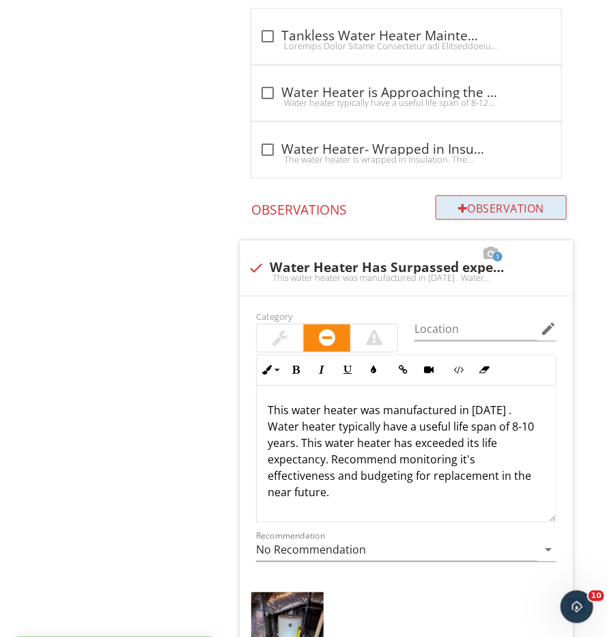
click at [476, 195] on div "Observation" at bounding box center [501, 207] width 131 height 25
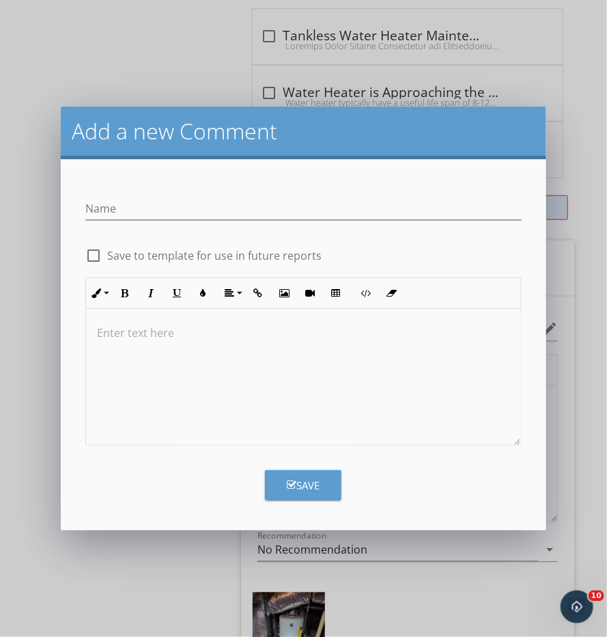
scroll to position [1889, 0]
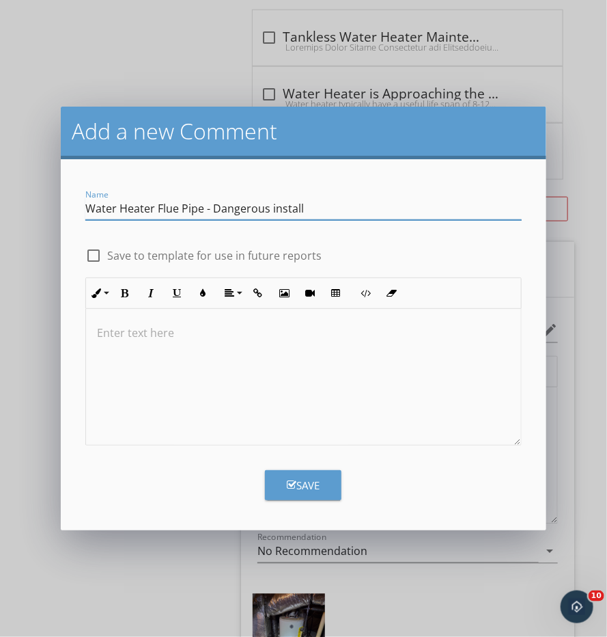
type input "Water Heater Flue Pipe - Dangerous install"
click at [380, 344] on div at bounding box center [303, 377] width 435 height 137
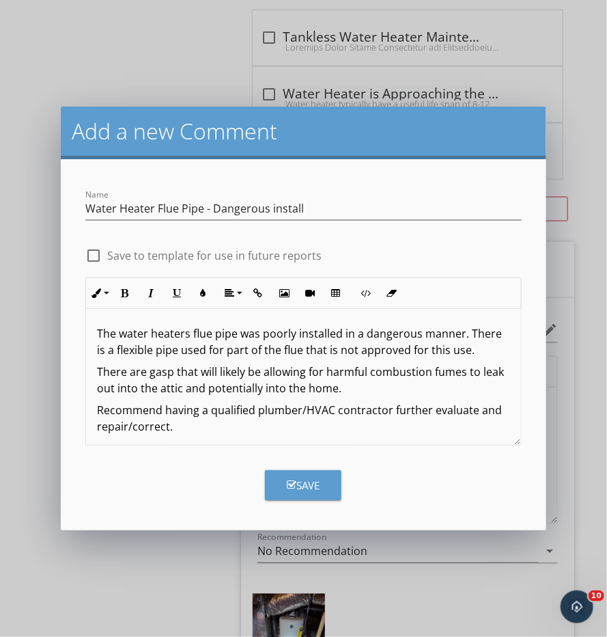
click at [306, 483] on div "Save" at bounding box center [303, 486] width 33 height 16
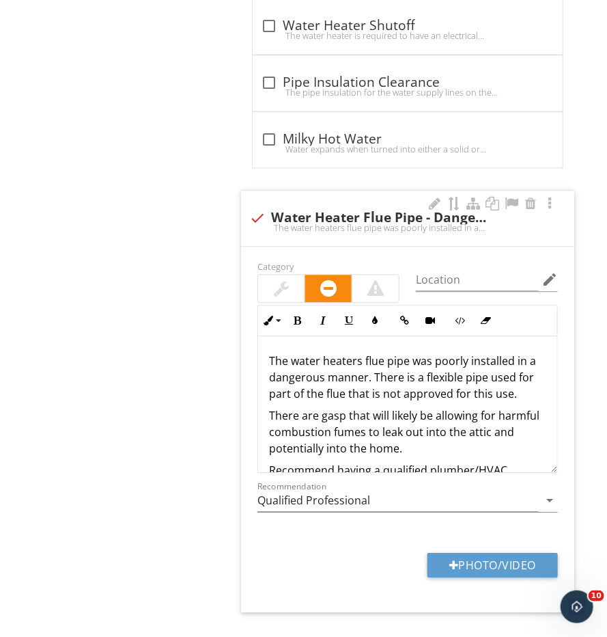
scroll to position [6776, 0]
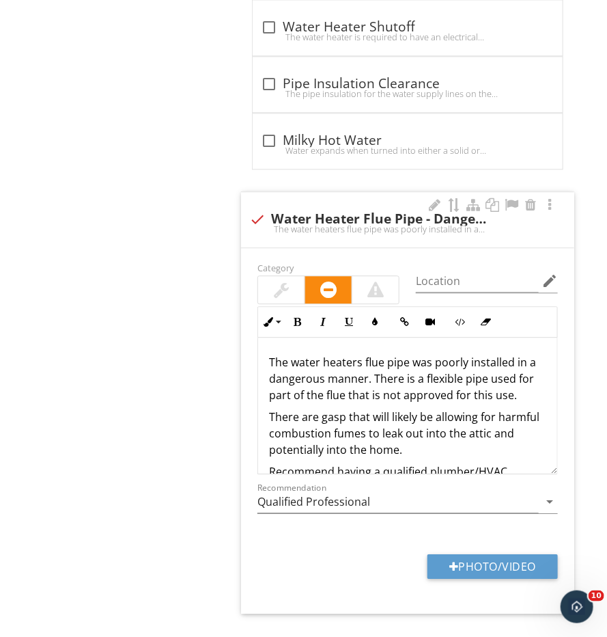
click at [382, 281] on div at bounding box center [376, 289] width 16 height 16
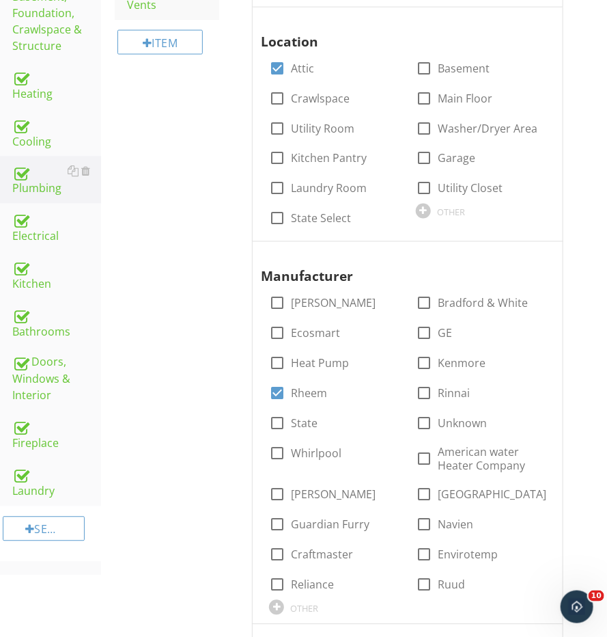
scroll to position [29, 0]
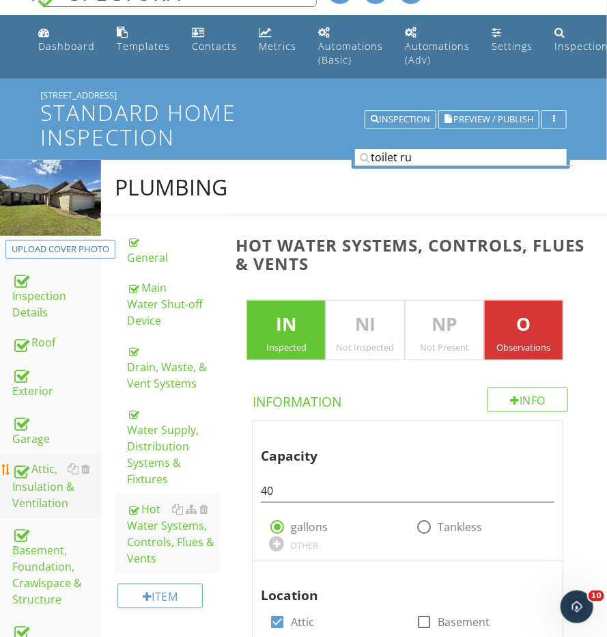
click at [44, 469] on div "Attic, Insulation & Ventilation" at bounding box center [56, 486] width 89 height 51
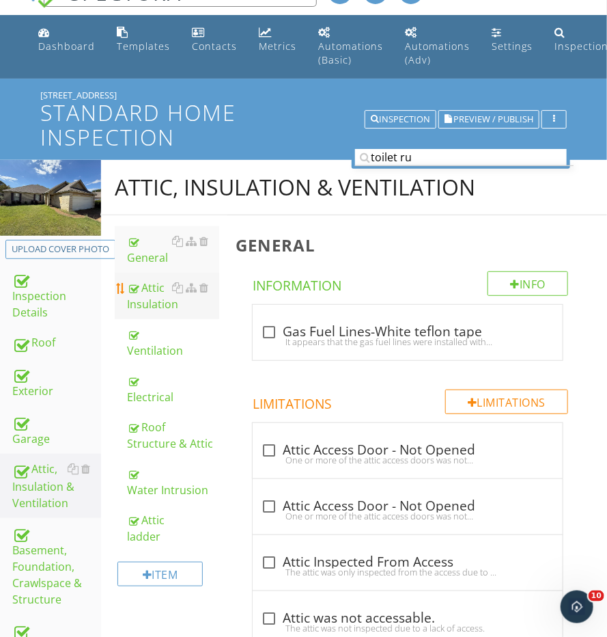
click at [154, 299] on div "Attic Insulation" at bounding box center [173, 295] width 92 height 33
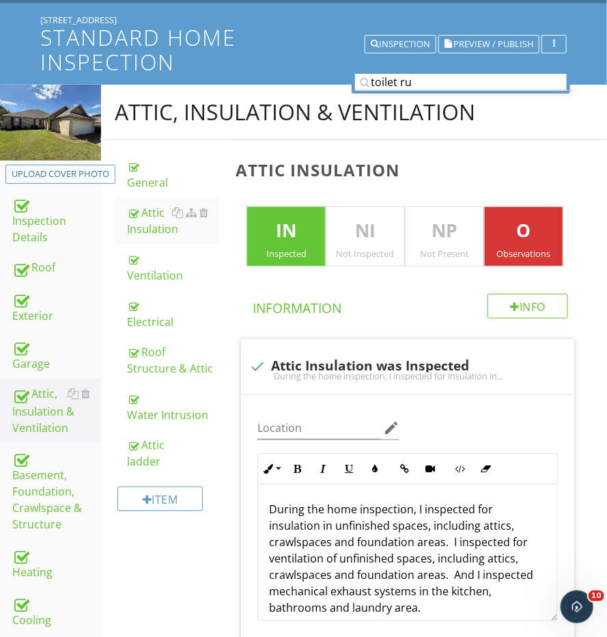
scroll to position [181, 0]
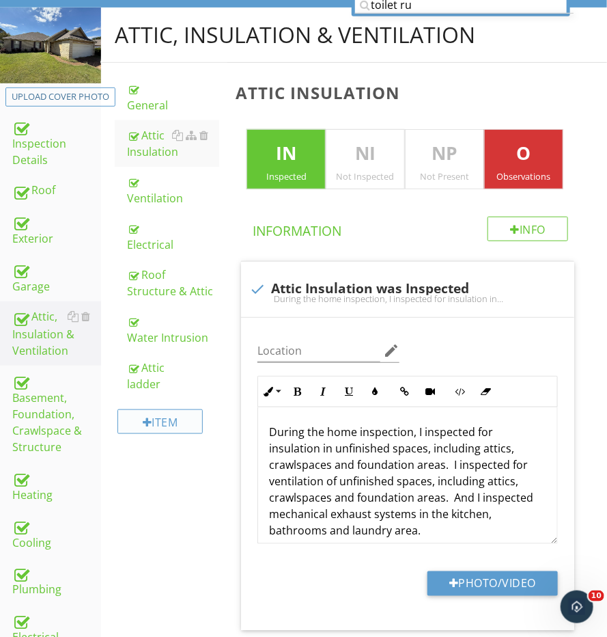
click at [167, 415] on div "Item" at bounding box center [160, 421] width 85 height 25
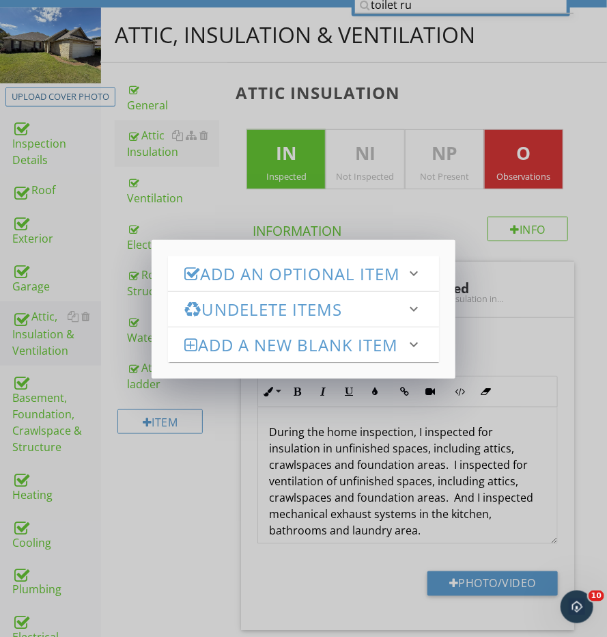
click at [248, 283] on h3 "Add an Optional Item" at bounding box center [295, 273] width 222 height 18
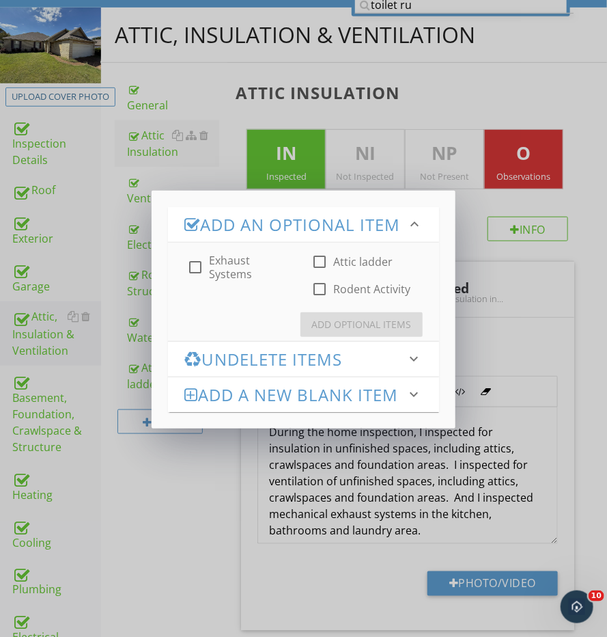
click at [334, 296] on label "Rodent Activity" at bounding box center [372, 289] width 77 height 14
checkbox input "true"
click at [314, 334] on button "Add Optional Items" at bounding box center [362, 324] width 122 height 25
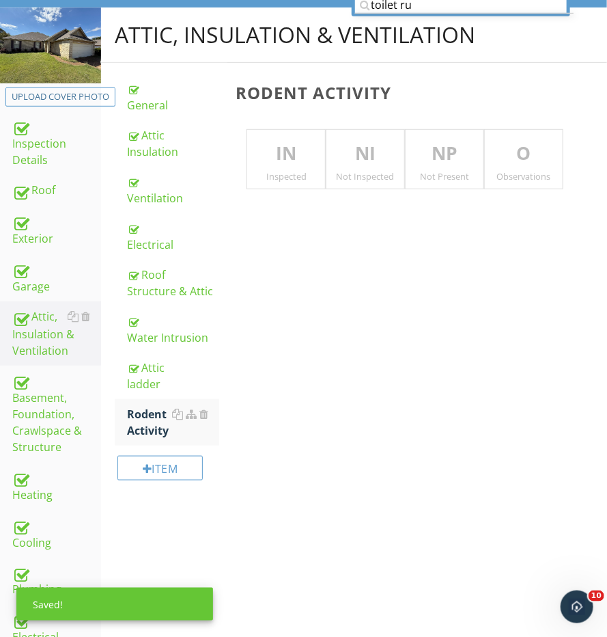
click at [297, 174] on div "Inspected" at bounding box center [286, 176] width 78 height 11
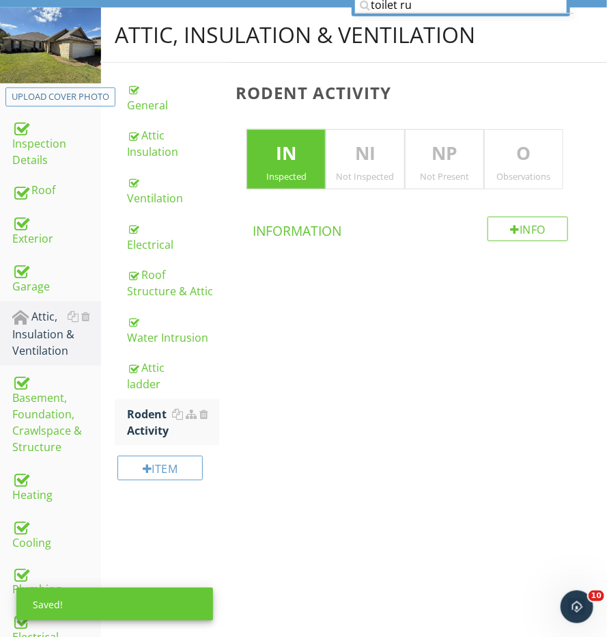
click at [499, 161] on p "O" at bounding box center [524, 153] width 78 height 27
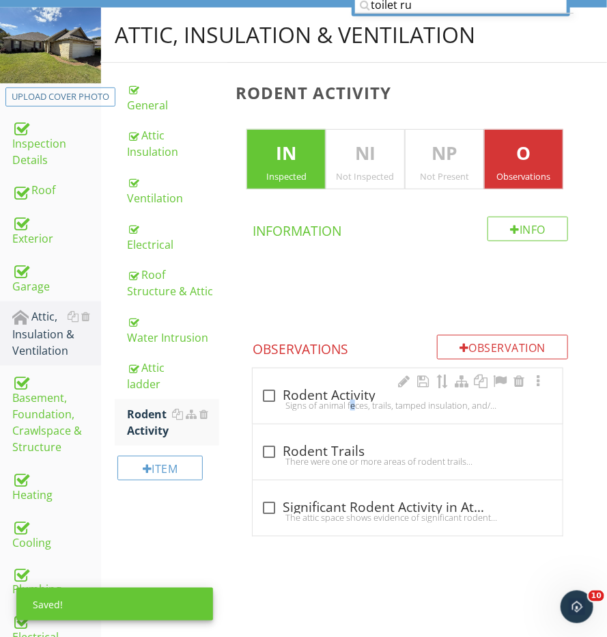
click at [311, 400] on div "Signs of animal feces, trails, tamped insulation, and/or traps were observed in…" at bounding box center [408, 405] width 294 height 11
checkbox input "true"
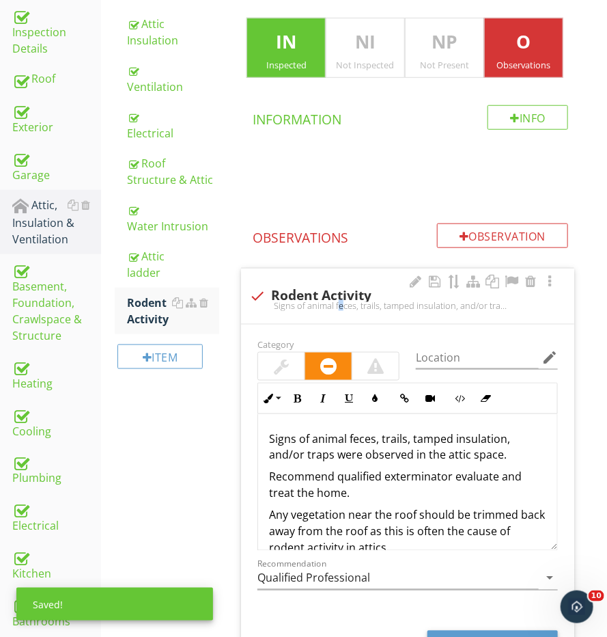
scroll to position [404, 0]
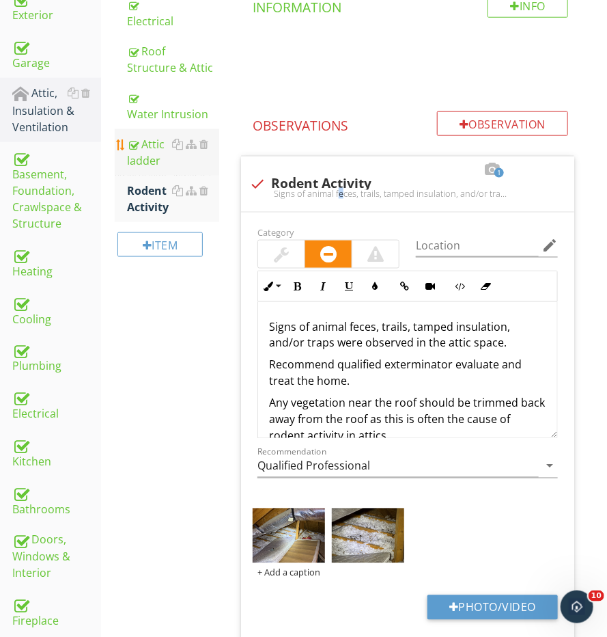
click at [143, 157] on div "Attic ladder" at bounding box center [173, 152] width 92 height 33
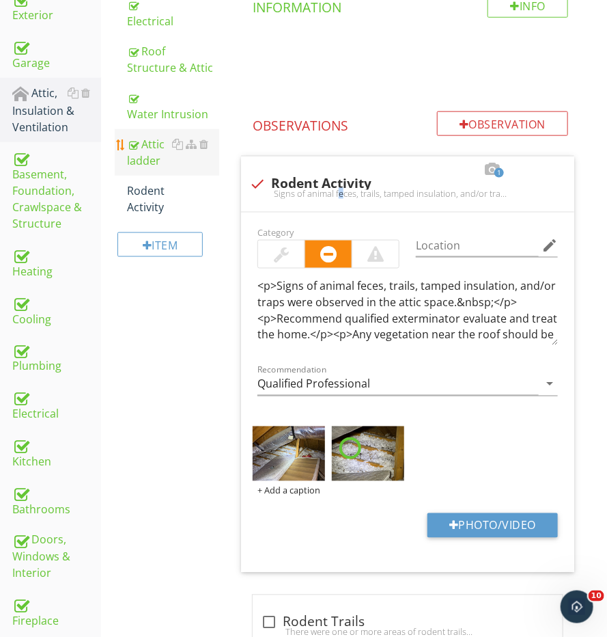
click at [143, 157] on div "Attic ladder" at bounding box center [173, 152] width 92 height 33
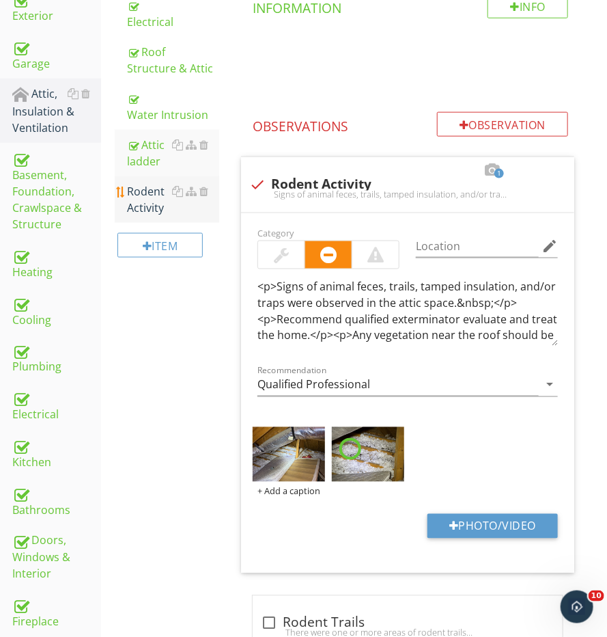
click at [143, 183] on div "Rodent Activity" at bounding box center [173, 199] width 92 height 33
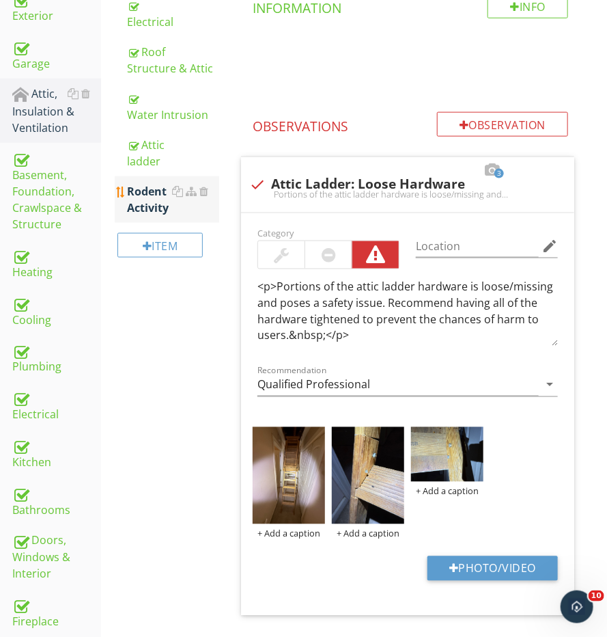
scroll to position [403, 0]
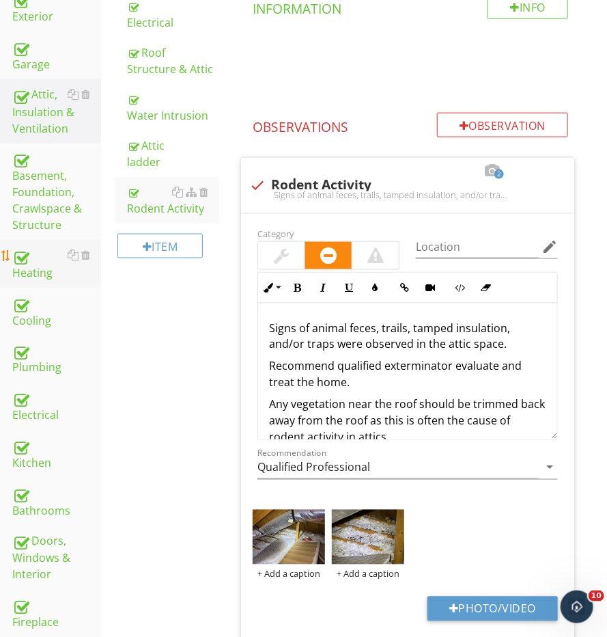
click at [46, 259] on div "Heating" at bounding box center [56, 264] width 89 height 34
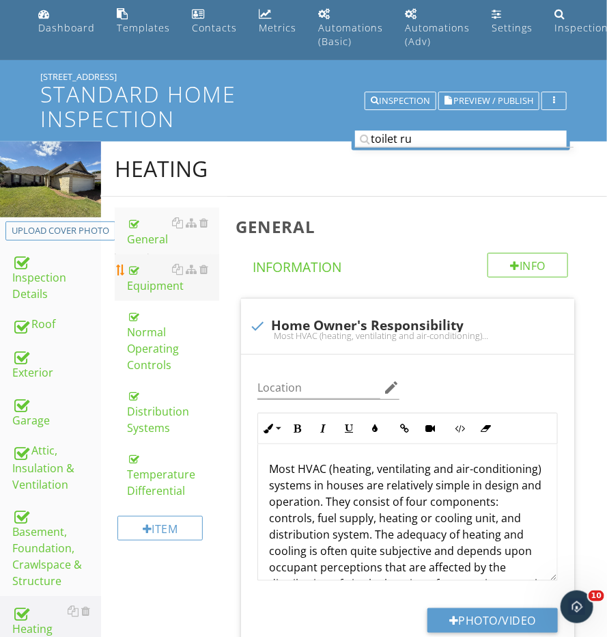
click at [162, 292] on link "Equipment" at bounding box center [173, 277] width 92 height 46
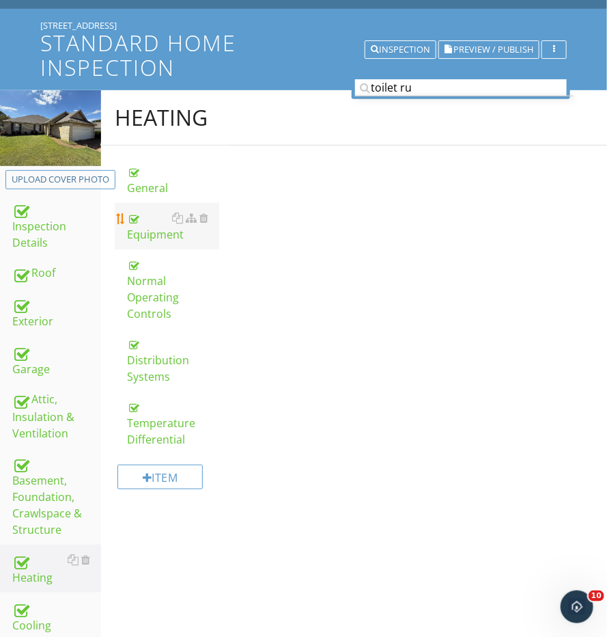
scroll to position [121, 0]
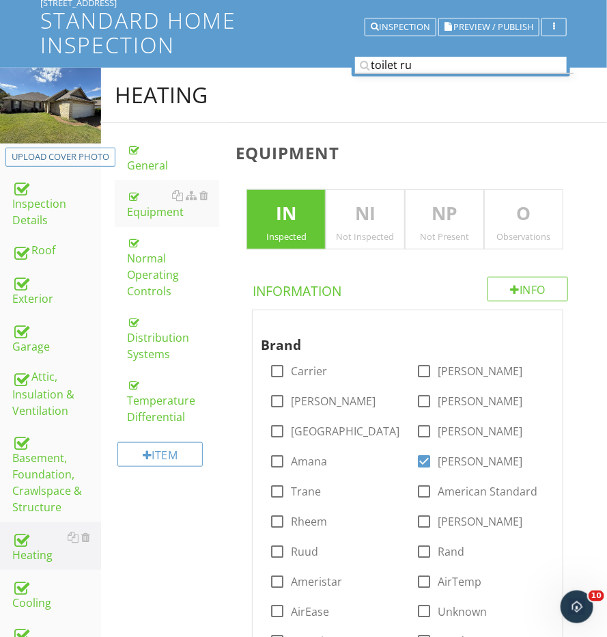
click at [521, 241] on div "O Observations" at bounding box center [523, 219] width 79 height 60
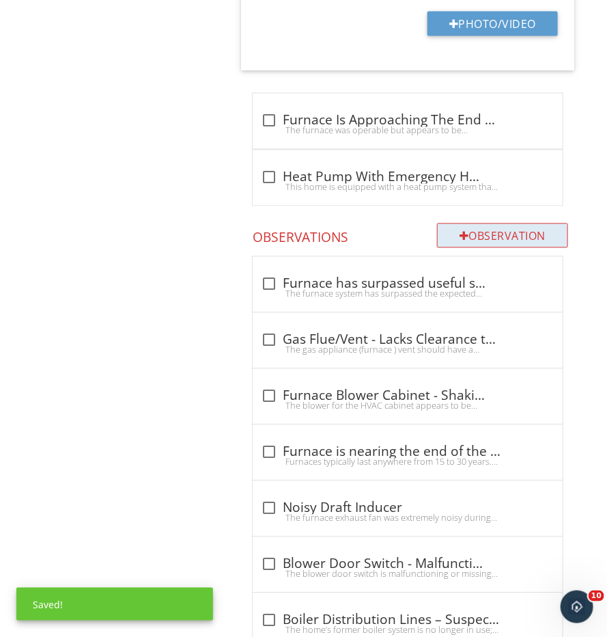
click at [497, 223] on div "Observation" at bounding box center [502, 235] width 131 height 25
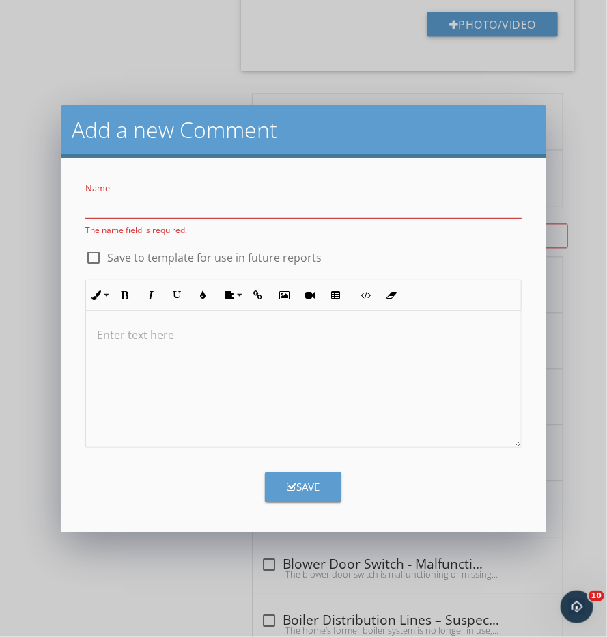
click at [212, 371] on div at bounding box center [303, 379] width 435 height 137
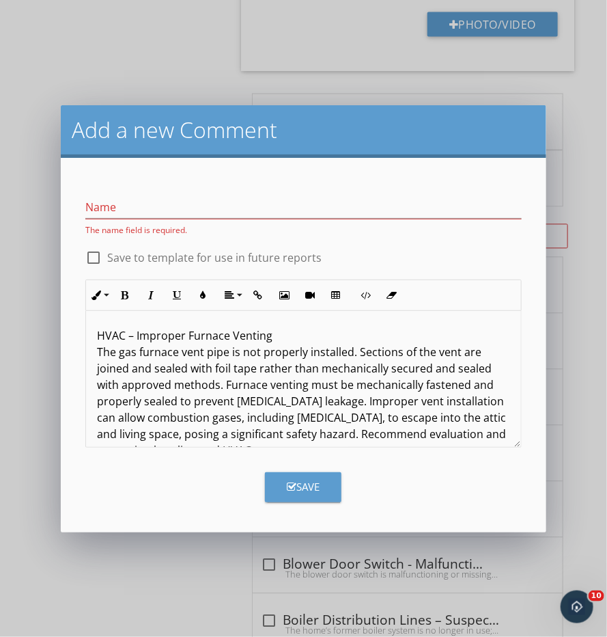
scroll to position [5, 0]
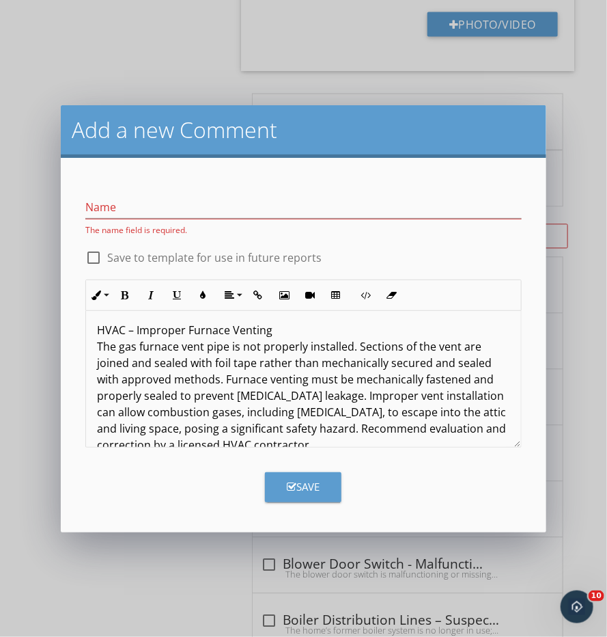
click at [145, 327] on p "HVAC – Improper Furnace Venting The gas furnace vent pipe is not properly insta…" at bounding box center [303, 387] width 413 height 131
click at [135, 215] on input "Name" at bounding box center [303, 207] width 437 height 23
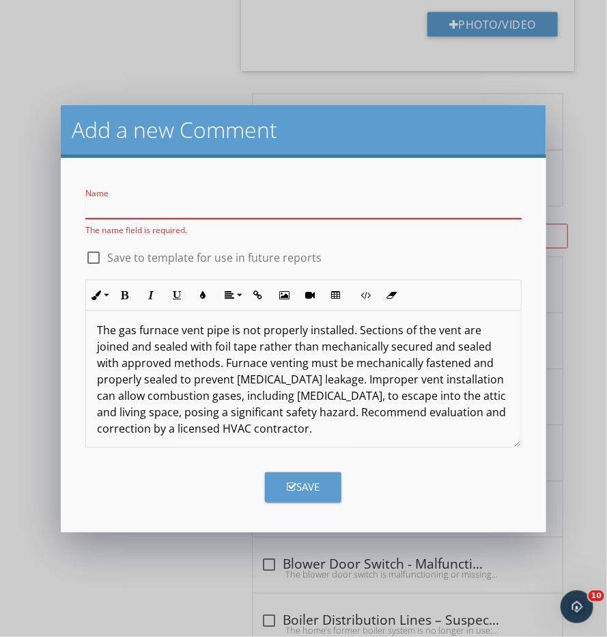
paste input "HVAC – Improper Furnace Venting"
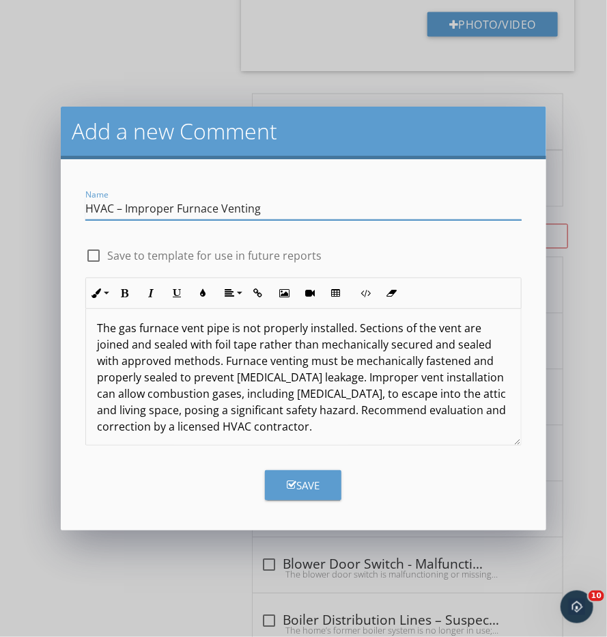
type input "HVAC – Improper Furnace Venting"
click at [326, 420] on p "The gas furnace vent pipe is not properly installed. Sections of the vent are j…" at bounding box center [303, 377] width 413 height 115
click at [335, 407] on p "The gas furnace vent pipe is not properly installed. Sections of the vent are j…" at bounding box center [303, 377] width 413 height 115
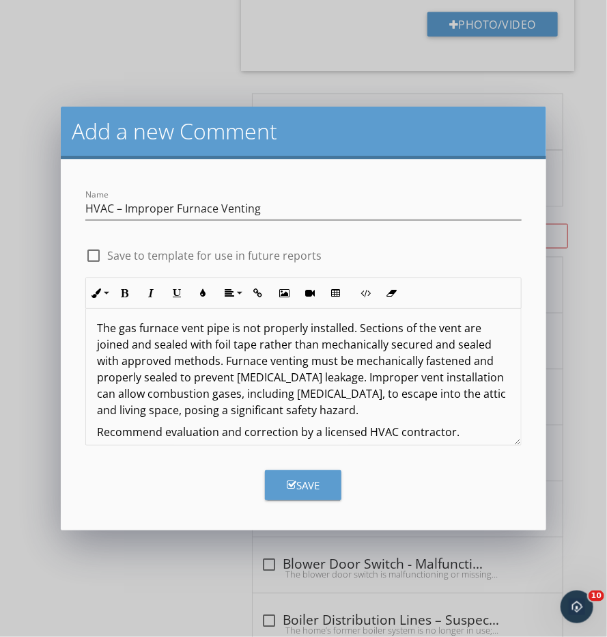
click at [303, 491] on div "Save" at bounding box center [303, 486] width 33 height 16
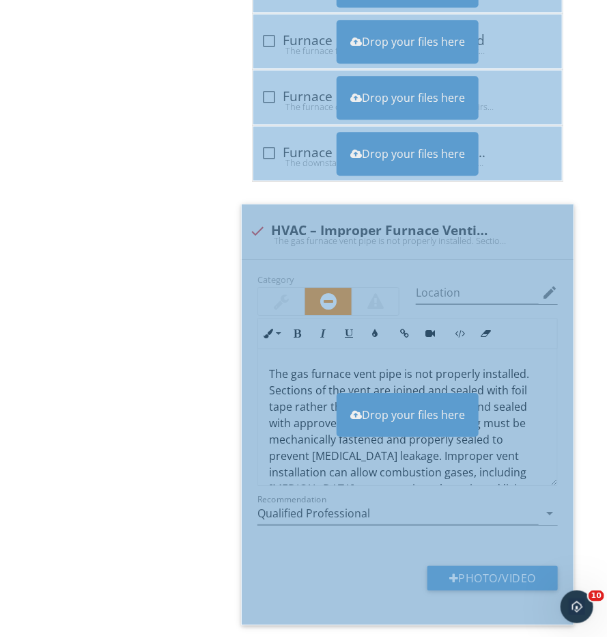
scroll to position [5541, 0]
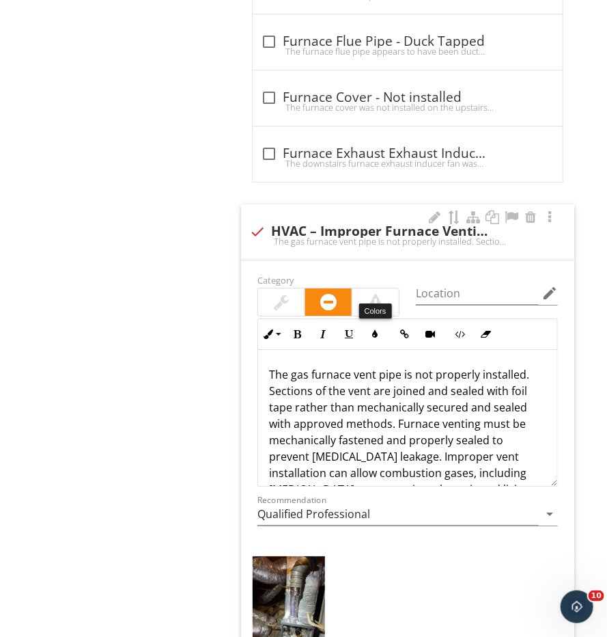
click at [374, 288] on div at bounding box center [376, 301] width 46 height 27
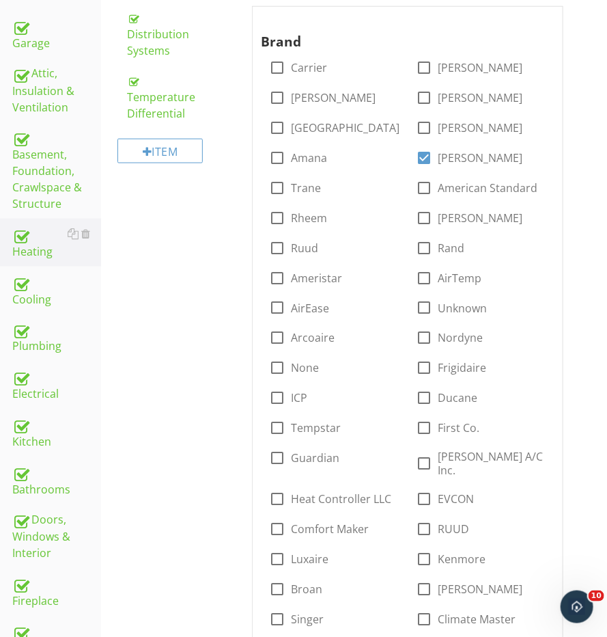
scroll to position [376, 0]
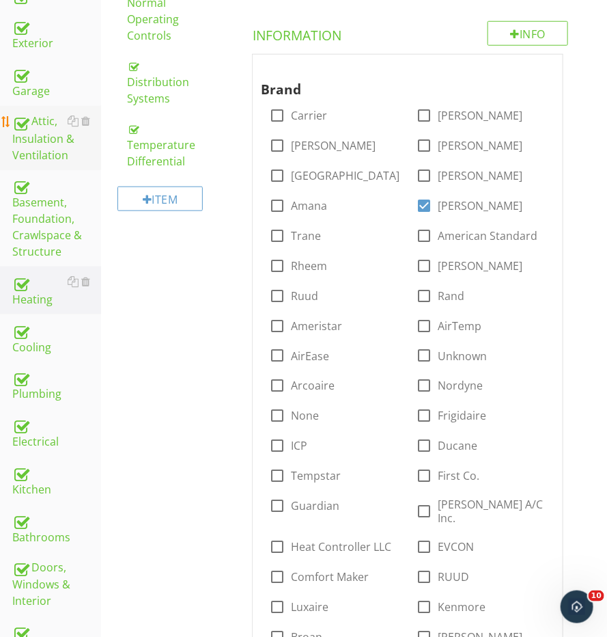
click at [56, 114] on div "Attic, Insulation & Ventilation" at bounding box center [56, 138] width 89 height 51
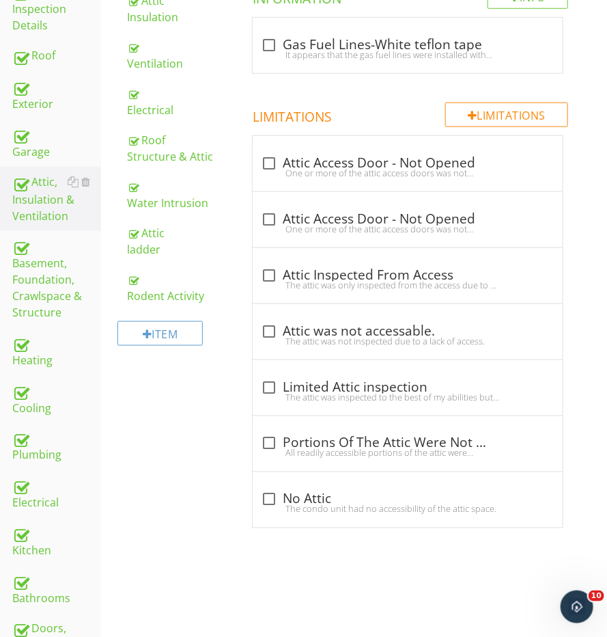
scroll to position [273, 0]
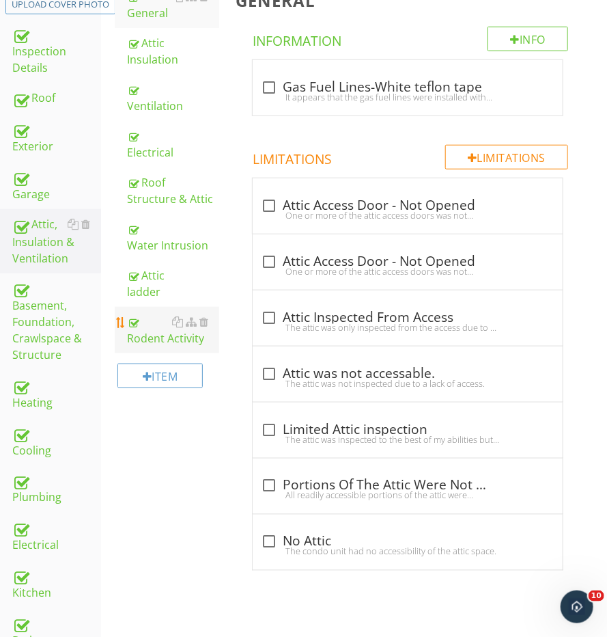
click at [165, 340] on link "Rodent Activity" at bounding box center [173, 330] width 92 height 46
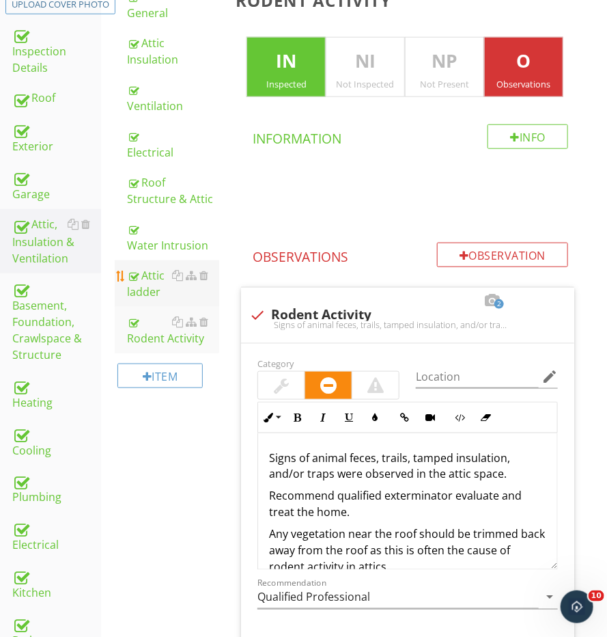
click at [156, 271] on div "Attic ladder" at bounding box center [173, 283] width 92 height 33
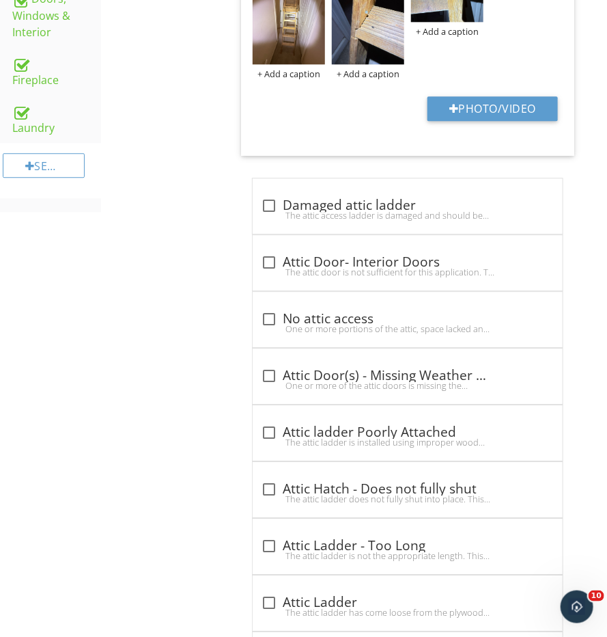
click at [189, 344] on div "Attic, Insulation & Ventilation General Attic Insulation Ventilation Electrical…" at bounding box center [354, 67] width 506 height 1649
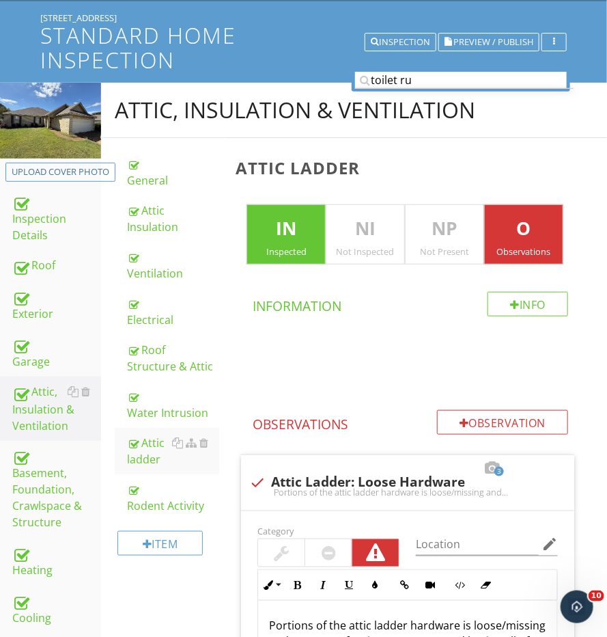
scroll to position [314, 0]
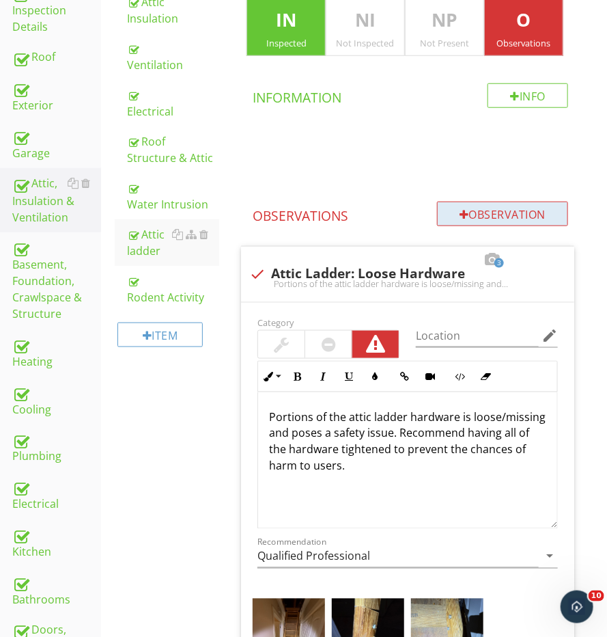
click at [501, 202] on div "Observation" at bounding box center [502, 214] width 131 height 25
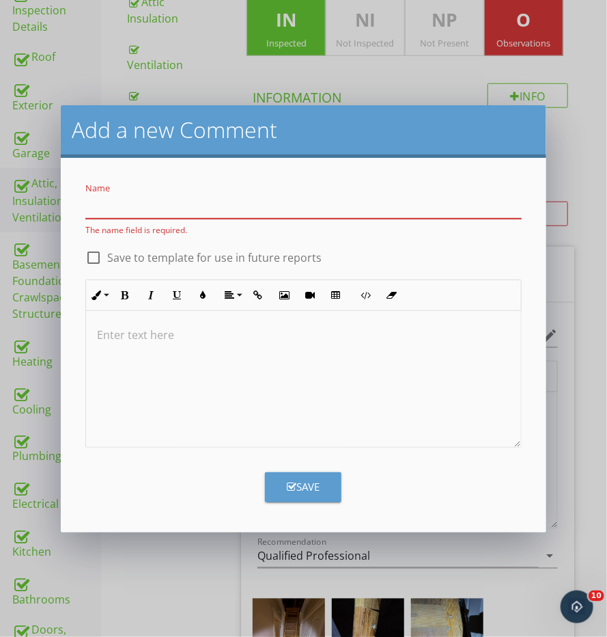
click at [225, 374] on div at bounding box center [303, 379] width 435 height 137
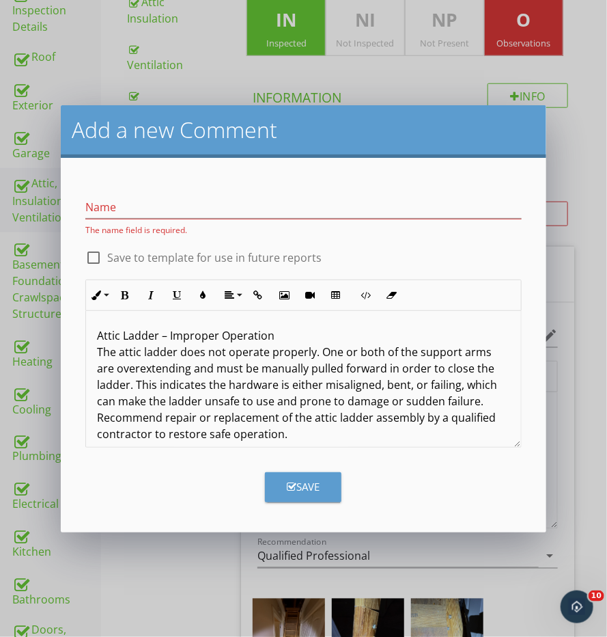
click at [174, 338] on p "Attic Ladder – Improper Operation The attic ladder does not operate properly. O…" at bounding box center [303, 384] width 413 height 115
click at [172, 198] on input "Name" at bounding box center [303, 207] width 437 height 23
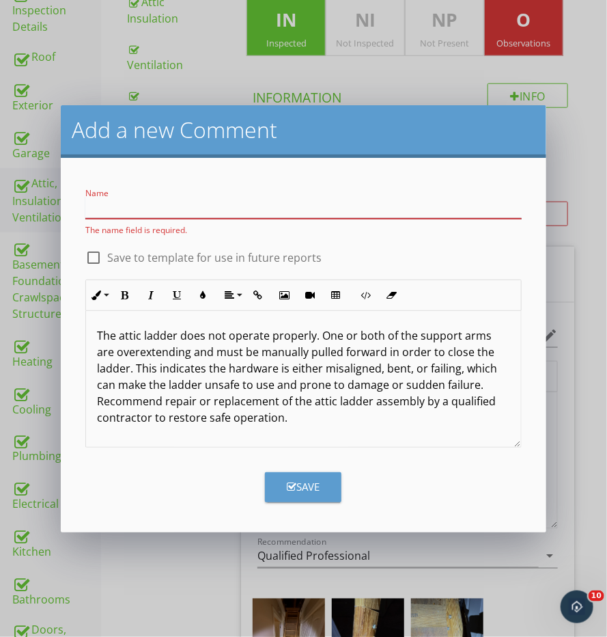
paste input "Attic Ladder – Improper Operation"
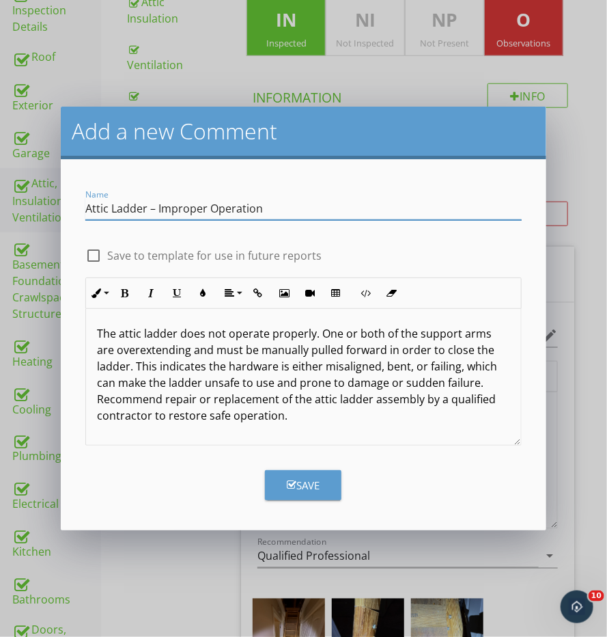
type input "Attic Ladder – Improper Operation"
click at [322, 409] on p "The attic ladder does not operate properly. One or both of the support arms are…" at bounding box center [303, 374] width 413 height 98
click at [430, 387] on p "The attic ladder does not operate properly. One or both of the support arms are…" at bounding box center [303, 374] width 413 height 98
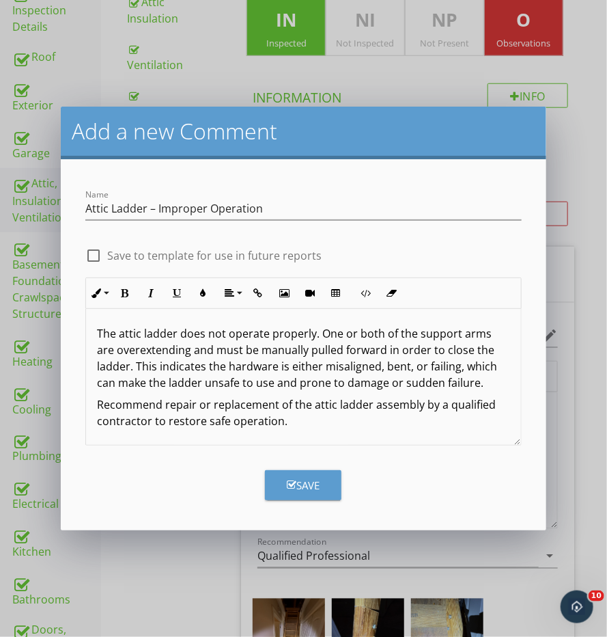
click at [312, 480] on div "Save" at bounding box center [303, 486] width 33 height 16
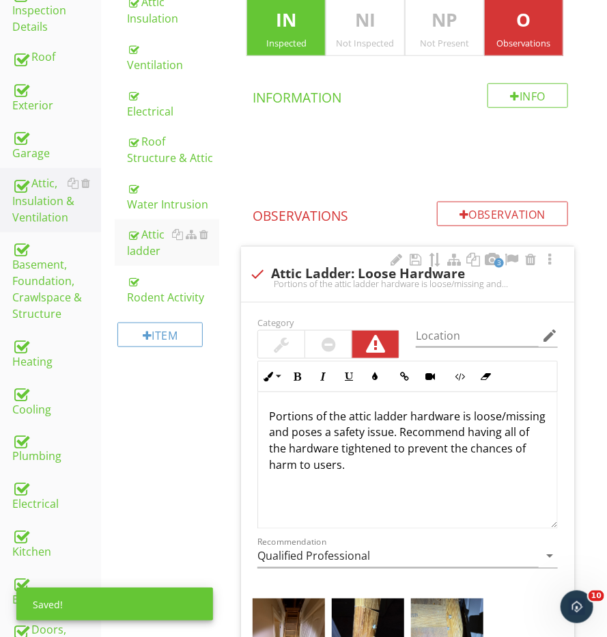
scroll to position [1, 0]
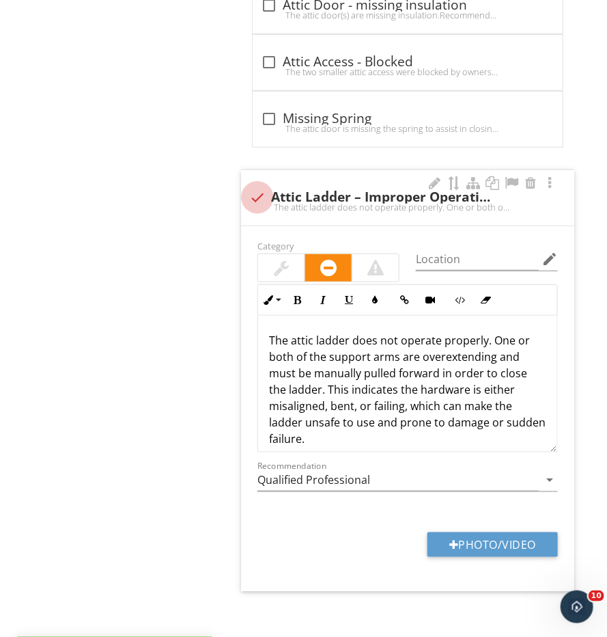
click at [251, 186] on div at bounding box center [257, 197] width 23 height 23
checkbox input "true"
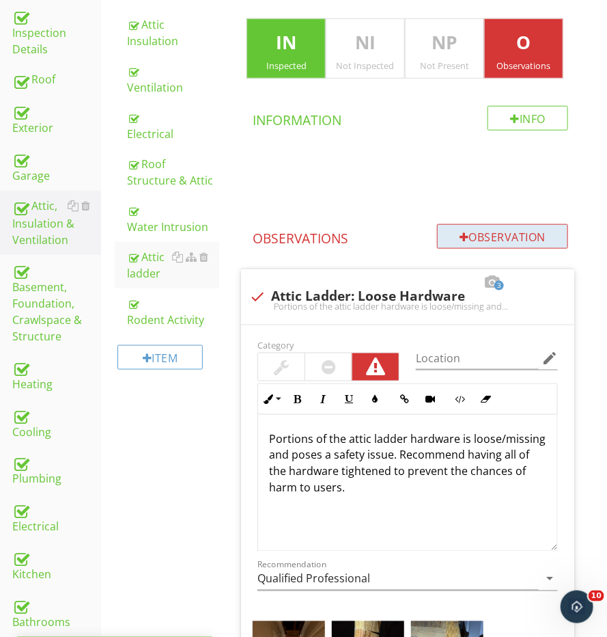
click at [461, 234] on div at bounding box center [465, 237] width 10 height 11
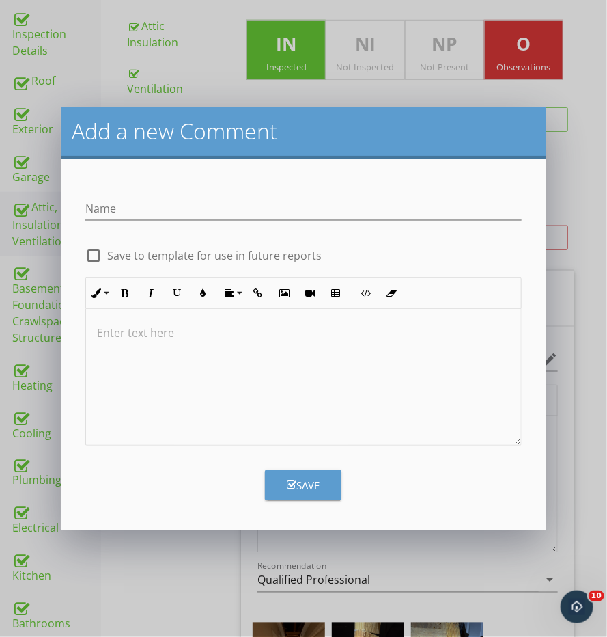
click at [254, 368] on div at bounding box center [303, 377] width 435 height 137
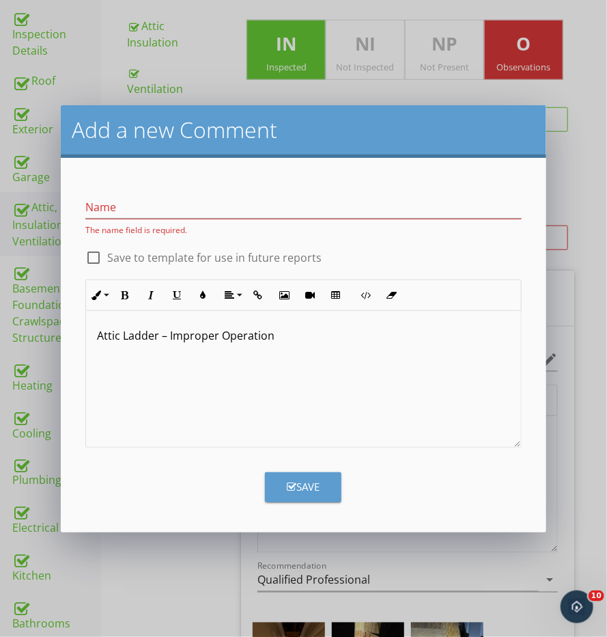
click at [180, 193] on div "Name The name field is required." at bounding box center [303, 212] width 437 height 48
click at [180, 198] on input "Name" at bounding box center [303, 207] width 437 height 23
paste input "Attic Ladder – Improper Operation"
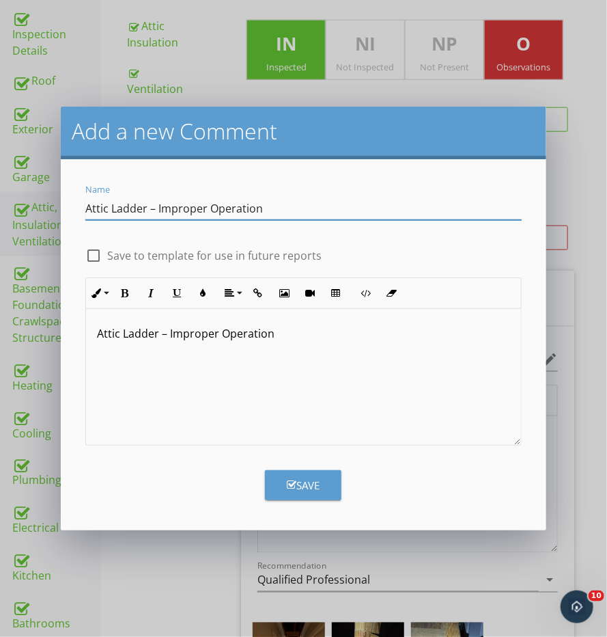
type input "Attic Ladder – Improper Operation"
click at [162, 355] on p "Attic Ladder – Improper Operation" at bounding box center [303, 341] width 413 height 33
click at [162, 344] on p "Attic Ladder – Improper Operation" at bounding box center [303, 341] width 413 height 33
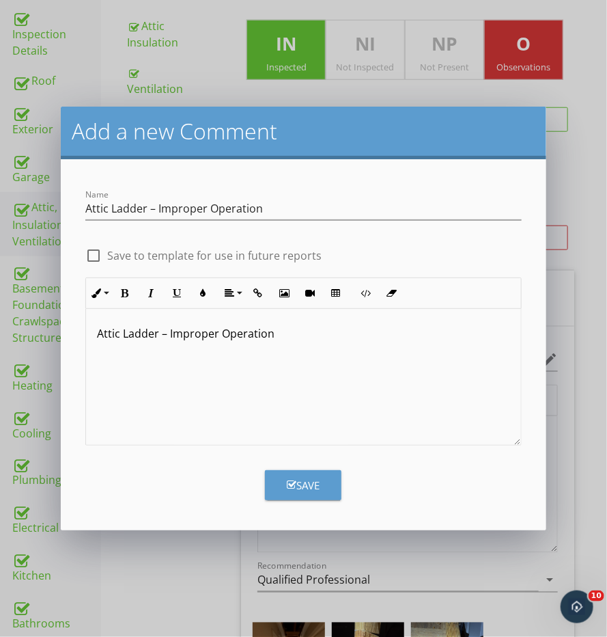
click at [162, 344] on p "Attic Ladder – Improper Operation" at bounding box center [303, 341] width 413 height 33
click at [162, 338] on p "Attic Ladder – Improper Operation" at bounding box center [303, 341] width 413 height 33
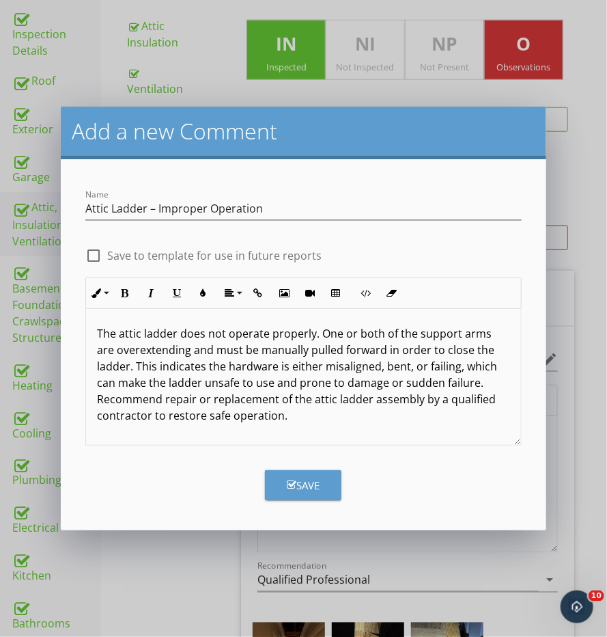
click at [426, 380] on p "The attic ladder does not operate properly. One or both of the support arms are…" at bounding box center [303, 374] width 413 height 98
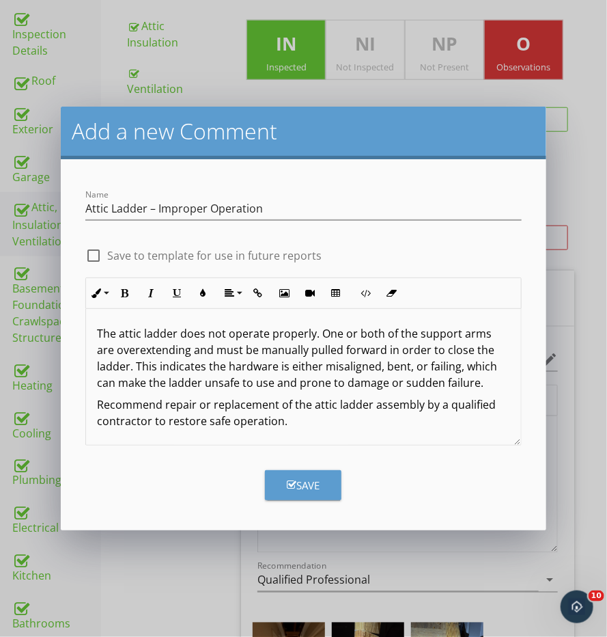
click at [327, 497] on button "Save" at bounding box center [303, 485] width 77 height 30
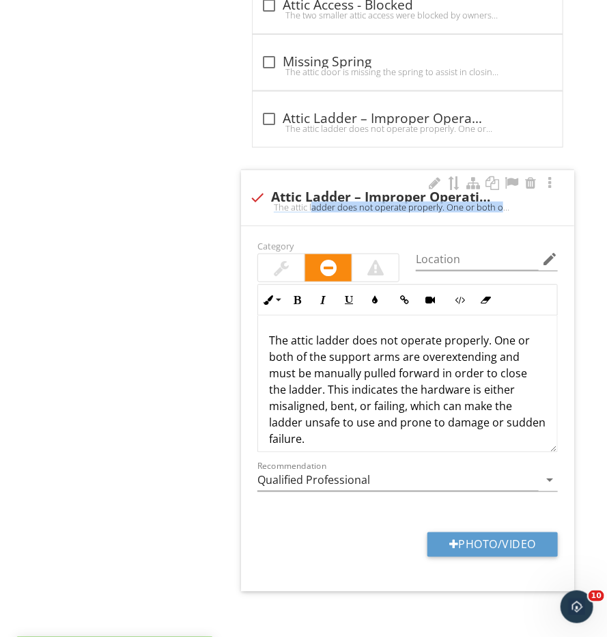
click at [268, 203] on div "check Attic Ladder – Improper Operation The attic ladder does not operate prope…" at bounding box center [407, 202] width 317 height 30
checkbox input "true"
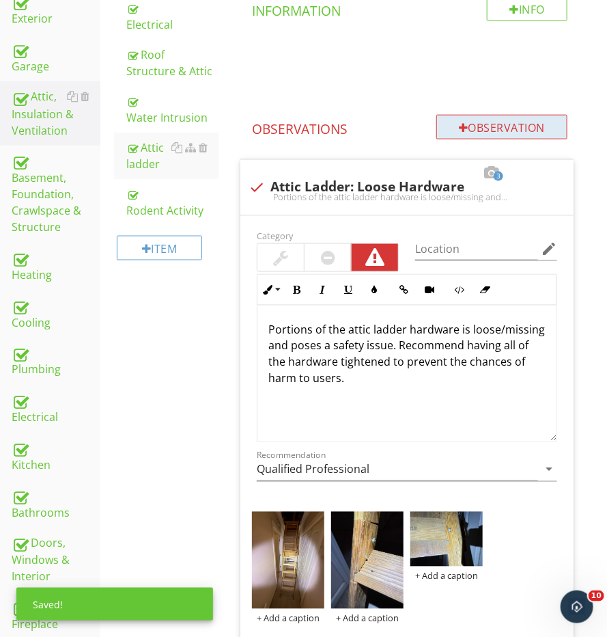
scroll to position [404, 1]
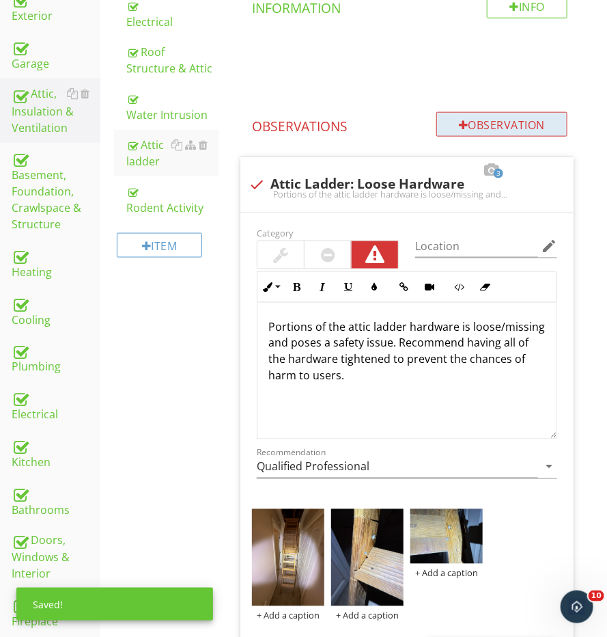
click at [495, 112] on div "Observation" at bounding box center [502, 124] width 131 height 25
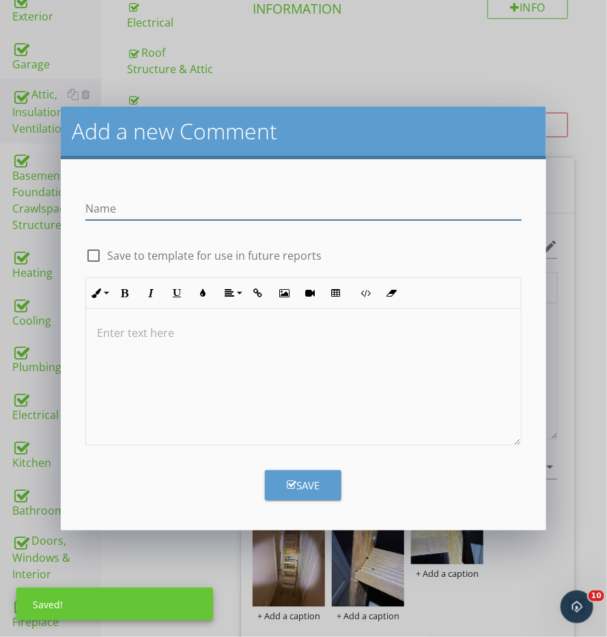
click at [179, 397] on div at bounding box center [303, 377] width 435 height 137
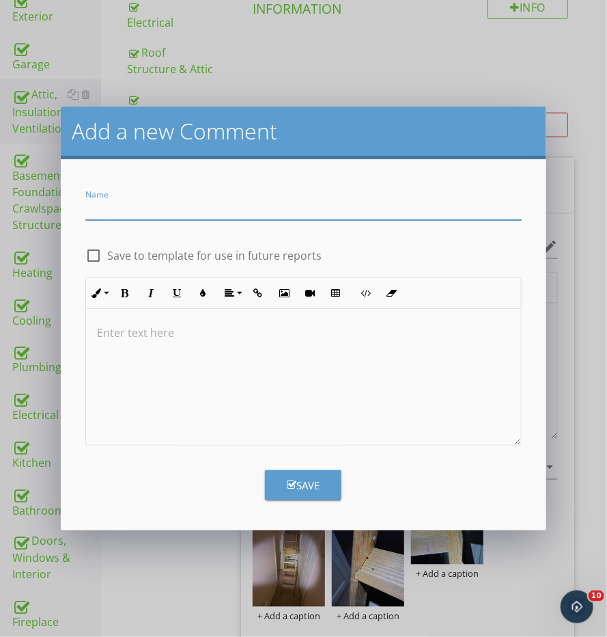
click at [179, 365] on div at bounding box center [303, 377] width 435 height 137
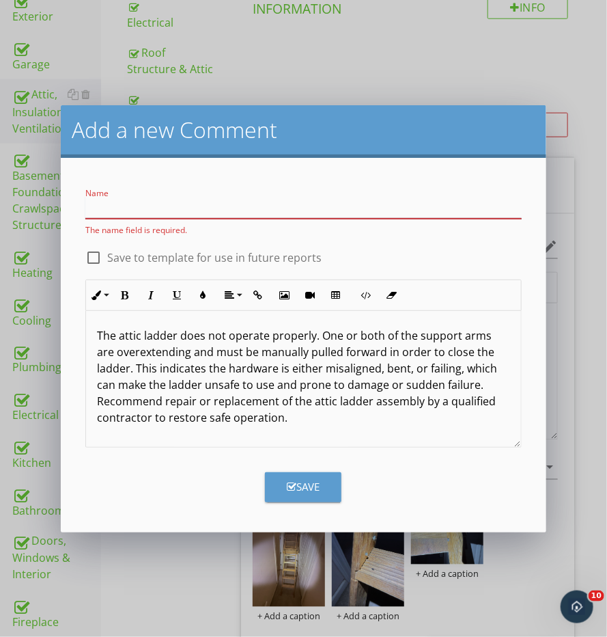
click at [197, 212] on input "Name" at bounding box center [303, 207] width 437 height 23
paste input "Attic Ladder – Improper Operation"
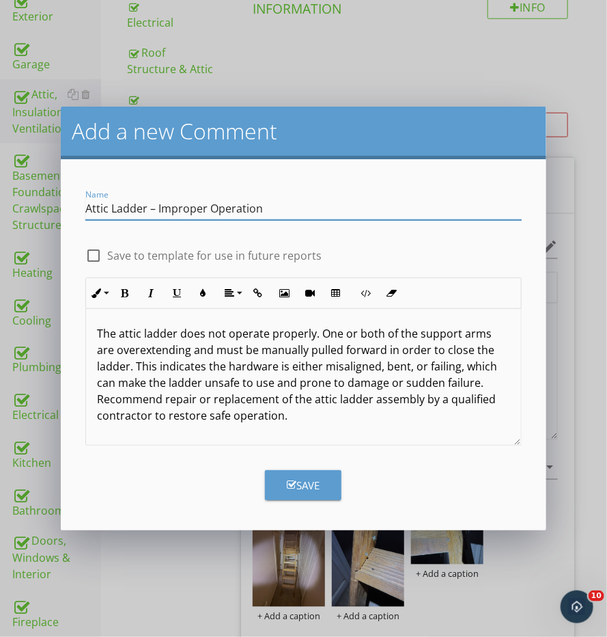
type input "Attic Ladder – Improper Operation"
click at [102, 259] on div at bounding box center [93, 255] width 23 height 23
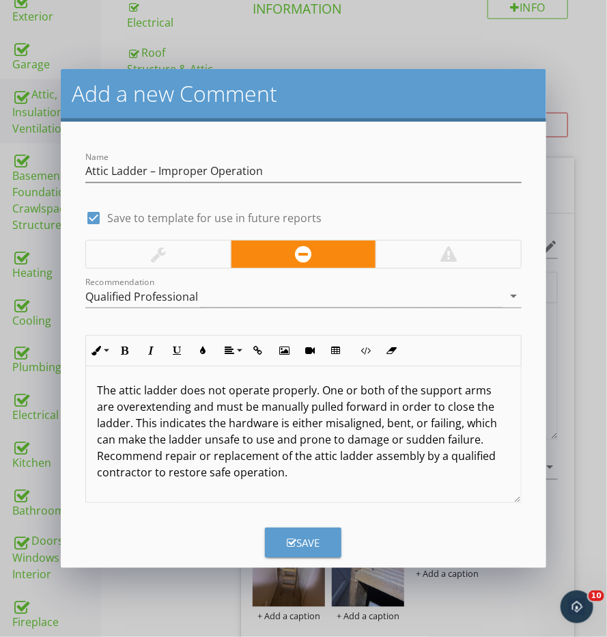
click at [286, 530] on button "Save" at bounding box center [303, 542] width 77 height 30
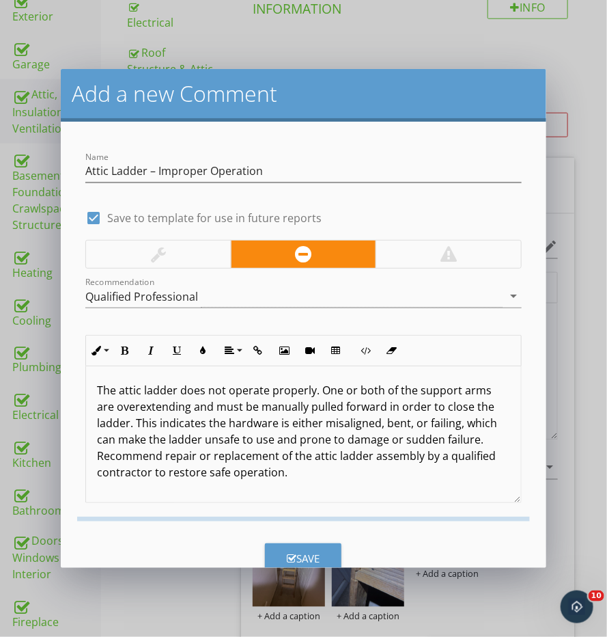
checkbox input "false"
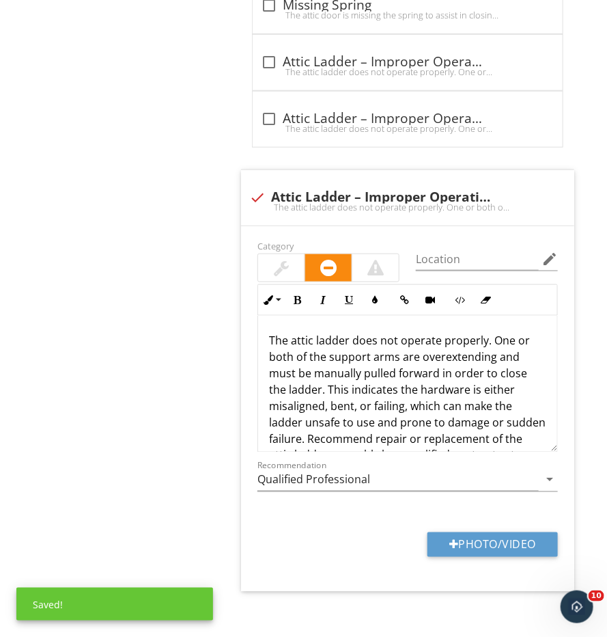
scroll to position [1769, 0]
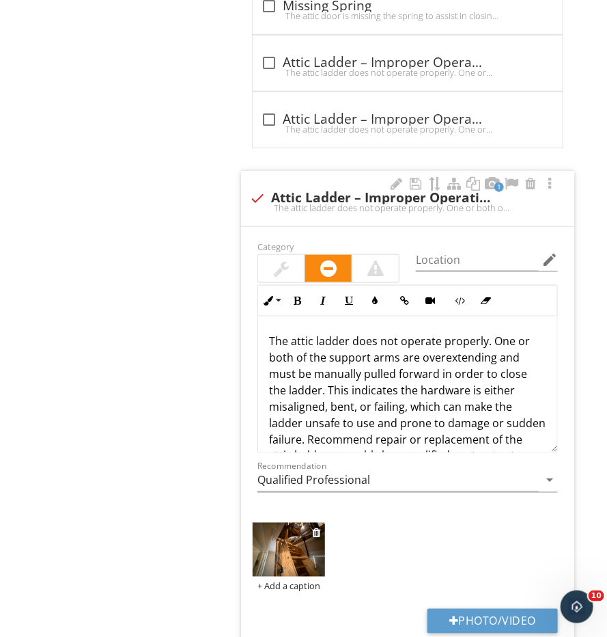
click at [256, 555] on img at bounding box center [289, 550] width 72 height 54
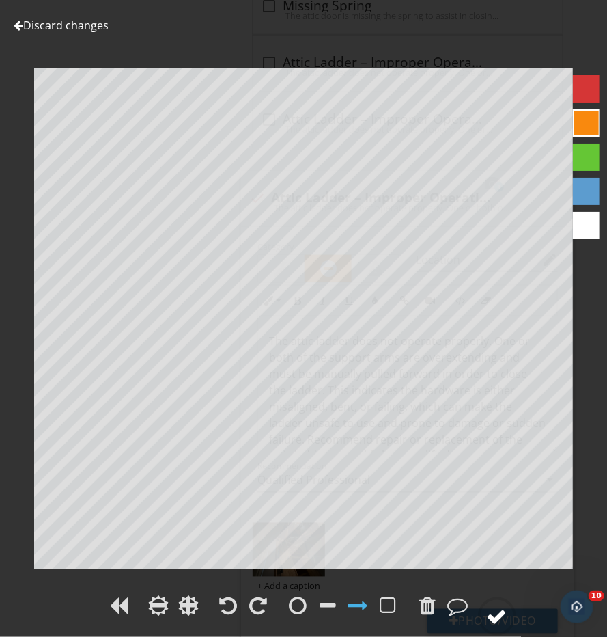
click at [515, 621] on icon at bounding box center [497, 616] width 38 height 38
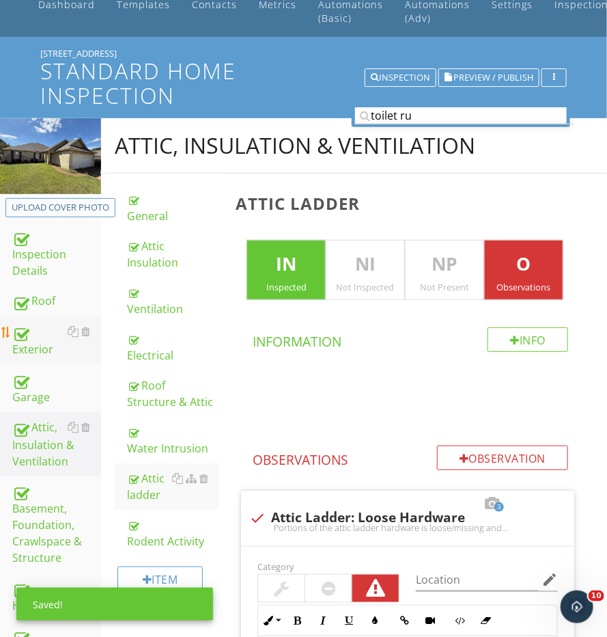
click at [42, 346] on div "Exterior" at bounding box center [56, 340] width 89 height 34
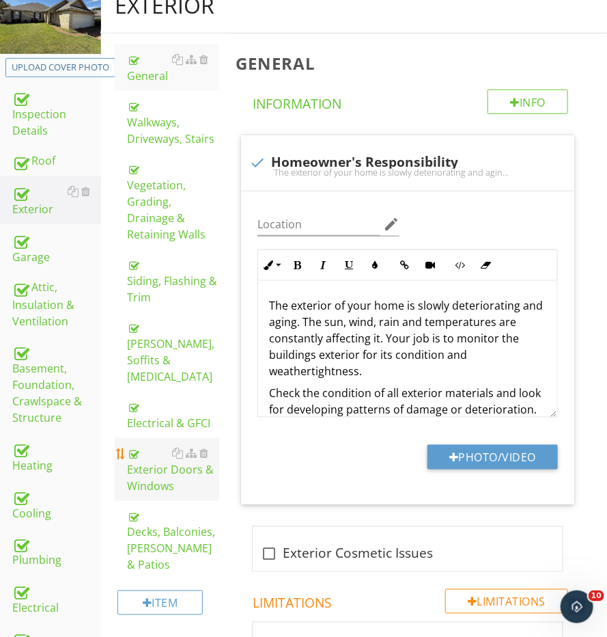
click at [161, 445] on div "Exterior Doors & Windows" at bounding box center [173, 469] width 92 height 49
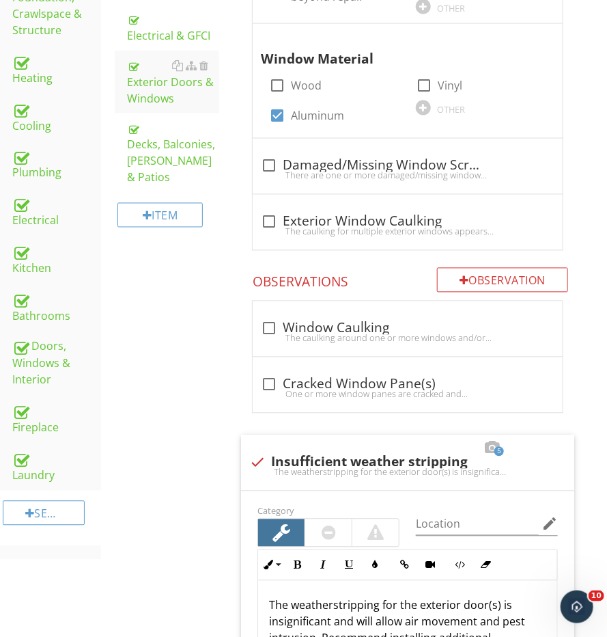
scroll to position [288, 0]
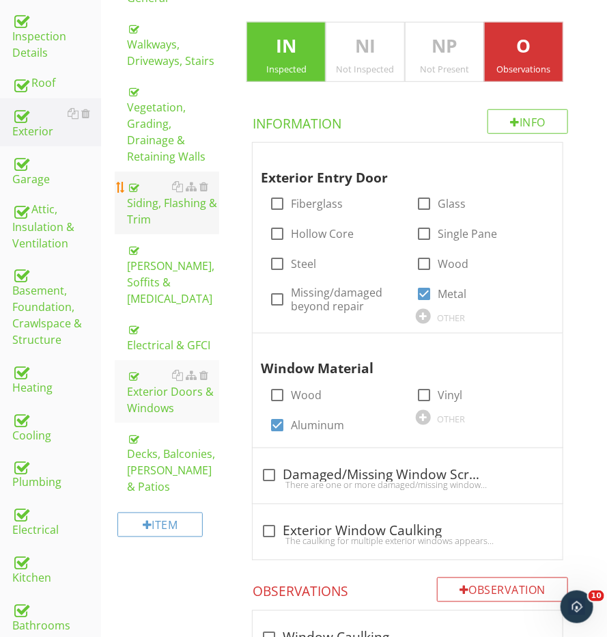
click at [143, 189] on div "Siding, Flashing & Trim" at bounding box center [173, 202] width 92 height 49
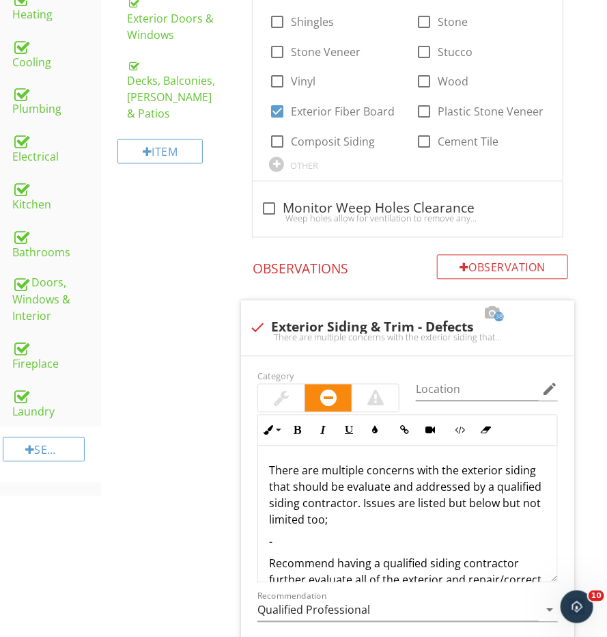
scroll to position [681, 0]
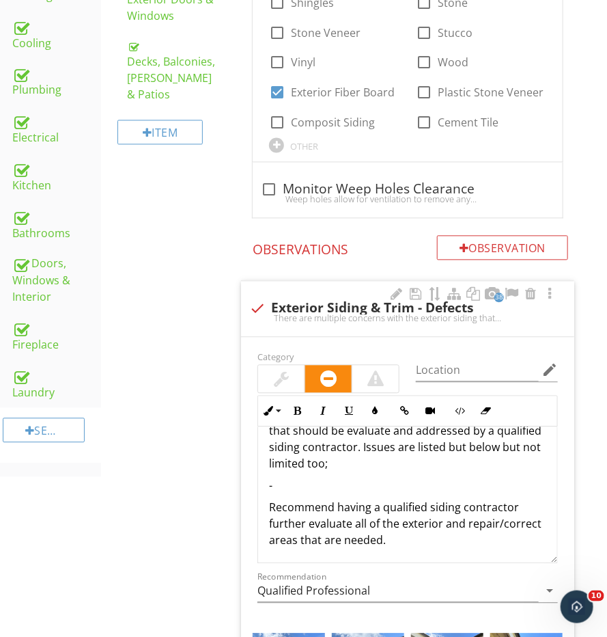
click at [402, 454] on div "There are multiple concerns with the exterior siding that should be evaluate an…" at bounding box center [407, 477] width 299 height 175
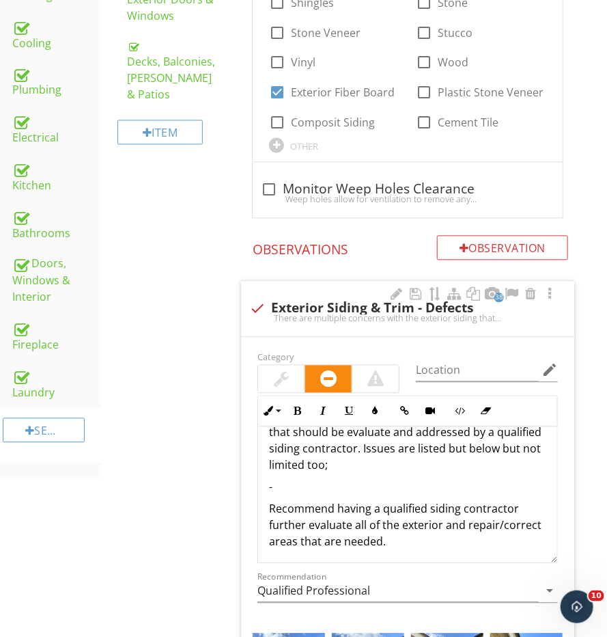
drag, startPoint x: 408, startPoint y: 454, endPoint x: 257, endPoint y: 458, distance: 151.0
click at [258, 458] on div "There are multiple concerns with the exterior siding that should be evaluate an…" at bounding box center [408, 495] width 301 height 137
drag, startPoint x: 298, startPoint y: 468, endPoint x: 247, endPoint y: 467, distance: 51.3
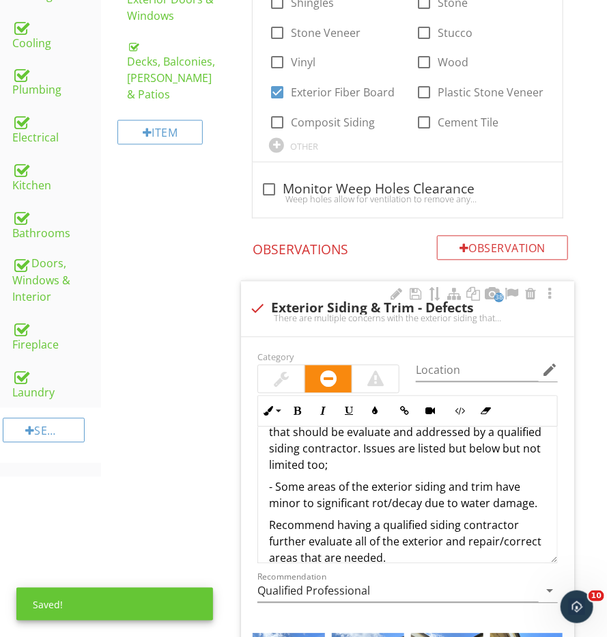
click at [295, 479] on p "- Some areas of the exterior siding and trim have minor to significant rot/deca…" at bounding box center [407, 495] width 277 height 33
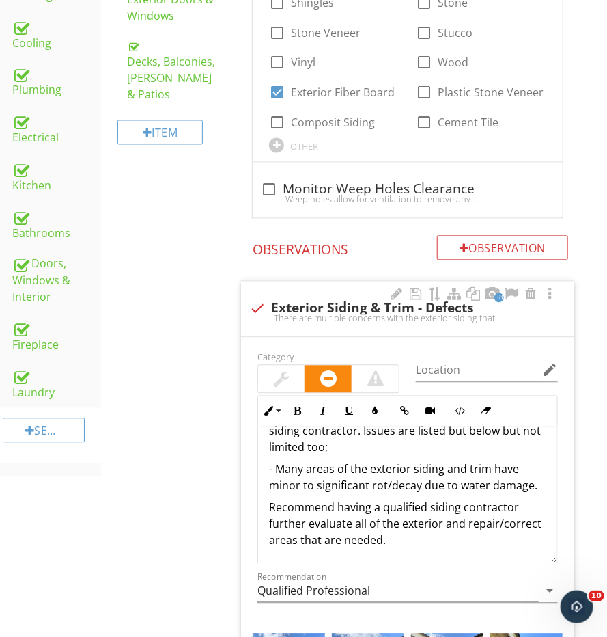
scroll to position [52, 0]
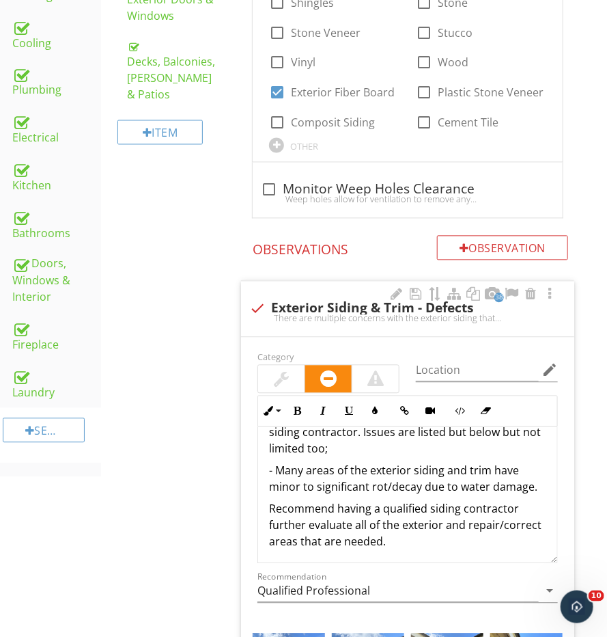
click at [535, 465] on p "- Many areas of the exterior siding and trim have minor to significant rot/deca…" at bounding box center [407, 479] width 277 height 33
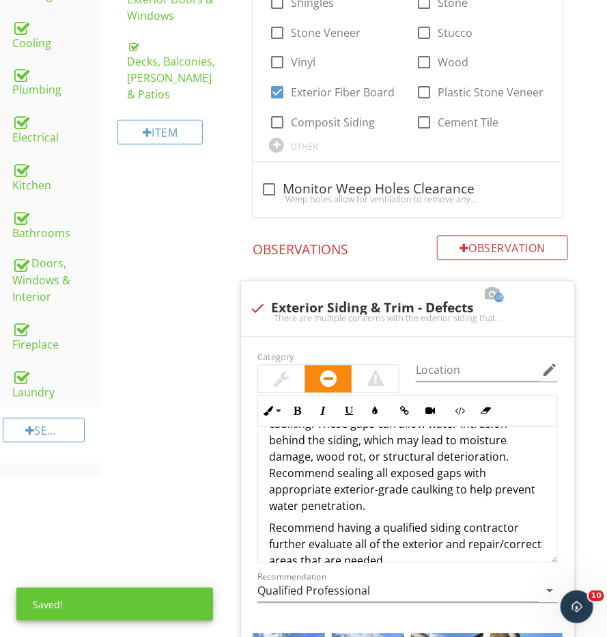
scroll to position [272, 0]
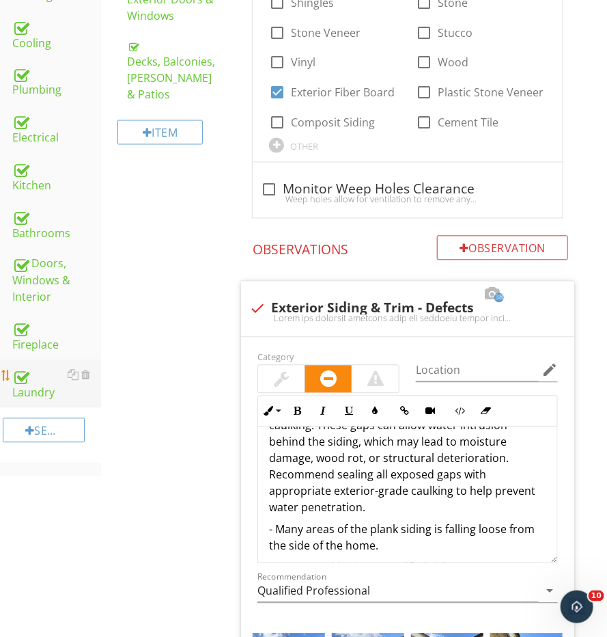
click at [46, 371] on div "Laundry" at bounding box center [56, 384] width 89 height 34
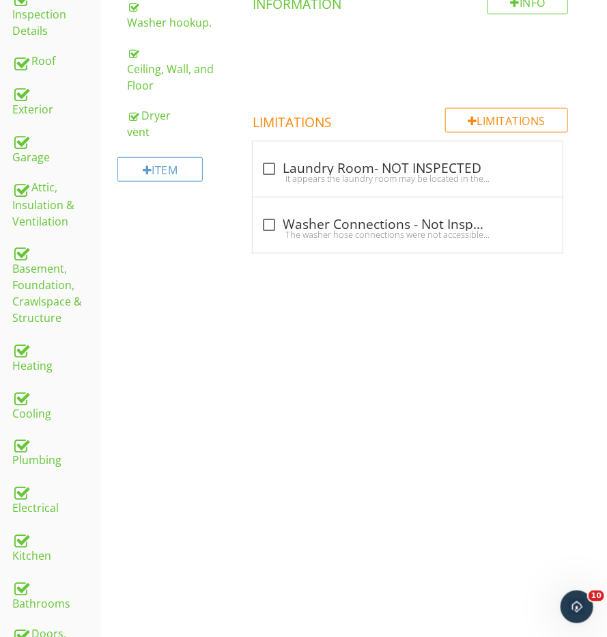
scroll to position [287, 0]
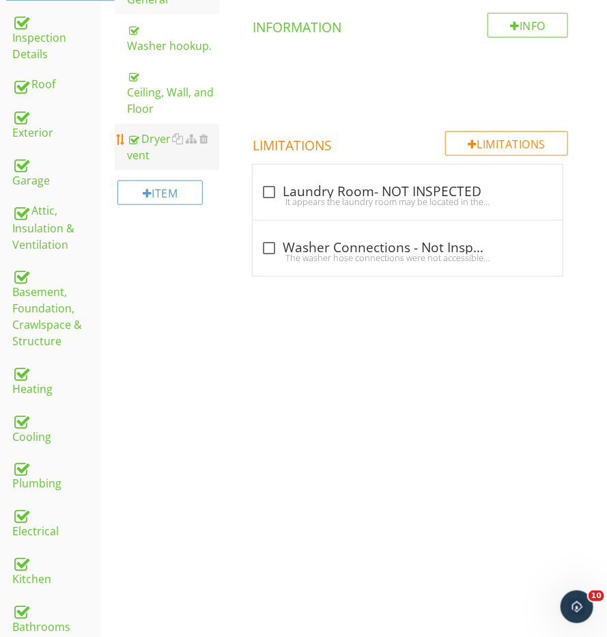
click at [162, 151] on div "Dryer vent" at bounding box center [173, 146] width 92 height 33
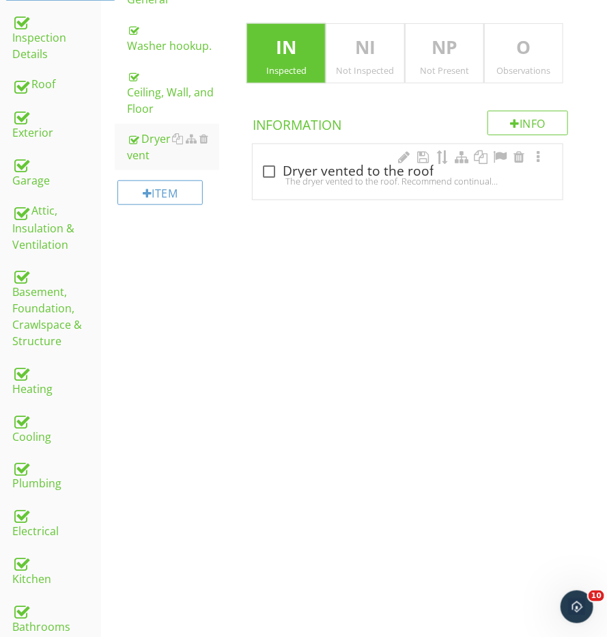
click at [260, 178] on div "check_box_outline_blank Dryer vented to the roof The dryer vented to the roof. …" at bounding box center [408, 171] width 310 height 55
checkbox input "true"
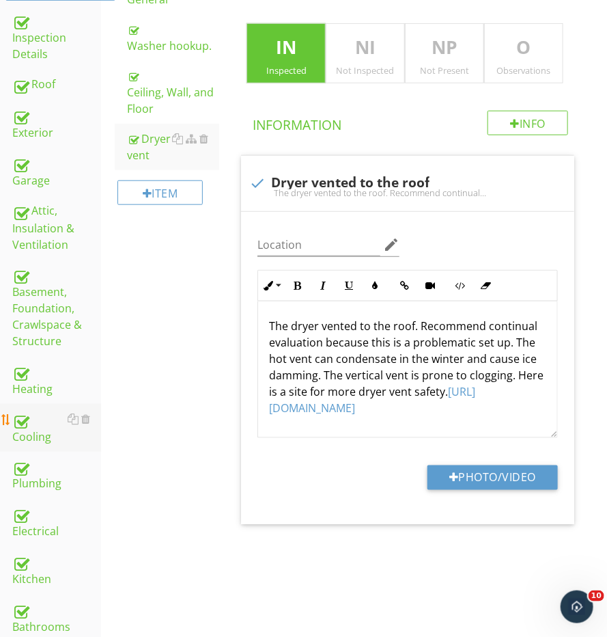
click at [43, 425] on div "Cooling" at bounding box center [56, 428] width 89 height 34
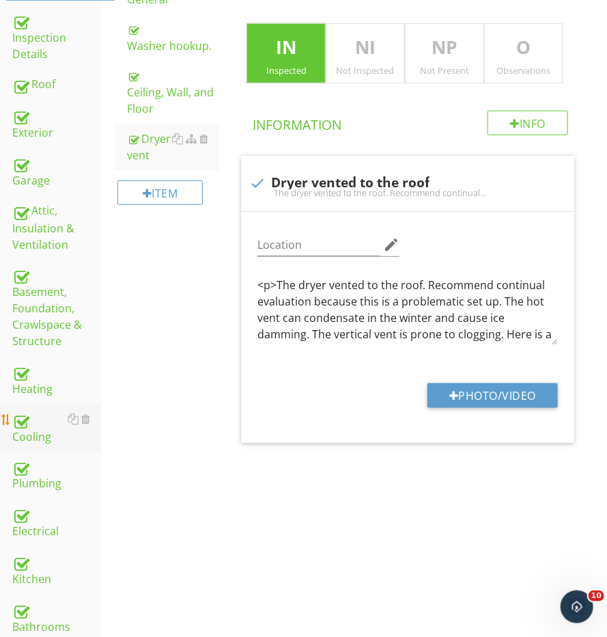
click at [43, 425] on div "Cooling" at bounding box center [56, 428] width 89 height 34
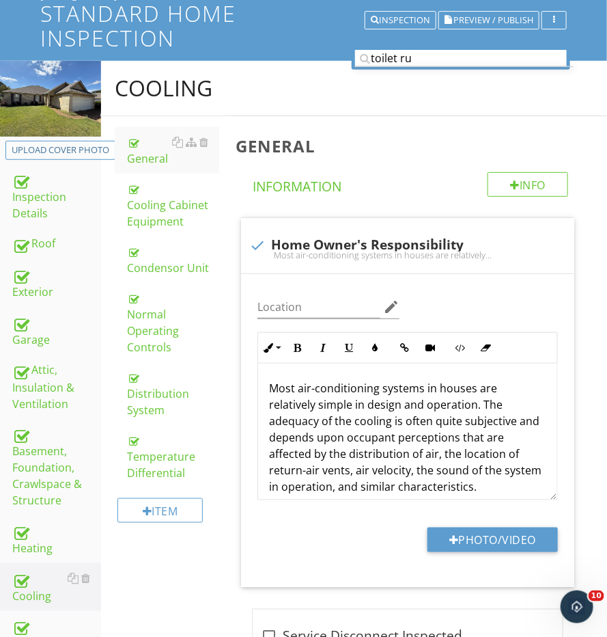
scroll to position [123, 0]
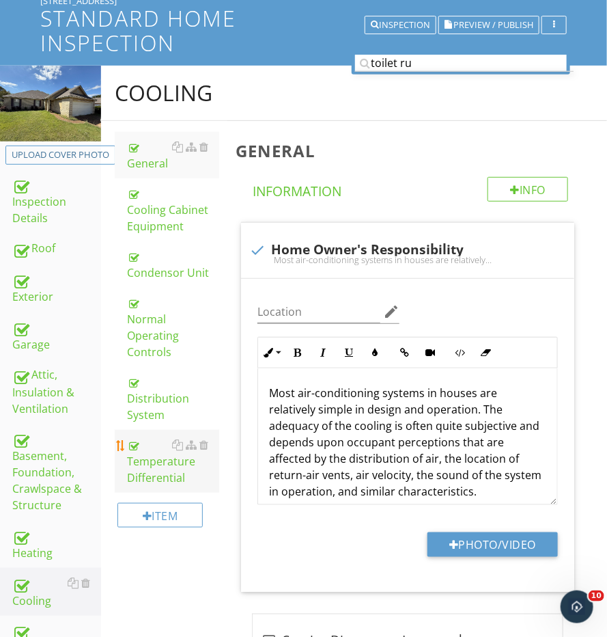
click at [158, 439] on div "Temperature Differential" at bounding box center [173, 461] width 92 height 49
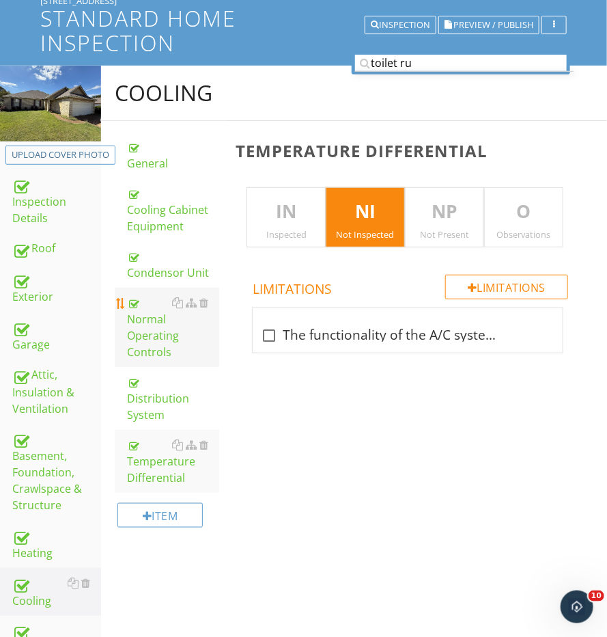
click at [193, 329] on div "Normal Operating Controls" at bounding box center [173, 327] width 92 height 66
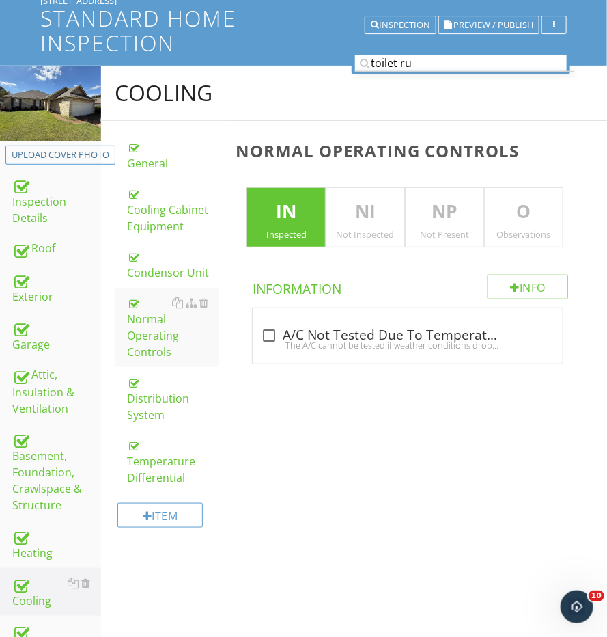
click at [493, 217] on p "O" at bounding box center [524, 211] width 78 height 27
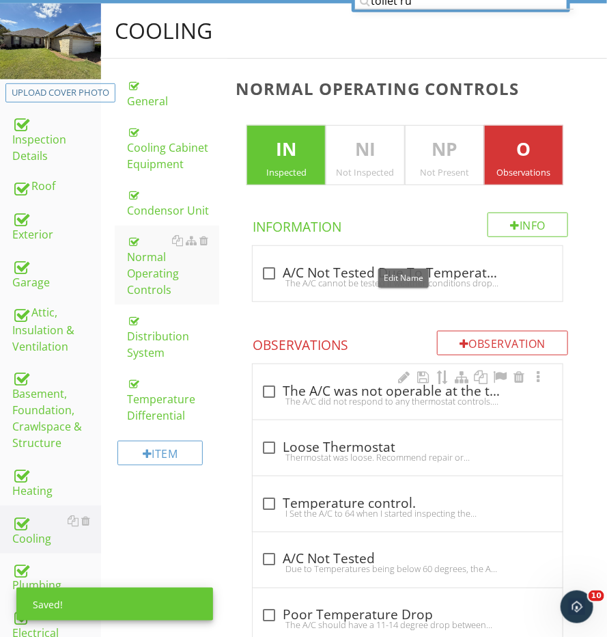
click at [341, 383] on div "check_box_outline_blank The A/C was not operable at the time of the inspection" at bounding box center [408, 391] width 294 height 16
checkbox input "true"
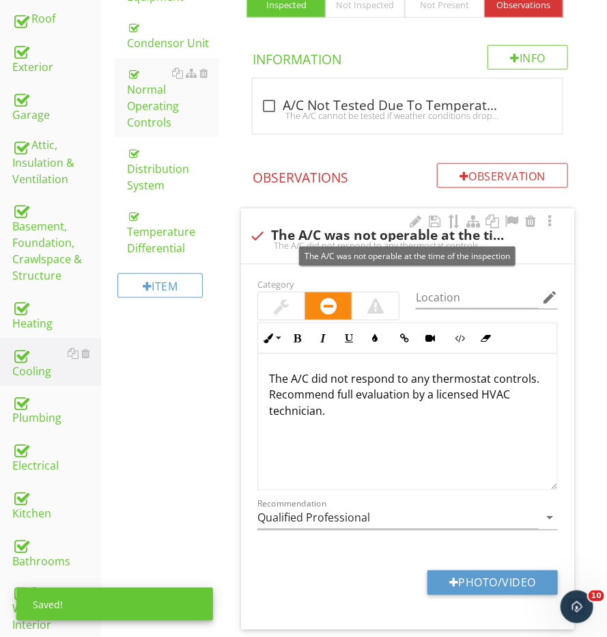
scroll to position [406, 0]
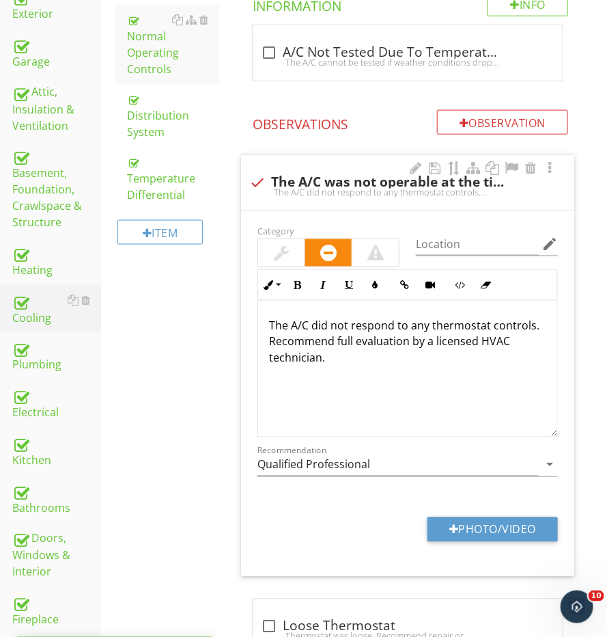
click at [391, 355] on p "The A/C did not respond to any thermostat controls. Recommend full evaluation b…" at bounding box center [407, 341] width 277 height 49
click at [420, 354] on p "The A/C did not respond to any thermostat controls. Recommend full evaluation b…" at bounding box center [407, 341] width 277 height 49
drag, startPoint x: 420, startPoint y: 354, endPoint x: 348, endPoint y: 325, distance: 77.3
click at [348, 325] on p "The A/C did not respond to any thermostat controls. Recommend full evaluation b…" at bounding box center [407, 341] width 277 height 49
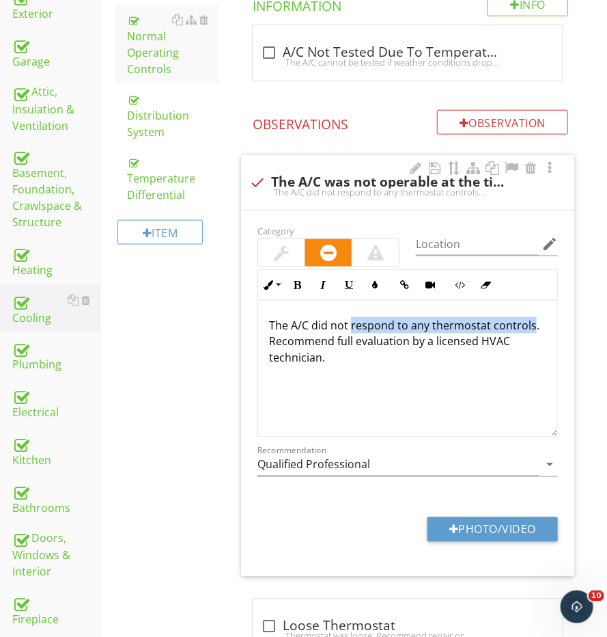
drag, startPoint x: 350, startPoint y: 322, endPoint x: 532, endPoint y: 320, distance: 182.4
click at [532, 320] on p "The A/C did not respond to any thermostat controls. Recommend full evaluation b…" at bounding box center [407, 341] width 277 height 49
click at [540, 317] on p "The A/C did not produce any cold air when tested. Recommend full evaluation by …" at bounding box center [407, 341] width 277 height 49
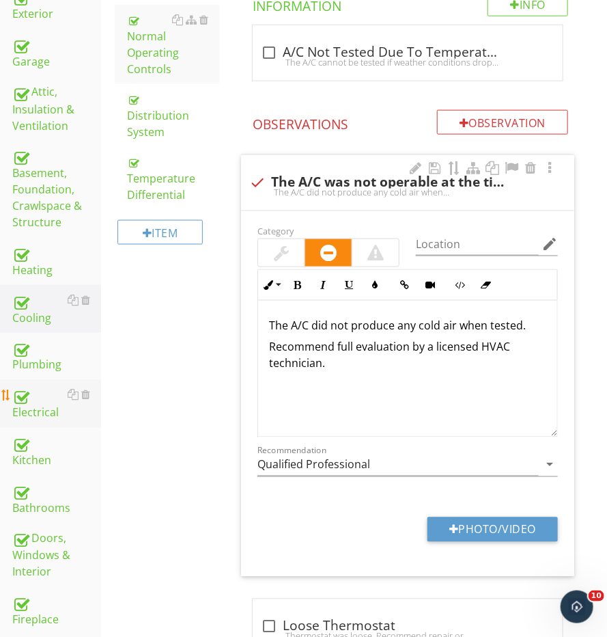
click at [33, 408] on div "Electrical" at bounding box center [56, 404] width 89 height 34
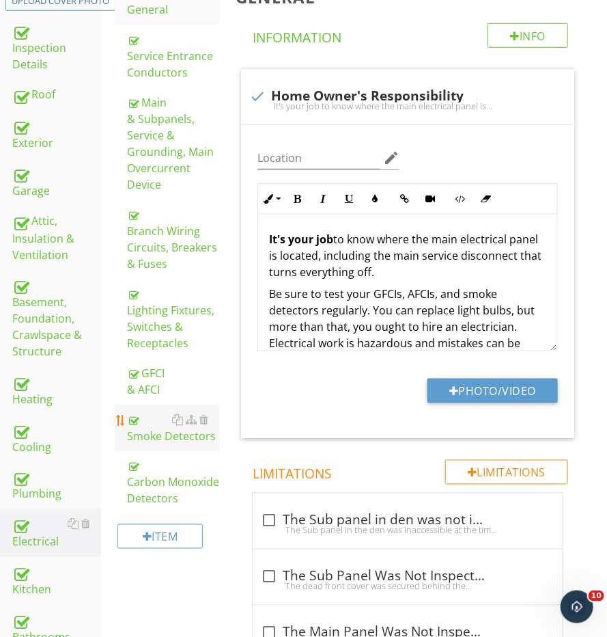
click at [146, 437] on link "Smoke Detectors" at bounding box center [173, 427] width 92 height 46
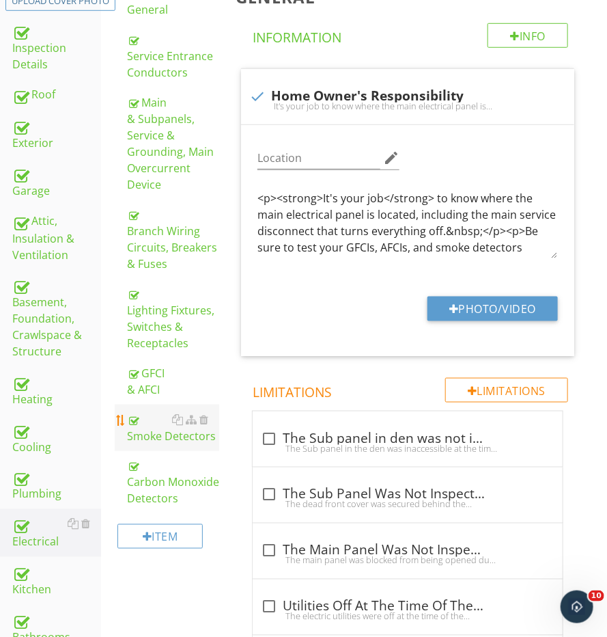
scroll to position [276, 0]
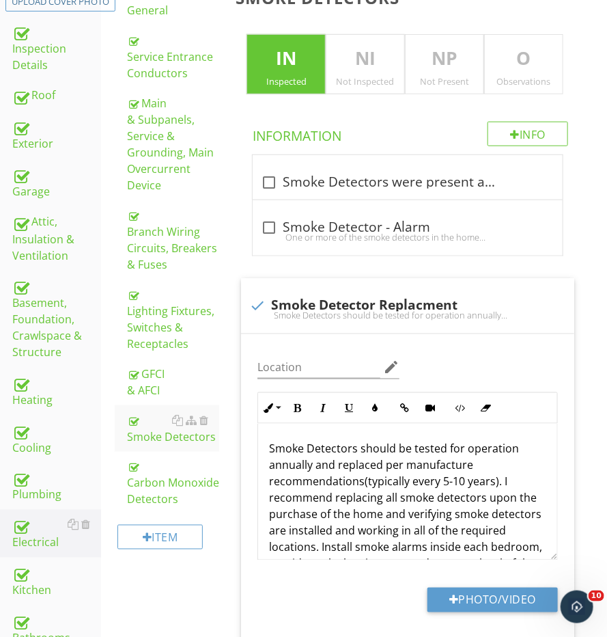
click at [532, 85] on div "O Observations" at bounding box center [523, 64] width 79 height 60
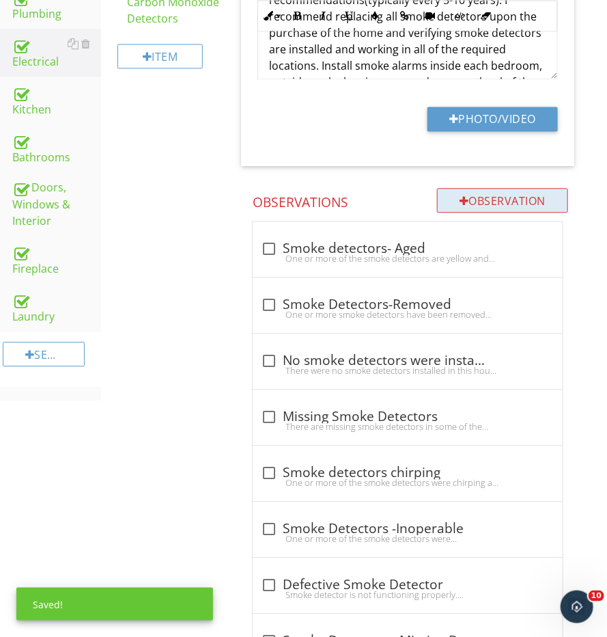
click at [508, 196] on div "Observation" at bounding box center [502, 200] width 131 height 25
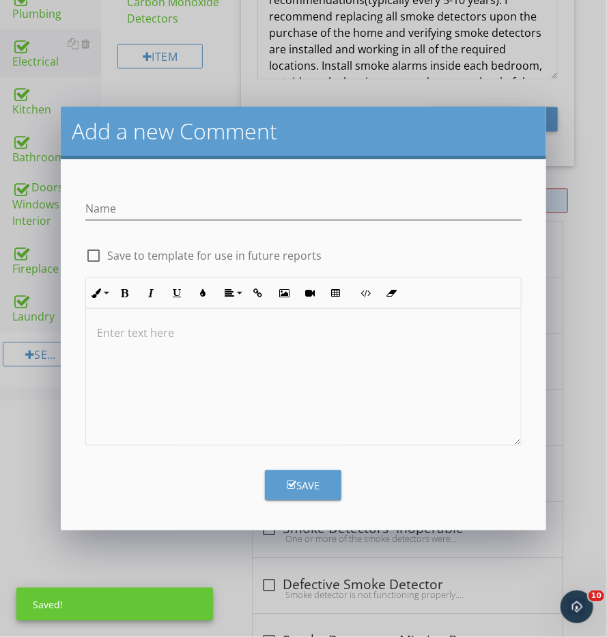
scroll to position [756, 0]
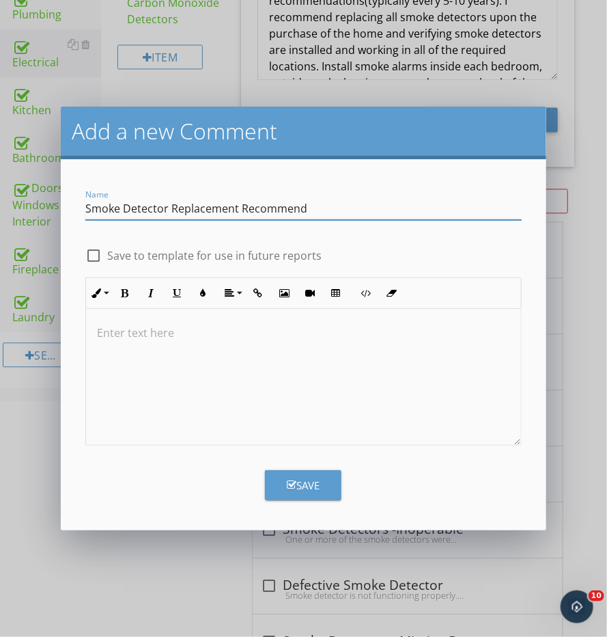
type input "Smoke Detector Replacement Recommend"
drag, startPoint x: 449, startPoint y: 307, endPoint x: 409, endPoint y: 327, distance: 45.2
click at [409, 330] on p at bounding box center [303, 333] width 413 height 16
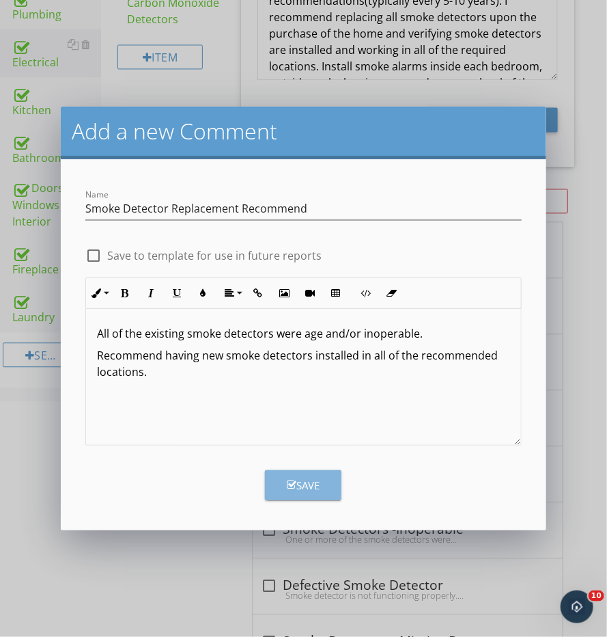
click at [316, 475] on button "Save" at bounding box center [303, 485] width 77 height 30
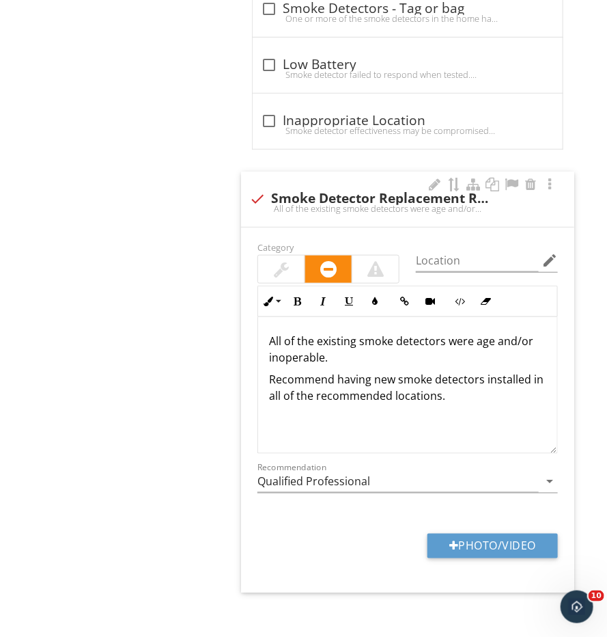
scroll to position [1, 0]
drag, startPoint x: 458, startPoint y: 385, endPoint x: 242, endPoint y: 310, distance: 229.0
copy div "All of the existing smoke detectors were age and/or inoperable. Recommend havin…"
click at [275, 171] on div "check Smoke Detector Replacement Recommend All of the existing smoke detectors …" at bounding box center [407, 198] width 333 height 55
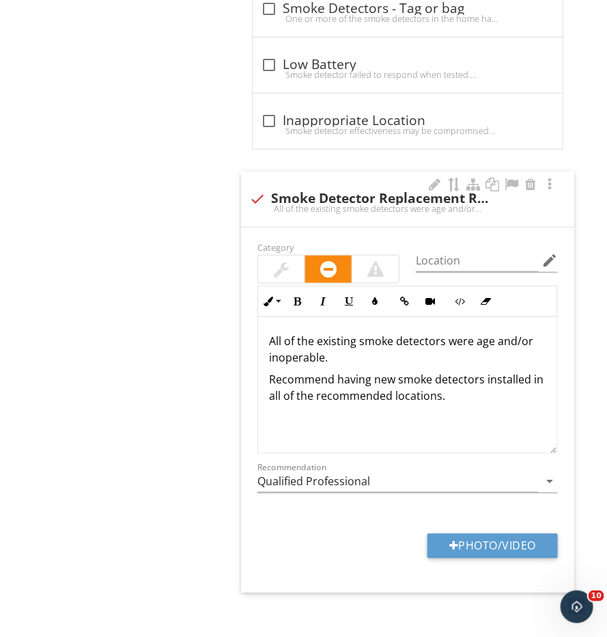
checkbox input "true"
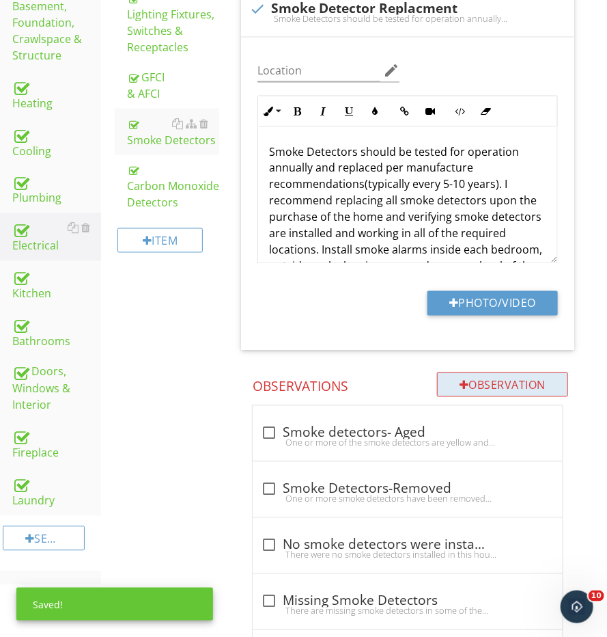
click at [463, 372] on div "Observation" at bounding box center [502, 384] width 131 height 25
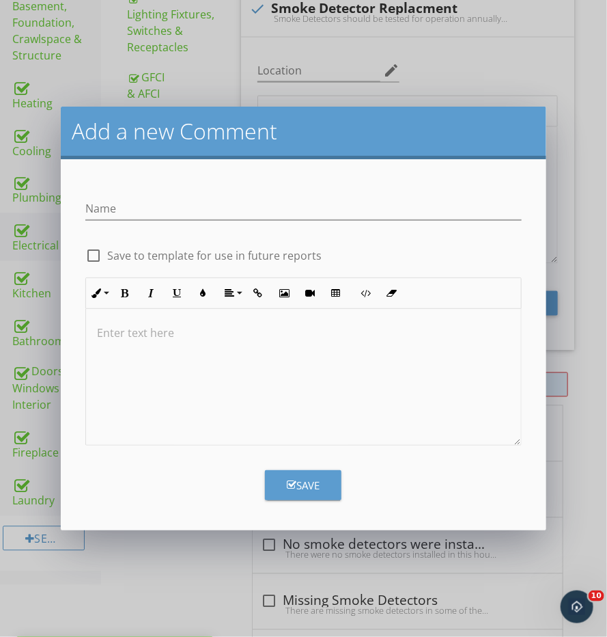
scroll to position [572, 0]
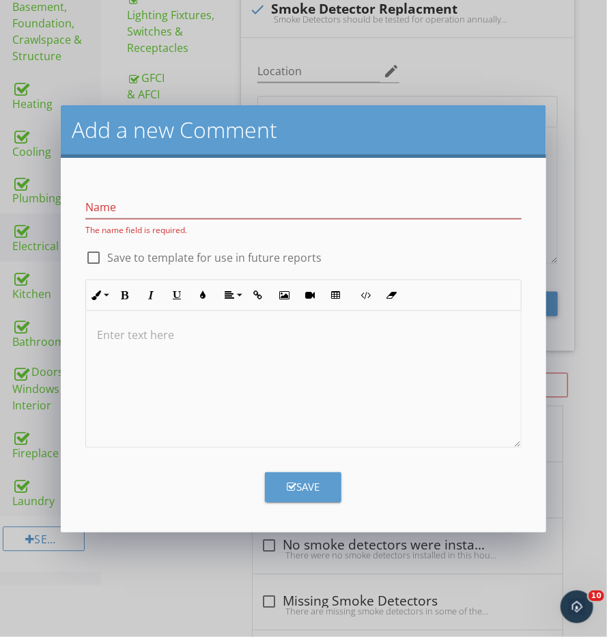
click at [271, 362] on div at bounding box center [303, 379] width 435 height 137
click at [197, 221] on div "Name The name field is required." at bounding box center [303, 216] width 437 height 40
click at [200, 210] on input "Name" at bounding box center [303, 207] width 437 height 23
click at [94, 252] on div at bounding box center [93, 257] width 23 height 23
checkbox input "true"
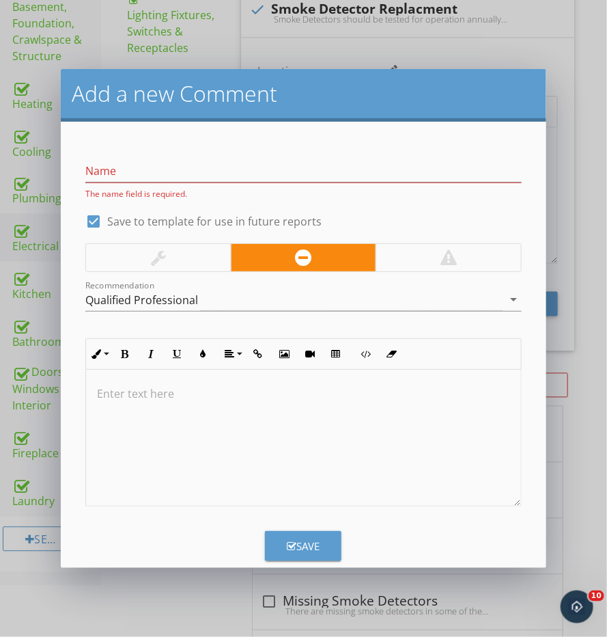
click at [431, 256] on div at bounding box center [449, 257] width 146 height 27
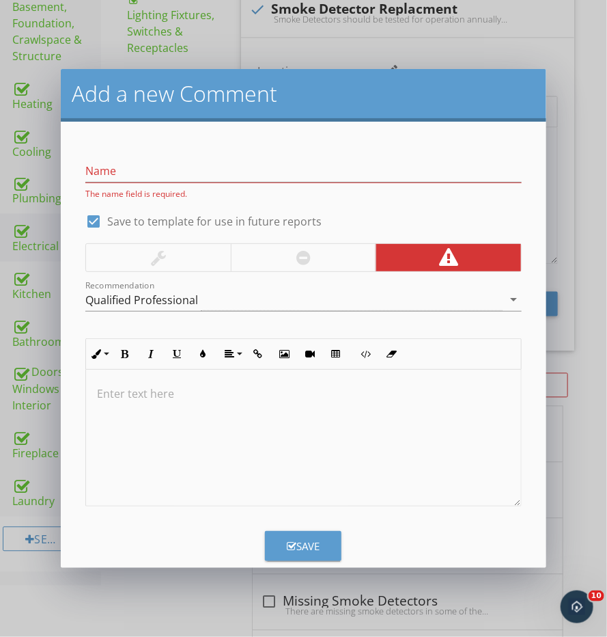
click at [203, 379] on div at bounding box center [303, 438] width 435 height 137
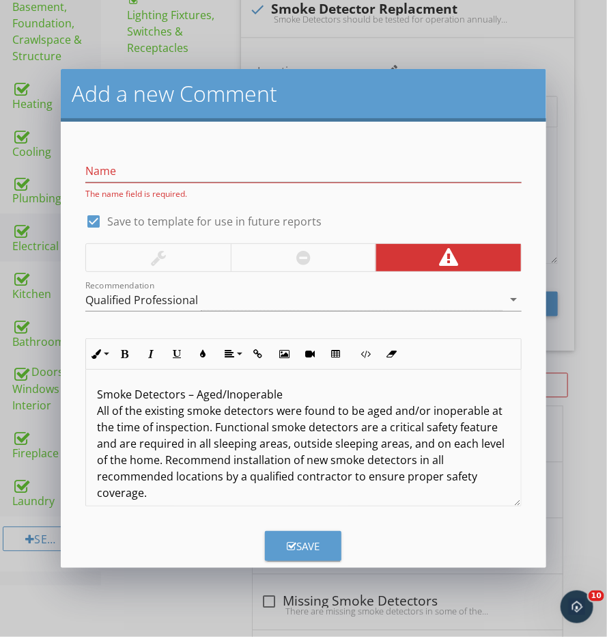
click at [180, 397] on p "Smoke Detectors – Aged/Inoperable All of the existing smoke detectors were foun…" at bounding box center [303, 443] width 413 height 115
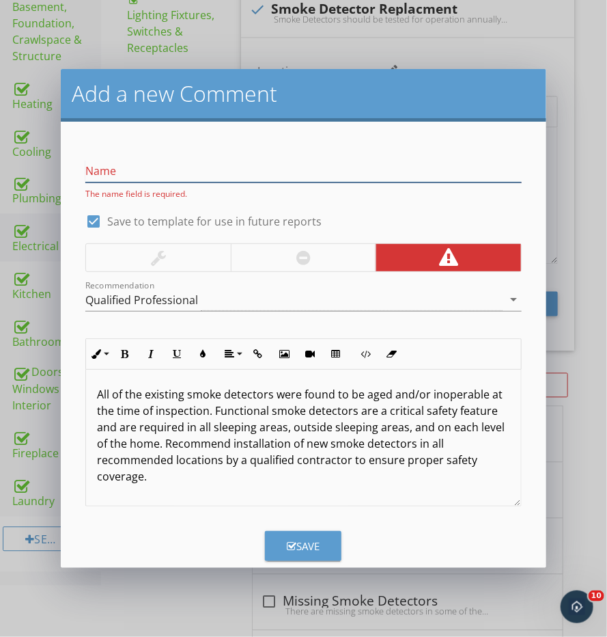
click at [181, 165] on input "Name" at bounding box center [303, 171] width 437 height 23
paste input "Smoke Detectors – Aged/Inoperable"
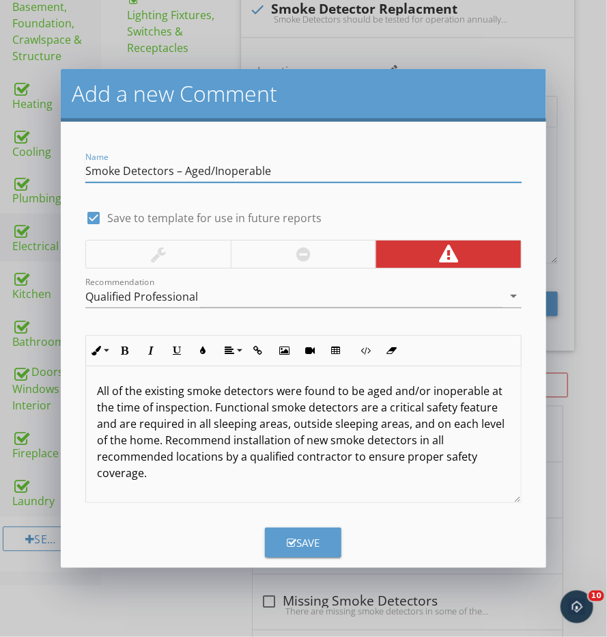
type input "Smoke Detectors – Aged/Inoperable"
click at [174, 439] on p "All of the existing smoke detectors were found to be aged and/or inoperable at …" at bounding box center [303, 432] width 413 height 98
click at [166, 439] on p "All of the existing smoke detectors were found to be aged and/or inoperable at …" at bounding box center [303, 432] width 413 height 98
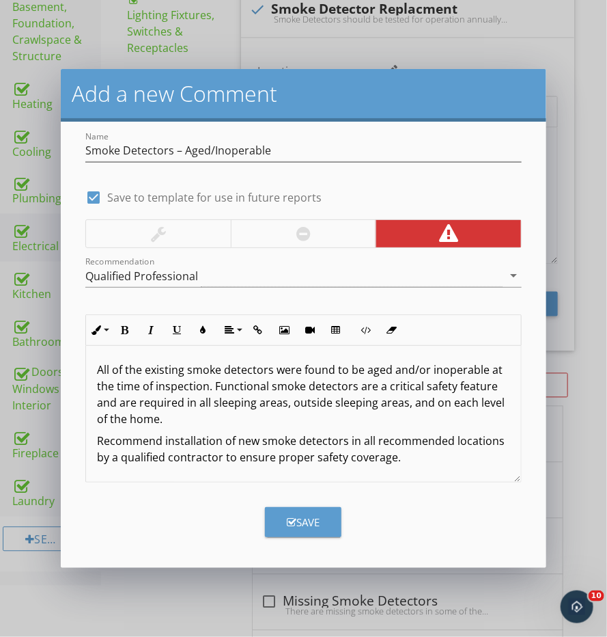
scroll to position [20, 0]
click at [299, 518] on div "Save" at bounding box center [303, 523] width 33 height 16
checkbox input "false"
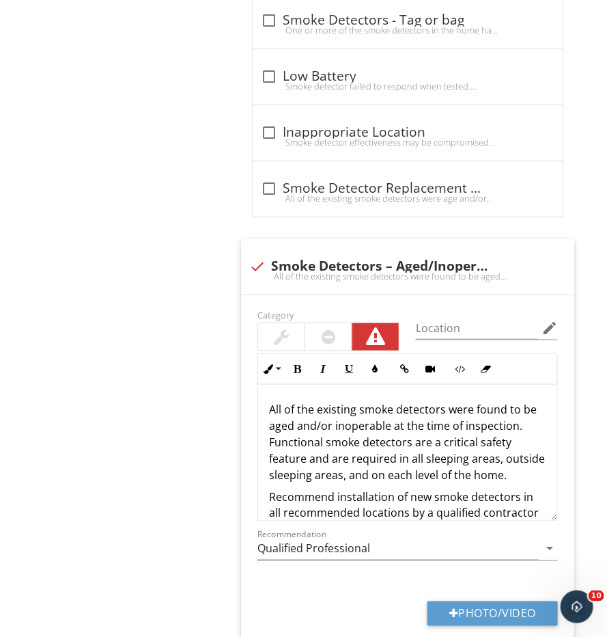
scroll to position [0, 0]
click at [297, 411] on p "All of the existing smoke detectors were found to be aged and/or inoperable at …" at bounding box center [407, 442] width 277 height 82
click at [292, 412] on p "All of the existing smoke detectors were found to be aged and/or inoperable at …" at bounding box center [407, 442] width 277 height 82
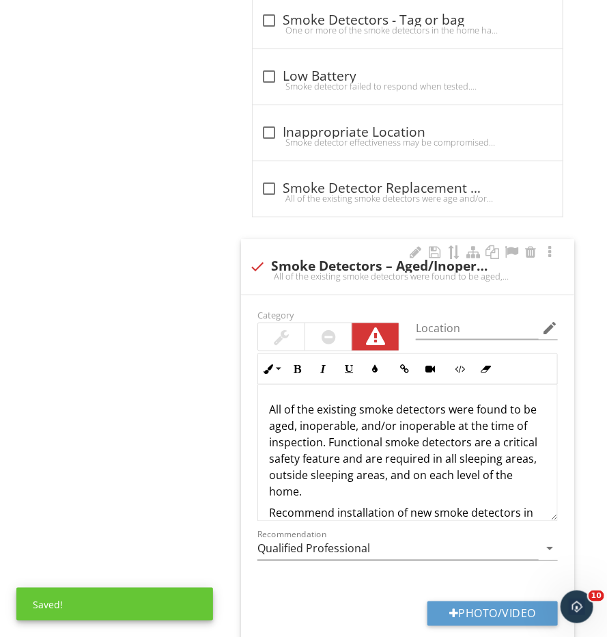
click at [417, 417] on p "All of the existing smoke detectors were found to be aged, inoperable, and/or i…" at bounding box center [407, 450] width 277 height 98
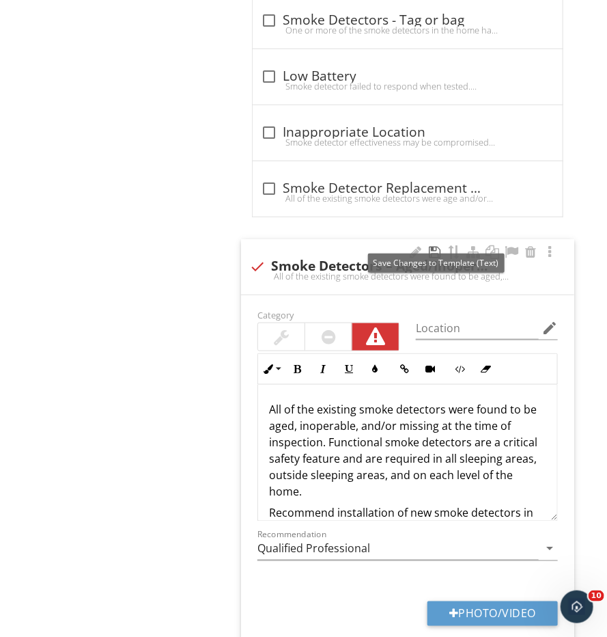
click at [438, 245] on div at bounding box center [435, 252] width 16 height 14
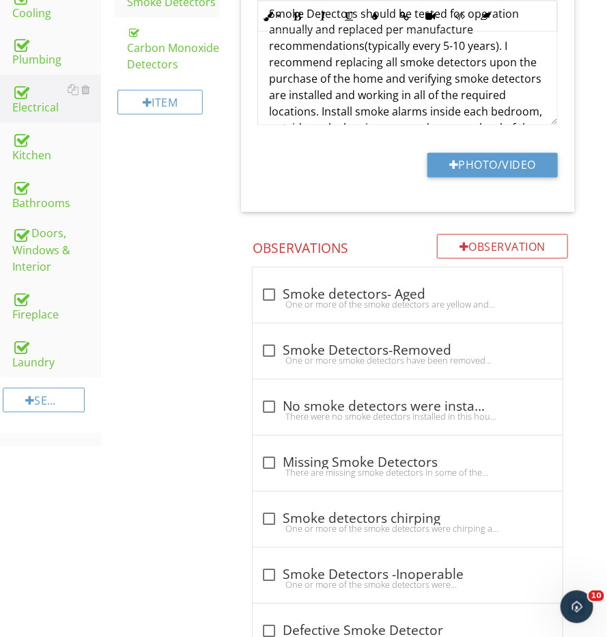
scroll to position [621, 0]
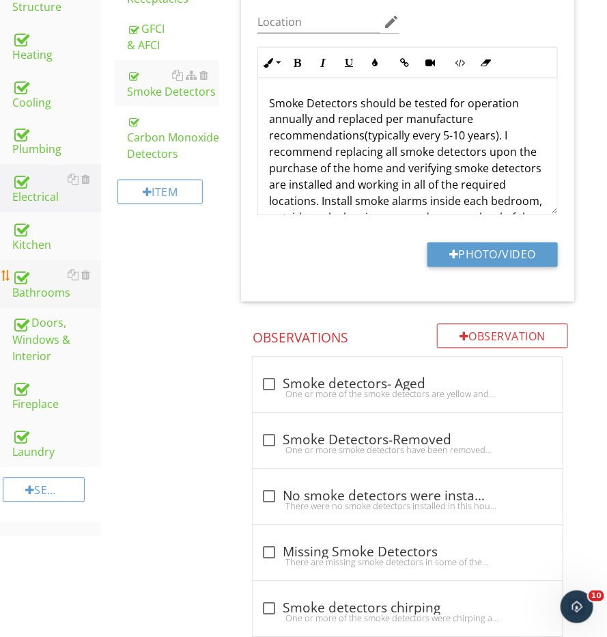
click at [47, 260] on link "Bathrooms" at bounding box center [56, 284] width 89 height 48
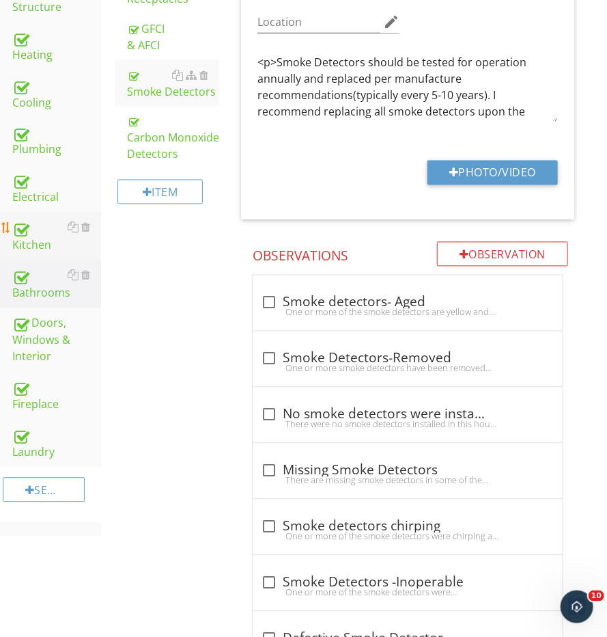
click at [44, 238] on div "Kitchen" at bounding box center [56, 236] width 89 height 34
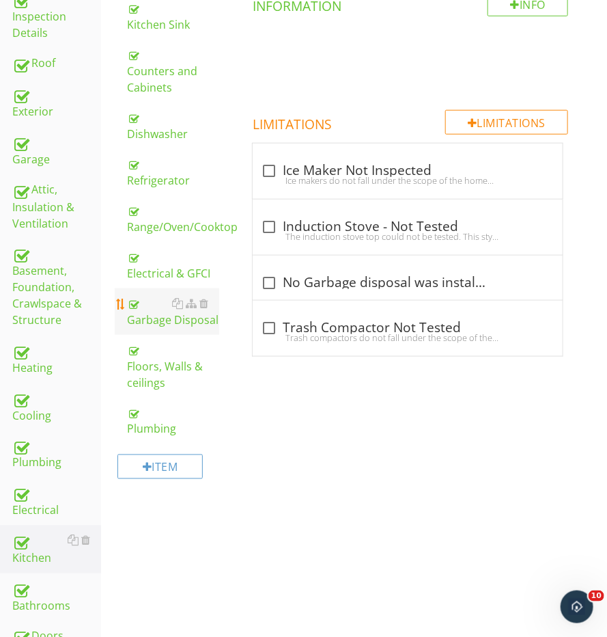
click at [160, 320] on link "Garbage Disposal" at bounding box center [173, 311] width 92 height 46
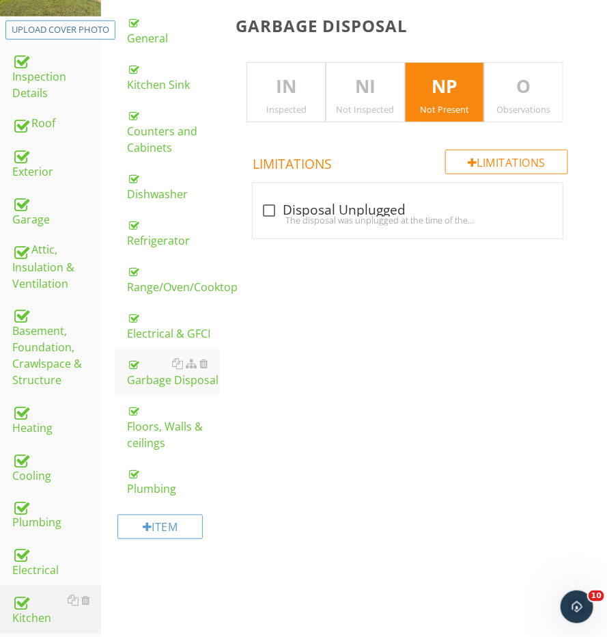
scroll to position [180, 0]
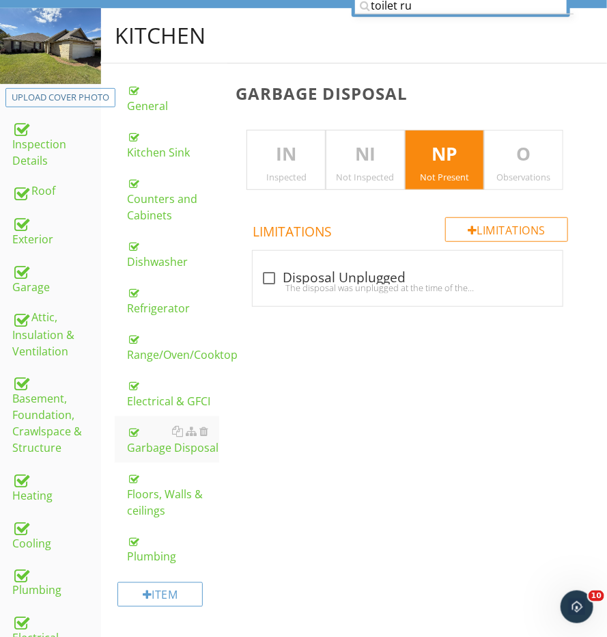
click at [530, 142] on p "O" at bounding box center [524, 154] width 78 height 27
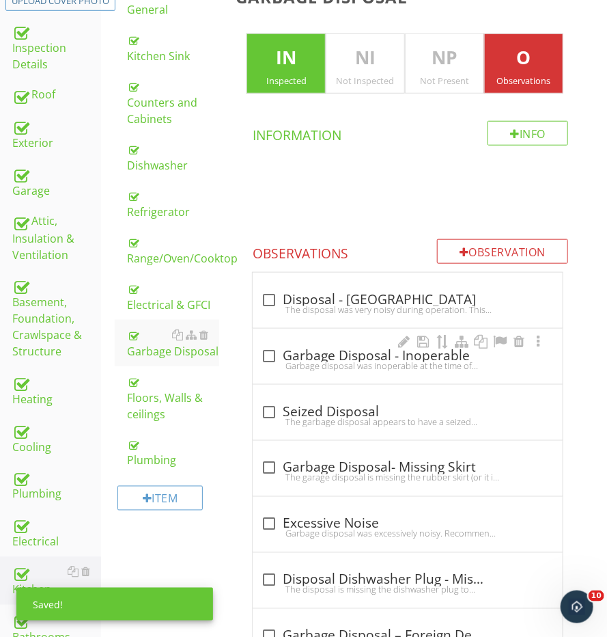
click at [299, 362] on div "Garbage disposal was inoperable at the time of inspection.Recommend qualified c…" at bounding box center [408, 365] width 294 height 11
checkbox input "true"
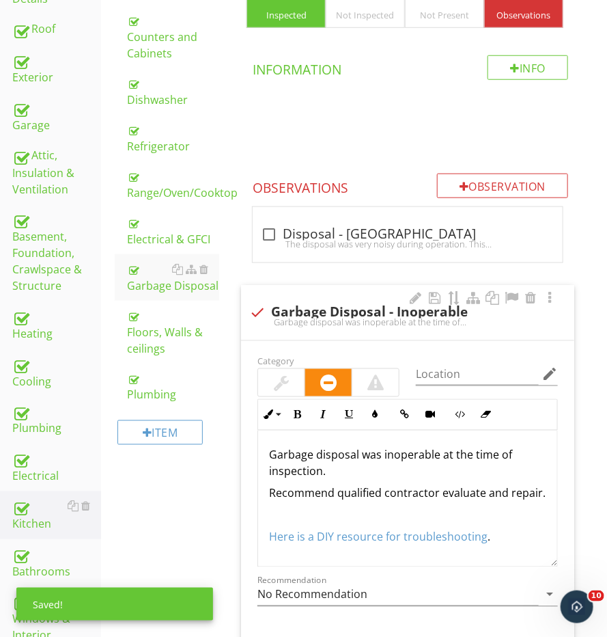
scroll to position [407, 0]
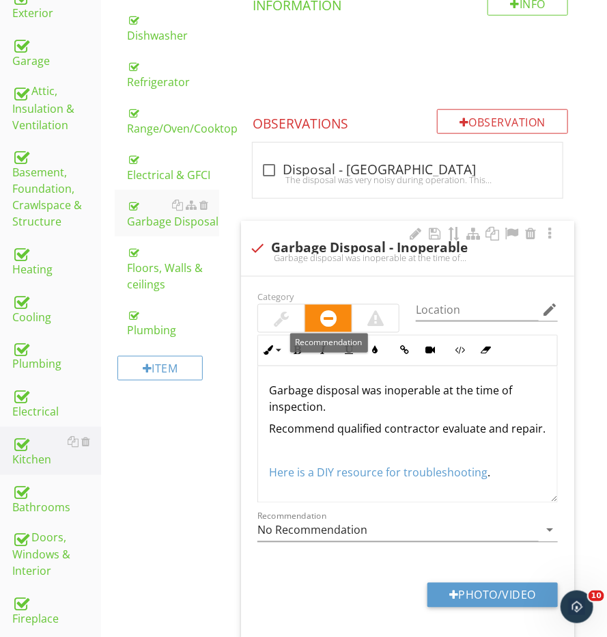
click at [293, 316] on div at bounding box center [281, 318] width 46 height 27
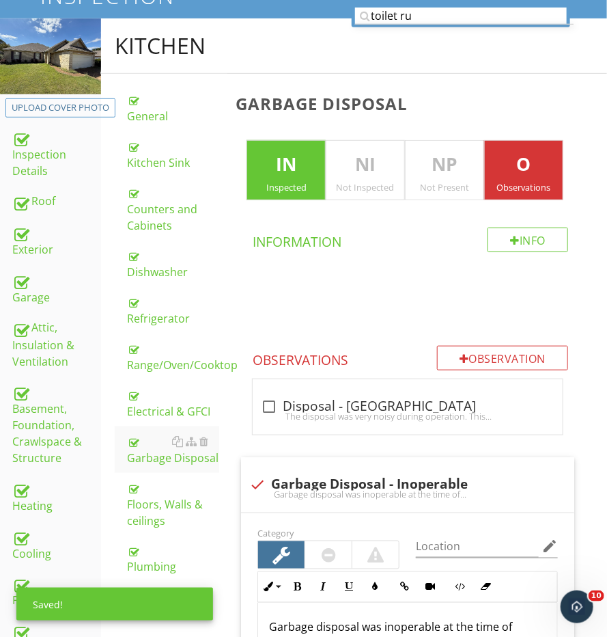
scroll to position [152, 0]
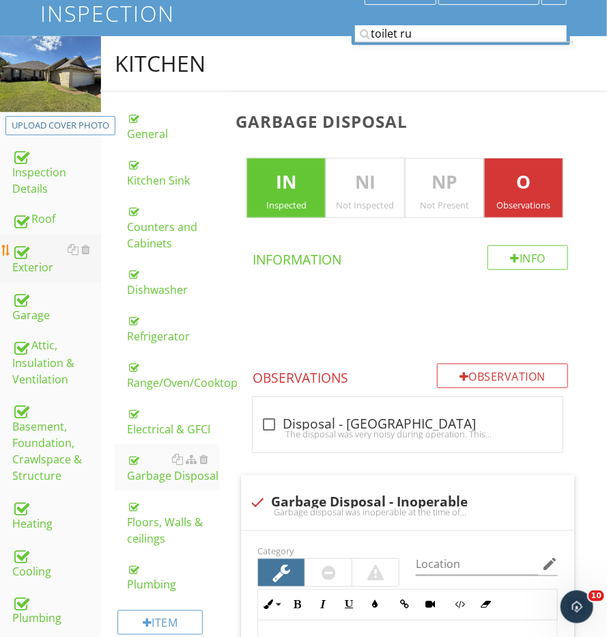
click at [37, 262] on div "Exterior" at bounding box center [56, 258] width 89 height 34
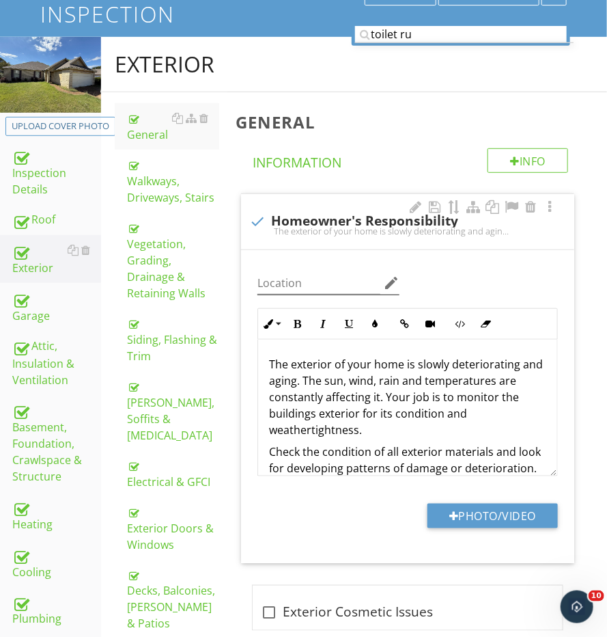
click at [167, 331] on div "Siding, Flashing & Trim" at bounding box center [173, 339] width 92 height 49
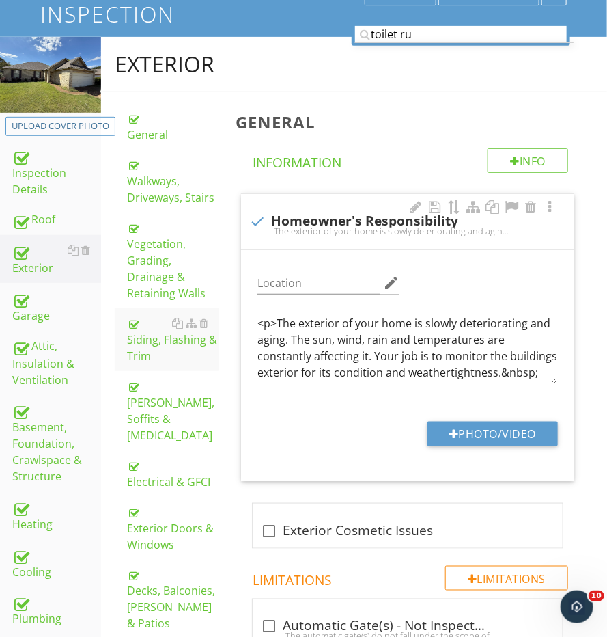
scroll to position [151, 0]
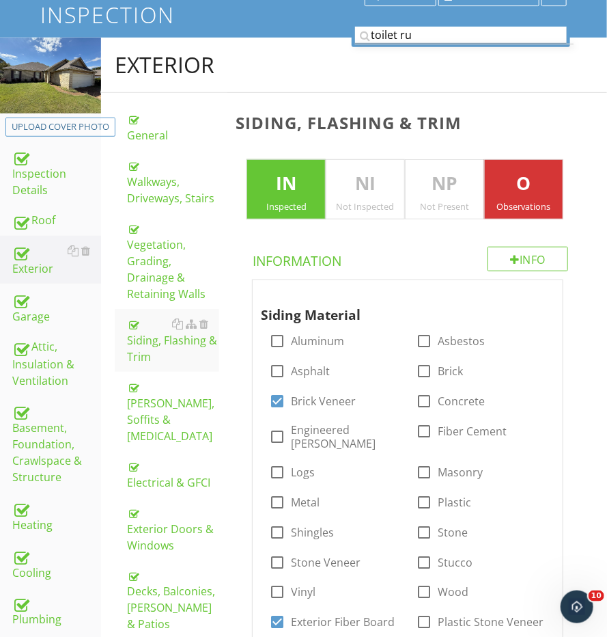
click at [415, 35] on input "toilet ru" at bounding box center [461, 35] width 212 height 17
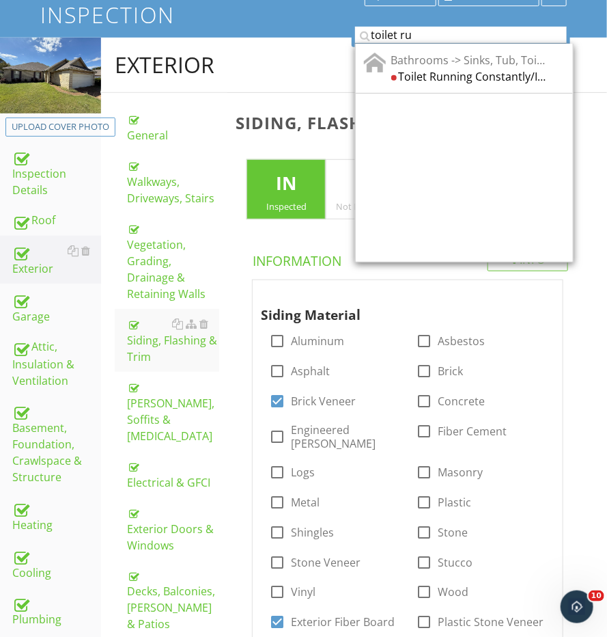
click at [415, 35] on input "toilet ru" at bounding box center [461, 35] width 212 height 17
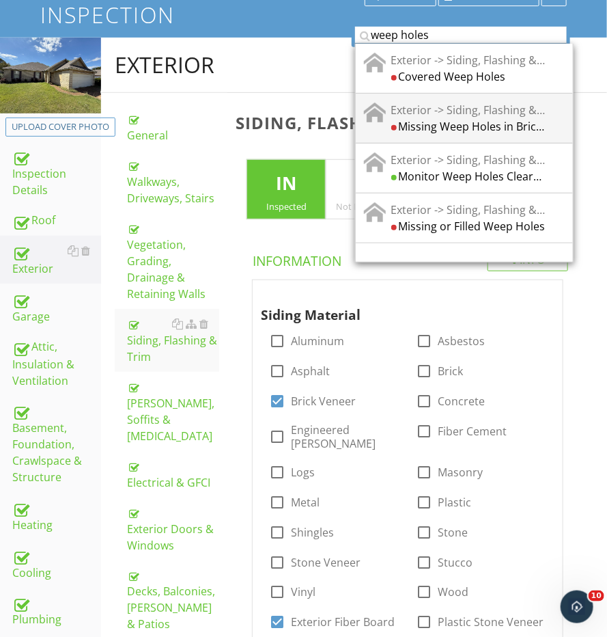
type input "weep holes"
click at [456, 125] on div "Missing Weep Holes in Brick Veneer" at bounding box center [468, 126] width 155 height 16
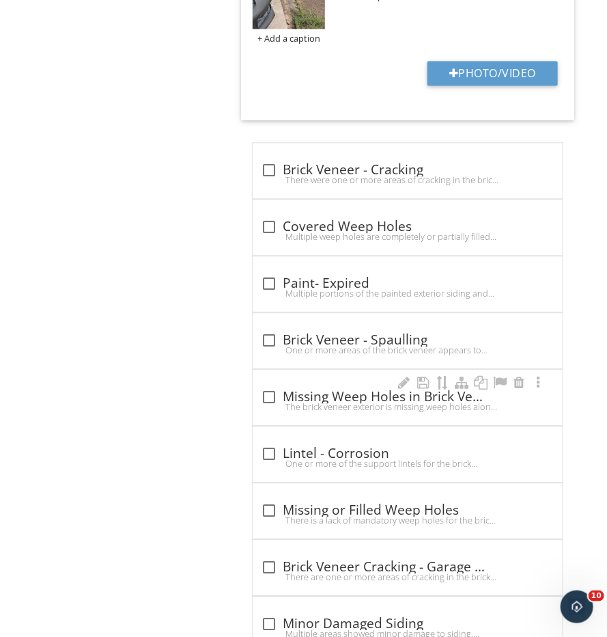
click at [316, 401] on div "The brick veneer exterior is missing weep holes along the base of the wall and/…" at bounding box center [408, 406] width 294 height 11
checkbox input "true"
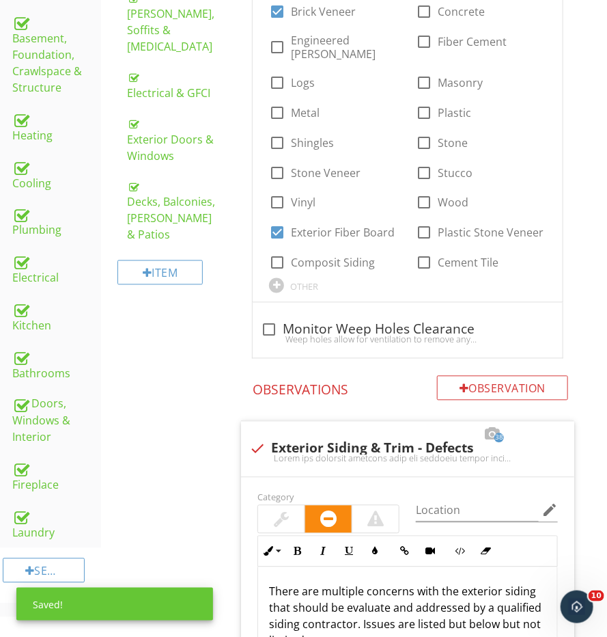
scroll to position [533, 0]
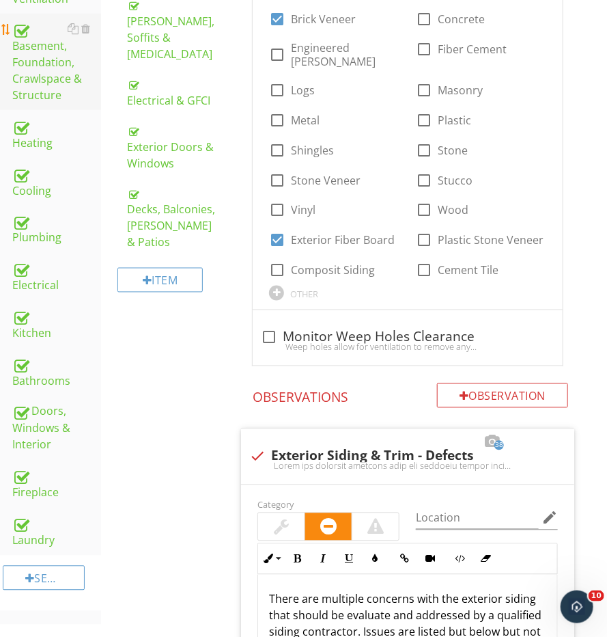
click at [49, 75] on div "Basement, Foundation, Crawlspace & Structure" at bounding box center [56, 61] width 89 height 83
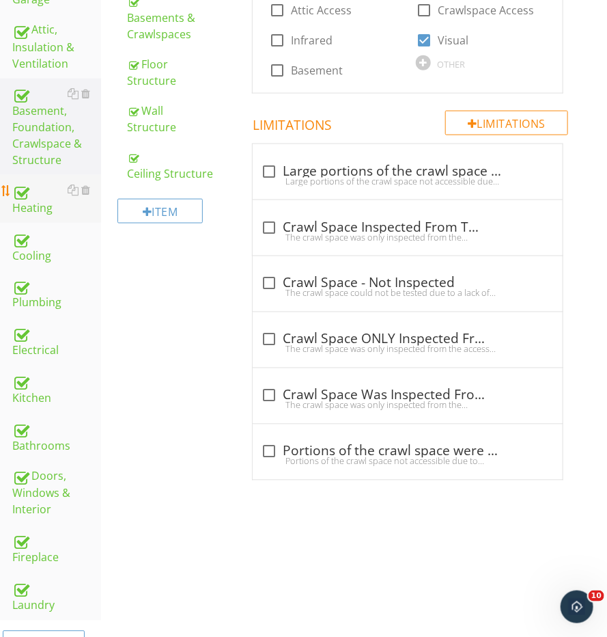
scroll to position [445, 0]
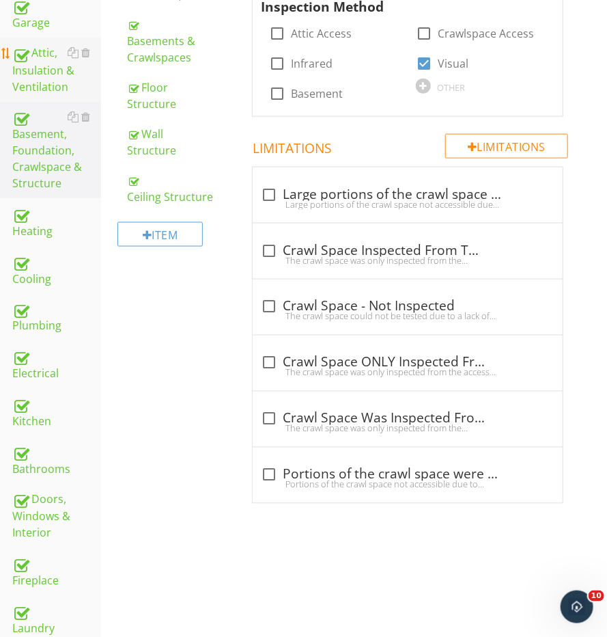
click at [49, 84] on div "Attic, Insulation & Ventilation" at bounding box center [56, 69] width 89 height 51
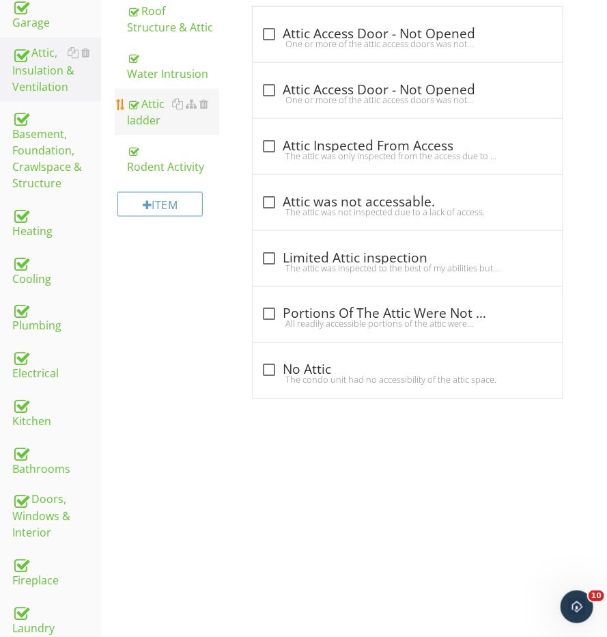
click at [161, 101] on div "Attic ladder" at bounding box center [173, 112] width 92 height 33
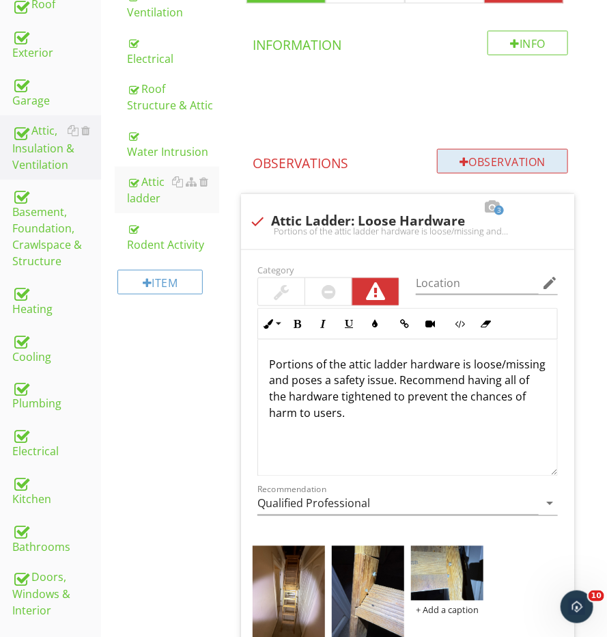
scroll to position [365, 0]
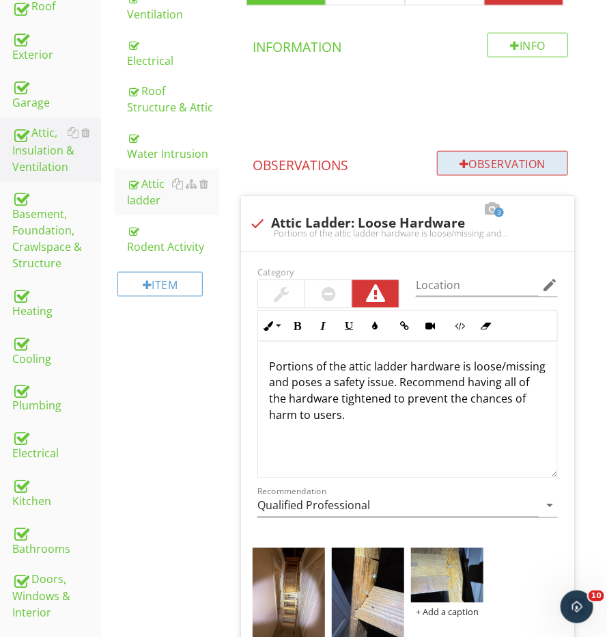
click at [478, 171] on div "Observation" at bounding box center [502, 163] width 131 height 25
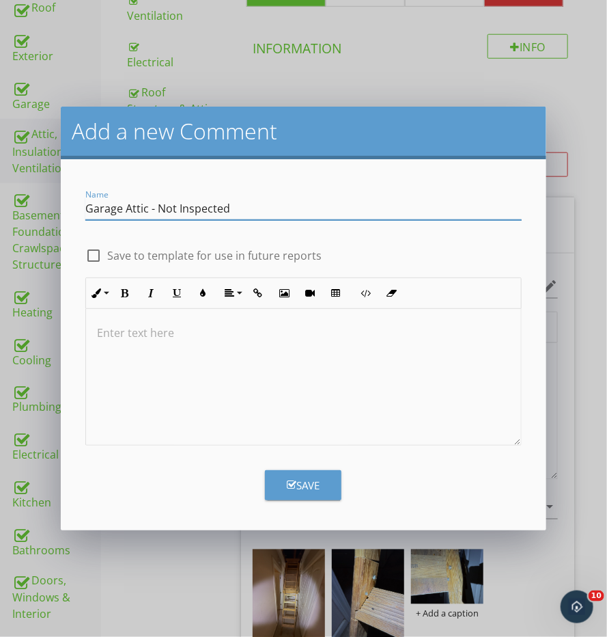
type input "Garage Attic - Not Inspected"
click at [377, 348] on div at bounding box center [303, 377] width 435 height 137
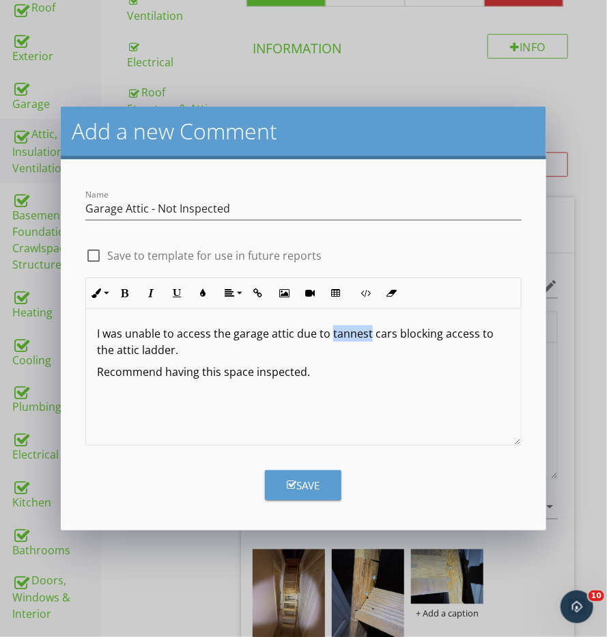
click at [347, 335] on p "I was unable to access the garage attic due to tannest cars blocking access to …" at bounding box center [303, 341] width 413 height 33
click at [362, 335] on p "I was unable to access the garage attic due to tenant cars blocking access to t…" at bounding box center [303, 341] width 413 height 33
click at [325, 477] on button "Save" at bounding box center [303, 485] width 77 height 30
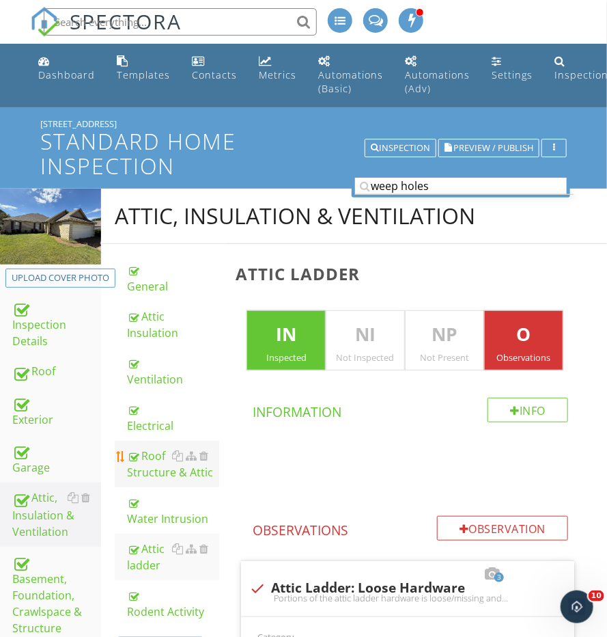
scroll to position [0, 0]
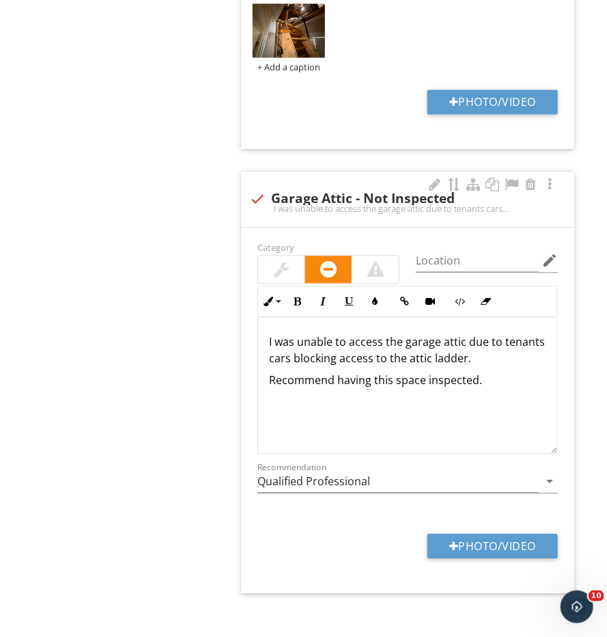
click at [281, 261] on div at bounding box center [281, 269] width 15 height 16
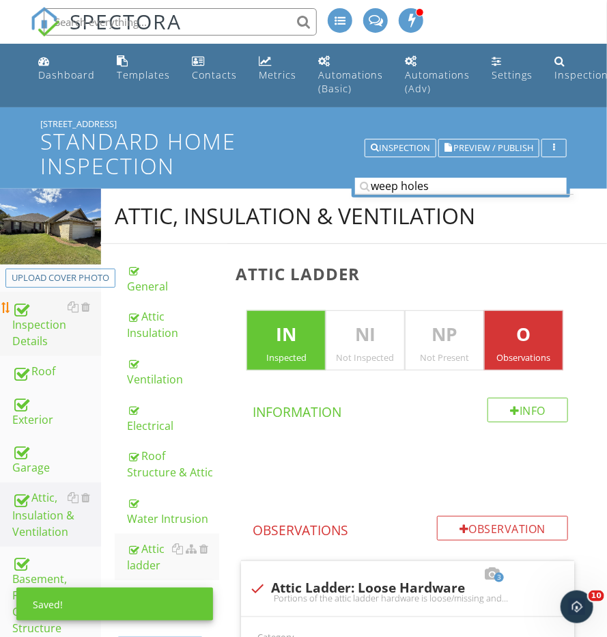
click at [53, 329] on div "Inspection Details" at bounding box center [56, 324] width 89 height 51
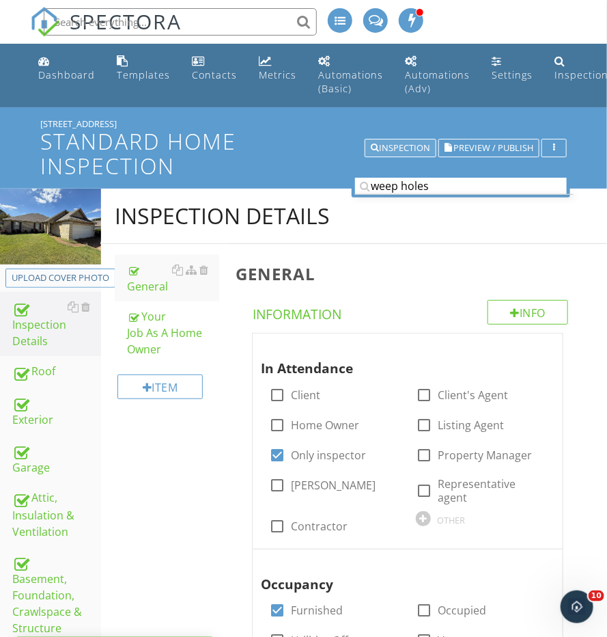
click at [402, 154] on button "Inspection" at bounding box center [401, 148] width 72 height 19
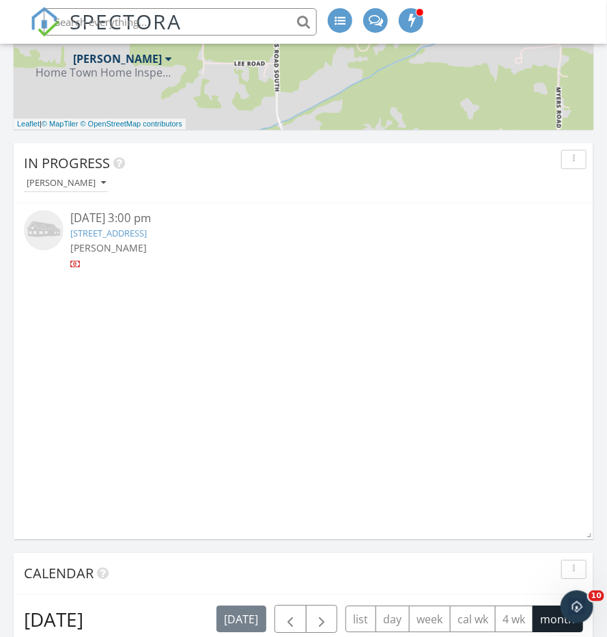
scroll to position [1004, 0]
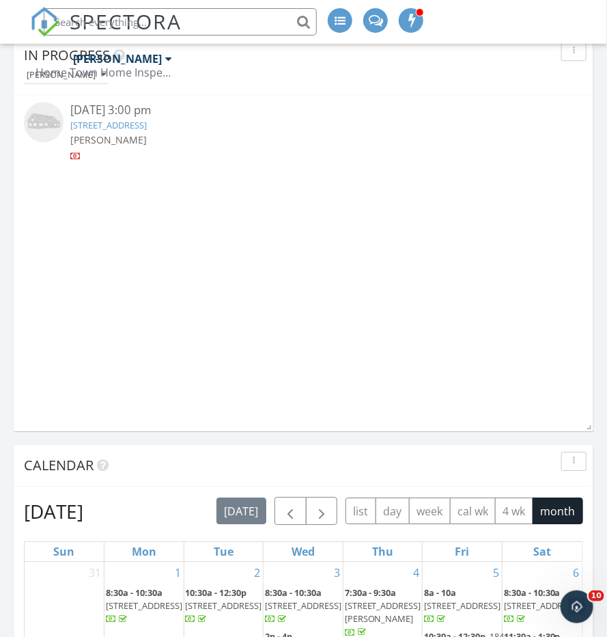
click at [58, 128] on img at bounding box center [44, 122] width 40 height 40
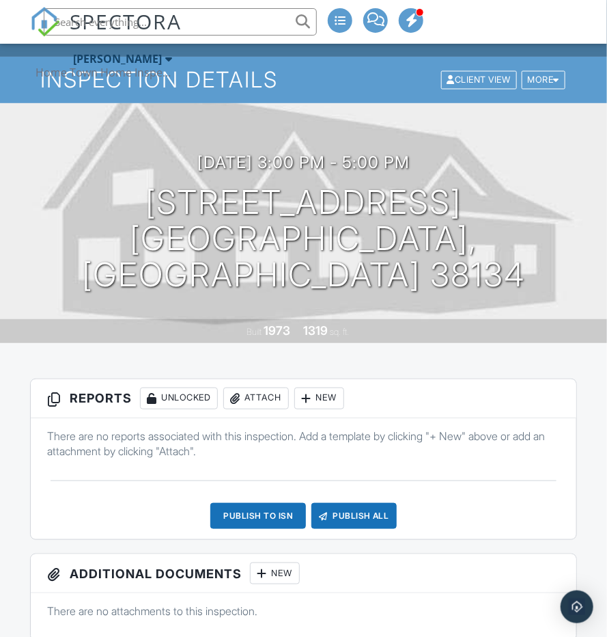
scroll to position [83, 0]
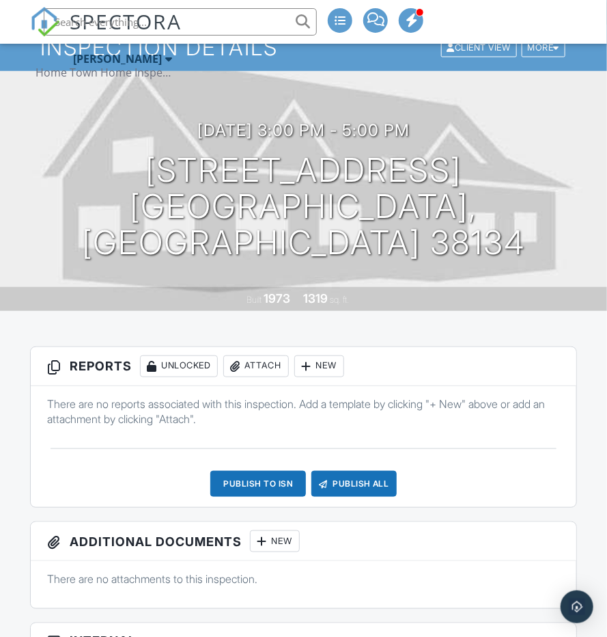
click at [335, 371] on div "New" at bounding box center [319, 366] width 50 height 22
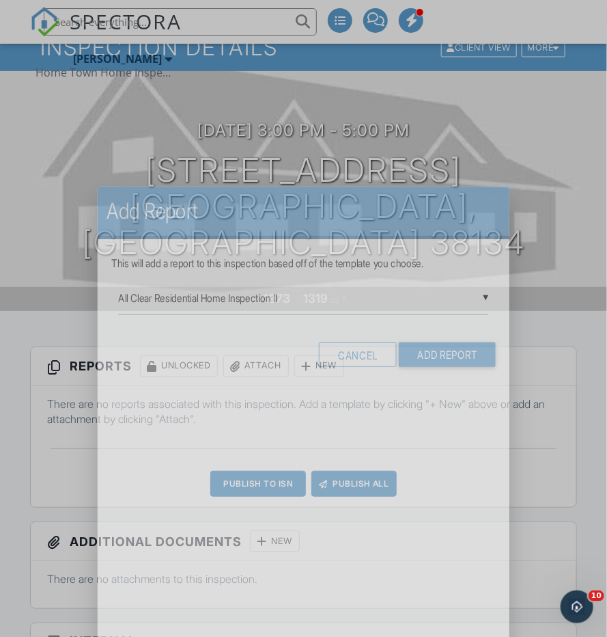
scroll to position [0, 0]
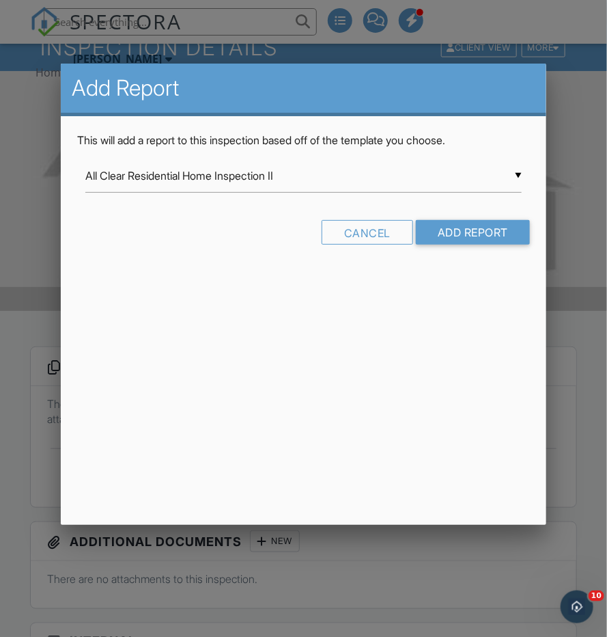
click at [271, 172] on div "▼ All Clear Residential Home Inspection II All Clear Residential Home Inspectio…" at bounding box center [303, 175] width 437 height 33
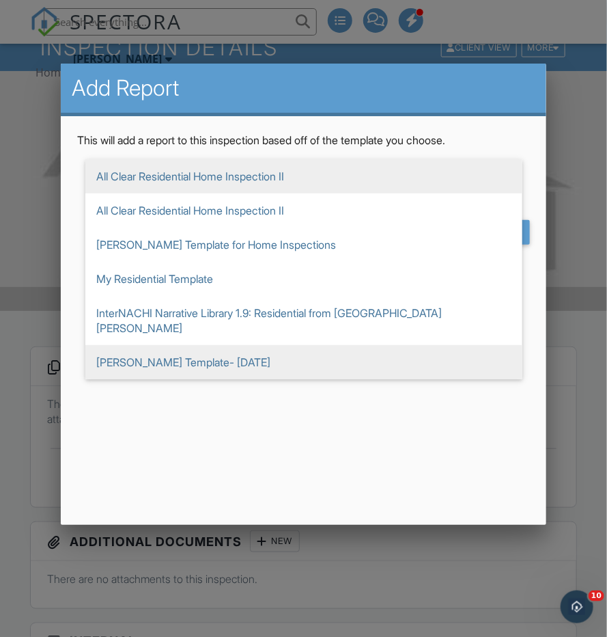
click at [226, 352] on span "[PERSON_NAME] Template- [DATE]" at bounding box center [303, 362] width 437 height 34
type input "[PERSON_NAME] Template- [DATE]"
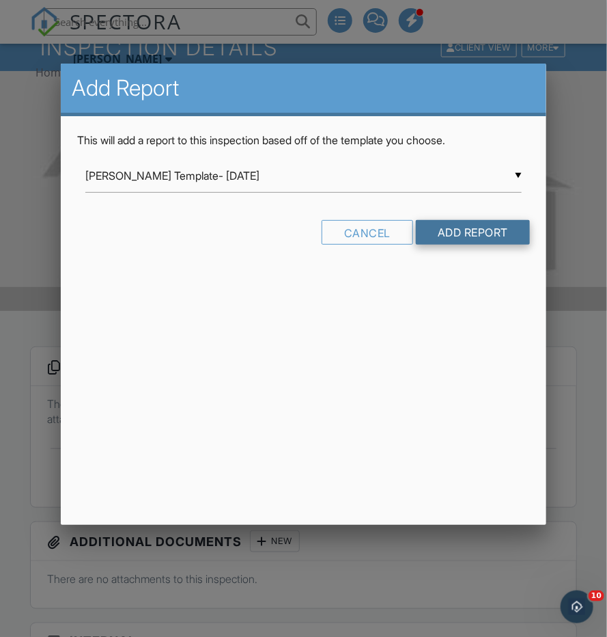
click at [429, 242] on input "Add Report" at bounding box center [473, 232] width 114 height 25
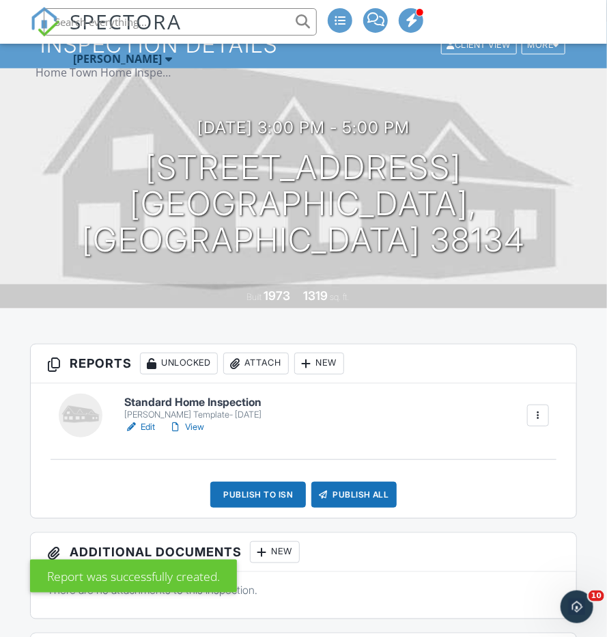
click at [245, 403] on h6 "Standard Home Inspection" at bounding box center [192, 402] width 137 height 12
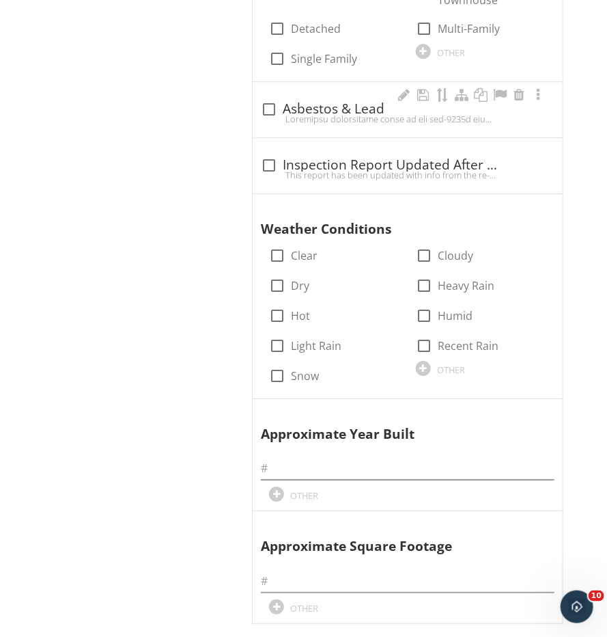
scroll to position [1149, 0]
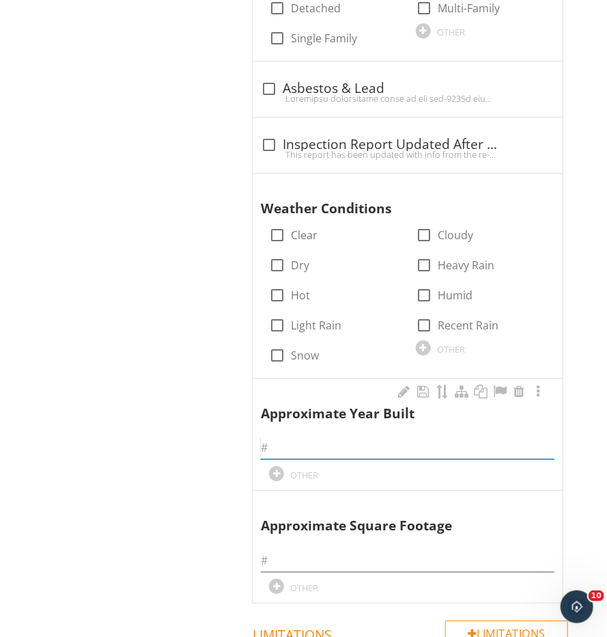
click at [318, 437] on input "text" at bounding box center [408, 448] width 294 height 23
type input "1973"
click at [320, 541] on div at bounding box center [408, 556] width 294 height 31
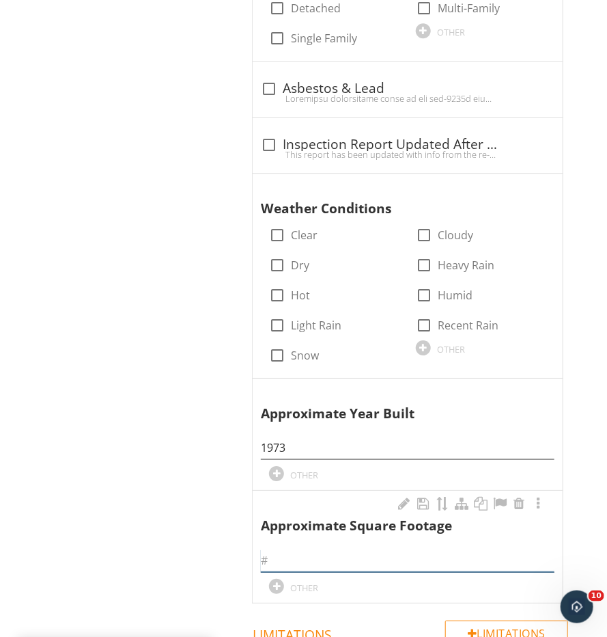
click at [318, 549] on input "text" at bounding box center [408, 560] width 294 height 23
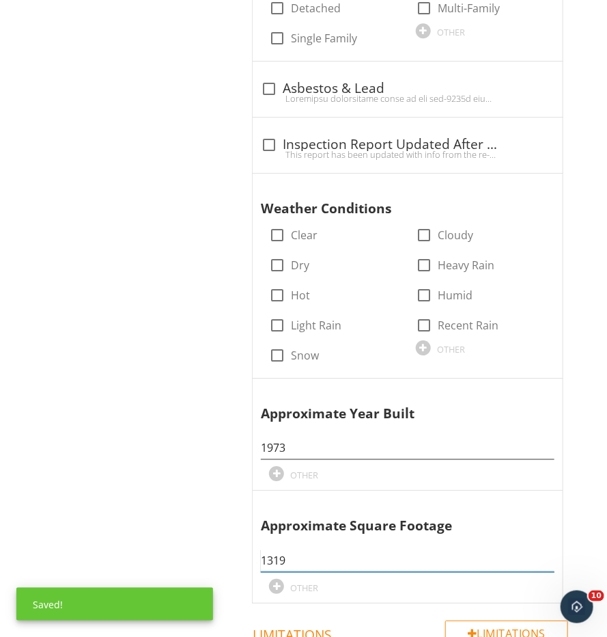
type input "1319"
click at [171, 541] on div "Inspection Details General Your Job As A Home Owner Item General Info Informati…" at bounding box center [354, 144] width 506 height 2208
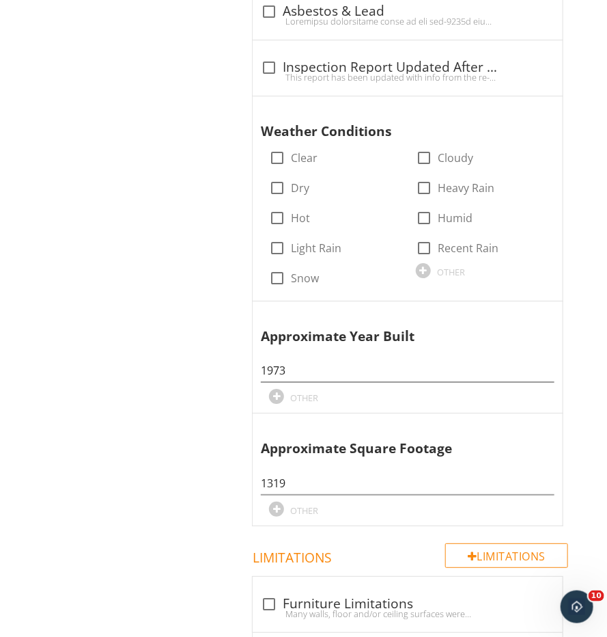
scroll to position [1236, 0]
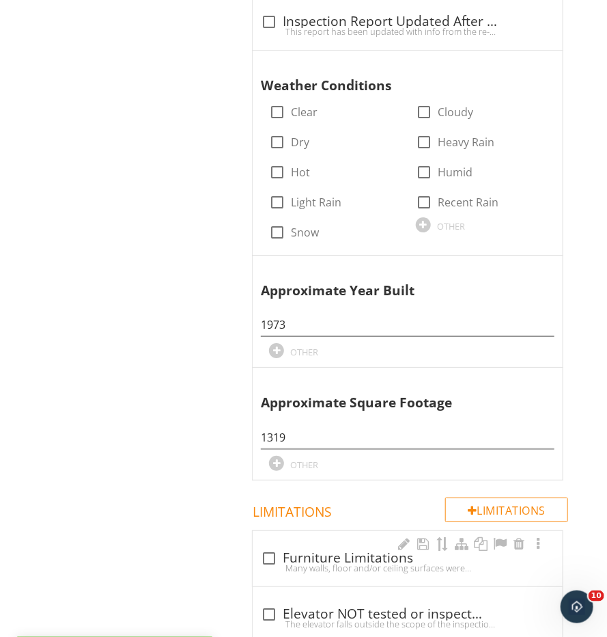
click at [273, 562] on div "Many walls, floor and/or ceiling surfaces were obscured by large amounts of fur…" at bounding box center [408, 567] width 294 height 11
checkbox input "true"
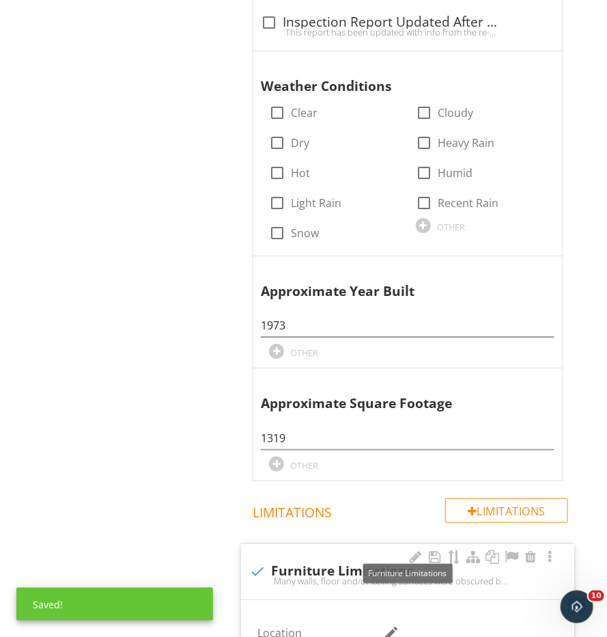
scroll to position [1053, 0]
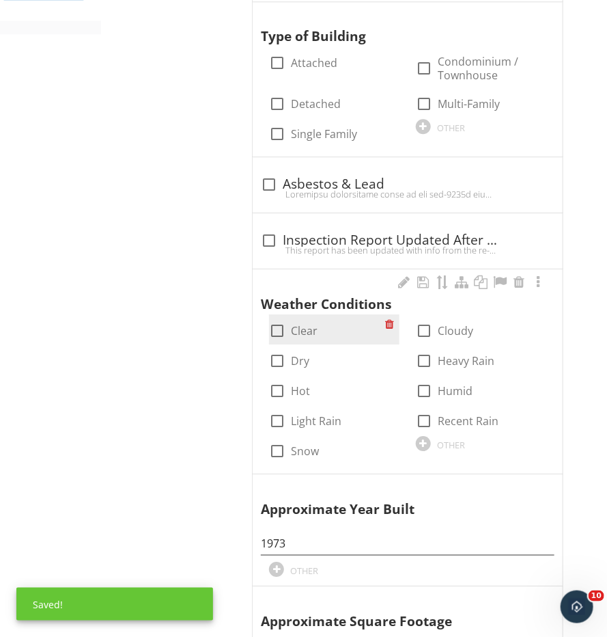
click at [279, 319] on div at bounding box center [277, 330] width 23 height 23
checkbox input "true"
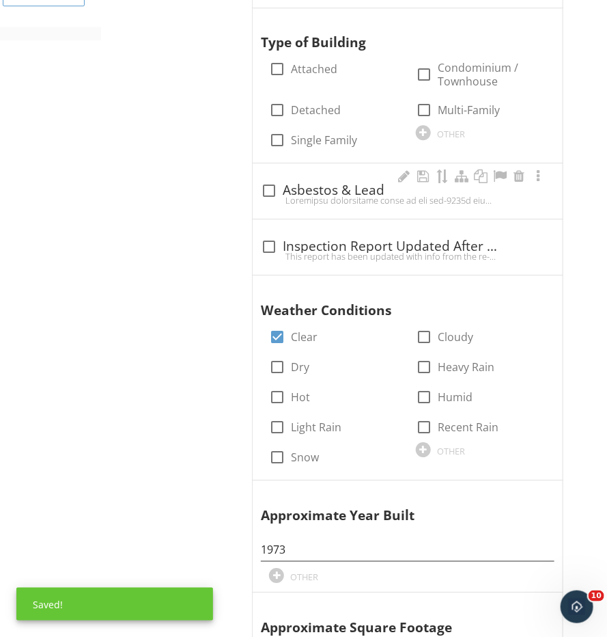
click at [271, 195] on div at bounding box center [408, 200] width 294 height 11
checkbox input "true"
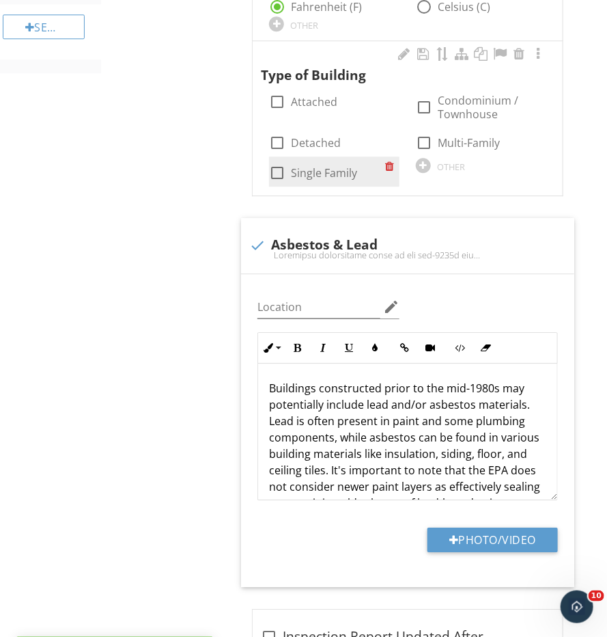
click at [275, 165] on div at bounding box center [277, 172] width 23 height 23
checkbox input "true"
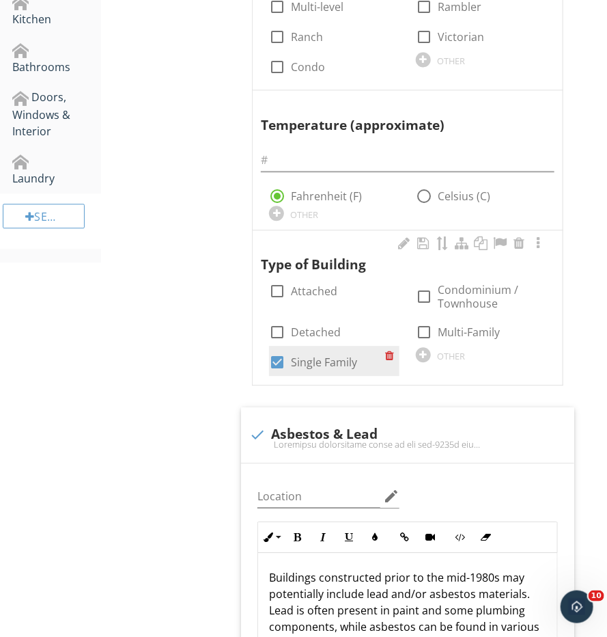
scroll to position [806, 0]
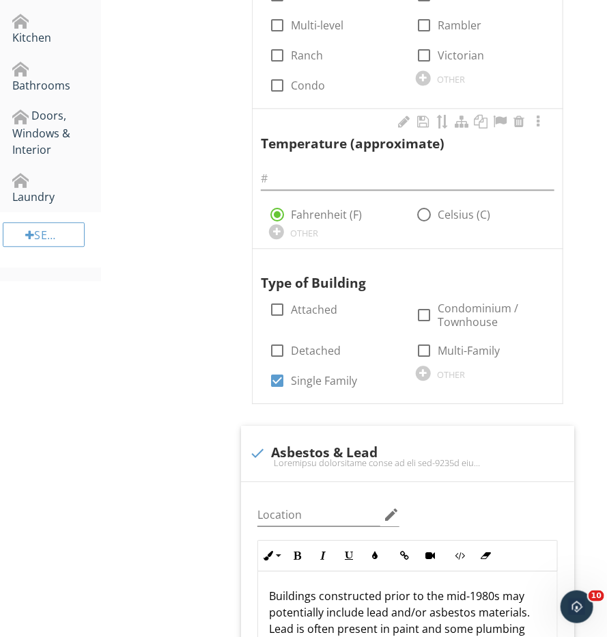
click at [320, 172] on div "Temperature (approximate) radio_button_checked Fahrenheit (F) radio_button_unch…" at bounding box center [408, 176] width 294 height 126
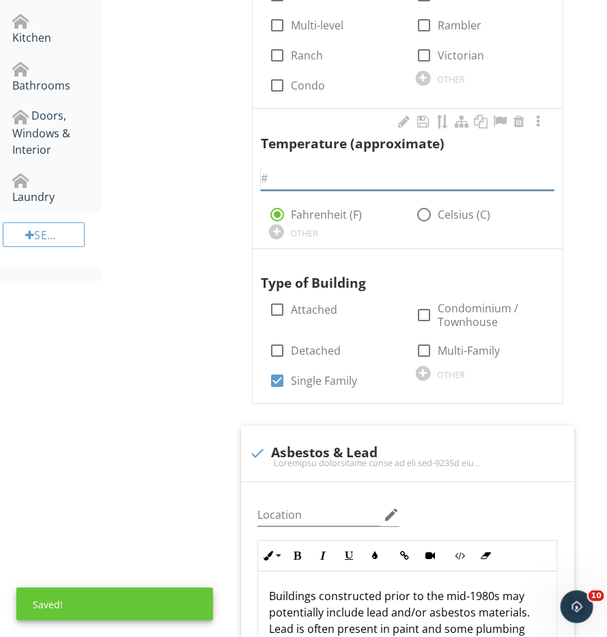
click at [321, 167] on input "text" at bounding box center [408, 178] width 294 height 23
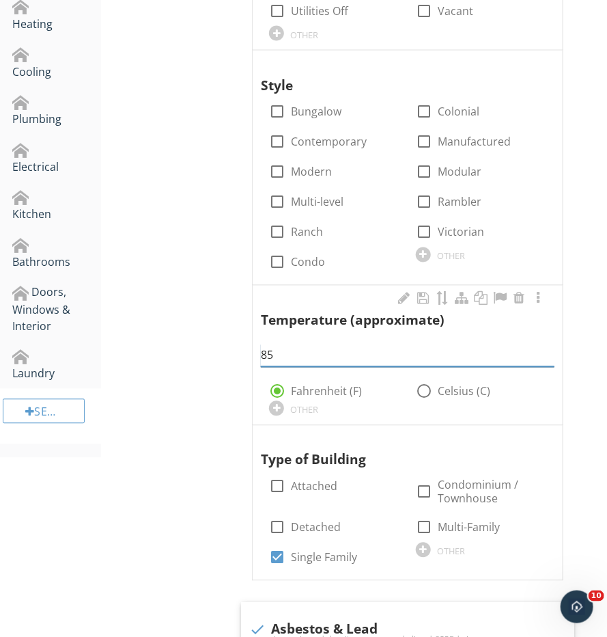
scroll to position [586, 0]
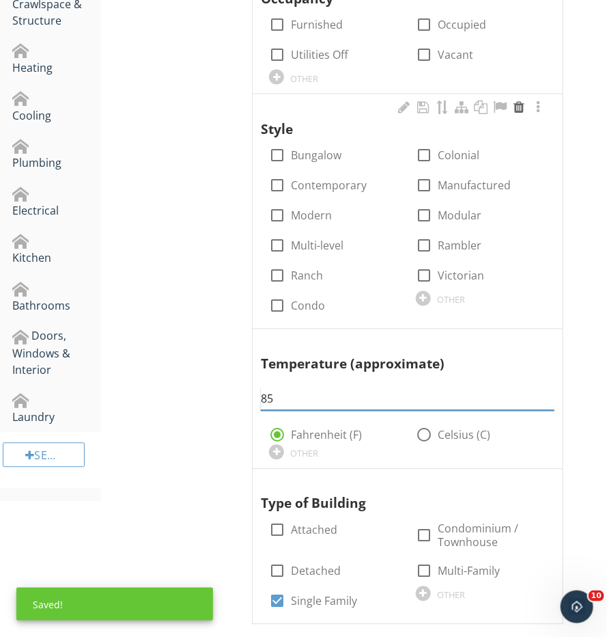
type input "85"
click at [521, 100] on div at bounding box center [519, 107] width 16 height 14
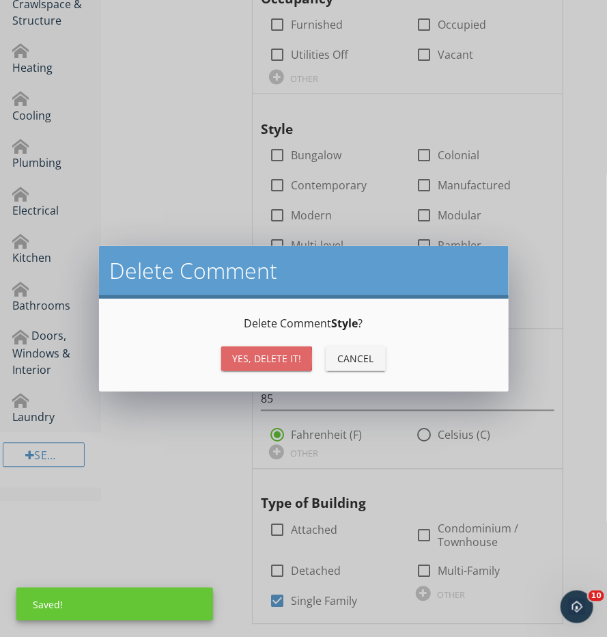
click at [279, 357] on div "Yes, Delete it!" at bounding box center [266, 358] width 69 height 14
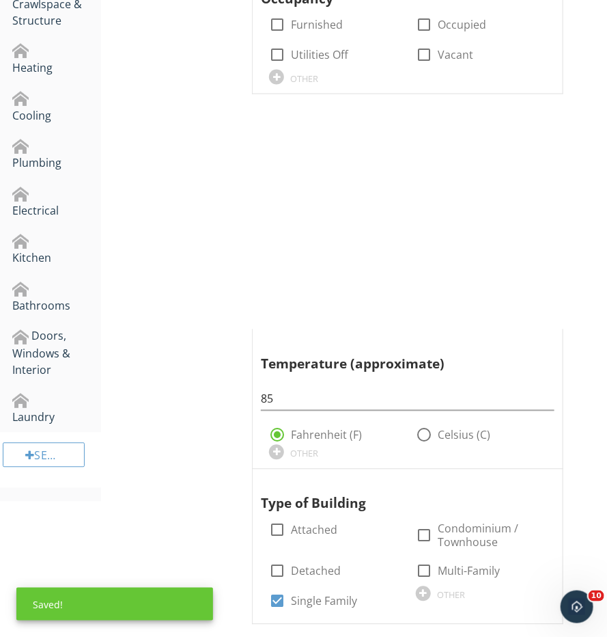
scroll to position [465, 0]
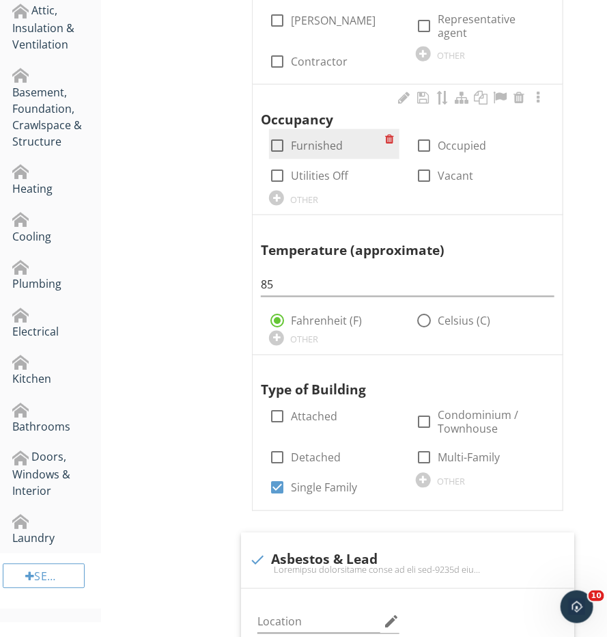
click at [281, 137] on div at bounding box center [277, 145] width 23 height 23
checkbox input "true"
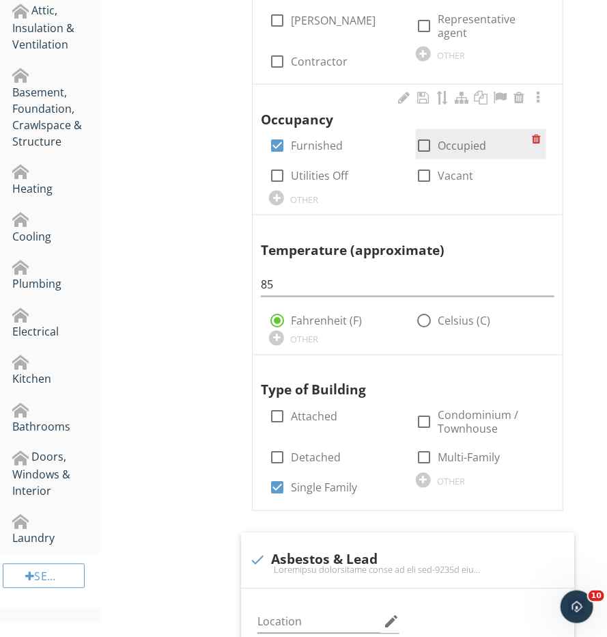
click at [417, 134] on div at bounding box center [424, 145] width 23 height 23
checkbox input "true"
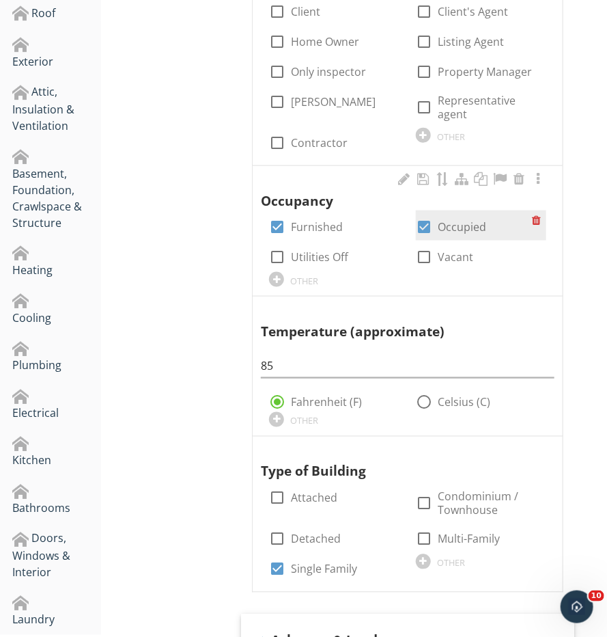
scroll to position [331, 0]
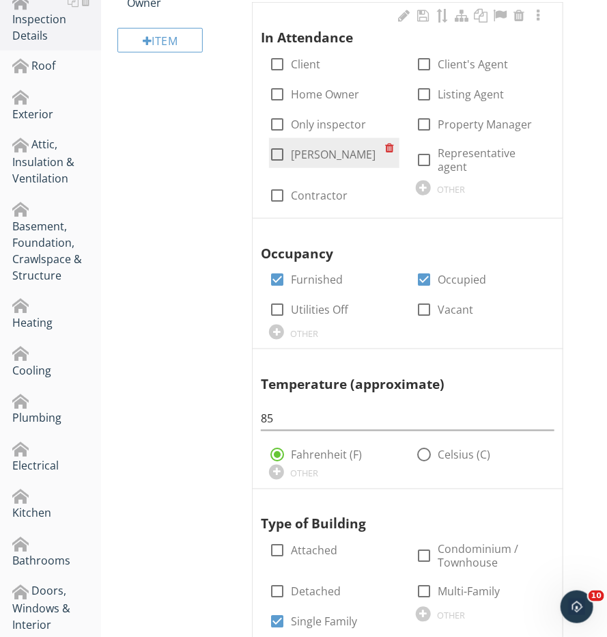
click at [290, 159] on div "check_box_outline_blank [PERSON_NAME]" at bounding box center [334, 153] width 130 height 30
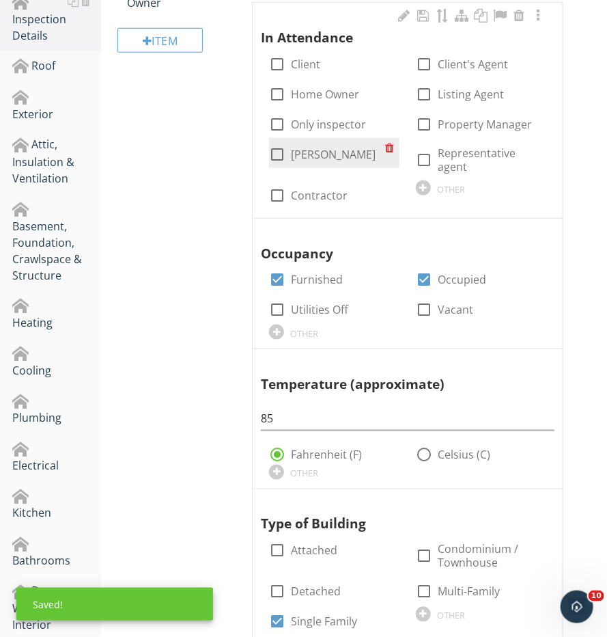
click at [286, 158] on div "check_box_outline_blank [PERSON_NAME]" at bounding box center [334, 153] width 130 height 30
click at [278, 153] on div at bounding box center [277, 154] width 23 height 23
checkbox input "true"
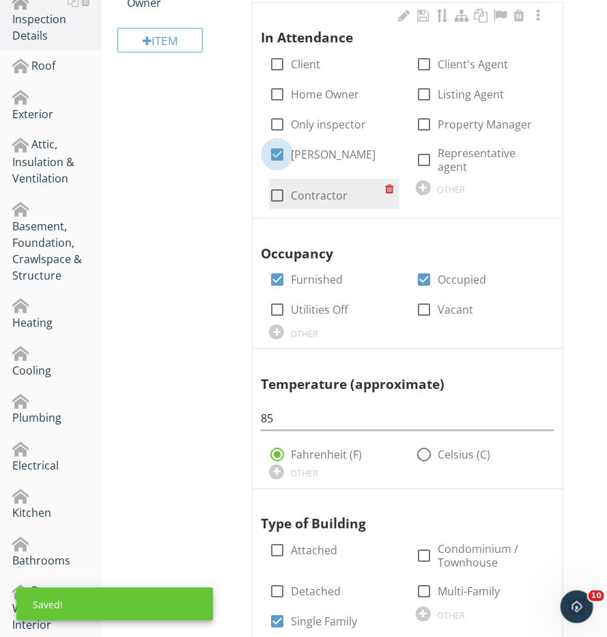
click at [278, 184] on div at bounding box center [277, 195] width 23 height 23
checkbox input "true"
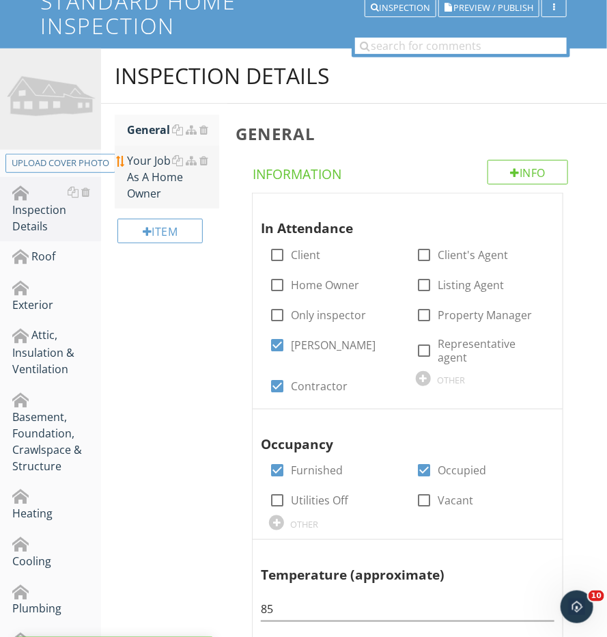
click at [165, 167] on div "Your Job As A Home Owner" at bounding box center [173, 176] width 92 height 49
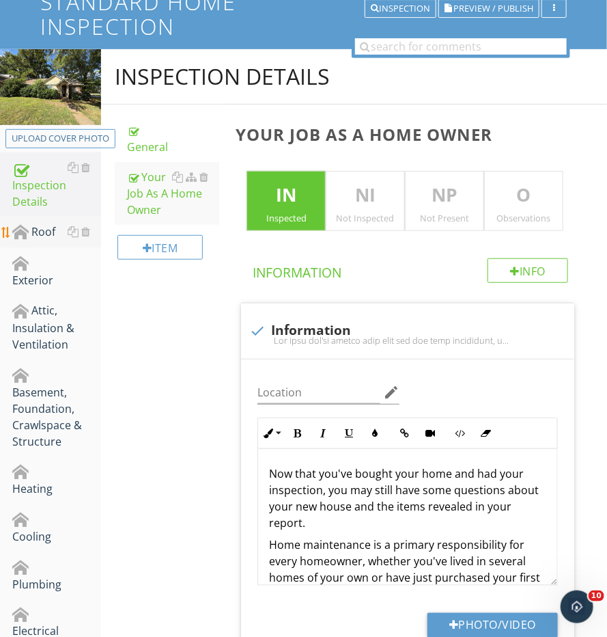
click at [40, 238] on link "Roof" at bounding box center [56, 232] width 89 height 31
click at [40, 238] on div "Roof" at bounding box center [56, 232] width 89 height 18
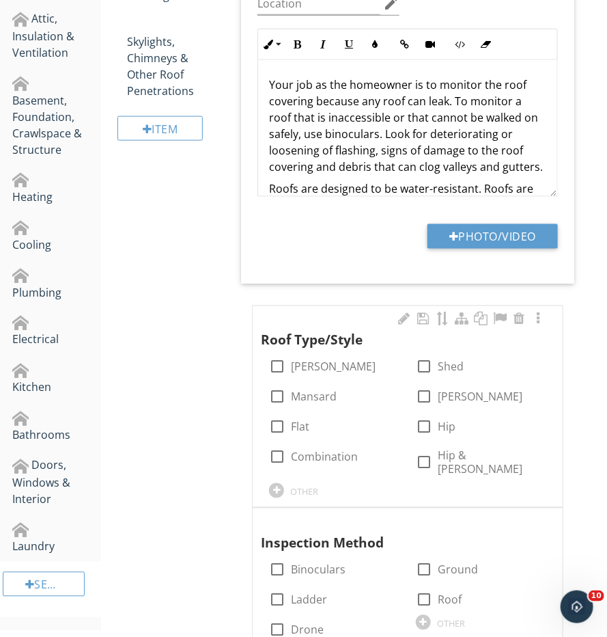
scroll to position [480, 0]
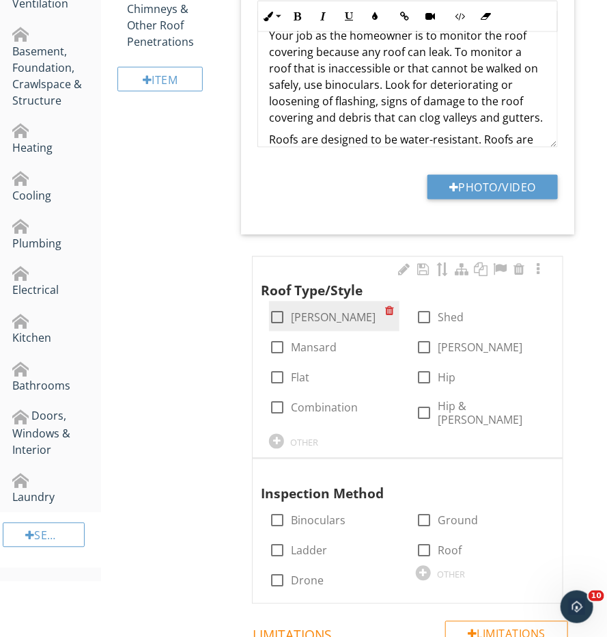
click at [279, 312] on div at bounding box center [277, 317] width 23 height 23
checkbox input "true"
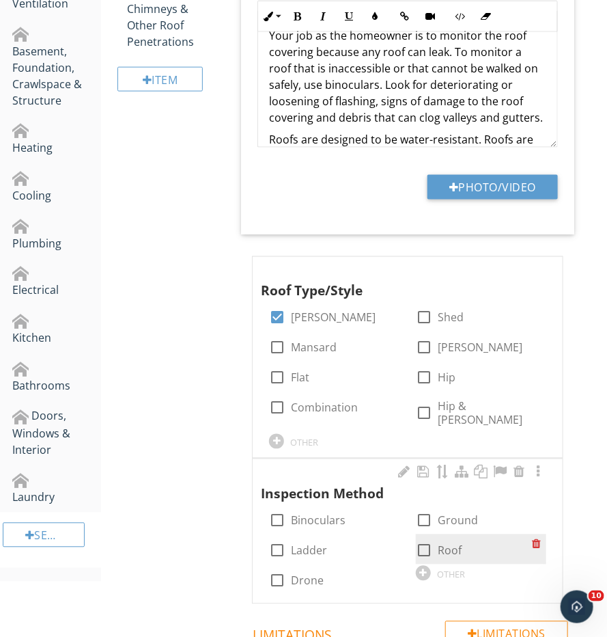
click at [431, 539] on div at bounding box center [424, 550] width 23 height 23
checkbox input "true"
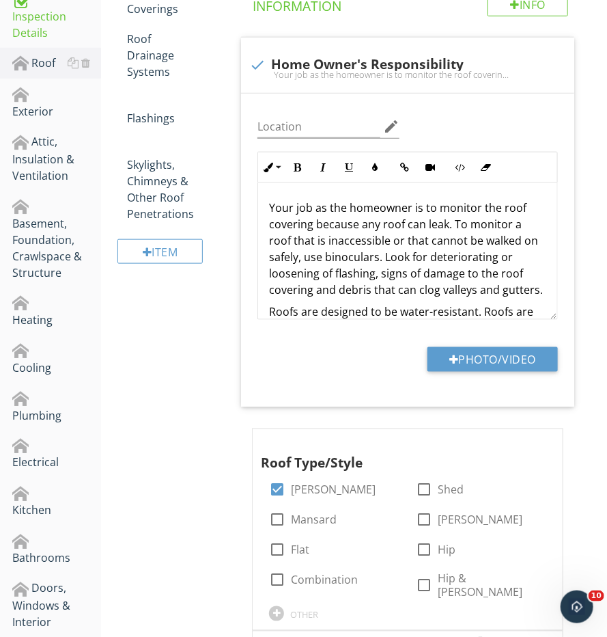
scroll to position [110, 0]
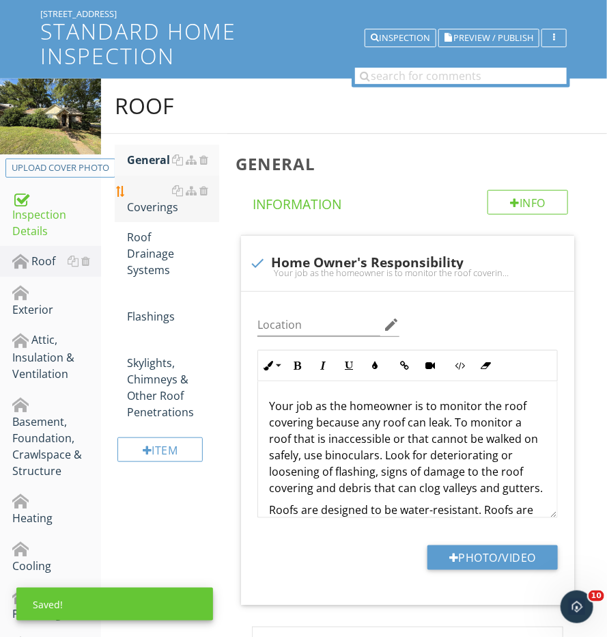
click at [167, 207] on div "Coverings" at bounding box center [173, 198] width 92 height 33
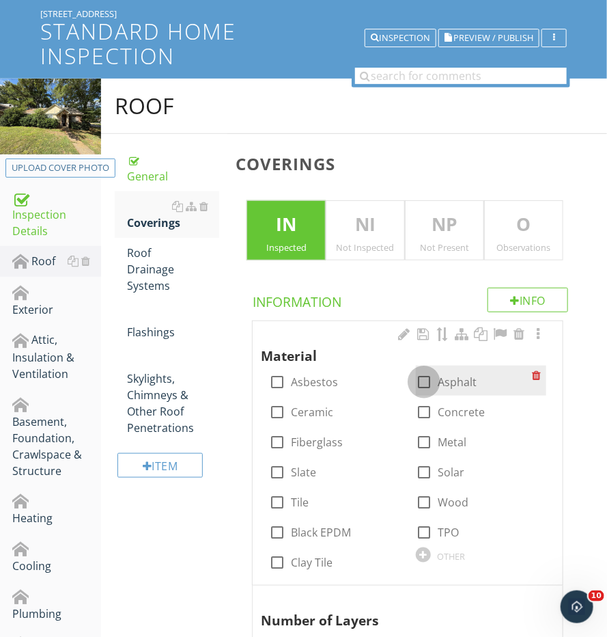
click at [426, 379] on div at bounding box center [424, 381] width 23 height 23
checkbox input "true"
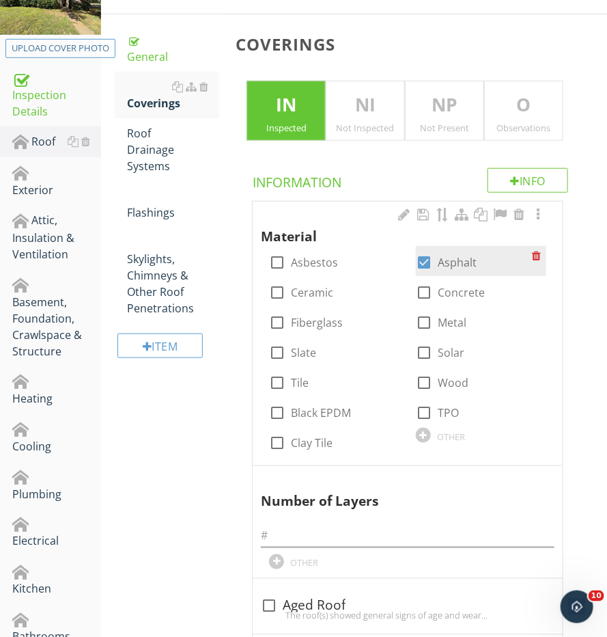
scroll to position [319, 0]
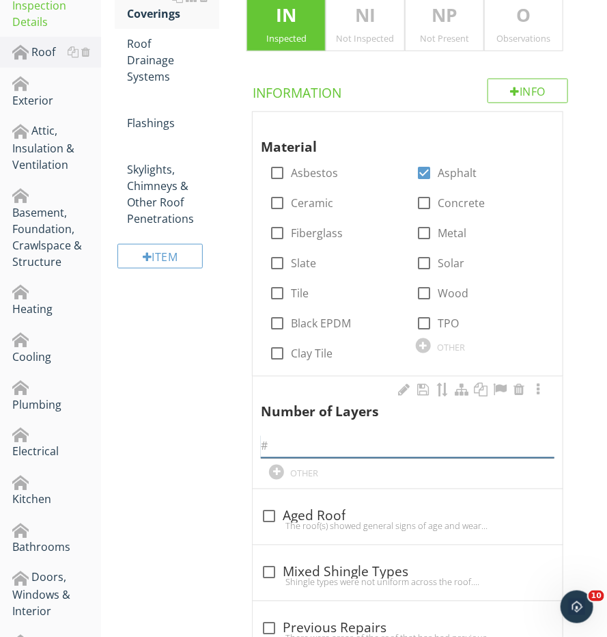
click at [374, 450] on input "text" at bounding box center [408, 446] width 294 height 23
type input "1"
click at [484, 125] on span "5" at bounding box center [488, 129] width 10 height 10
click at [484, 125] on span "Material" at bounding box center [408, 136] width 294 height 41
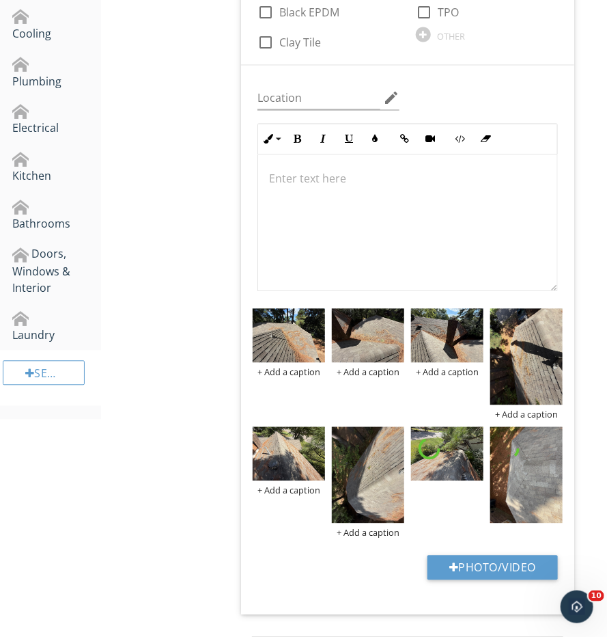
scroll to position [723, 0]
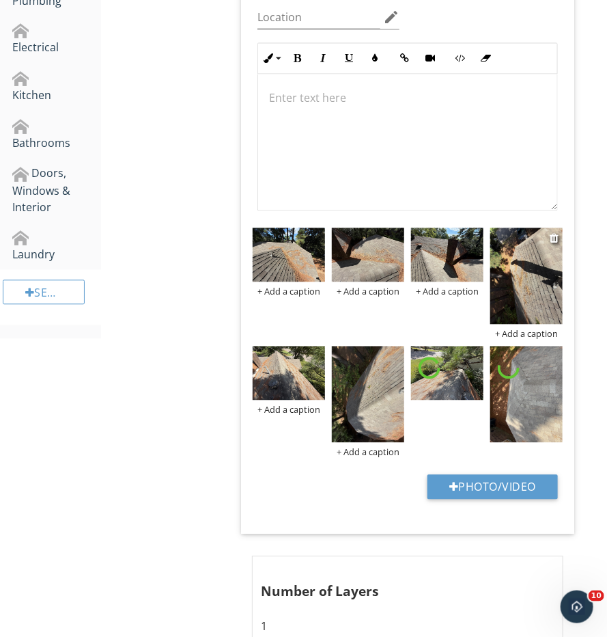
click at [516, 275] on img at bounding box center [527, 276] width 72 height 96
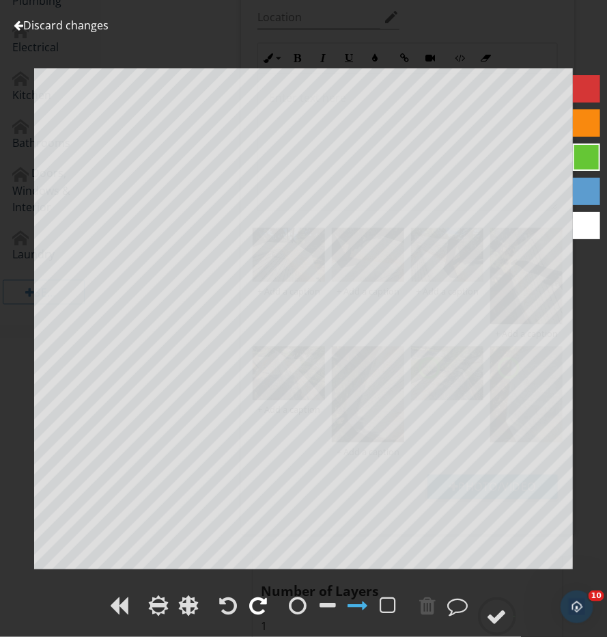
click at [263, 599] on div at bounding box center [259, 605] width 18 height 20
click at [499, 607] on div at bounding box center [497, 616] width 20 height 20
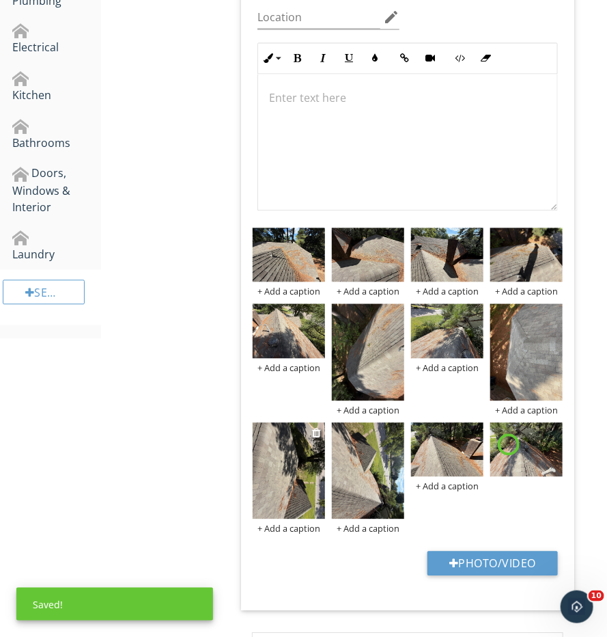
click at [300, 477] on img at bounding box center [289, 471] width 72 height 96
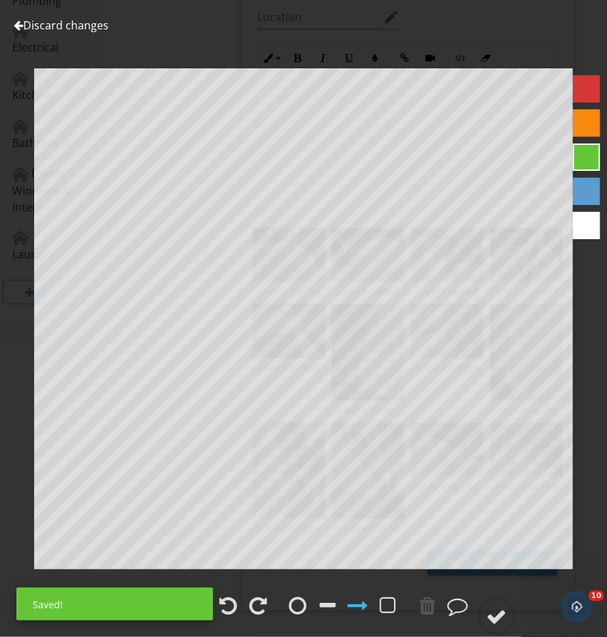
click at [228, 606] on div at bounding box center [229, 605] width 18 height 20
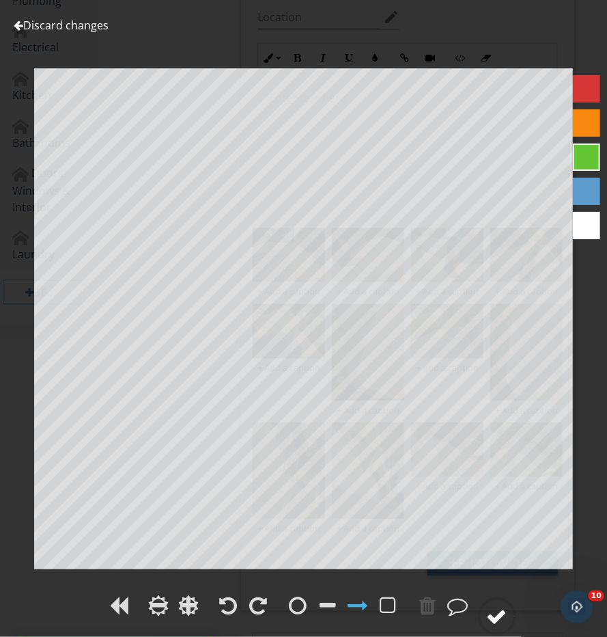
click at [517, 611] on icon at bounding box center [497, 616] width 38 height 38
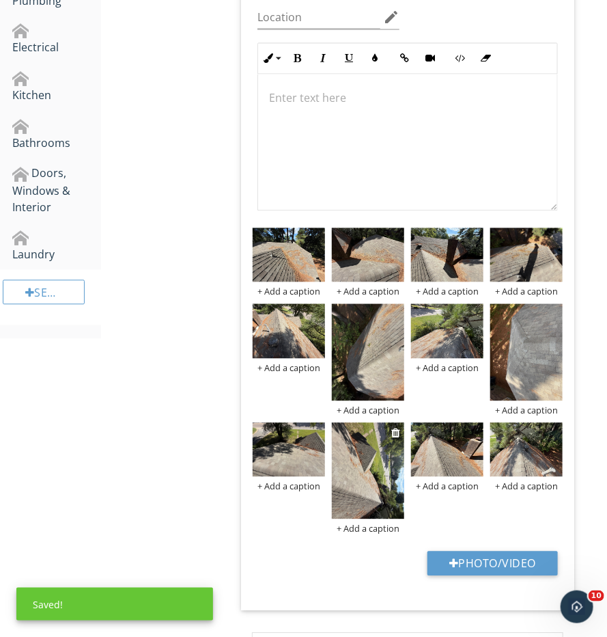
click at [370, 463] on img at bounding box center [368, 471] width 72 height 96
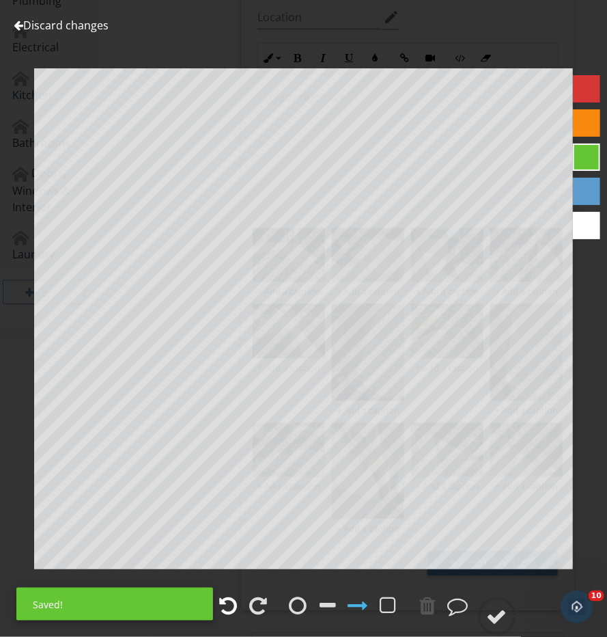
click at [235, 606] on div at bounding box center [229, 605] width 18 height 20
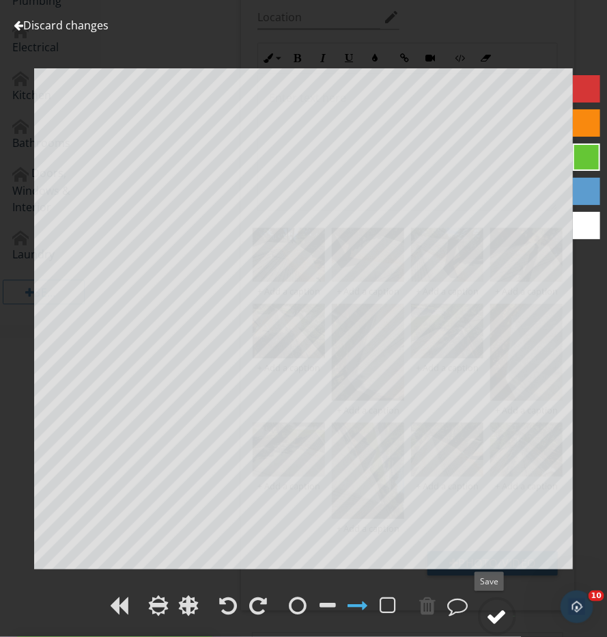
click at [500, 611] on div at bounding box center [497, 616] width 20 height 20
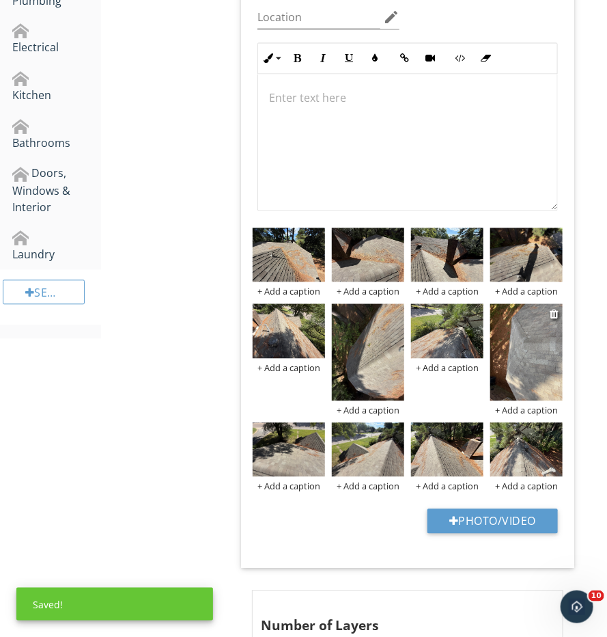
click at [530, 341] on img at bounding box center [527, 352] width 72 height 96
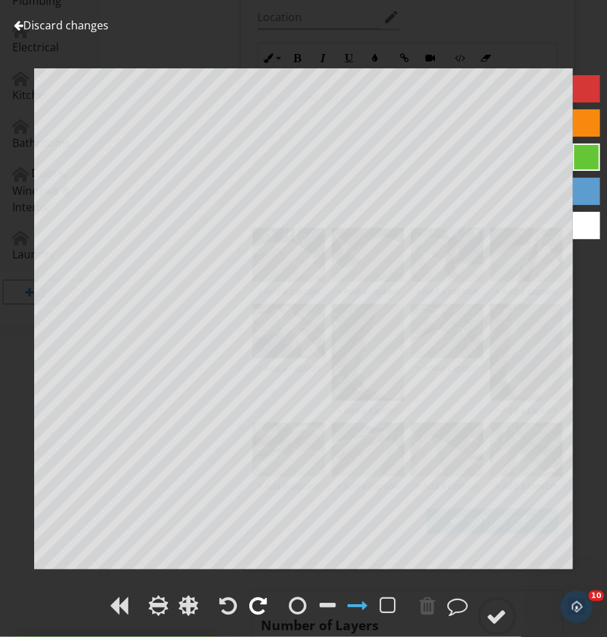
click at [264, 606] on div at bounding box center [259, 605] width 18 height 20
click at [499, 613] on div at bounding box center [497, 616] width 20 height 20
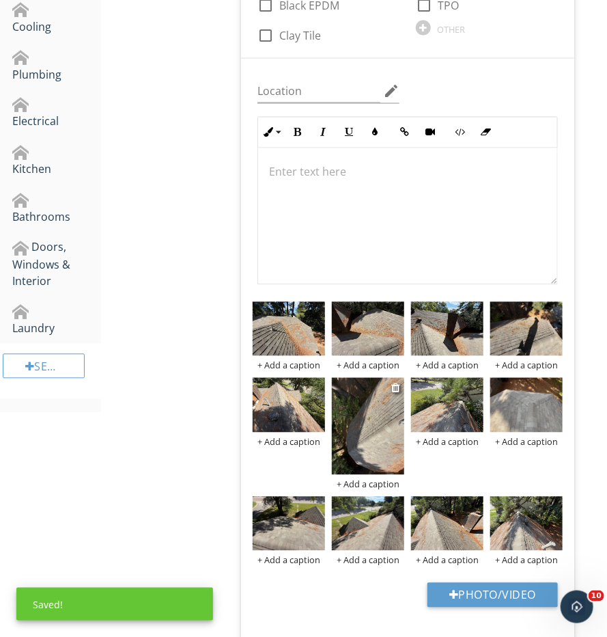
scroll to position [659, 0]
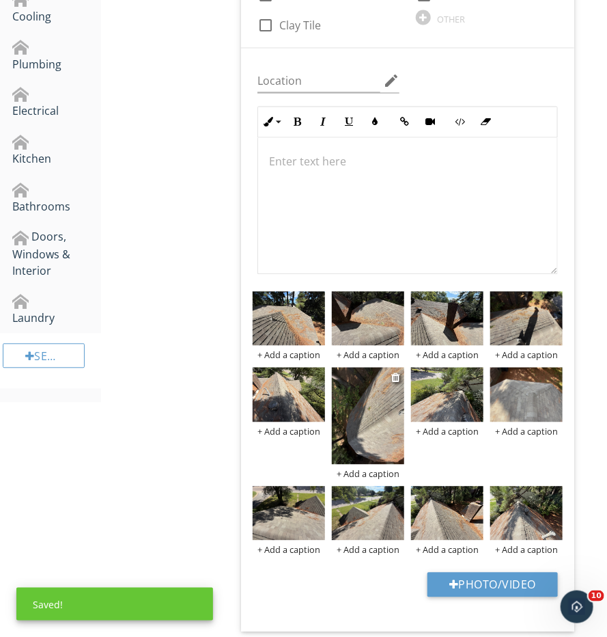
click at [370, 408] on img at bounding box center [368, 416] width 72 height 96
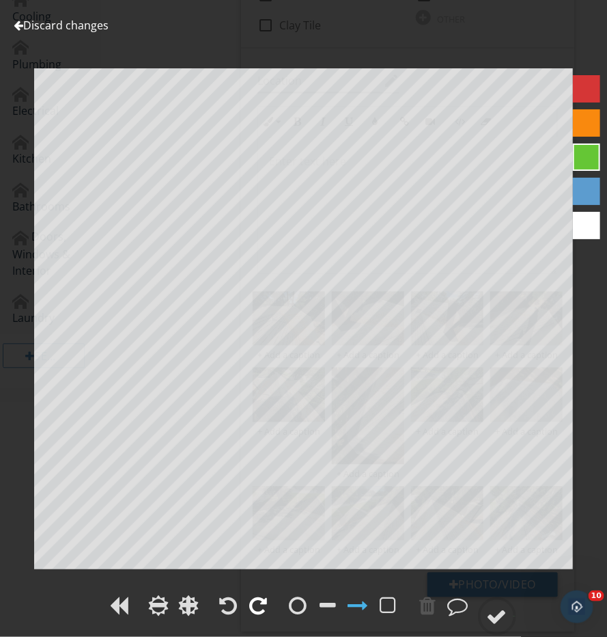
click at [260, 596] on div at bounding box center [259, 605] width 18 height 20
click at [495, 605] on circle at bounding box center [498, 617] width 36 height 36
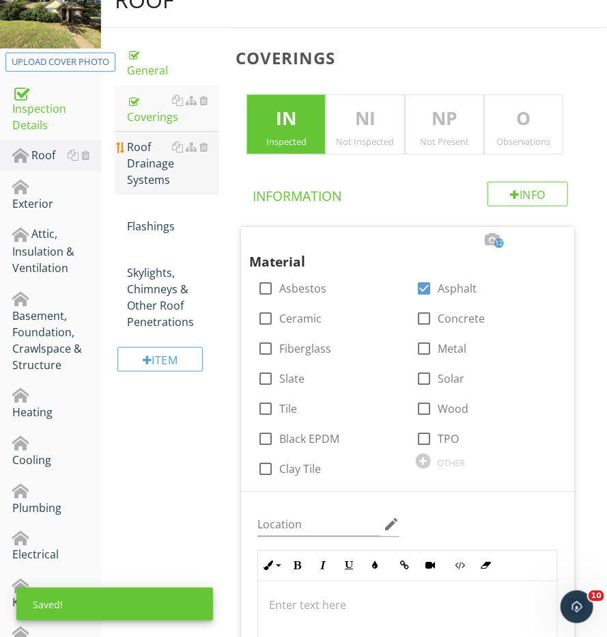
click at [161, 159] on div "Roof Drainage Systems" at bounding box center [173, 163] width 92 height 49
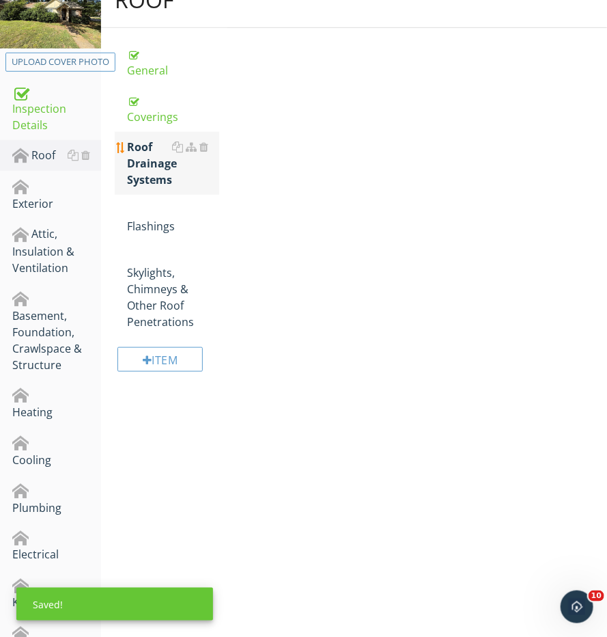
scroll to position [242, 0]
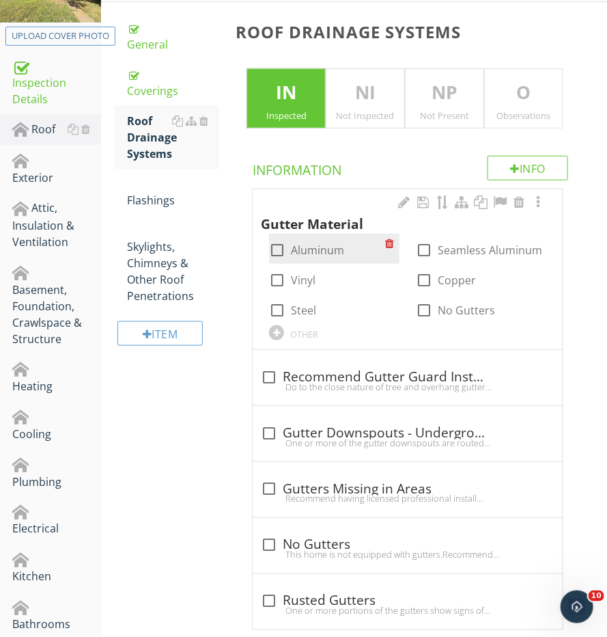
click at [290, 248] on div "check_box_outline_blank Aluminum" at bounding box center [306, 250] width 75 height 16
click at [302, 234] on div "check_box_outline_blank Aluminum" at bounding box center [334, 249] width 130 height 30
click at [280, 249] on div at bounding box center [277, 249] width 23 height 23
checkbox input "true"
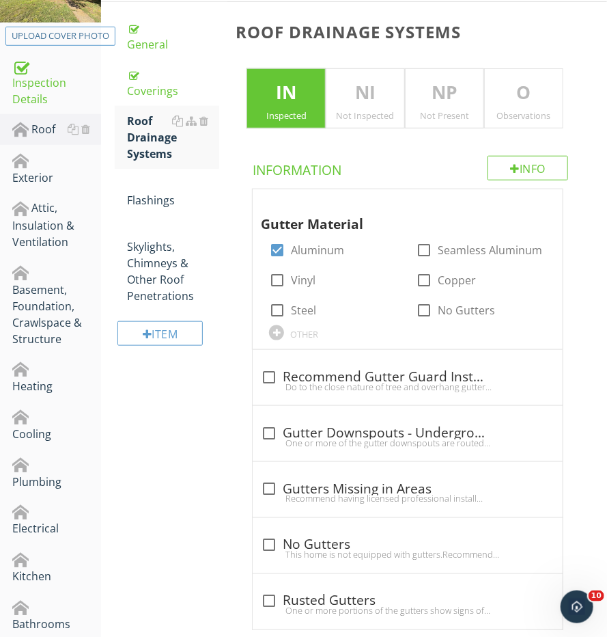
click at [535, 102] on p "O" at bounding box center [524, 92] width 78 height 27
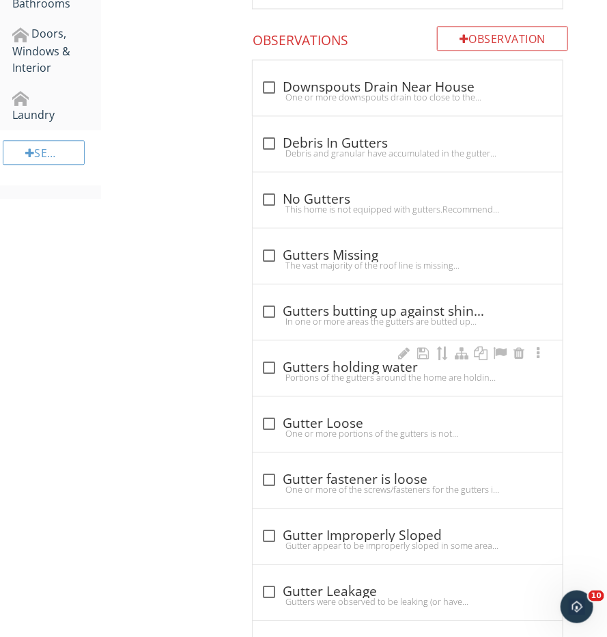
scroll to position [864, 0]
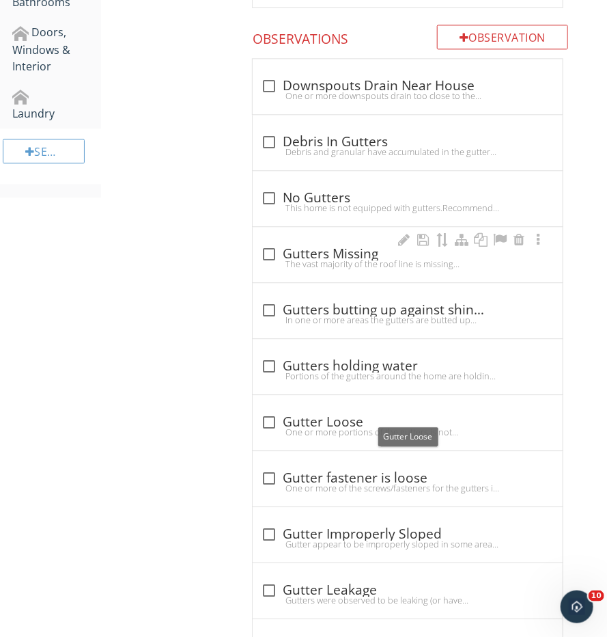
click at [298, 258] on div "The vast majority of the roof line is missing gutters.Gutters are recommended t…" at bounding box center [408, 263] width 294 height 11
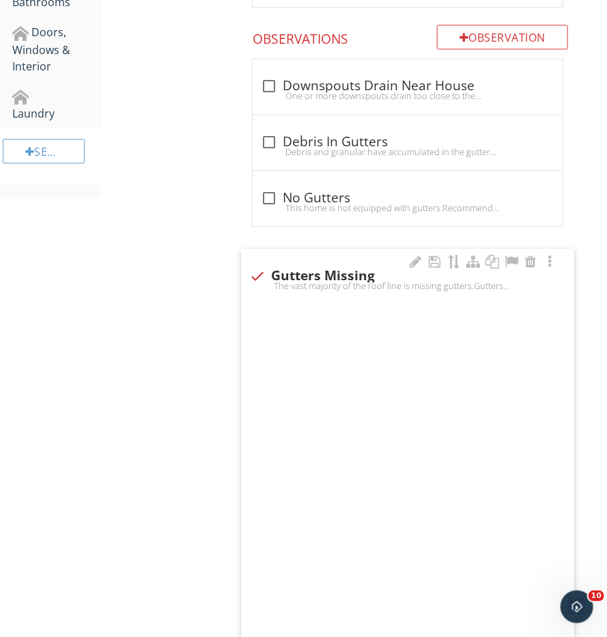
checkbox input "true"
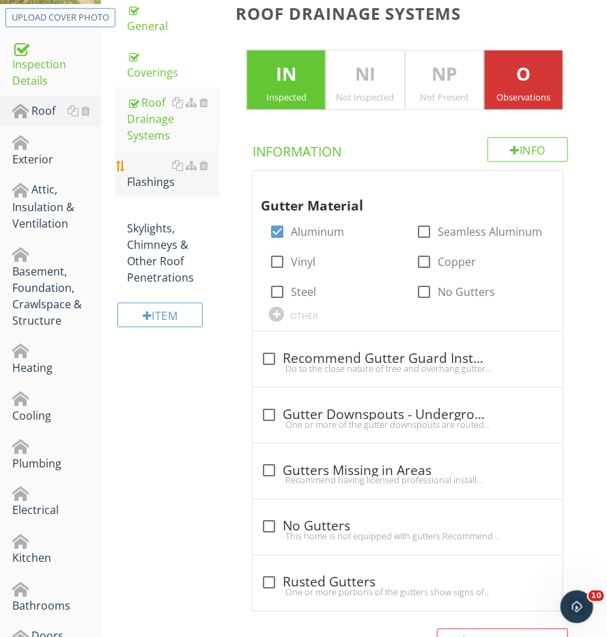
scroll to position [257, 0]
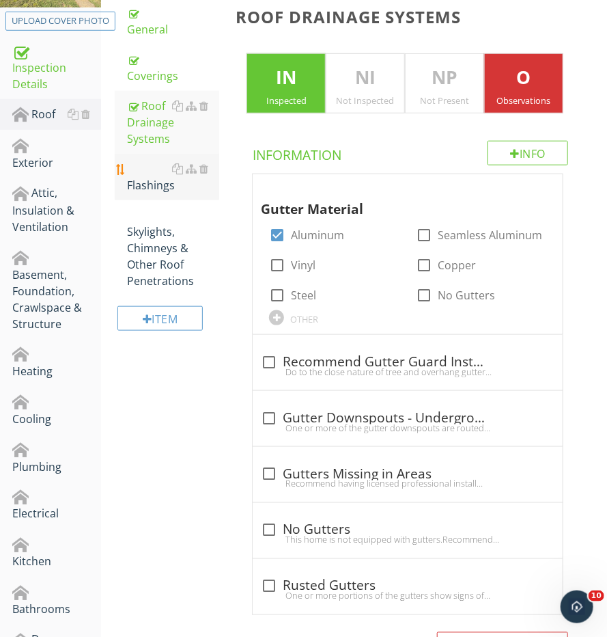
click at [147, 165] on div "Flashings" at bounding box center [173, 177] width 92 height 33
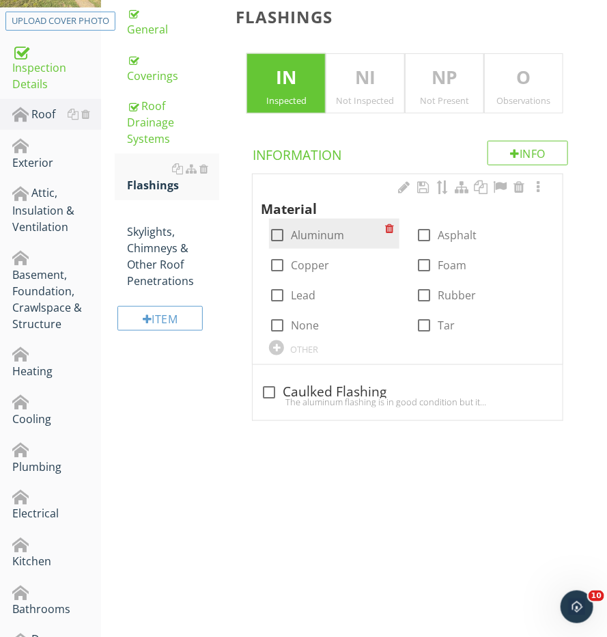
click at [279, 225] on div at bounding box center [277, 234] width 23 height 23
checkbox input "true"
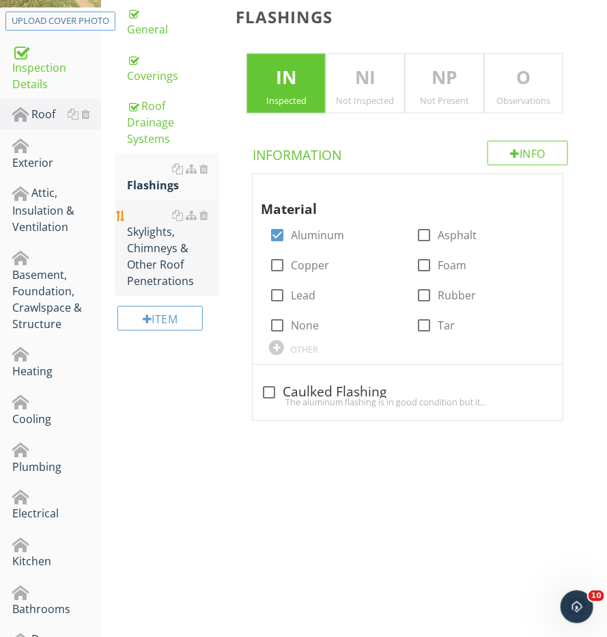
click at [116, 223] on li "Skylights, Chimneys & Other Roof Penetrations" at bounding box center [167, 248] width 105 height 96
click at [141, 223] on div "Skylights, Chimneys & Other Roof Penetrations" at bounding box center [173, 248] width 92 height 82
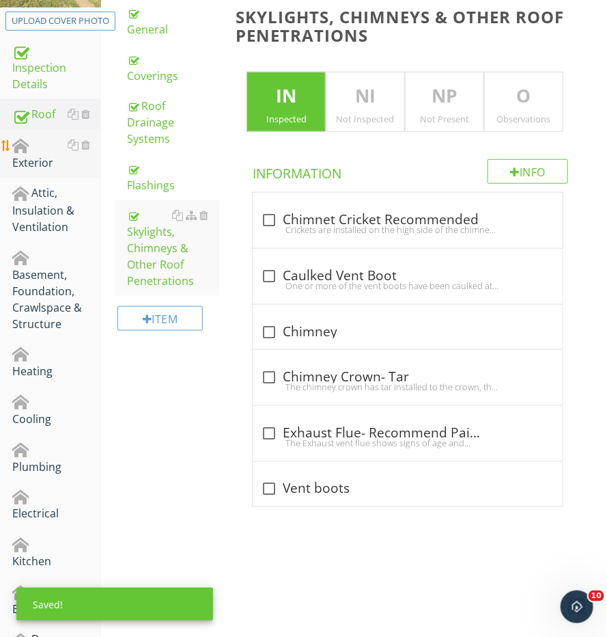
click at [32, 159] on div "Exterior" at bounding box center [56, 154] width 89 height 34
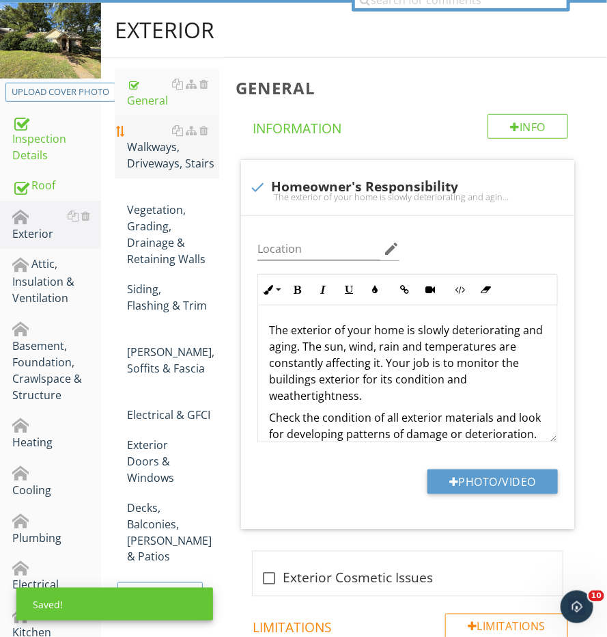
click at [143, 159] on div "Walkways, Driveways, Stairs" at bounding box center [173, 146] width 92 height 49
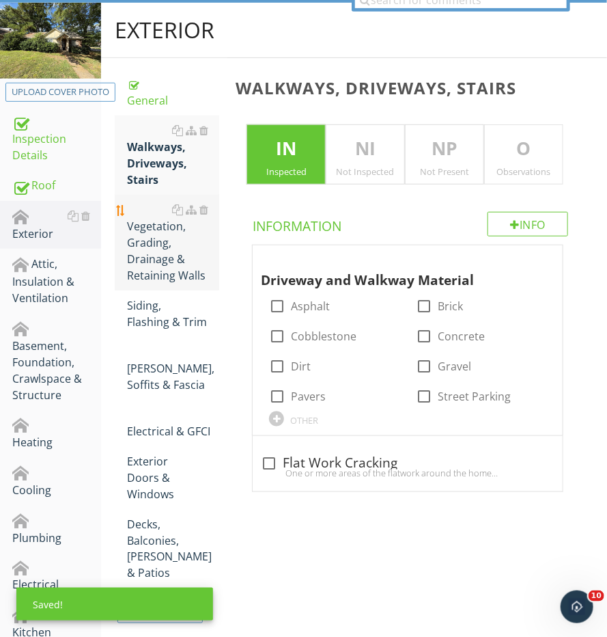
scroll to position [269, 0]
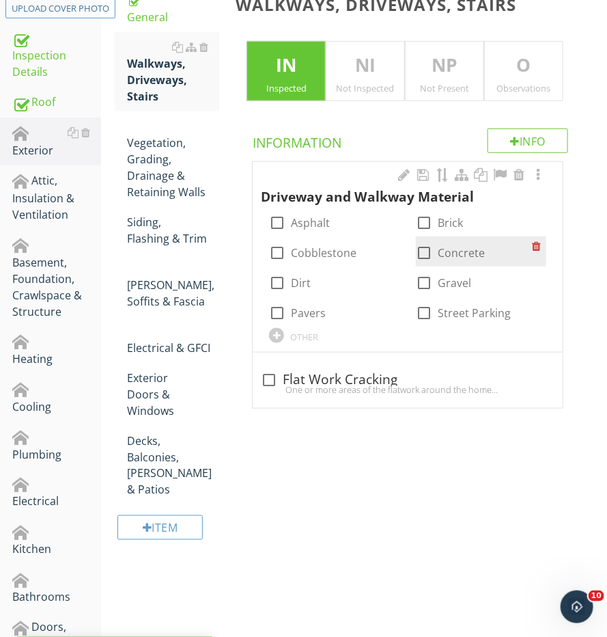
click at [437, 252] on div "check_box_outline_blank Concrete" at bounding box center [450, 253] width 69 height 16
click at [423, 252] on div at bounding box center [424, 252] width 23 height 23
checkbox input "true"
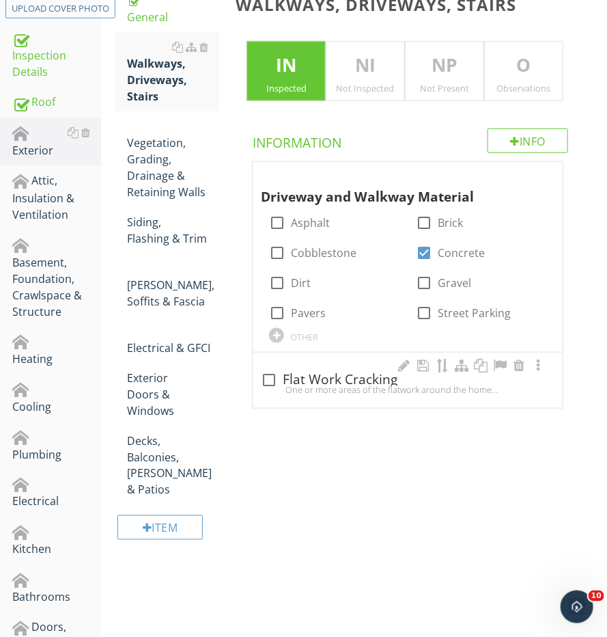
click at [288, 389] on div "One or more areas of the flatwork around the home and driveway have cracking an…" at bounding box center [408, 389] width 294 height 11
checkbox input "true"
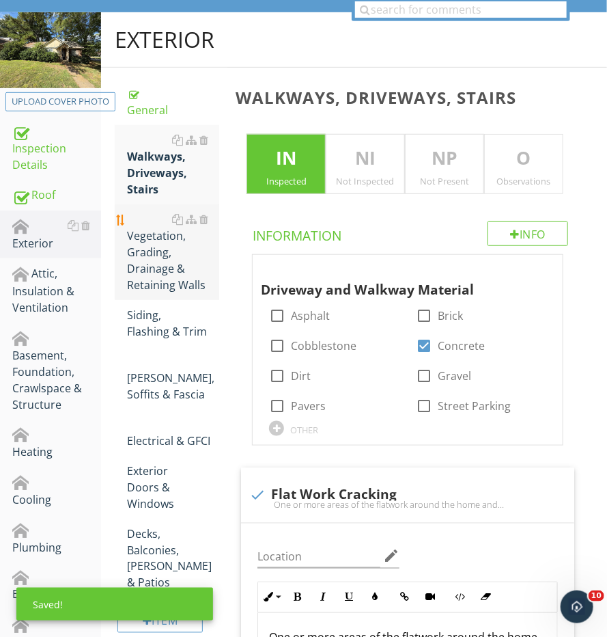
click at [156, 233] on div "Vegetation, Grading, Drainage & Retaining Walls" at bounding box center [173, 252] width 92 height 82
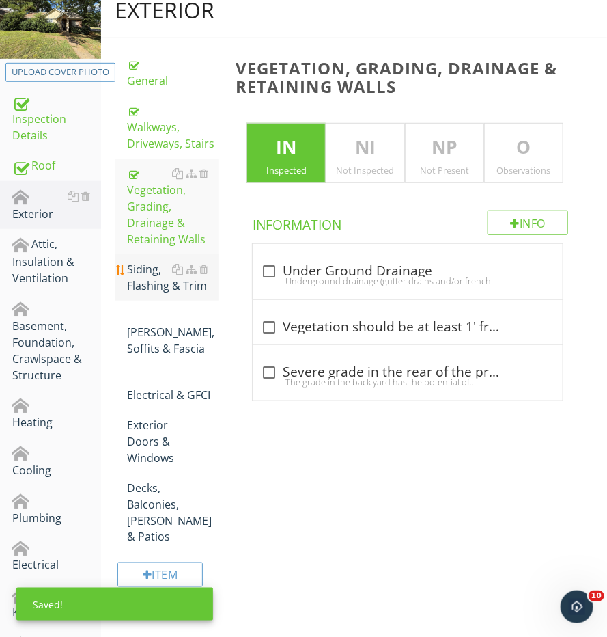
click at [154, 262] on div "Siding, Flashing & Trim" at bounding box center [173, 277] width 92 height 33
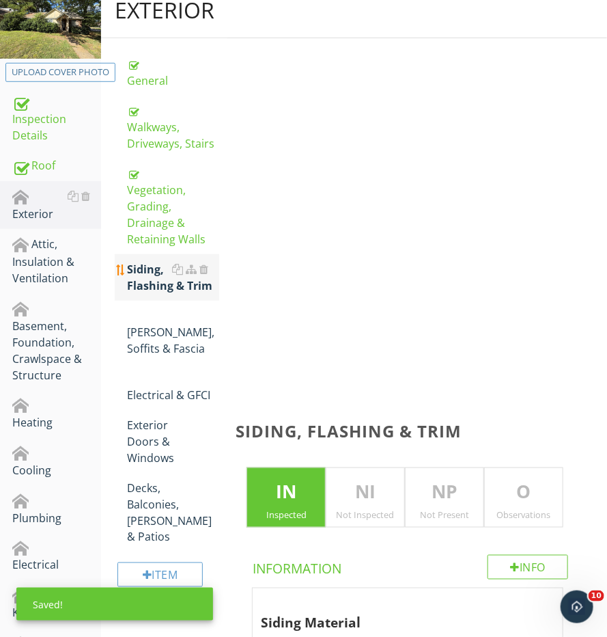
scroll to position [222, 0]
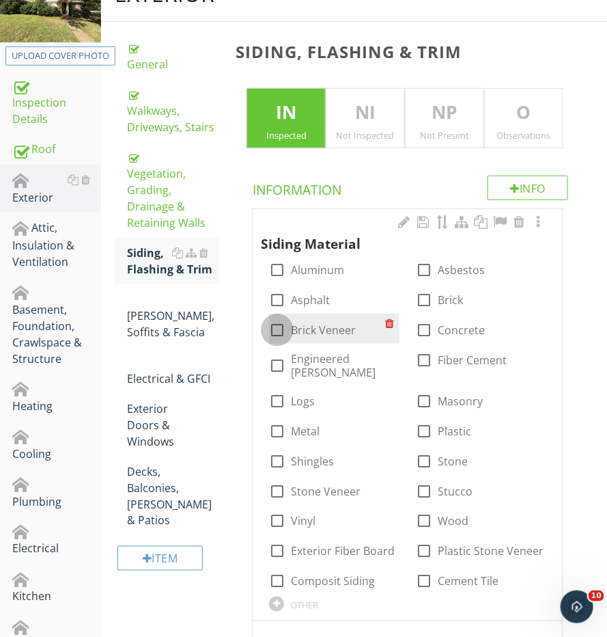
click at [286, 331] on div at bounding box center [277, 329] width 23 height 23
checkbox input "true"
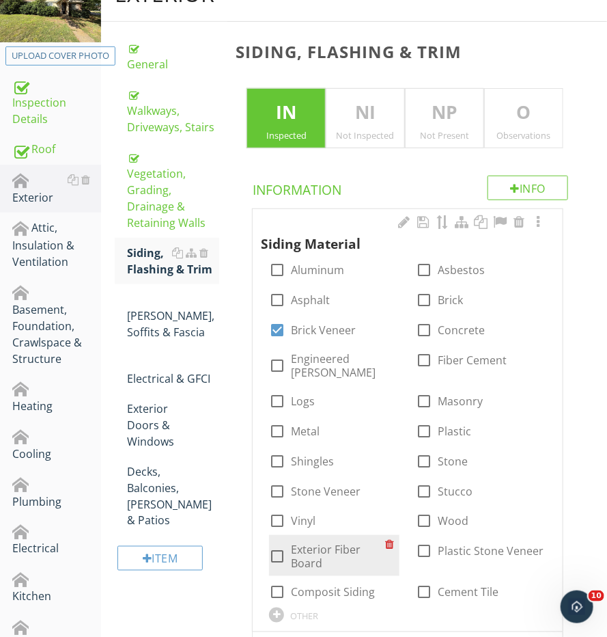
click at [288, 545] on div at bounding box center [277, 556] width 23 height 23
checkbox input "true"
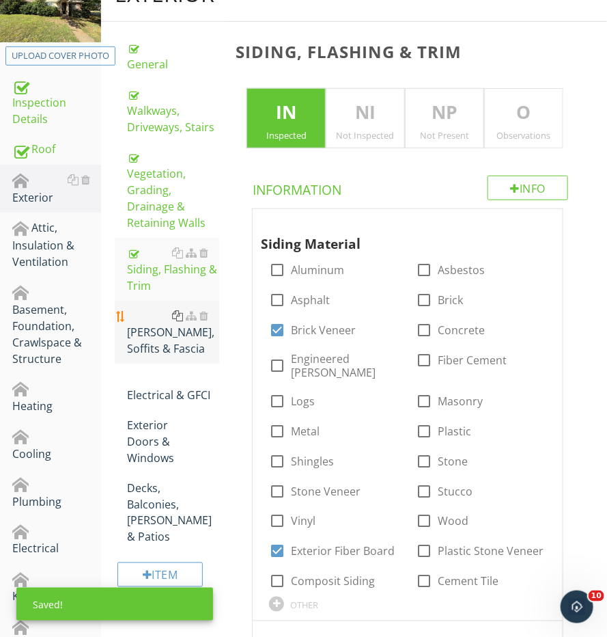
click at [175, 310] on div at bounding box center [177, 315] width 11 height 11
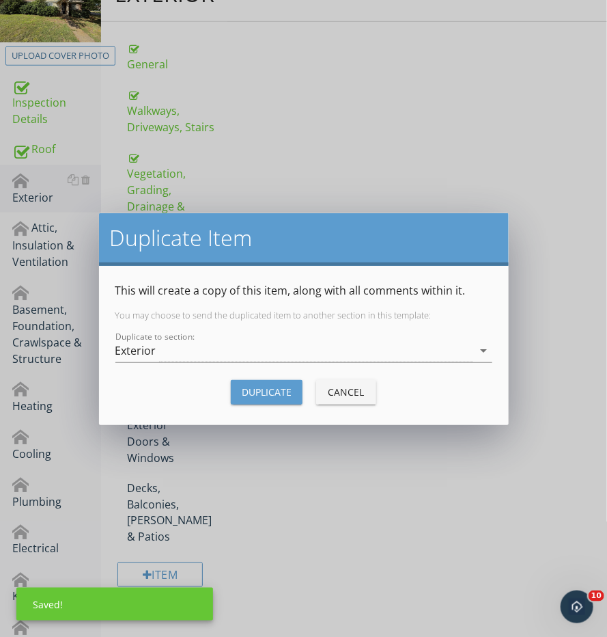
click at [149, 334] on div "Duplicate to section: Exterior arrow_drop_down" at bounding box center [303, 353] width 377 height 44
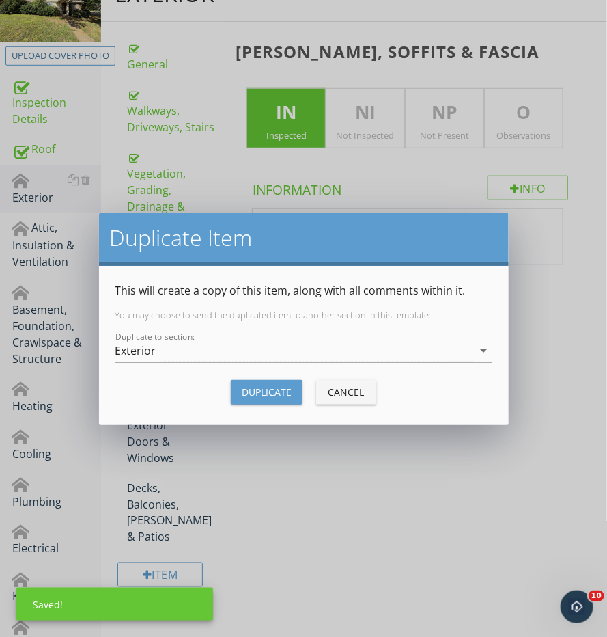
click at [327, 372] on div at bounding box center [303, 372] width 377 height 8
click at [327, 385] on div "Cancel" at bounding box center [346, 392] width 38 height 14
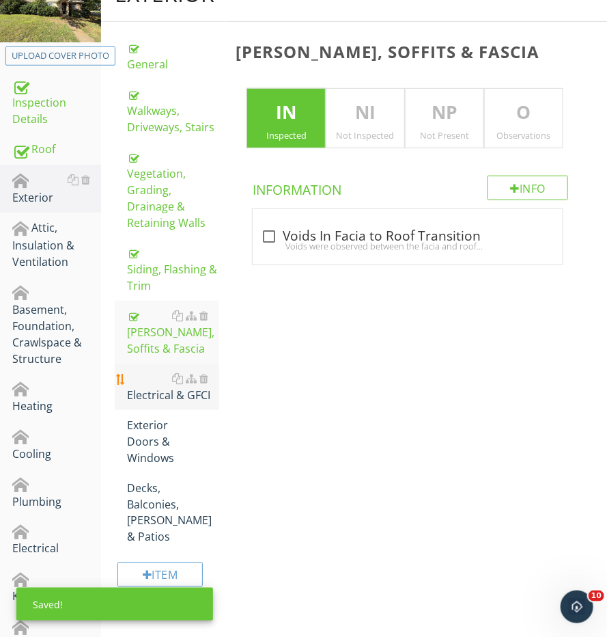
drag, startPoint x: 148, startPoint y: 367, endPoint x: 148, endPoint y: 377, distance: 10.2
click at [148, 370] on div "Electrical & GFCI" at bounding box center [173, 386] width 92 height 33
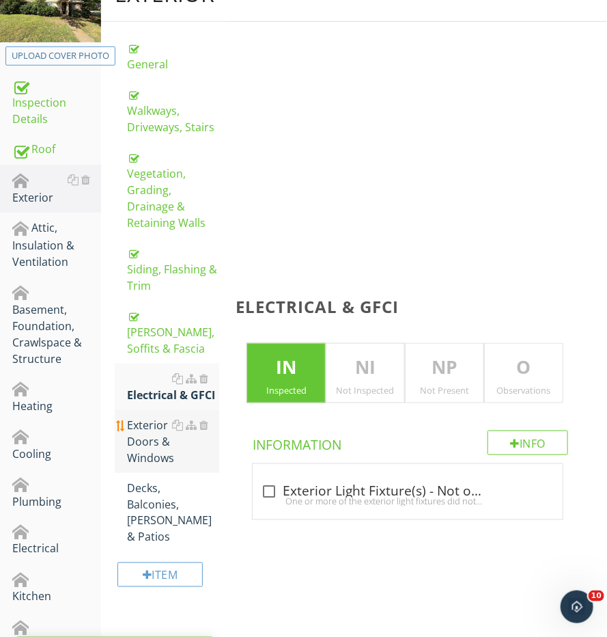
click at [147, 417] on div "Exterior Doors & Windows" at bounding box center [173, 441] width 92 height 49
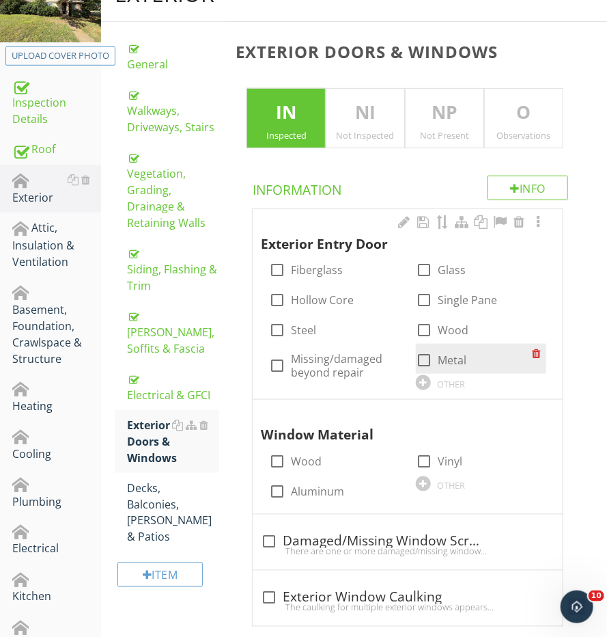
click at [420, 368] on input "Metal" at bounding box center [424, 365] width 16 height 16
checkbox input "true"
click at [420, 344] on div "check_box Metal" at bounding box center [481, 359] width 130 height 30
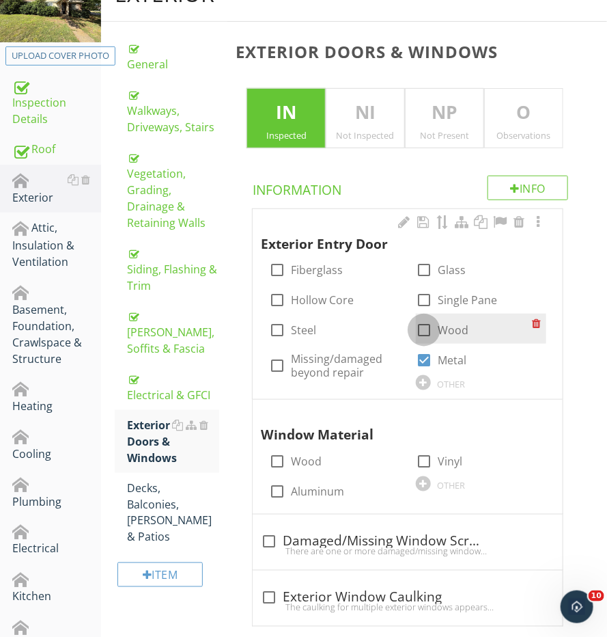
click at [422, 331] on div at bounding box center [424, 329] width 23 height 23
checkbox input "true"
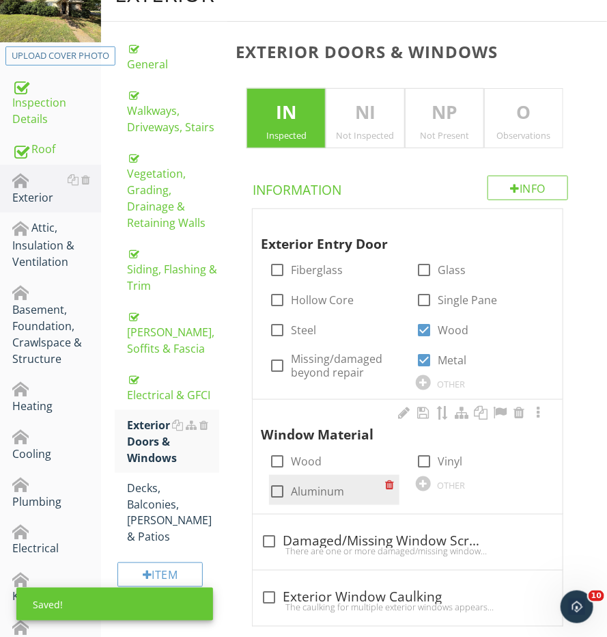
click at [310, 484] on label "Aluminum" at bounding box center [317, 491] width 53 height 14
checkbox input "true"
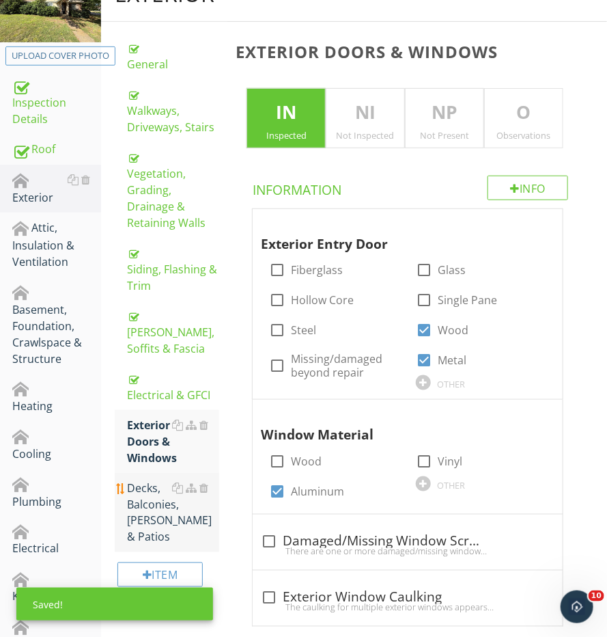
click at [143, 480] on div "Decks, Balconies, Porches & Patios" at bounding box center [173, 513] width 92 height 66
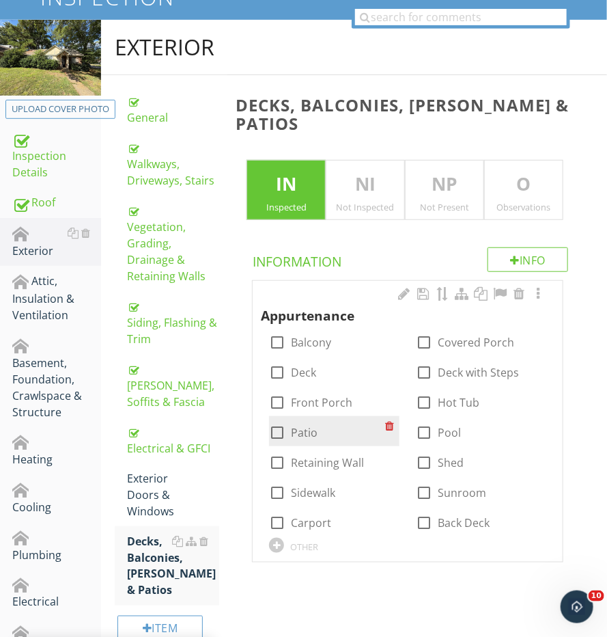
scroll to position [139, 0]
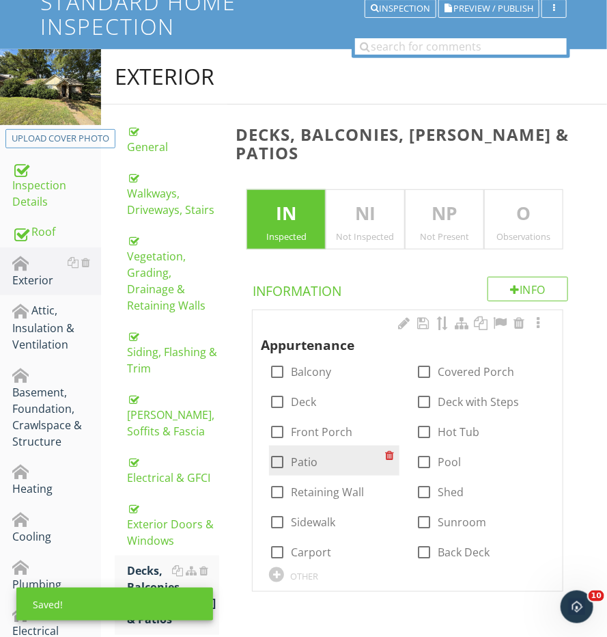
click at [273, 445] on div "check_box_outline_blank Patio" at bounding box center [334, 460] width 130 height 30
click at [273, 450] on div at bounding box center [277, 461] width 23 height 23
checkbox input "true"
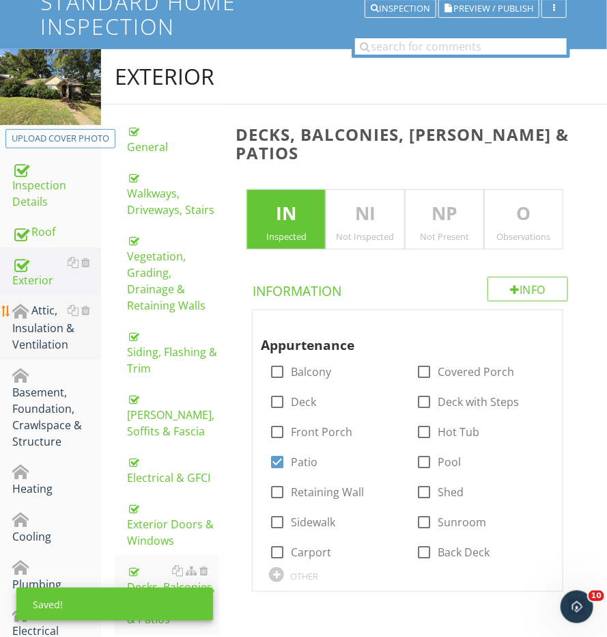
click at [38, 333] on div "Attic, Insulation & Ventilation" at bounding box center [56, 327] width 89 height 51
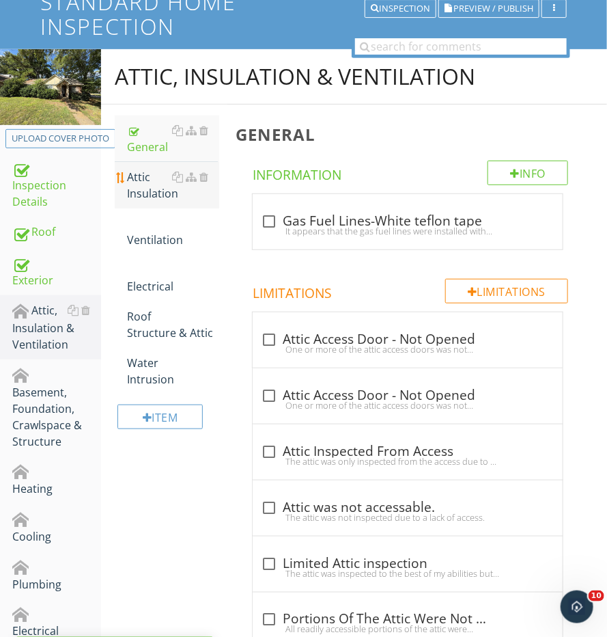
click at [140, 183] on div "Attic Insulation" at bounding box center [173, 185] width 92 height 33
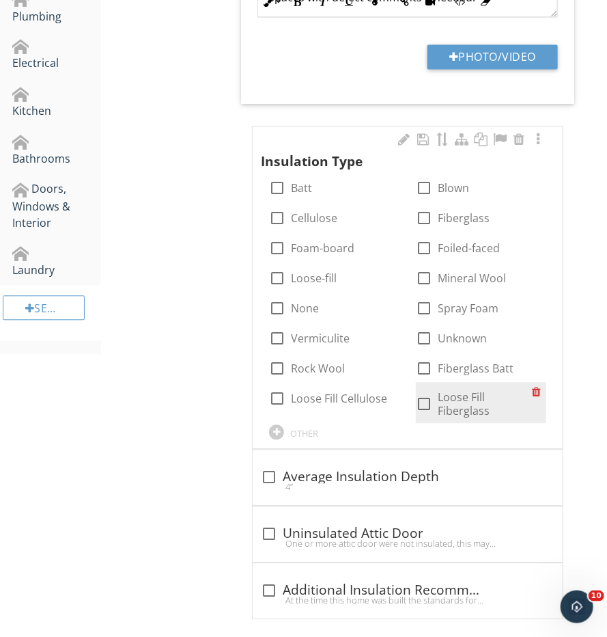
scroll to position [706, 0]
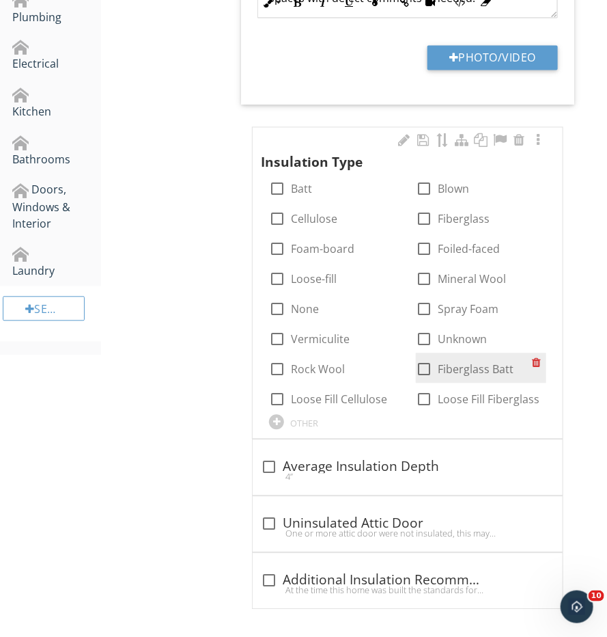
click at [425, 370] on div at bounding box center [424, 369] width 23 height 23
checkbox input "true"
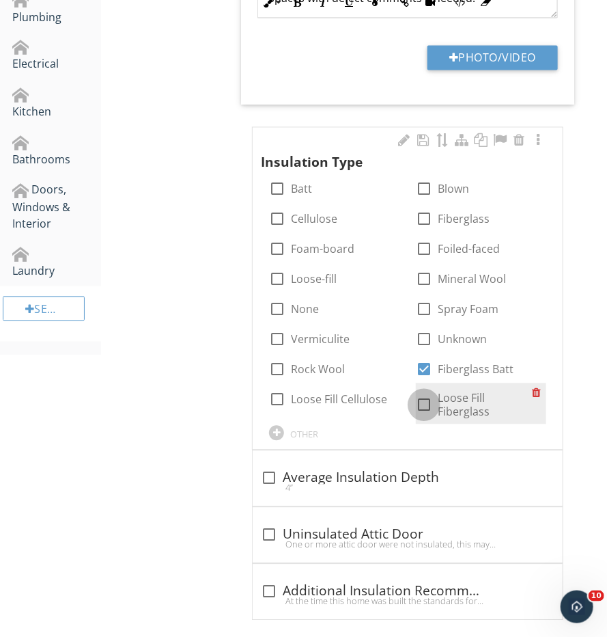
click at [425, 397] on div at bounding box center [424, 405] width 23 height 23
checkbox input "true"
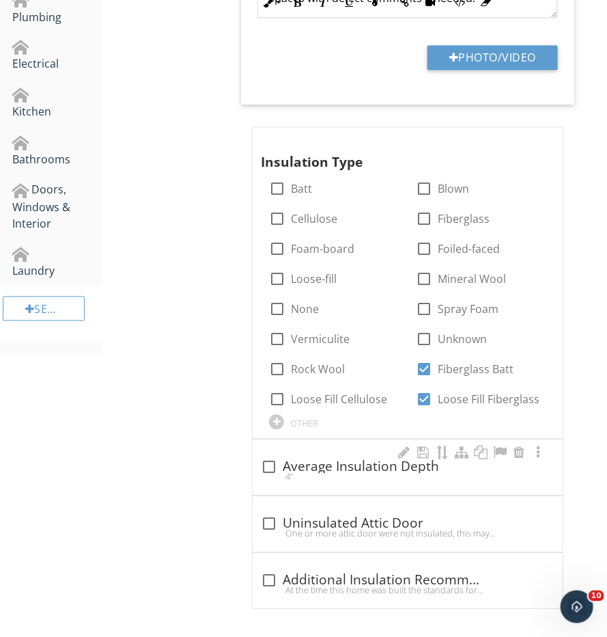
click at [301, 471] on div "4”" at bounding box center [408, 476] width 294 height 11
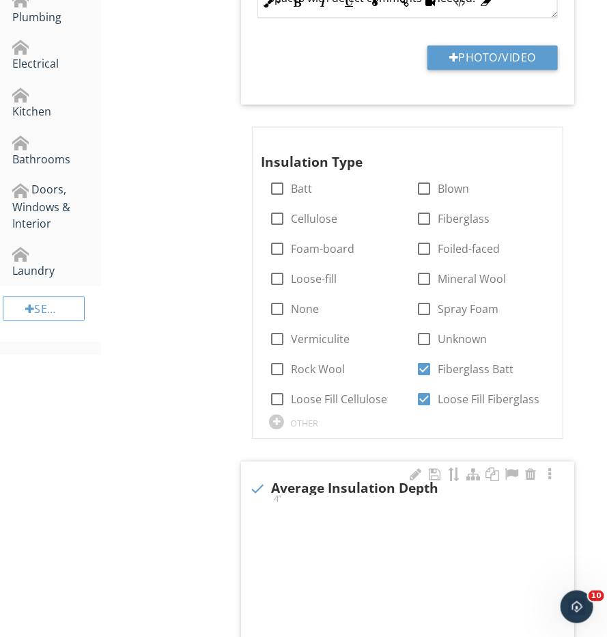
checkbox input "true"
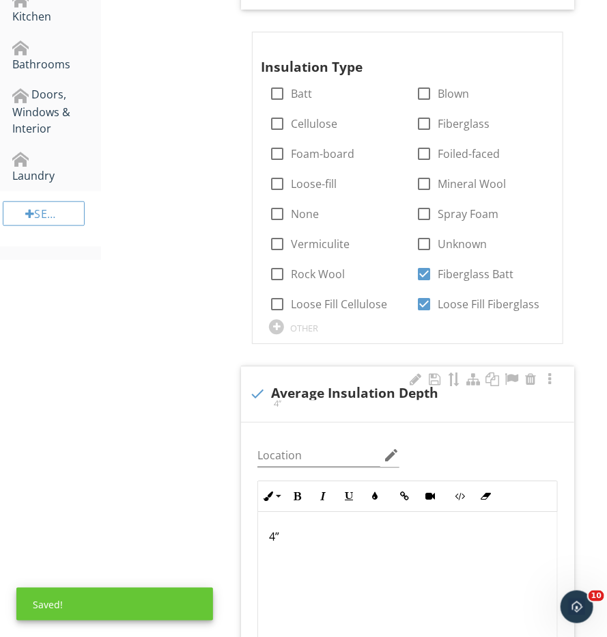
scroll to position [896, 0]
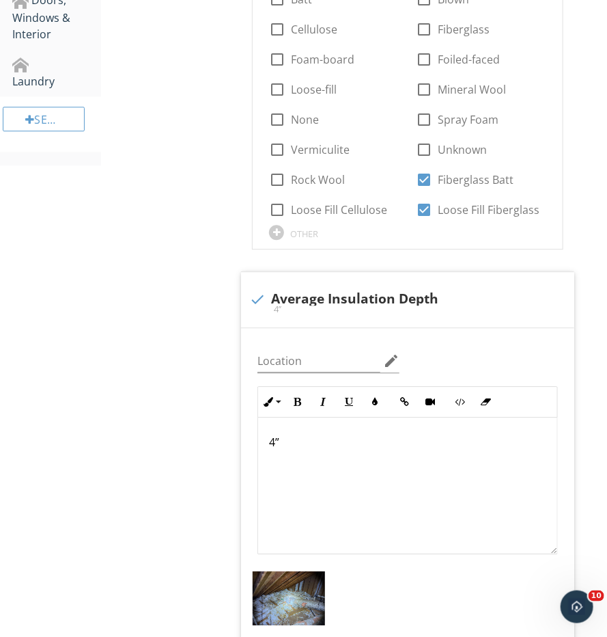
click at [268, 435] on div "4”" at bounding box center [407, 485] width 299 height 137
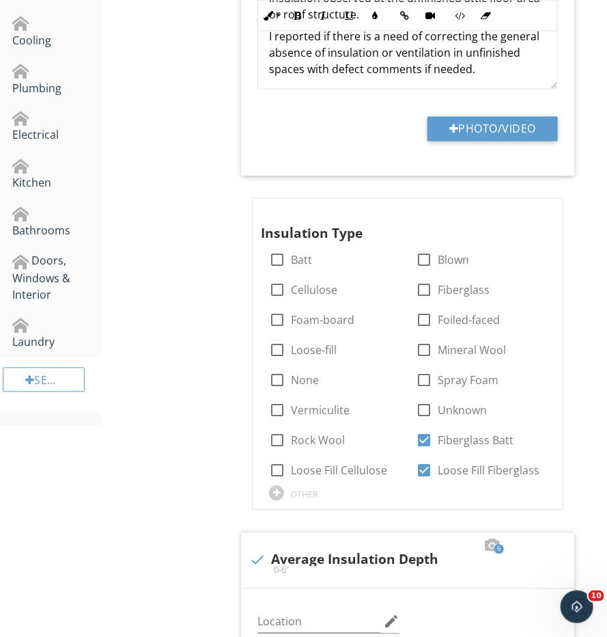
scroll to position [83, 0]
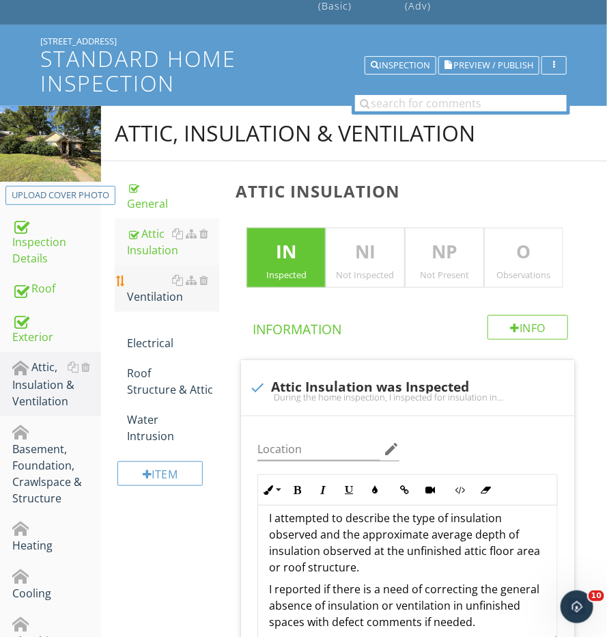
click at [161, 289] on div "Ventilation" at bounding box center [173, 288] width 92 height 33
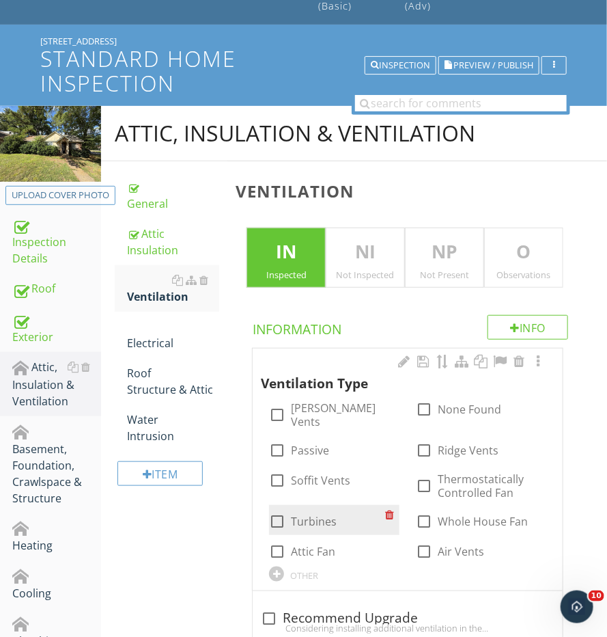
click at [300, 514] on label "Turbines" at bounding box center [314, 521] width 46 height 14
checkbox input "true"
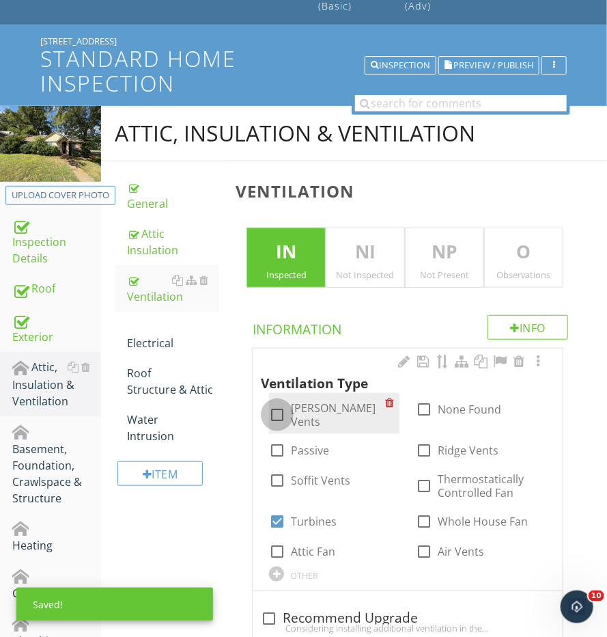
click at [285, 403] on div at bounding box center [277, 414] width 23 height 23
checkbox input "true"
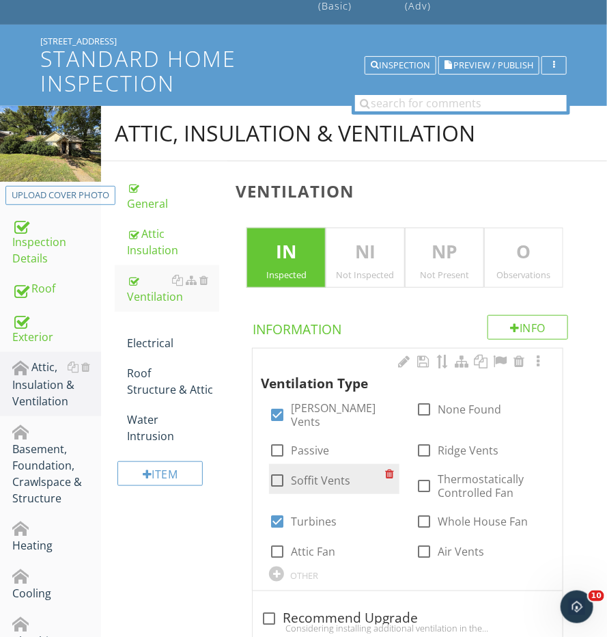
click at [289, 472] on div "check_box_outline_blank Soffit Vents" at bounding box center [309, 480] width 81 height 16
click at [275, 469] on div at bounding box center [277, 480] width 23 height 23
checkbox input "true"
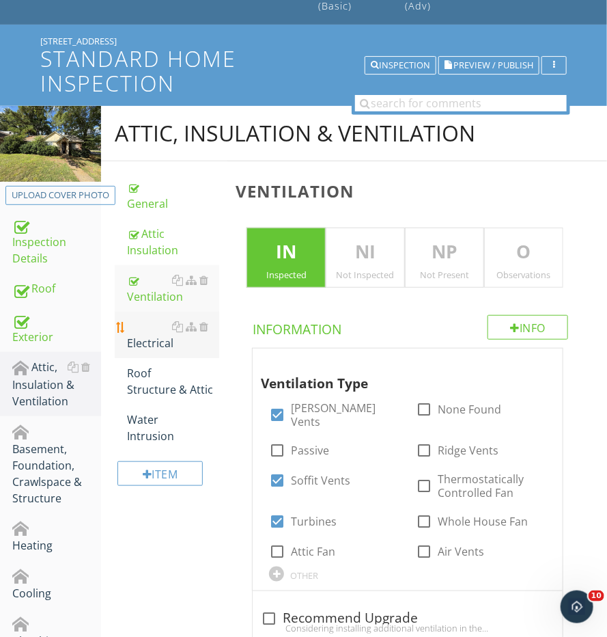
click at [149, 322] on div "Electrical" at bounding box center [173, 334] width 92 height 33
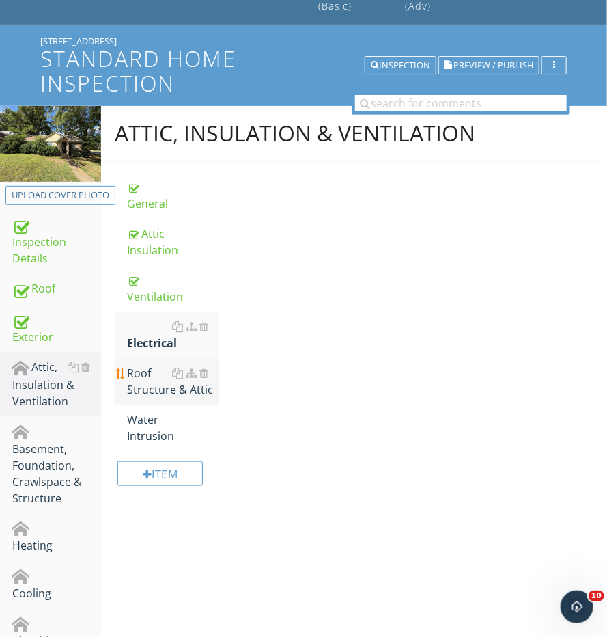
click at [148, 365] on div "Roof Structure & Attic" at bounding box center [173, 381] width 92 height 33
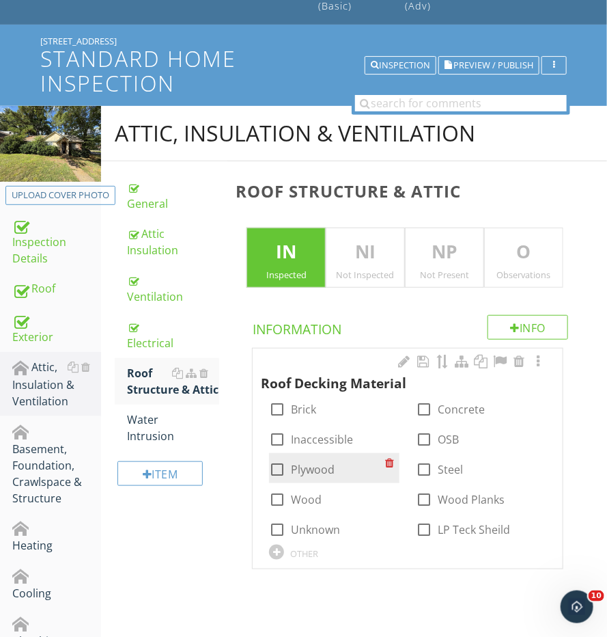
click at [284, 467] on div at bounding box center [277, 469] width 23 height 23
checkbox input "true"
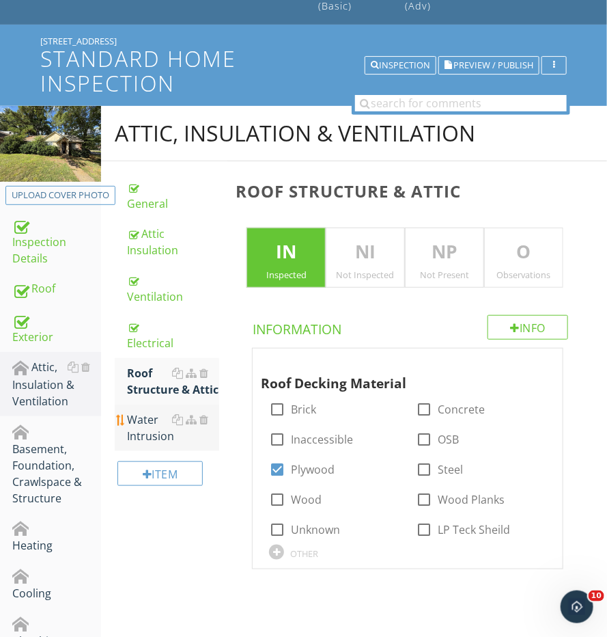
click at [165, 415] on div "Water Intrusion" at bounding box center [173, 427] width 92 height 33
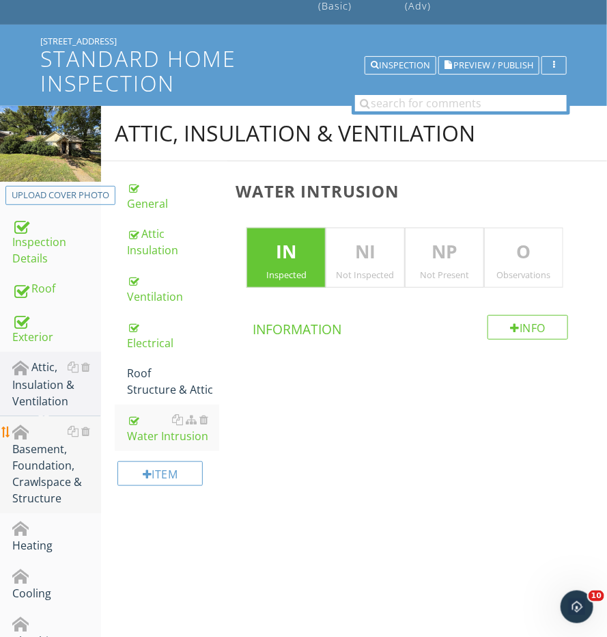
click at [51, 457] on div "Basement, Foundation, Crawlspace & Structure" at bounding box center [56, 464] width 89 height 83
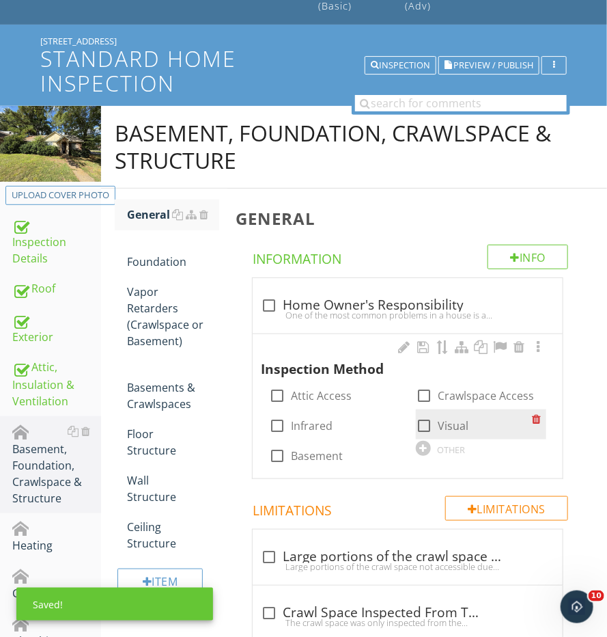
click at [424, 420] on div at bounding box center [424, 425] width 23 height 23
checkbox input "true"
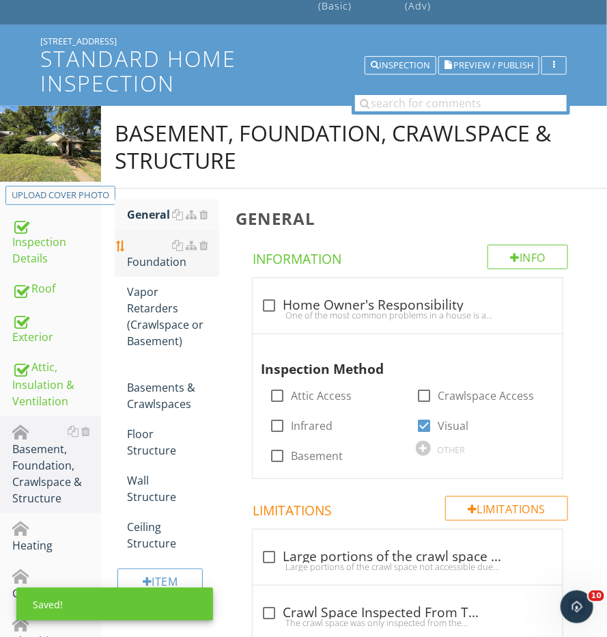
click at [145, 238] on div "Foundation" at bounding box center [173, 253] width 92 height 33
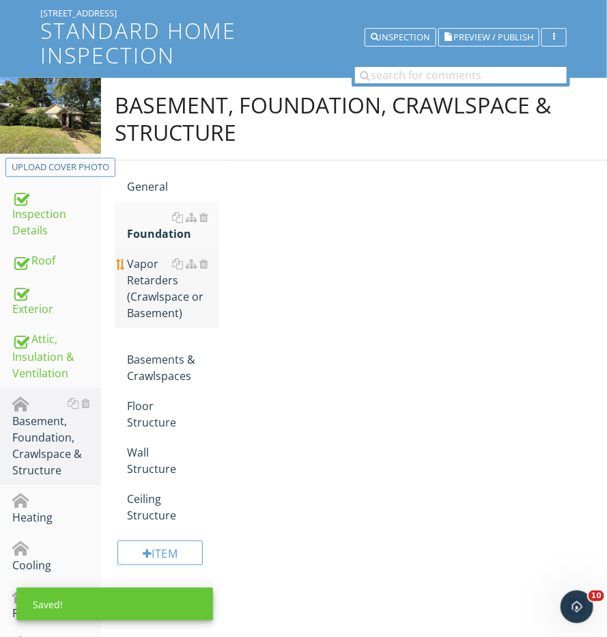
scroll to position [120, 0]
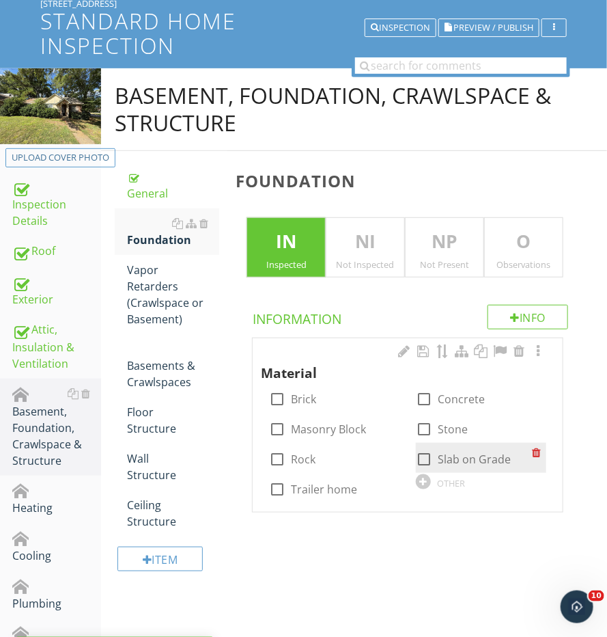
click at [429, 456] on div at bounding box center [424, 459] width 23 height 23
checkbox input "true"
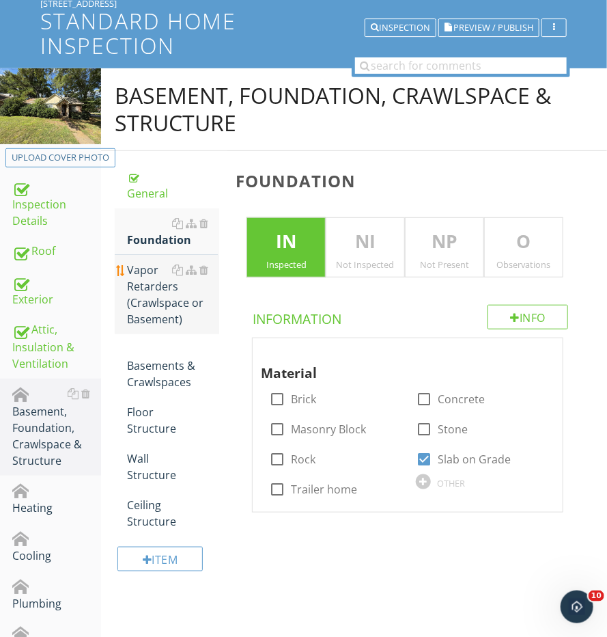
click at [180, 275] on div "Vapor Retarders (Crawlspace or Basement)" at bounding box center [173, 295] width 92 height 66
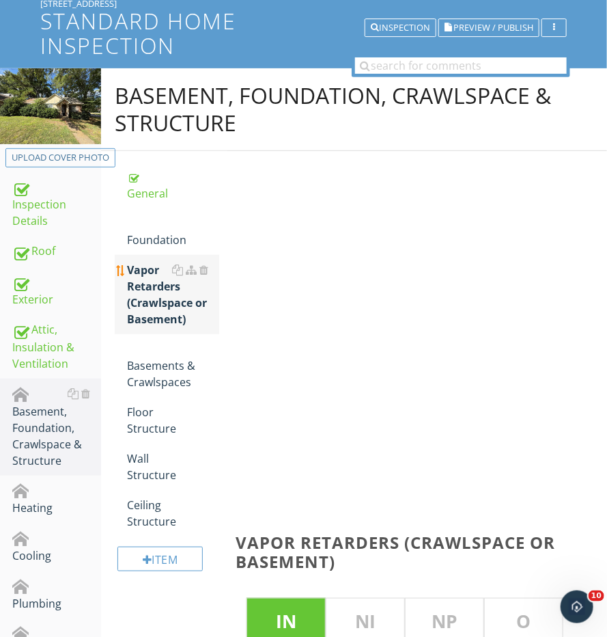
scroll to position [154, 0]
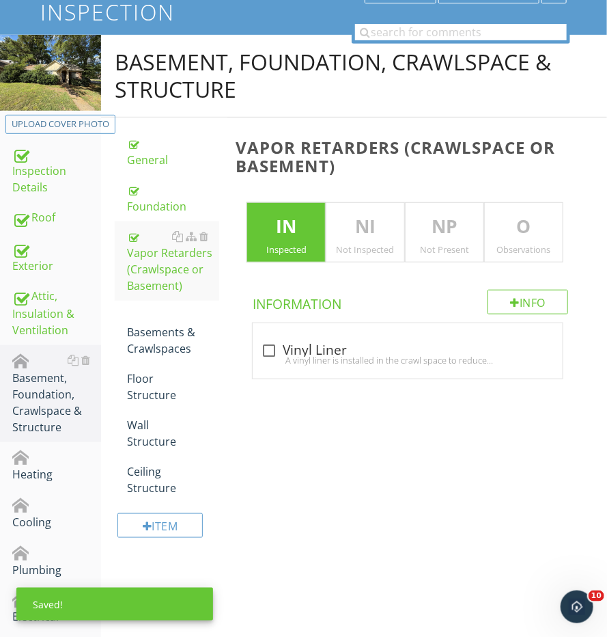
click at [430, 210] on div "NP Not Present" at bounding box center [444, 232] width 79 height 60
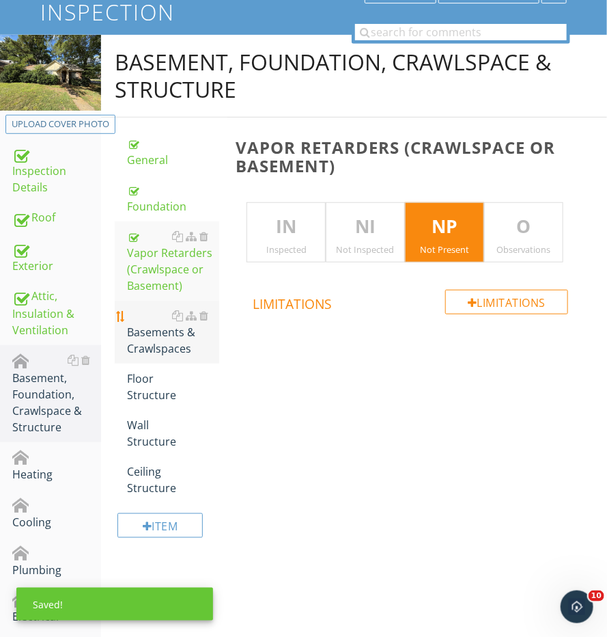
click at [148, 341] on div "Basements & Crawlspaces" at bounding box center [173, 331] width 92 height 49
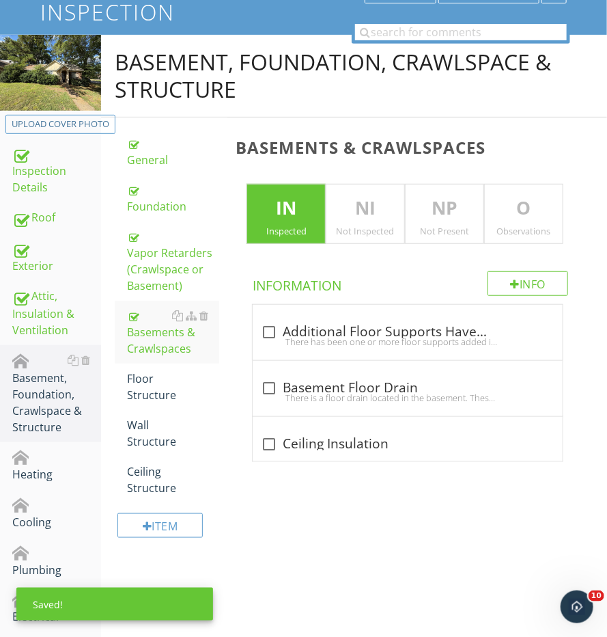
click at [437, 236] on div "NP Not Present" at bounding box center [444, 214] width 79 height 60
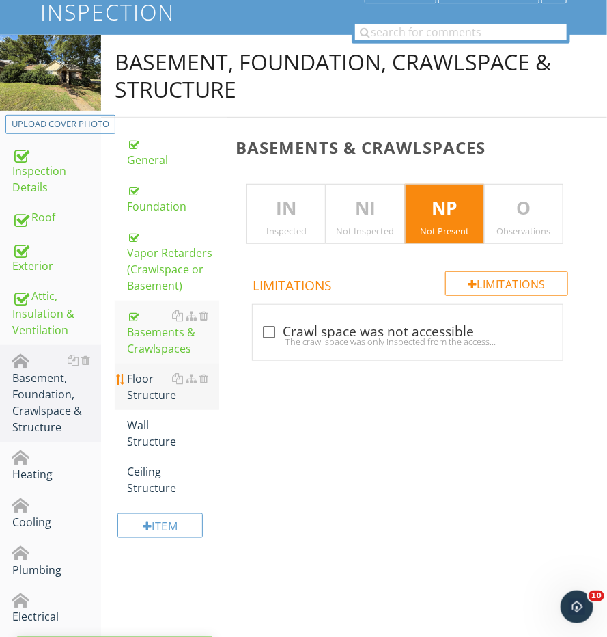
click at [176, 380] on div "Floor Structure" at bounding box center [173, 386] width 92 height 33
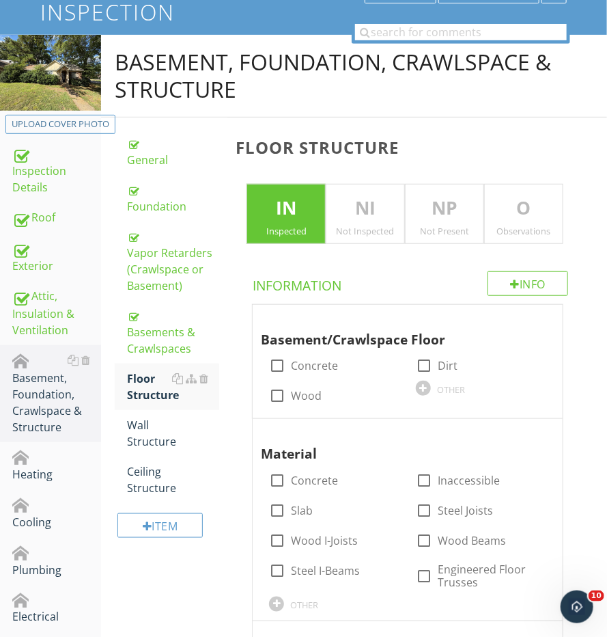
click at [431, 211] on p "NP" at bounding box center [445, 208] width 78 height 27
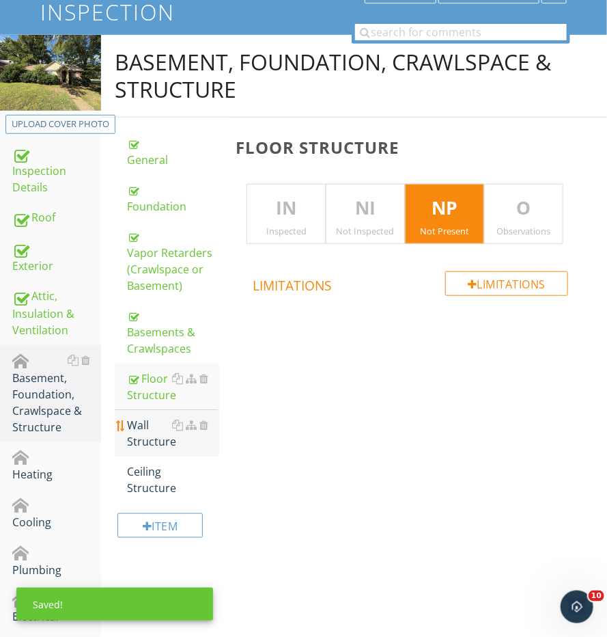
click at [148, 417] on div "Wall Structure" at bounding box center [173, 433] width 92 height 33
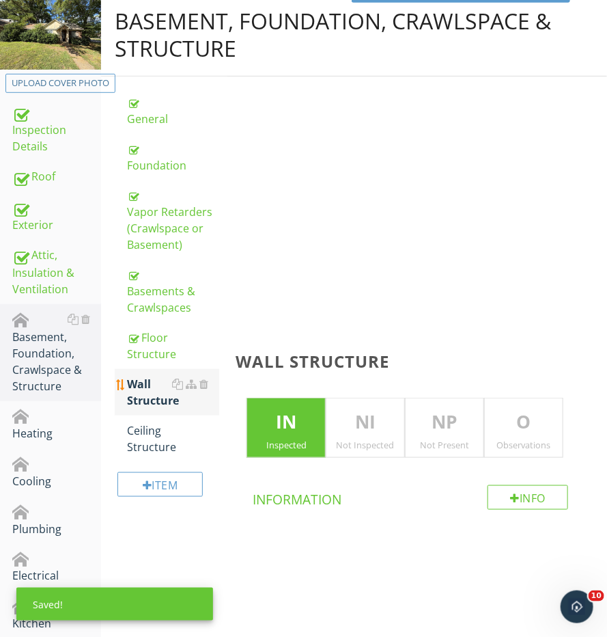
scroll to position [213, 0]
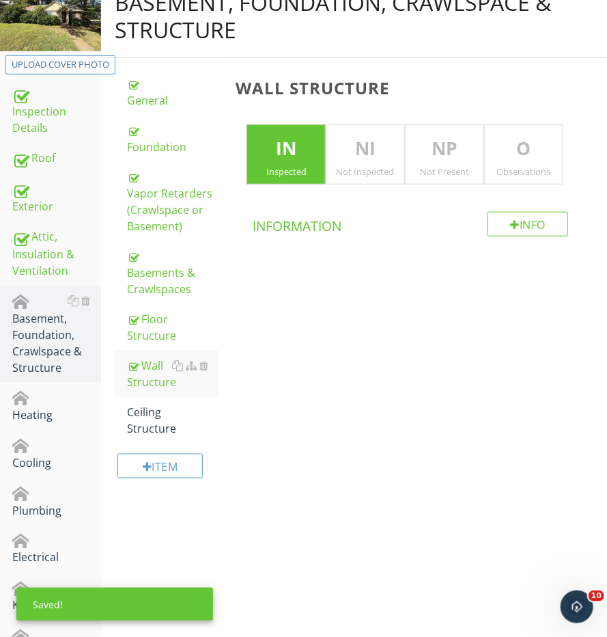
click at [465, 152] on p "NP" at bounding box center [445, 148] width 78 height 27
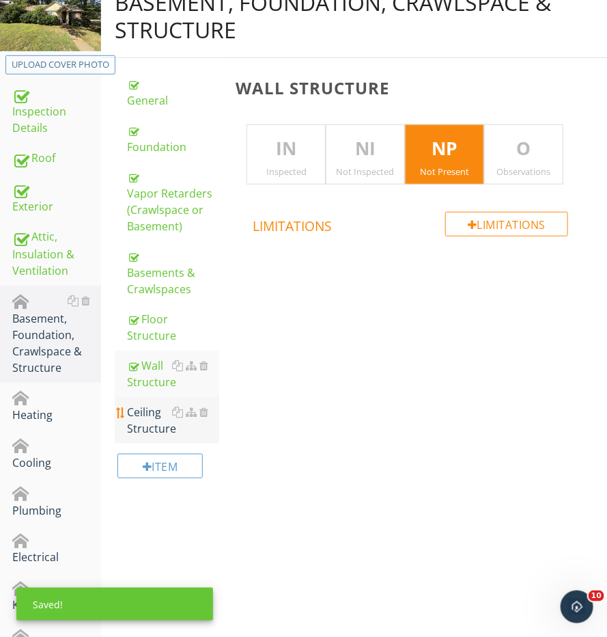
click at [146, 412] on div "Ceiling Structure" at bounding box center [173, 420] width 92 height 33
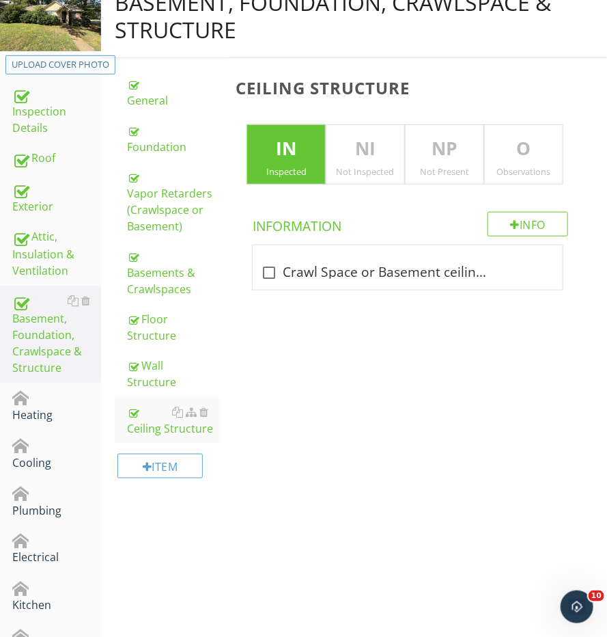
click at [431, 151] on p "NP" at bounding box center [445, 148] width 78 height 27
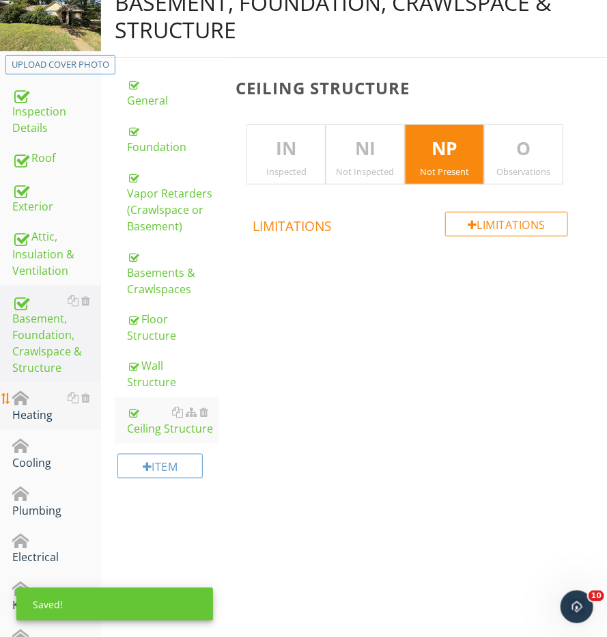
click at [48, 400] on div "Heating" at bounding box center [56, 406] width 89 height 34
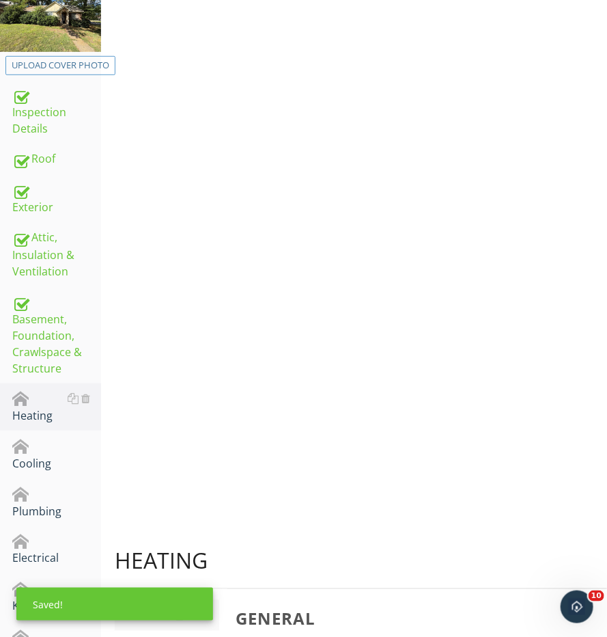
scroll to position [124, 0]
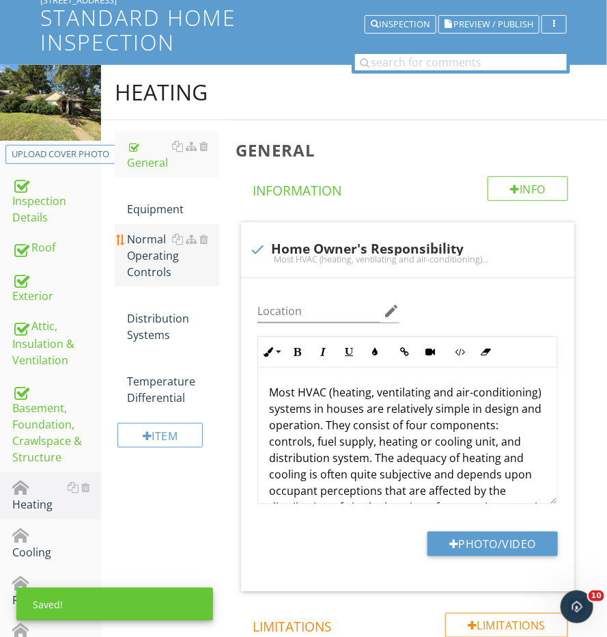
click at [154, 224] on link "Normal Operating Controls" at bounding box center [173, 255] width 92 height 63
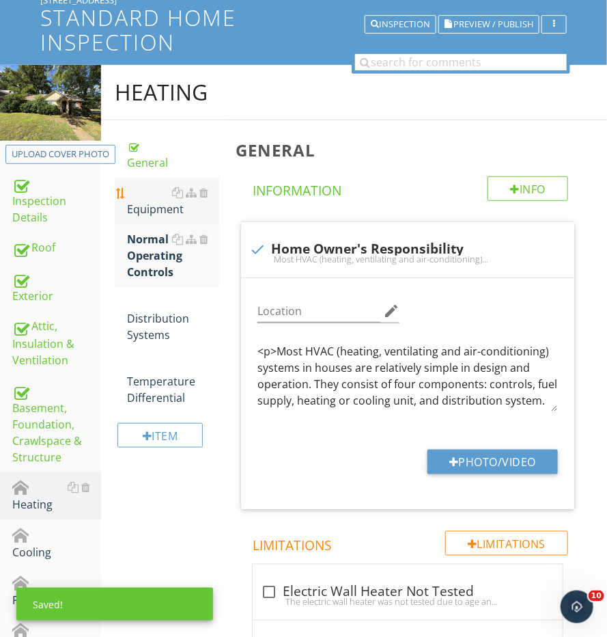
click at [154, 207] on div "Equipment" at bounding box center [173, 200] width 92 height 33
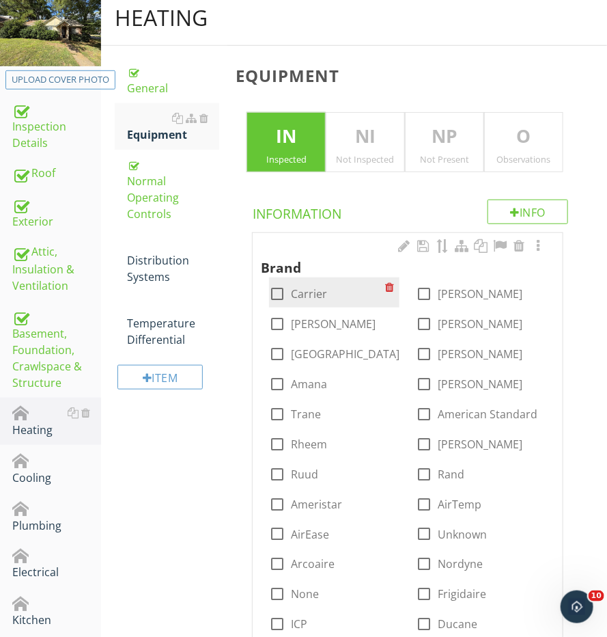
click at [279, 298] on div at bounding box center [277, 293] width 23 height 23
checkbox input "true"
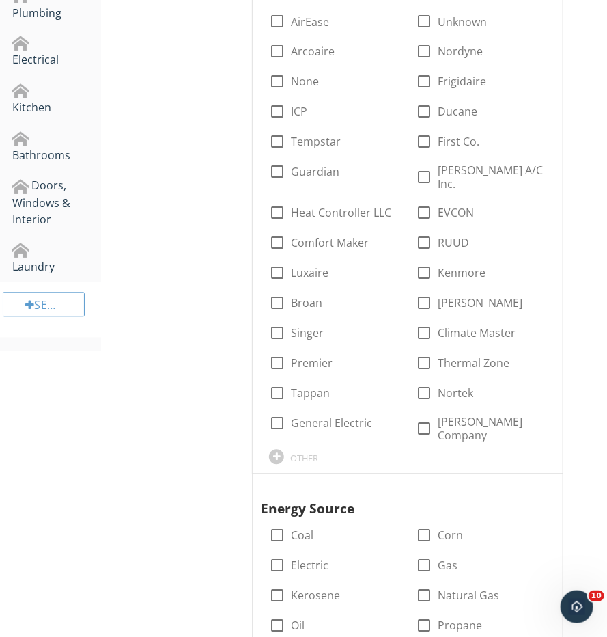
scroll to position [734, 0]
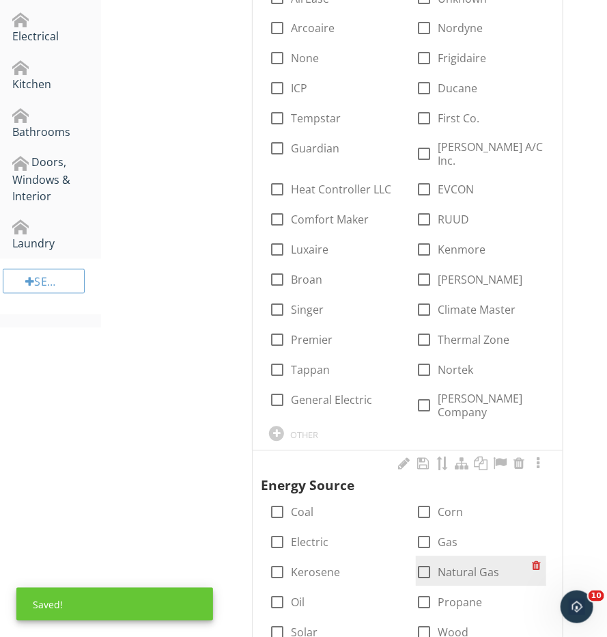
click at [436, 564] on div "check_box_outline_blank Natural Gas" at bounding box center [457, 572] width 83 height 16
click at [435, 561] on div at bounding box center [424, 572] width 23 height 23
checkbox input "true"
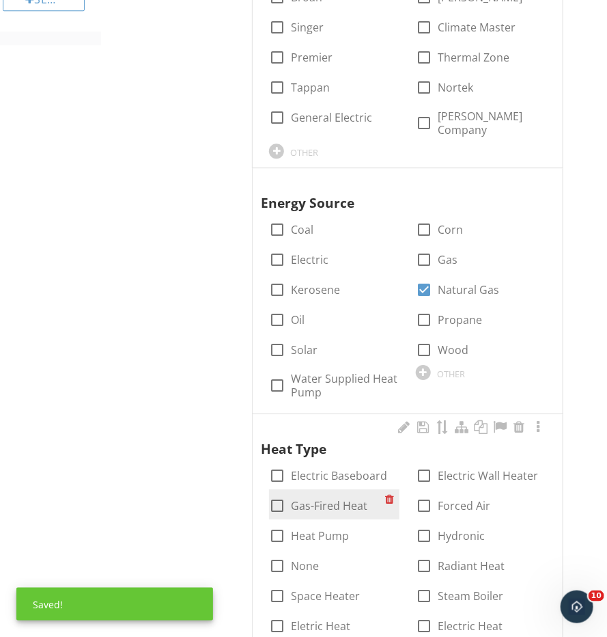
click at [280, 494] on div at bounding box center [277, 505] width 23 height 23
checkbox input "true"
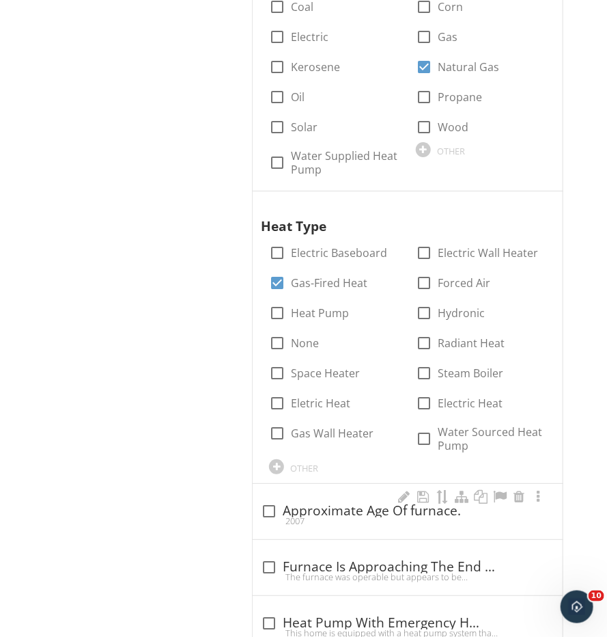
click at [266, 515] on div "2007" at bounding box center [408, 520] width 294 height 11
checkbox input "true"
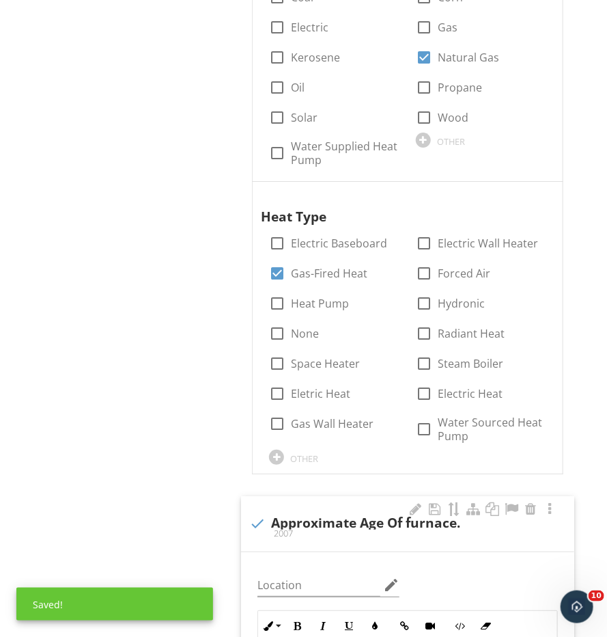
scroll to position [1520, 0]
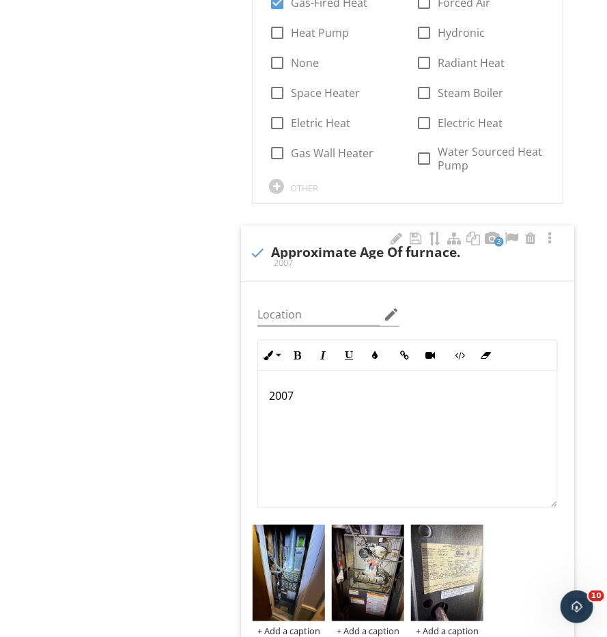
click at [497, 401] on div "2007" at bounding box center [407, 439] width 299 height 137
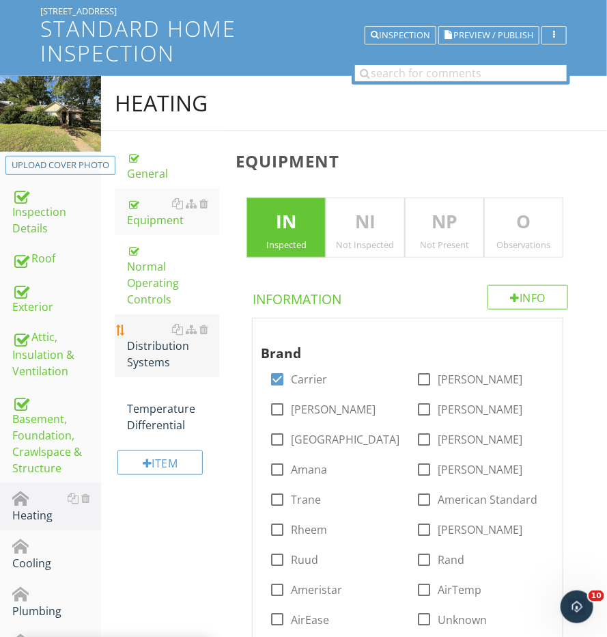
click at [143, 321] on div "Distribution Systems" at bounding box center [173, 345] width 92 height 49
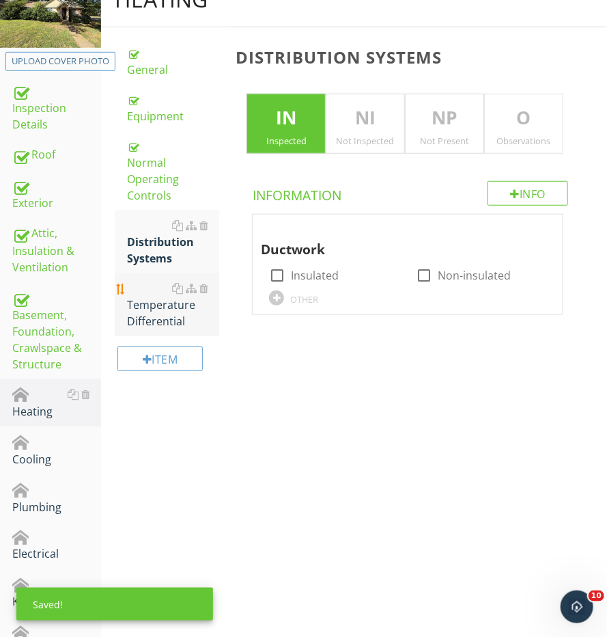
scroll to position [223, 0]
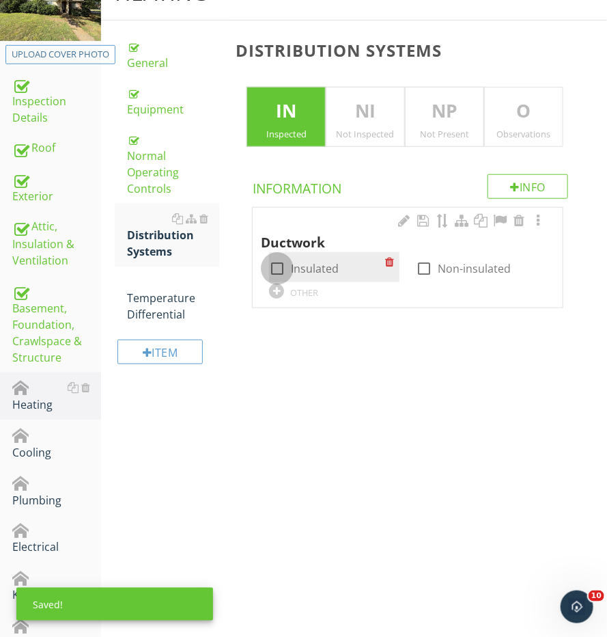
click at [279, 267] on div at bounding box center [277, 268] width 23 height 23
checkbox input "true"
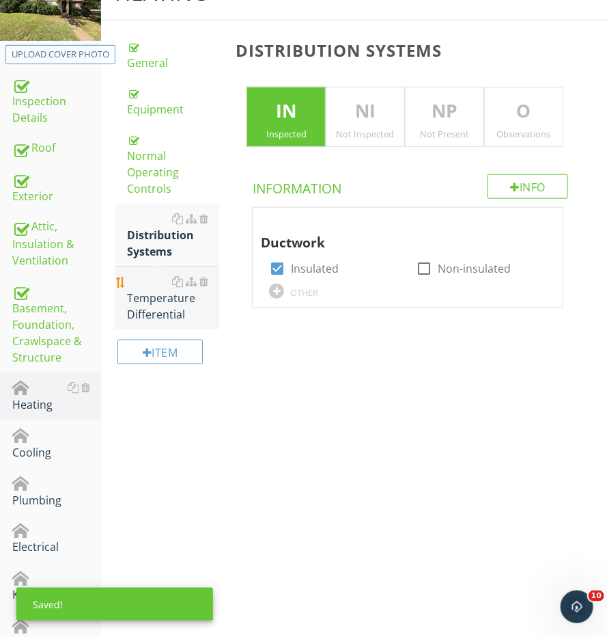
click at [157, 279] on div "Temperature Differential" at bounding box center [173, 297] width 92 height 49
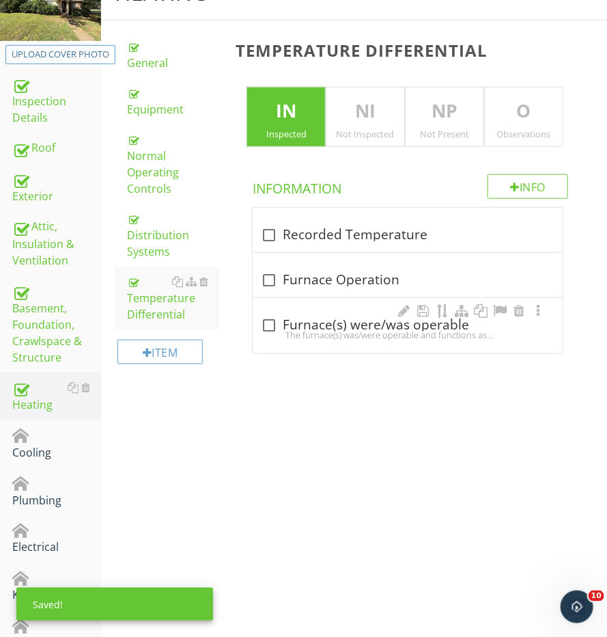
click at [284, 320] on div "check_box_outline_blank Furnace(s) were/was operable" at bounding box center [408, 325] width 294 height 16
checkbox input "true"
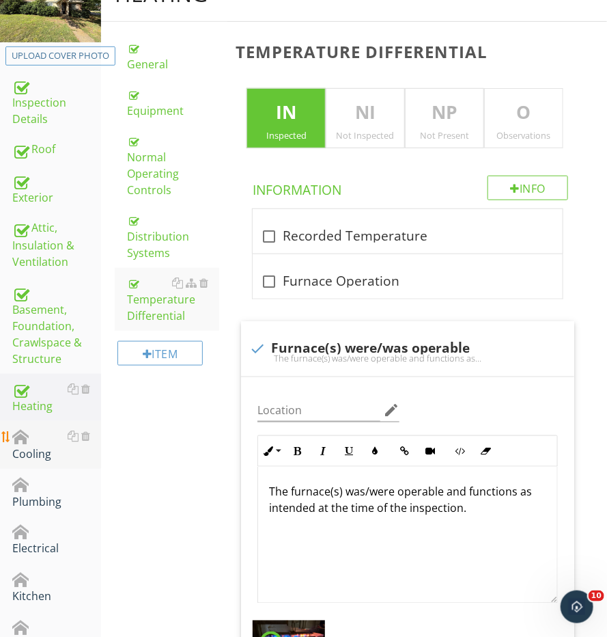
click at [42, 447] on div "Cooling" at bounding box center [56, 445] width 89 height 34
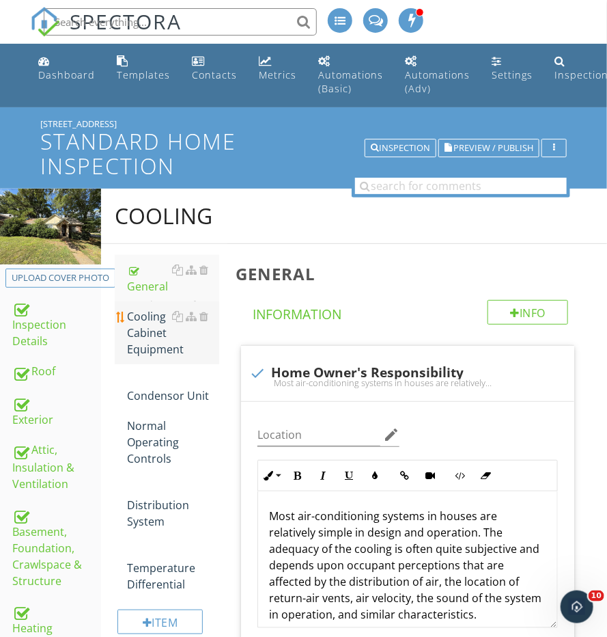
click at [157, 344] on div "Cooling Cabinet Equipment" at bounding box center [173, 332] width 92 height 49
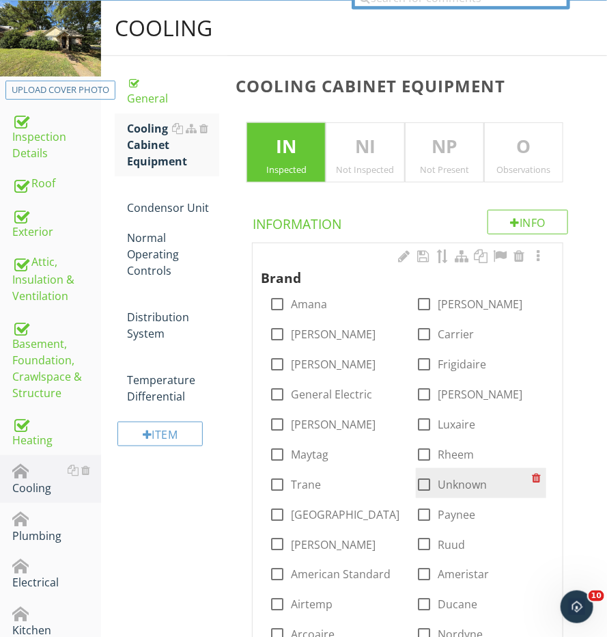
click at [422, 478] on div at bounding box center [424, 484] width 23 height 23
checkbox input "true"
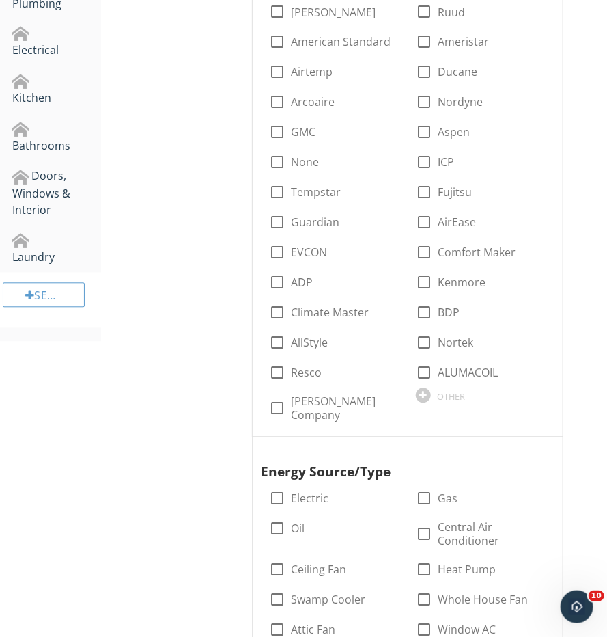
scroll to position [790, 0]
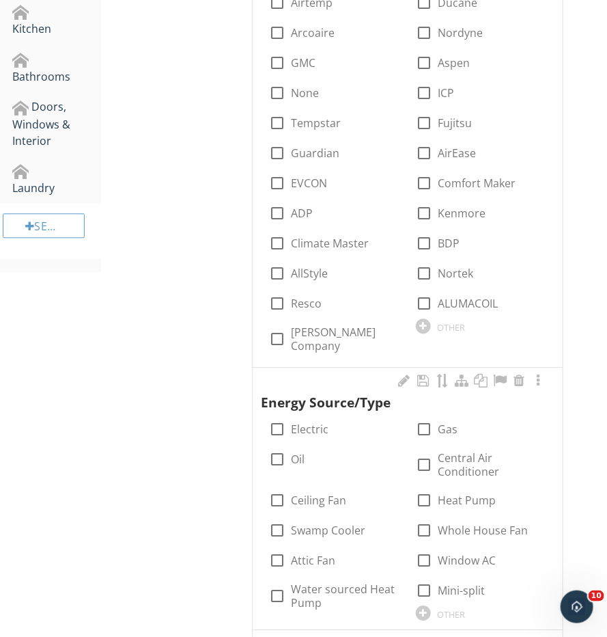
click at [411, 458] on div "check_box_outline_blank Central Air Conditioner" at bounding box center [481, 463] width 147 height 41
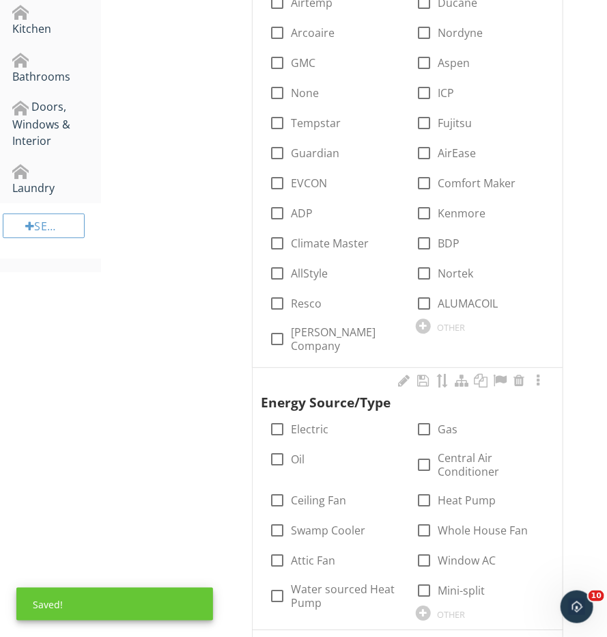
click at [415, 468] on div "check_box_outline_blank Central Air Conditioner" at bounding box center [481, 463] width 147 height 41
click at [421, 459] on div at bounding box center [424, 464] width 23 height 23
checkbox input "true"
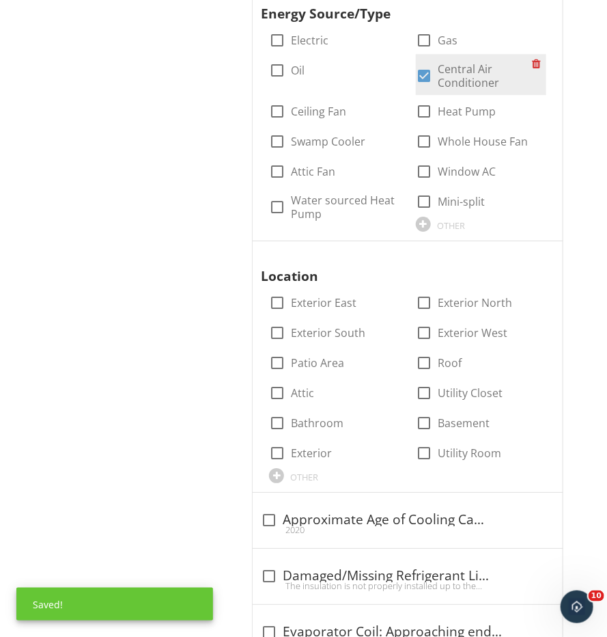
scroll to position [1180, 0]
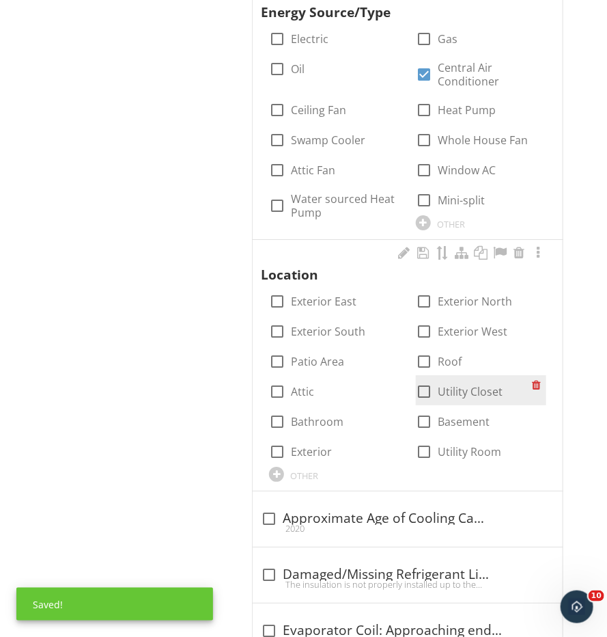
click at [429, 393] on div at bounding box center [424, 391] width 23 height 23
checkbox input "true"
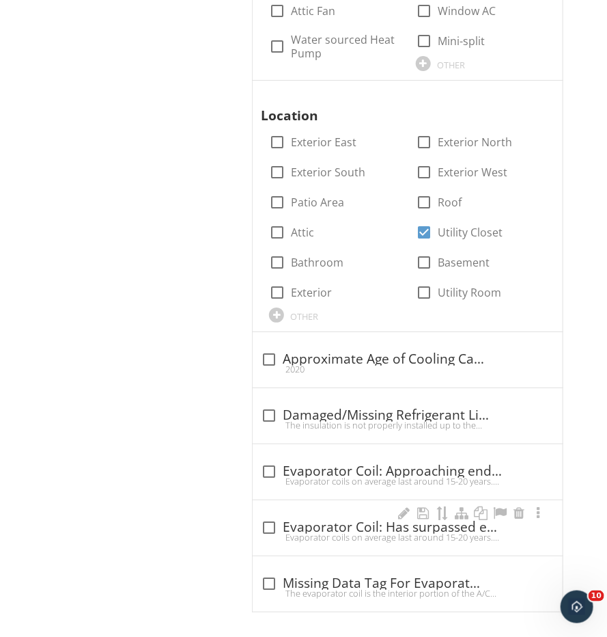
scroll to position [1338, 0]
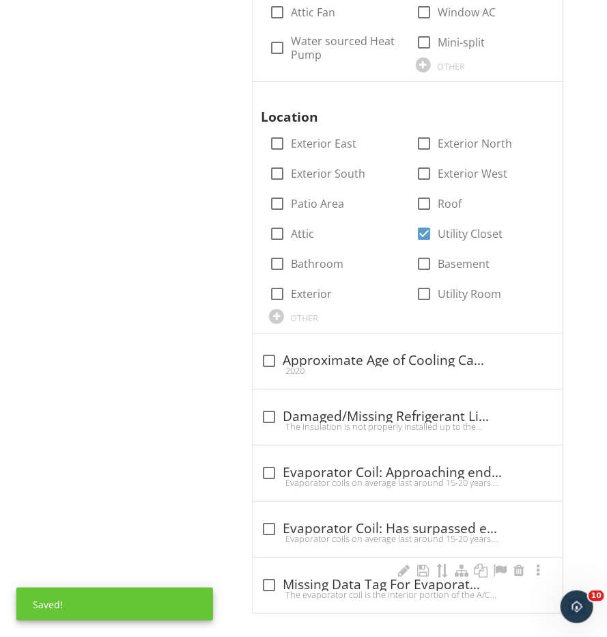
click at [290, 577] on div "check_box_outline_blank Missing Data Tag For Evaporator Coil" at bounding box center [408, 585] width 294 height 16
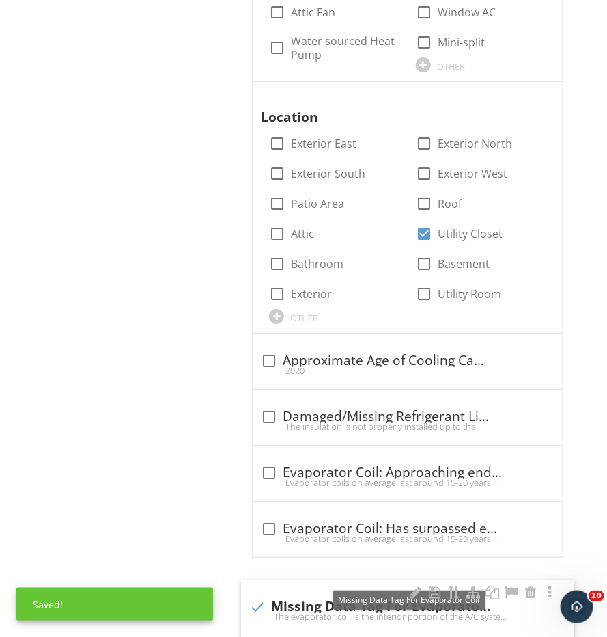
checkbox input "true"
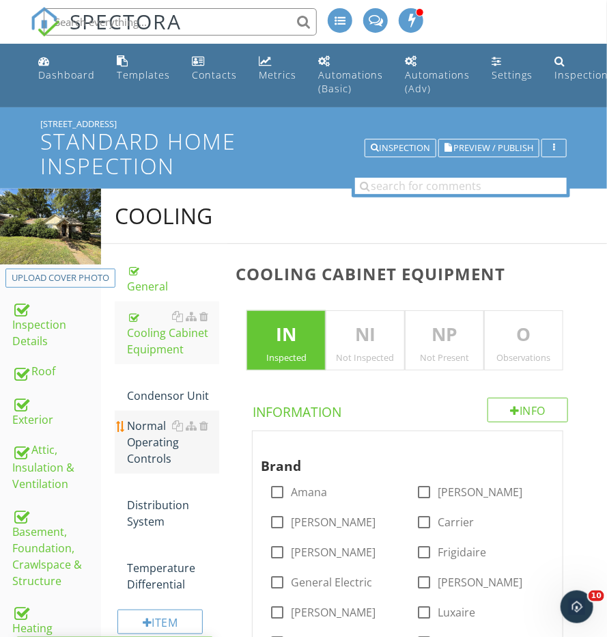
scroll to position [-1, 0]
click at [156, 411] on link "Normal Operating Controls" at bounding box center [173, 442] width 92 height 63
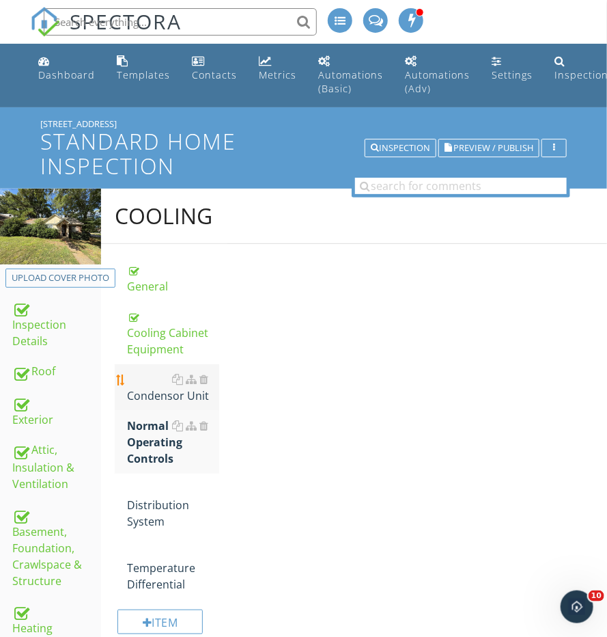
click at [156, 401] on link "Condensor Unit" at bounding box center [173, 387] width 92 height 46
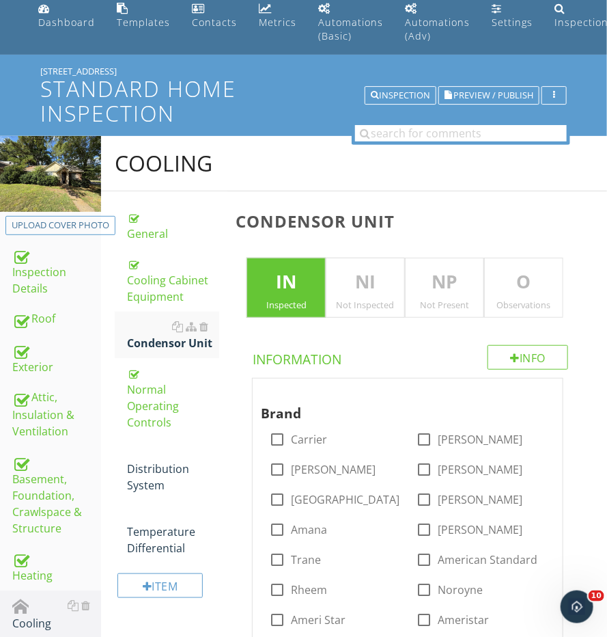
scroll to position [82, 0]
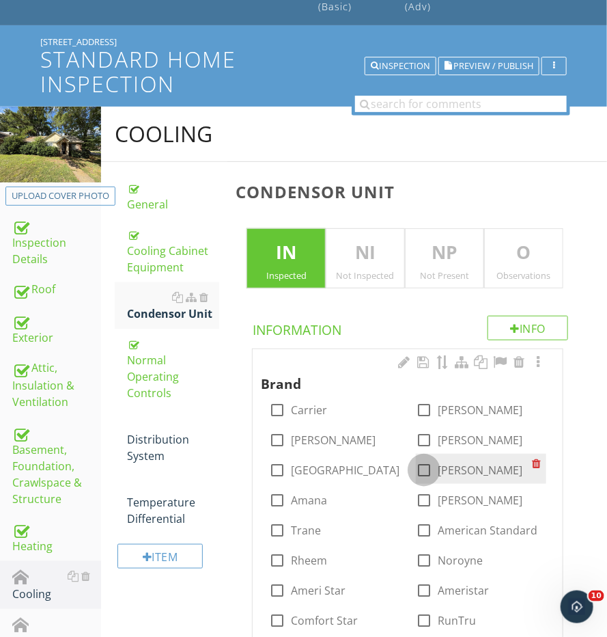
click at [415, 469] on div at bounding box center [424, 469] width 23 height 23
checkbox input "false"
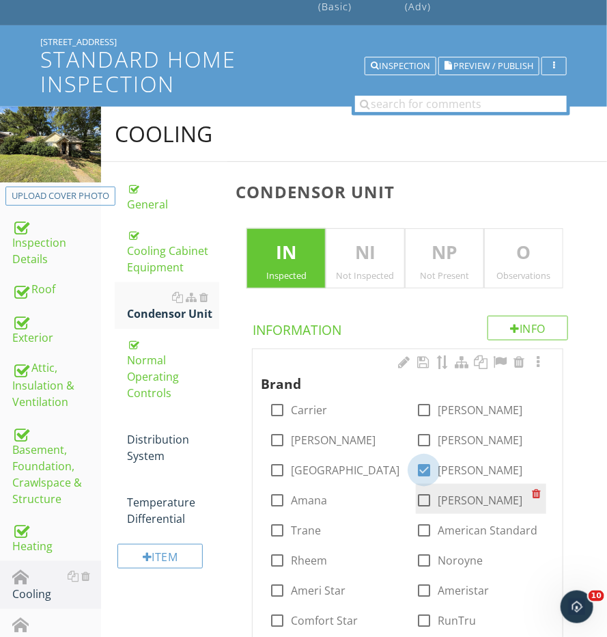
click at [415, 494] on div at bounding box center [424, 500] width 23 height 23
checkbox input "true"
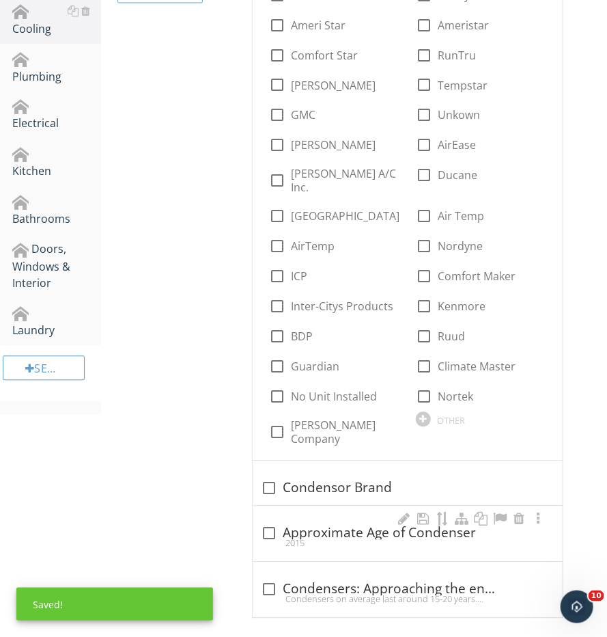
click at [391, 506] on div "check_box_outline_blank Approximate Age of Condenser 2015" at bounding box center [408, 533] width 310 height 55
checkbox input "true"
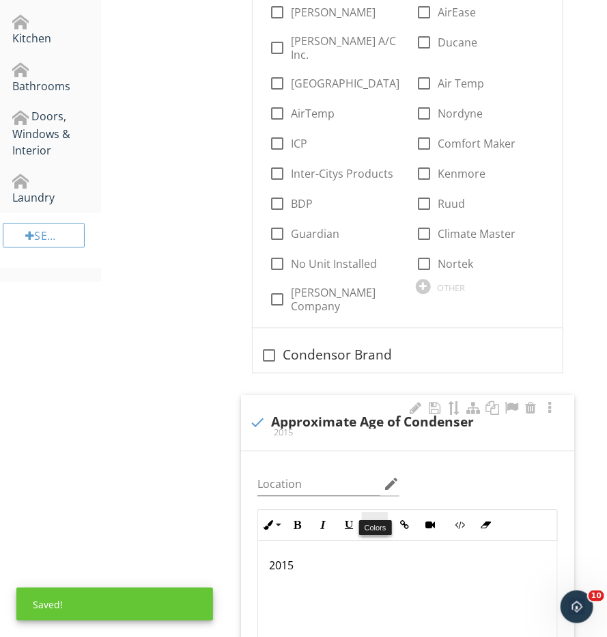
scroll to position [787, 0]
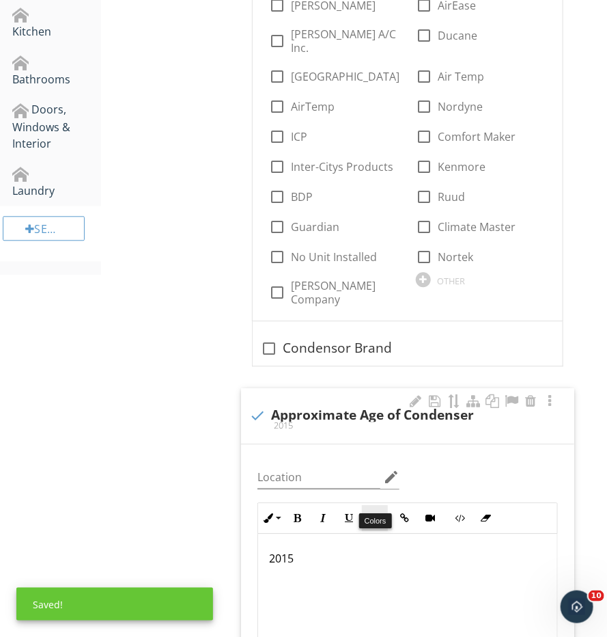
click at [382, 512] on button "Colors" at bounding box center [375, 518] width 26 height 26
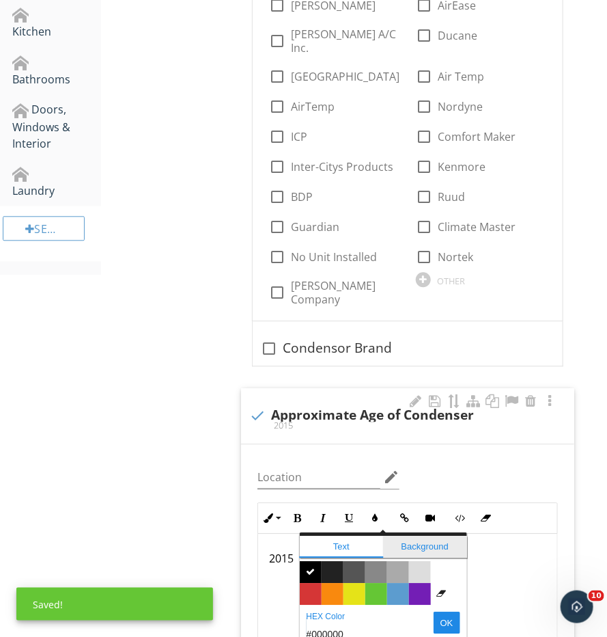
click at [383, 538] on span "Background" at bounding box center [425, 547] width 84 height 22
click at [495, 555] on div "​ ​ 2015" at bounding box center [407, 602] width 299 height 137
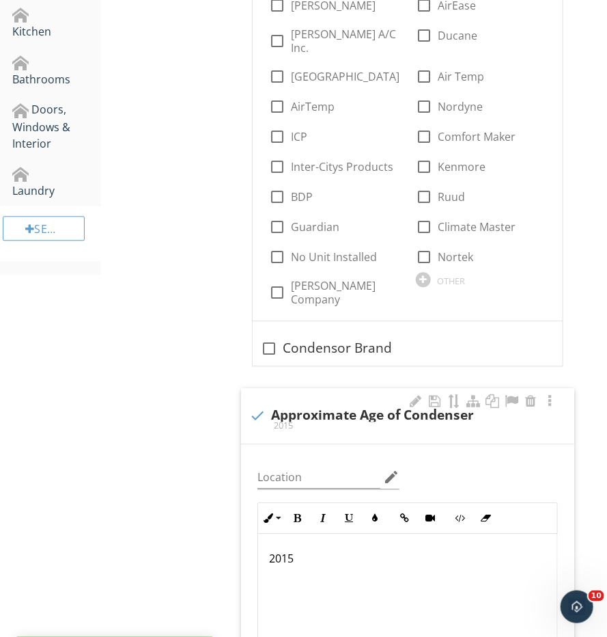
click at [486, 555] on div "2015" at bounding box center [407, 602] width 299 height 137
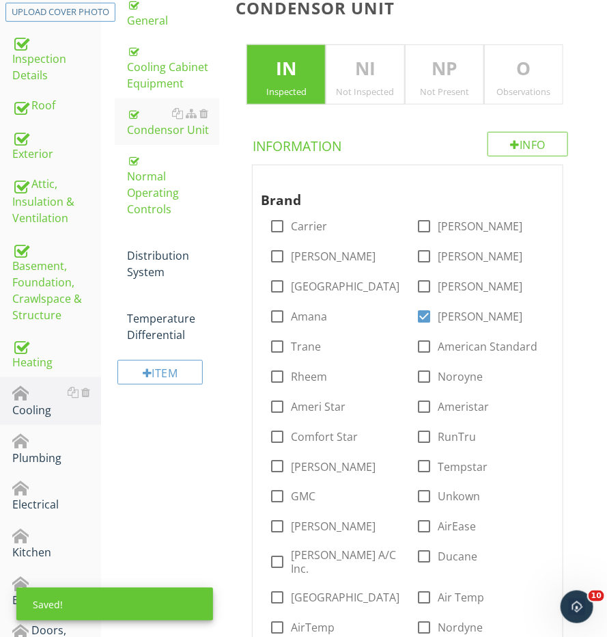
scroll to position [251, 0]
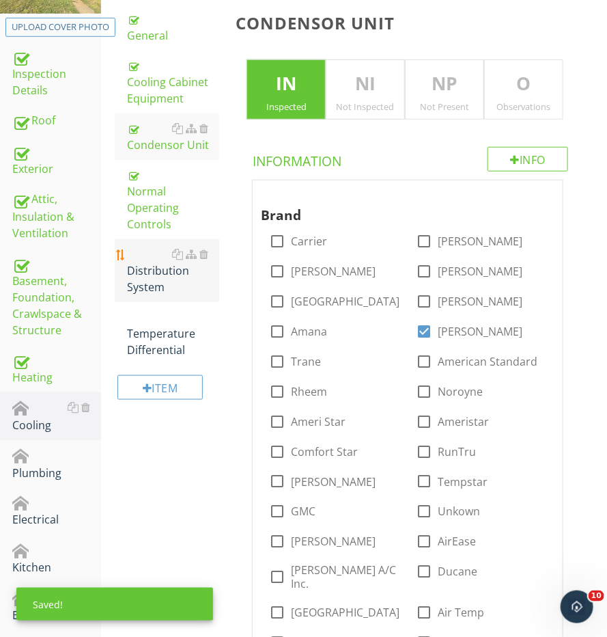
click at [148, 274] on link "Distribution System" at bounding box center [173, 270] width 92 height 63
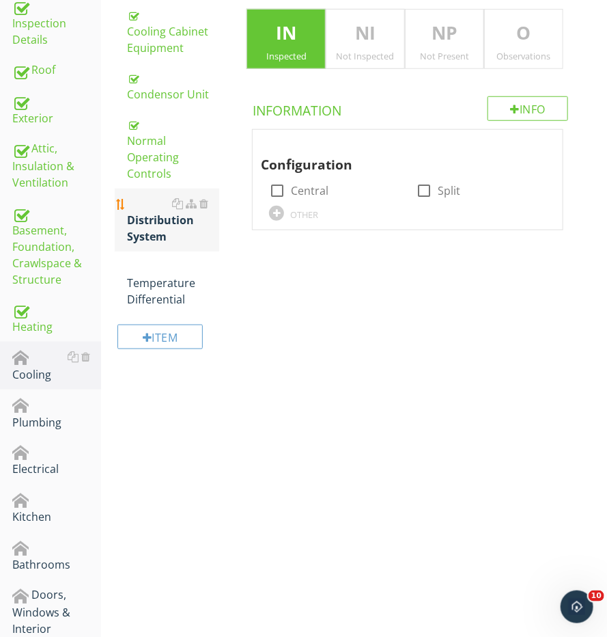
scroll to position [335, 0]
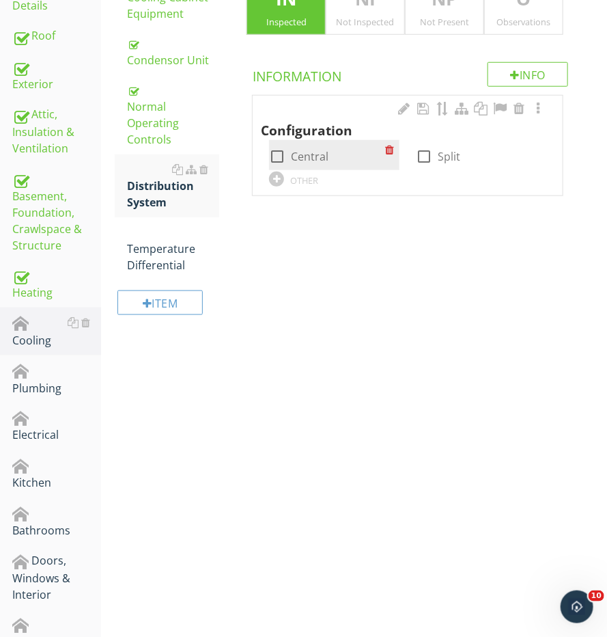
click at [276, 151] on div at bounding box center [277, 156] width 23 height 23
checkbox input "true"
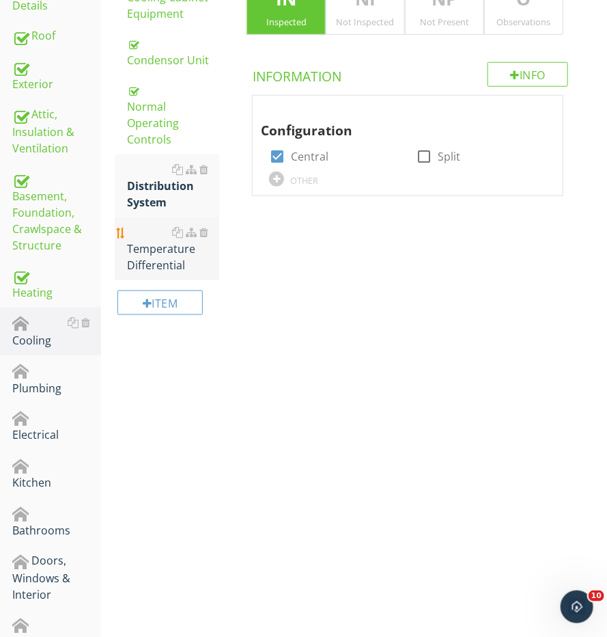
click at [163, 236] on div "Temperature Differential" at bounding box center [173, 248] width 92 height 49
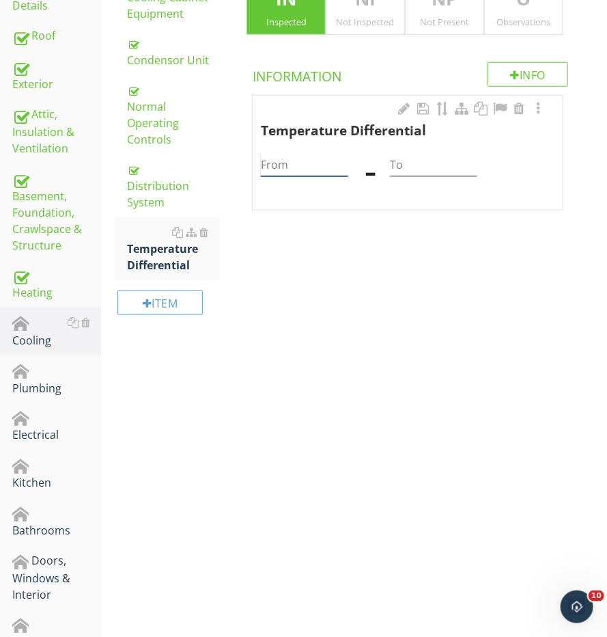
click at [311, 160] on input "From" at bounding box center [304, 165] width 87 height 23
type input "69"
click at [422, 172] on div "To" at bounding box center [433, 161] width 103 height 42
click at [422, 159] on input "To" at bounding box center [433, 165] width 87 height 23
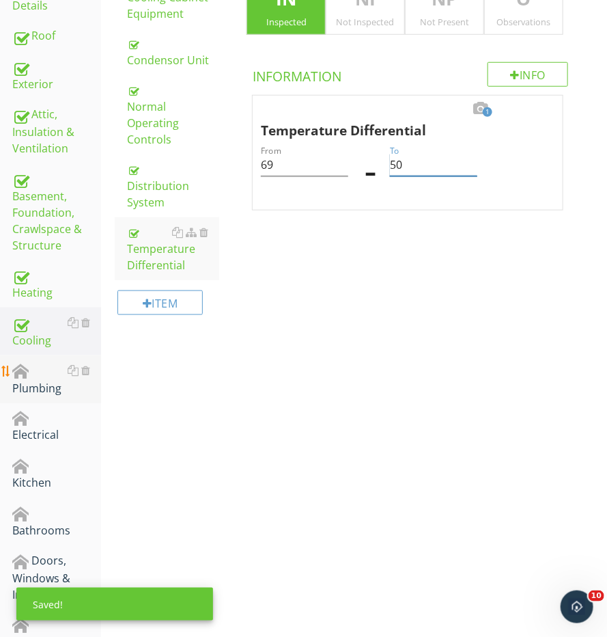
type input "50"
click at [35, 381] on div "Plumbing" at bounding box center [56, 379] width 89 height 34
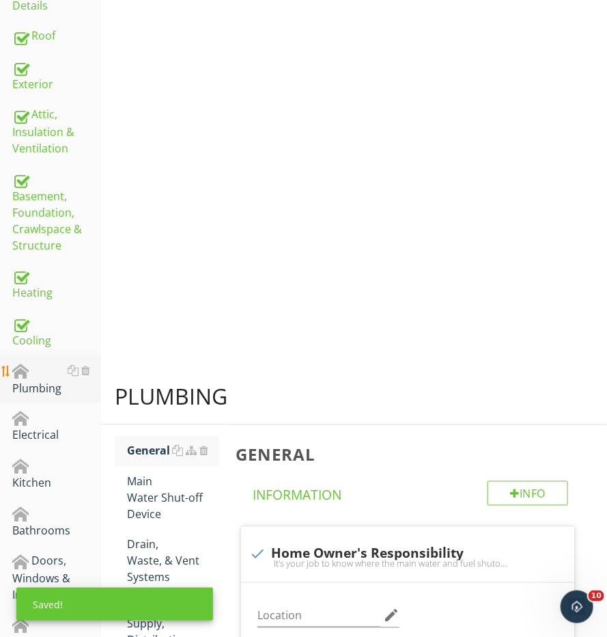
scroll to position [335, 0]
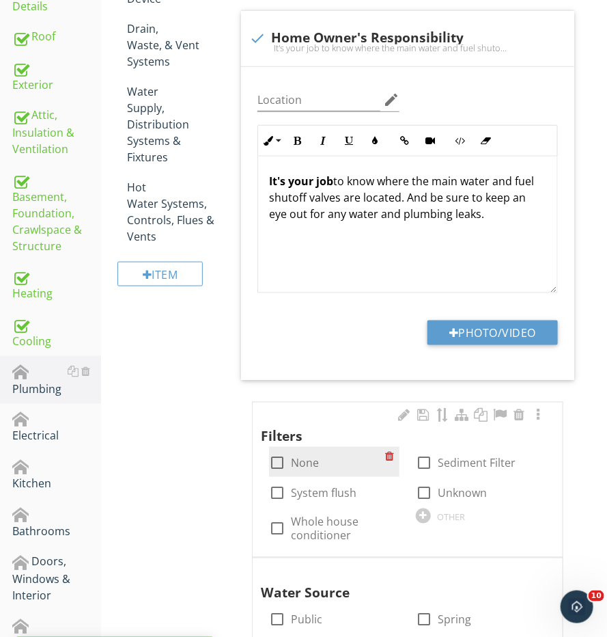
click at [286, 469] on div "check_box_outline_blank None" at bounding box center [334, 462] width 130 height 30
click at [280, 469] on div at bounding box center [277, 463] width 23 height 23
checkbox input "true"
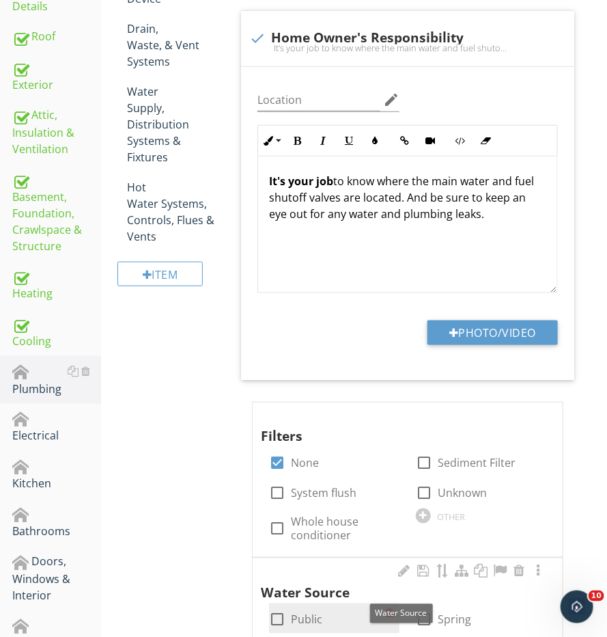
click at [272, 608] on div at bounding box center [277, 619] width 23 height 23
checkbox input "true"
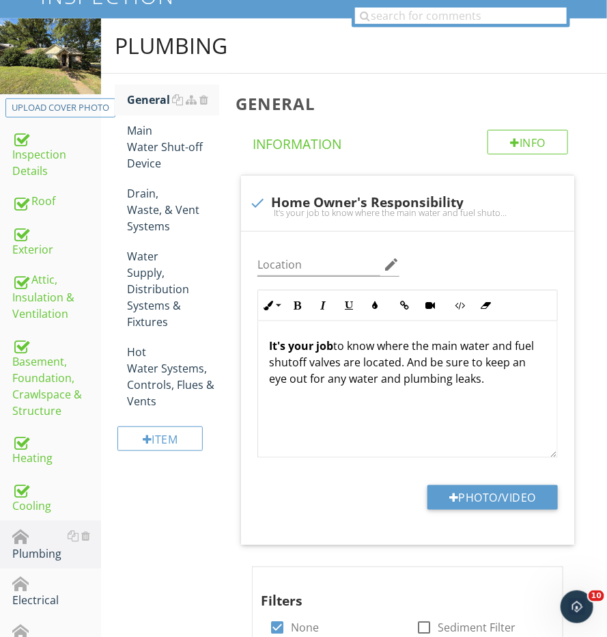
scroll to position [109, 0]
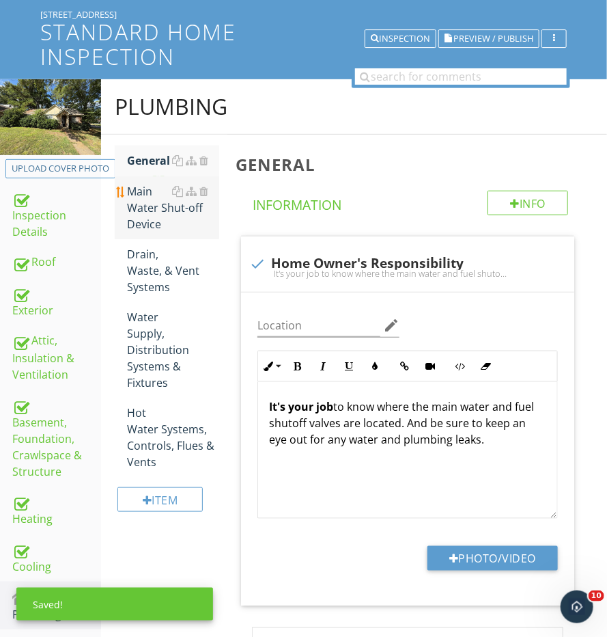
click at [143, 200] on div "Main Water Shut-off Device" at bounding box center [173, 207] width 92 height 49
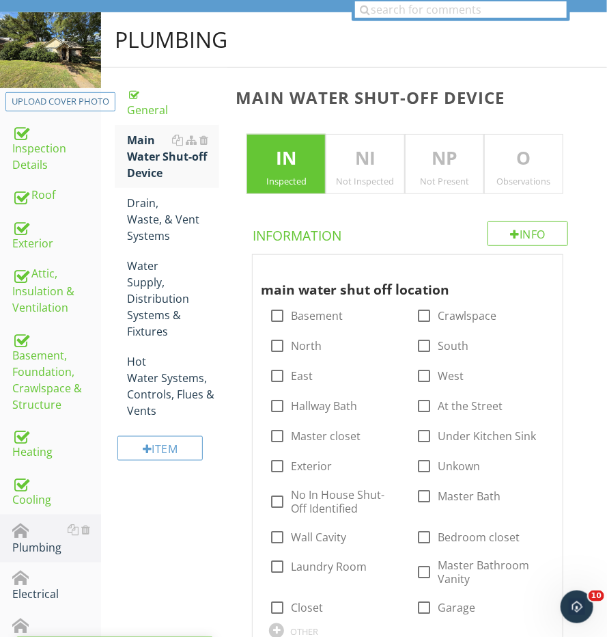
scroll to position [180, 0]
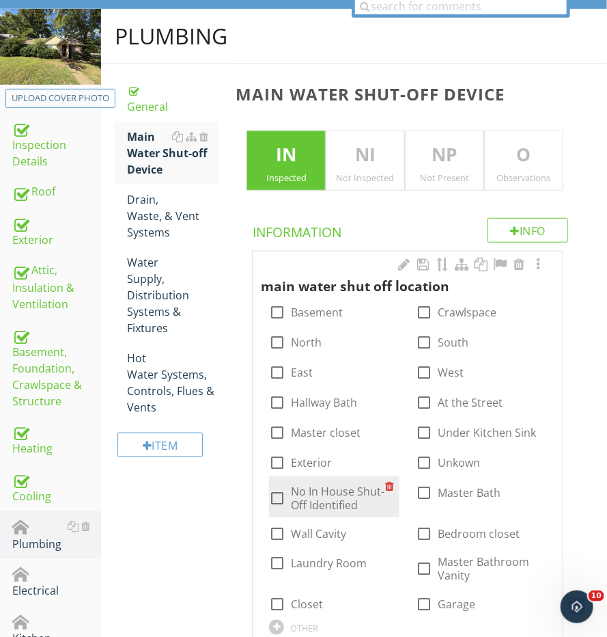
click at [288, 493] on div at bounding box center [277, 497] width 23 height 23
checkbox input "true"
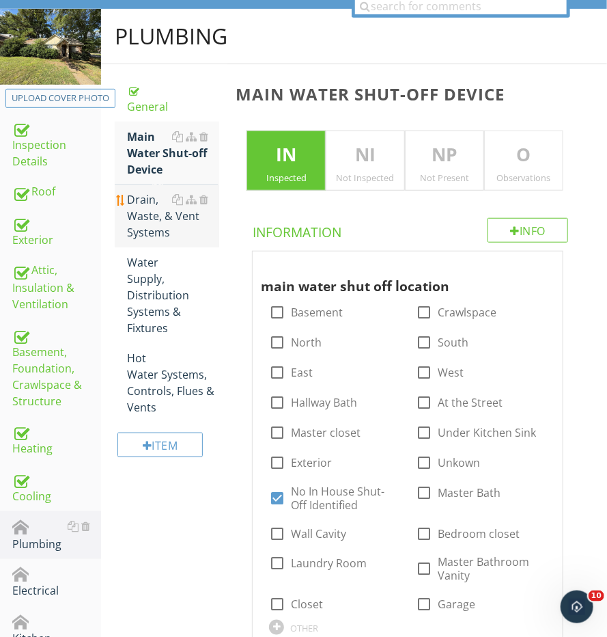
click at [146, 194] on div "Drain, Waste, & Vent Systems" at bounding box center [173, 215] width 92 height 49
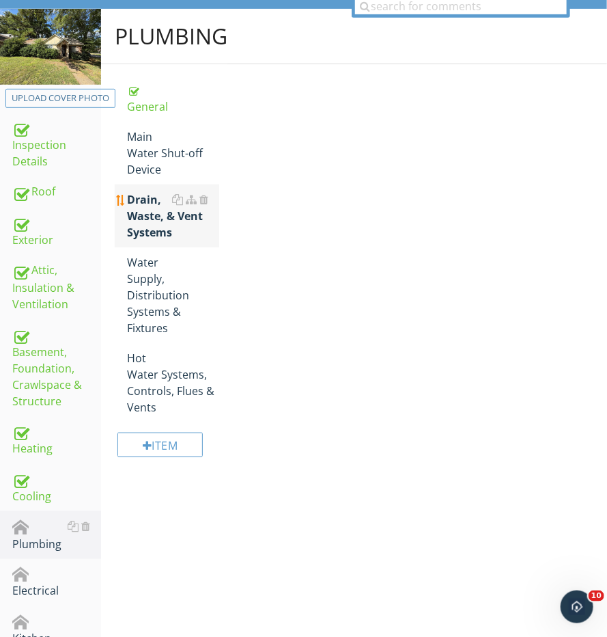
scroll to position [211, 0]
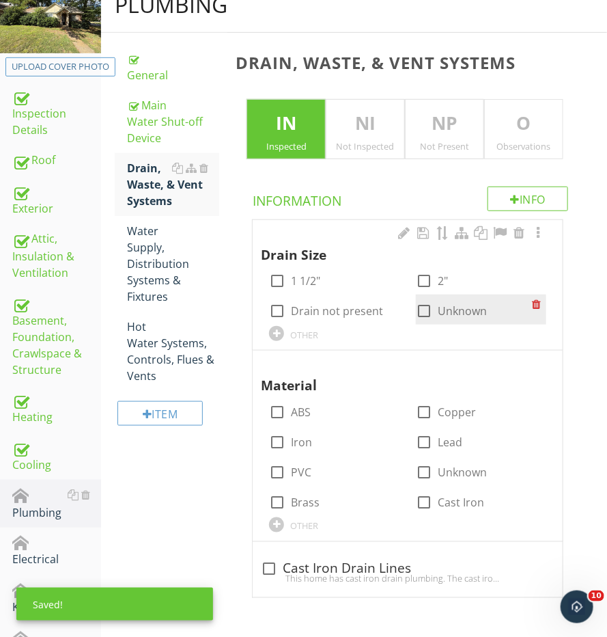
click at [433, 300] on div at bounding box center [424, 310] width 23 height 23
checkbox input "true"
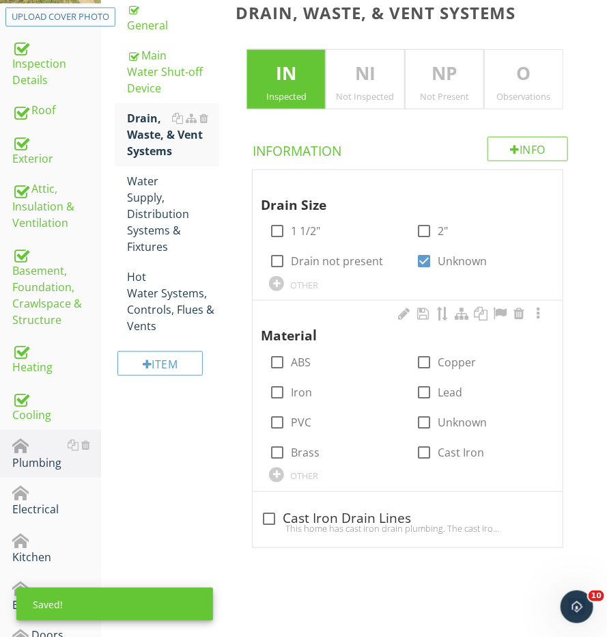
scroll to position [286, 0]
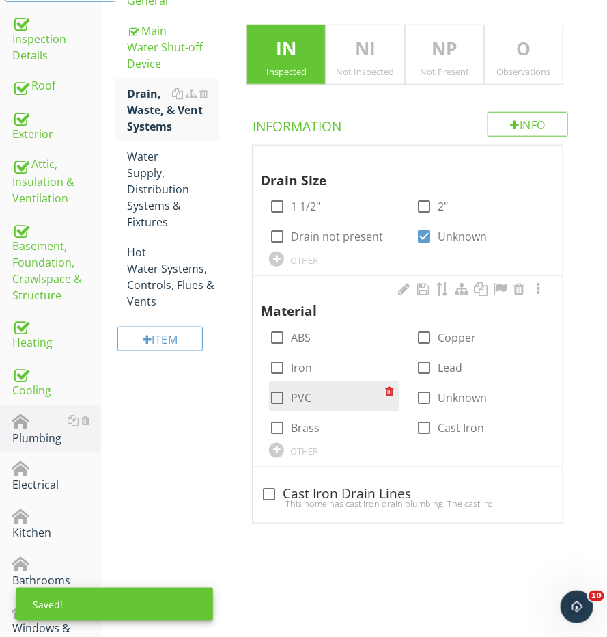
click at [271, 394] on div at bounding box center [277, 397] width 23 height 23
checkbox input "true"
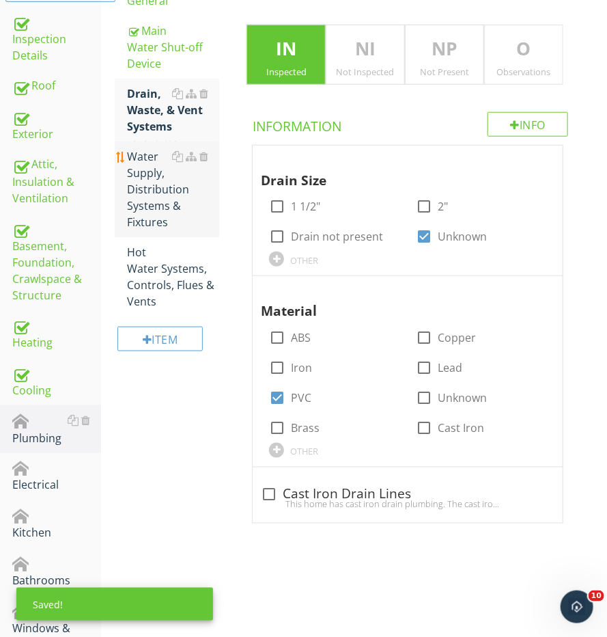
click at [185, 178] on div "Water Supply, Distribution Systems & Fixtures" at bounding box center [173, 189] width 92 height 82
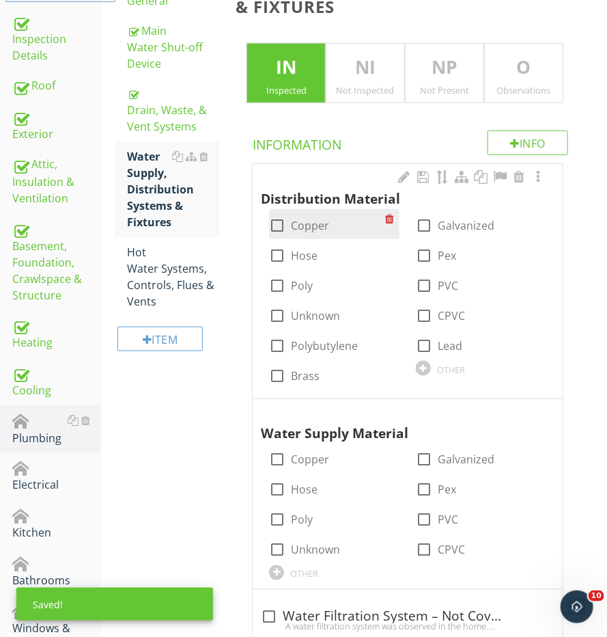
click at [307, 219] on label "Copper" at bounding box center [310, 226] width 38 height 14
checkbox input "true"
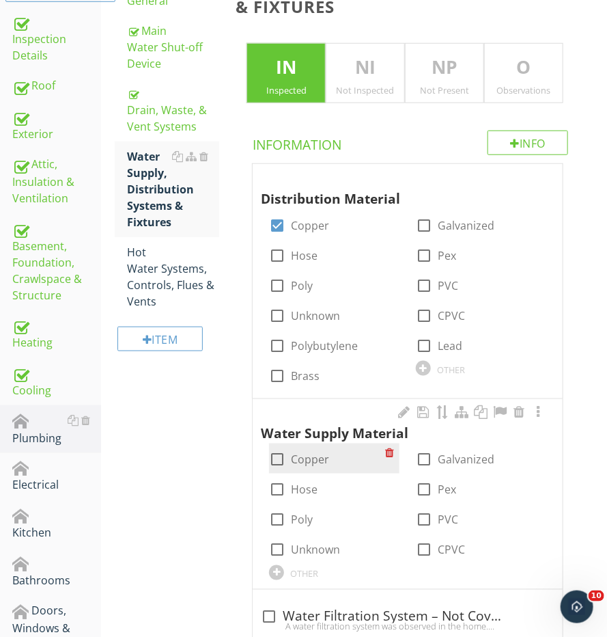
click at [297, 453] on label "Copper" at bounding box center [310, 460] width 38 height 14
checkbox input "true"
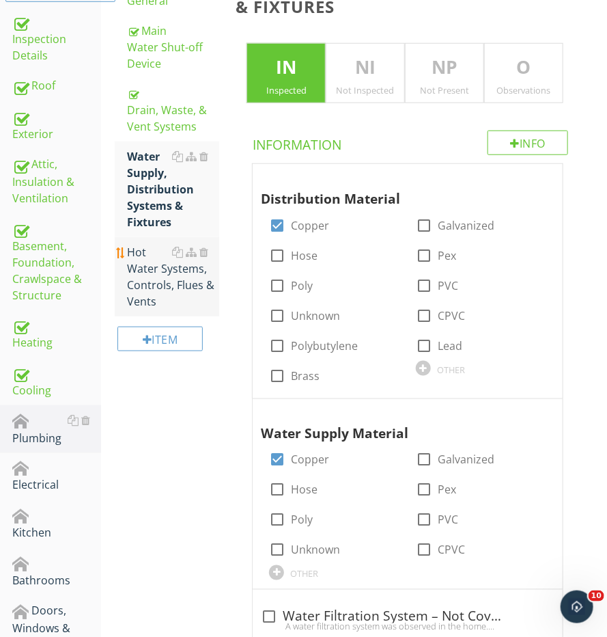
click at [202, 294] on div "Hot Water Systems, Controls, Flues & Vents" at bounding box center [173, 277] width 92 height 66
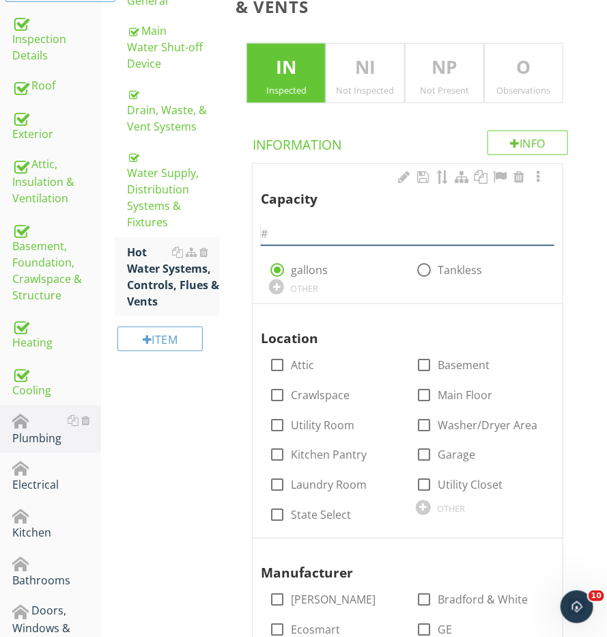
click at [390, 231] on input "text" at bounding box center [408, 234] width 294 height 23
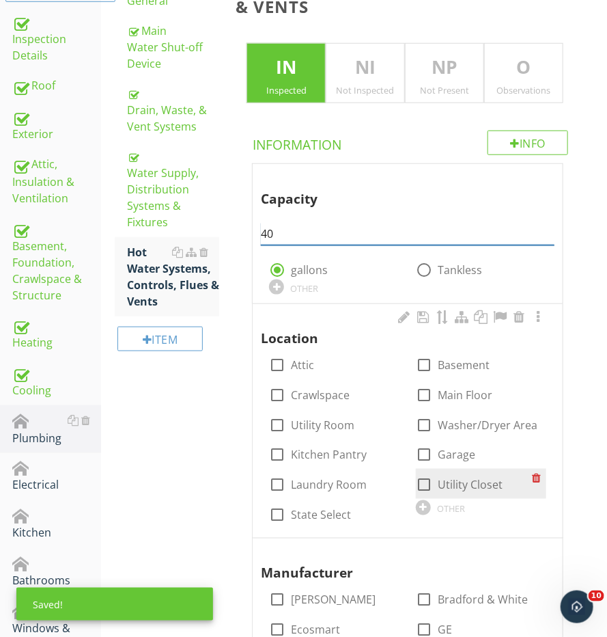
type input "40"
click at [430, 480] on div at bounding box center [424, 484] width 23 height 23
checkbox input "true"
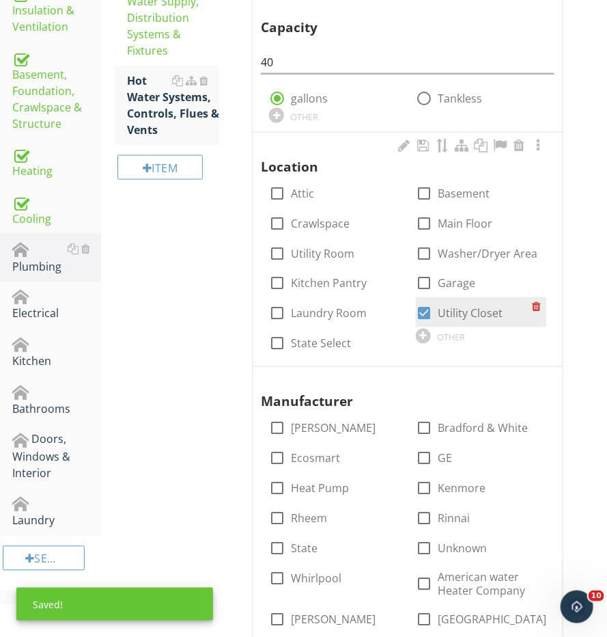
scroll to position [468, 0]
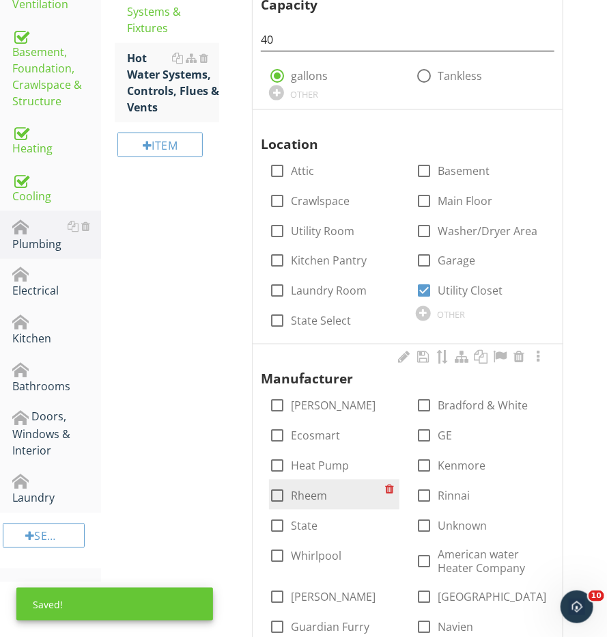
click at [275, 480] on div "check_box_outline_blank Rheem" at bounding box center [334, 495] width 130 height 30
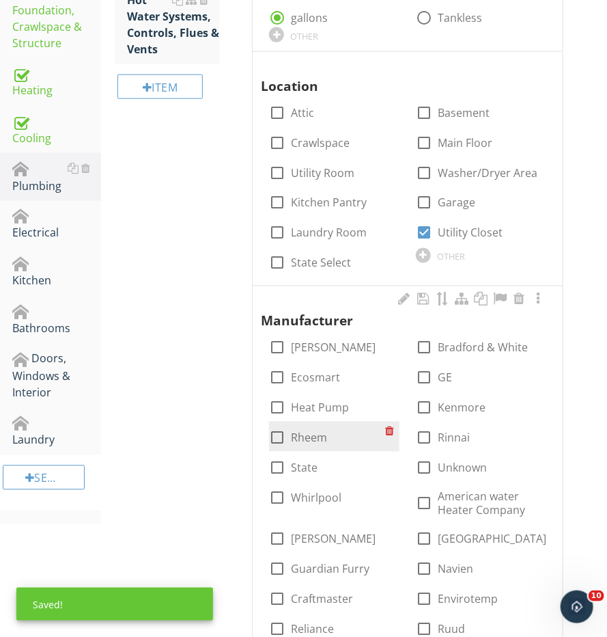
scroll to position [681, 0]
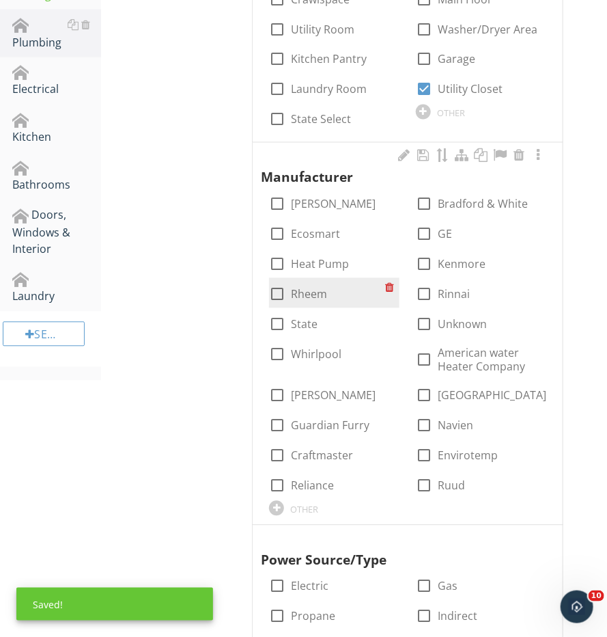
click at [269, 285] on div at bounding box center [277, 294] width 23 height 23
checkbox input "true"
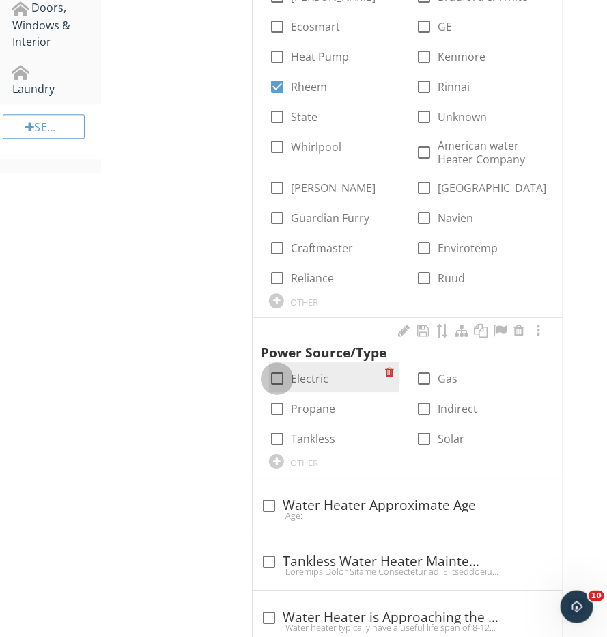
click at [277, 367] on div at bounding box center [277, 378] width 23 height 23
checkbox input "true"
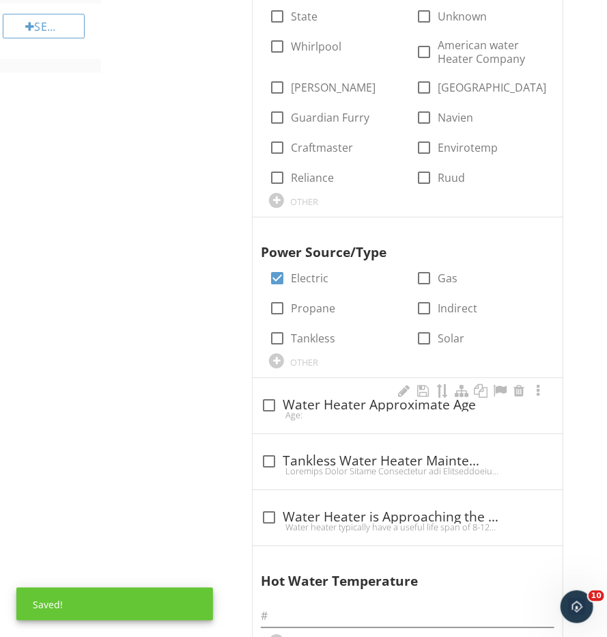
click at [258, 403] on div "check_box_outline_blank Water Heater Approximate Age Age:" at bounding box center [408, 405] width 310 height 55
checkbox input "true"
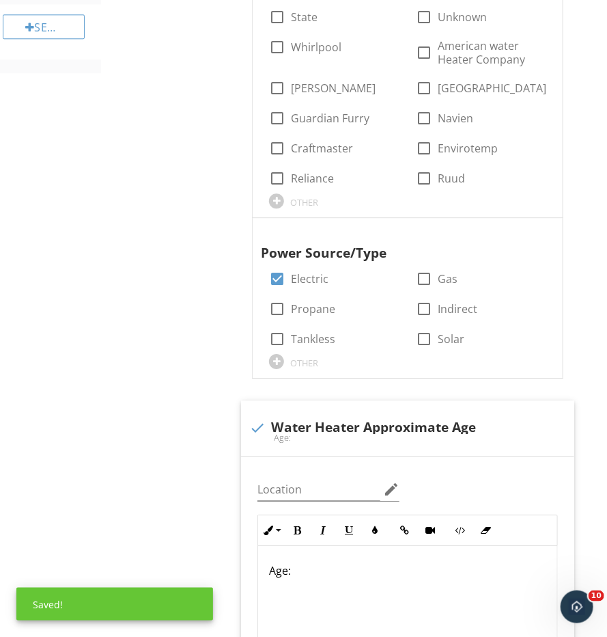
scroll to position [1271, 0]
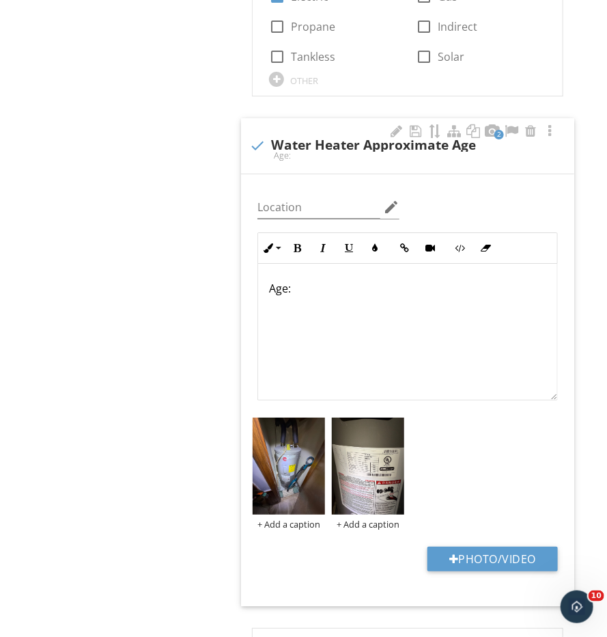
click at [418, 289] on div "Age:" at bounding box center [407, 332] width 299 height 137
click at [417, 288] on div "Age:" at bounding box center [407, 332] width 299 height 137
click at [411, 280] on p "Age:" at bounding box center [407, 288] width 277 height 16
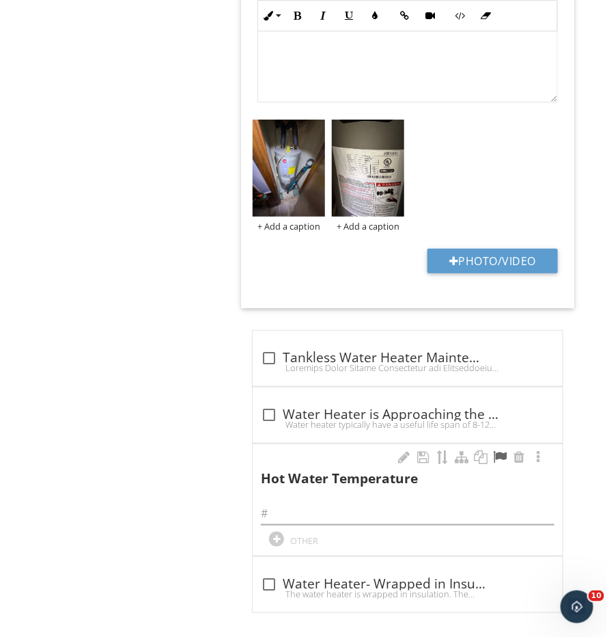
scroll to position [1568, 0]
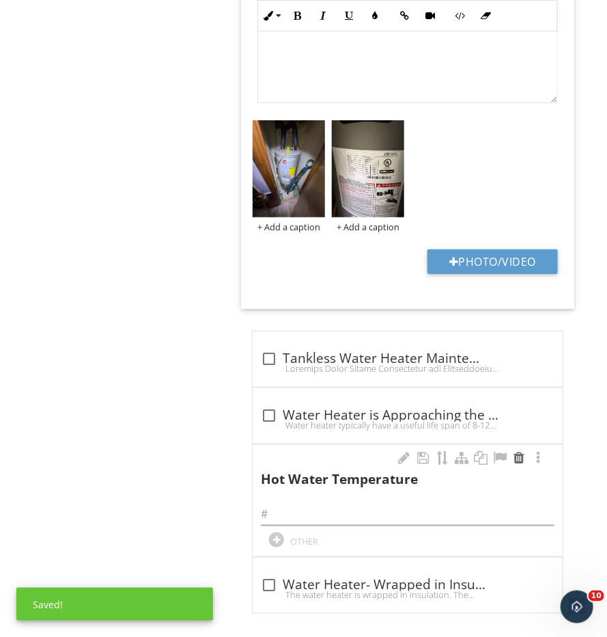
click at [514, 451] on div at bounding box center [519, 458] width 16 height 14
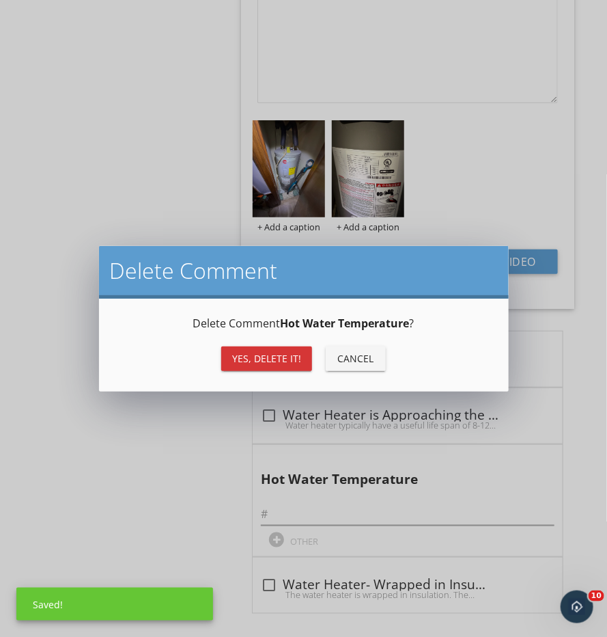
click at [279, 372] on div "Yes, Delete it! Cancel" at bounding box center [303, 358] width 377 height 33
click at [279, 358] on div "Yes, Delete it!" at bounding box center [266, 358] width 69 height 14
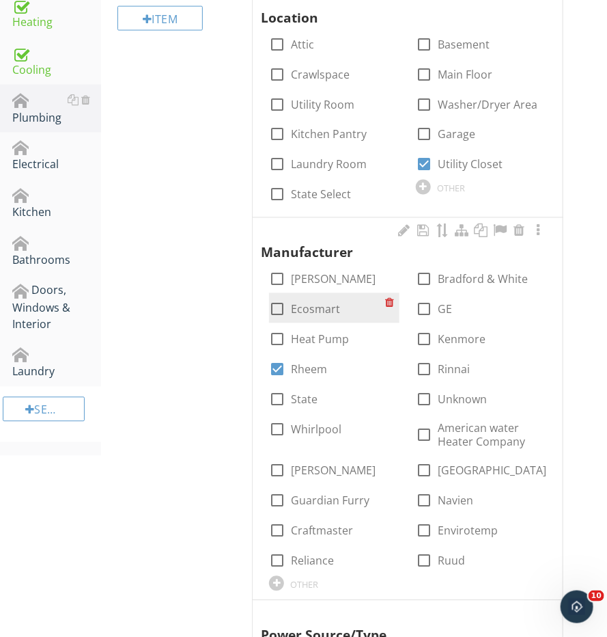
click at [283, 307] on div at bounding box center [277, 309] width 23 height 23
checkbox input "false"
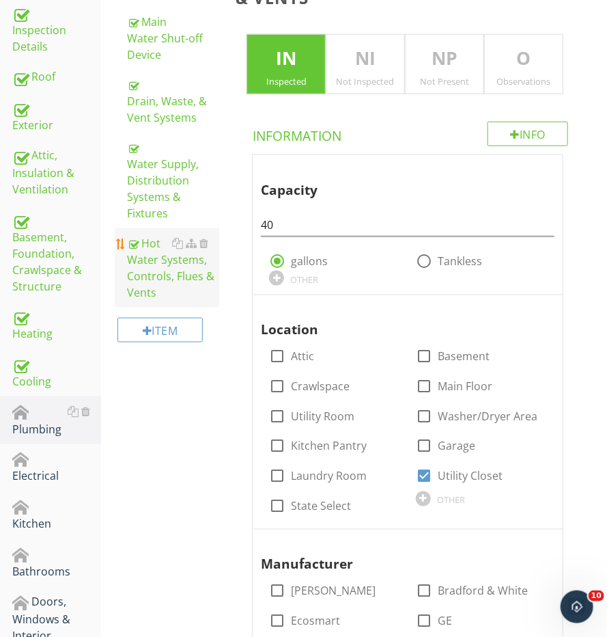
scroll to position [342, 0]
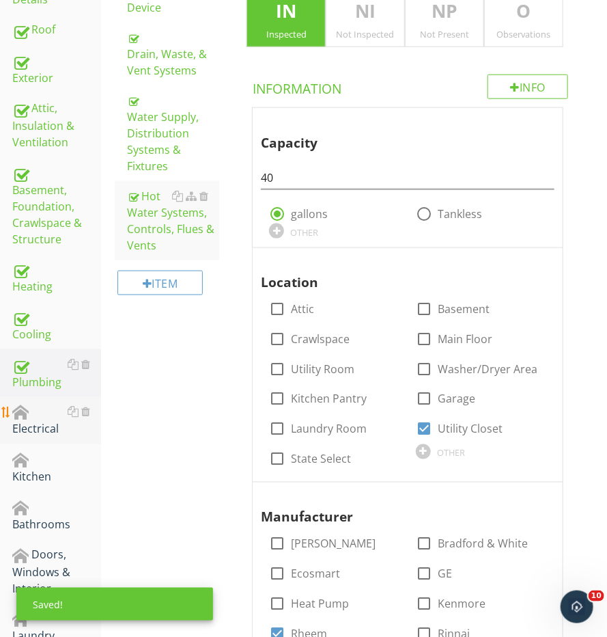
click at [40, 416] on div "Electrical" at bounding box center [56, 421] width 89 height 34
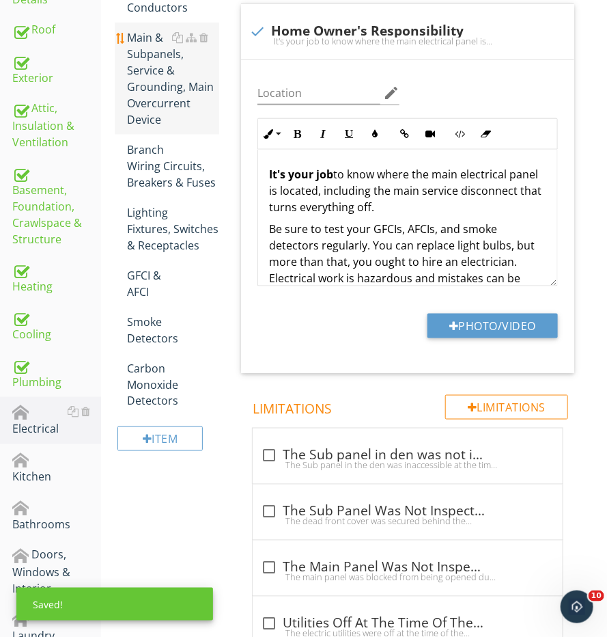
click at [152, 76] on div "Main & Subpanels, Service & Grounding, Main Overcurrent Device" at bounding box center [173, 78] width 92 height 98
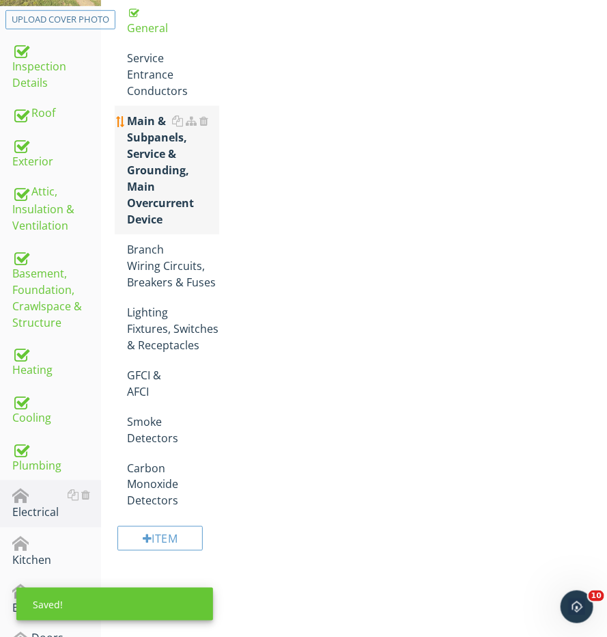
scroll to position [243, 0]
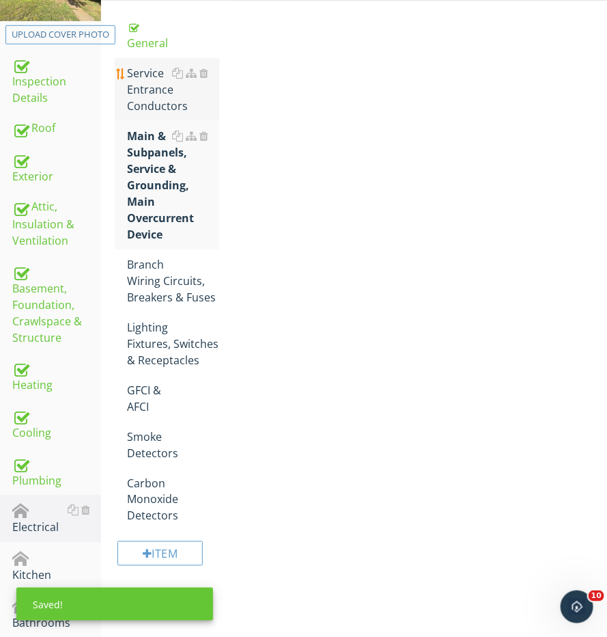
click at [151, 85] on div "Service Entrance Conductors" at bounding box center [173, 89] width 92 height 49
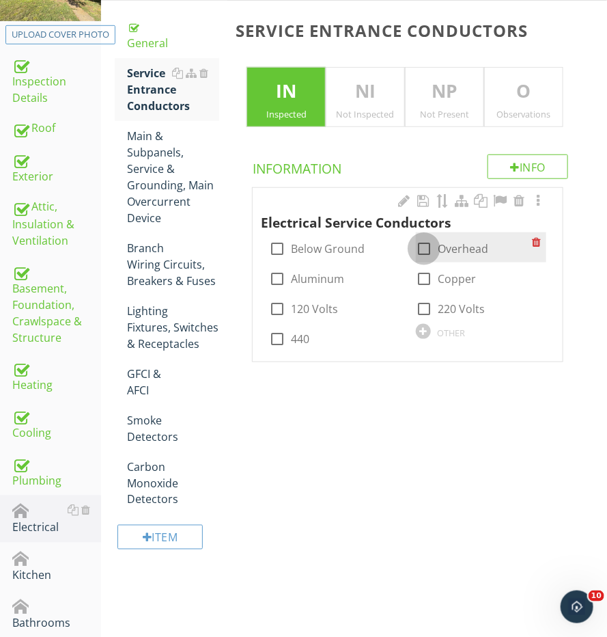
click at [420, 249] on div at bounding box center [424, 248] width 23 height 23
checkbox input "true"
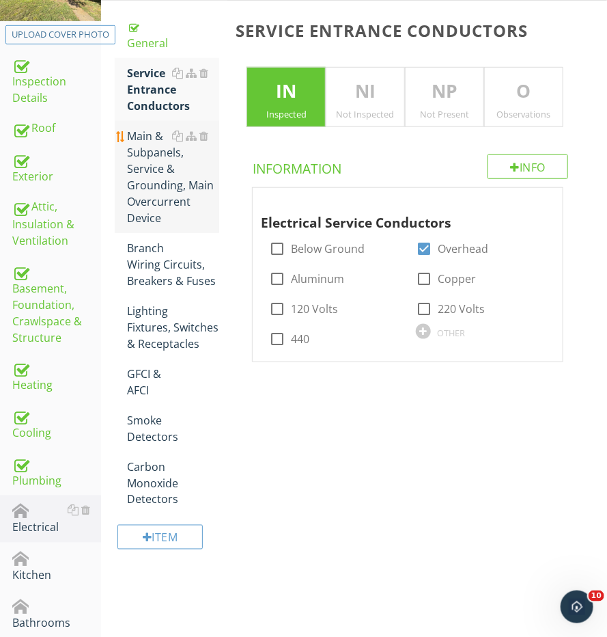
click at [208, 199] on div "Main & Subpanels, Service & Grounding, Main Overcurrent Device" at bounding box center [173, 177] width 92 height 98
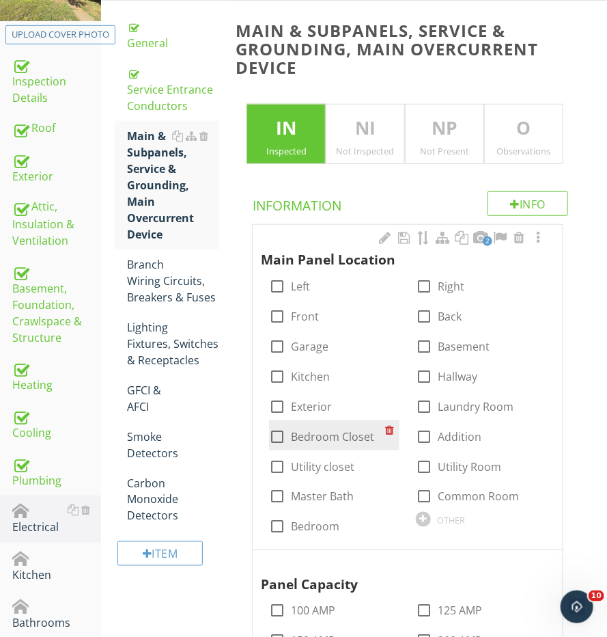
click at [278, 433] on div at bounding box center [277, 436] width 23 height 23
checkbox input "true"
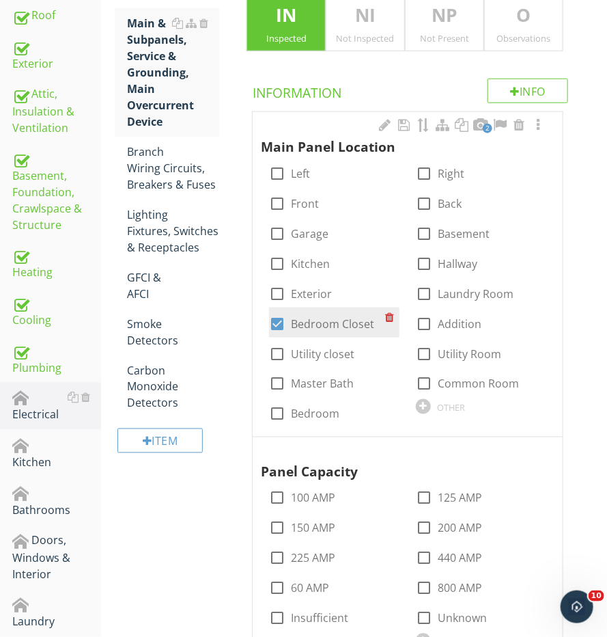
scroll to position [452, 0]
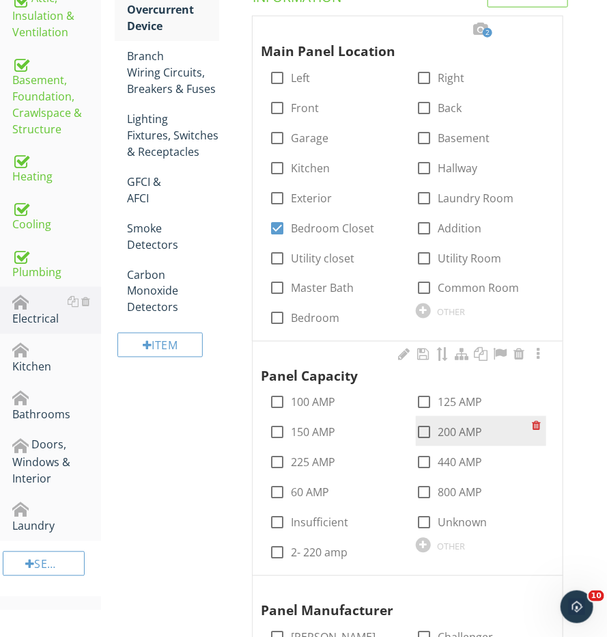
click at [426, 430] on div at bounding box center [424, 432] width 23 height 23
checkbox input "true"
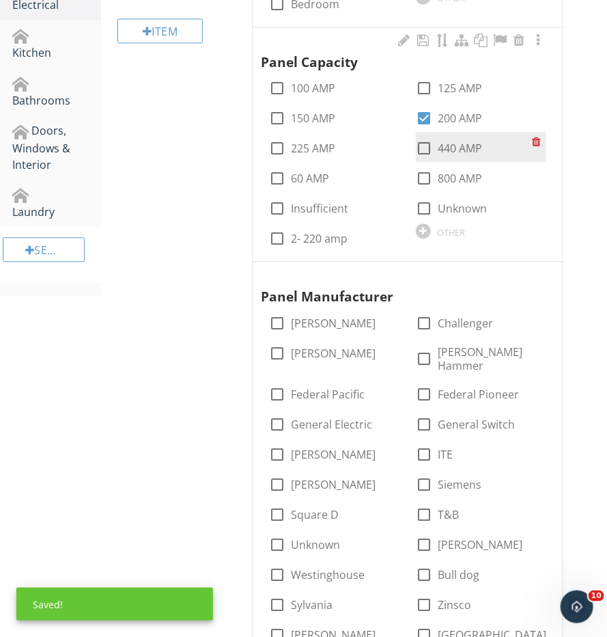
scroll to position [787, 0]
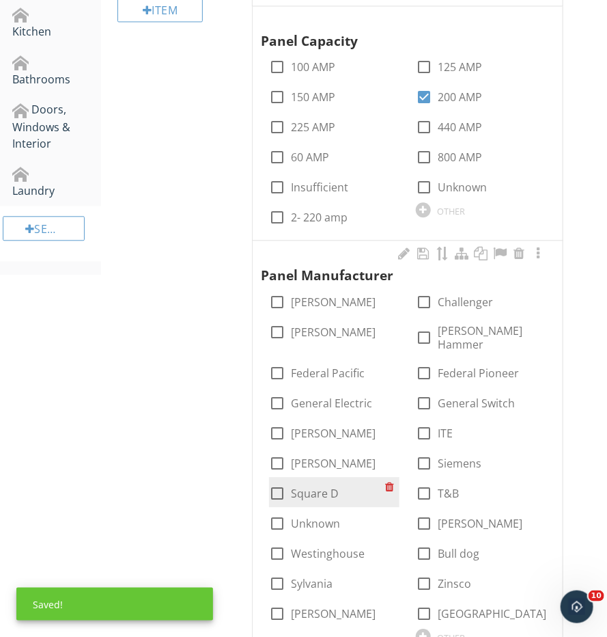
click at [277, 482] on div at bounding box center [277, 493] width 23 height 23
checkbox input "true"
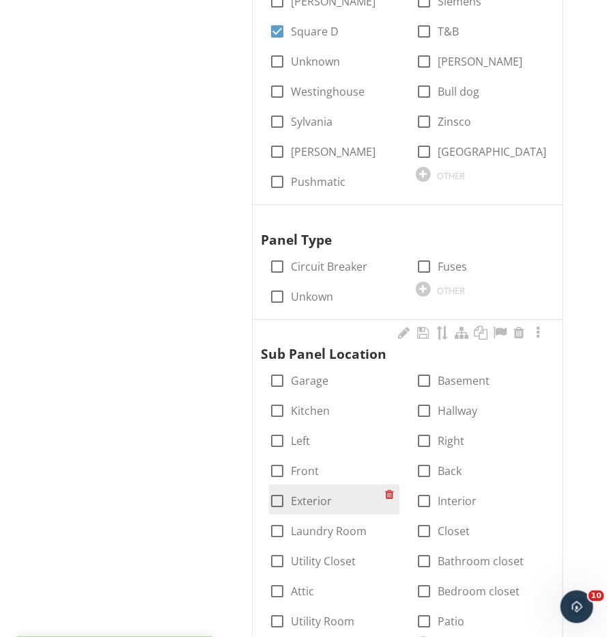
scroll to position [1267, 0]
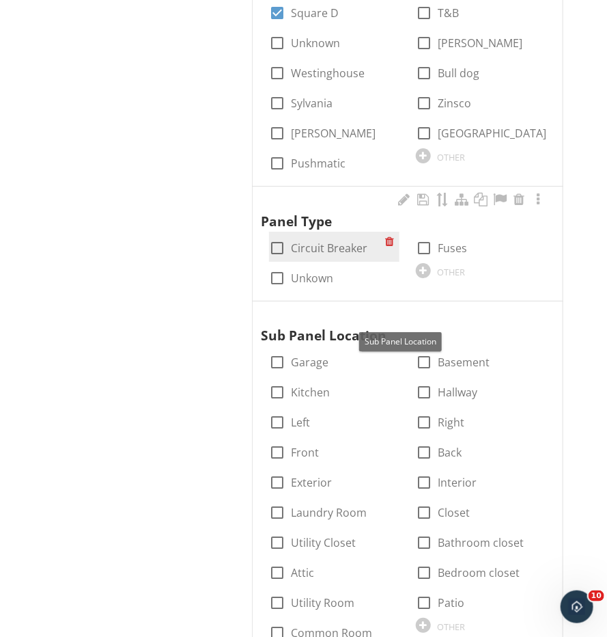
click at [279, 236] on div at bounding box center [277, 247] width 23 height 23
checkbox input "true"
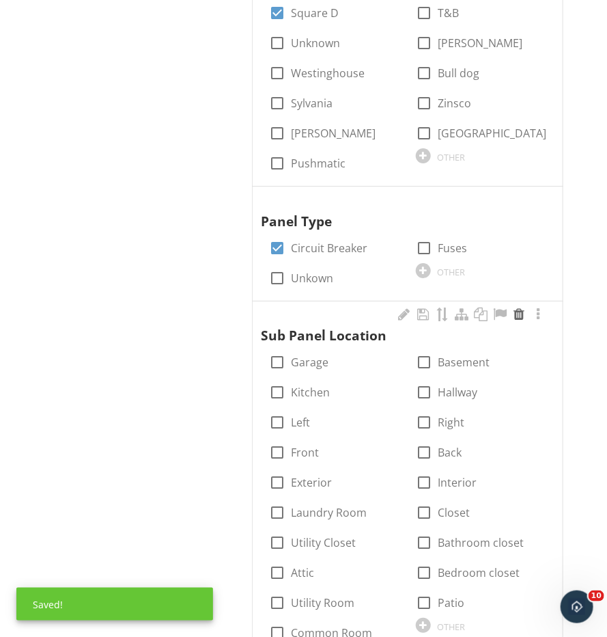
click at [516, 307] on div at bounding box center [519, 314] width 16 height 14
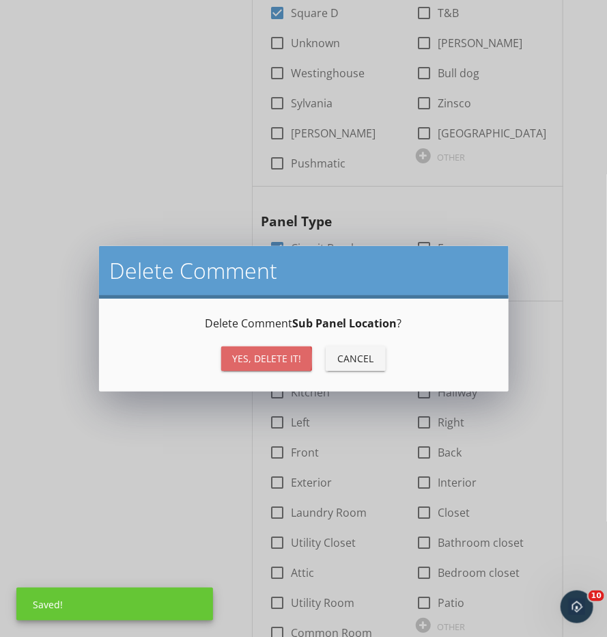
click at [283, 361] on div "Yes, Delete it!" at bounding box center [266, 358] width 69 height 14
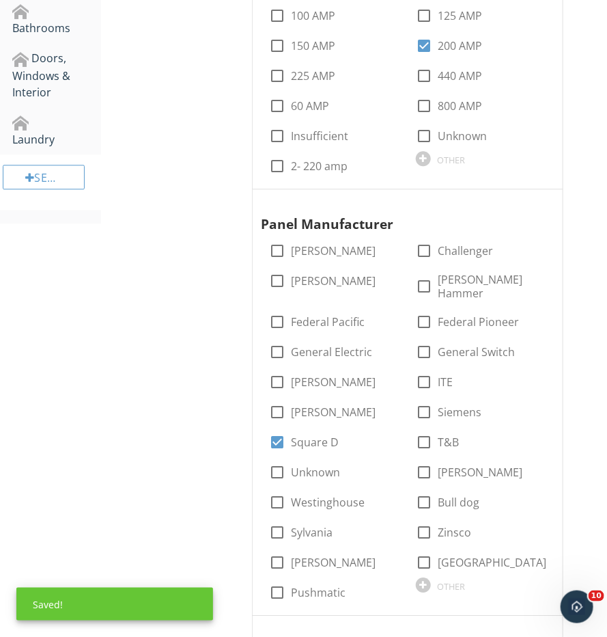
scroll to position [297, 0]
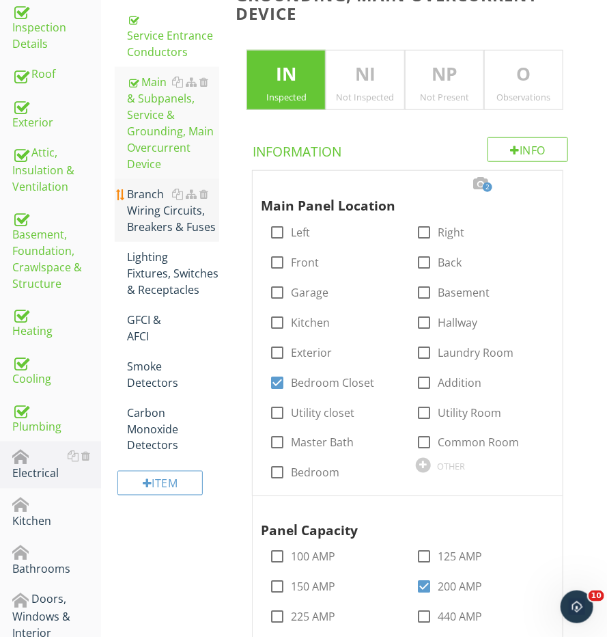
click at [186, 226] on div "Branch Wiring Circuits, Breakers & Fuses" at bounding box center [173, 210] width 92 height 49
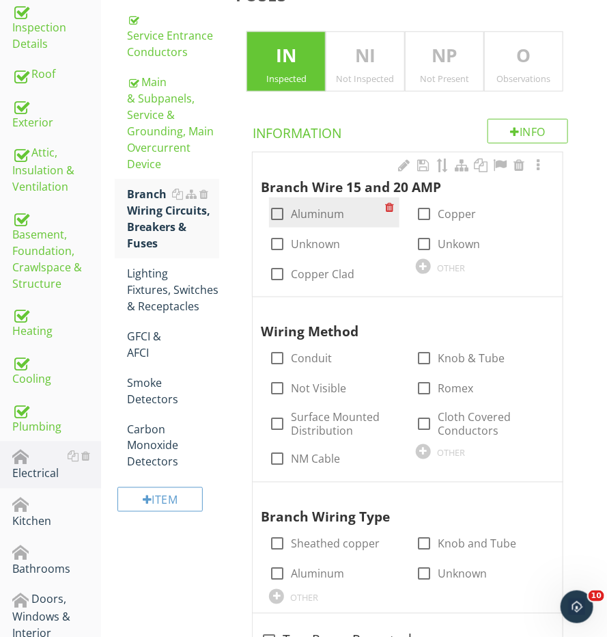
click at [280, 212] on div at bounding box center [277, 213] width 23 height 23
checkbox input "true"
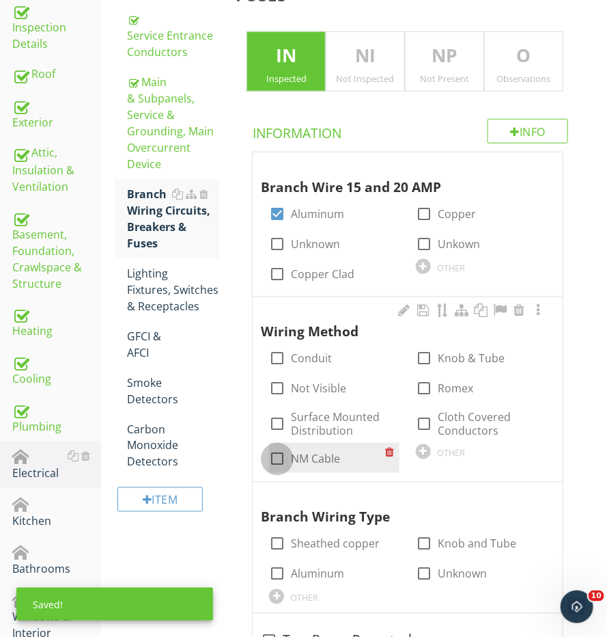
click at [281, 448] on div at bounding box center [277, 459] width 23 height 23
checkbox input "true"
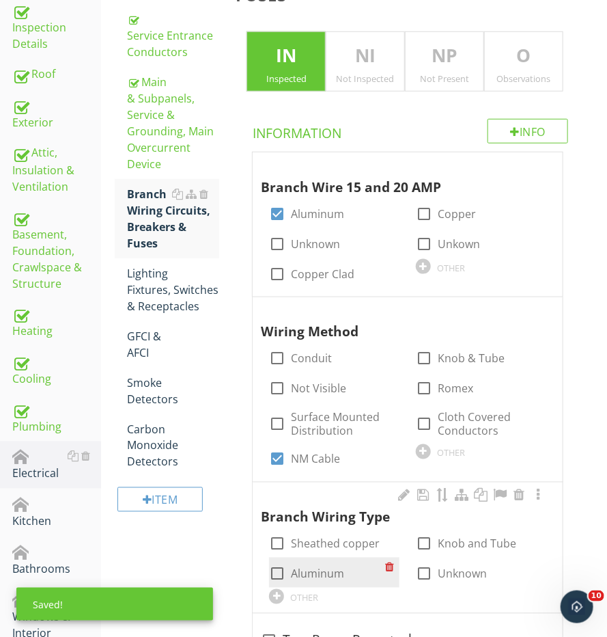
click at [283, 567] on div at bounding box center [277, 573] width 23 height 23
checkbox input "true"
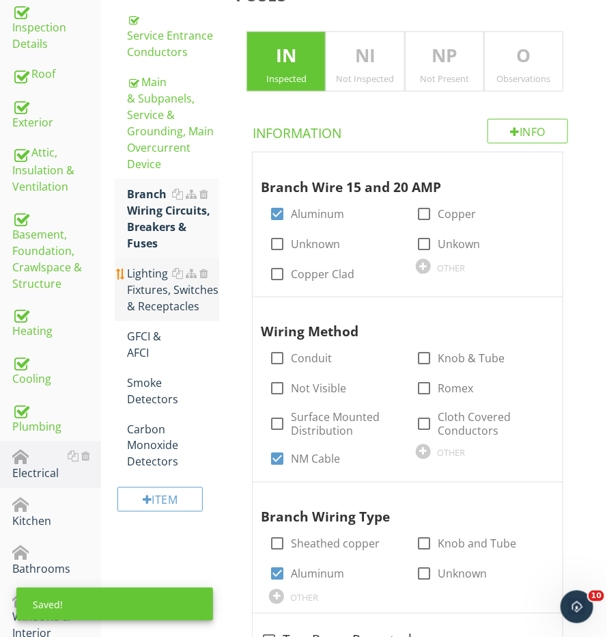
click at [159, 294] on div "Lighting Fixtures, Switches & Receptacles" at bounding box center [173, 289] width 92 height 49
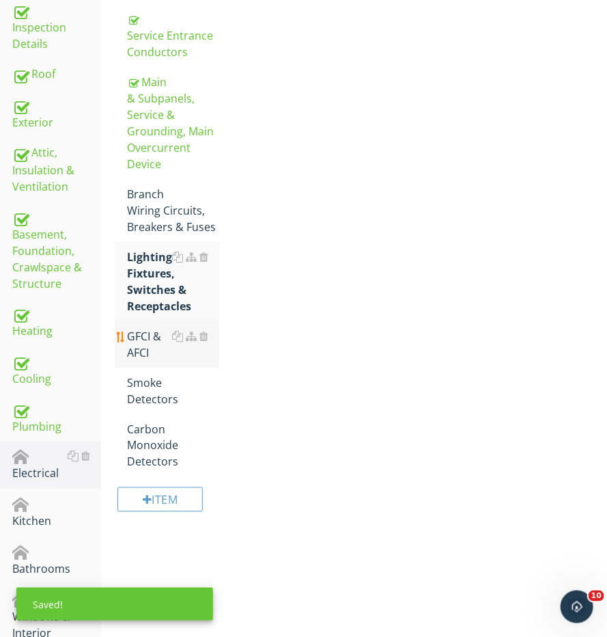
click at [148, 328] on div "GFCI & AFCI" at bounding box center [173, 344] width 92 height 33
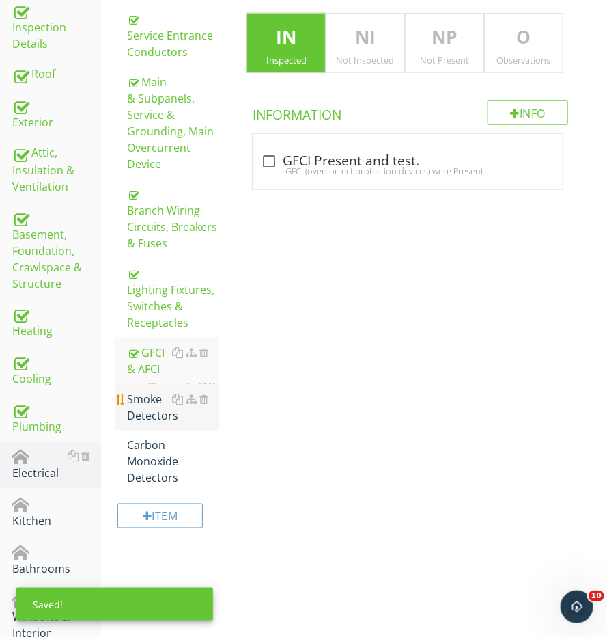
click at [148, 384] on link "Smoke Detectors" at bounding box center [173, 407] width 92 height 46
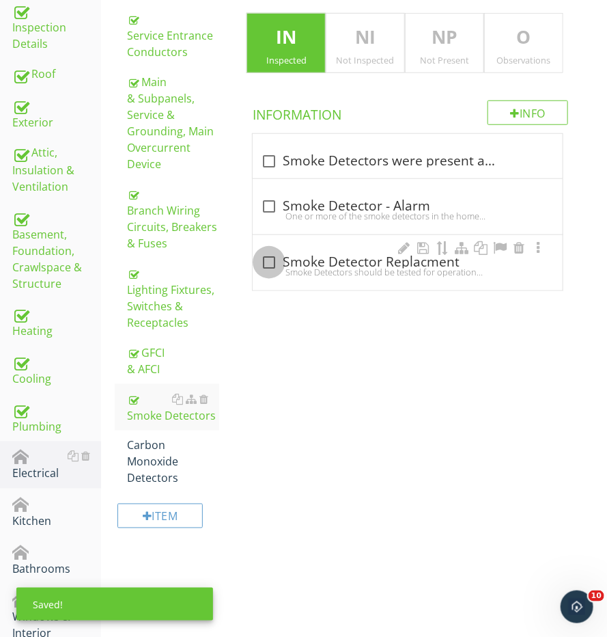
click at [266, 251] on div at bounding box center [269, 262] width 23 height 23
checkbox input "true"
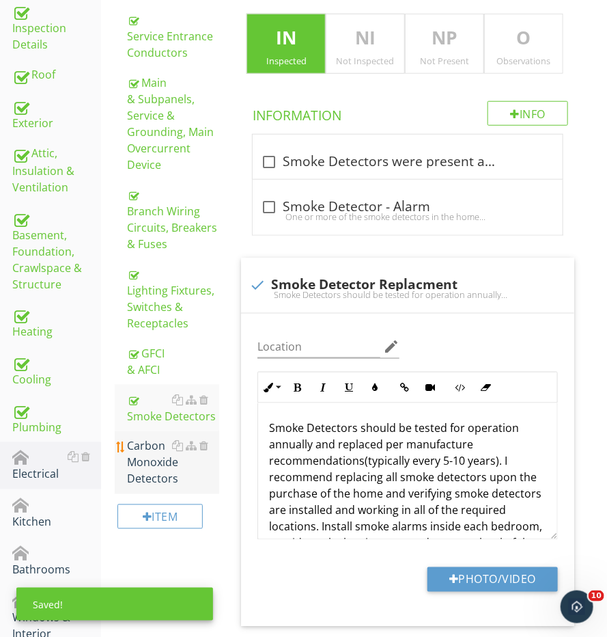
click at [159, 456] on div "Carbon Monoxide Detectors" at bounding box center [173, 462] width 92 height 49
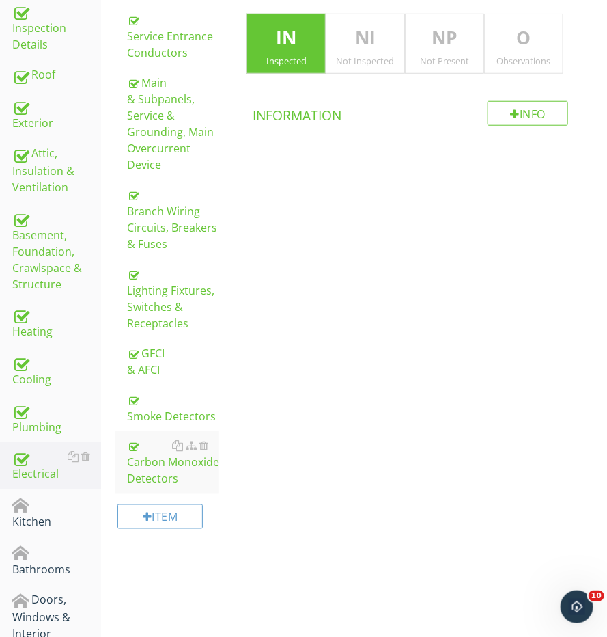
click at [489, 57] on div "Observations" at bounding box center [524, 60] width 78 height 11
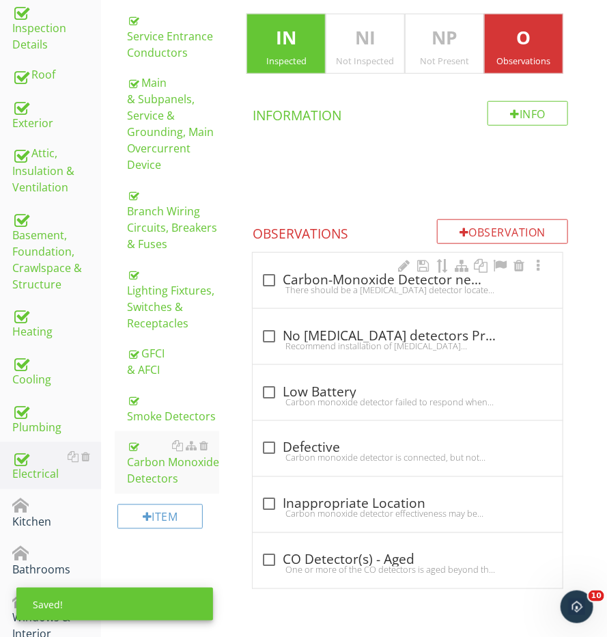
click at [299, 288] on div "There should be a [MEDICAL_DATA] detector located in the room of the fireplace …" at bounding box center [408, 289] width 294 height 11
checkbox input "true"
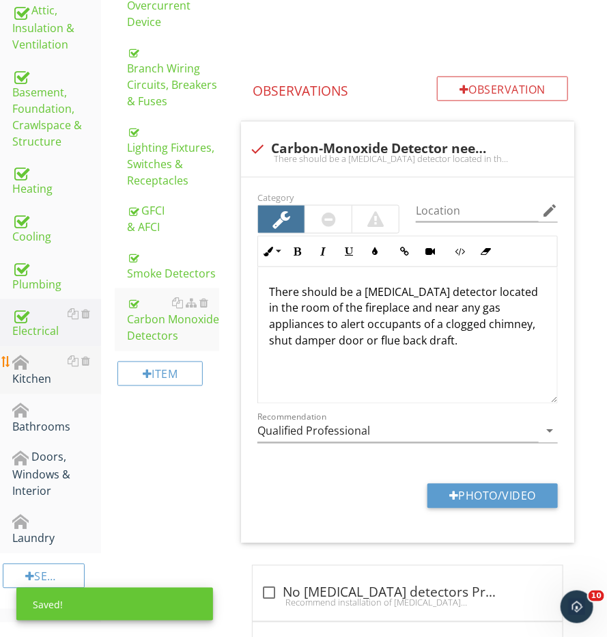
click at [49, 374] on div "Kitchen" at bounding box center [56, 370] width 89 height 34
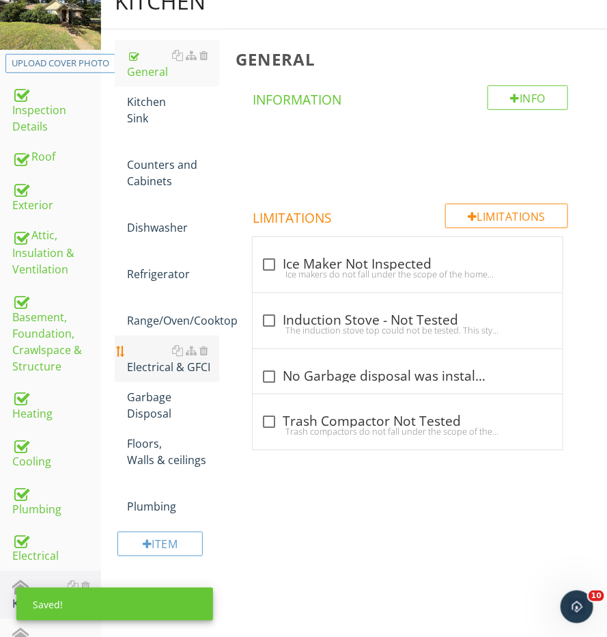
scroll to position [192, 0]
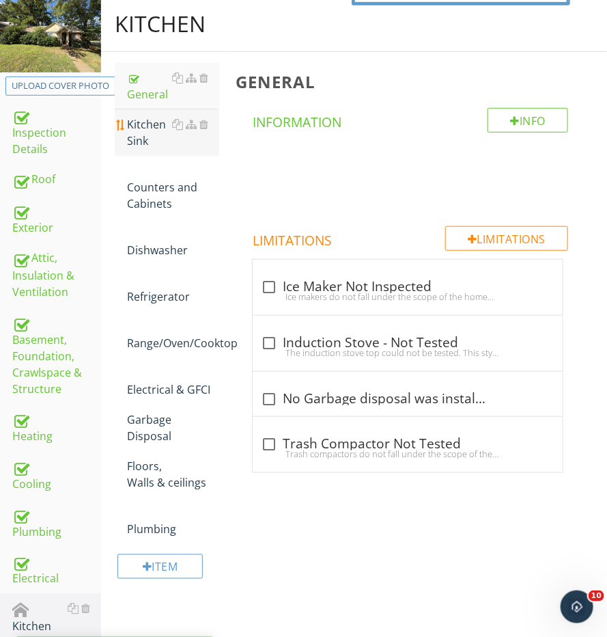
click at [140, 130] on div "Kitchen Sink" at bounding box center [173, 132] width 92 height 33
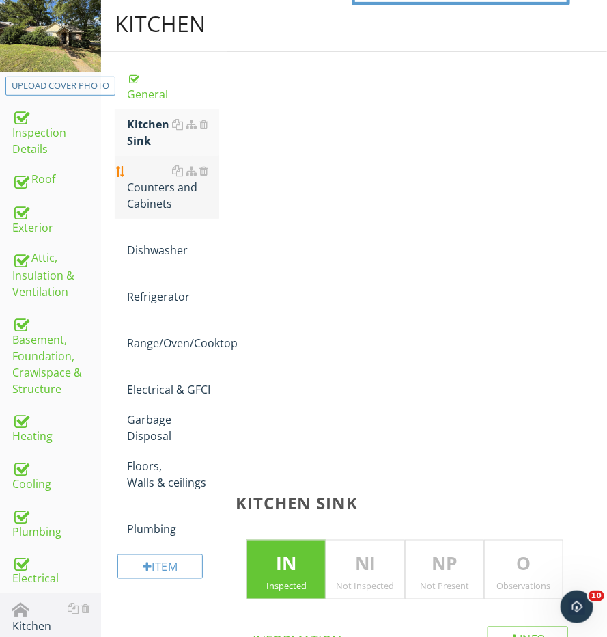
click at [140, 200] on div "Counters and Cabinets" at bounding box center [173, 187] width 92 height 49
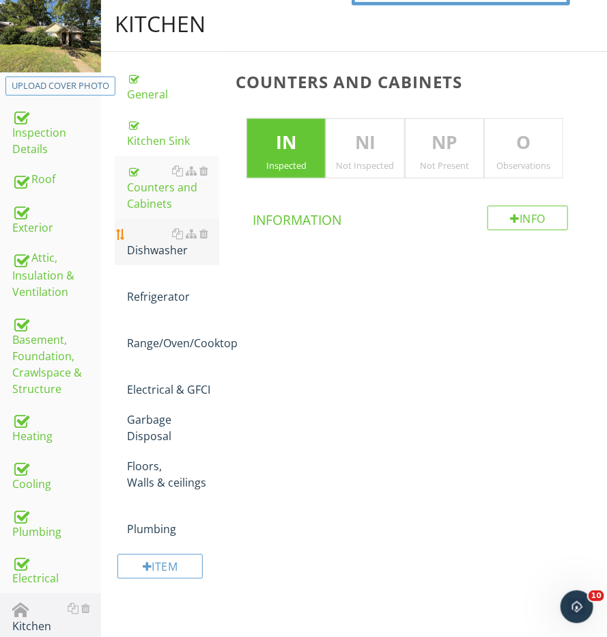
click at [148, 244] on div "Dishwasher" at bounding box center [173, 241] width 92 height 33
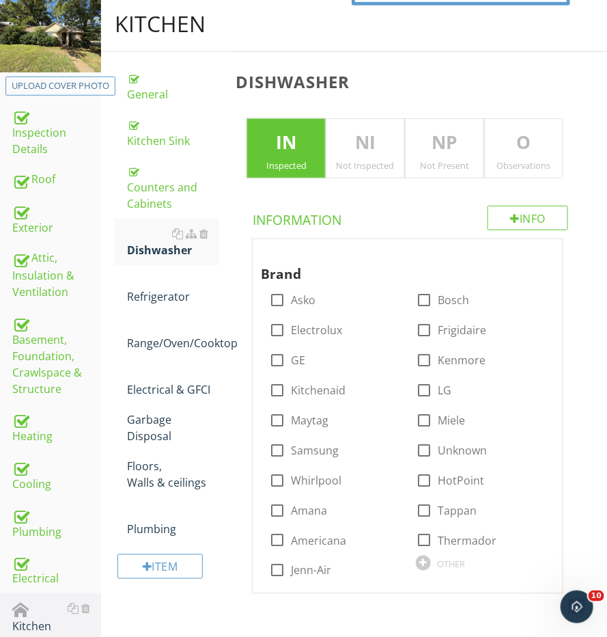
click at [454, 118] on div "NP Not Present" at bounding box center [444, 148] width 79 height 60
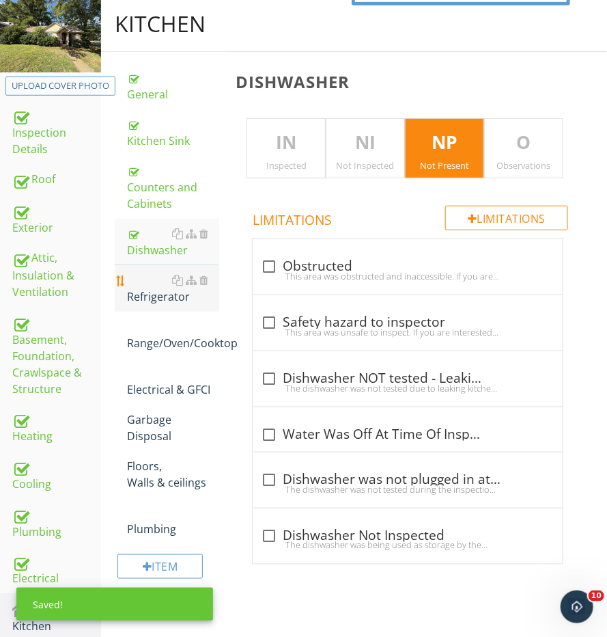
click at [166, 298] on div "Refrigerator" at bounding box center [173, 288] width 92 height 33
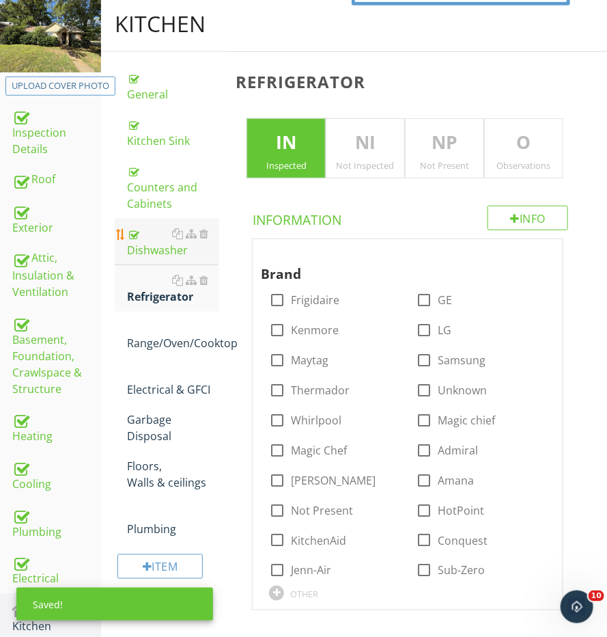
click at [149, 256] on link "Dishwasher" at bounding box center [173, 242] width 92 height 46
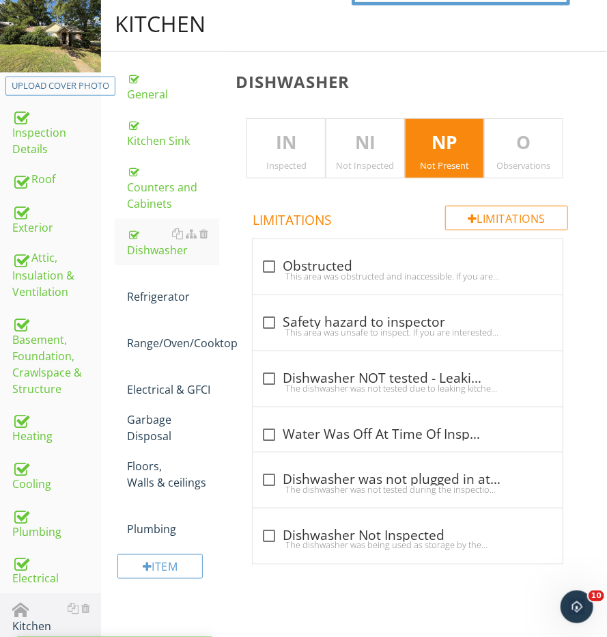
click at [372, 148] on p "NI" at bounding box center [366, 142] width 78 height 27
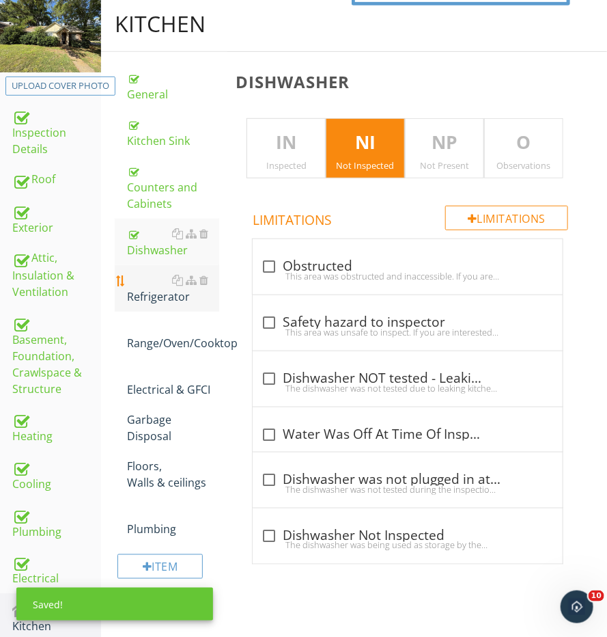
click at [166, 285] on div "Refrigerator" at bounding box center [173, 288] width 92 height 33
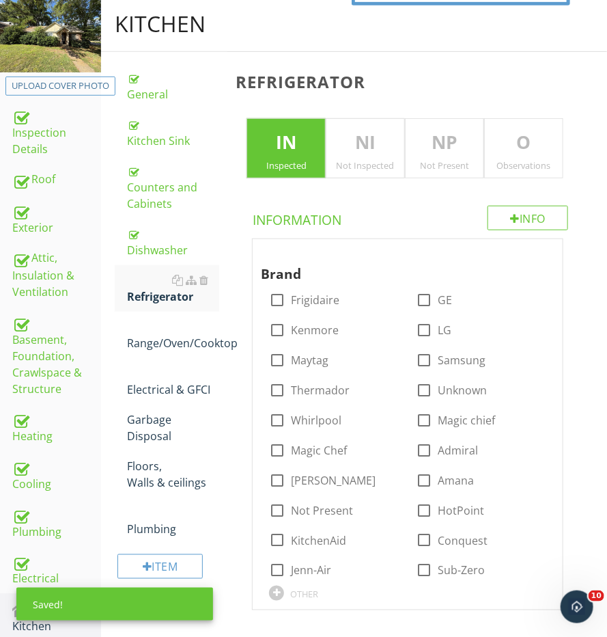
click at [343, 169] on div "NI Not Inspected" at bounding box center [365, 148] width 79 height 60
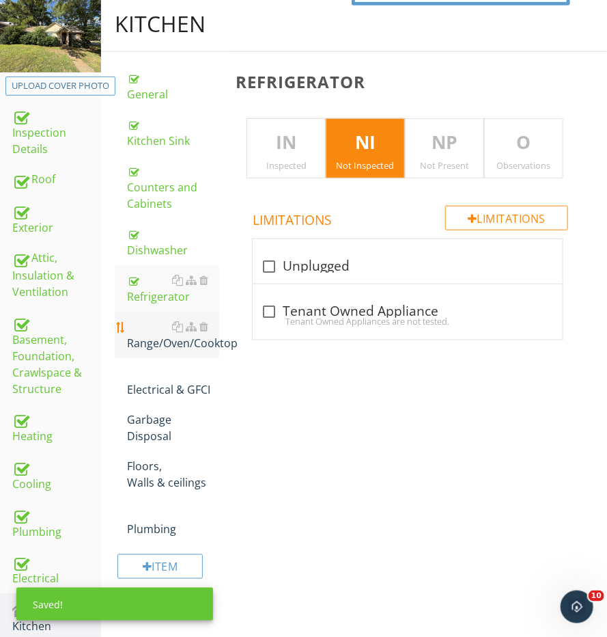
click at [165, 335] on div "Range/Oven/Cooktop" at bounding box center [173, 334] width 92 height 33
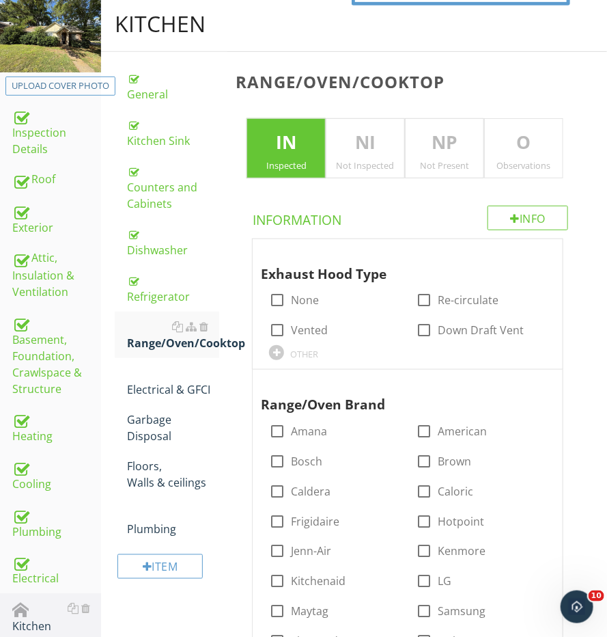
click at [352, 174] on div "NI Not Inspected" at bounding box center [365, 148] width 79 height 60
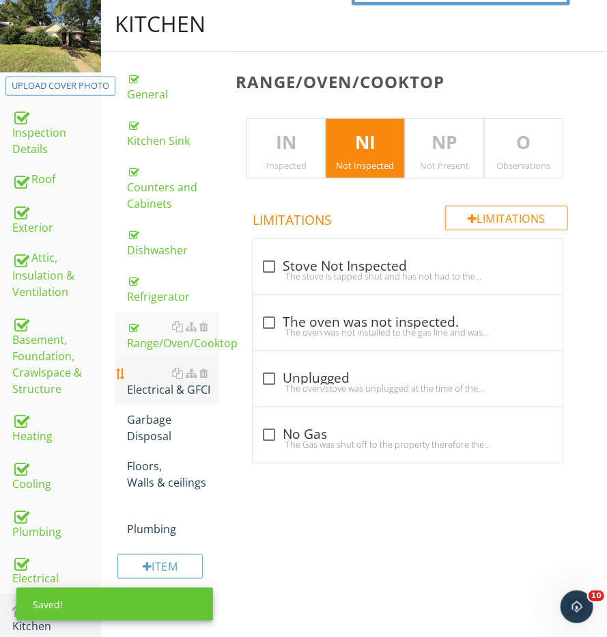
click at [137, 394] on link "Electrical & GFCI" at bounding box center [173, 381] width 92 height 46
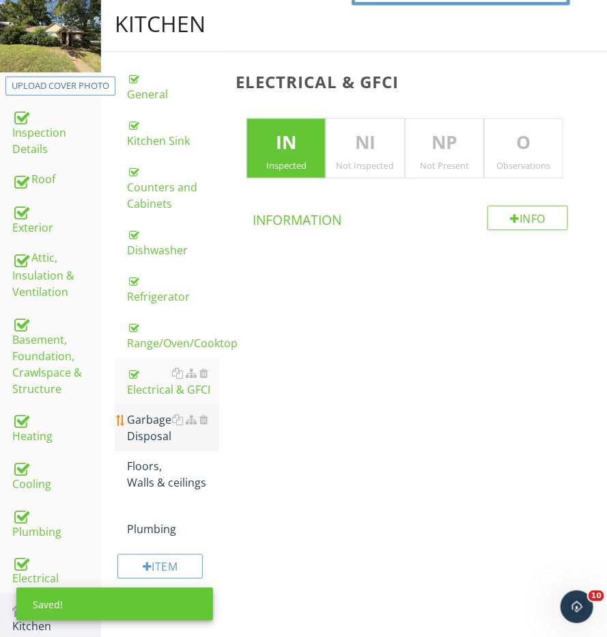
click at [139, 431] on div "Garbage Disposal" at bounding box center [173, 427] width 92 height 33
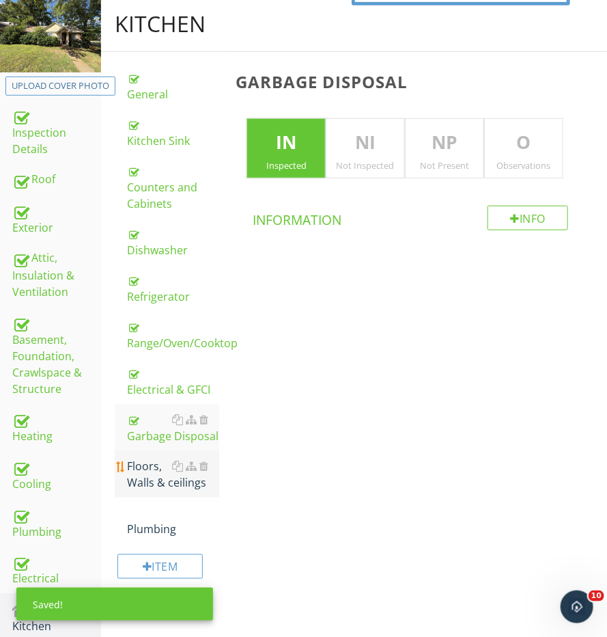
click at [154, 478] on div "Floors, Walls & ceilings" at bounding box center [173, 474] width 92 height 33
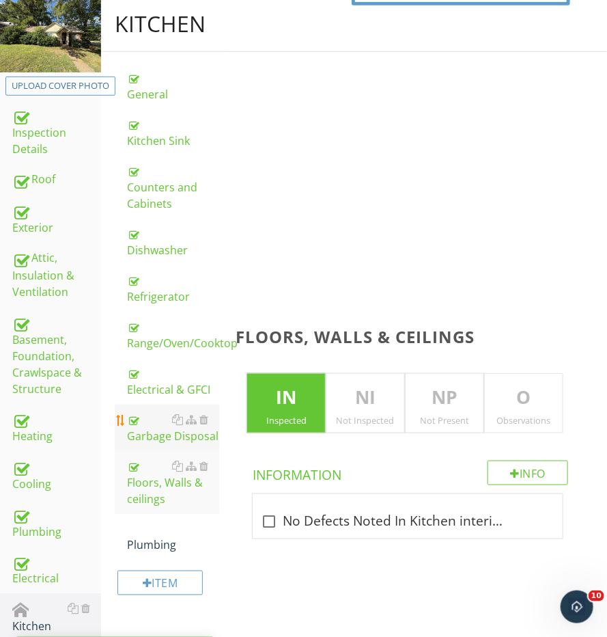
click at [152, 431] on div "Garbage Disposal" at bounding box center [173, 427] width 92 height 33
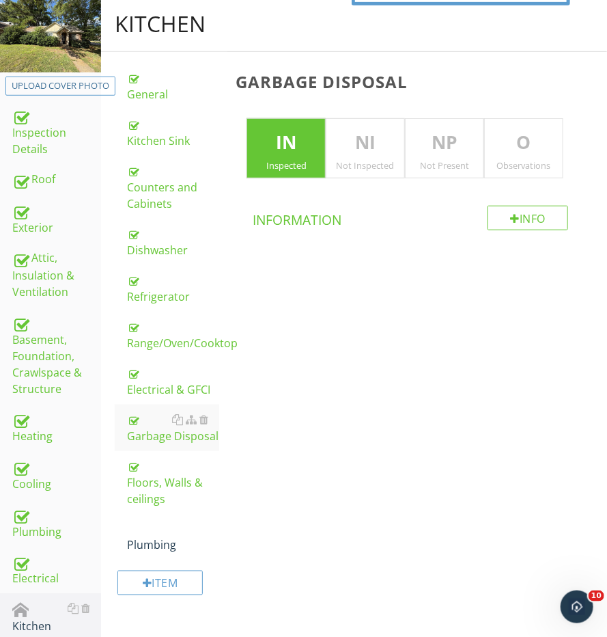
click at [423, 163] on div "Not Present" at bounding box center [445, 165] width 78 height 11
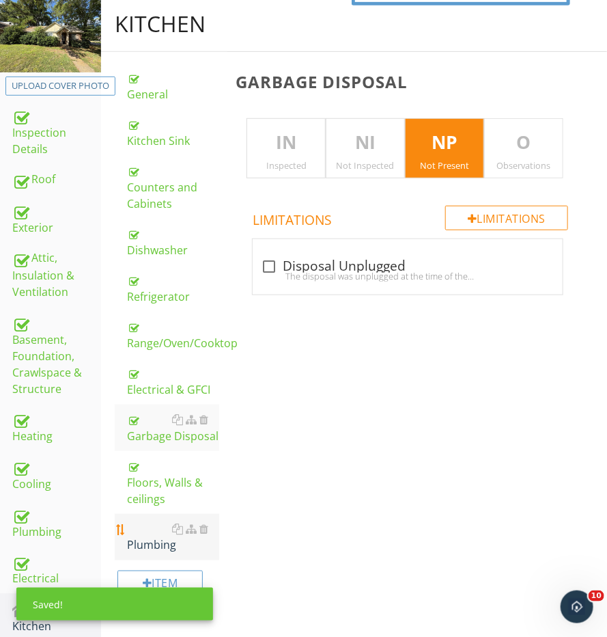
click at [137, 548] on link "Plumbing" at bounding box center [173, 537] width 92 height 46
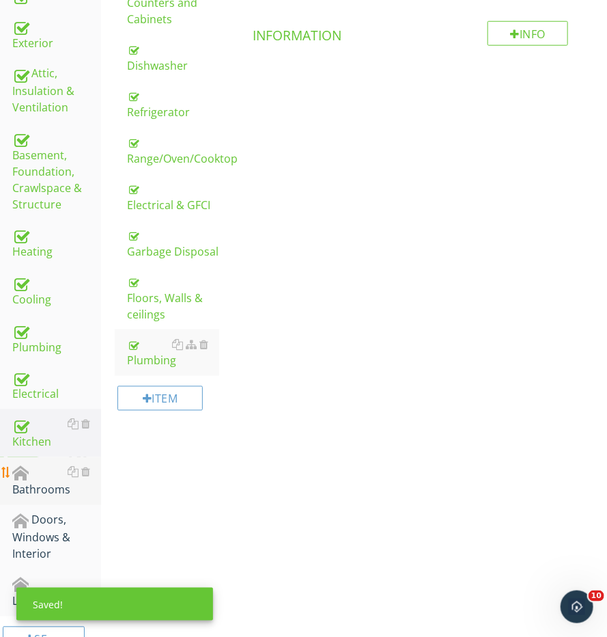
click at [42, 486] on div "Bathrooms" at bounding box center [56, 481] width 89 height 34
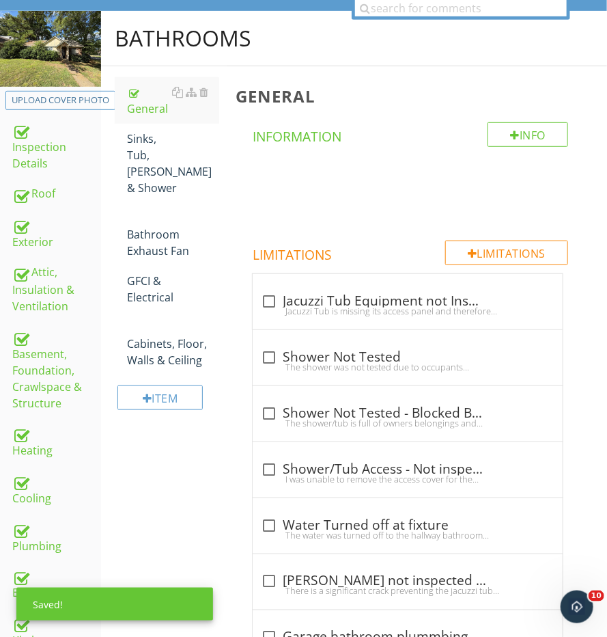
scroll to position [90, 0]
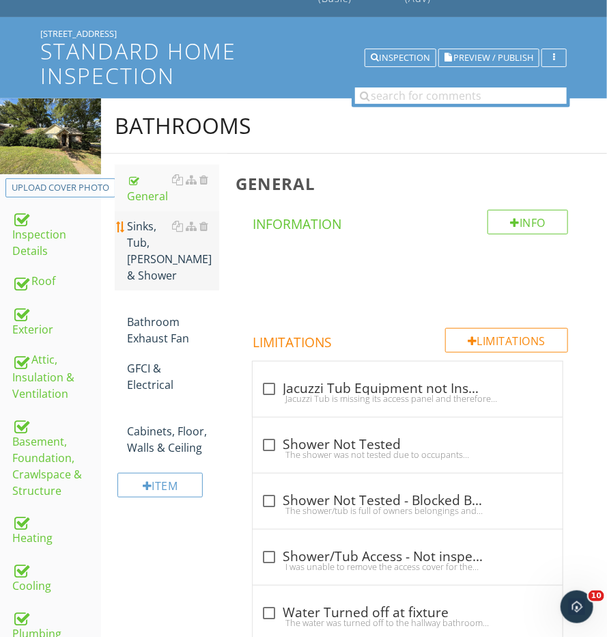
click at [166, 262] on div "Sinks, Tub, [PERSON_NAME] & Shower" at bounding box center [173, 251] width 92 height 66
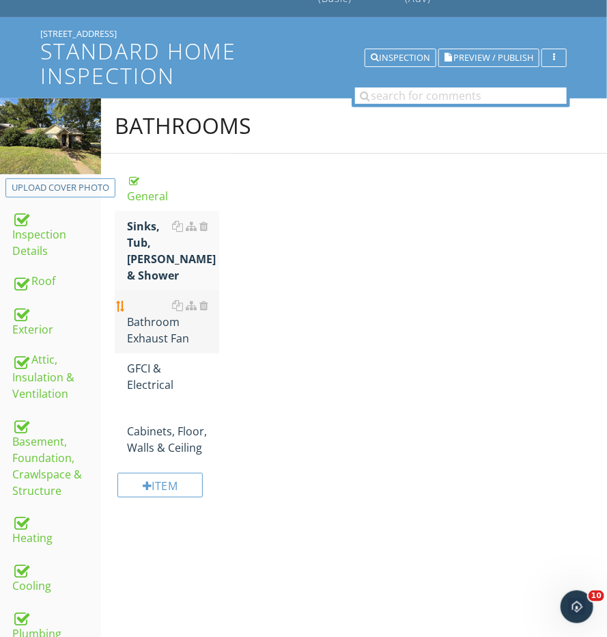
click at [156, 297] on div "Bathroom Exhaust Fan" at bounding box center [173, 321] width 92 height 49
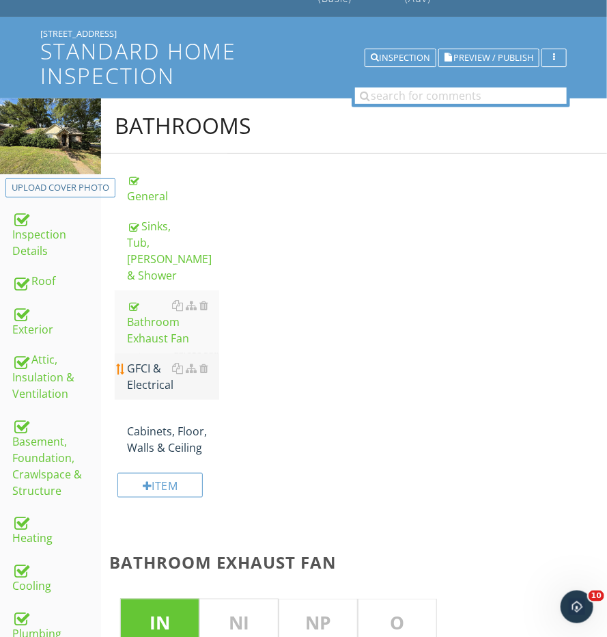
click at [149, 360] on div "GFCI & Electrical" at bounding box center [173, 376] width 92 height 33
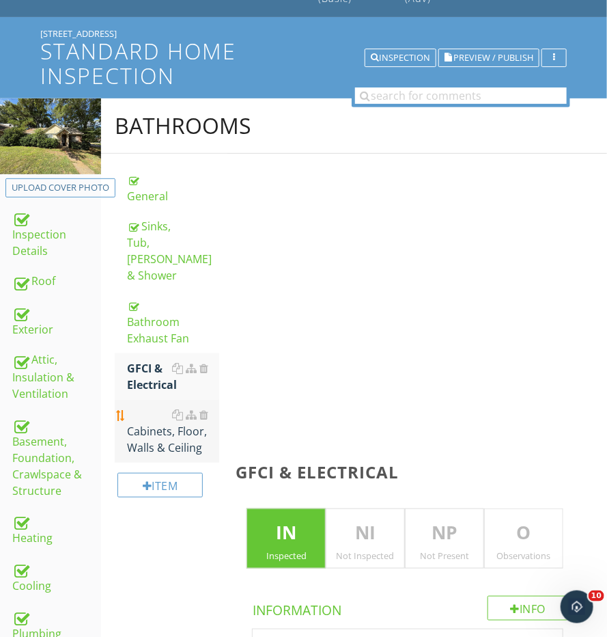
click at [149, 407] on div "Cabinets, Floor, Walls & Ceiling" at bounding box center [173, 431] width 92 height 49
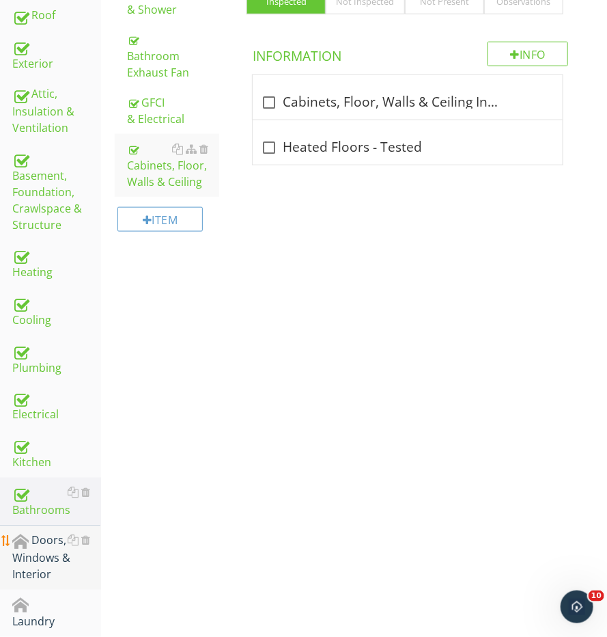
click at [26, 549] on div "Doors, Windows & Interior" at bounding box center [56, 557] width 89 height 51
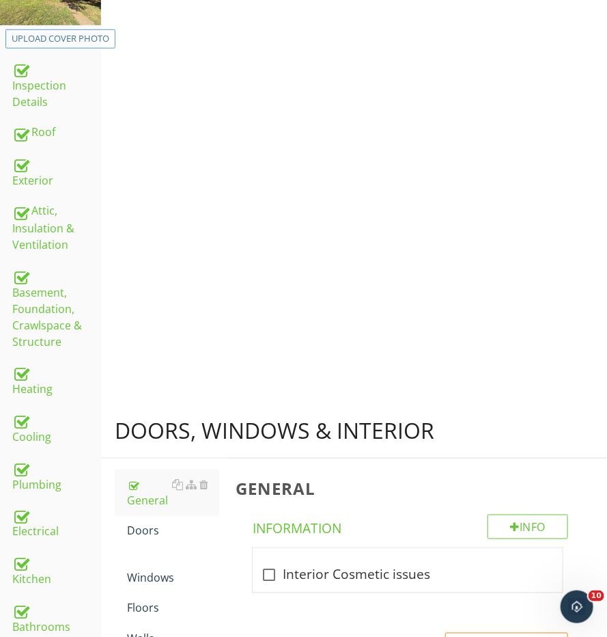
scroll to position [163, 0]
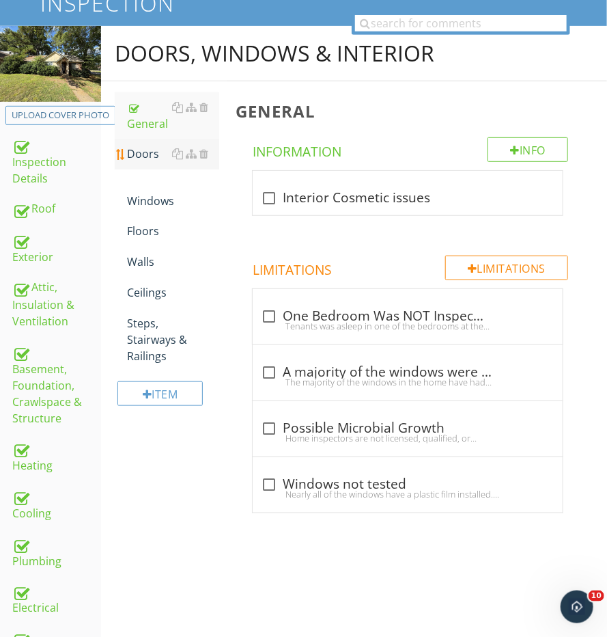
click at [151, 156] on div "Doors" at bounding box center [173, 154] width 92 height 16
click at [149, 200] on div "Windows" at bounding box center [173, 192] width 92 height 33
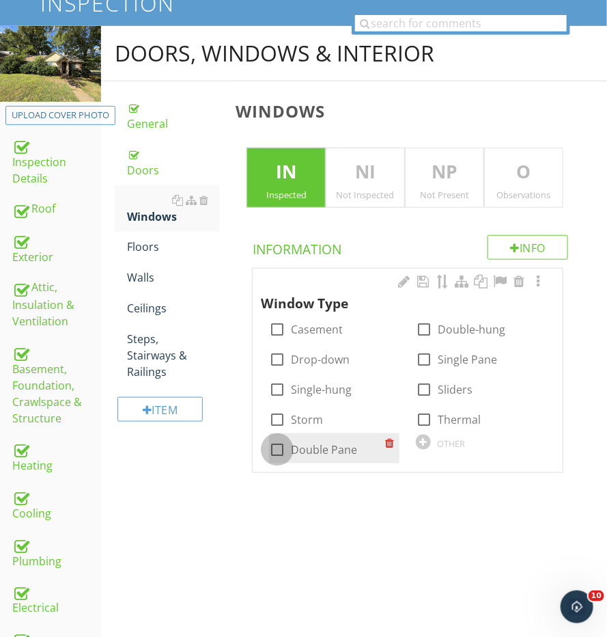
click at [277, 442] on div at bounding box center [277, 449] width 23 height 23
checkbox input "false"
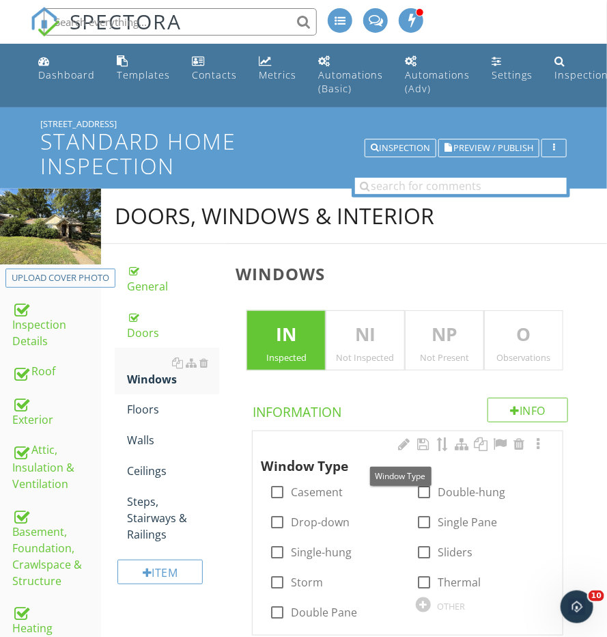
scroll to position [61, 0]
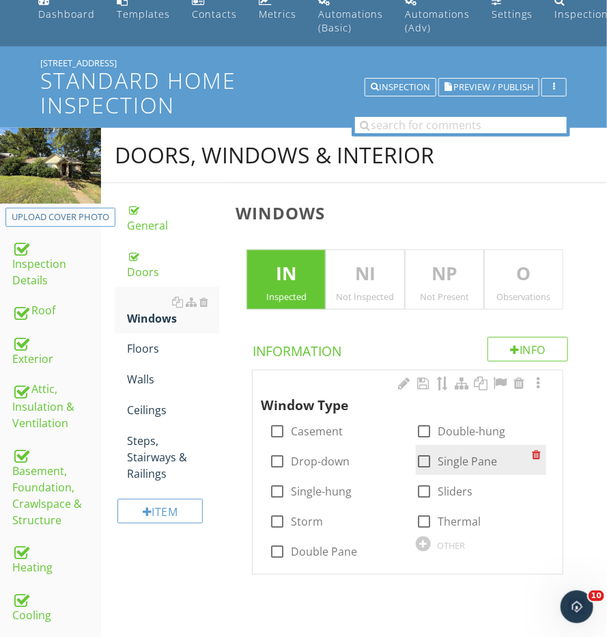
click at [435, 453] on div "check_box_outline_blank Single Pane" at bounding box center [456, 461] width 81 height 16
click at [422, 452] on div at bounding box center [424, 461] width 23 height 23
checkbox input "true"
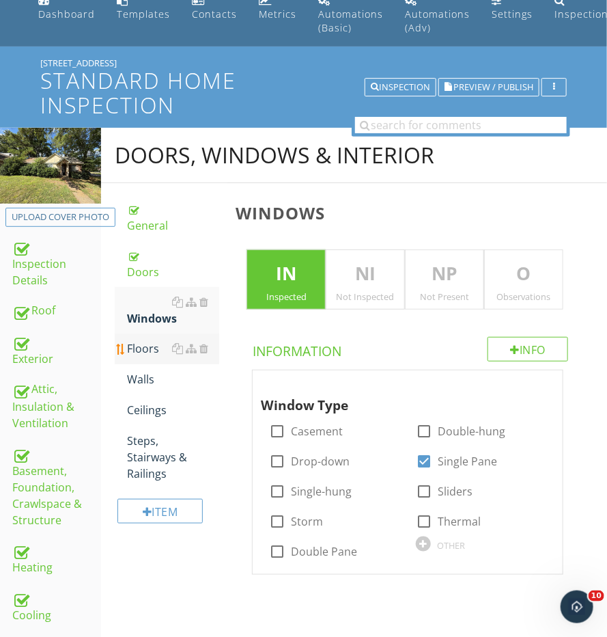
click at [136, 340] on div "Floors" at bounding box center [173, 348] width 92 height 16
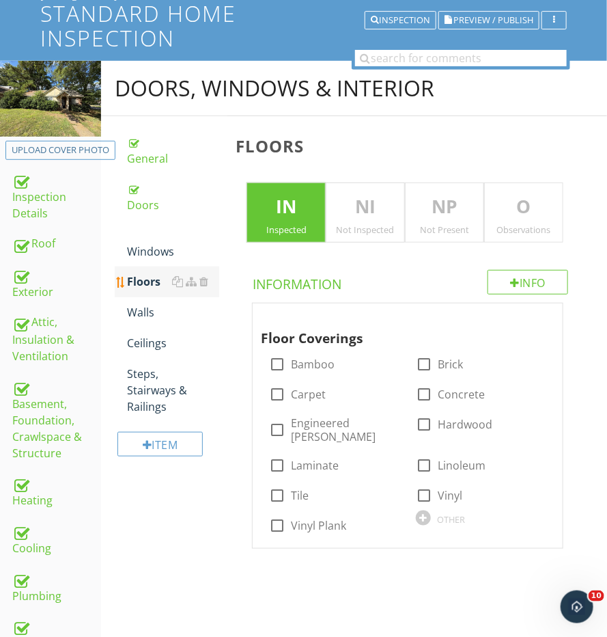
scroll to position [134, 0]
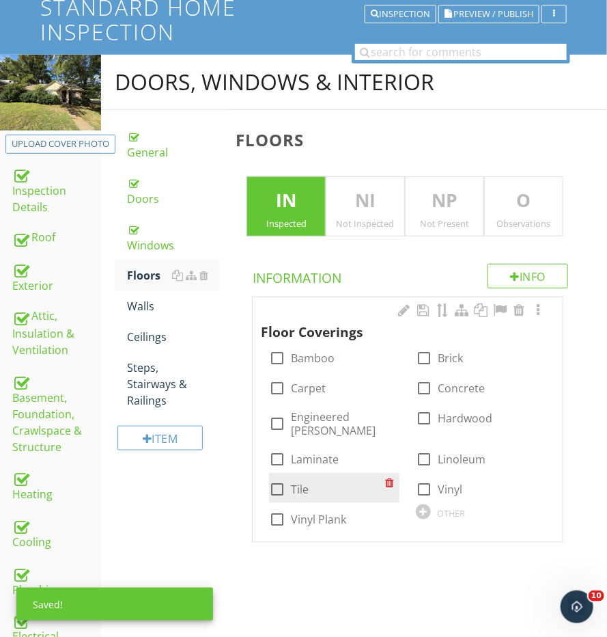
click at [279, 479] on div at bounding box center [277, 489] width 23 height 23
checkbox input "true"
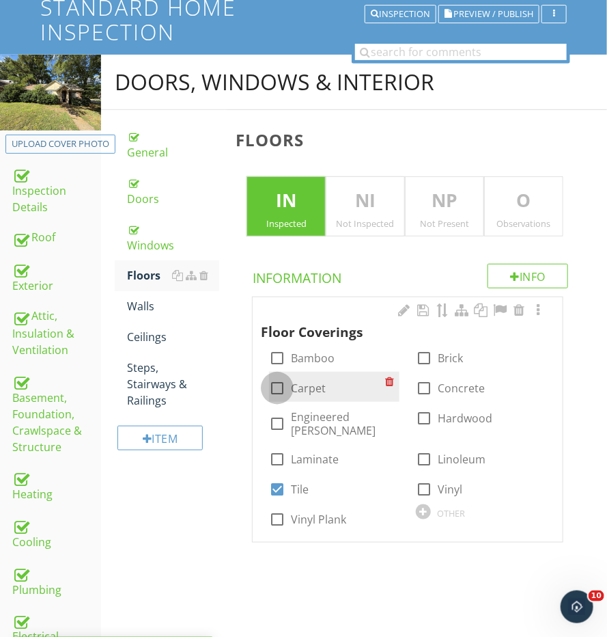
click at [279, 387] on div at bounding box center [277, 387] width 23 height 23
checkbox input "true"
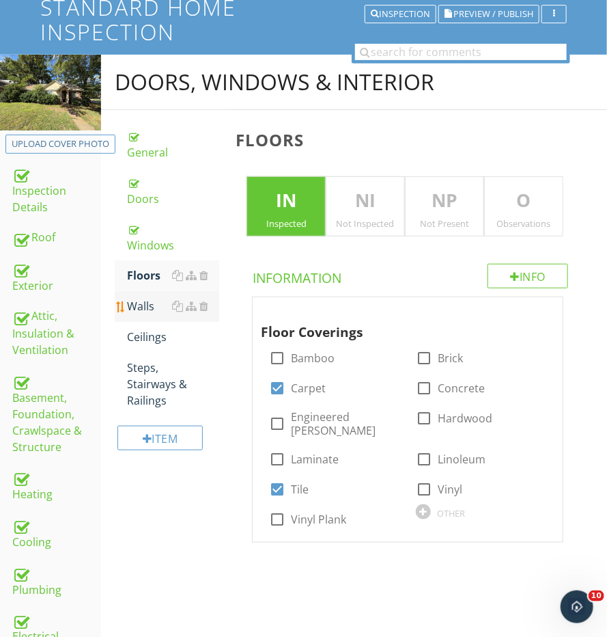
click at [133, 298] on div "Walls" at bounding box center [173, 306] width 92 height 16
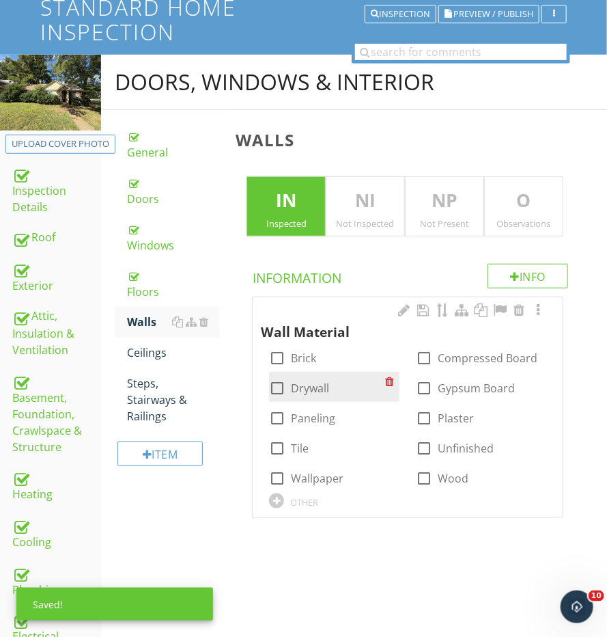
click at [276, 381] on div at bounding box center [277, 387] width 23 height 23
checkbox input "true"
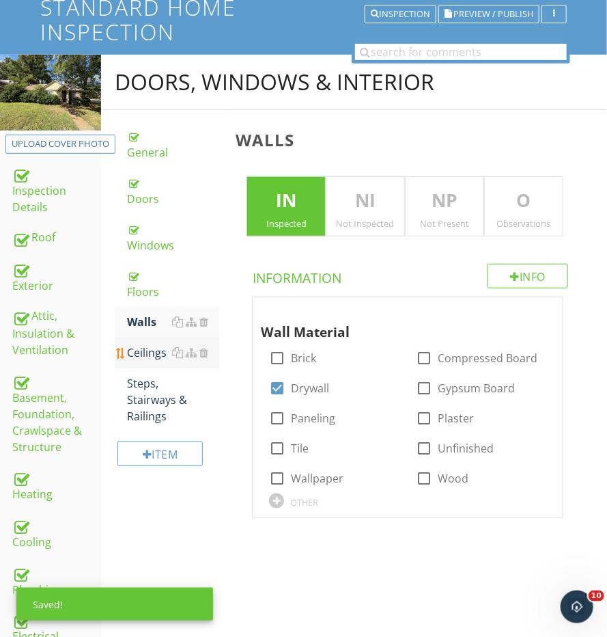
click at [138, 342] on link "Ceilings" at bounding box center [173, 353] width 92 height 30
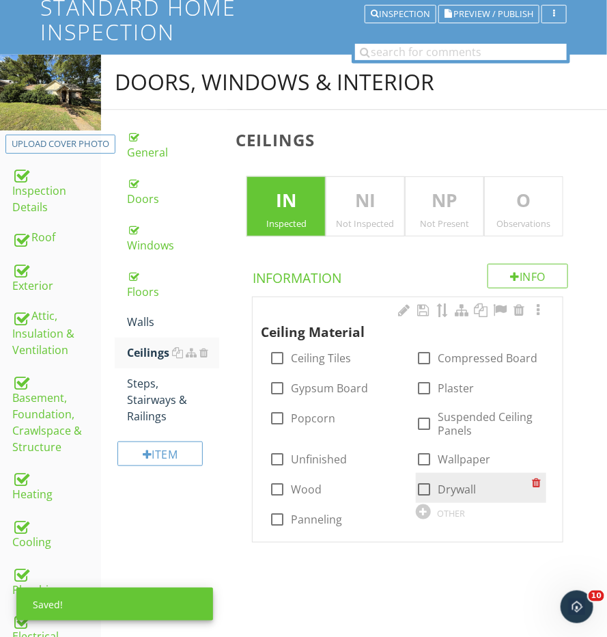
click at [418, 483] on div at bounding box center [424, 489] width 23 height 23
checkbox input "true"
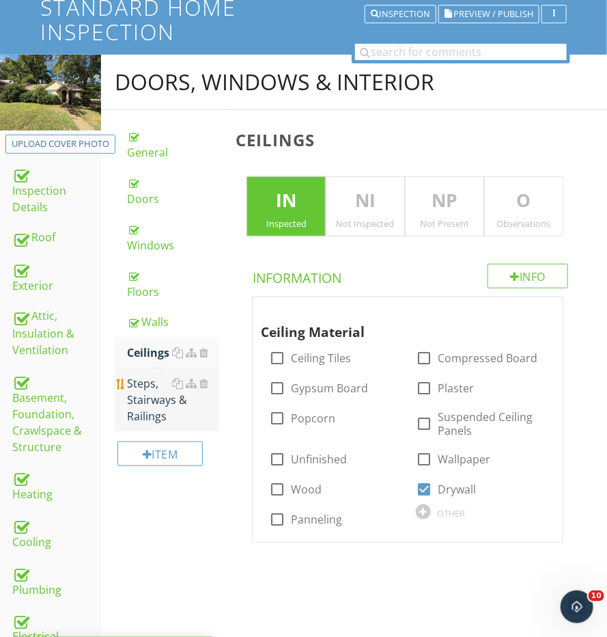
click at [161, 403] on link "Steps, Stairways & Railings" at bounding box center [173, 399] width 92 height 63
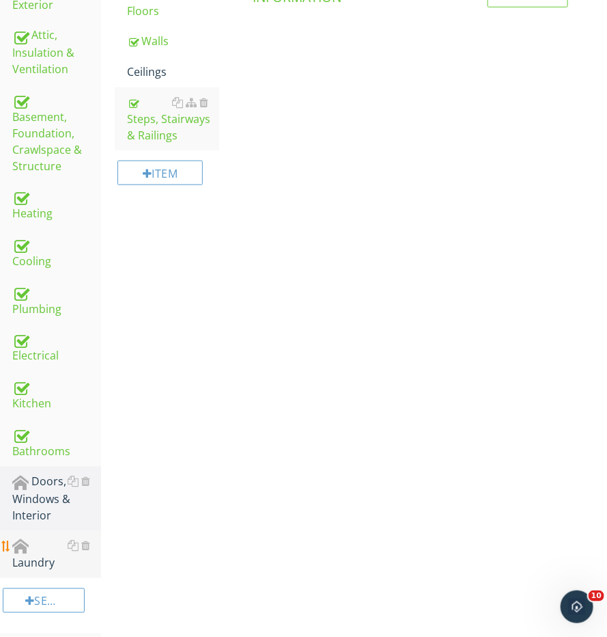
click at [42, 531] on link "Laundry" at bounding box center [56, 555] width 89 height 48
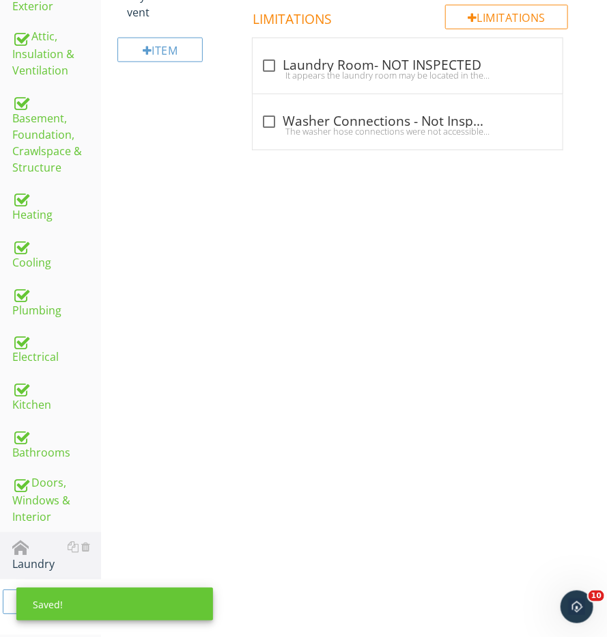
scroll to position [87, 0]
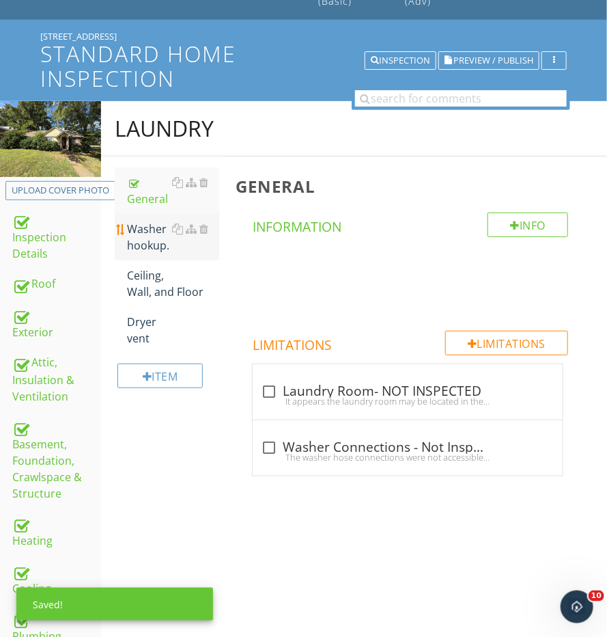
click at [147, 234] on div "Washer hookup." at bounding box center [173, 237] width 92 height 33
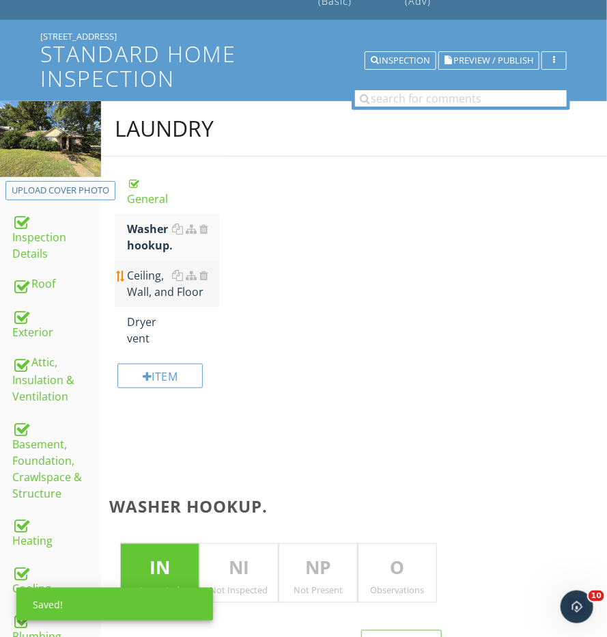
click at [144, 290] on div "Ceiling, Wall, and Floor" at bounding box center [173, 283] width 92 height 33
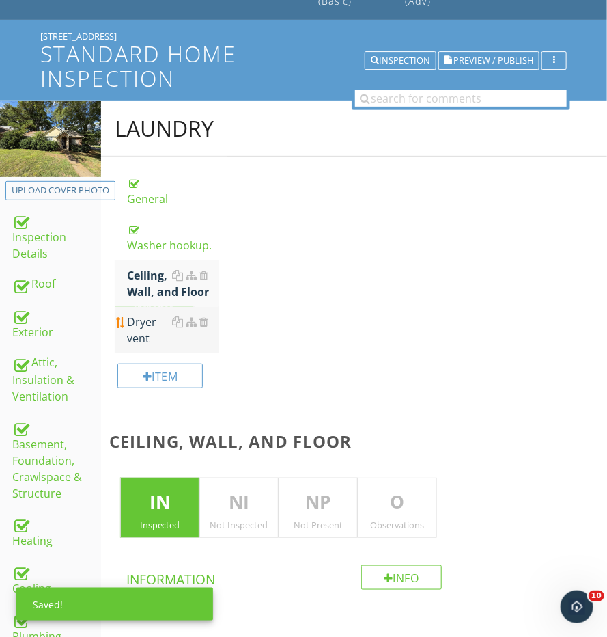
click at [142, 339] on div "Dryer vent" at bounding box center [173, 330] width 92 height 33
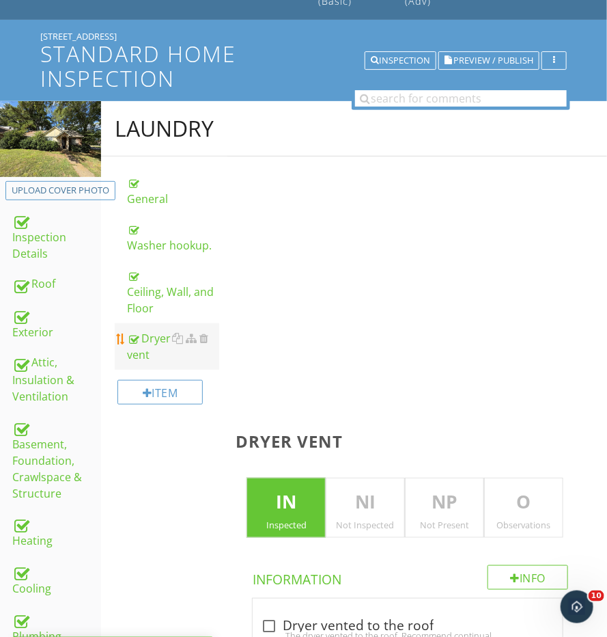
scroll to position [411, 0]
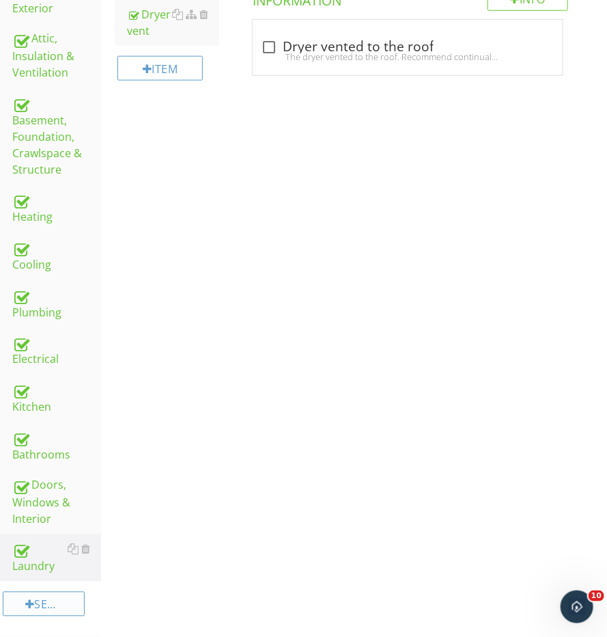
click at [40, 597] on div "Section" at bounding box center [44, 604] width 82 height 25
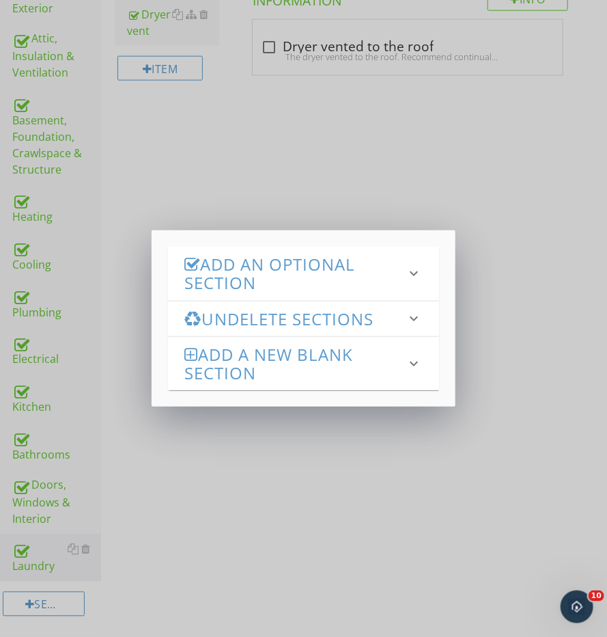
click at [230, 274] on h3 "Add an Optional Section" at bounding box center [295, 273] width 222 height 37
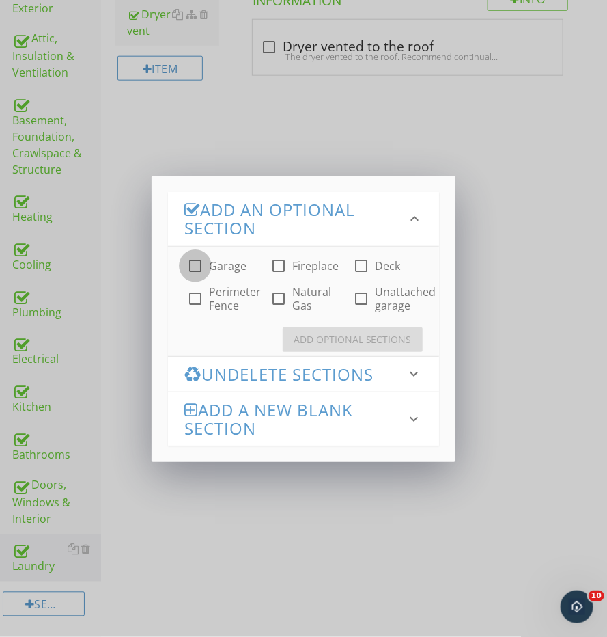
click at [193, 269] on div at bounding box center [195, 265] width 23 height 23
checkbox input "true"
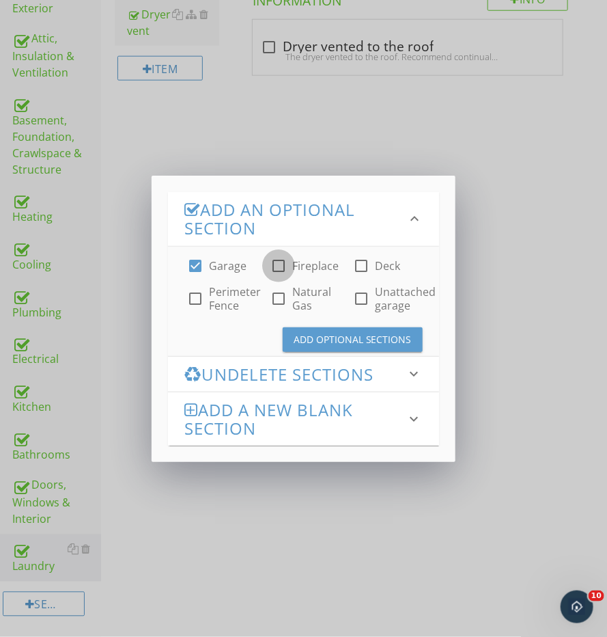
click at [268, 264] on div at bounding box center [278, 265] width 23 height 23
checkbox input "true"
click at [318, 365] on h3 "Undelete Sections" at bounding box center [295, 374] width 222 height 18
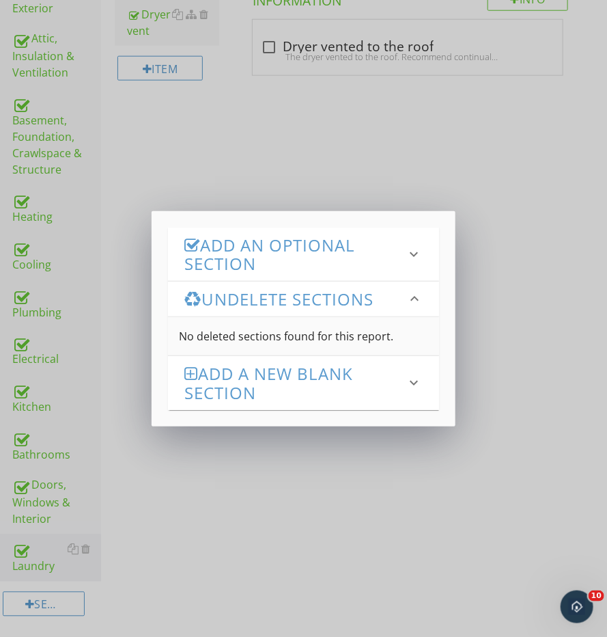
click at [268, 258] on h3 "Add an Optional Section" at bounding box center [295, 254] width 222 height 37
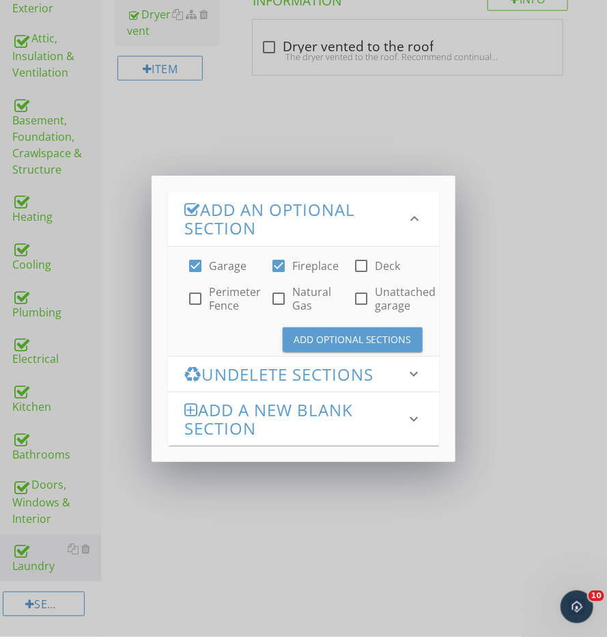
click at [303, 338] on div "Add Optional Sections" at bounding box center [353, 339] width 118 height 14
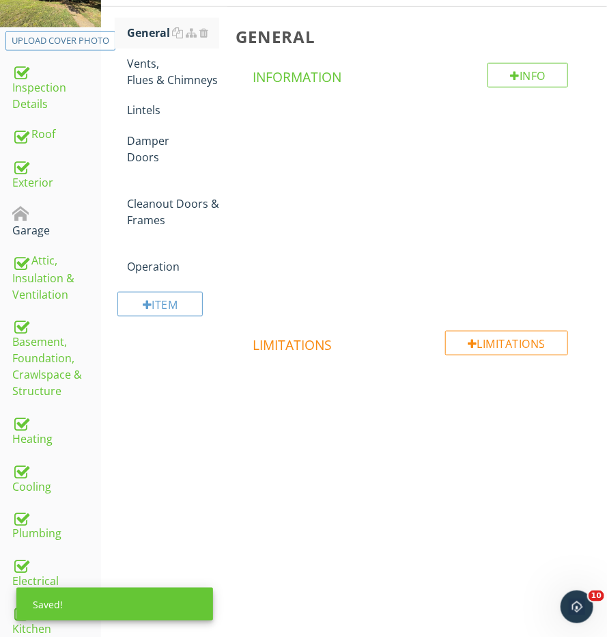
scroll to position [111, 0]
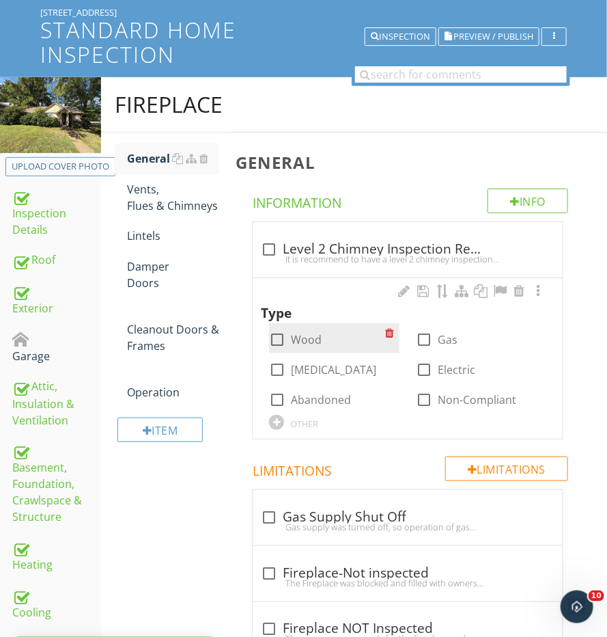
click at [286, 343] on div "check_box_outline_blank Wood" at bounding box center [334, 338] width 130 height 30
click at [267, 323] on div "check_box_outline_blank Wood" at bounding box center [334, 338] width 147 height 30
click at [267, 331] on div at bounding box center [277, 339] width 23 height 23
checkbox input "true"
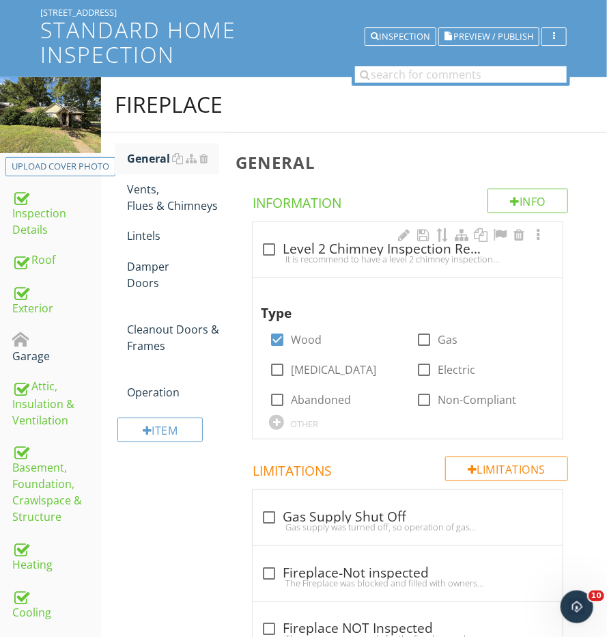
click at [267, 244] on div at bounding box center [269, 249] width 23 height 23
checkbox input "true"
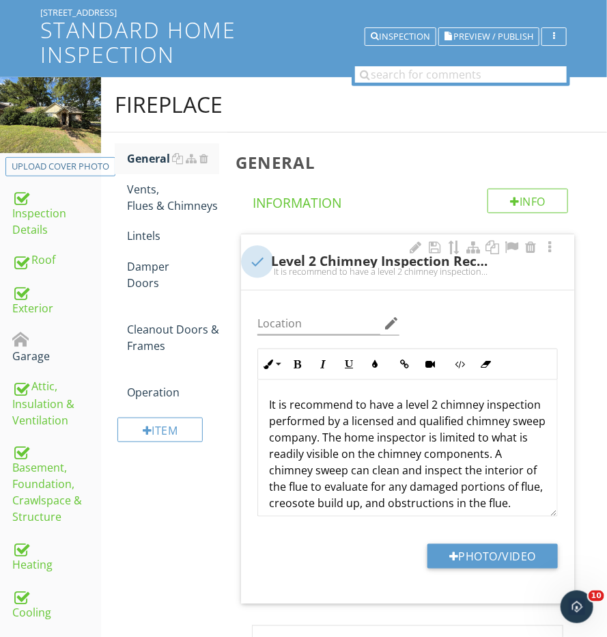
scroll to position [111, 0]
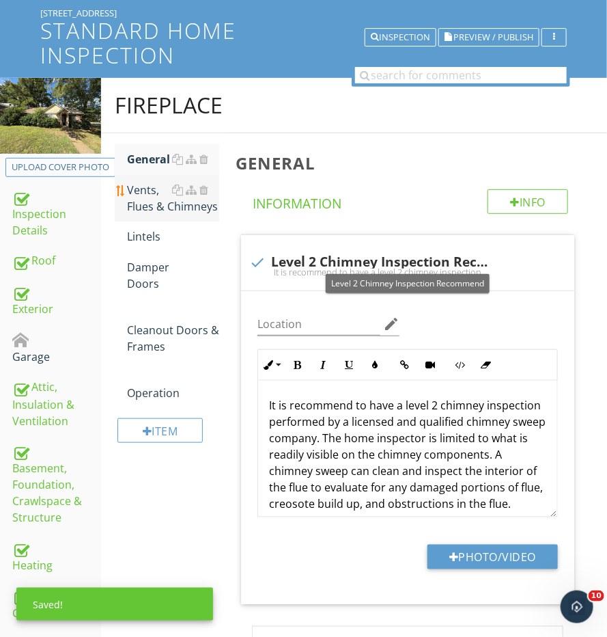
click at [158, 202] on div "Vents, Flues & Chimneys" at bounding box center [173, 198] width 92 height 33
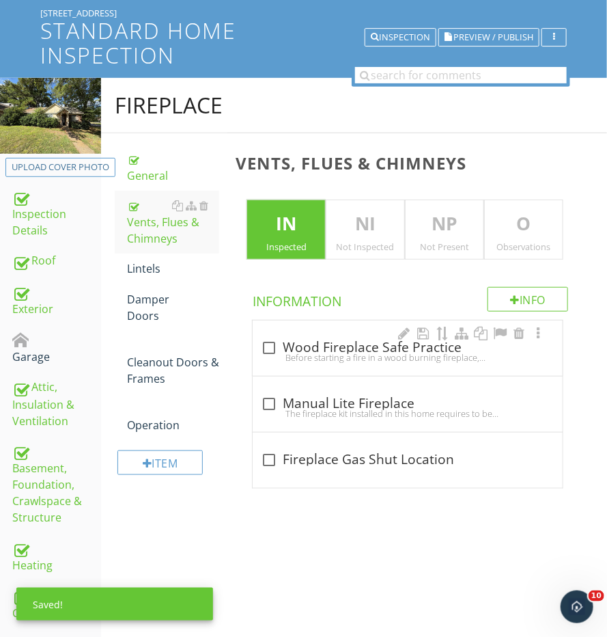
click at [273, 345] on div at bounding box center [269, 347] width 23 height 23
checkbox input "true"
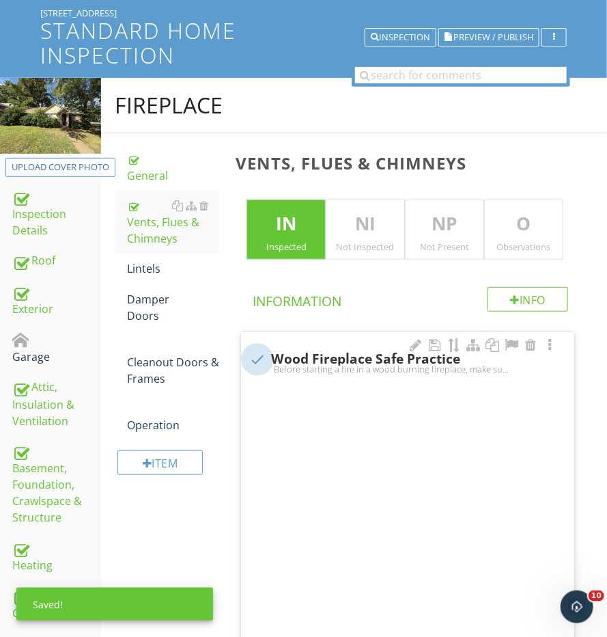
scroll to position [110, 0]
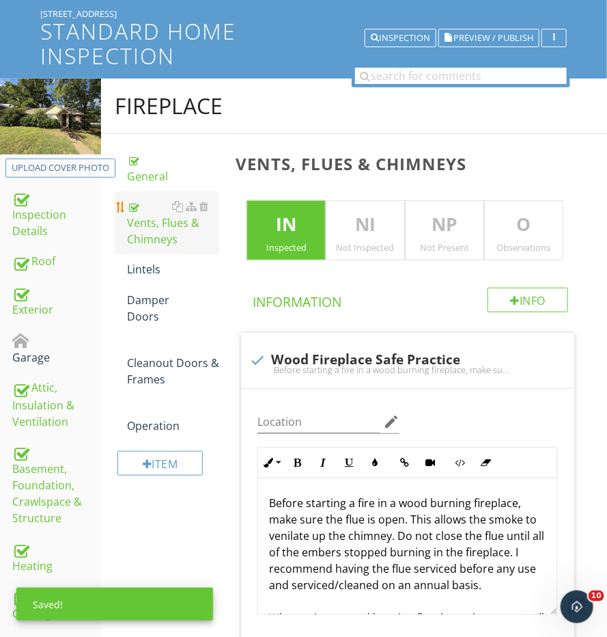
click at [151, 234] on div "Vents, Flues & Chimneys" at bounding box center [173, 222] width 92 height 49
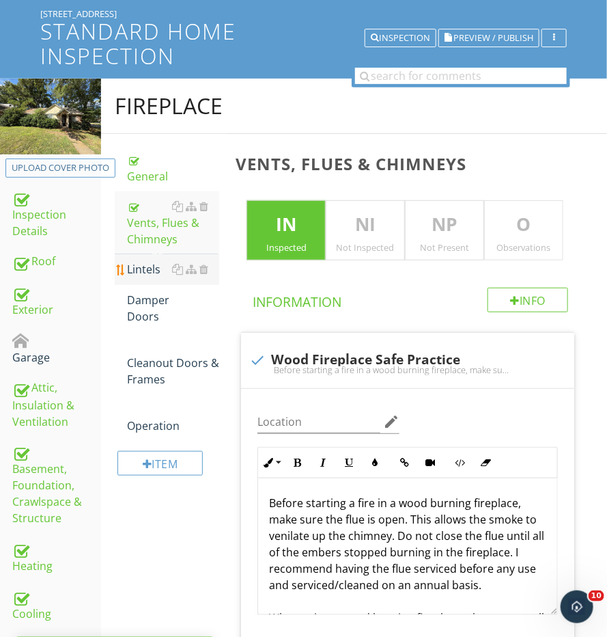
click at [147, 261] on div "Lintels" at bounding box center [173, 269] width 92 height 16
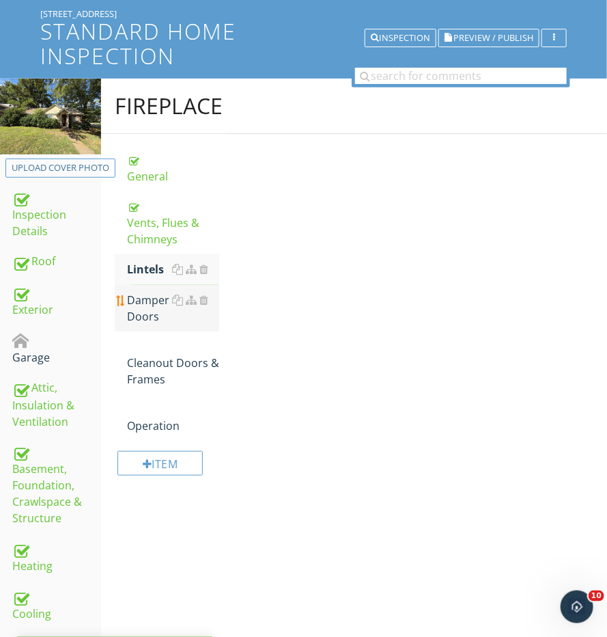
click at [147, 304] on div "Damper Doors" at bounding box center [173, 308] width 92 height 33
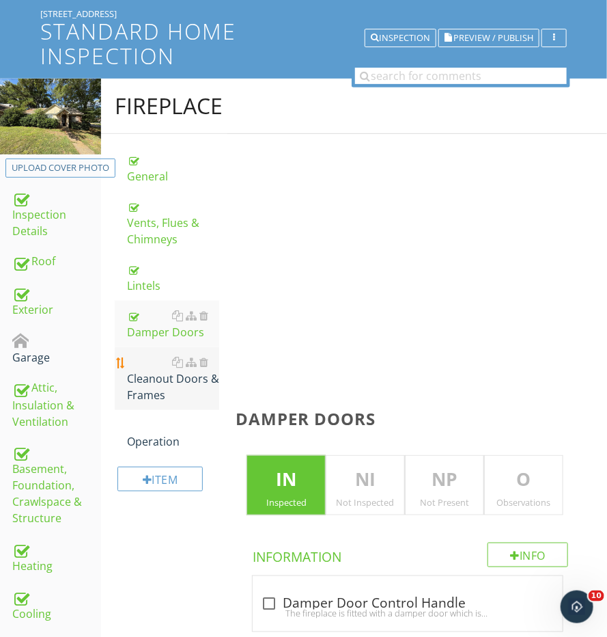
click at [144, 367] on div "Cleanout Doors & Frames" at bounding box center [173, 378] width 92 height 49
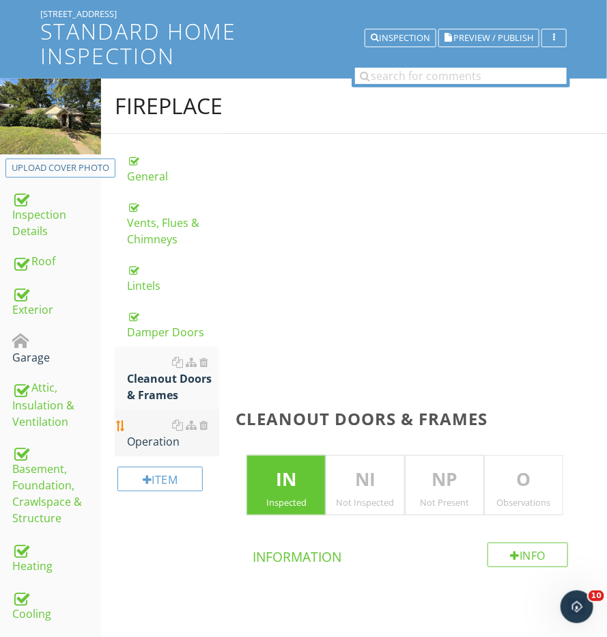
click at [144, 422] on div "Operation" at bounding box center [173, 433] width 92 height 33
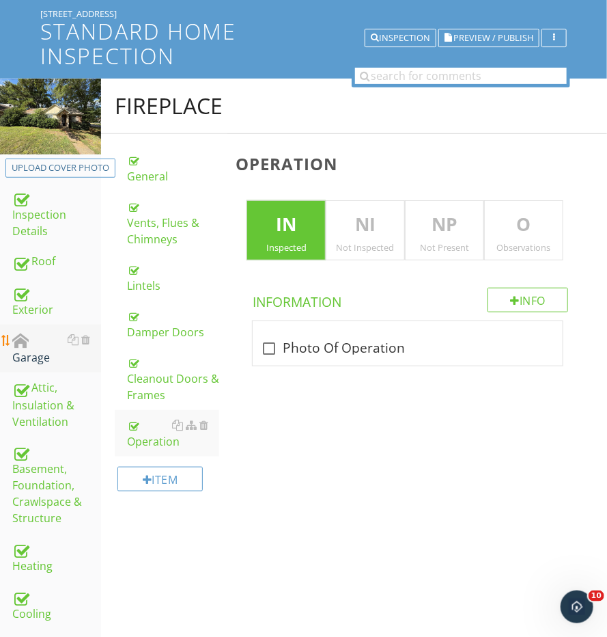
click at [48, 335] on div "Garage" at bounding box center [56, 348] width 89 height 34
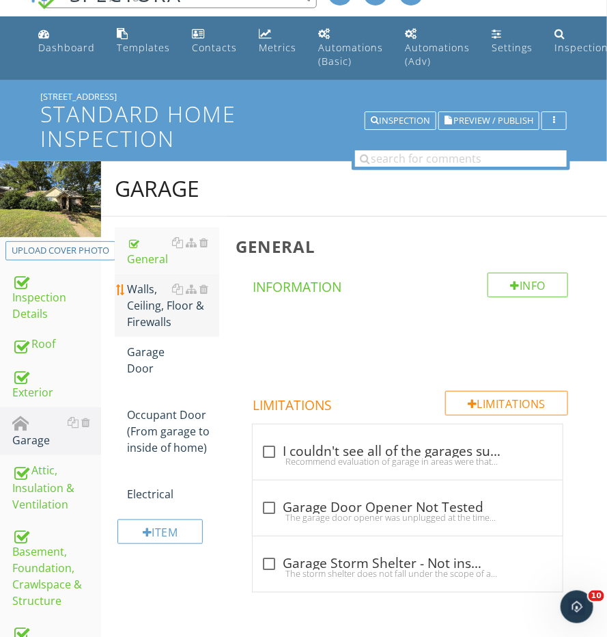
click at [153, 294] on div "Walls, Ceiling, Floor & Firewalls" at bounding box center [173, 305] width 92 height 49
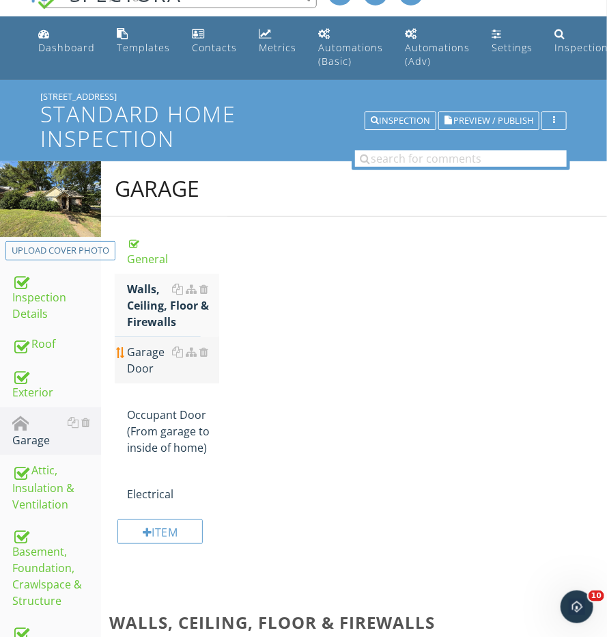
click at [149, 353] on div "Garage Door" at bounding box center [173, 360] width 92 height 33
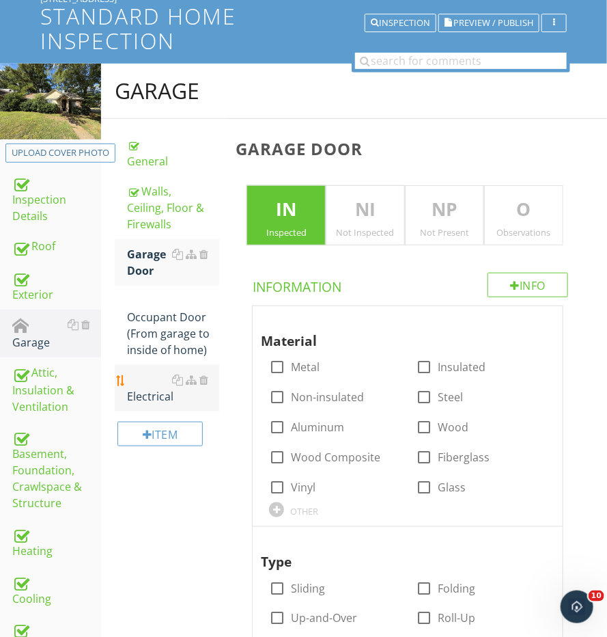
scroll to position [137, 0]
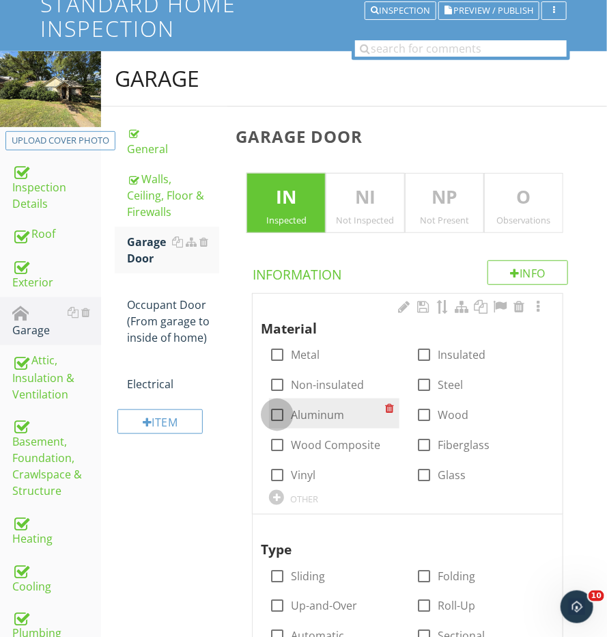
click at [276, 415] on div at bounding box center [277, 414] width 23 height 23
checkbox input "true"
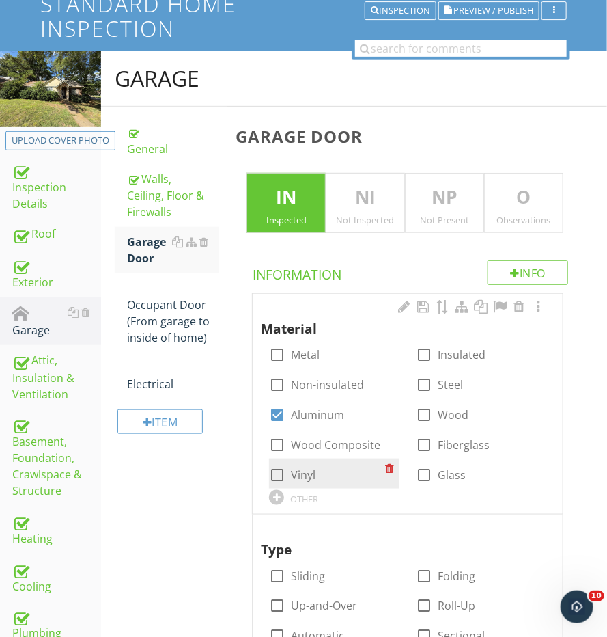
scroll to position [171, 0]
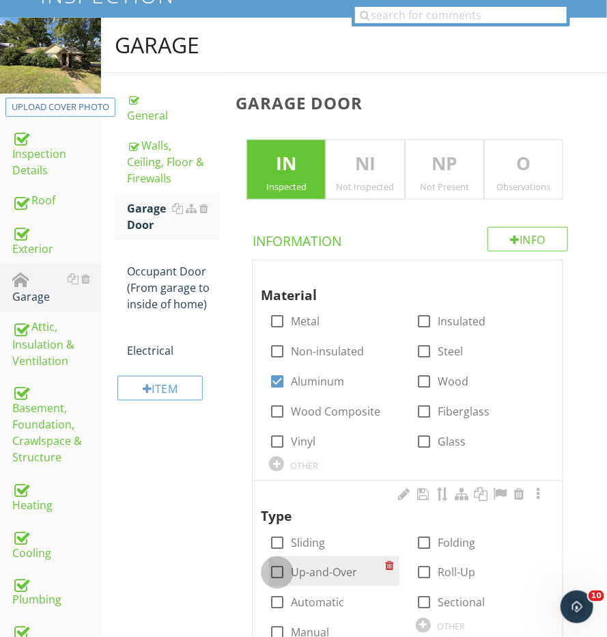
click at [275, 566] on div at bounding box center [277, 572] width 23 height 23
checkbox input "true"
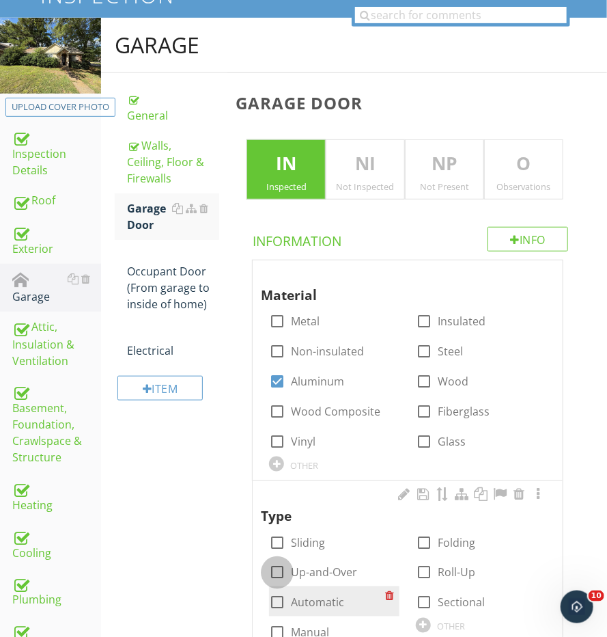
click at [275, 591] on div at bounding box center [277, 602] width 23 height 23
checkbox input "true"
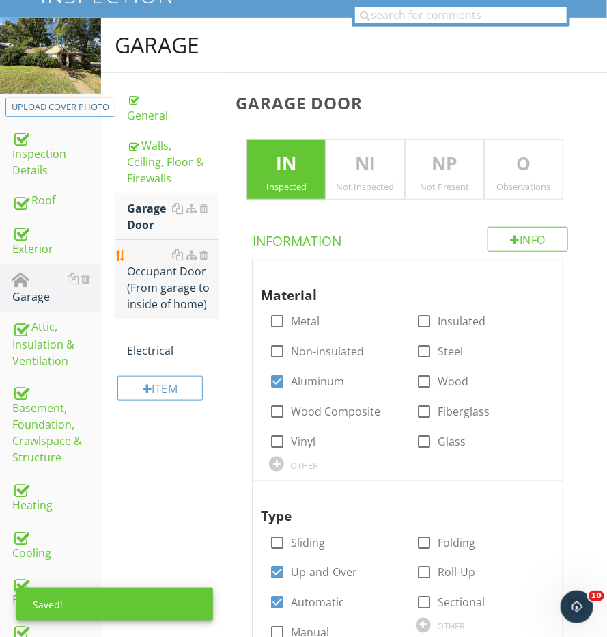
click at [161, 271] on div "Occupant Door (From garage to inside of home)" at bounding box center [173, 280] width 92 height 66
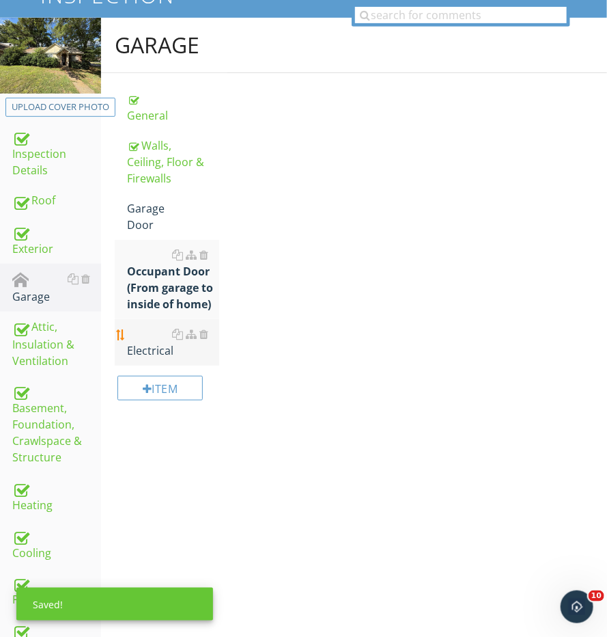
click at [142, 326] on div "Electrical" at bounding box center [173, 342] width 92 height 33
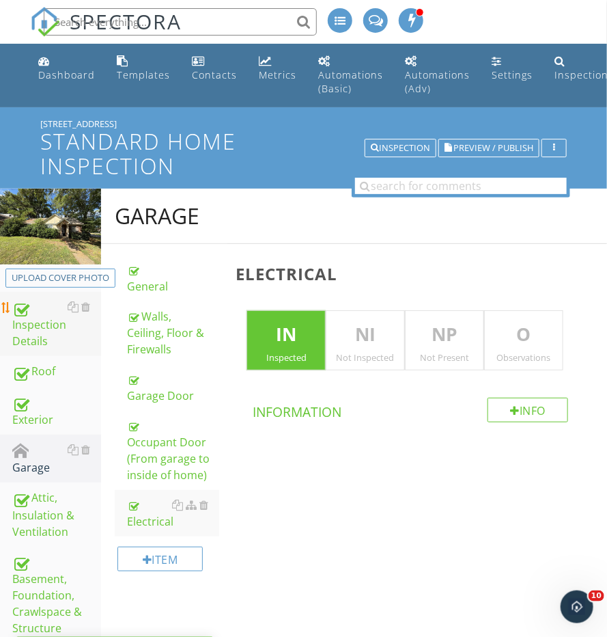
scroll to position [-1, 0]
click at [55, 344] on div "Inspection Details" at bounding box center [56, 324] width 89 height 51
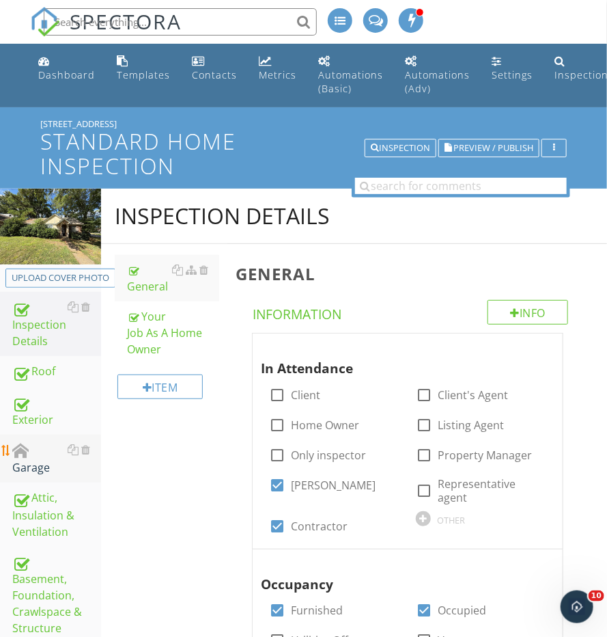
click at [44, 459] on div "Garage" at bounding box center [56, 458] width 89 height 34
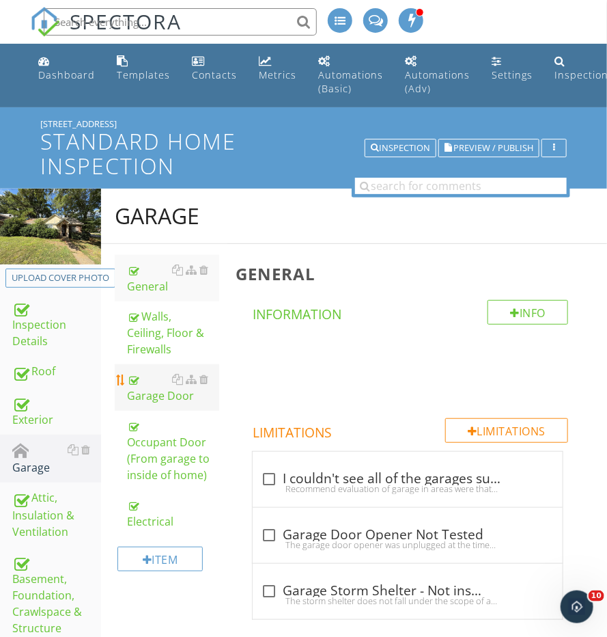
click at [142, 374] on div "Garage Door" at bounding box center [173, 387] width 92 height 33
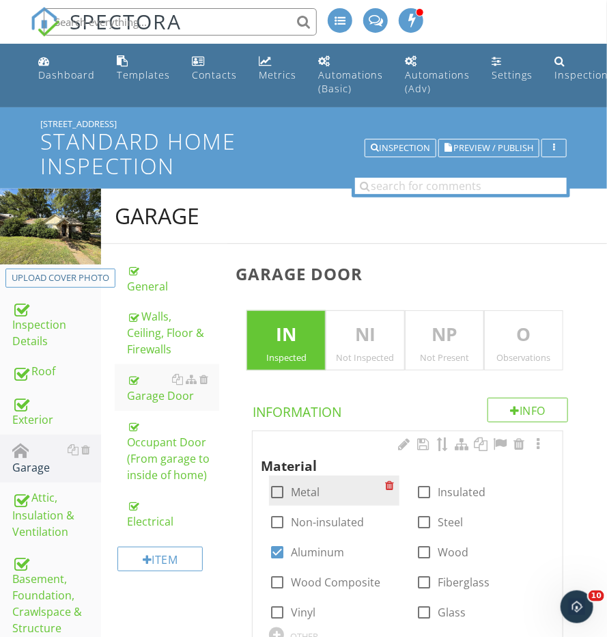
click at [269, 486] on div at bounding box center [277, 491] width 23 height 23
checkbox input "false"
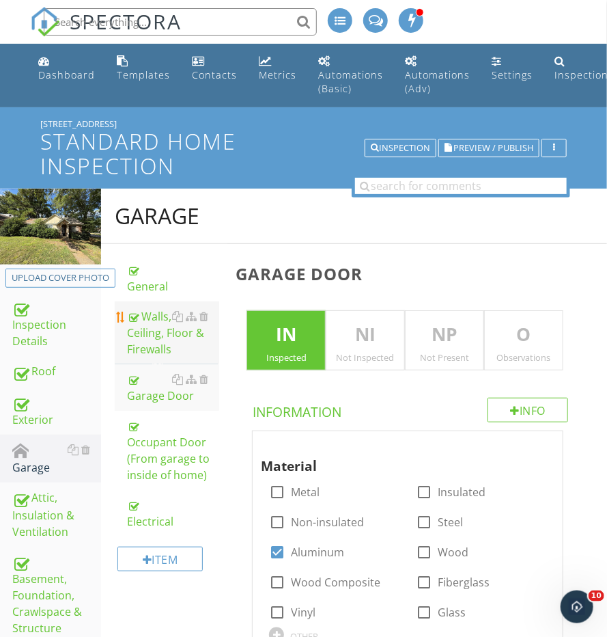
click at [155, 355] on link "Walls, Ceiling, Floor & Firewalls" at bounding box center [173, 332] width 92 height 63
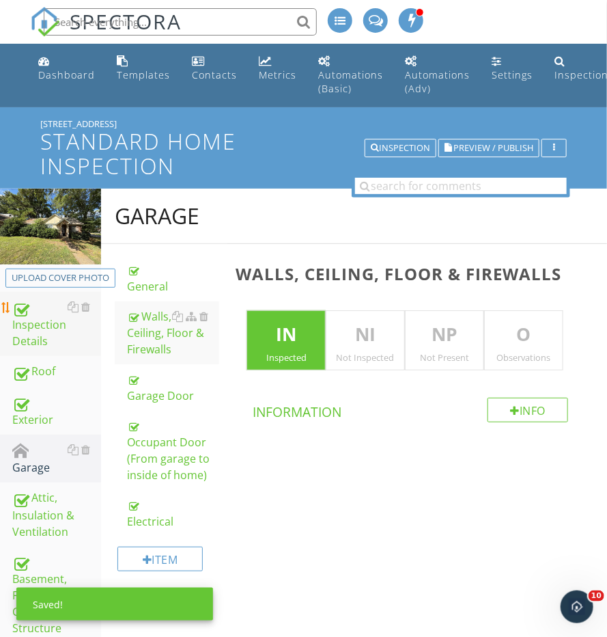
click at [44, 319] on div "Inspection Details" at bounding box center [56, 324] width 89 height 51
